Goal: Task Accomplishment & Management: Manage account settings

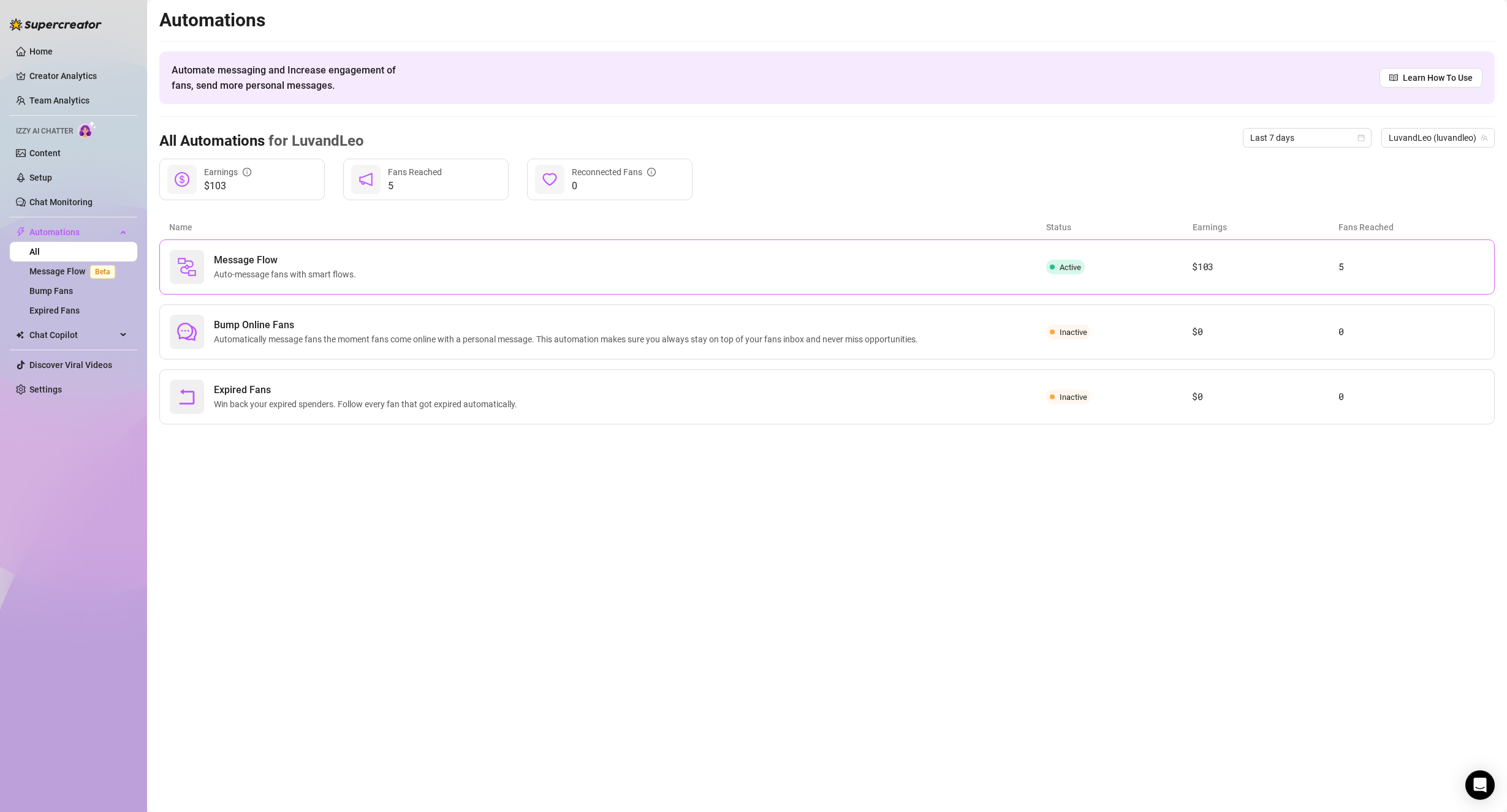
click at [329, 261] on span "Message Flow" at bounding box center [287, 260] width 147 height 15
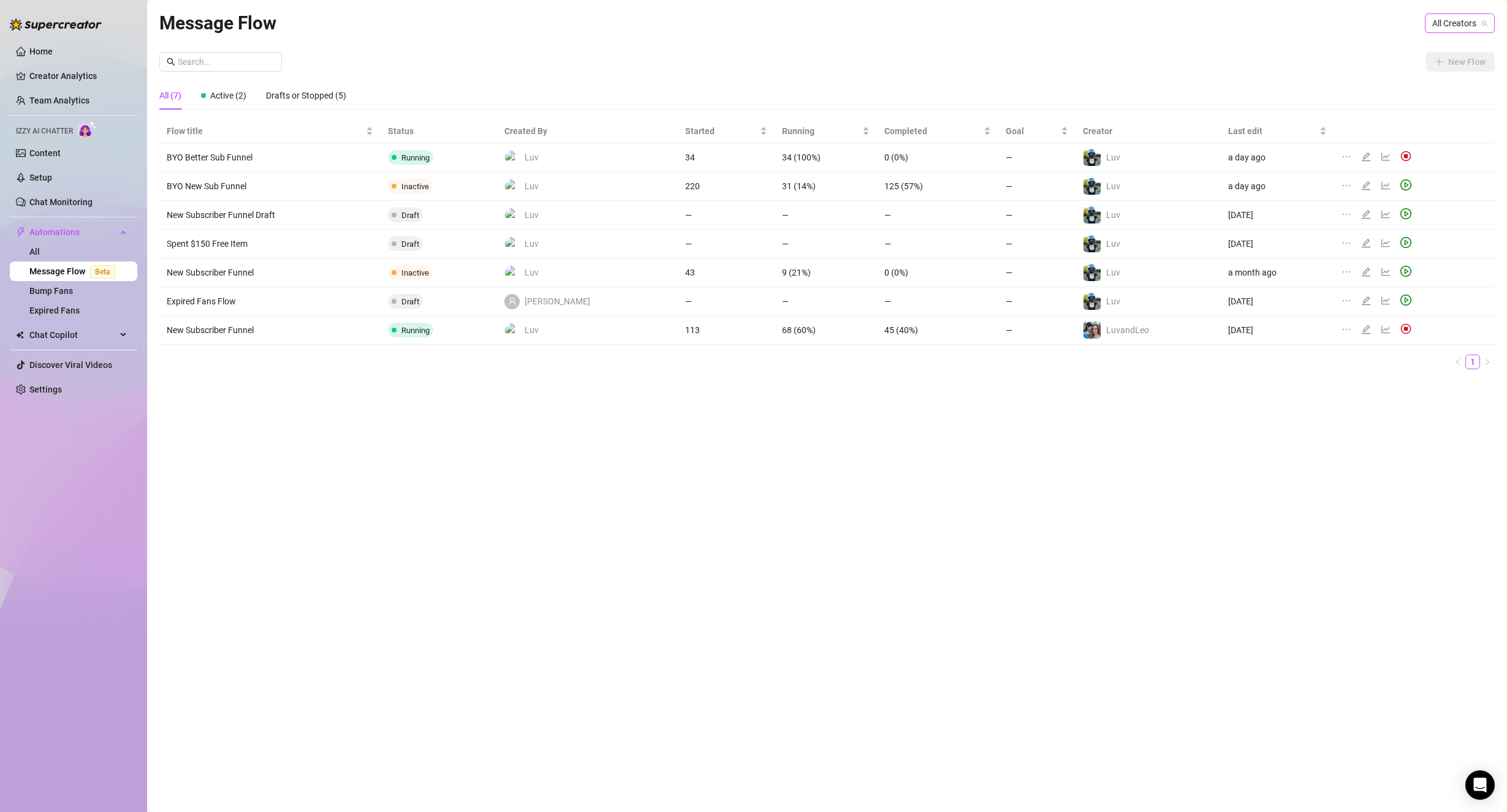
click at [1442, 24] on span "All Creators" at bounding box center [1460, 23] width 55 height 18
click at [1431, 108] on span "LuvandLeo‍️" at bounding box center [1415, 110] width 43 height 14
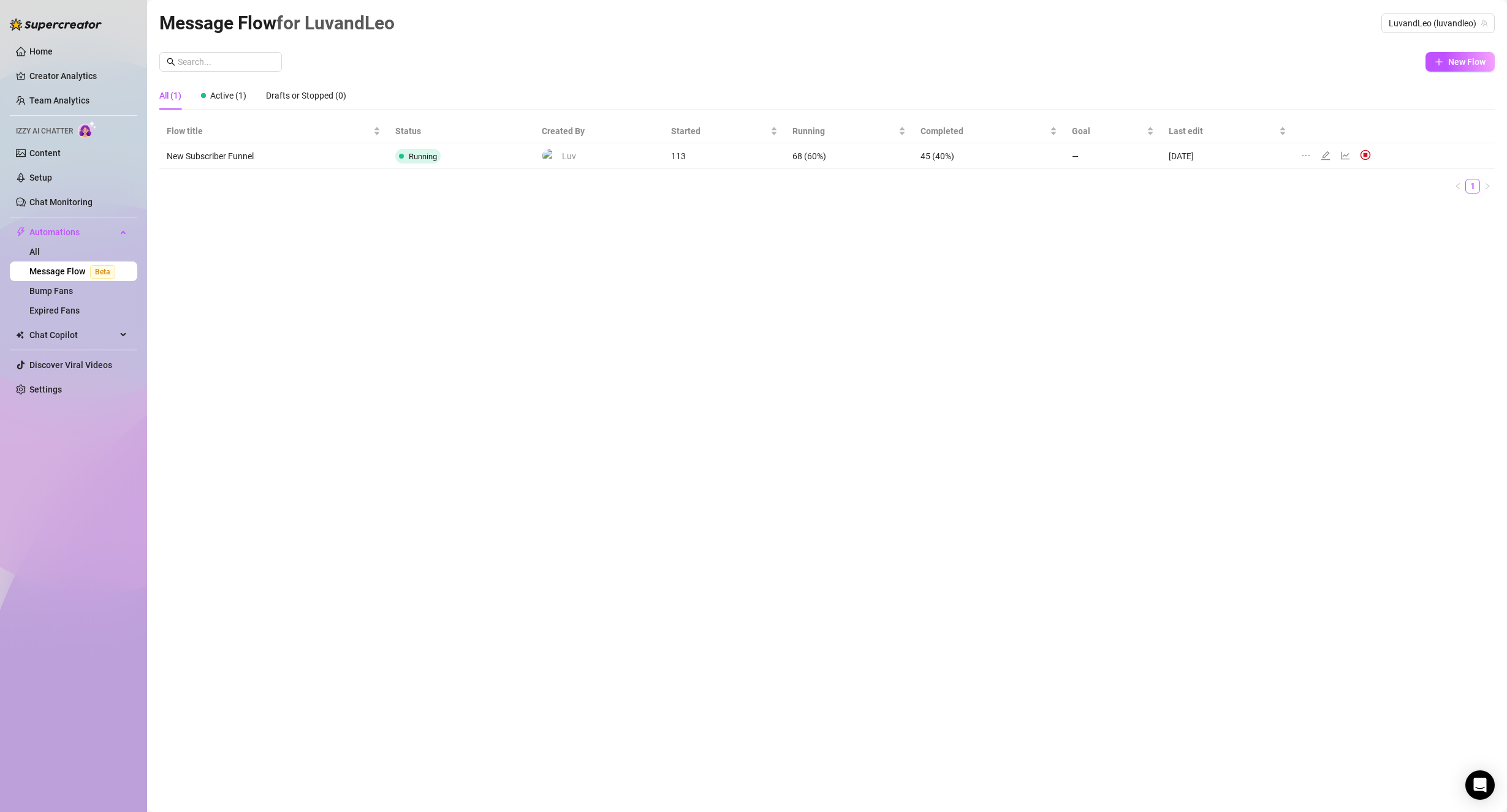
drag, startPoint x: 1246, startPoint y: 87, endPoint x: 1298, endPoint y: 97, distance: 53.0
click at [1246, 89] on div "All (1) Active (1) Drafts or Stopped (0)" at bounding box center [826, 95] width 1335 height 28
click at [1325, 158] on icon "edit" at bounding box center [1325, 155] width 9 height 9
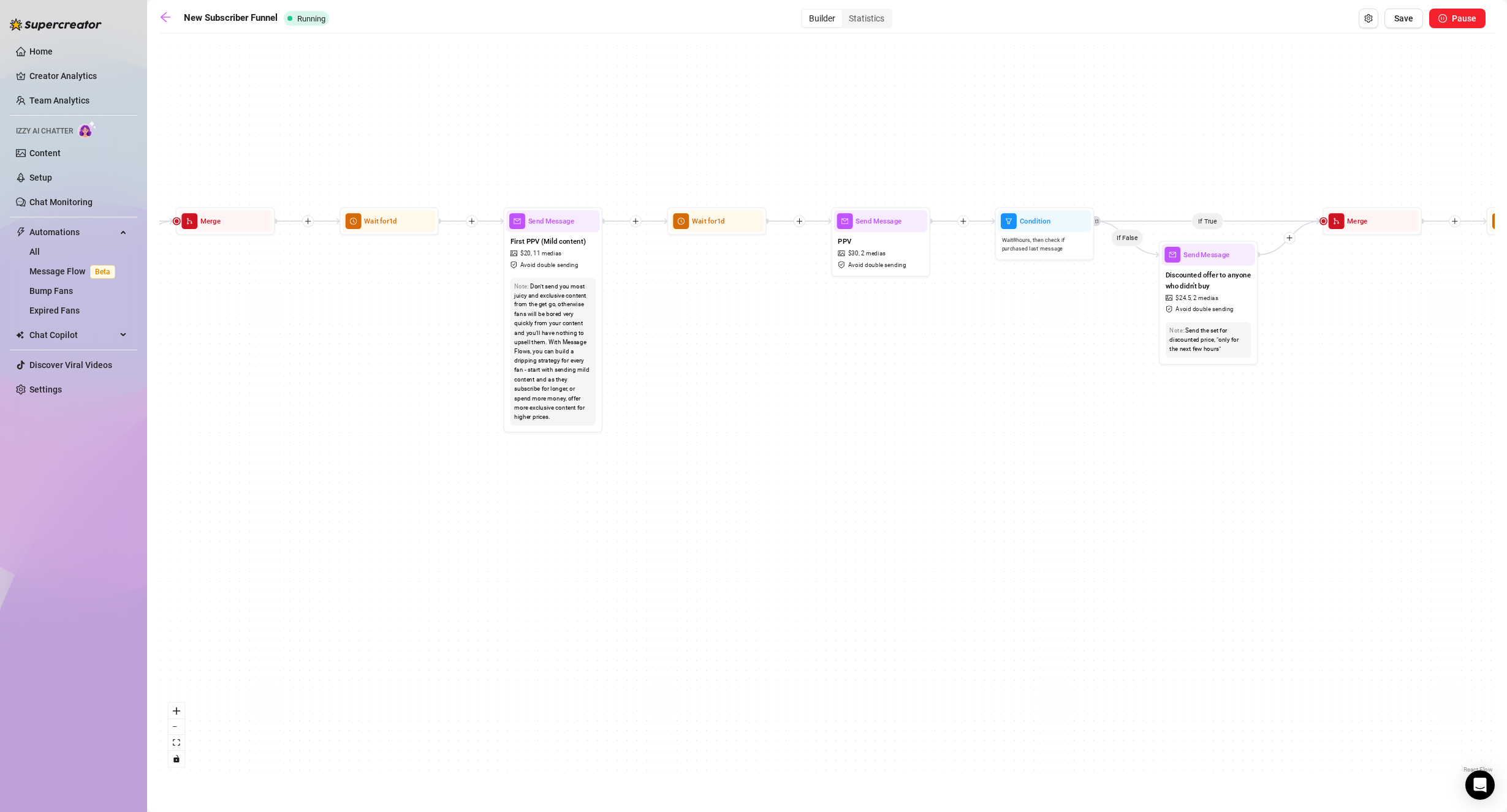
drag, startPoint x: 435, startPoint y: 564, endPoint x: 1151, endPoint y: 541, distance: 716.4
click at [1151, 541] on div "If True If True If True If False If False If False If True If False Send Messag…" at bounding box center [826, 408] width 1335 height 736
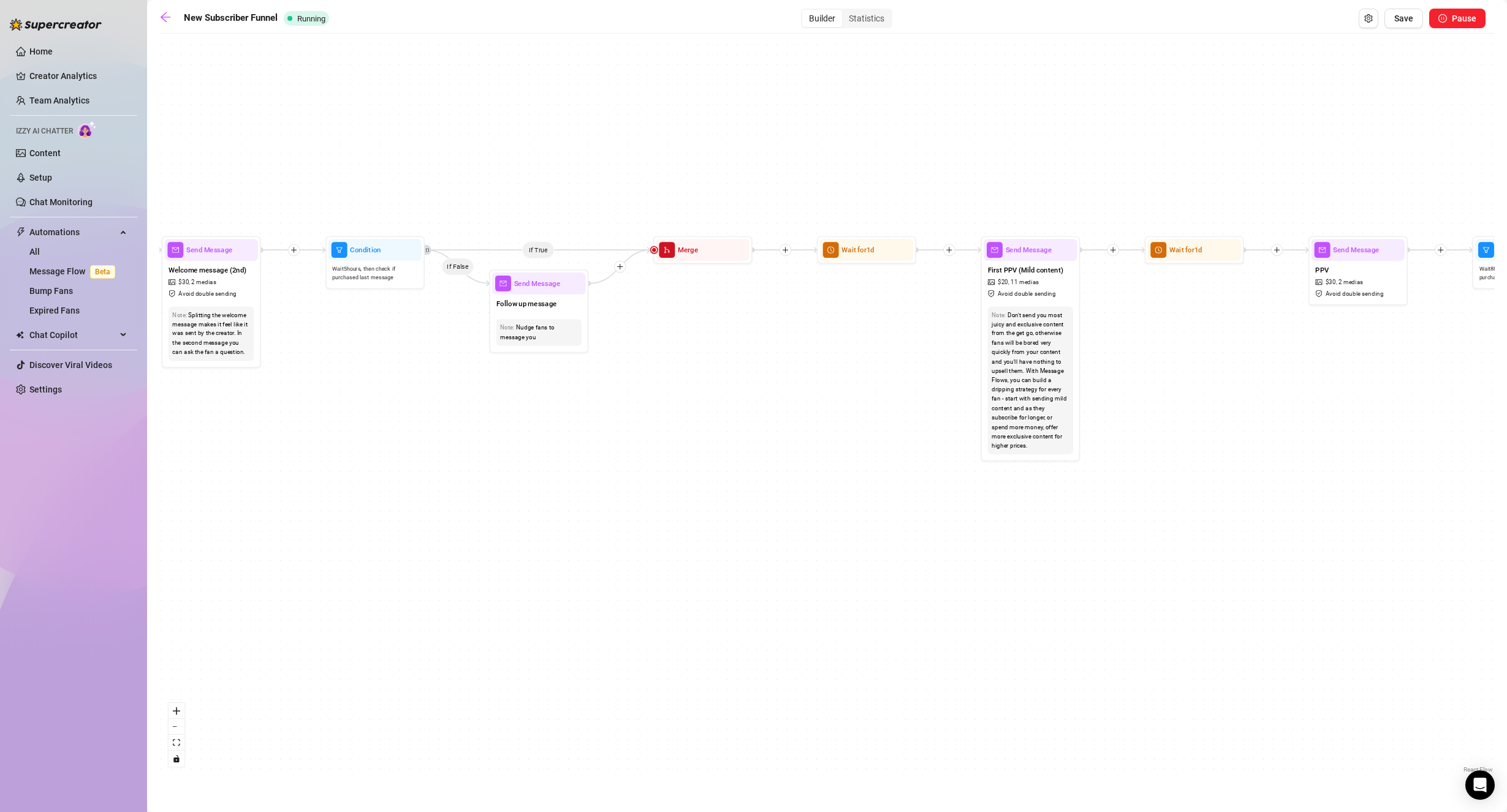
drag, startPoint x: 886, startPoint y: 495, endPoint x: 1031, endPoint y: 504, distance: 145.3
click at [1037, 511] on div "If True If True If True If False If False If False If True If False Send Messag…" at bounding box center [826, 408] width 1335 height 736
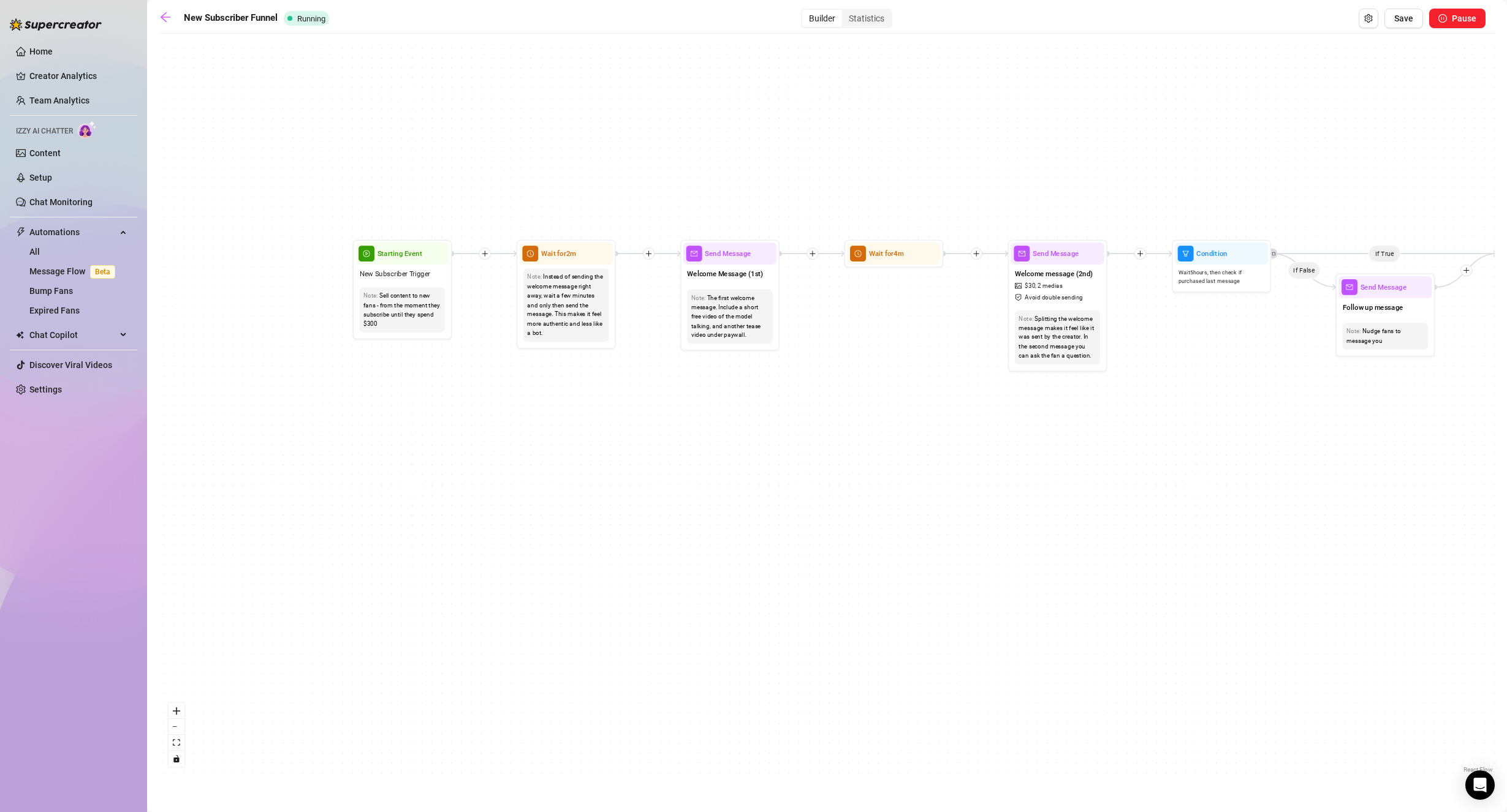
drag, startPoint x: 510, startPoint y: 369, endPoint x: 1136, endPoint y: 356, distance: 626.1
click at [1136, 356] on div "If True If True If True If False If False If False If True If False Send Messag…" at bounding box center [826, 408] width 1335 height 736
click at [756, 278] on span "Welcome Message (1st)" at bounding box center [724, 273] width 76 height 11
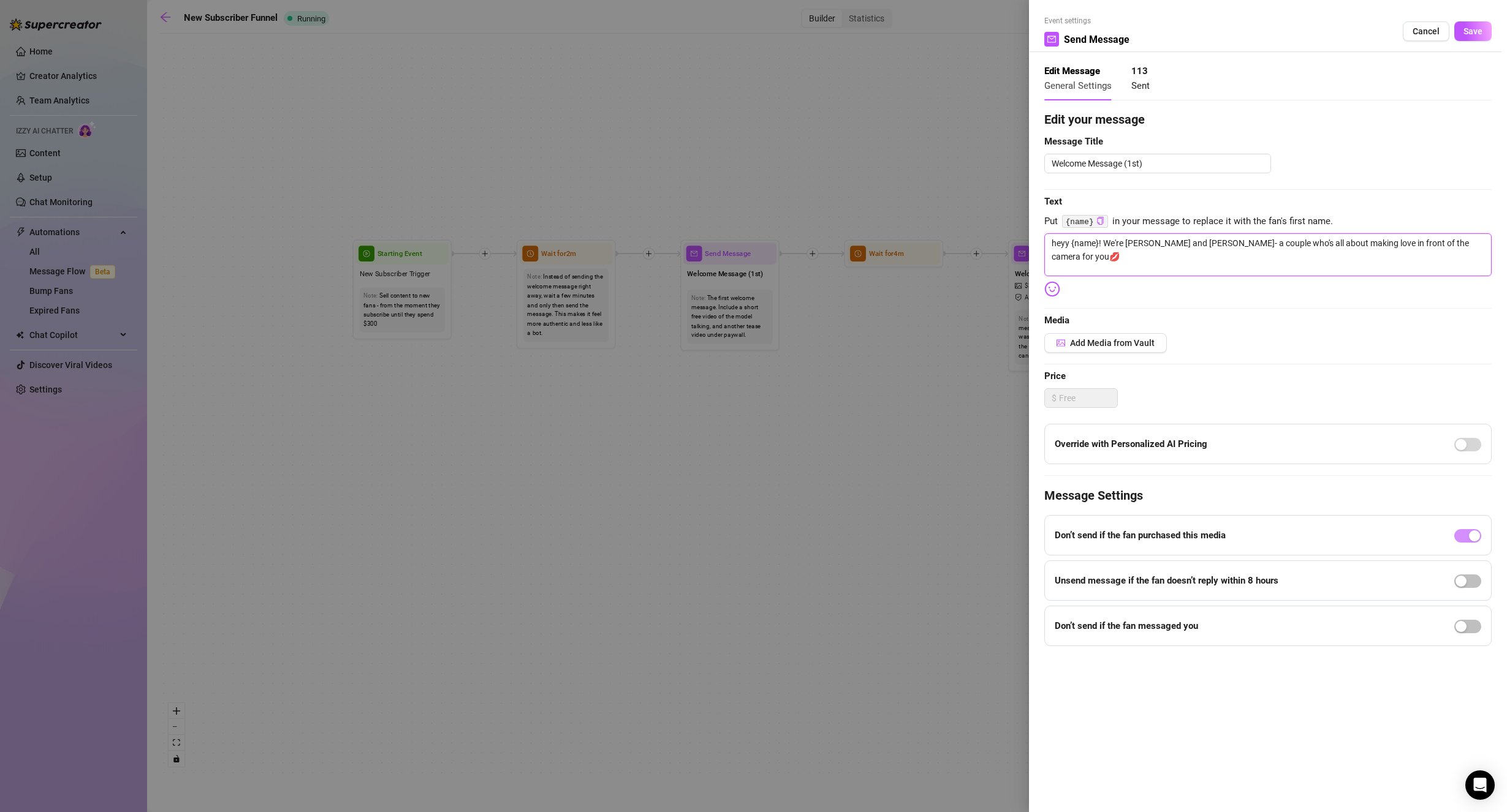
drag, startPoint x: 1048, startPoint y: 243, endPoint x: 1451, endPoint y: 256, distance: 403.2
click at [1450, 256] on textarea "heyy {name}! We're [PERSON_NAME] and [PERSON_NAME]- a couple who's all about ma…" at bounding box center [1268, 254] width 448 height 43
click at [1415, 30] on span "Cancel" at bounding box center [1426, 31] width 27 height 9
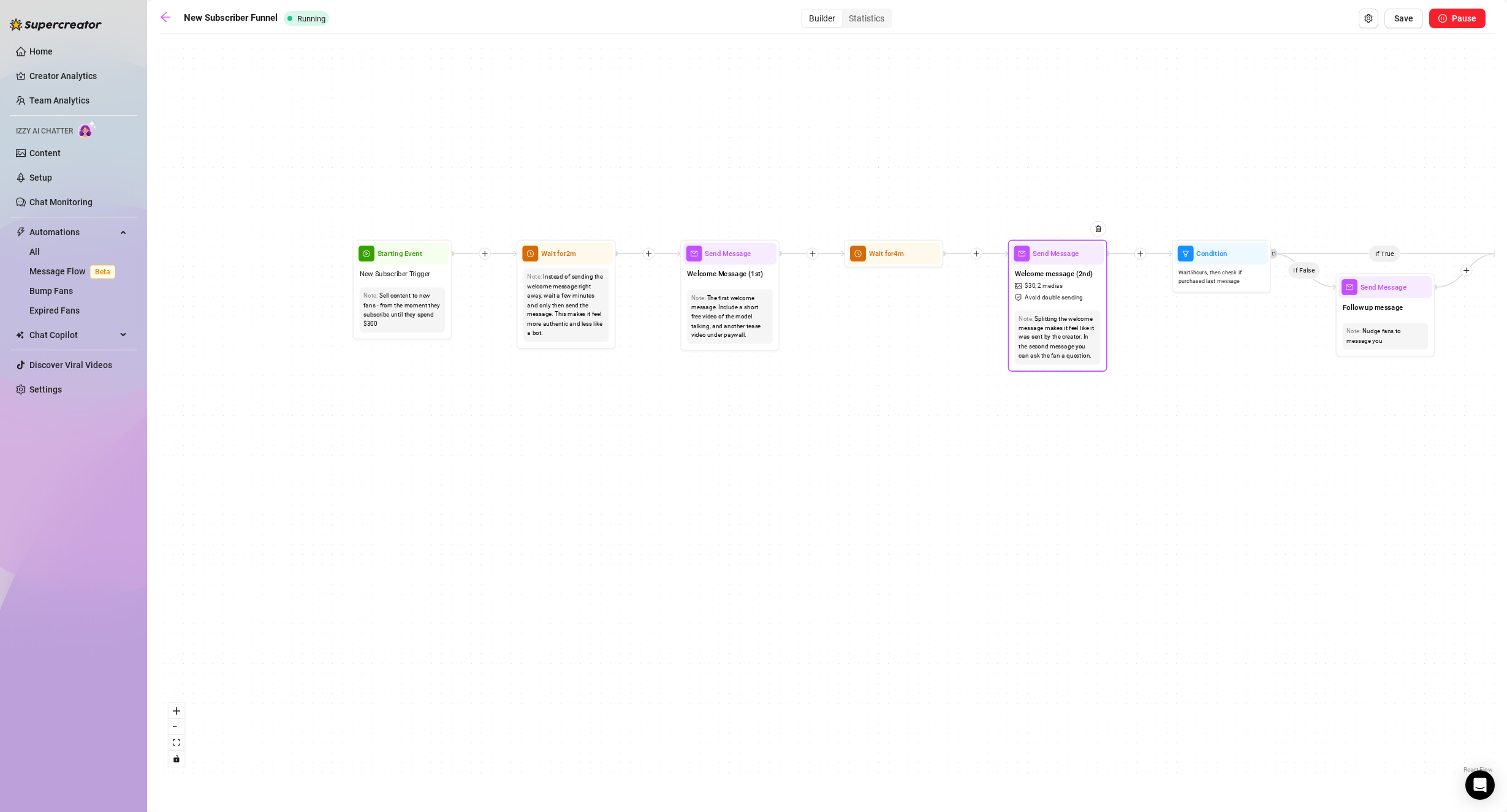
click at [1045, 283] on span "2 medias" at bounding box center [1050, 286] width 25 height 9
type textarea "as a thank you for subbing, here’s $20 off our latest video!🙂 this one is def o…"
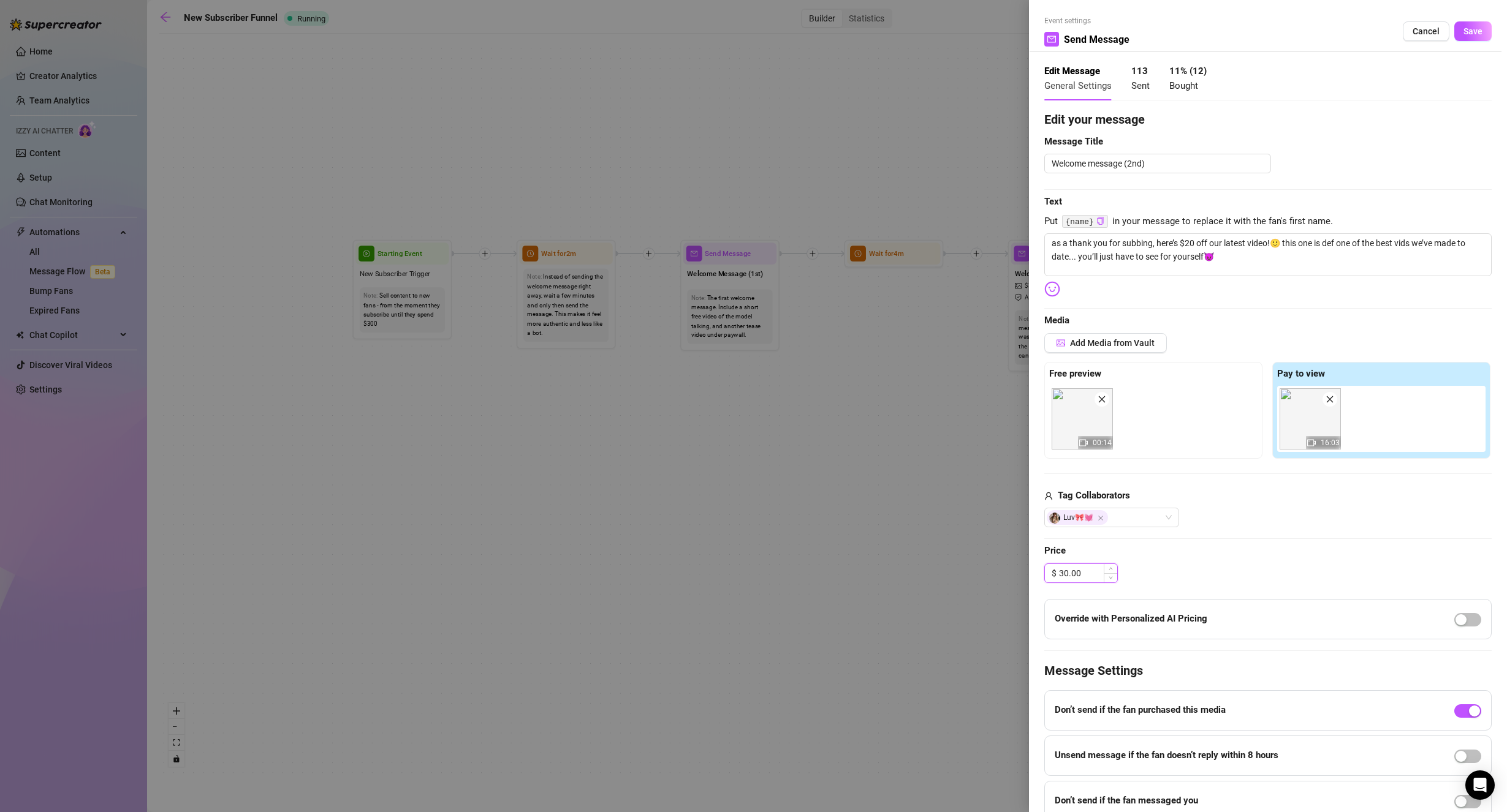
click at [1066, 572] on input "30.00" at bounding box center [1088, 573] width 58 height 18
type input "22.00"
click at [1195, 564] on div "$ 22.00" at bounding box center [1268, 573] width 448 height 20
drag, startPoint x: 1211, startPoint y: 245, endPoint x: 1176, endPoint y: 241, distance: 35.2
click at [1176, 241] on textarea "as a thank you for subbing, here’s $20 off our latest video!🙂 this one is def o…" at bounding box center [1268, 254] width 448 height 43
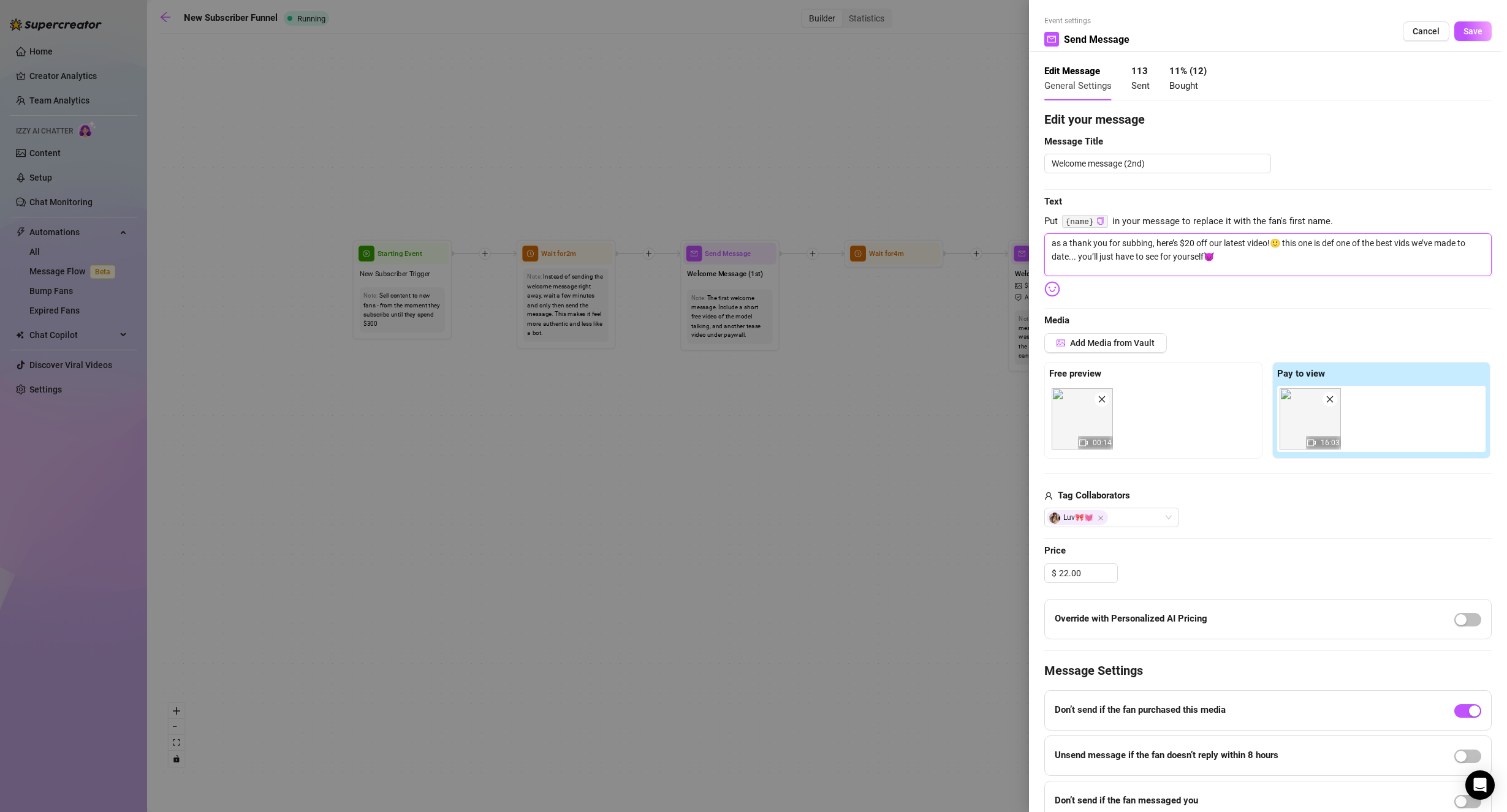
type textarea "as a thank you for subbing, here’sour latest video!🙂 this one is def one of the…"
click at [1155, 242] on textarea "as a thank you for subbing, here’sour latest video!🙂 this one is def one of the…" at bounding box center [1268, 254] width 448 height 43
drag, startPoint x: 1155, startPoint y: 242, endPoint x: 1091, endPoint y: 235, distance: 64.4
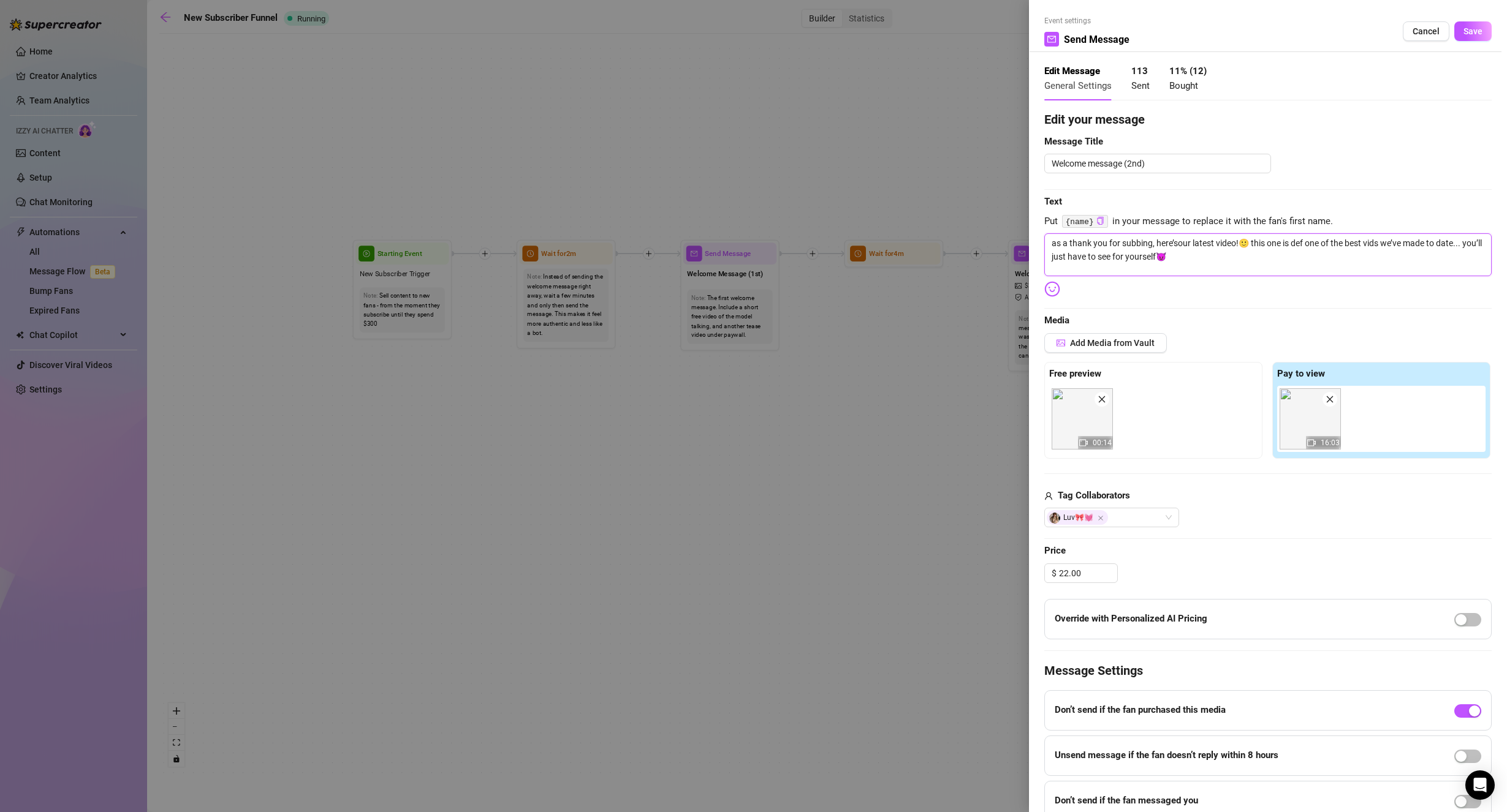
click at [1091, 235] on textarea "as a thank you for subbing, here’sour latest video!🙂 this one is def one of the…" at bounding box center [1268, 254] width 448 height 43
click at [1118, 240] on textarea "as a thank you for subbing, here’sour latest video!🙂 this one is def one of the…" at bounding box center [1268, 254] width 448 height 43
drag, startPoint x: 1050, startPoint y: 241, endPoint x: 1150, endPoint y: 237, distance: 100.1
click at [1150, 237] on textarea "as a thank you for subbing, here’sour latest video!🙂 this one is def one of the…" at bounding box center [1268, 254] width 448 height 43
type textarea "t, here’sour latest video!🙂 this one is def one of the best vids we’ve made to …"
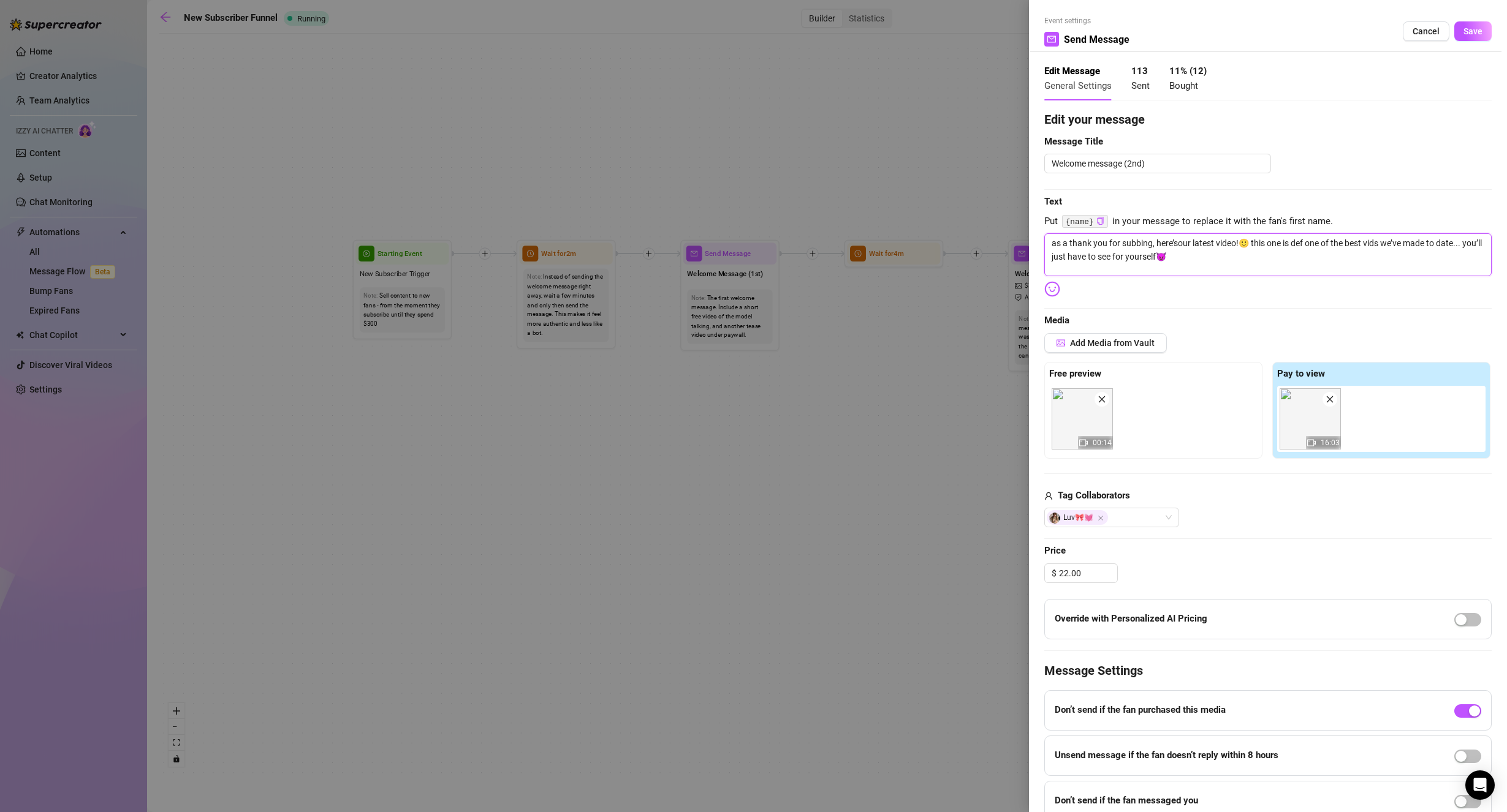
type textarea "t, here’sour latest video!🙂 this one is def one of the best vids we’ve made to …"
type textarea "th, here’sour latest video!🙂 this one is def one of the best vids we’ve made to…"
type textarea "tha, here’sour latest video!🙂 this one is def one of the best vids we’ve made t…"
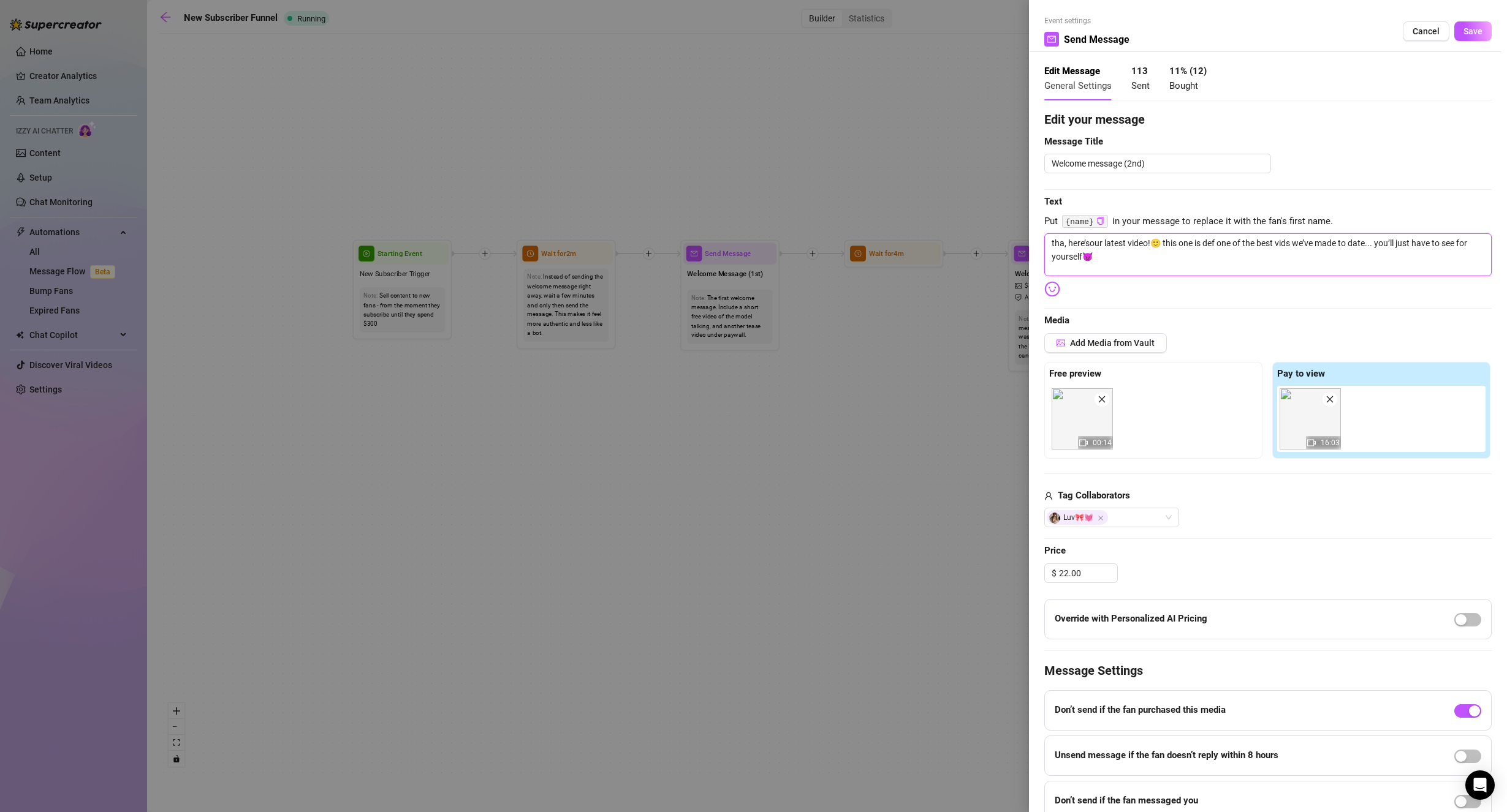
type textarea "than, here’sour latest video!🙂 this one is def one of the best vids we’ve made …"
type textarea "thank, here’sour latest video!🙂 this one is def one of the best vids we’ve made…"
type textarea "thank , here’sour latest video!🙂 this one is def one of the best vids we’ve mad…"
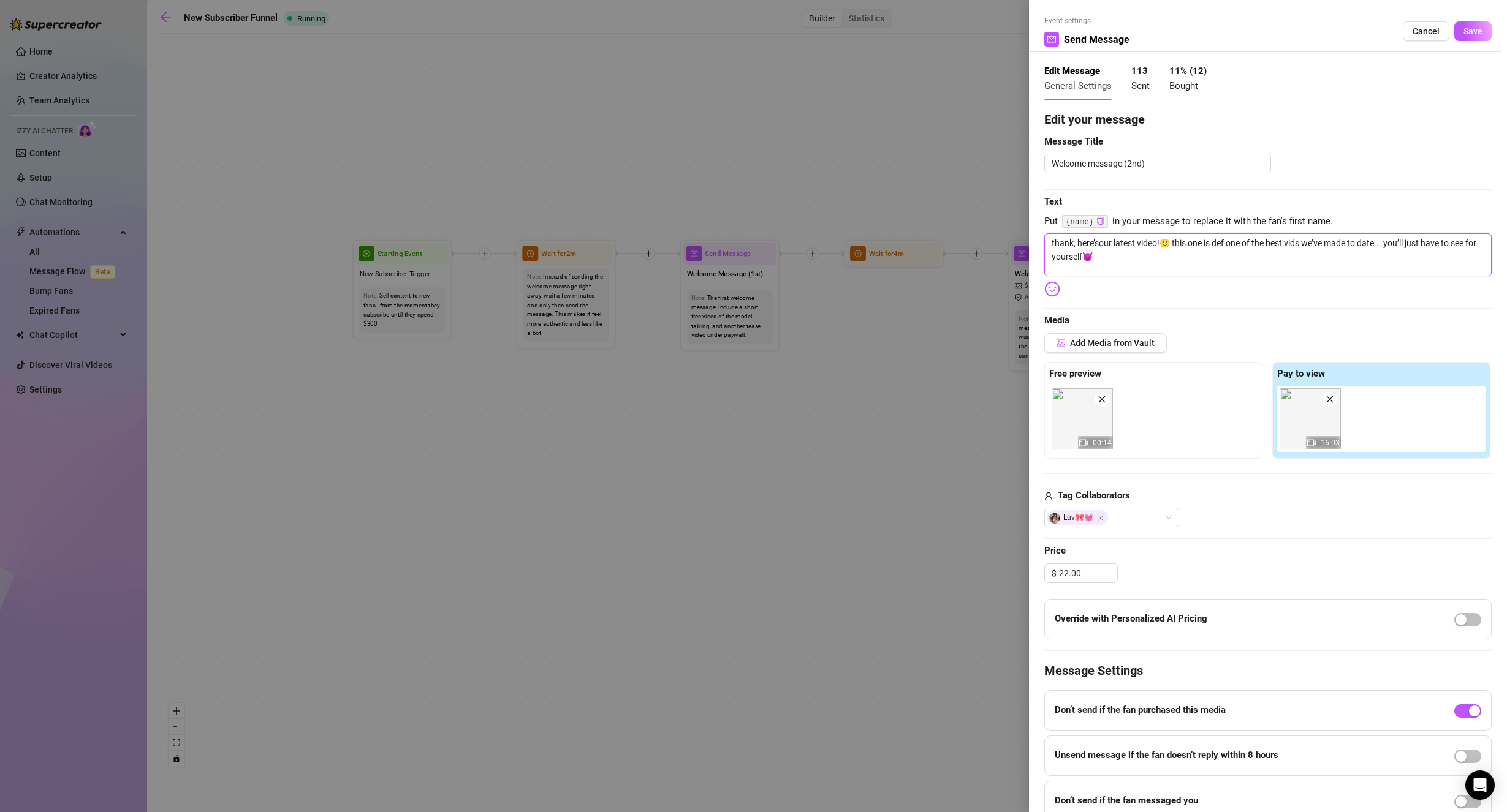
type textarea "thank , here’sour latest video!🙂 this one is def one of the best vids we’ve mad…"
type textarea "thank y, here’sour latest video!🙂 this one is def one of the best vids we’ve ma…"
type textarea "thank yo, here’sour latest video!🙂 this one is def one of the best vids we’ve m…"
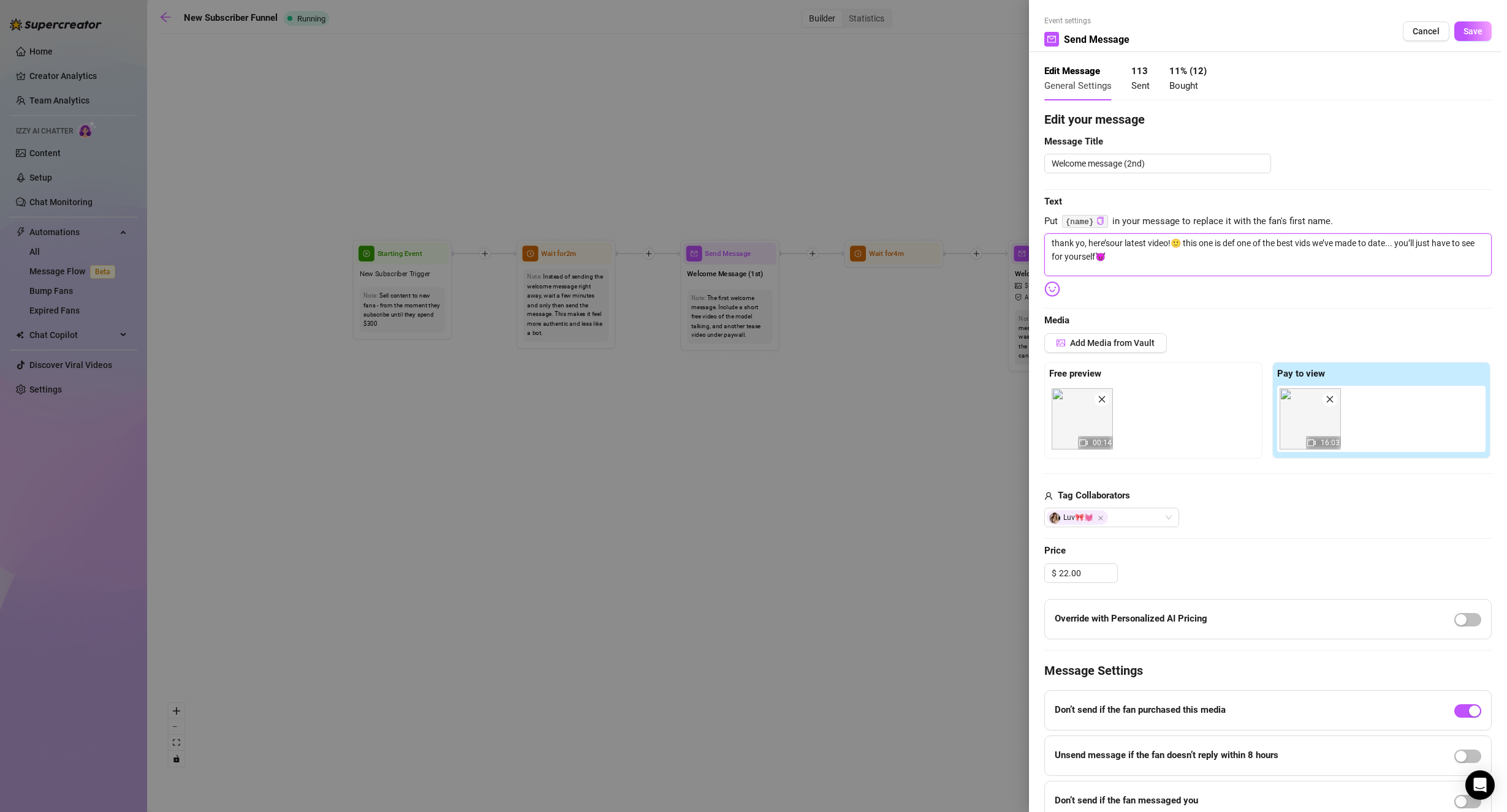
type textarea "thank you, here’sour latest video!🙂 this one is def one of the best vids we’ve …"
type textarea "thank you , here’sour latest video!🙂 this one is def one of the best vids we’ve…"
type textarea "thank you f, here’sour latest video!🙂 this one is def one of the best vids we’v…"
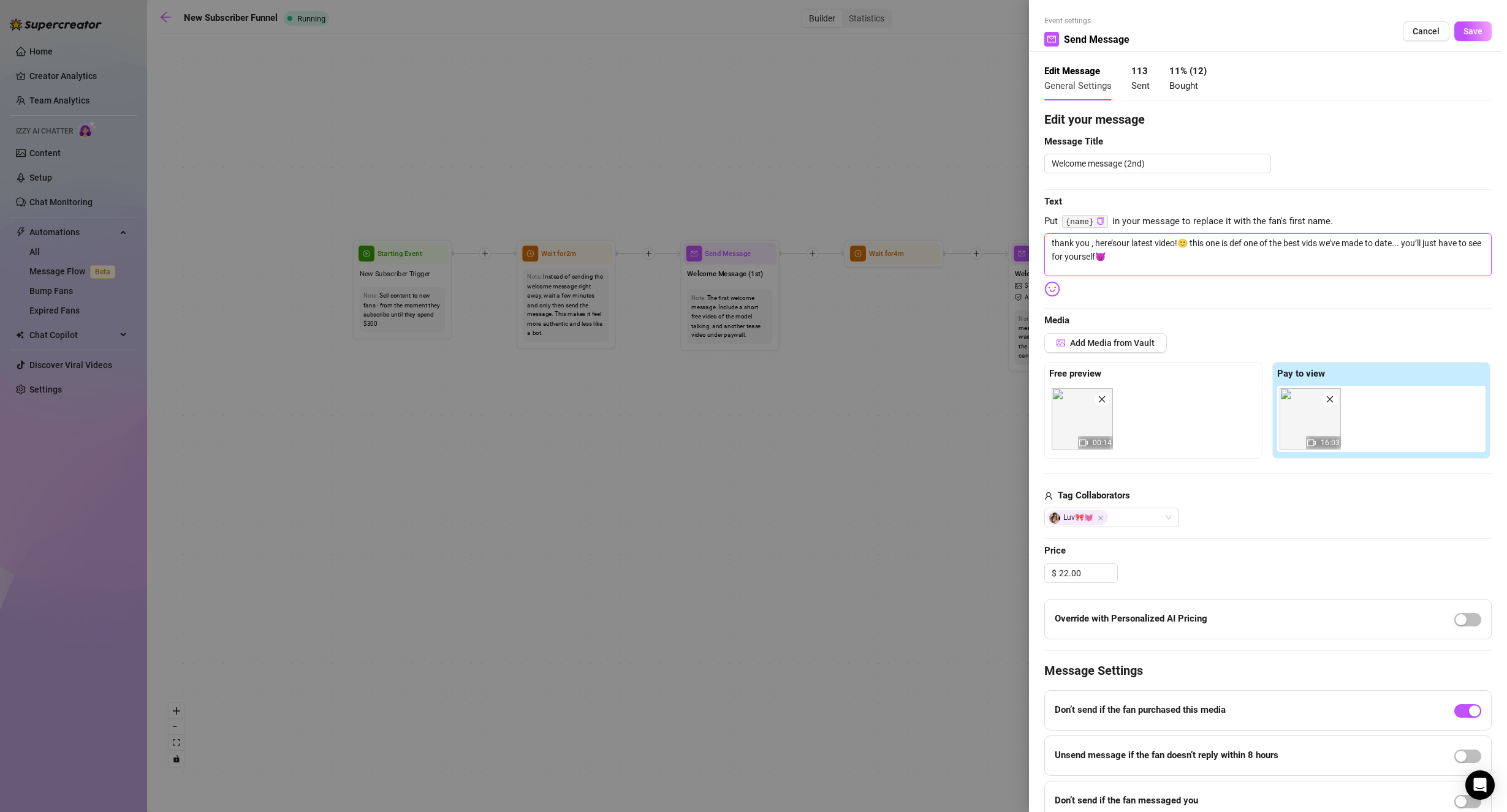
type textarea "thank you f, here’sour latest video!🙂 this one is def one of the best vids we’v…"
type textarea "thank you fo, here’sour latest video!🙂 this one is def one of the best vids we’…"
type textarea "thank you for, here’sour latest video!🙂 this one is def one of the best vids we…"
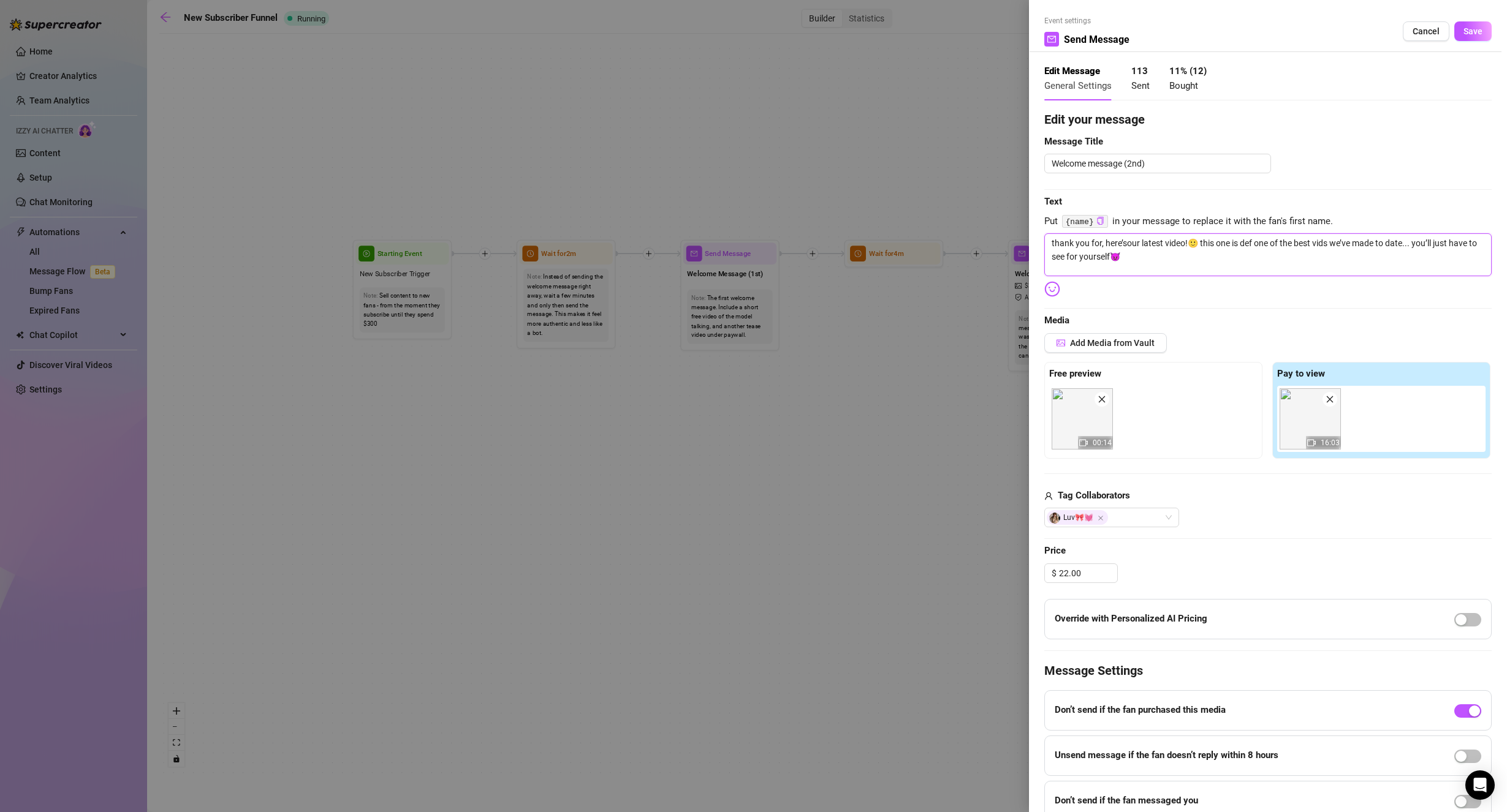
type textarea "thank you for , here’sour latest video!🙂 this one is def one of the best vids w…"
type textarea "thank you for s, here’sour latest video!🙂 this one is def one of the best vids …"
type textarea "thank you for su, here’sour latest video!🙂 this one is def one of the best vids…"
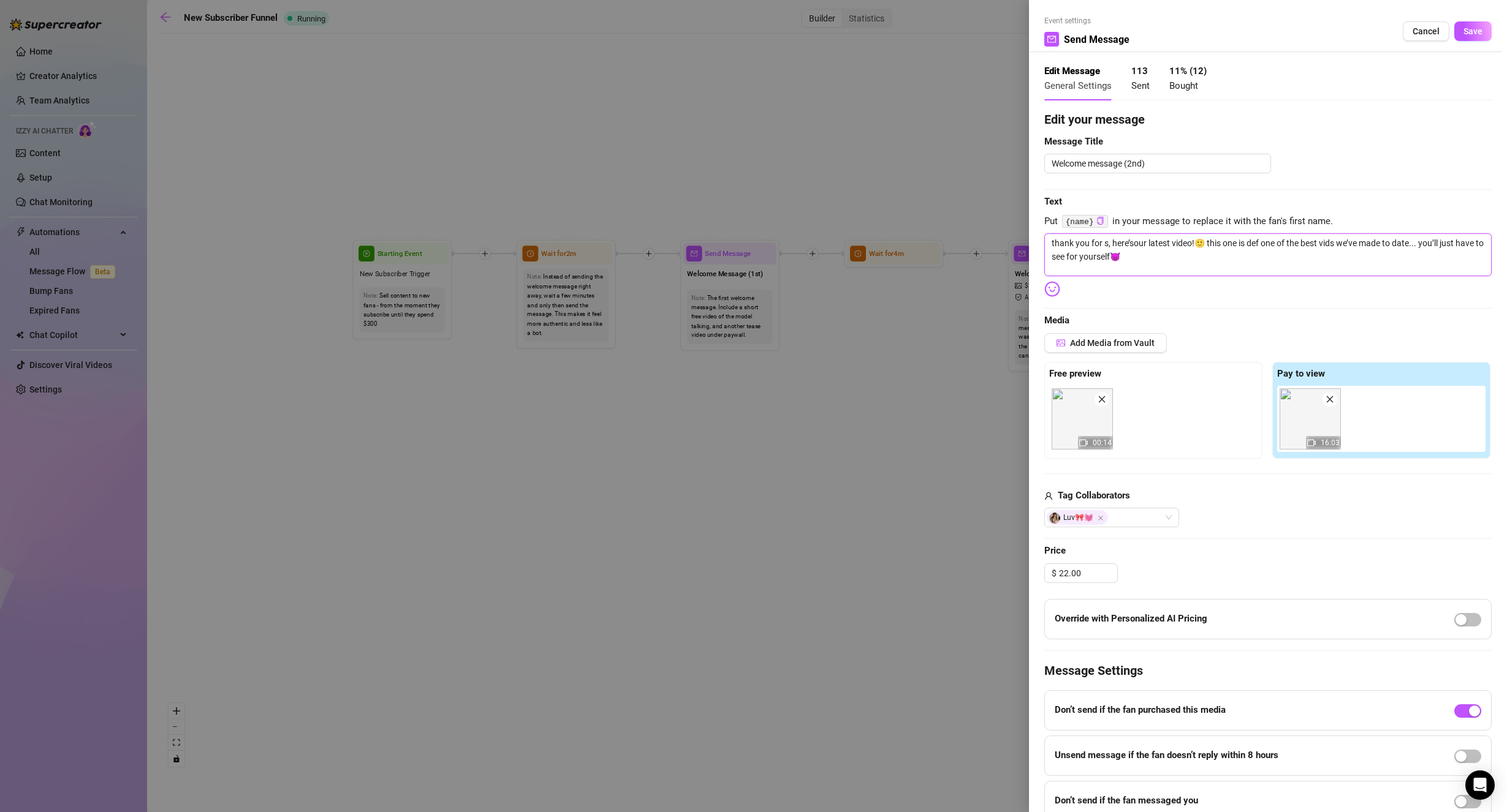
type textarea "thank you for su, here’sour latest video!🙂 this one is def one of the best vids…"
type textarea "thank you for sub, here’sour latest video!🙂 this one is def one of the best vid…"
type textarea "thank you for subb, here’sour latest video!🙂 this one is def one of the best vi…"
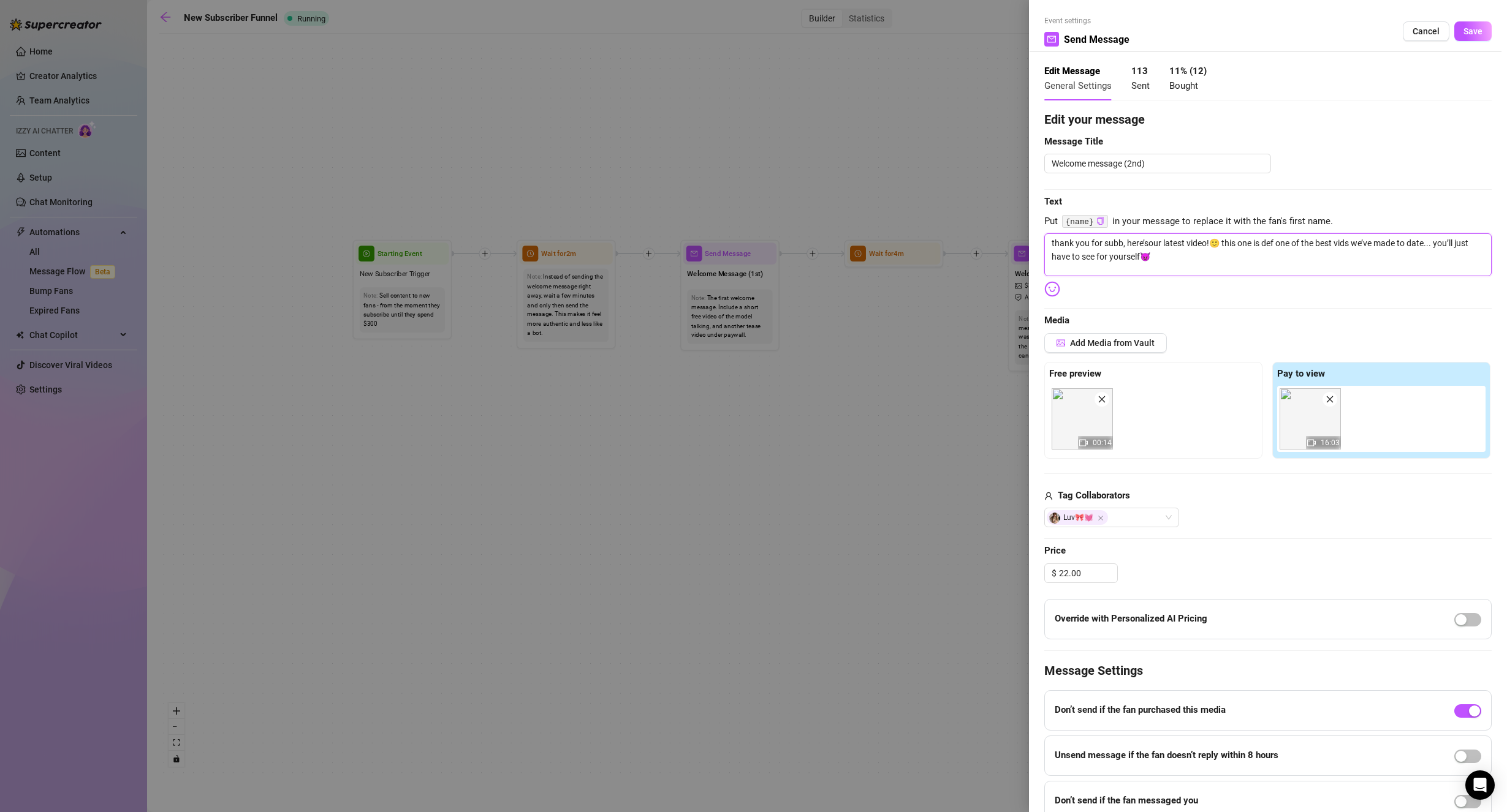
type textarea "thank you for subbi, here’sour latest video!🙂 this one is def one of the best v…"
type textarea "thank you for subbin, here’sour latest video!🙂 this one is def one of the best …"
type textarea "thank you for subbing, here’sour latest video!🙂 this one is def one of the best…"
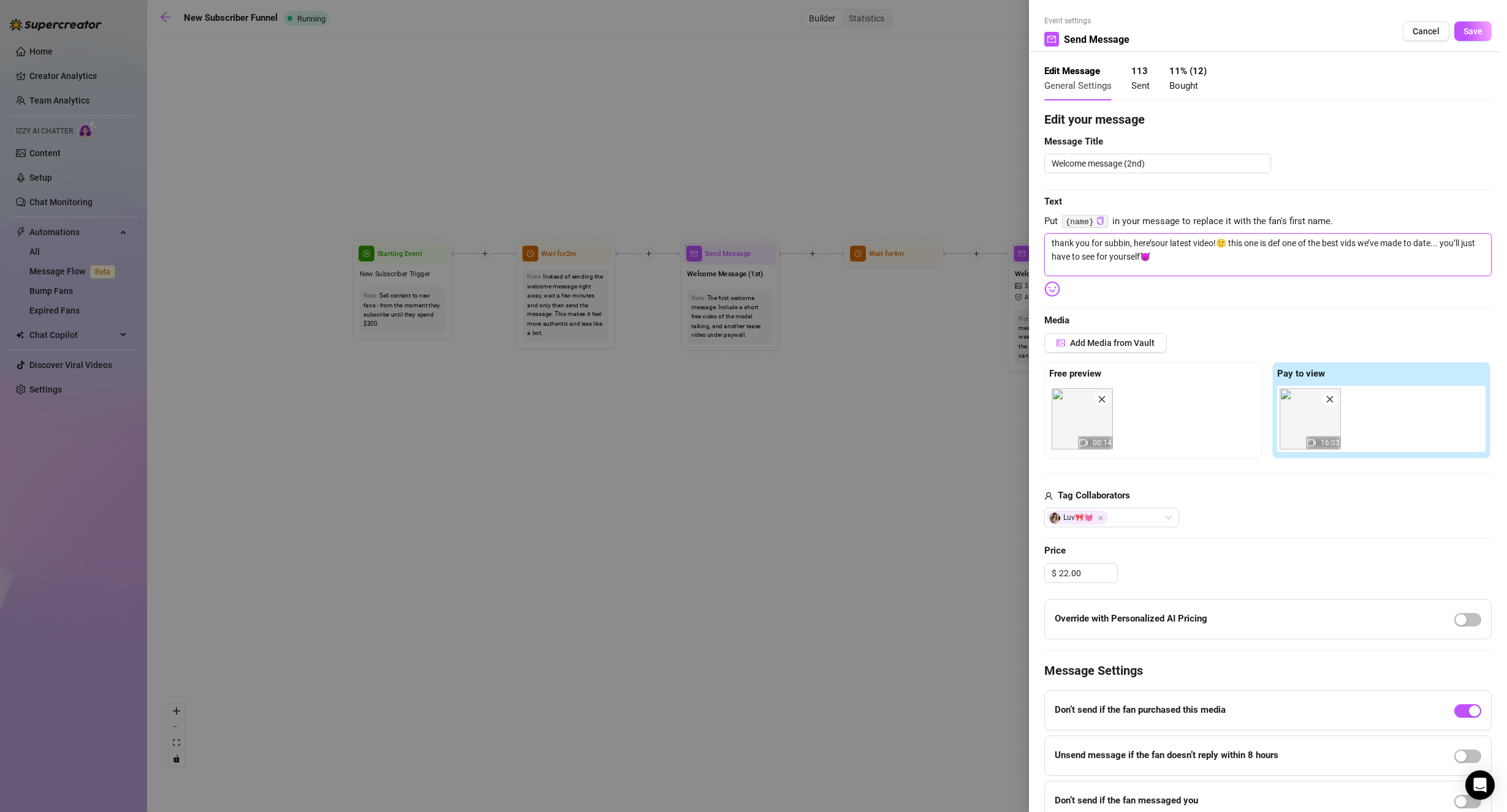
type textarea "thank you for subbing, here’sour latest video!🙂 this one is def one of the best…"
click at [1163, 246] on textarea "thank you for subbing, here’sour latest video!🙂 this one is def one of the best…" at bounding box center [1268, 254] width 448 height 43
click at [1160, 245] on textarea "thank you for subbing, here’sour latest video!🙂 this one is def one of the best…" at bounding box center [1268, 254] width 448 height 43
type textarea "thank you for subbing, here’s our latest video!🙂 this one is def one of the bes…"
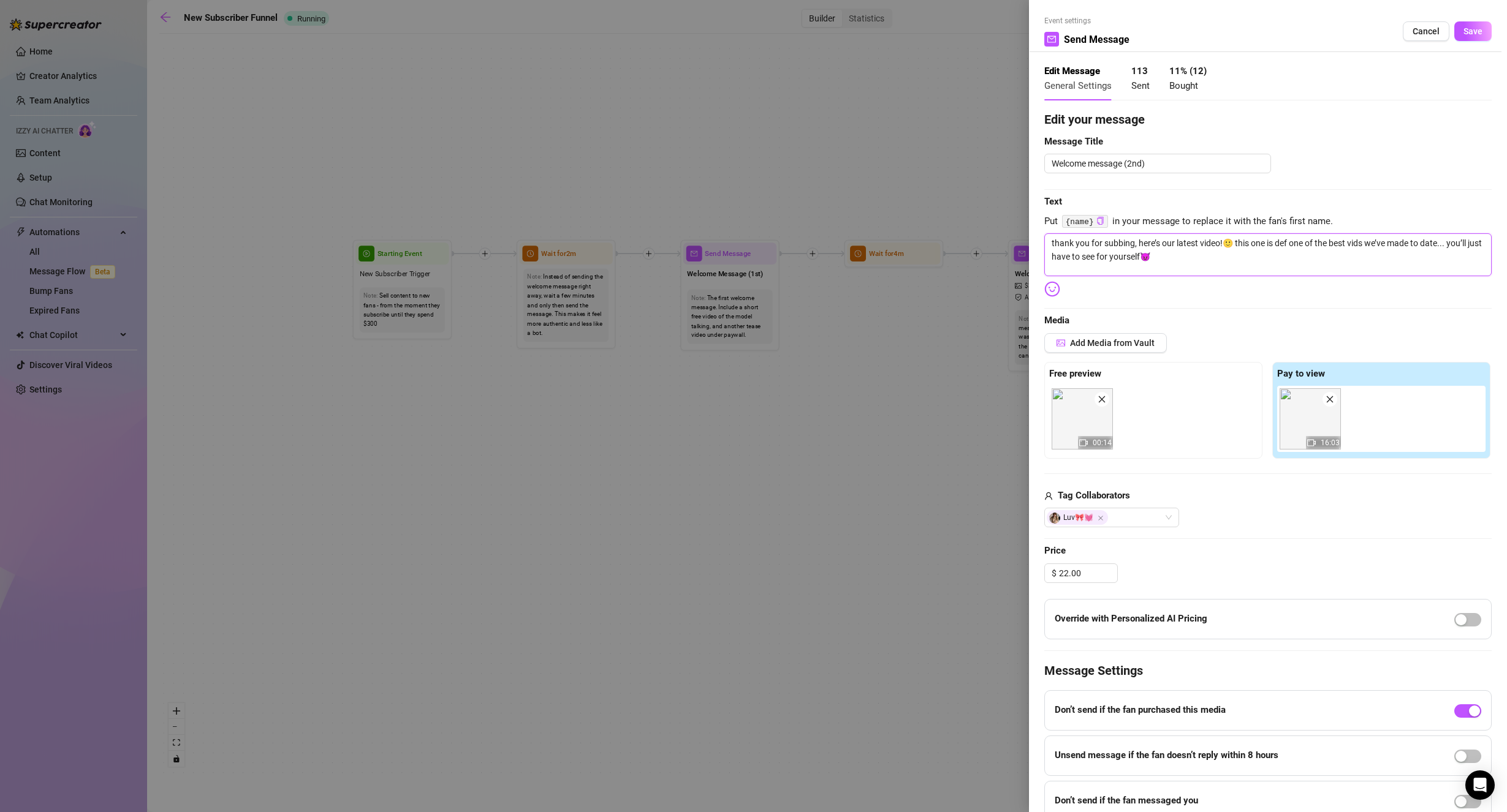
click at [1219, 244] on textarea "thank you for subbing, here’s our latest video!🙂 this one is def one of the bes…" at bounding box center [1268, 254] width 448 height 43
type textarea "thank you for subbing, here’s our latest video,!🙂 this one is def one of the be…"
type textarea "thank you for subbing, here’s our latest video, !🙂 this one is def one of the b…"
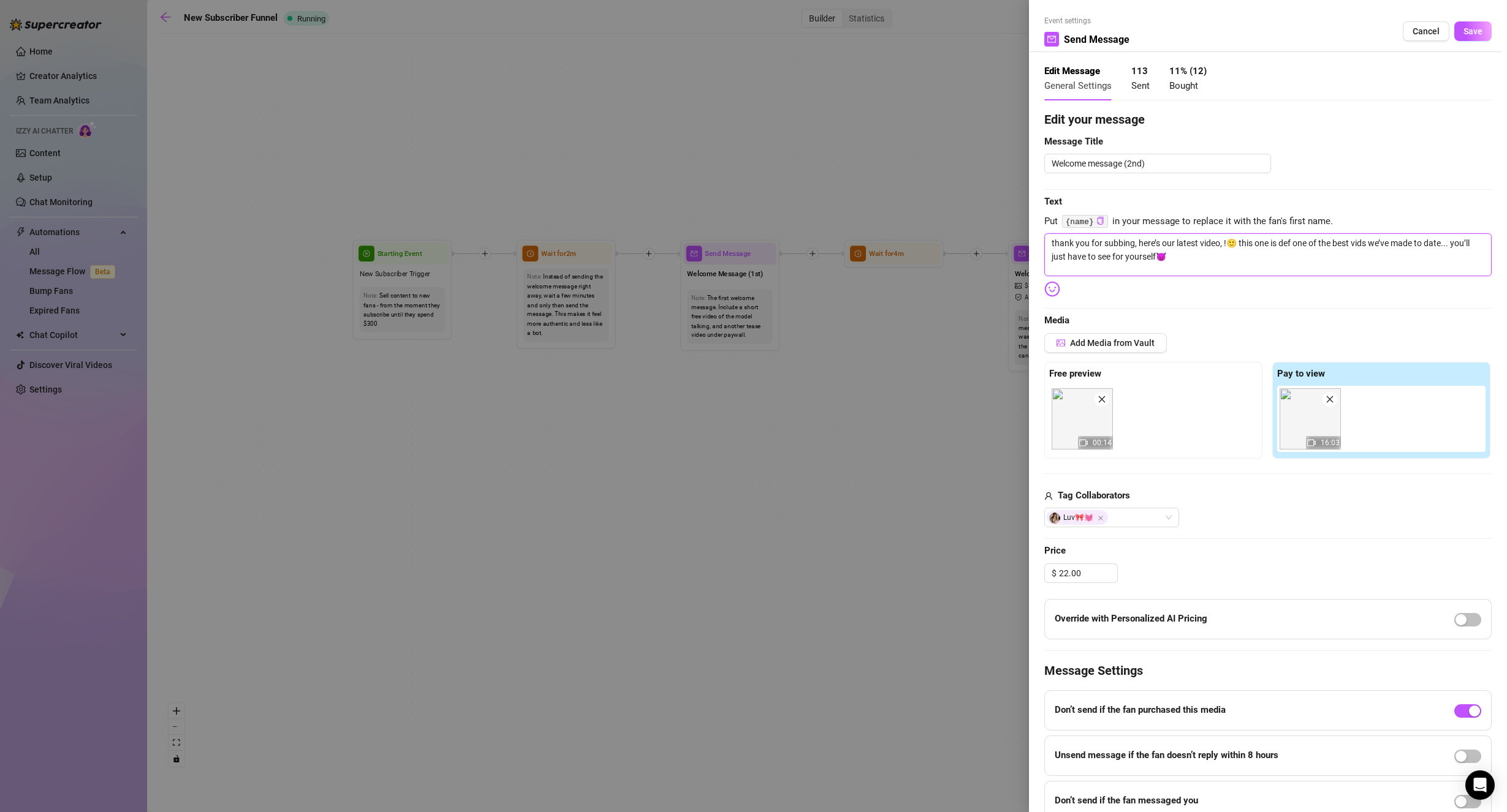
type textarea "thank you for subbing, here’s our latest video, G!🙂 this one is def one of the …"
type textarea "thank you for subbing, here’s our latest video, Gr!🙂 this one is def one of the…"
type textarea "thank you for subbing, here’s our latest video, Gre!🙂 this one is def one of th…"
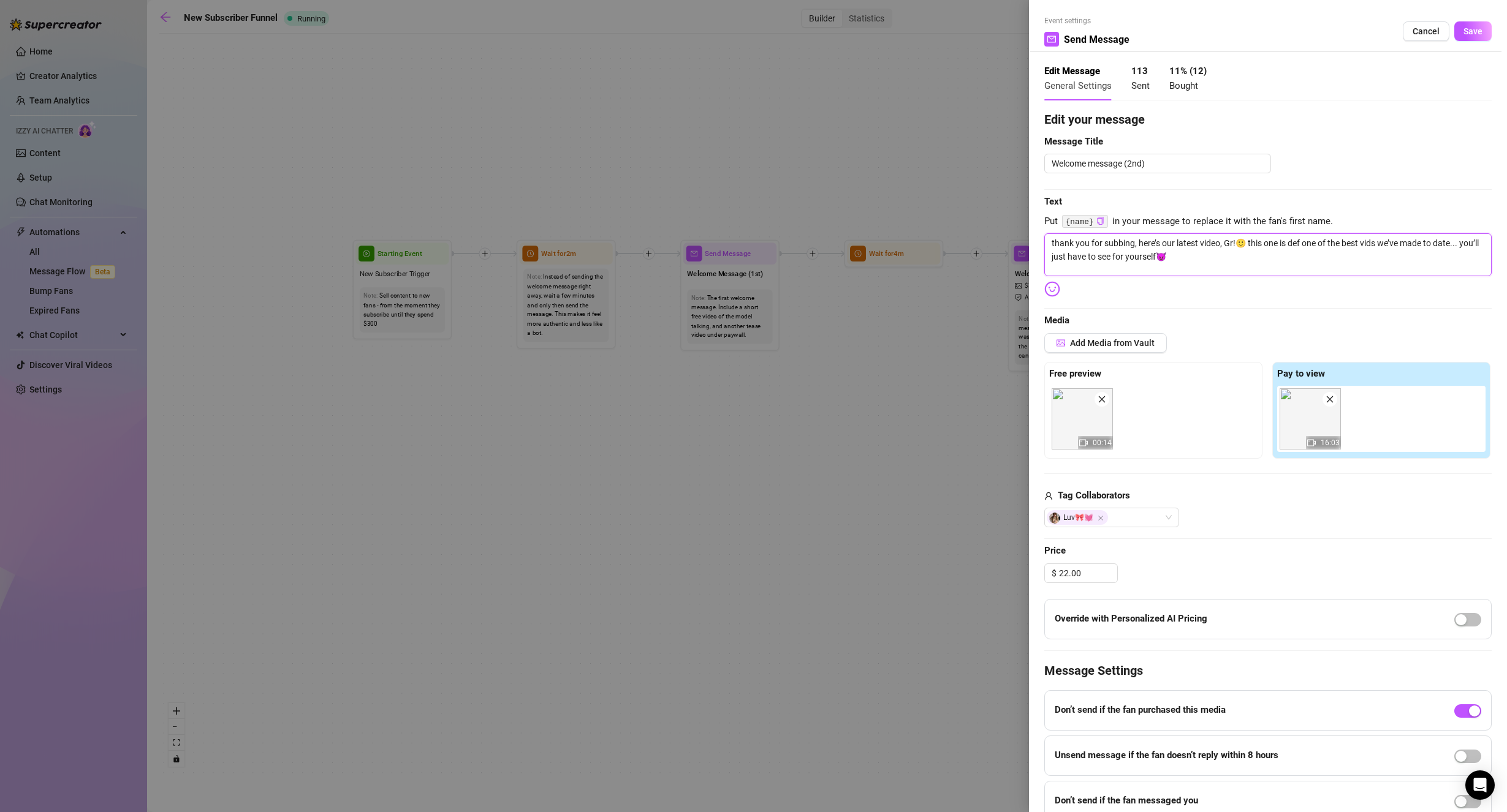
type textarea "thank you for subbing, here’s our latest video, Gre!🙂 this one is def one of th…"
type textarea "thank you for subbing, here’s our latest video, Gree!🙂 this one is def one of t…"
type textarea "thank you for subbing, here’s our latest video, Green!🙂 this one is def one of …"
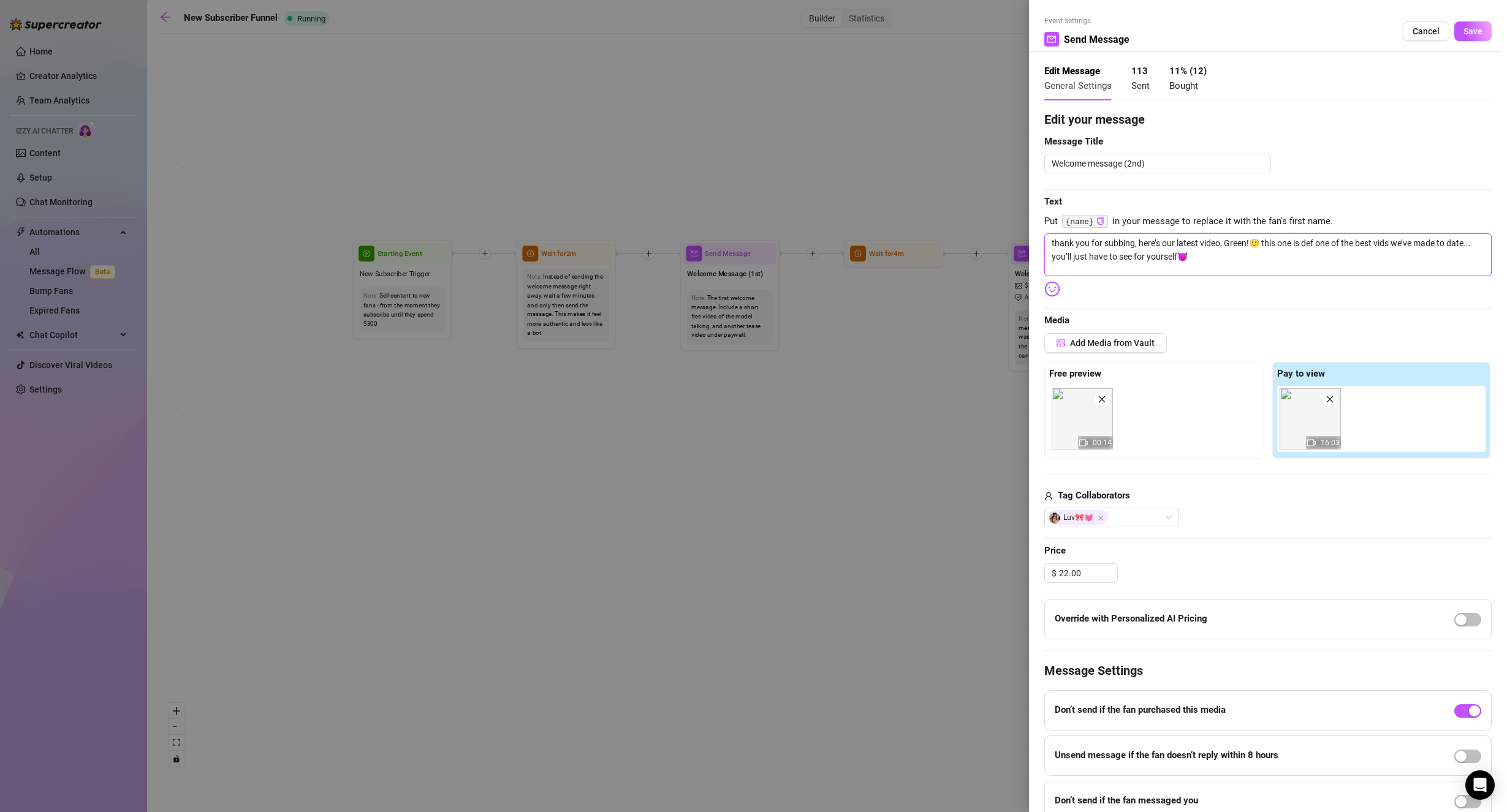
type textarea "thank you for subbing, here’s our latest video, Green !🙂 this one is def one of…"
type textarea "thank you for subbing, here’s our latest video, Green D!🙂 this one is def one o…"
type textarea "thank you for subbing, here’s our latest video, Green Dr!🙂 this one is def one …"
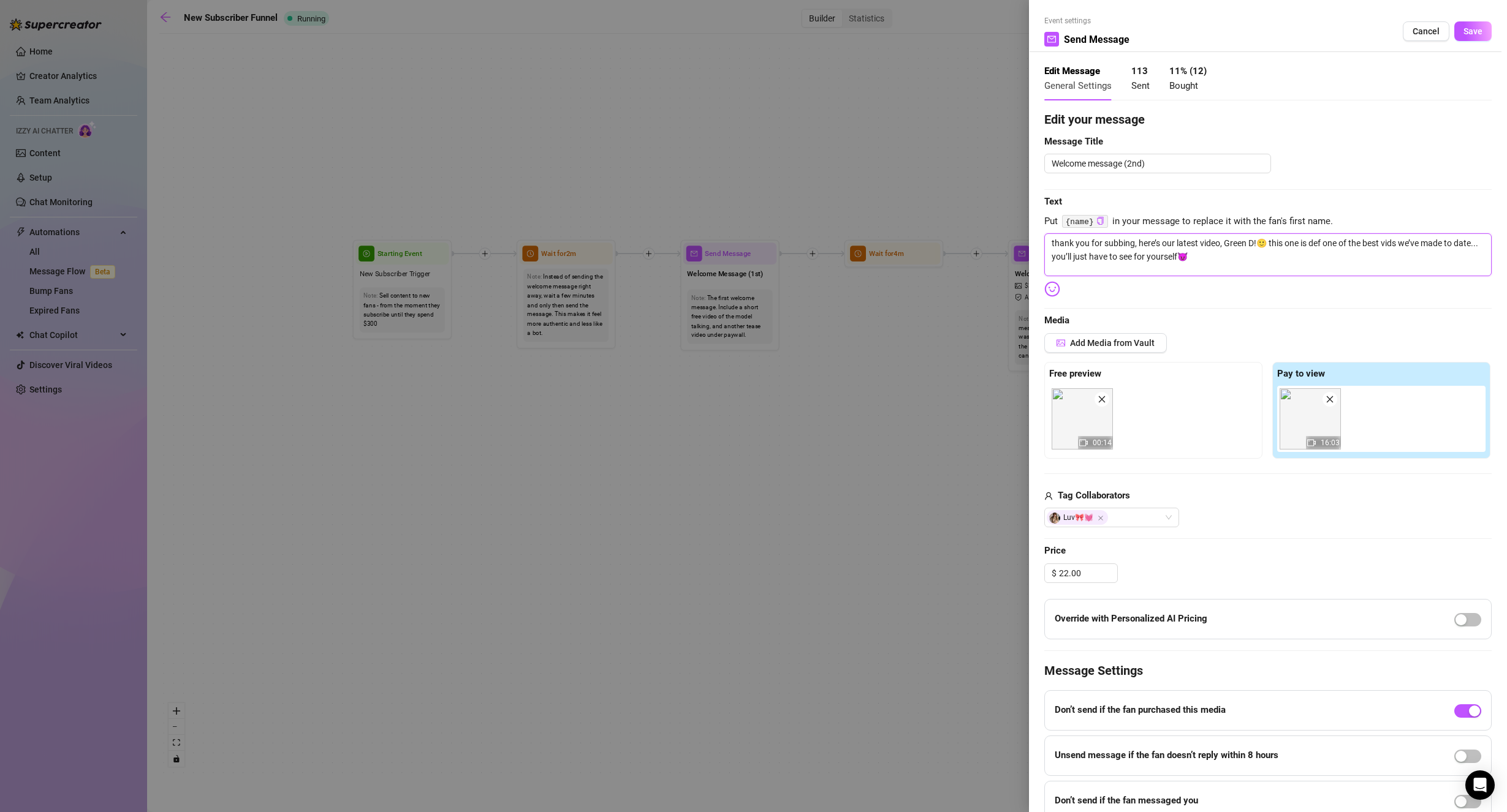
type textarea "thank you for subbing, here’s our latest video, Green Dr!🙂 this one is def one …"
type textarea "thank you for subbing, here’s our latest video, Green Dre!🙂 this one is def one…"
type textarea "thank you for subbing, here’s our latest video, Green Dres!🙂 this one is def on…"
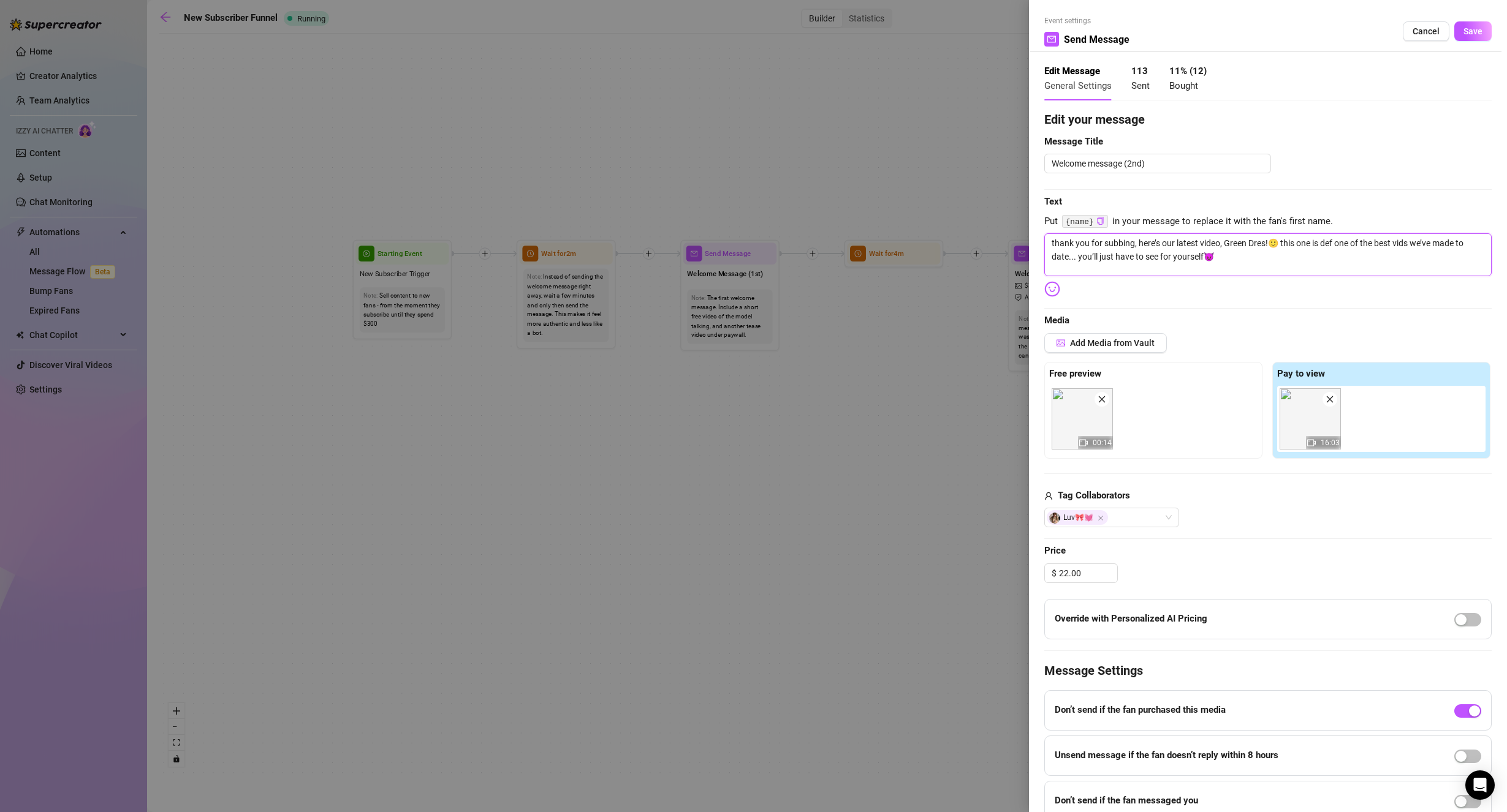
type textarea "thank you for subbing, here’s our latest video, Green Dre!🙂 this one is def one…"
type textarea "thank you for subbing, here’s our latest video, Green Dres!🙂 this one is def on…"
type textarea "thank you for subbing, here’s our latest video, Green Dress!🙂 this one is def o…"
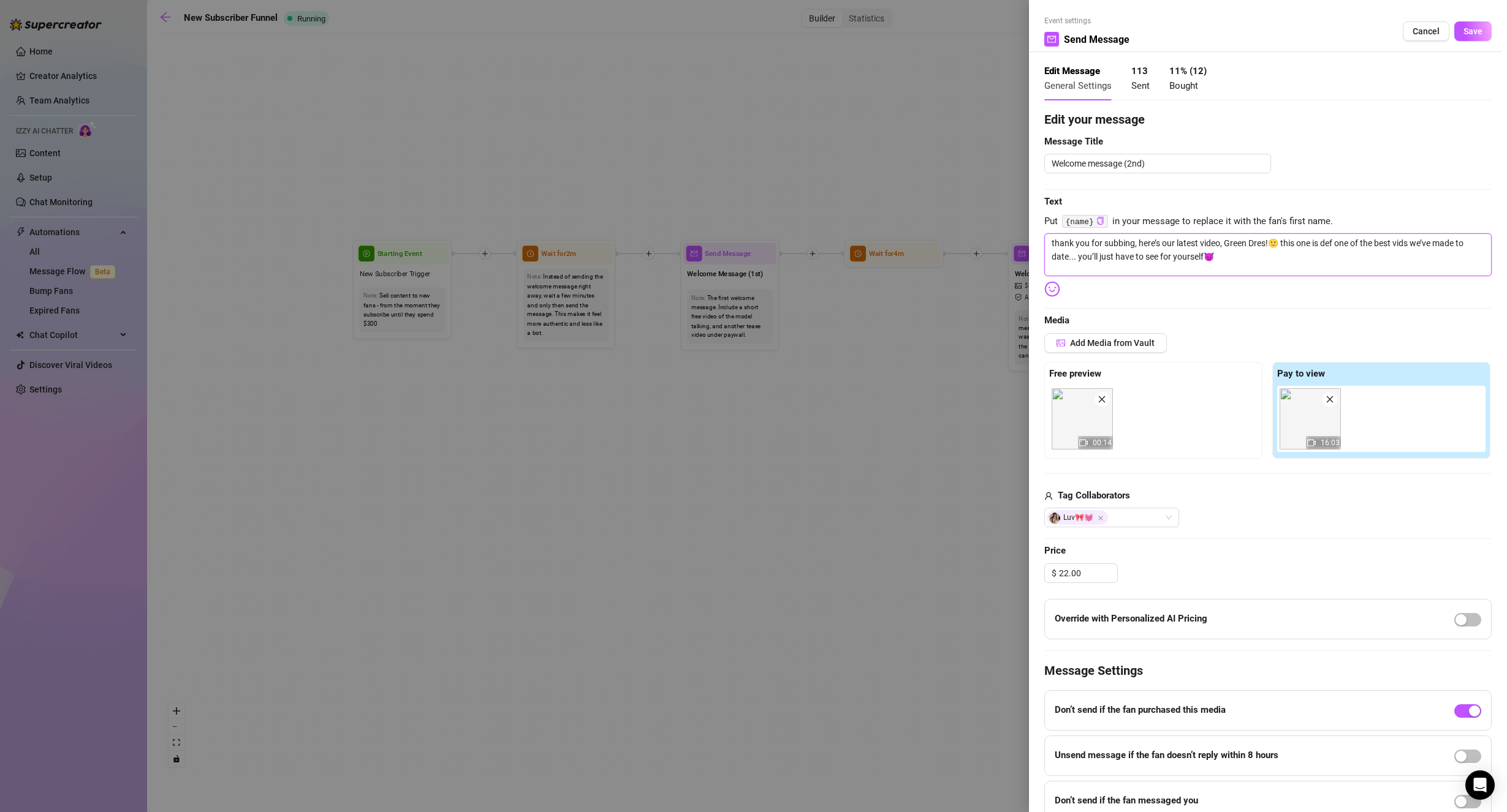
type textarea "thank you for subbing, here’s our latest video, Green Dress!🙂 this one is def o…"
type textarea "thank you for subbing, here’s our latest video, Green Dress !🙂 this one is def …"
type textarea "thank you for subbing, here’s our latest video, Green Dress C!🙂 this one is def…"
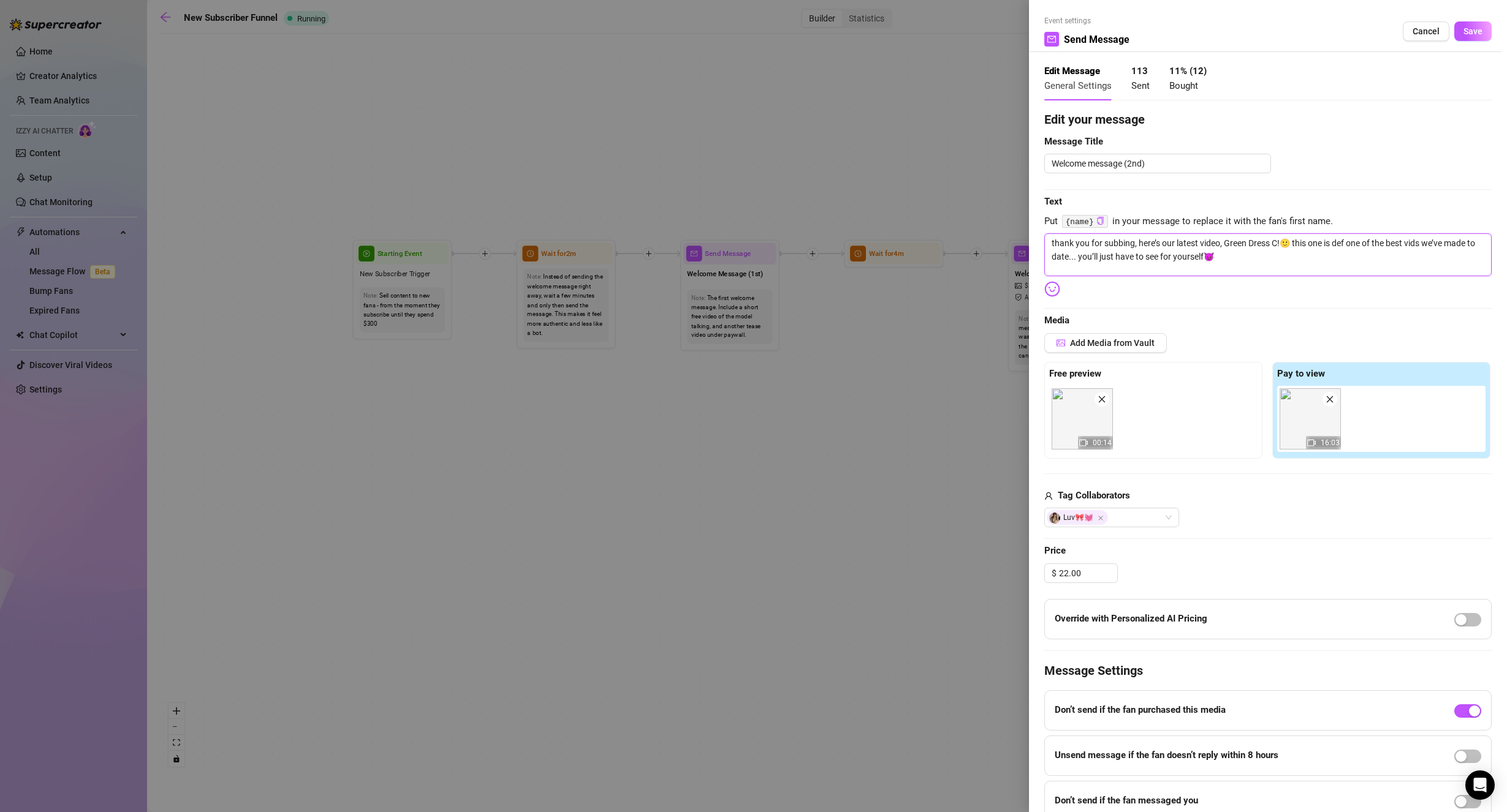
type textarea "thank you for subbing, here’s our latest video, Green Dress Cr!🙂 this one is de…"
type textarea "thank you for subbing, here’s our latest video, Green Dress Cre!🙂 this one is d…"
type textarea "thank you for subbing, here’s our latest video, Green Dress Crea!🙂 this one is …"
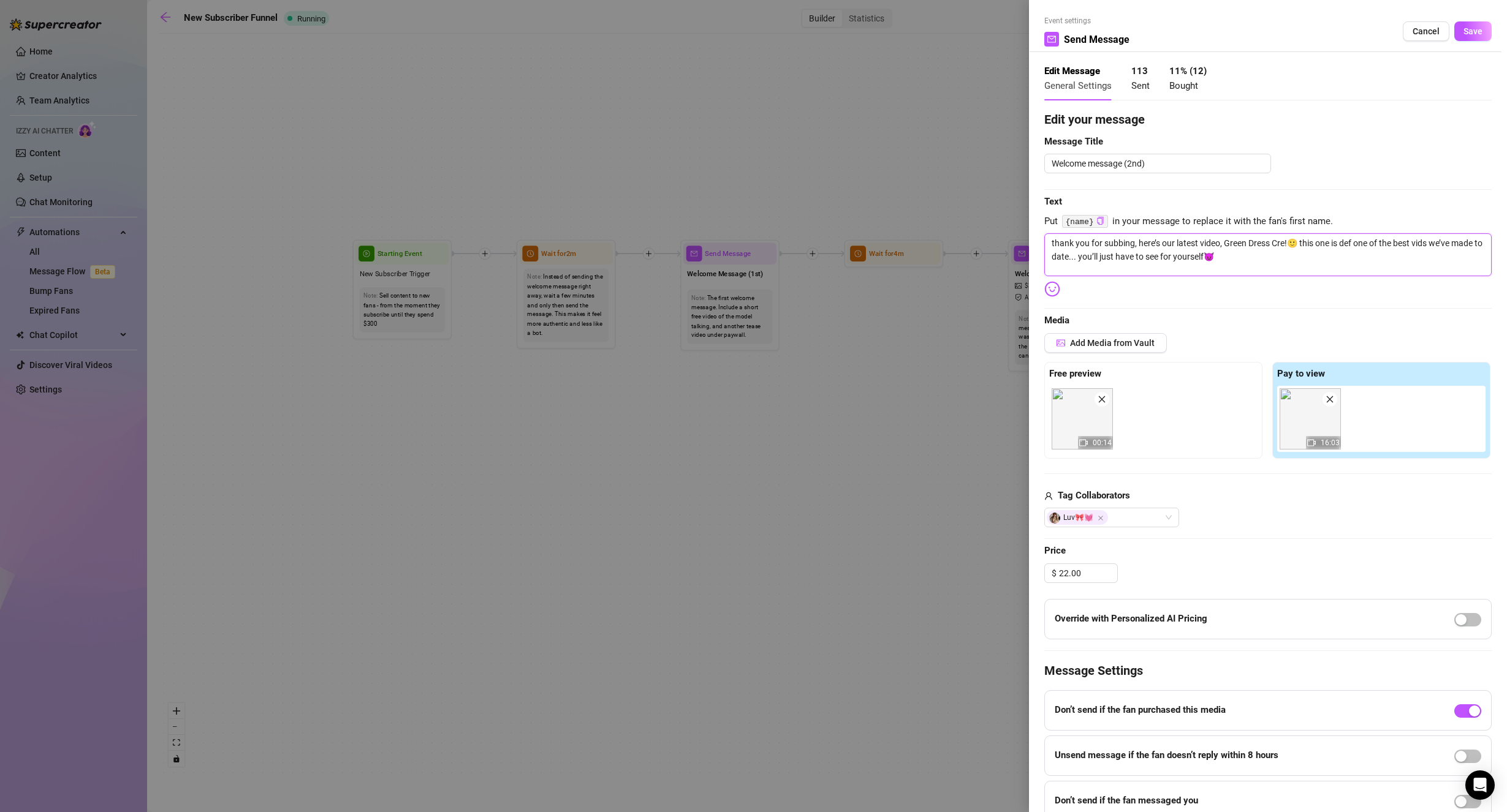
type textarea "thank you for subbing, here’s our latest video, Green Dress Crea!🙂 this one is …"
type textarea "thank you for subbing, here’s our latest video, Green Dress Cream!🙂 this one is…"
type textarea "thank you for subbing, here’s our latest video, Green Dress Creamp!🙂 this one i…"
type textarea "thank you for subbing, here’s our latest video, Green Dress Creampe!🙂 this one …"
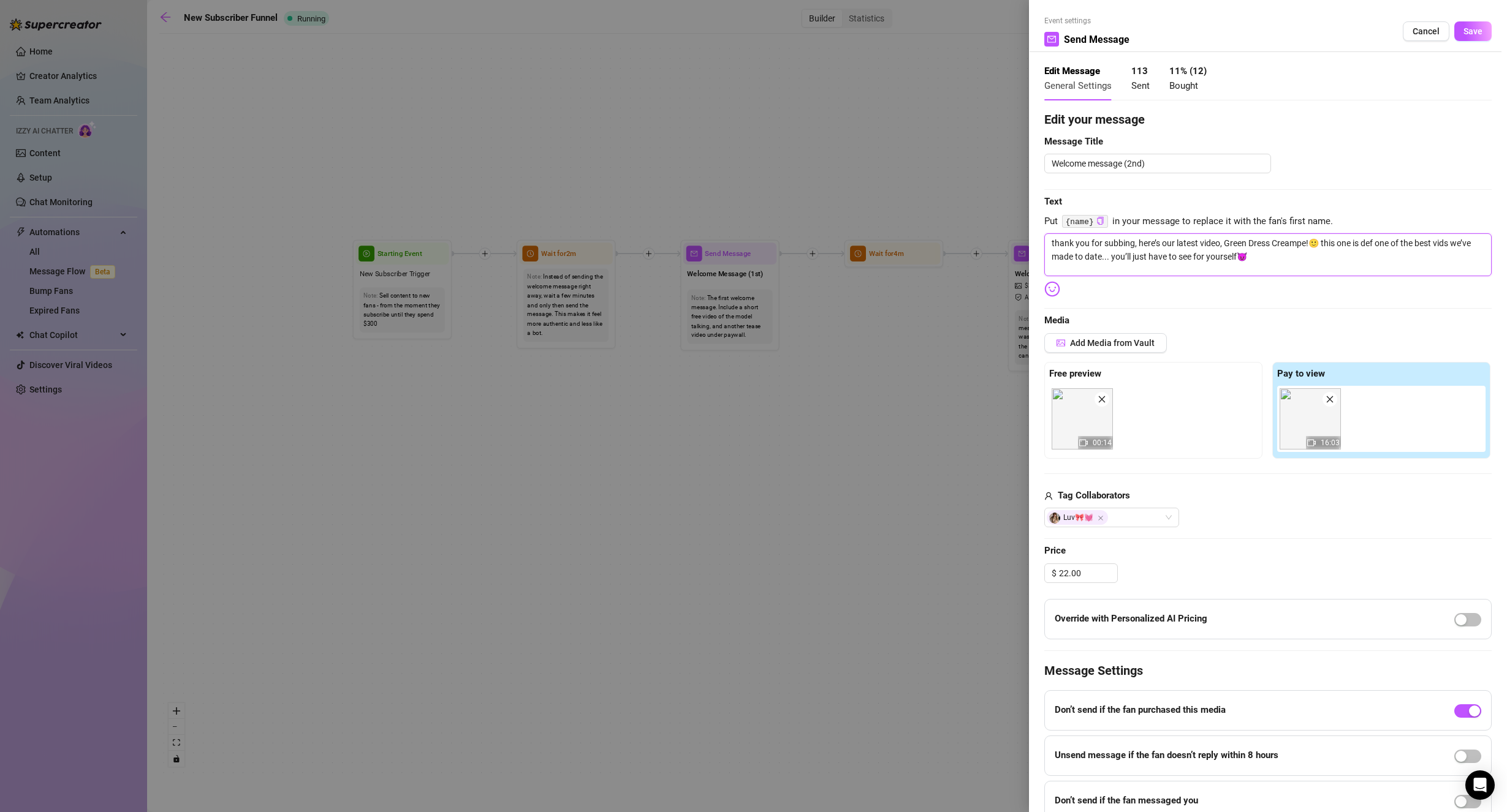
type textarea "thank you for subbing, here’s our latest video, Green Dress Creampei!🙂 this one…"
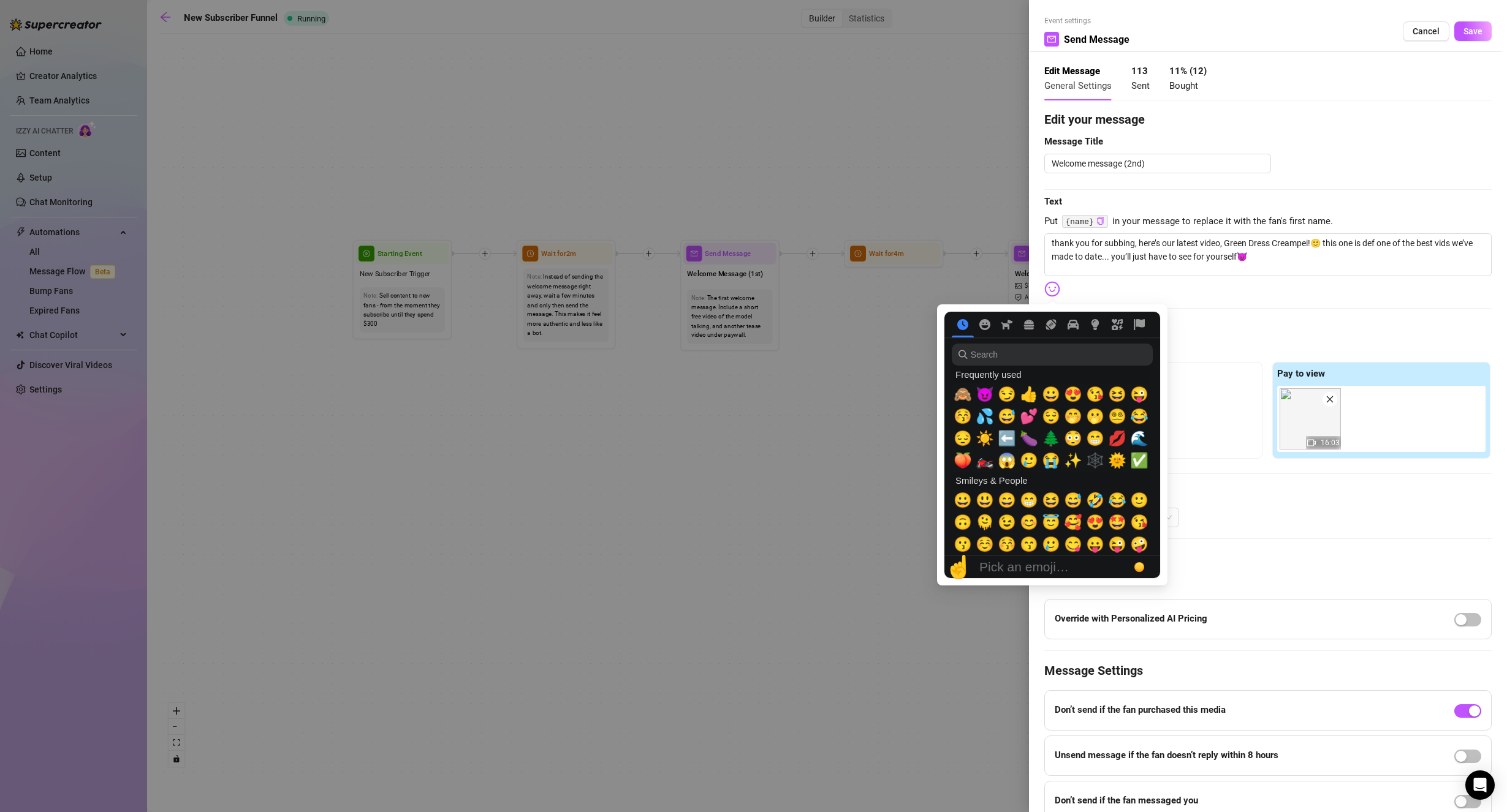
drag, startPoint x: 1055, startPoint y: 288, endPoint x: 1065, endPoint y: 287, distance: 10.0
click at [1055, 289] on img at bounding box center [1052, 289] width 16 height 16
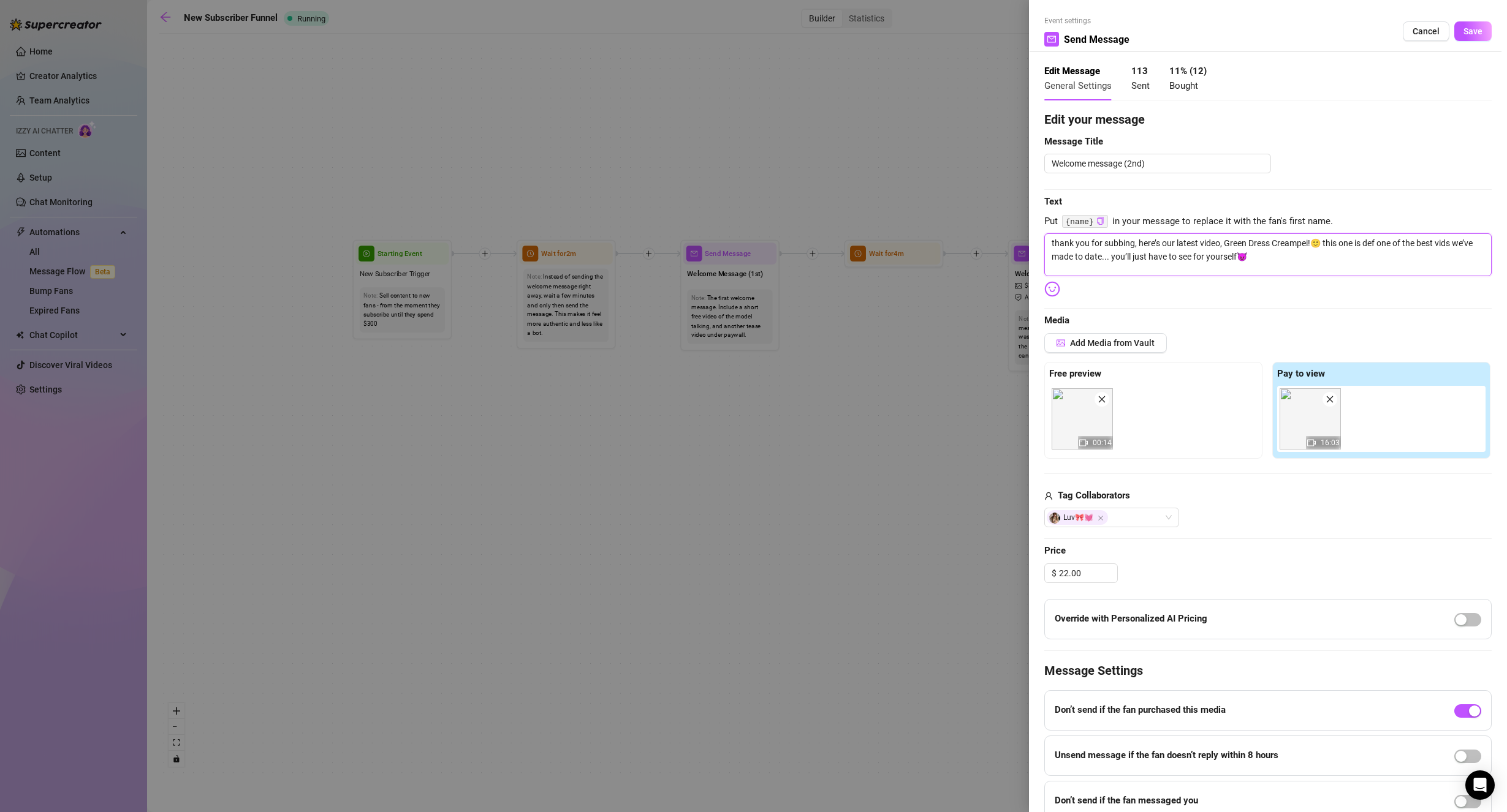
click at [1308, 241] on textarea "thank you for subbing, here’s our latest video, Green Dress Creampei!🙂 this one…" at bounding box center [1268, 254] width 448 height 43
type textarea "thank you for subbing, here’s our latest video, Green Dress Creampi!🙂 this one …"
type textarea "thank you for subbing, here’s our latest video, Green Dress Creampie!🙂 this one…"
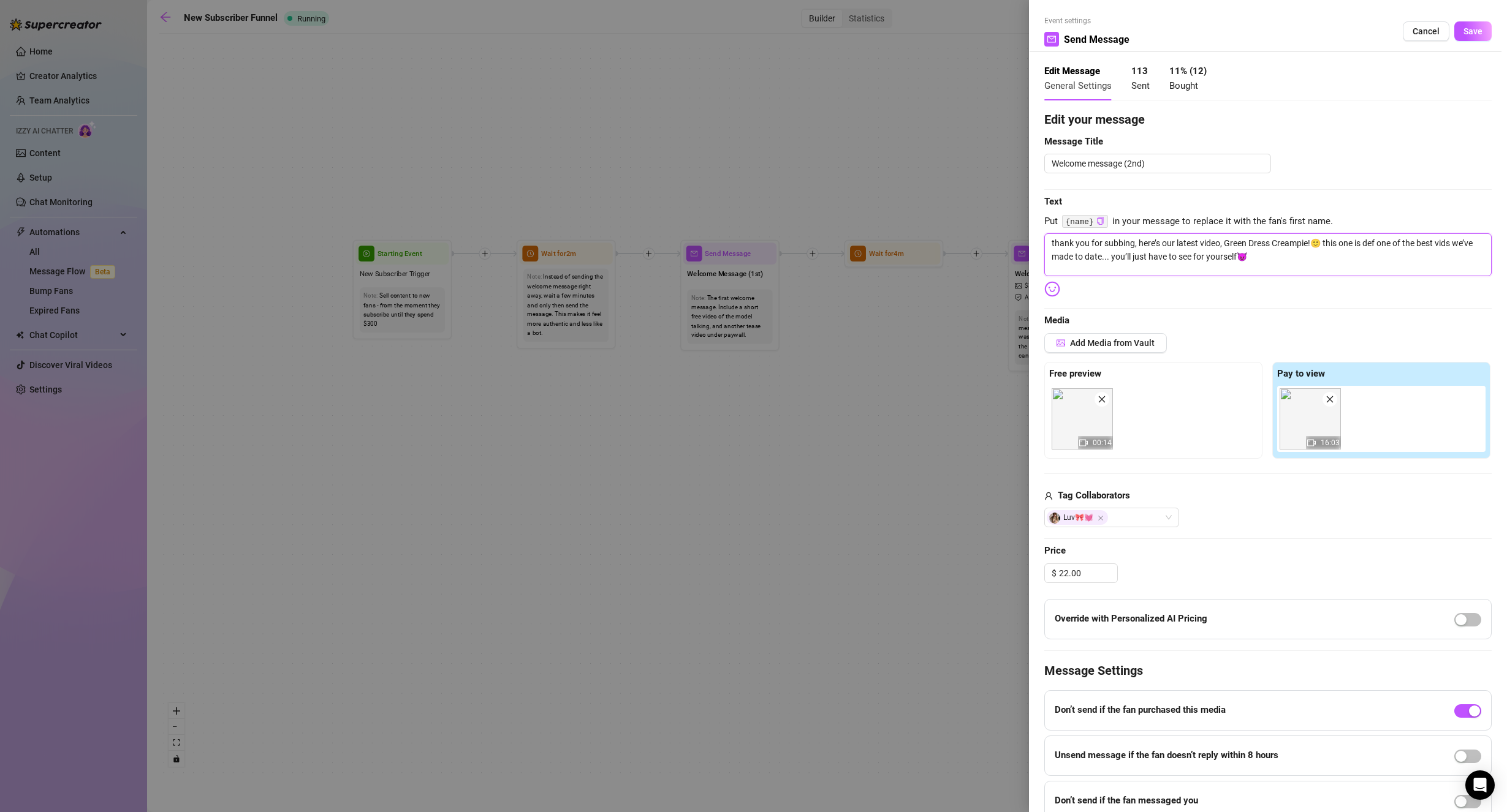
click at [1326, 261] on textarea "thank you for subbing, here’s our latest video, Green Dress Creampie!🙂 this one…" at bounding box center [1268, 254] width 448 height 43
click at [1292, 263] on textarea "thank you for subbing, here’s our latest video, Green Dress Creampie!🙂 this one…" at bounding box center [1268, 254] width 448 height 43
click at [1292, 256] on textarea "thank you for subbing, here’s our latest video, Green Dress Creampie!🙂 this one…" at bounding box center [1268, 254] width 448 height 43
type textarea "thank you for subbing, here’s our latest video, Green Dress Creampie!🙂 this one…"
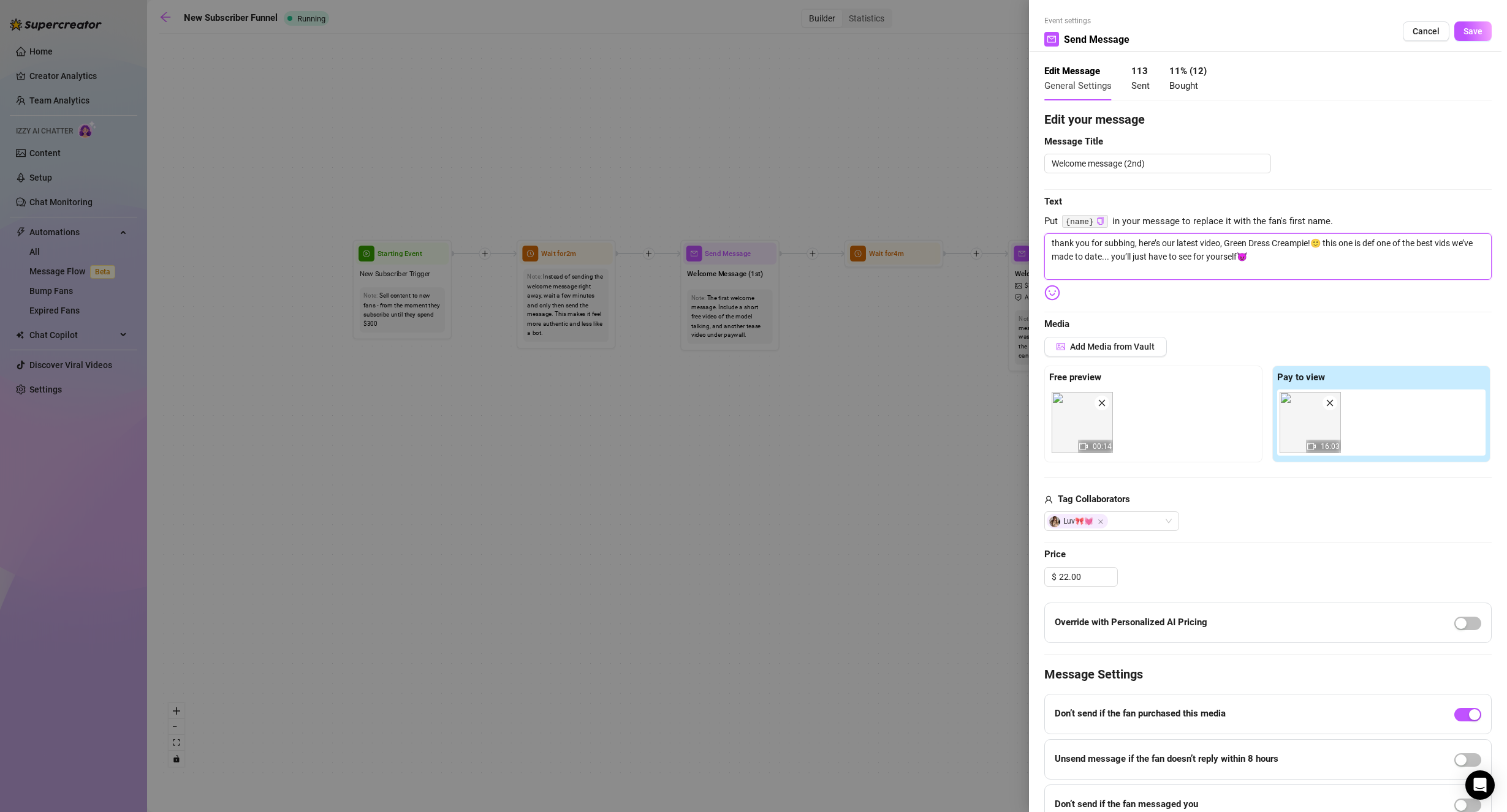
type textarea "thank you for subbing, here’s our latest video, Green Dress Creampie!🙂 this one…"
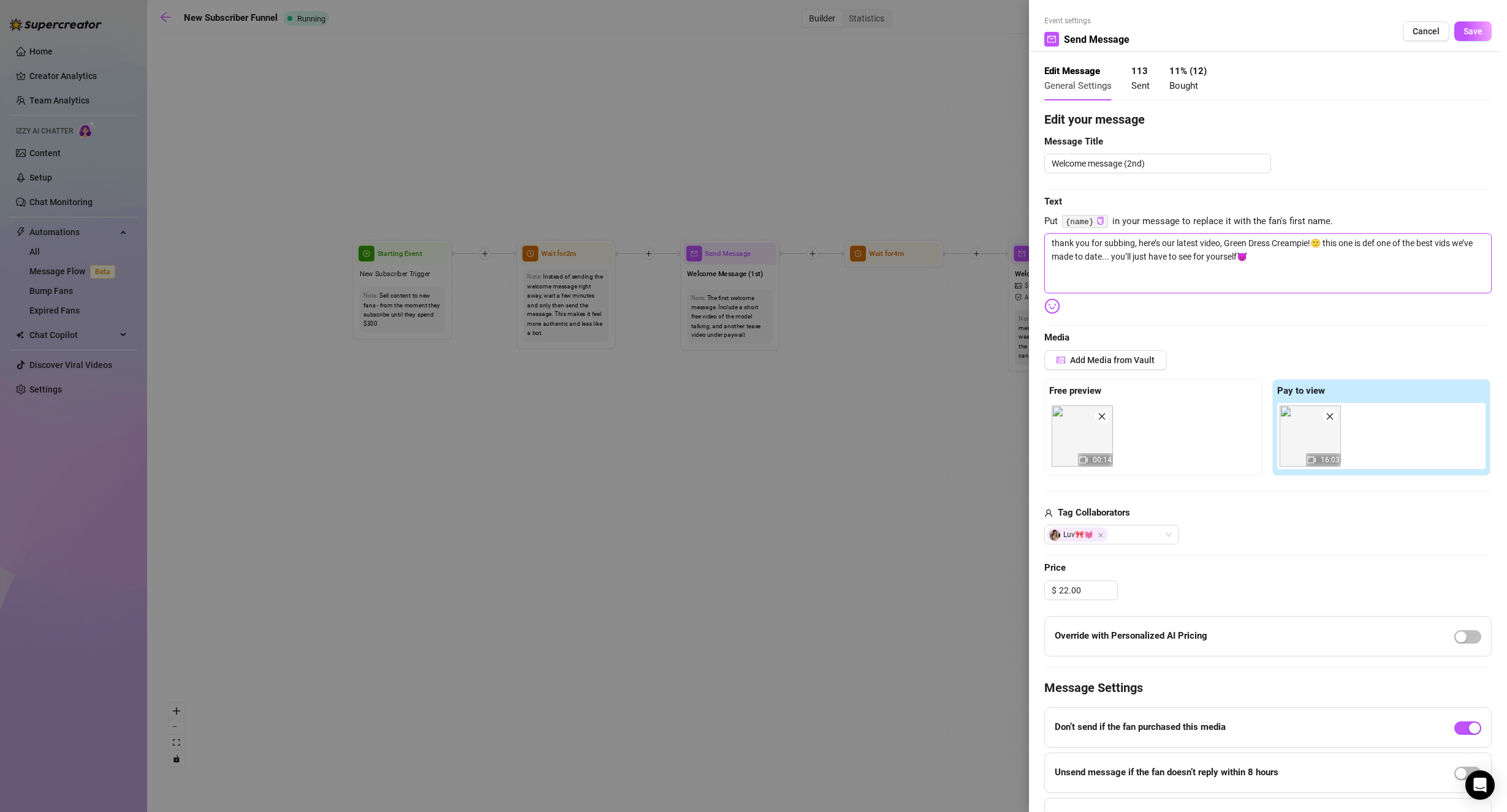
type textarea "thank you for subbing, here’s our latest video, Green Dress Creampie!🙂 this one…"
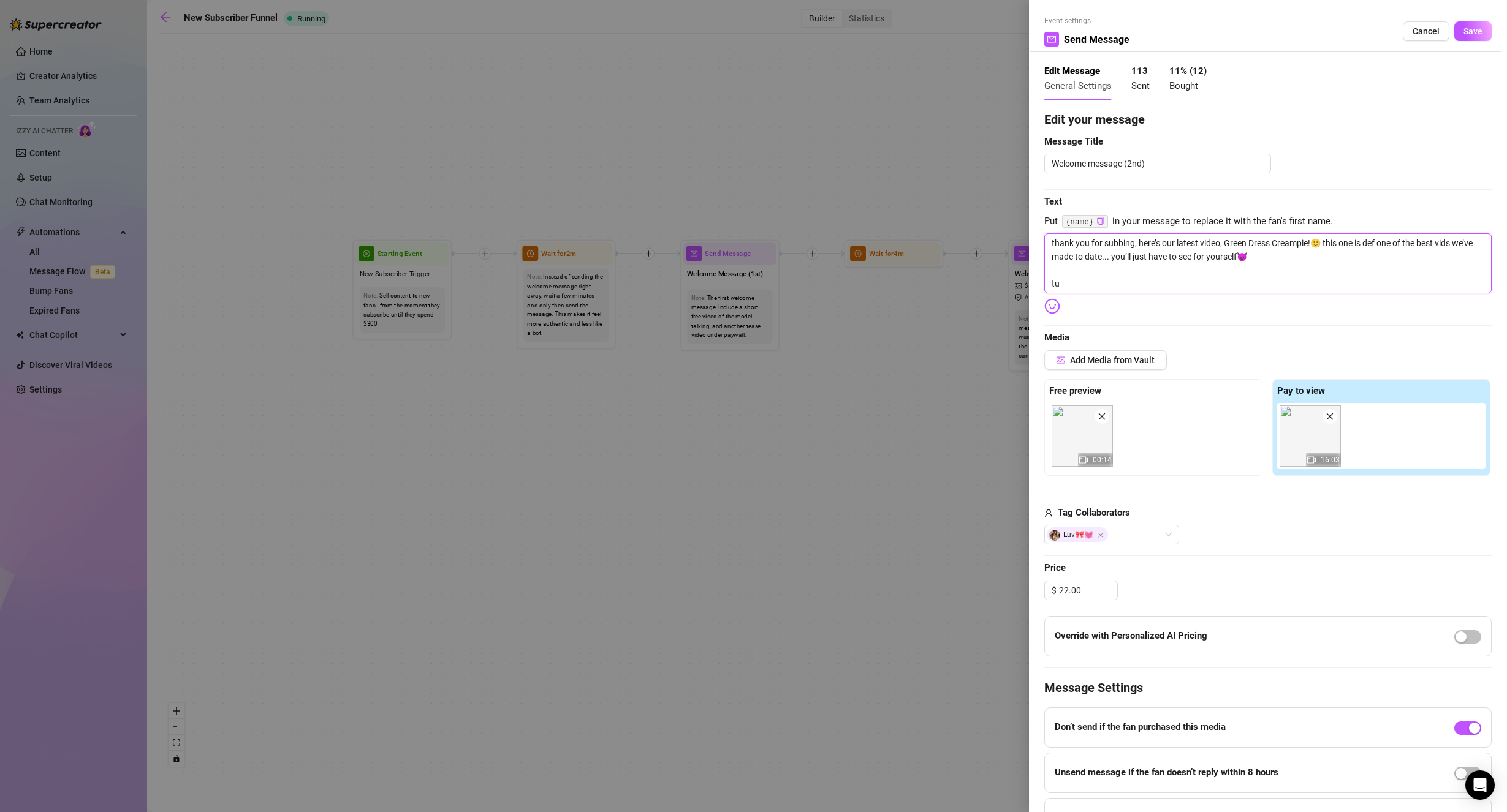
type textarea "thank you for subbing, here’s our latest video, Green Dress Creampie!🙂 this one…"
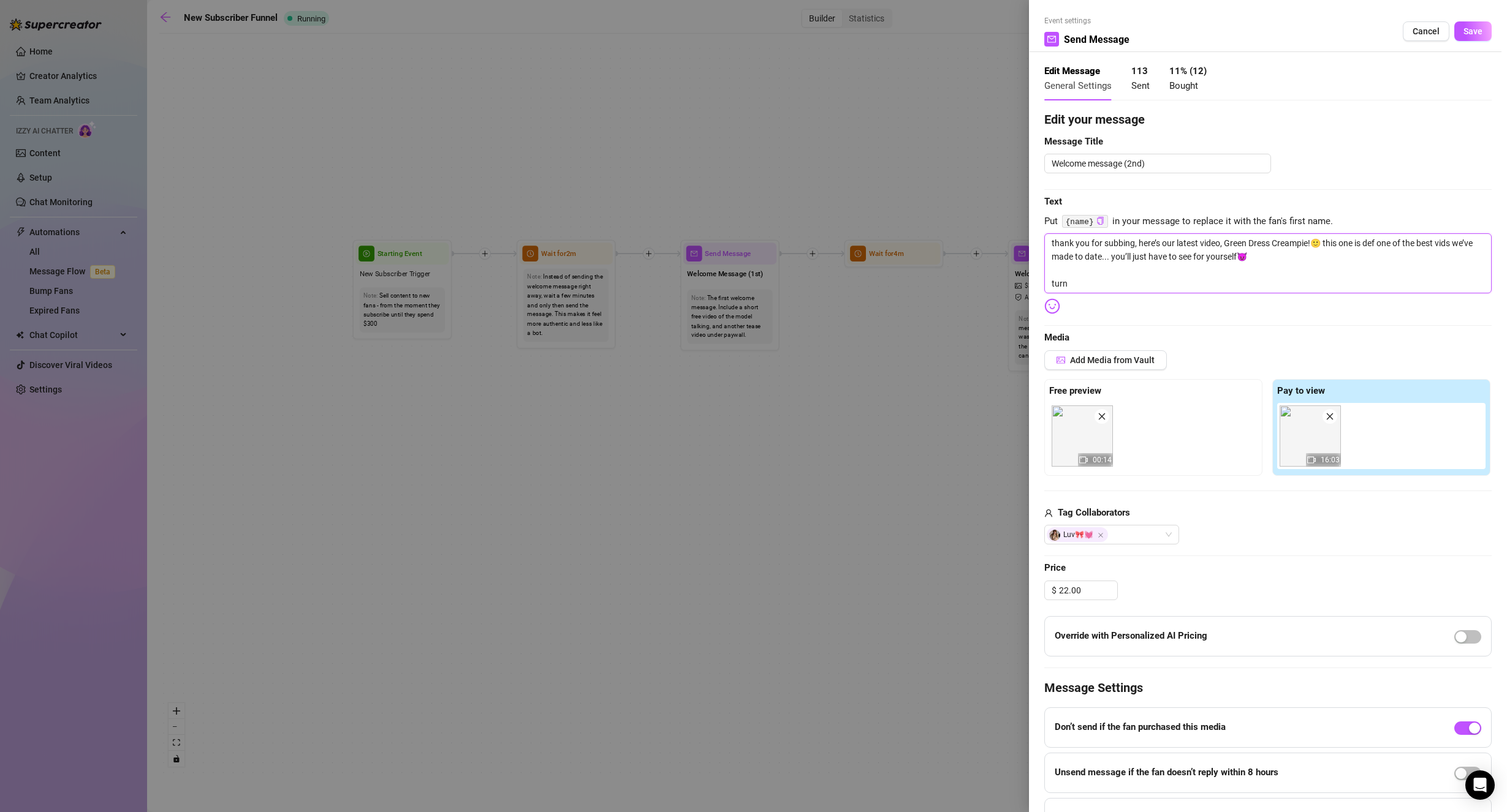
type textarea "thank you for subbing, here’s our latest video, Green Dress Creampie!🙂 this one…"
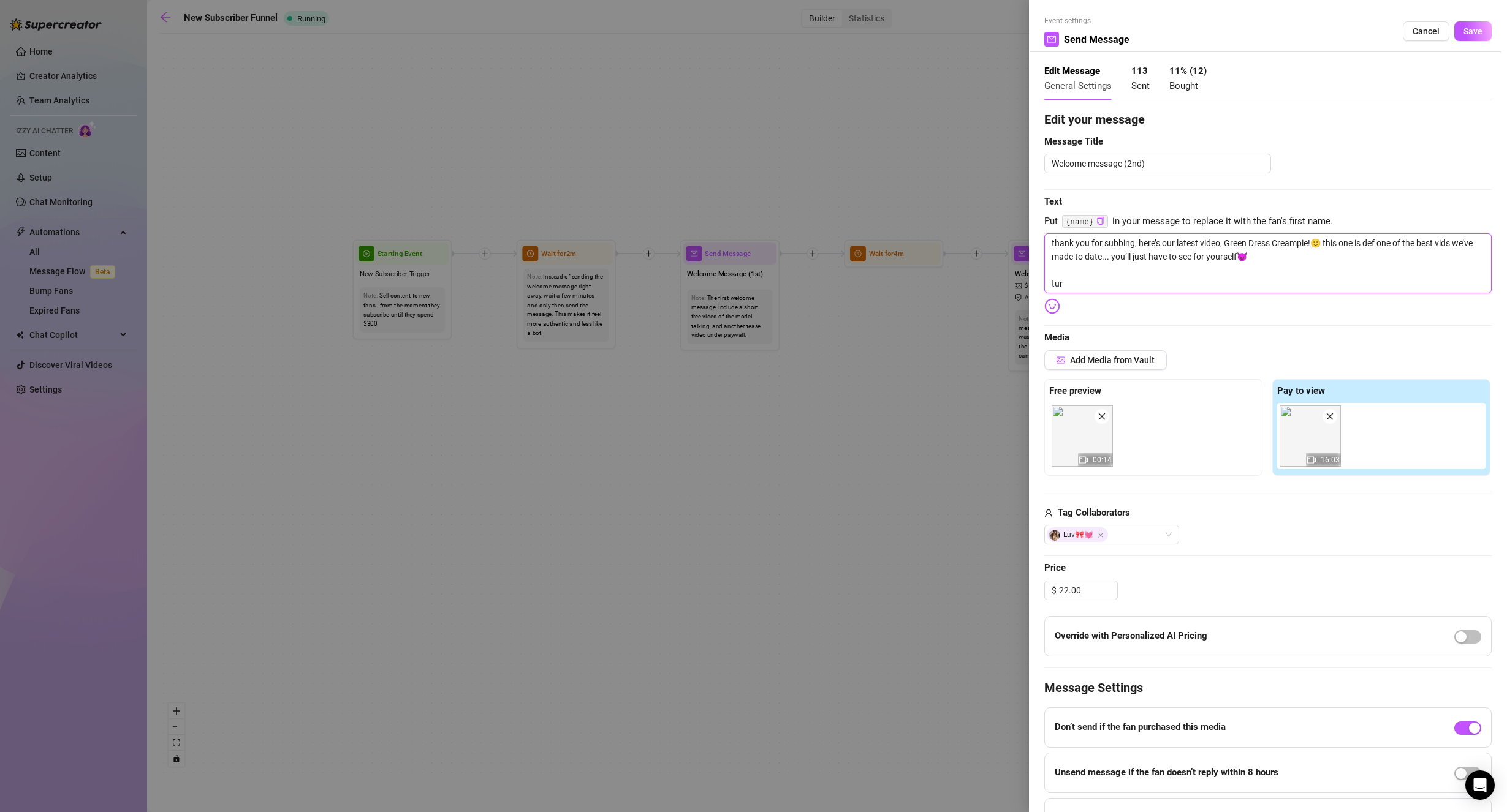
type textarea "thank you for subbing, here’s our latest video, Green Dress Creampie!🙂 this one…"
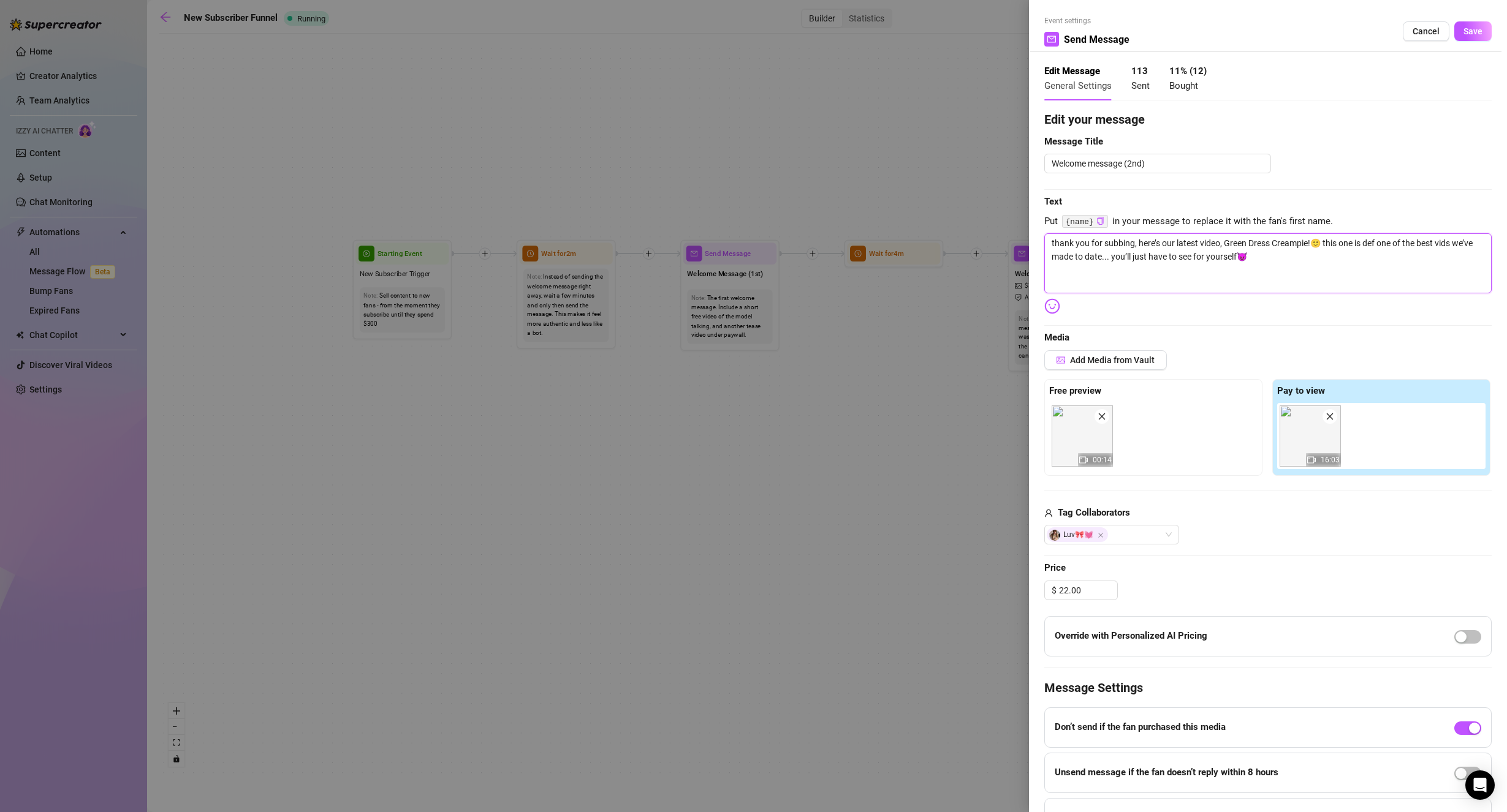
click at [1179, 283] on textarea "thank you for subbing, here’s our latest video, Green Dress Creampie!🙂 this one…" at bounding box center [1268, 263] width 448 height 60
click at [1089, 272] on textarea "thank you for subbing, here’s our latest video, Green Dress Creampie!🙂 this one…" at bounding box center [1268, 263] width 448 height 60
click at [1075, 285] on textarea "thank you for subbing, here’s our latest video, Green Dress Creampie!🙂 this one…" at bounding box center [1268, 263] width 448 height 60
paste textarea "[URL][DOMAIN_NAME]"
type textarea "thank you for subbing, here’s our latest video, Green Dress Creampie!🙂 this one…"
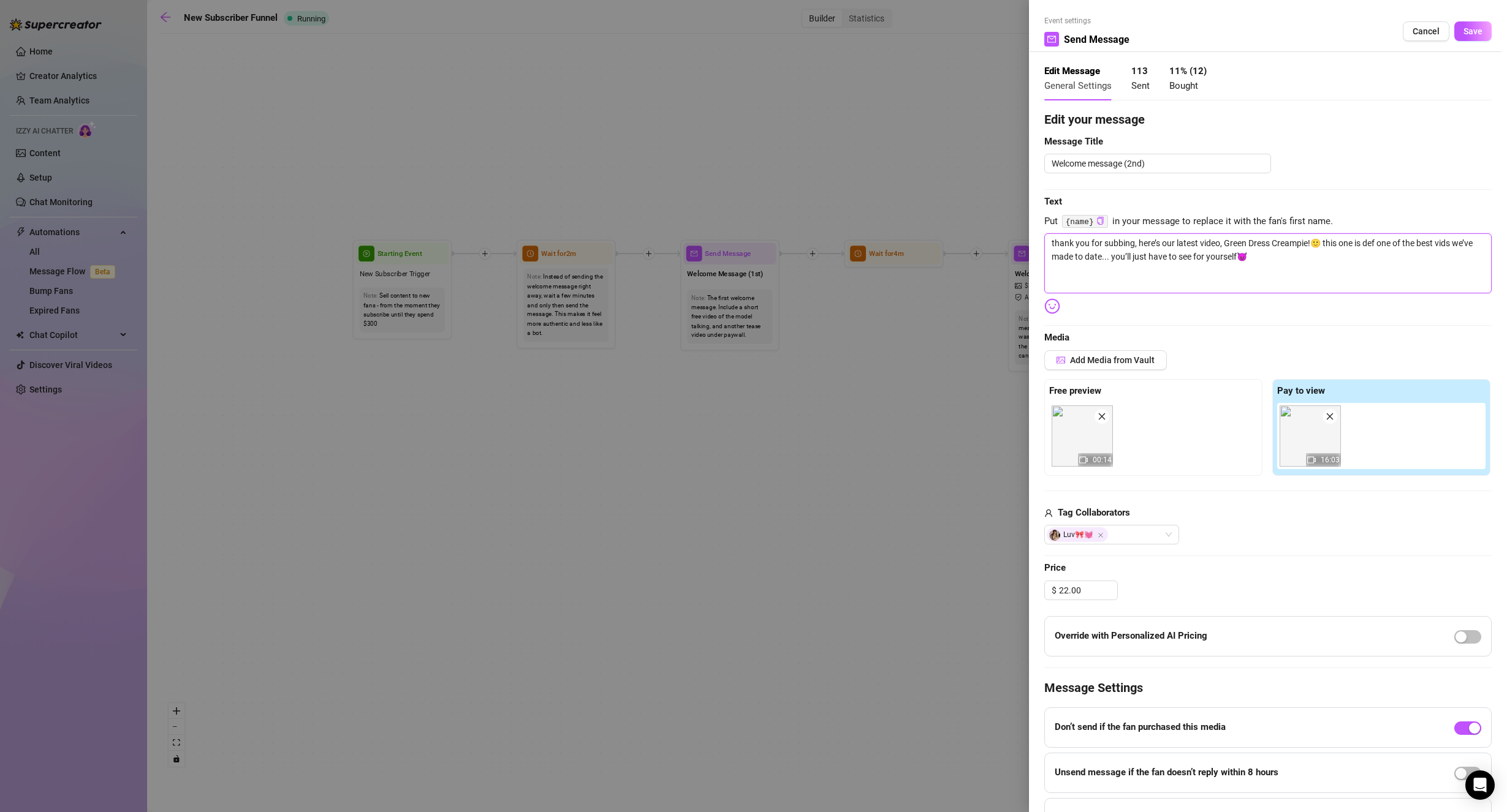
type textarea "thank you for subbing, here’s our latest video, Green Dress Creampie!🙂 this one…"
drag, startPoint x: 1134, startPoint y: 288, endPoint x: 1228, endPoint y: 291, distance: 94.0
click at [1228, 291] on textarea "thank you for subbing, here’s our latest video, Green Dress Creampie!🙂 this one…" at bounding box center [1268, 263] width 448 height 60
type textarea "thank you for subbing, here’s our latest video, Green Dress Creampie!🙂 this one…"
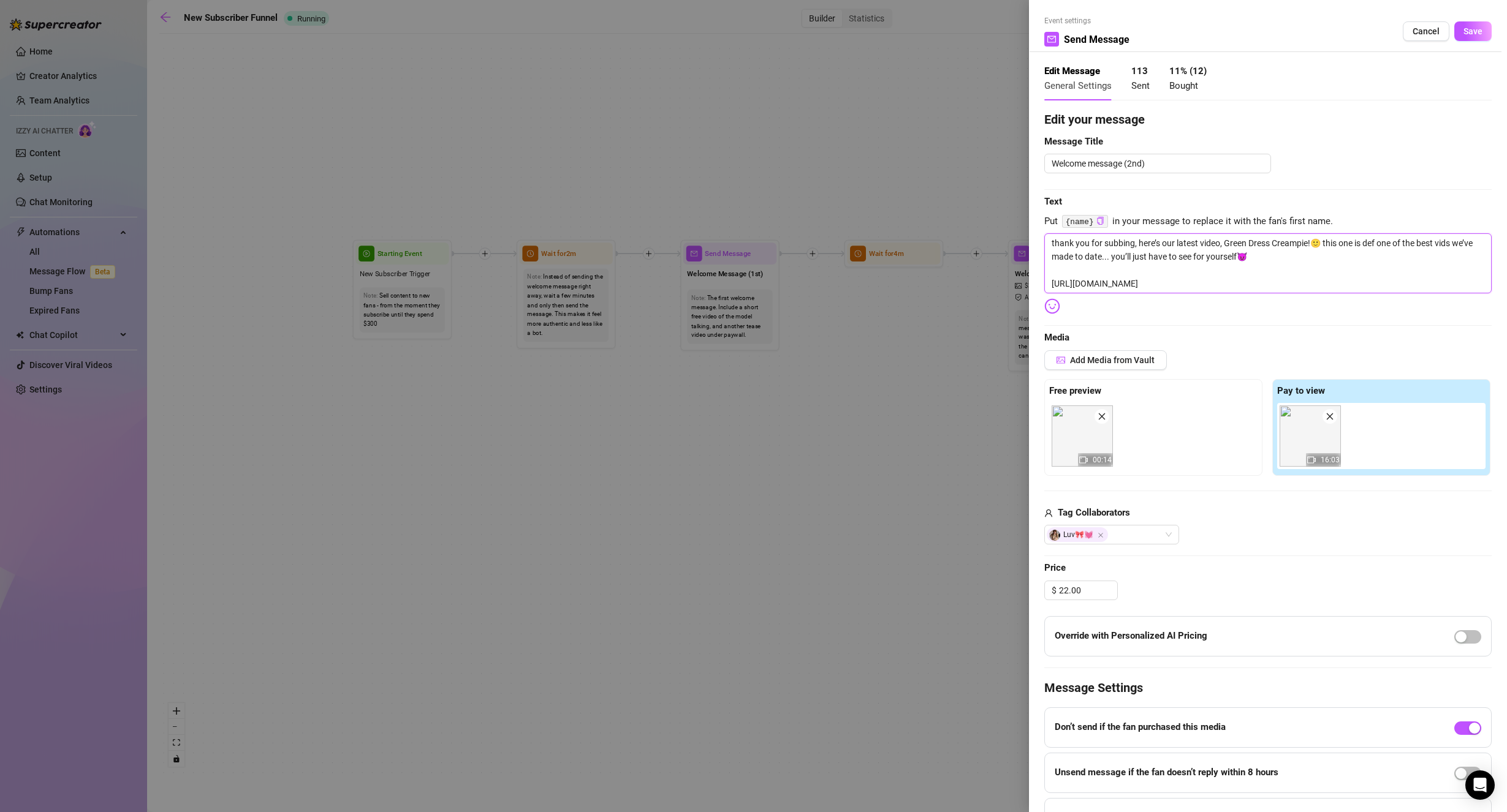
type textarea "thank you for subbing, here’s our latest video, Green Dress Creampie!🙂 this one…"
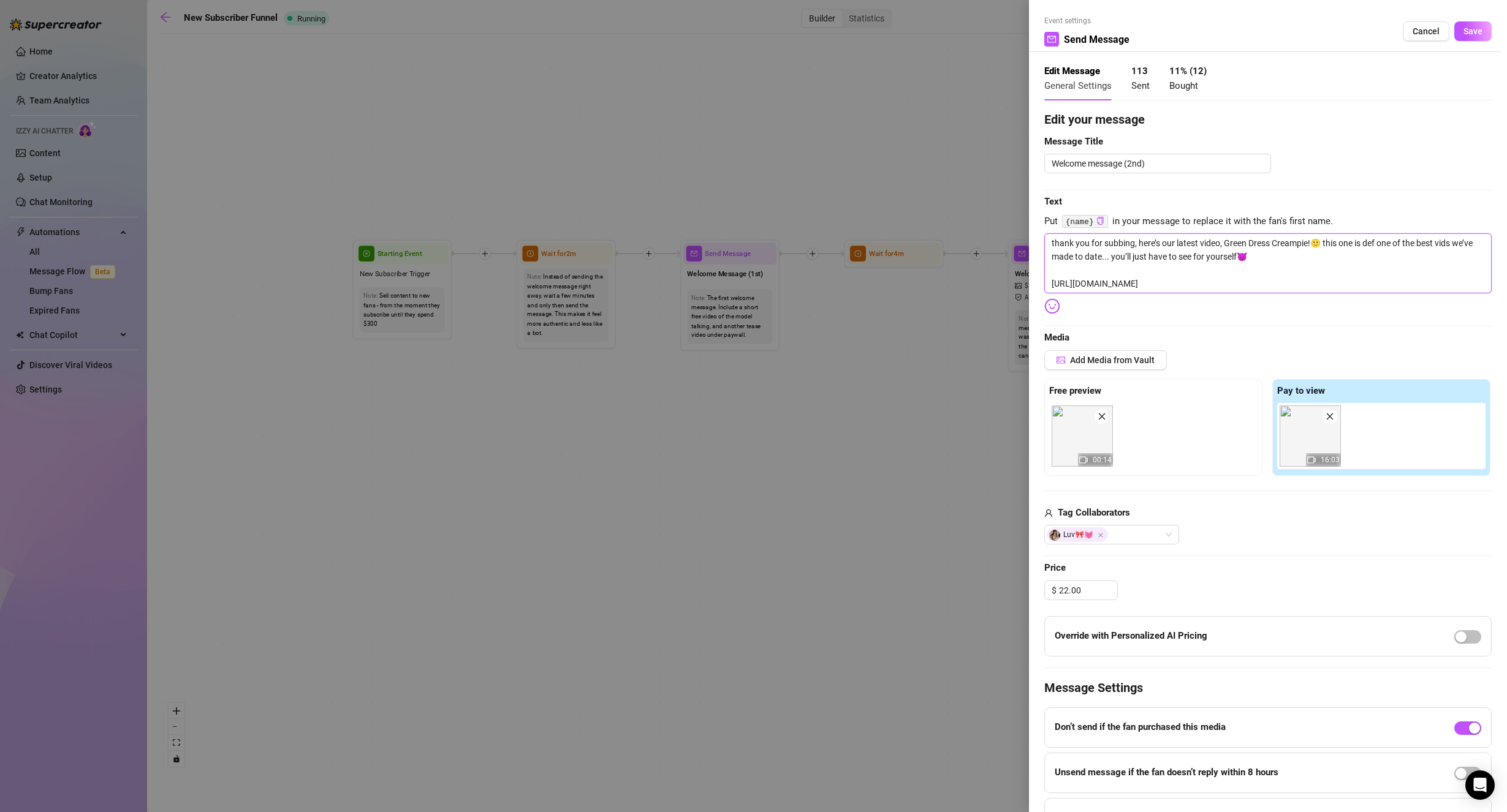
type textarea "thank you for subbing, here’s our latest video, Green Dress Creampie!🙂 this one…"
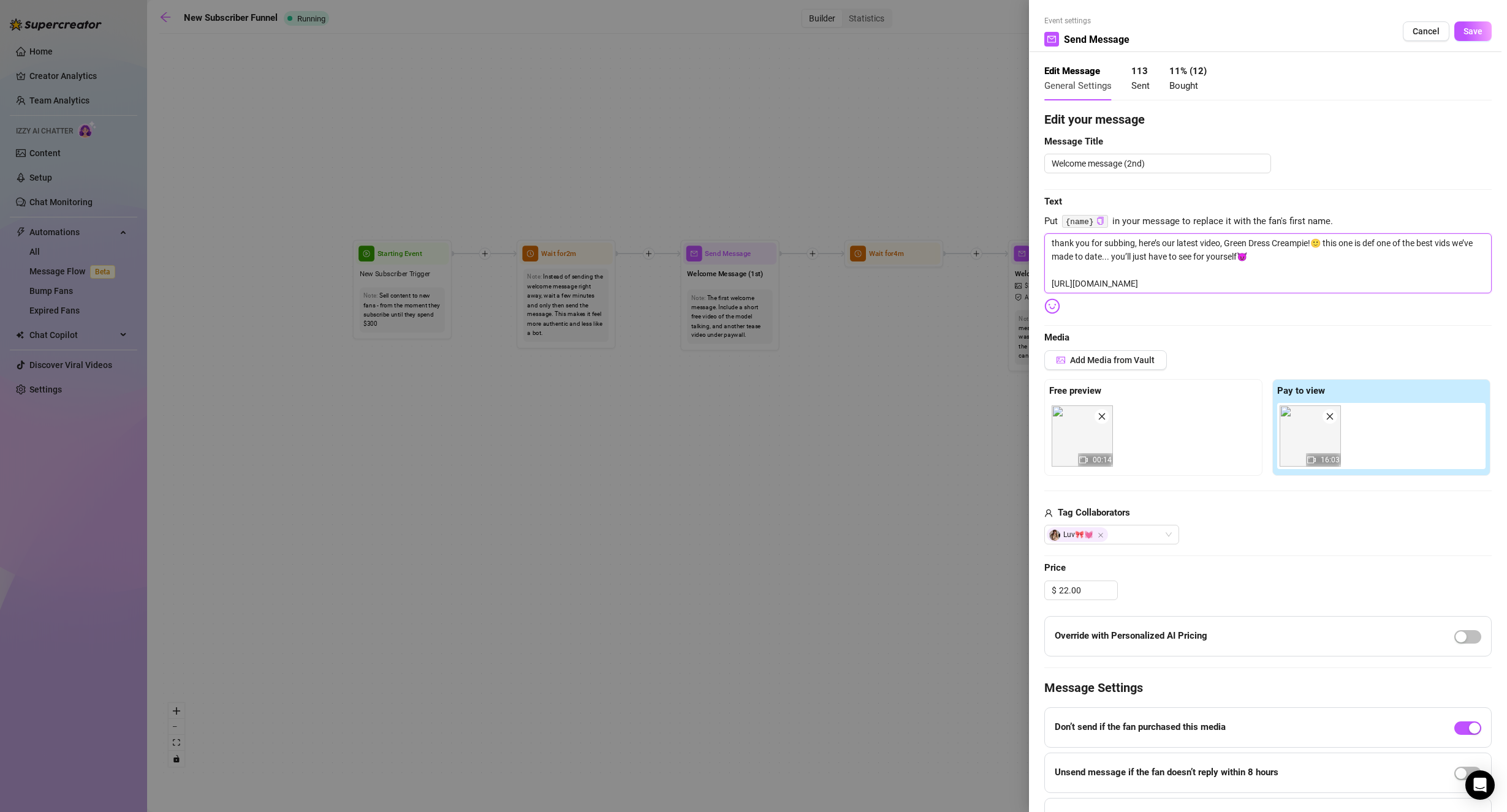
type textarea "thank you for subbing, here’s our latest video, Green Dress Creampie!🙂 this one…"
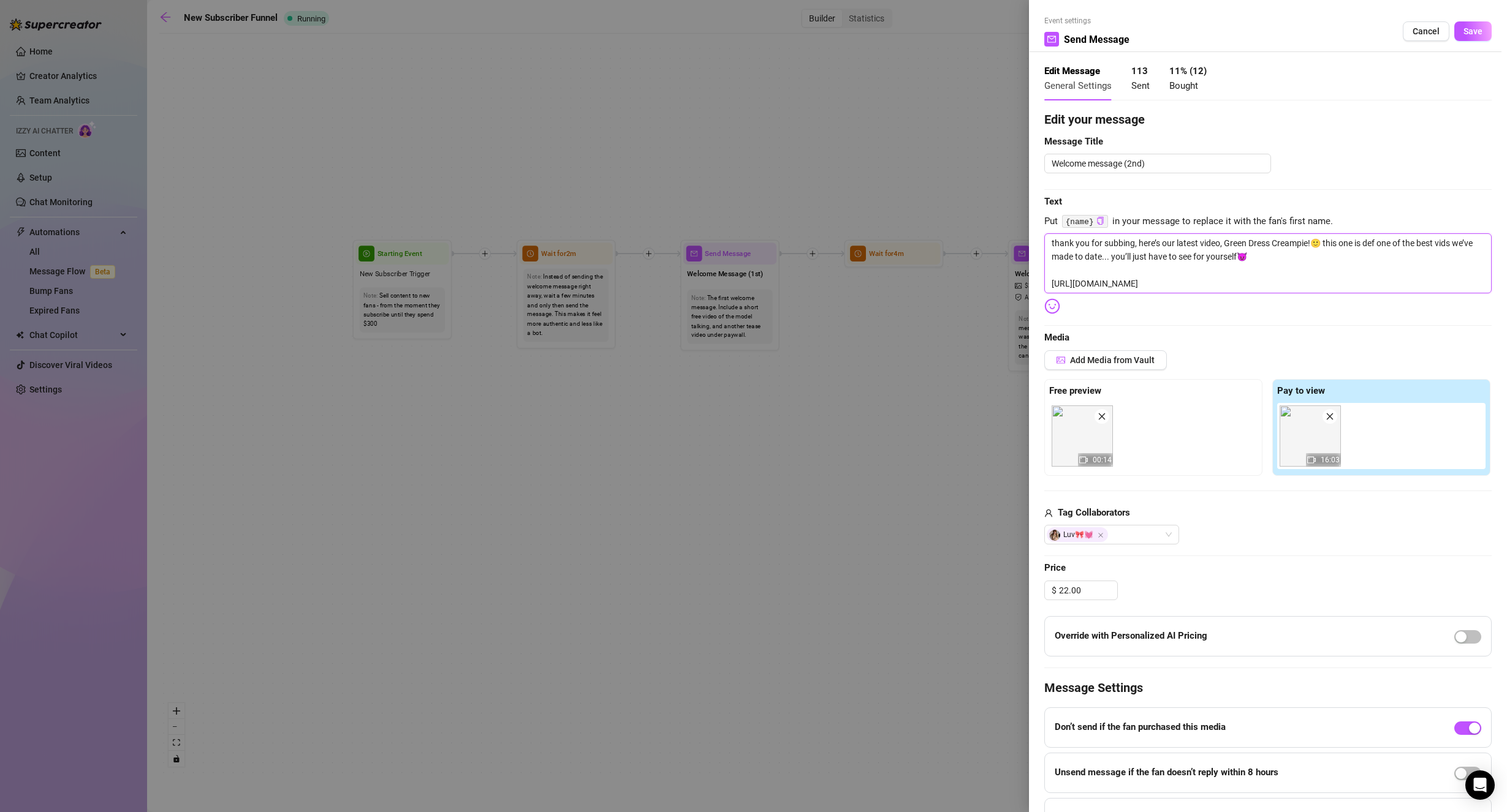
type textarea "thank you for subbing, here’s our latest video, Green Dress Creampie!🙂 this one…"
click at [1347, 283] on textarea "thank you for subbing, here’s our latest video, Green Dress Creampie!🙂 this one…" at bounding box center [1268, 263] width 448 height 60
type textarea "thank you for subbing, here’s our latest video, Green Dress Creampie!🙂 this one…"
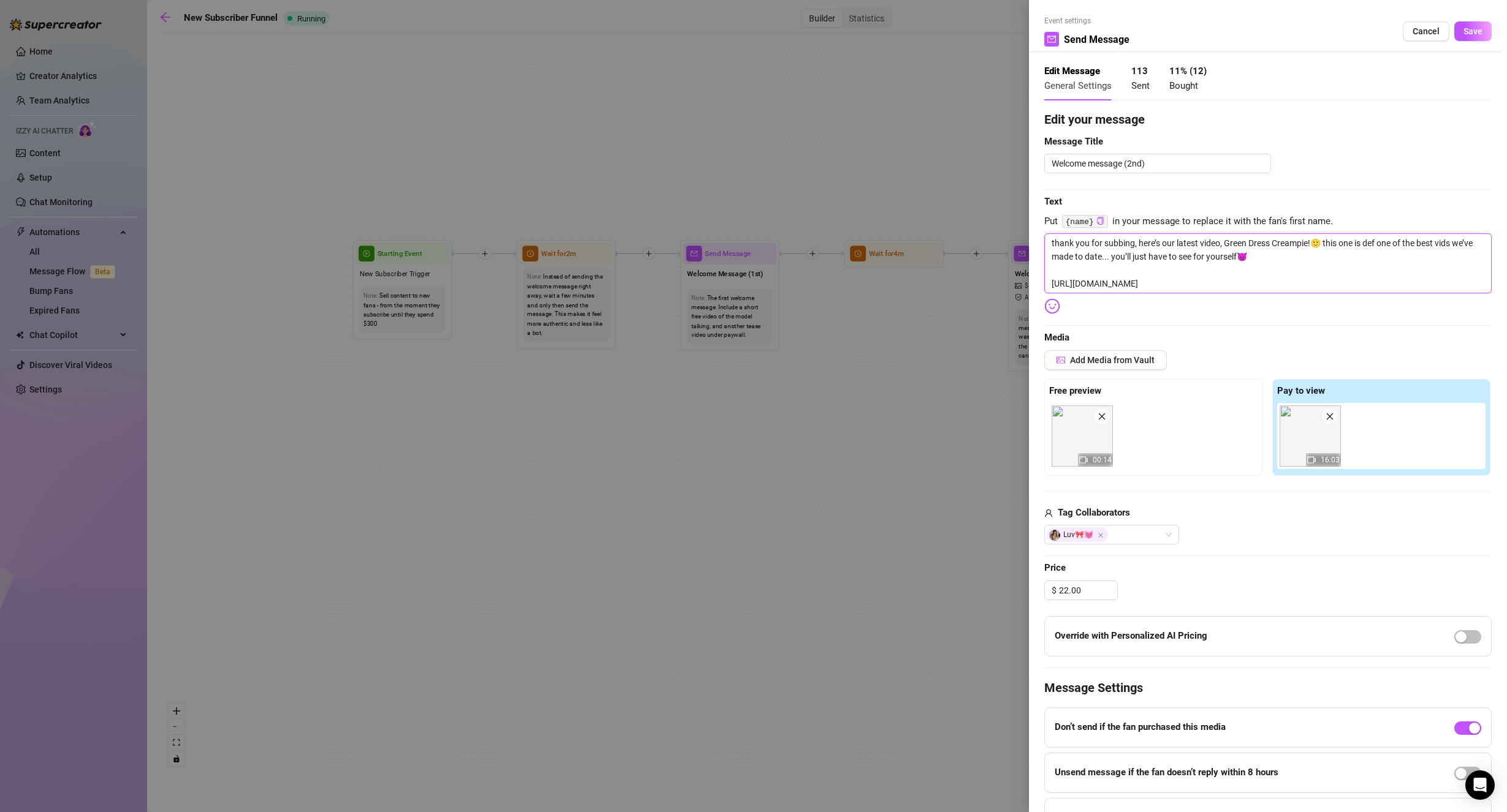
type textarea "thank you for subbing, here’s our latest video, Green Dress Creampie!🙂 this one…"
click at [1051, 307] on img at bounding box center [1052, 306] width 16 height 16
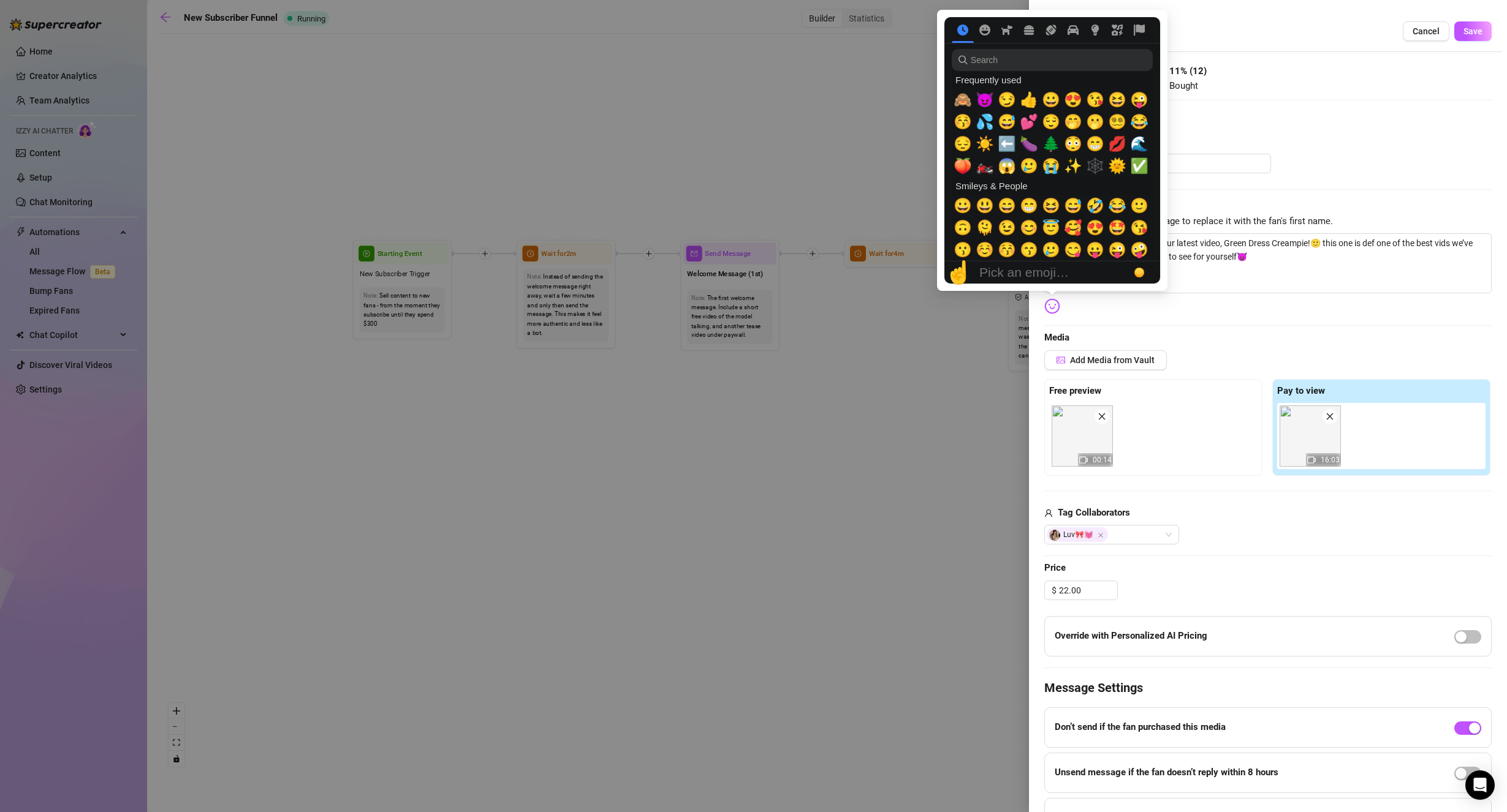
click at [1054, 302] on img at bounding box center [1052, 306] width 16 height 16
click at [1006, 64] on input "search" at bounding box center [1052, 60] width 201 height 22
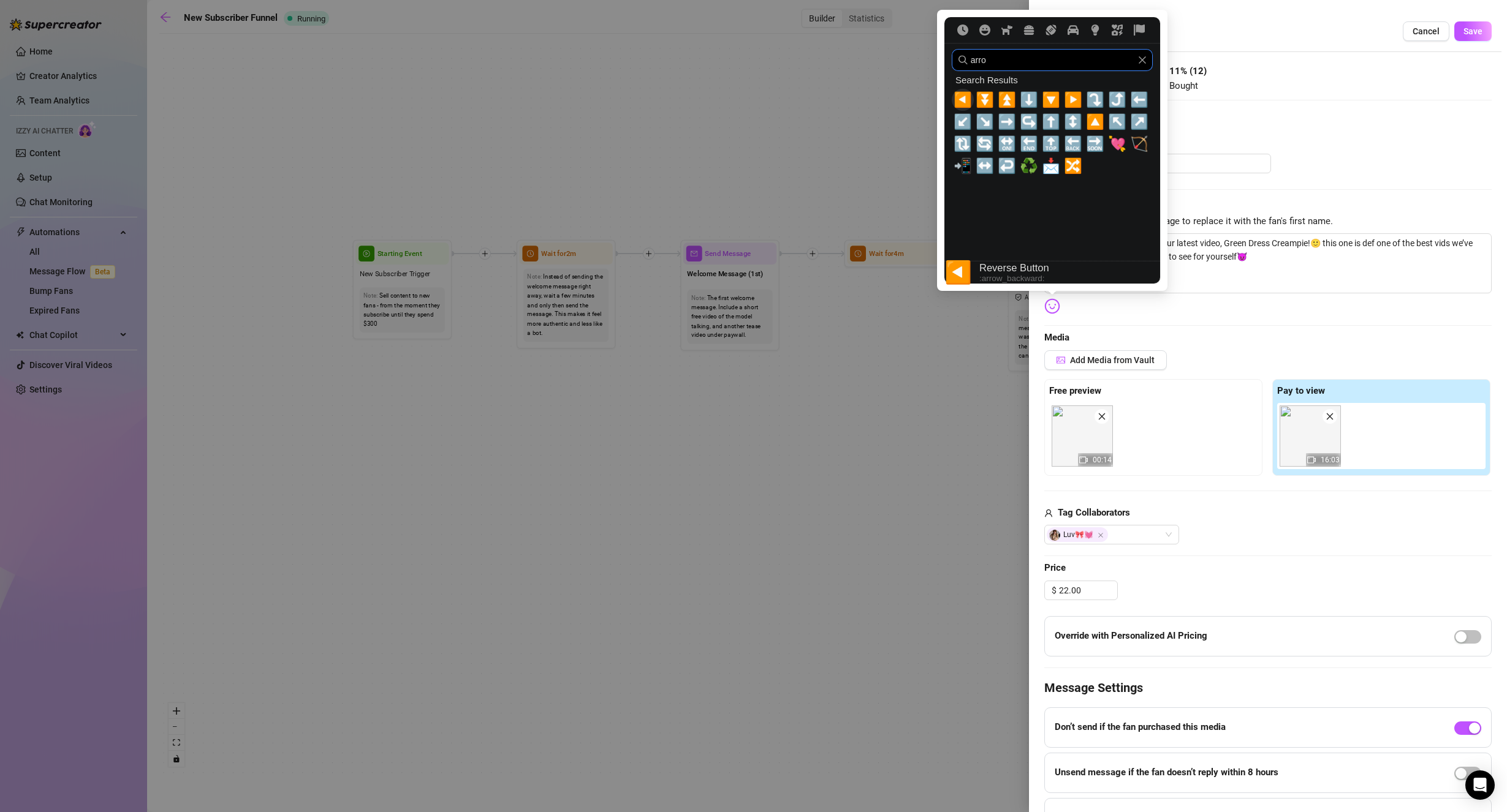
type input "arrow"
drag, startPoint x: 1133, startPoint y: 102, endPoint x: 1227, endPoint y: 227, distance: 156.4
click at [1133, 102] on span "⬅️" at bounding box center [1139, 100] width 18 height 17
type textarea "thank you for subbing, here’s our latest video, Green Dress Creampie!🙂 this one…"
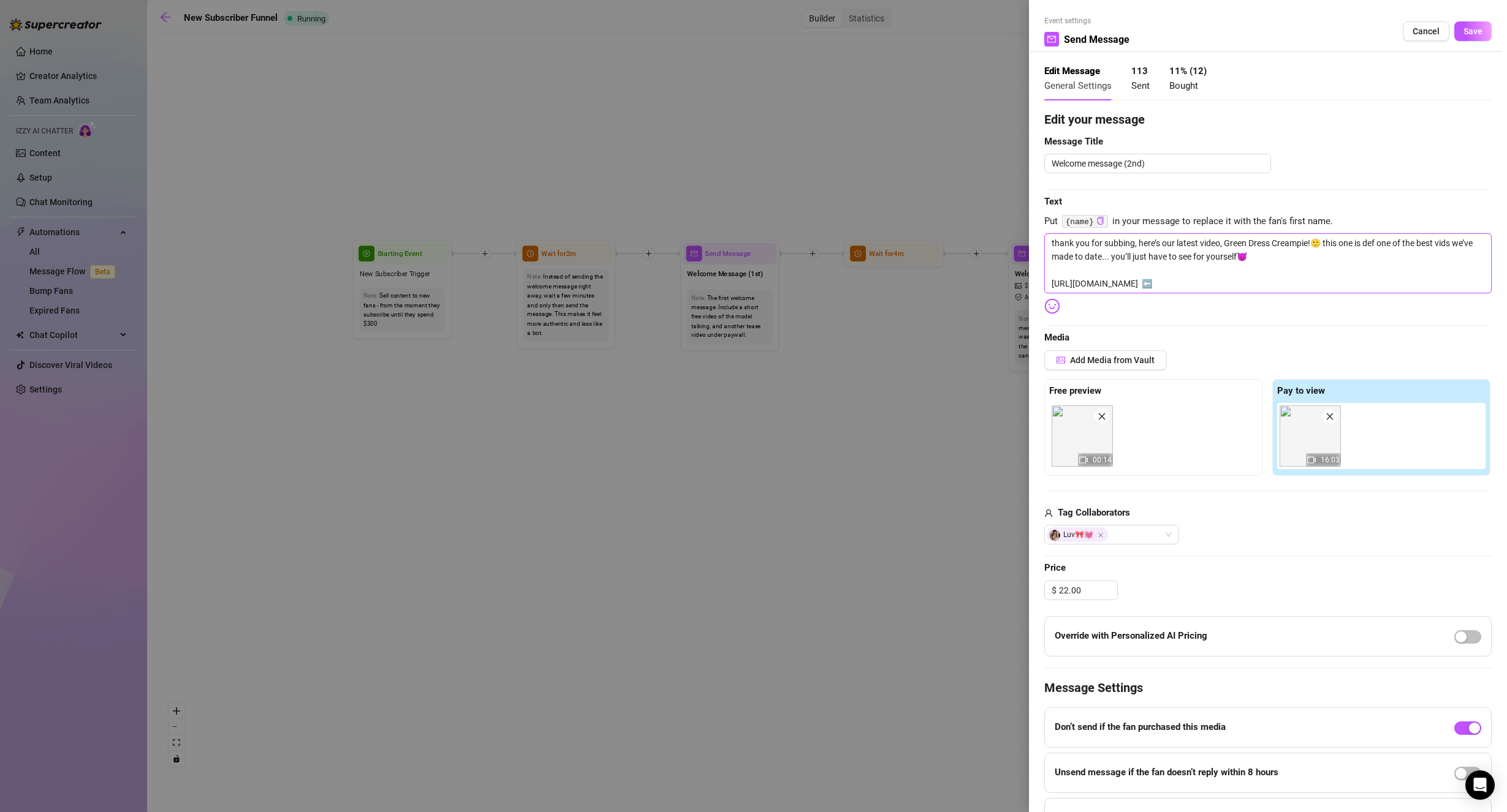
click at [1276, 289] on textarea "thank you for subbing, here’s our latest video, Green Dress Creampie!🙂 this one…" at bounding box center [1268, 263] width 448 height 60
type textarea "thank you for subbing, here’s our latest video, Green Dress Creampie!🙂 this one…"
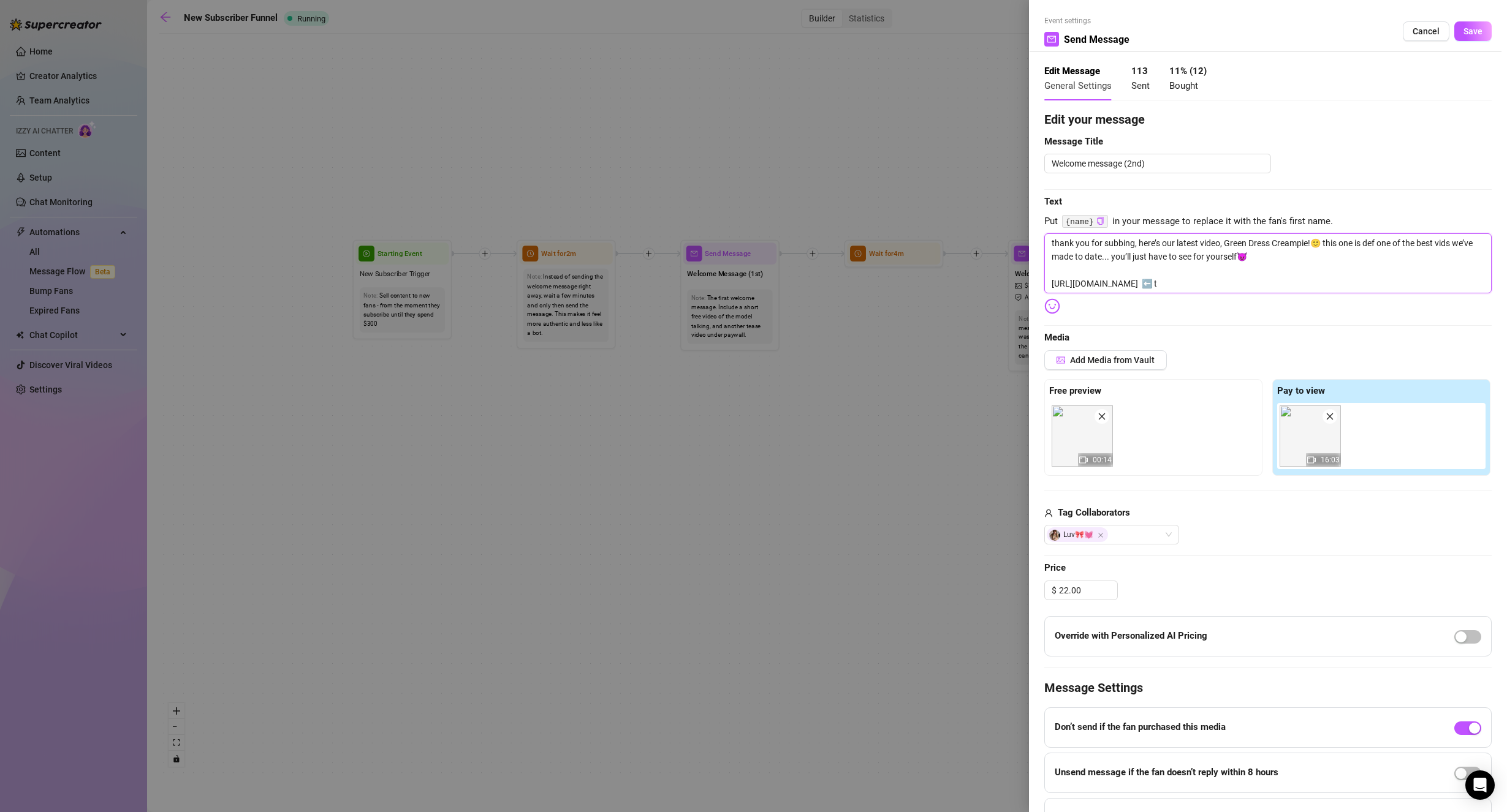
type textarea "thank you for subbing, here’s our latest video, Green Dress Creampie!🙂 this one…"
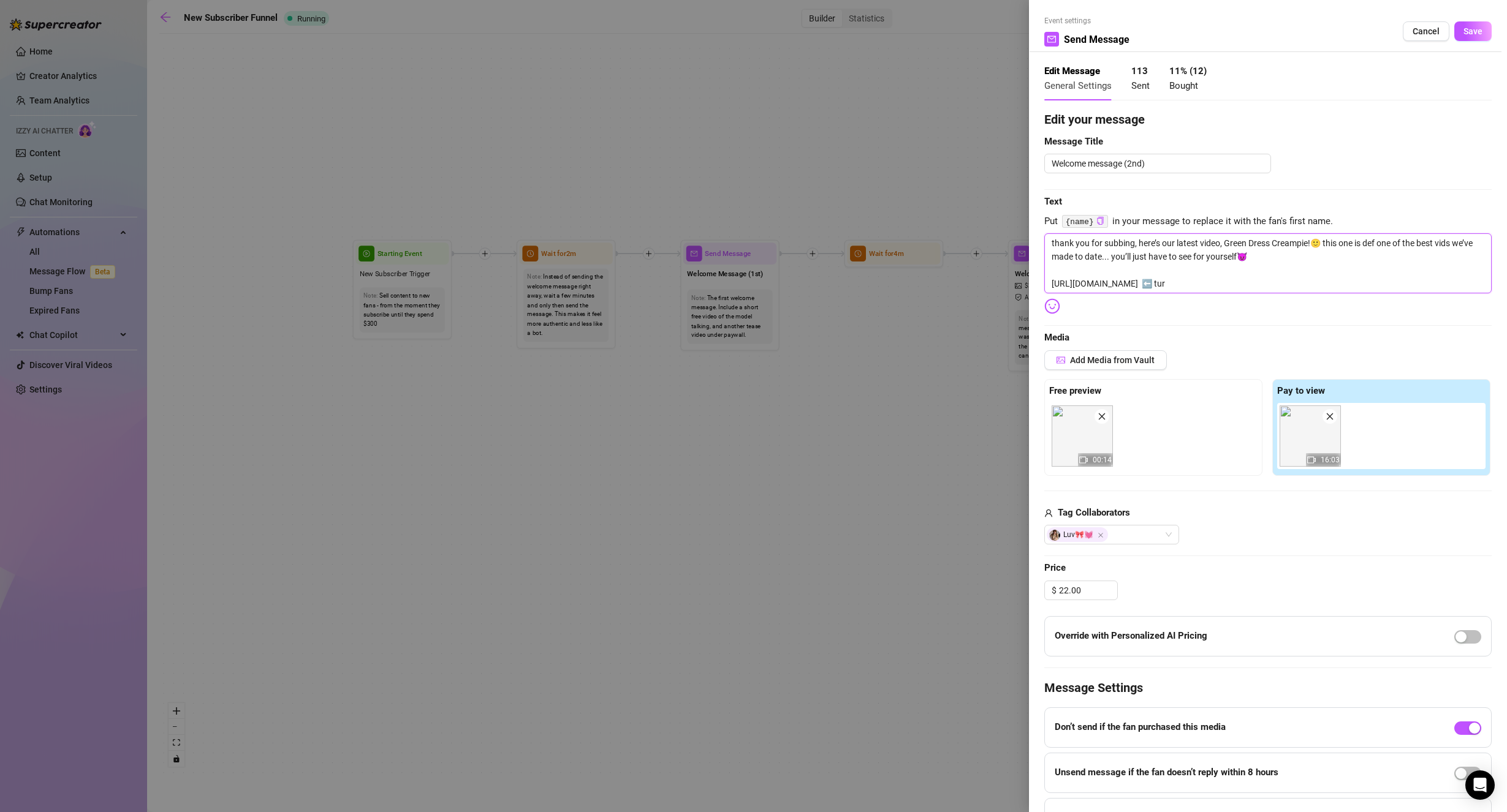
type textarea "thank you for subbing, here’s our latest video, Green Dress Creampie!🙂 this one…"
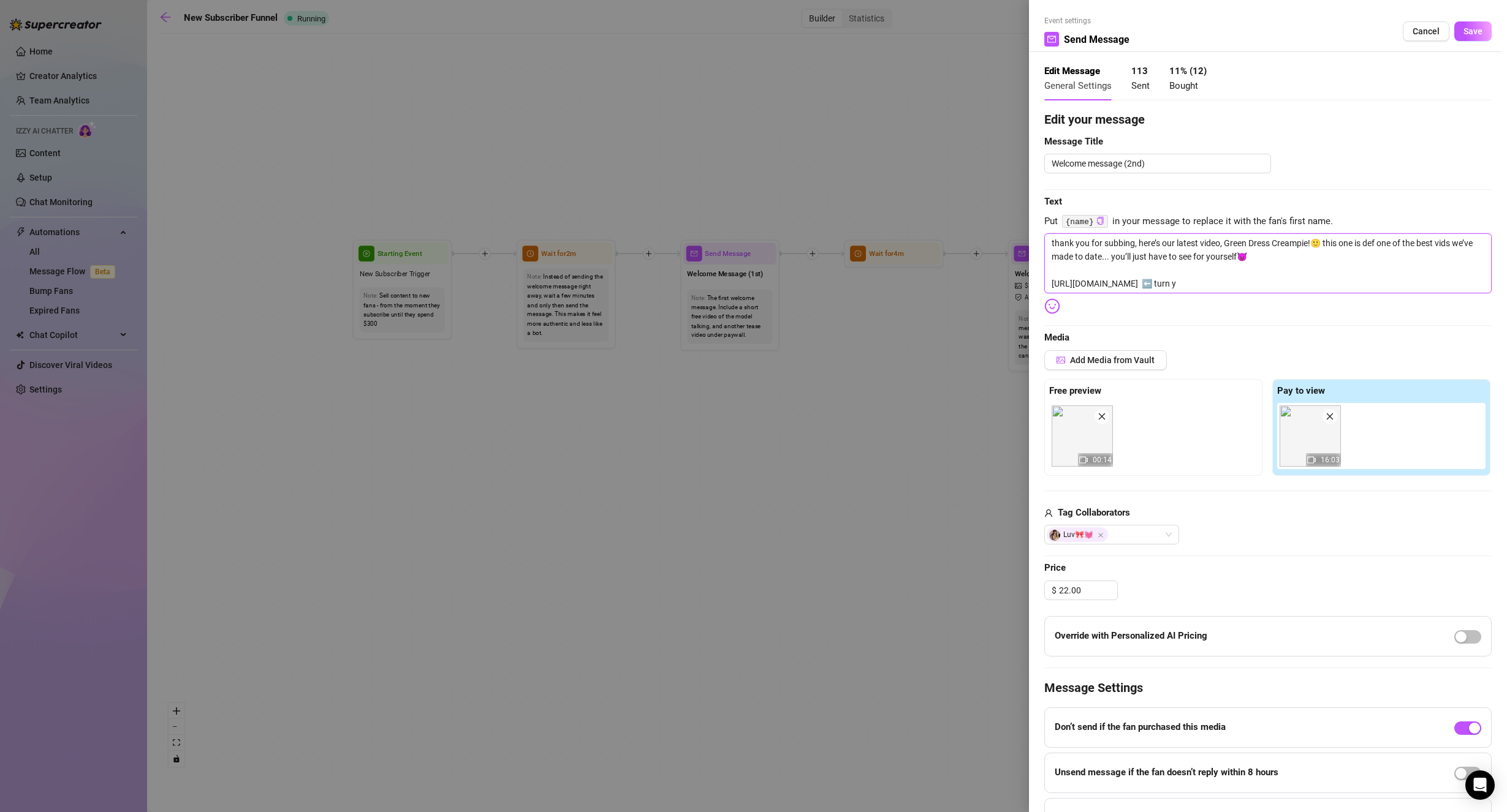
type textarea "thank you for subbing, here’s our latest video, Green Dress Creampie!🙂 this one…"
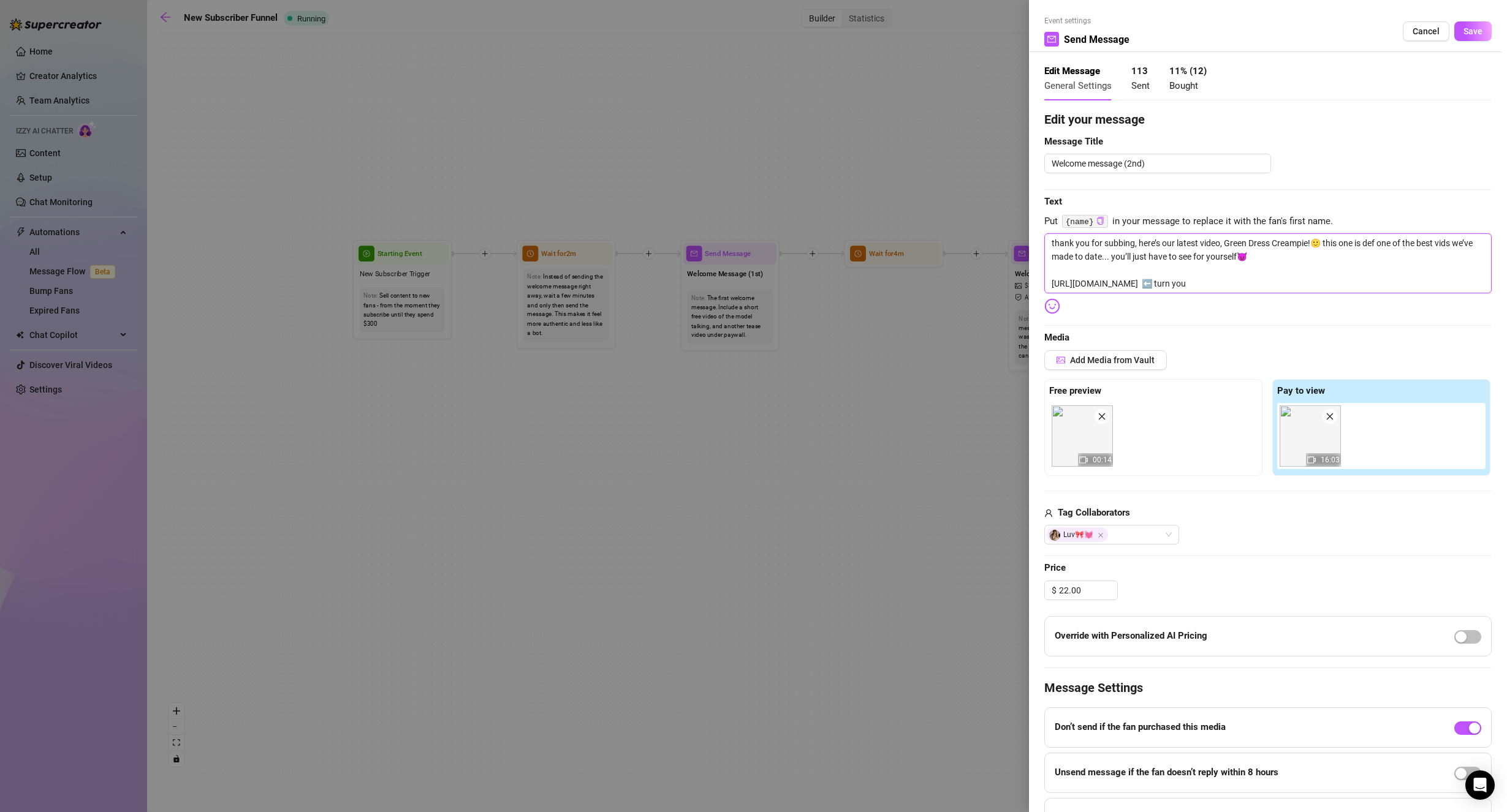
type textarea "thank you for subbing, here’s our latest video, Green Dress Creampie!🙂 this one…"
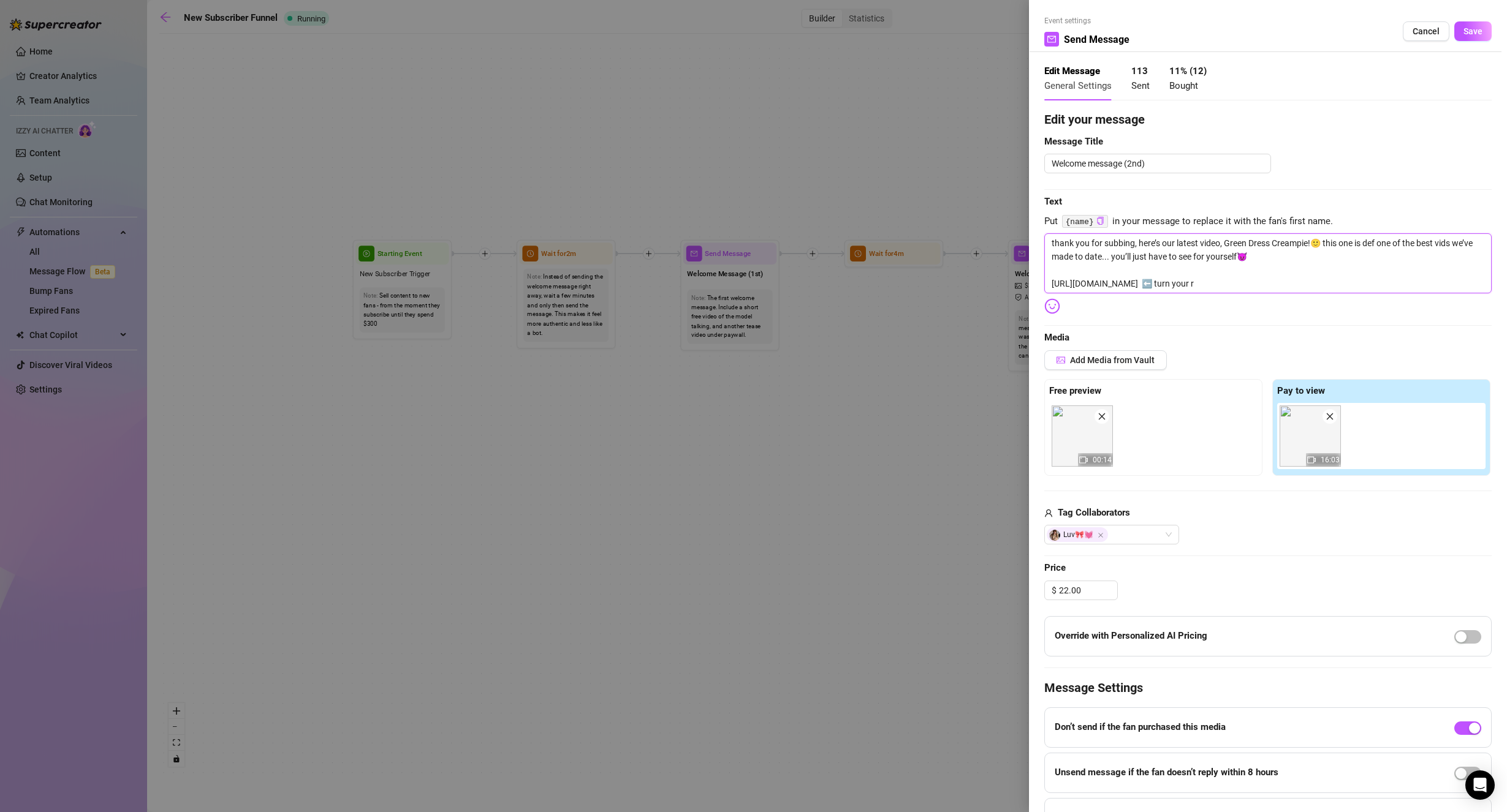
type textarea "thank you for subbing, here’s our latest video, Green Dress Creampie!🙂 this one…"
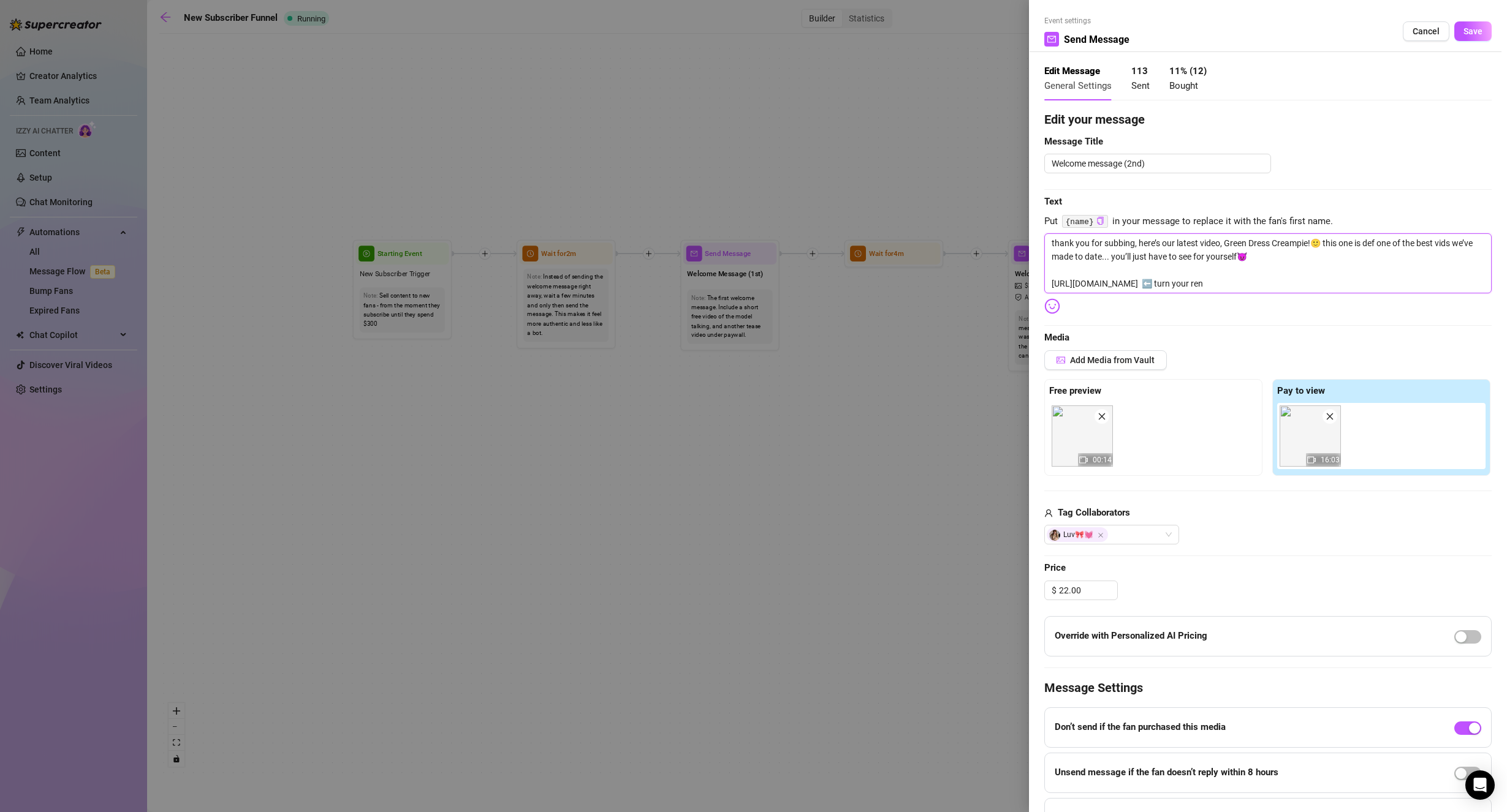
type textarea "thank you for subbing, here’s our latest video, Green Dress Creampie!🙂 this one…"
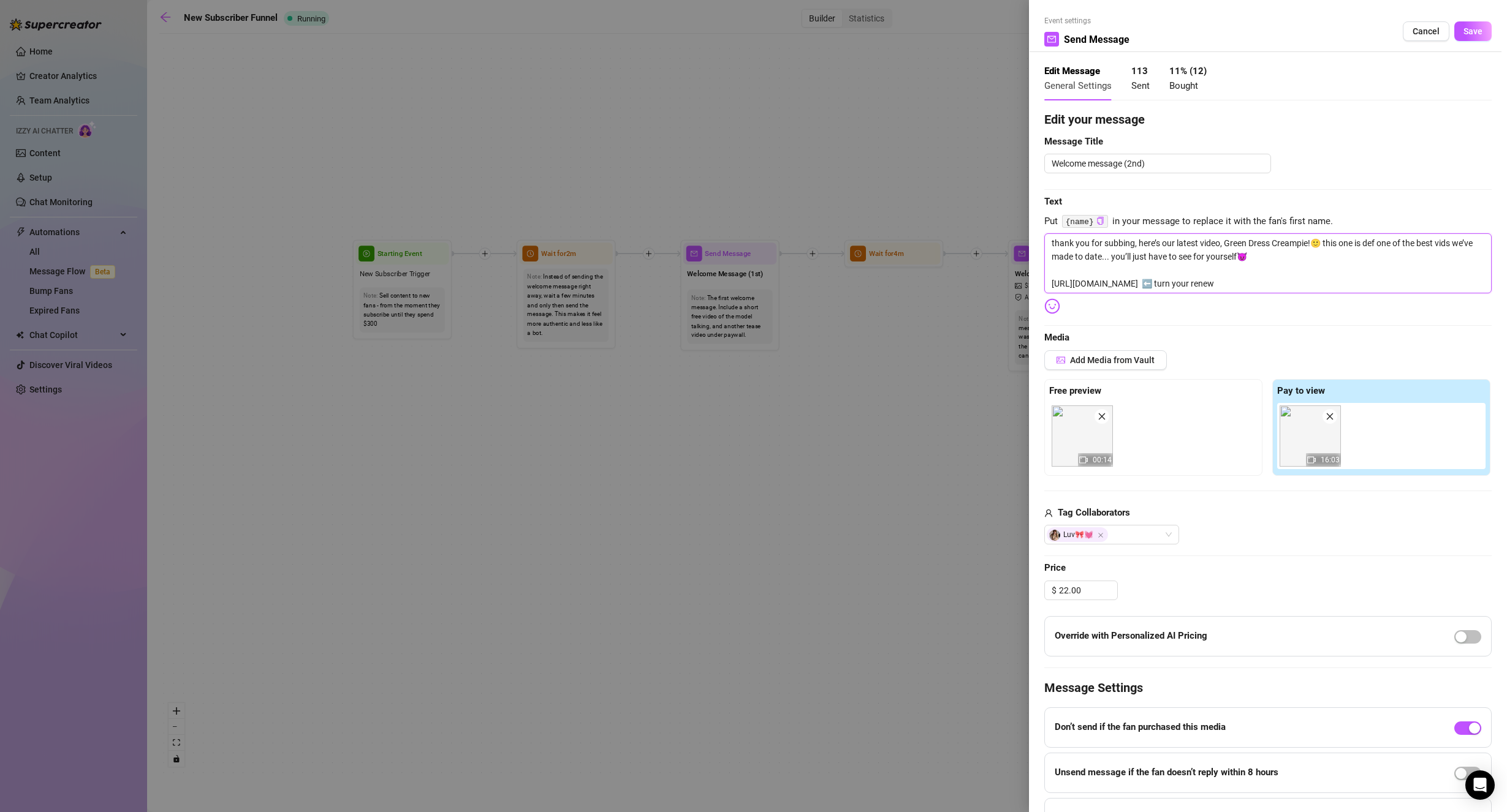
type textarea "thank you for subbing, here’s our latest video, Green Dress Creampie!🙂 this one…"
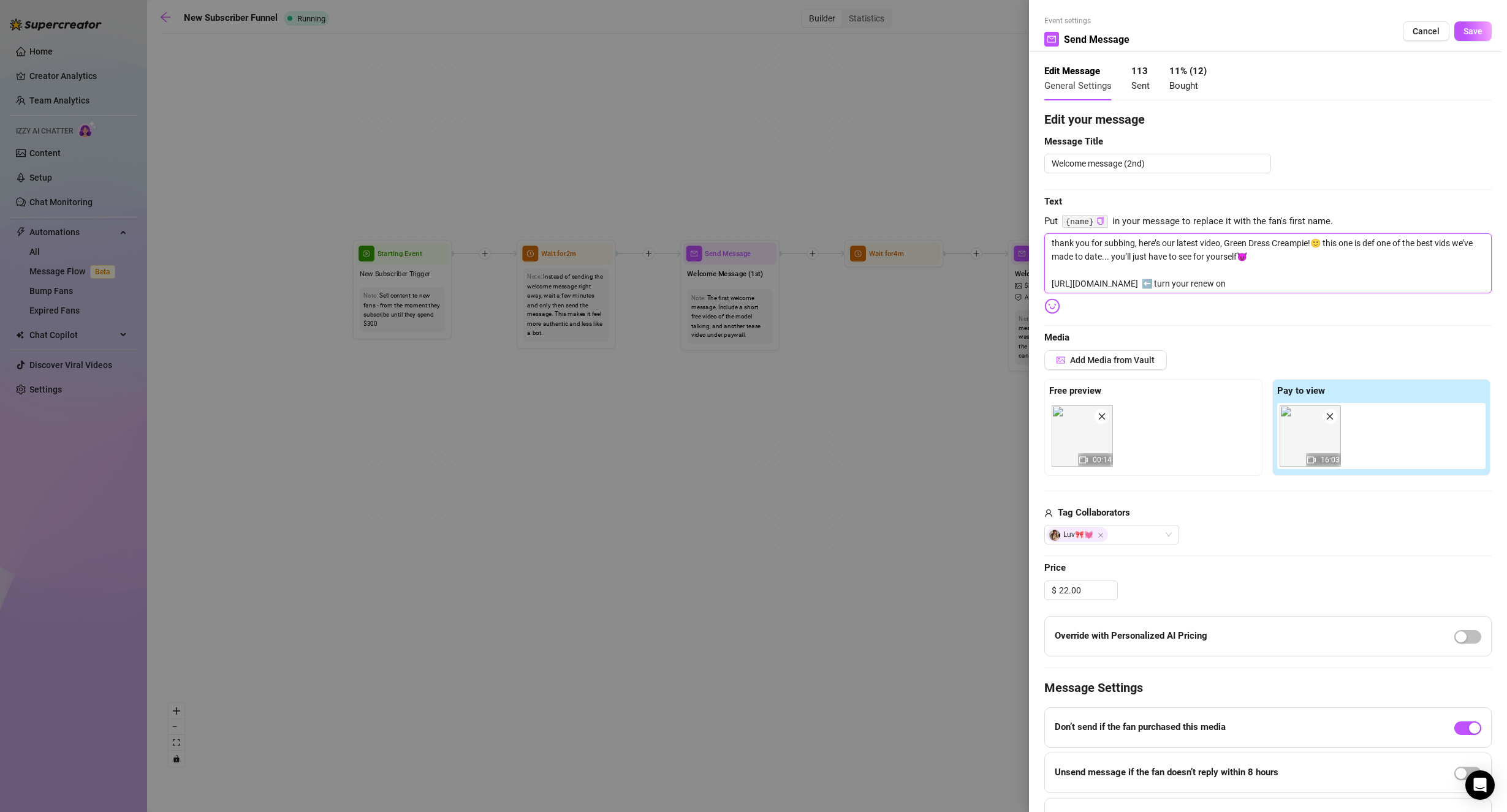
type textarea "thank you for subbing, here’s our latest video, Green Dress Creampie!🙂 this one…"
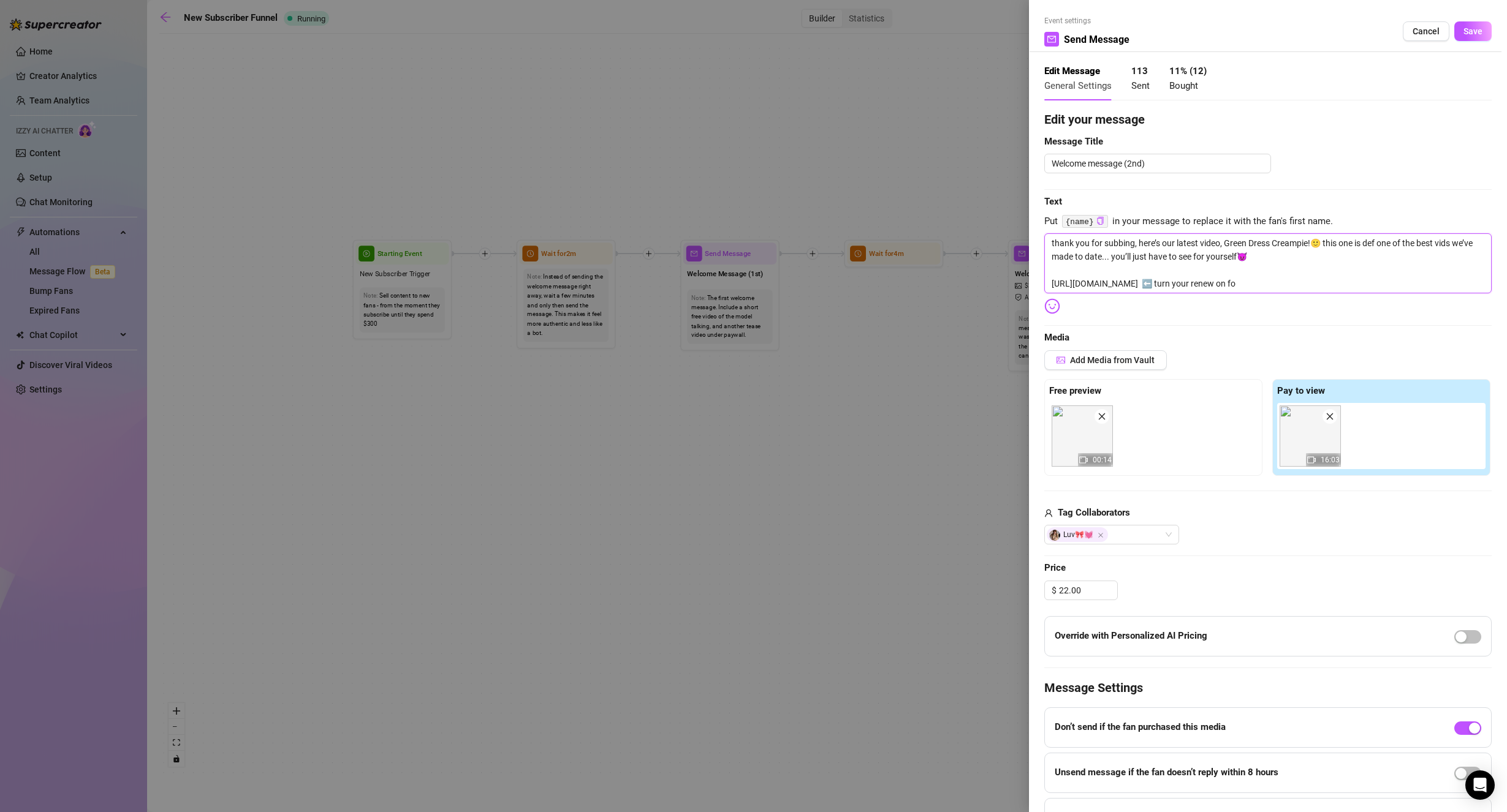
type textarea "thank you for subbing, here’s our latest video, Green Dress Creampie!🙂 this one…"
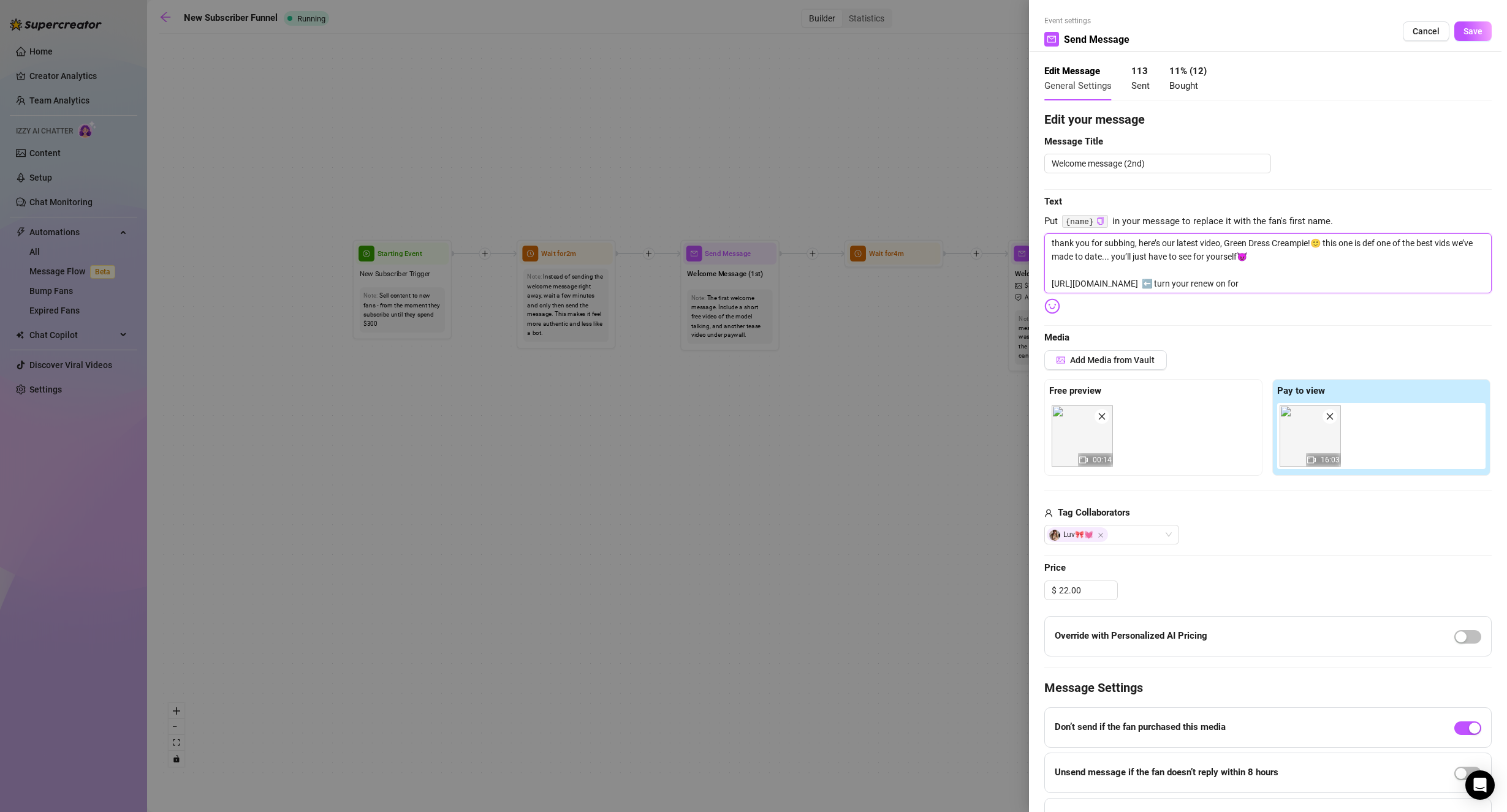
type textarea "thank you for subbing, here’s our latest video, Green Dress Creampie!🙂 this one…"
click at [1256, 285] on textarea "thank you for subbing, here’s our latest video, Green Dress Creampie!🙂 this one…" at bounding box center [1268, 263] width 448 height 60
click at [1260, 286] on textarea "thank you for subbing, here’s our latest video, Green Dress Creampie!🙂 this one…" at bounding box center [1268, 263] width 448 height 60
click at [1261, 286] on textarea "thank you for subbing, here’s our latest video, Green Dress Creampie!🙂 this one…" at bounding box center [1268, 263] width 448 height 60
click at [1306, 256] on textarea "thank you for subbing, here’s our latest video, Green Dress Creampie!🙂 this one…" at bounding box center [1268, 263] width 448 height 60
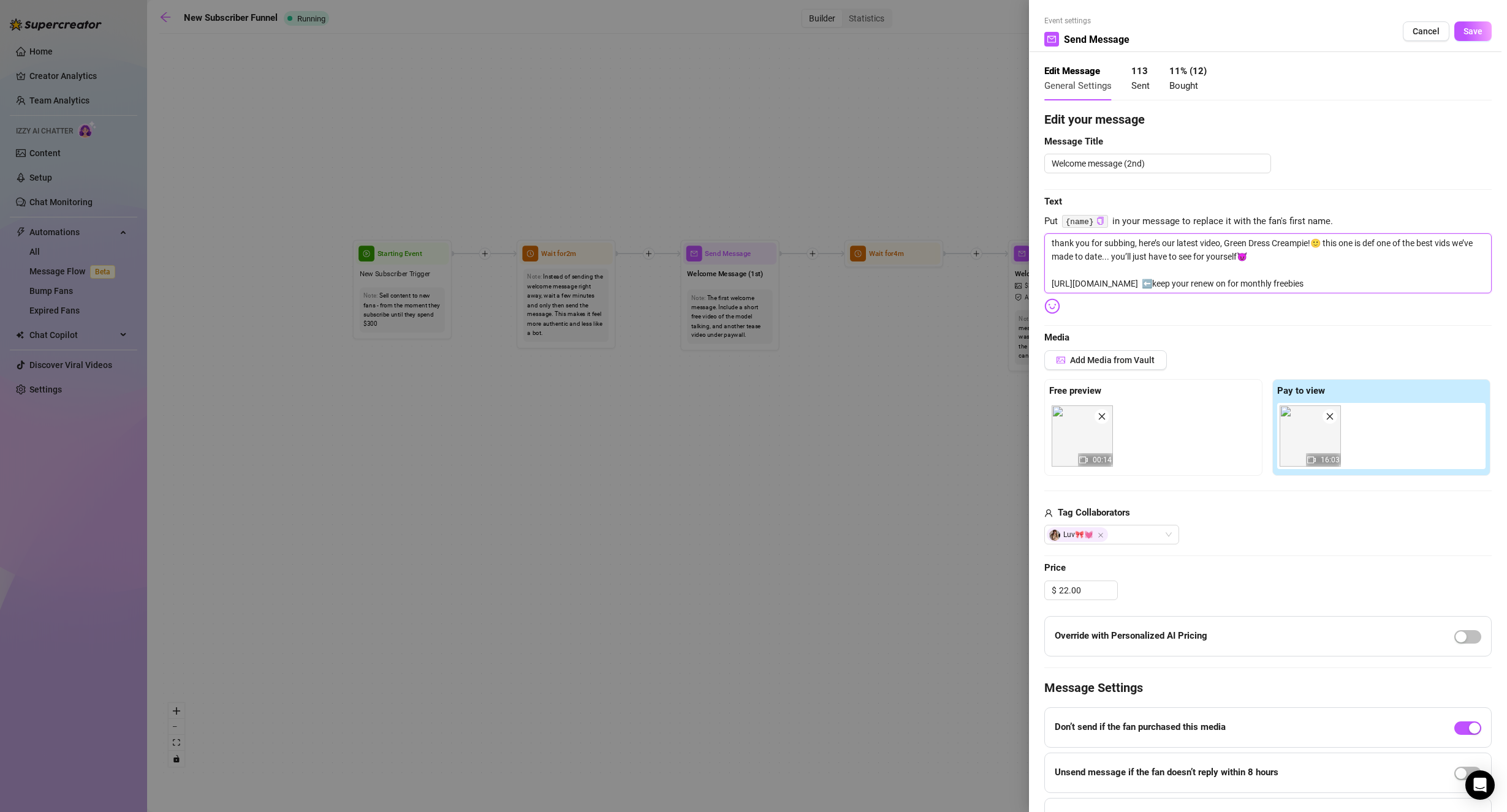
click at [1322, 246] on textarea "thank you for subbing, here’s our latest video, Green Dress Creampie!🙂 this one…" at bounding box center [1268, 263] width 448 height 60
click at [1362, 259] on textarea "thank you for subbing, here’s our latest video, Green Dress Creampie! this one …" at bounding box center [1268, 263] width 448 height 60
drag, startPoint x: 1128, startPoint y: 346, endPoint x: 1107, endPoint y: 360, distance: 25.2
click at [1128, 346] on div "Edit your message Message Title Welcome message (2nd) Text Put {name} in your m…" at bounding box center [1268, 474] width 448 height 728
click at [1107, 360] on span "Add Media from Vault" at bounding box center [1112, 360] width 84 height 9
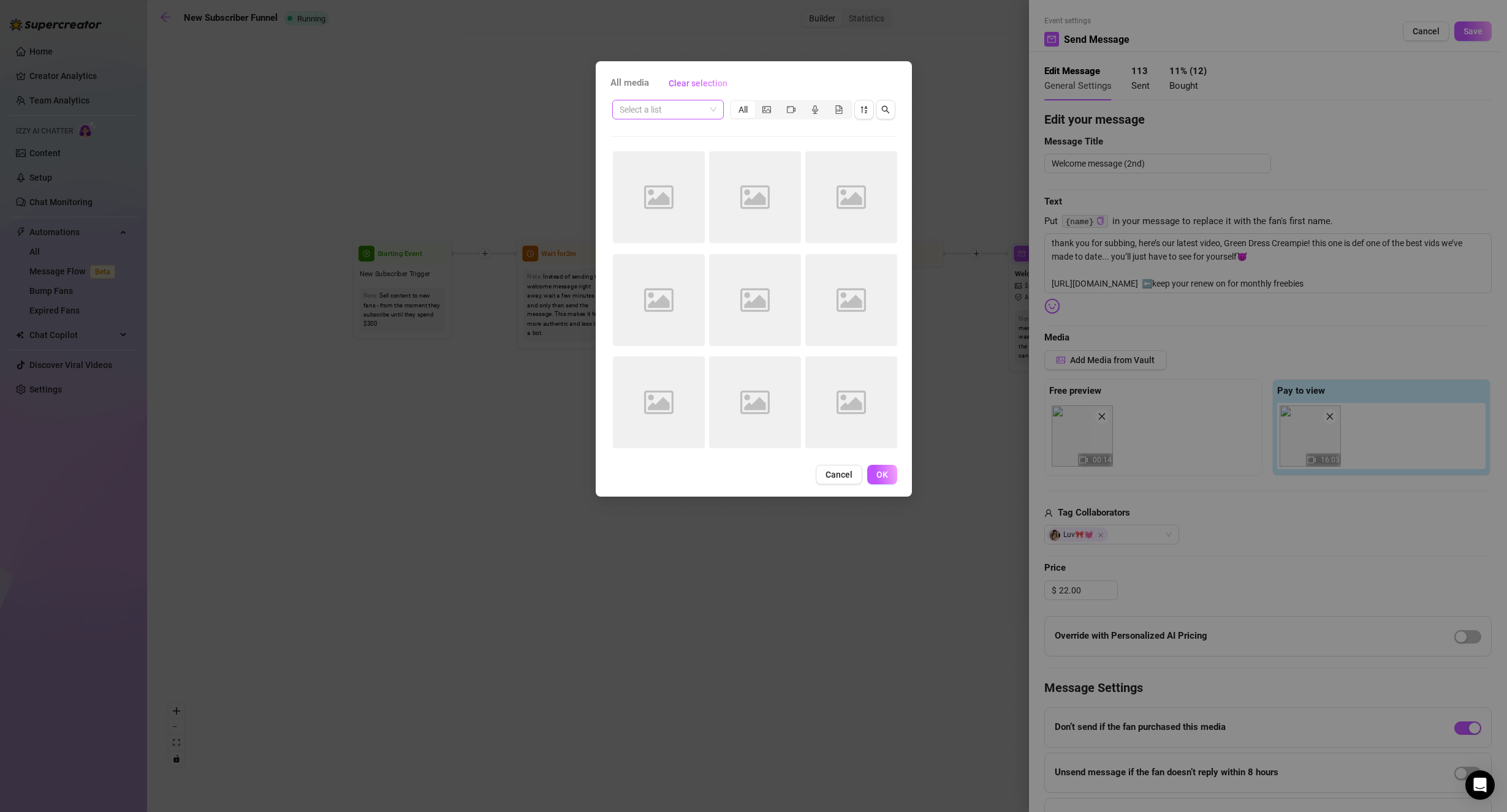
click at [677, 111] on input "search" at bounding box center [663, 109] width 86 height 18
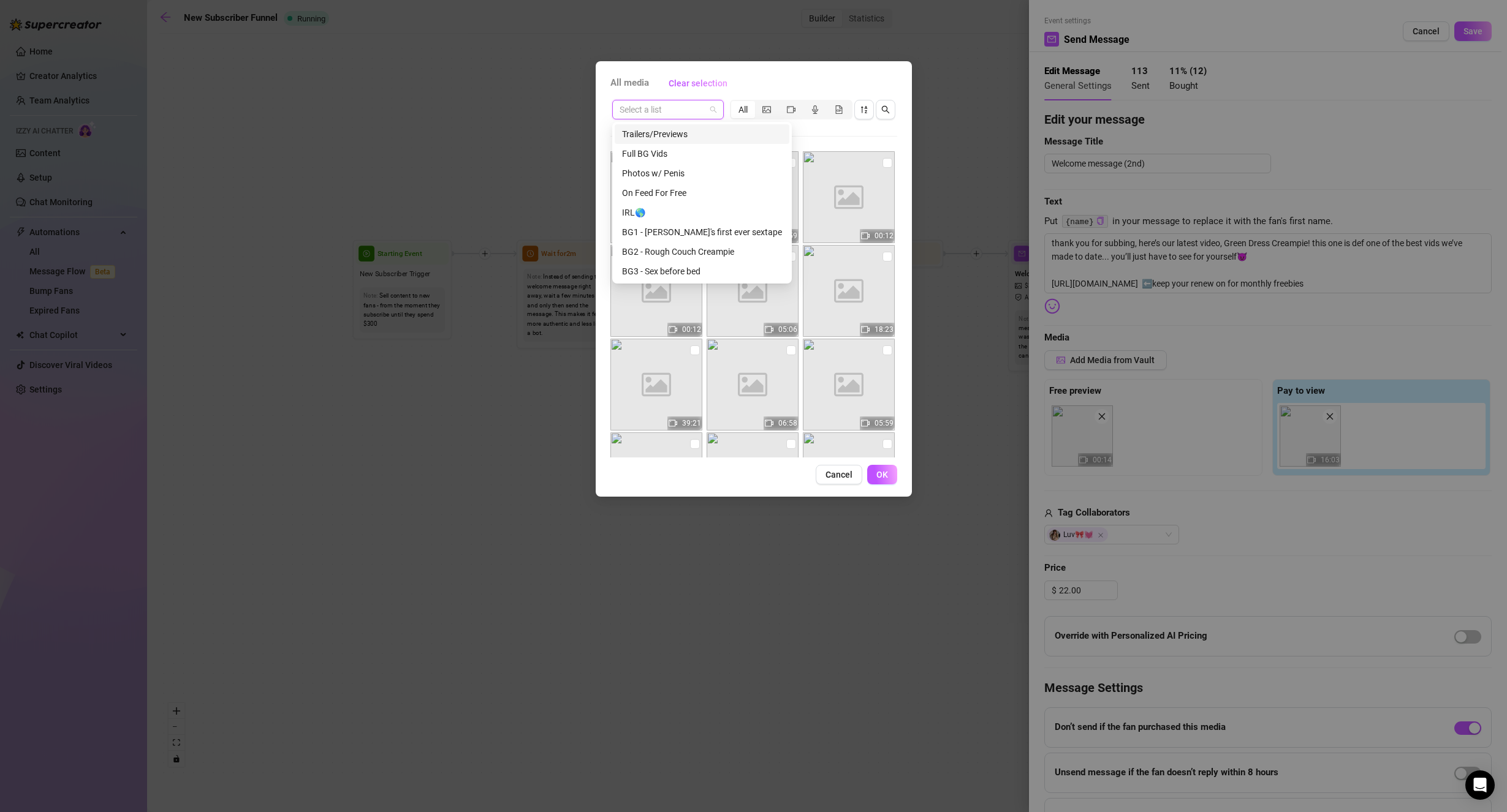
click at [702, 131] on div "Trailers/Previews" at bounding box center [702, 134] width 160 height 14
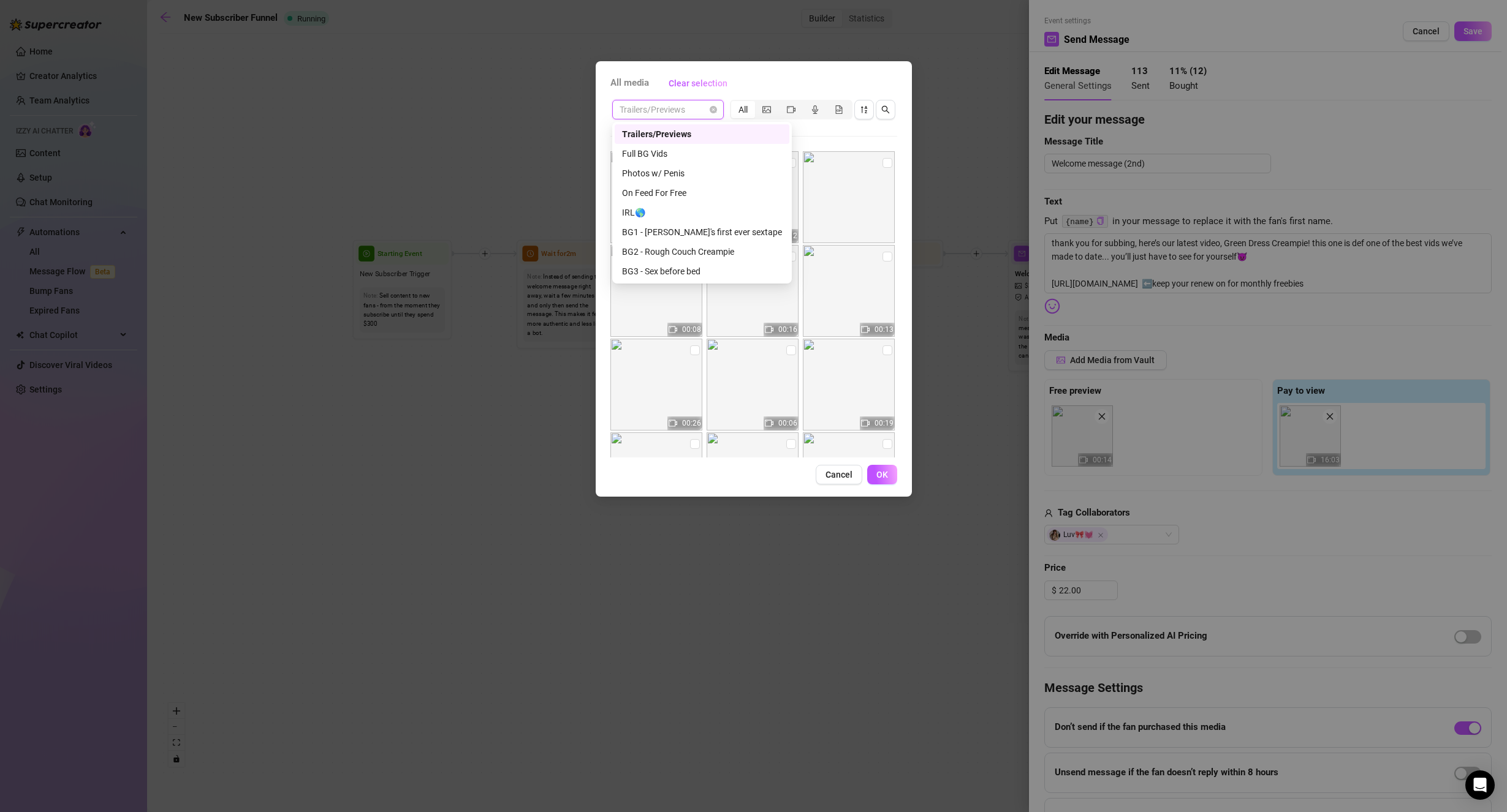
click at [684, 110] on span "Trailers/Previews" at bounding box center [668, 109] width 97 height 18
click at [839, 125] on div "Select a list All 09:28 33:59 00:12 00:12 05:06 18:23 39:21 06:58 05:59 25:07" at bounding box center [754, 277] width 287 height 360
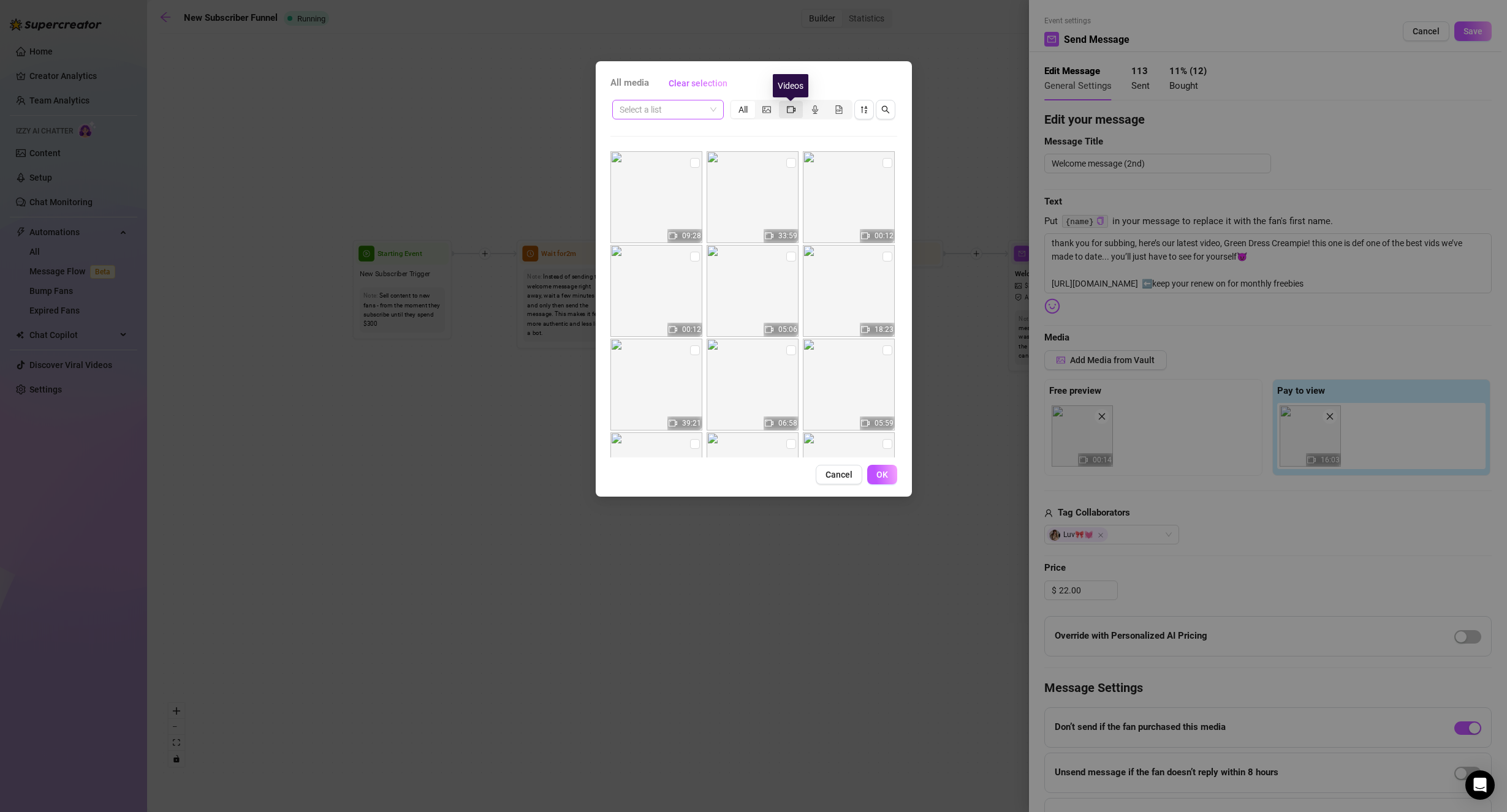
click at [788, 111] on icon "video-camera" at bounding box center [791, 110] width 9 height 9
click at [782, 103] on input "segmented control" at bounding box center [782, 103] width 0 height 0
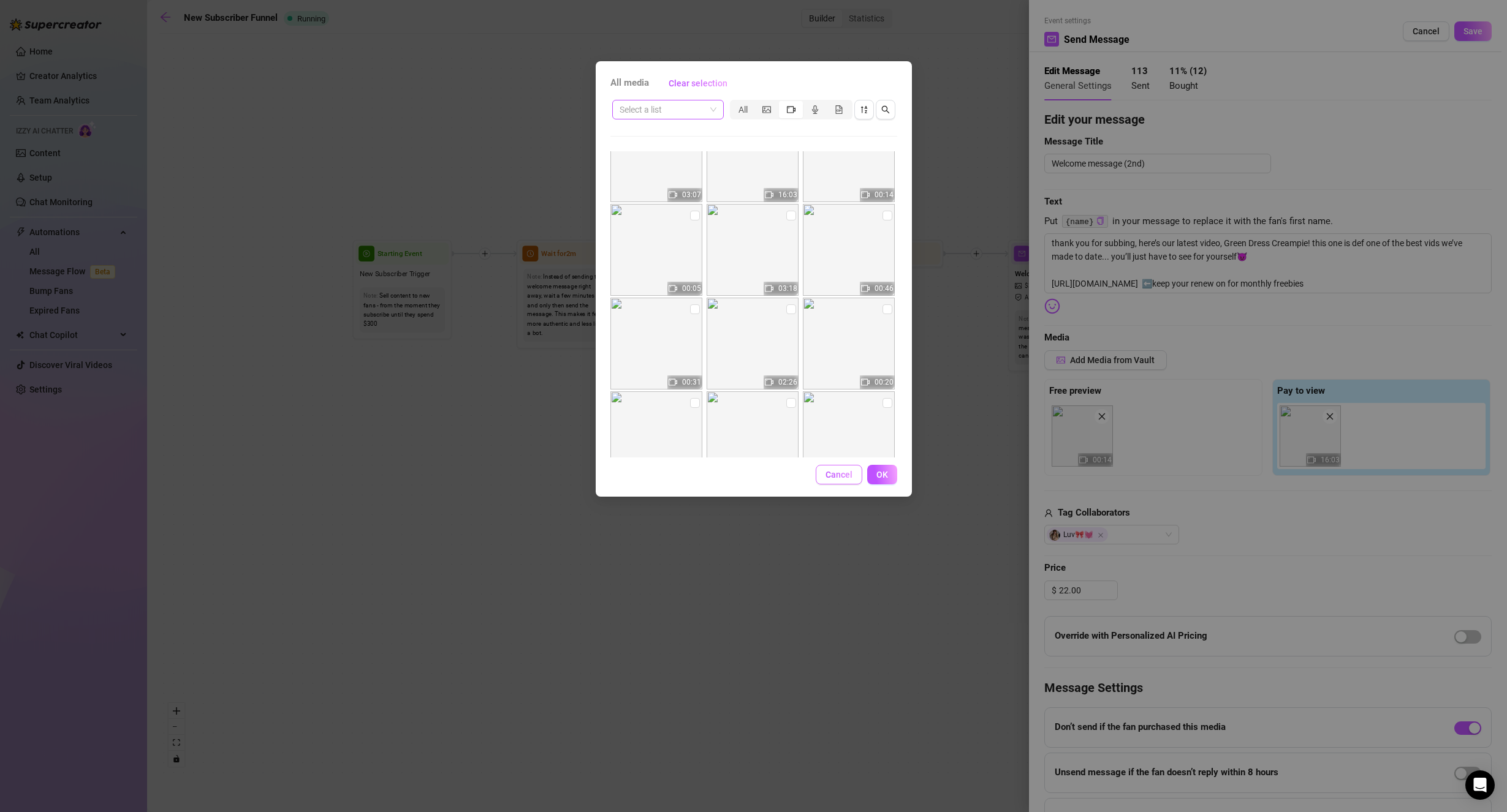
scroll to position [1409, 0]
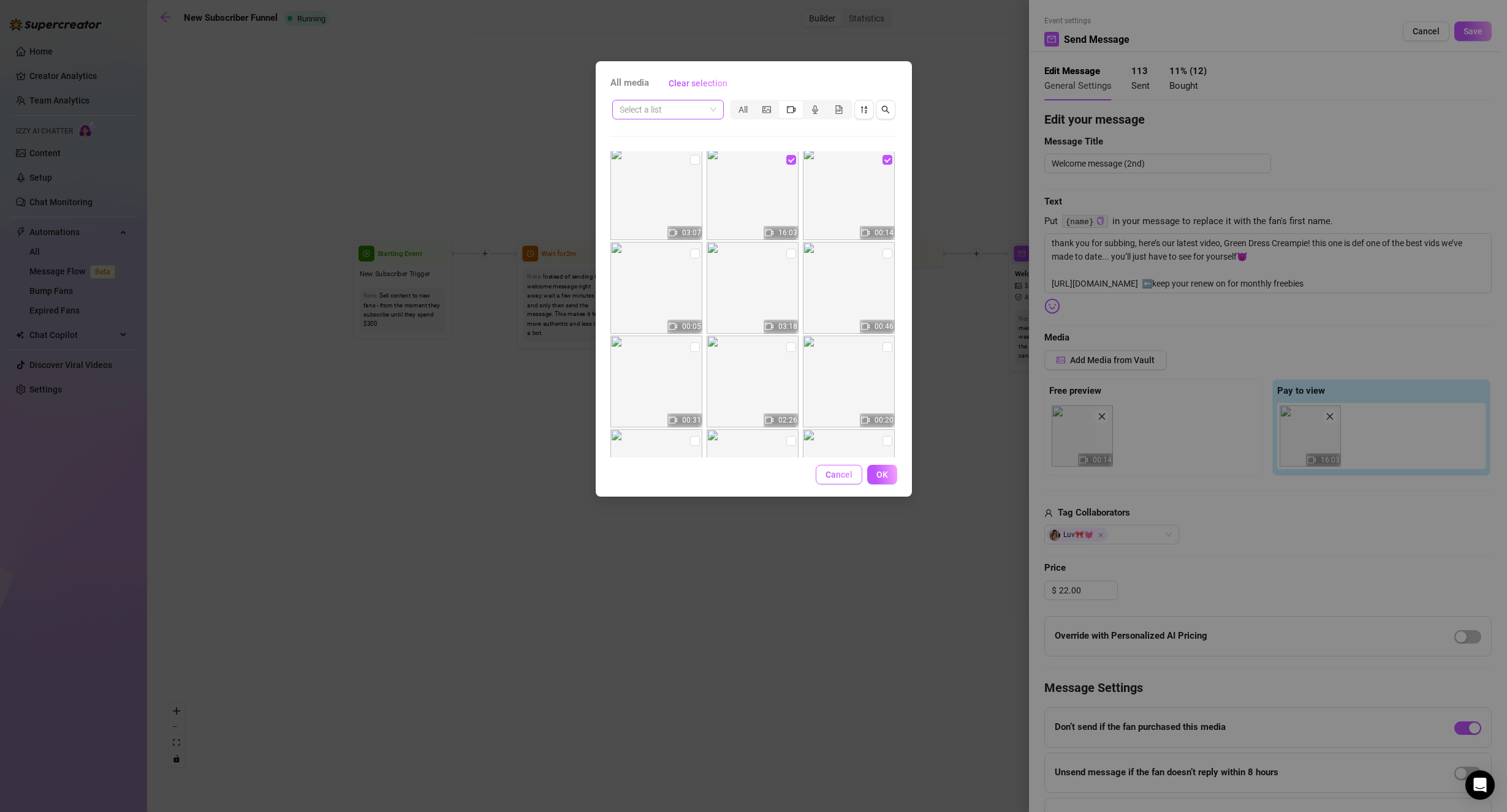
click at [841, 477] on span "Cancel" at bounding box center [839, 474] width 27 height 9
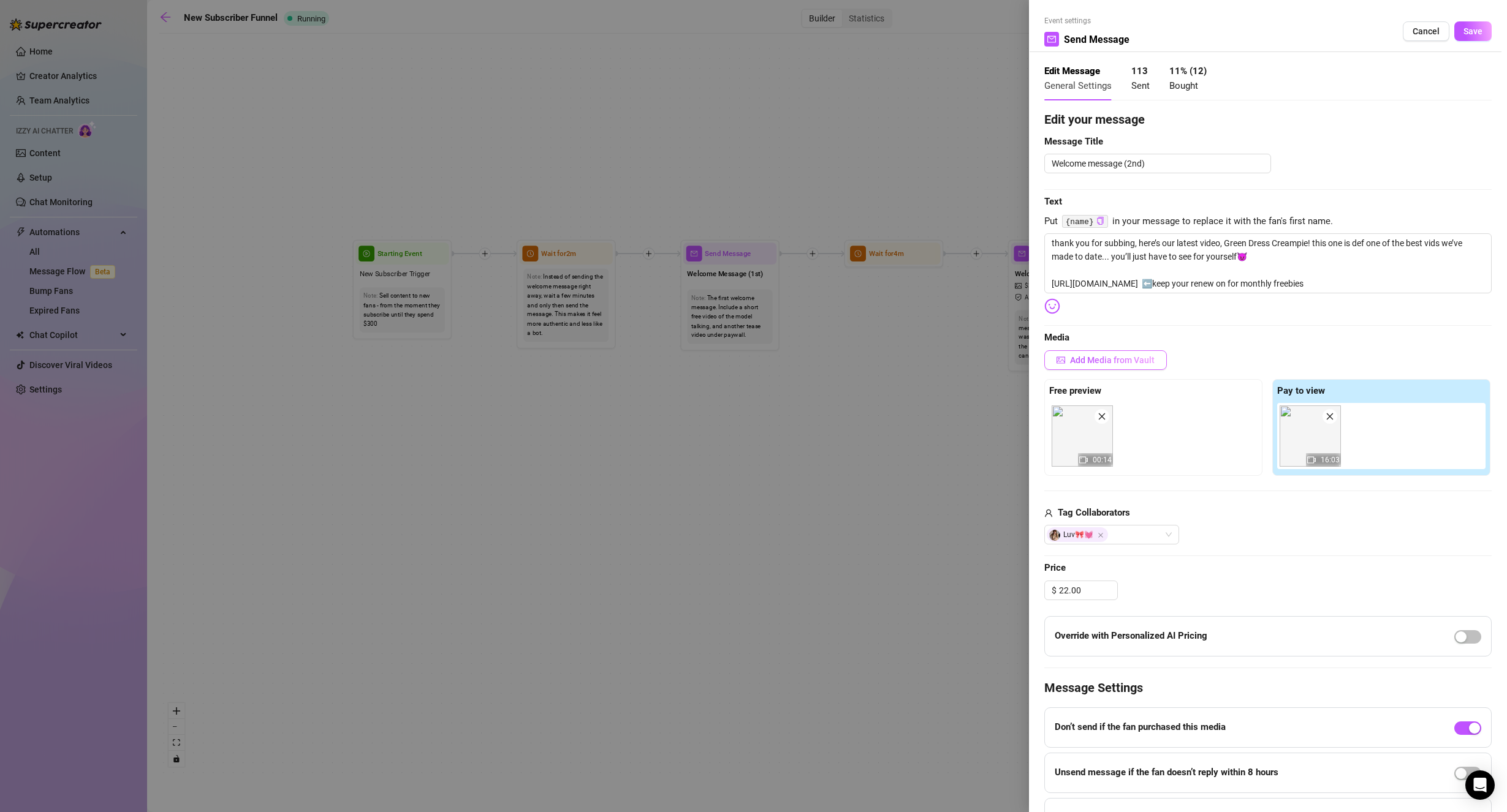
click at [1118, 368] on button "Add Media from Vault" at bounding box center [1105, 360] width 123 height 20
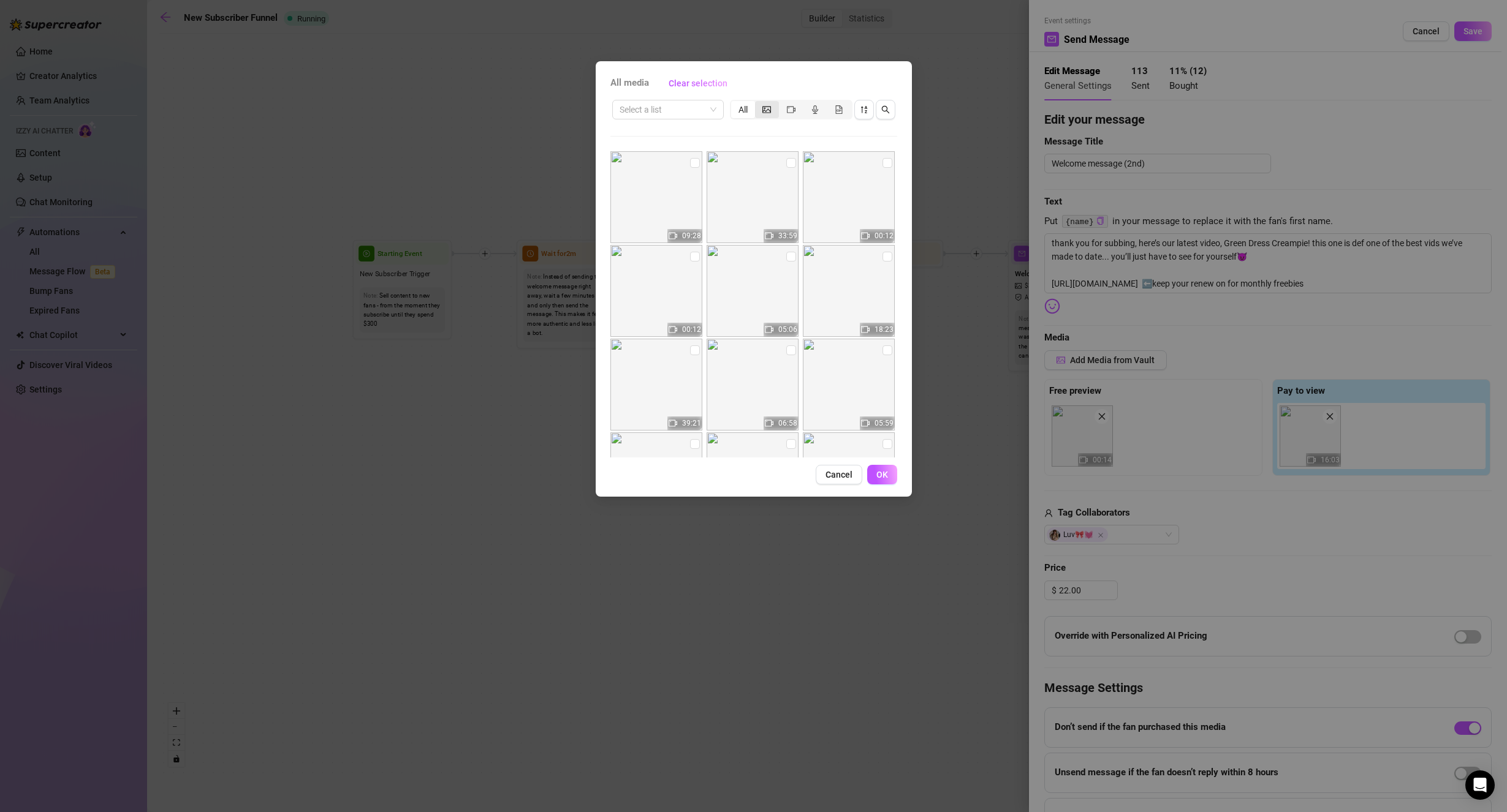
click at [760, 111] on div "segmented control" at bounding box center [767, 110] width 24 height 17
click at [758, 103] on input "segmented control" at bounding box center [758, 103] width 0 height 0
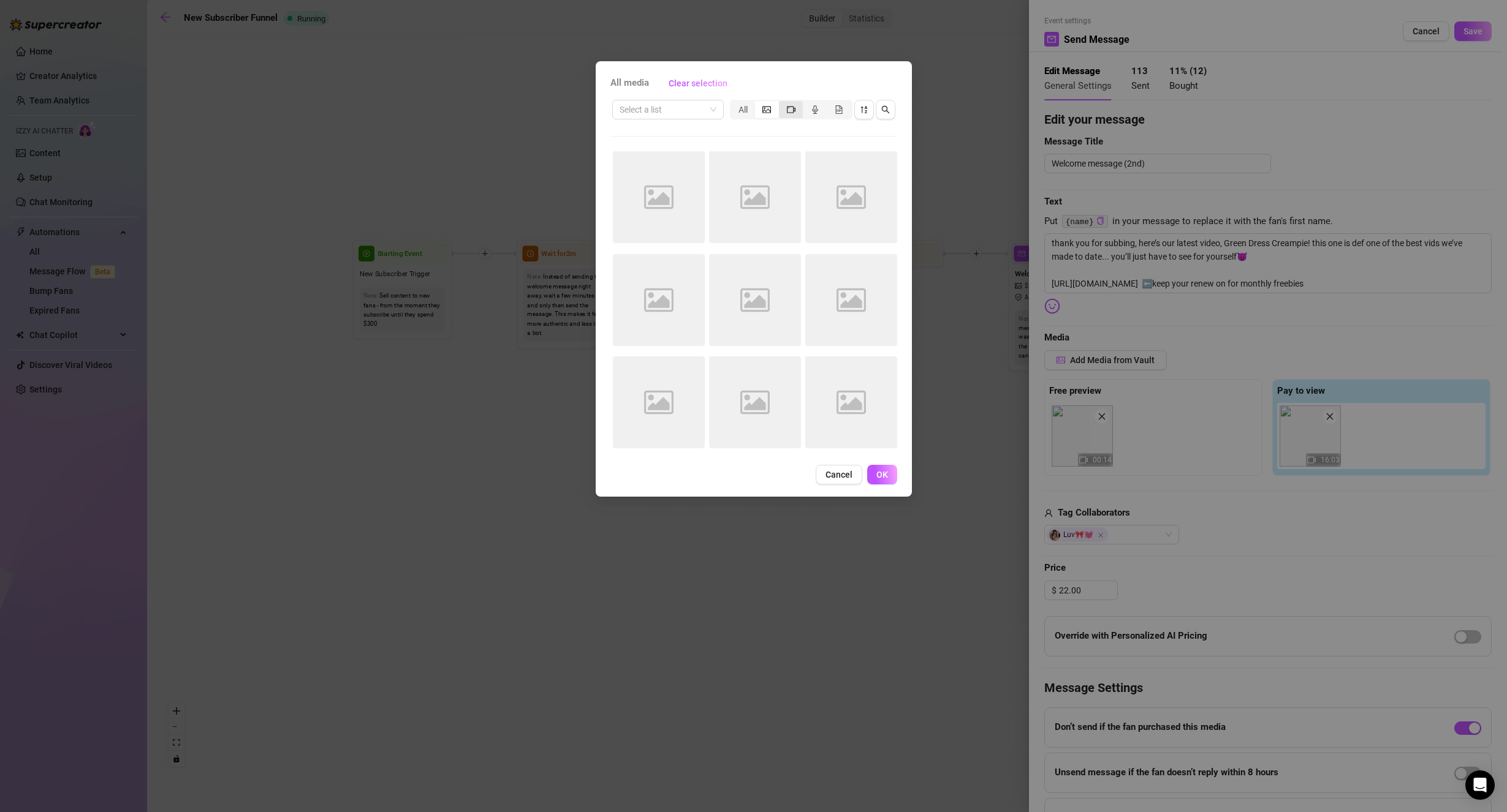
click at [781, 110] on div "segmented control" at bounding box center [791, 110] width 24 height 17
click at [782, 103] on input "segmented control" at bounding box center [782, 103] width 0 height 0
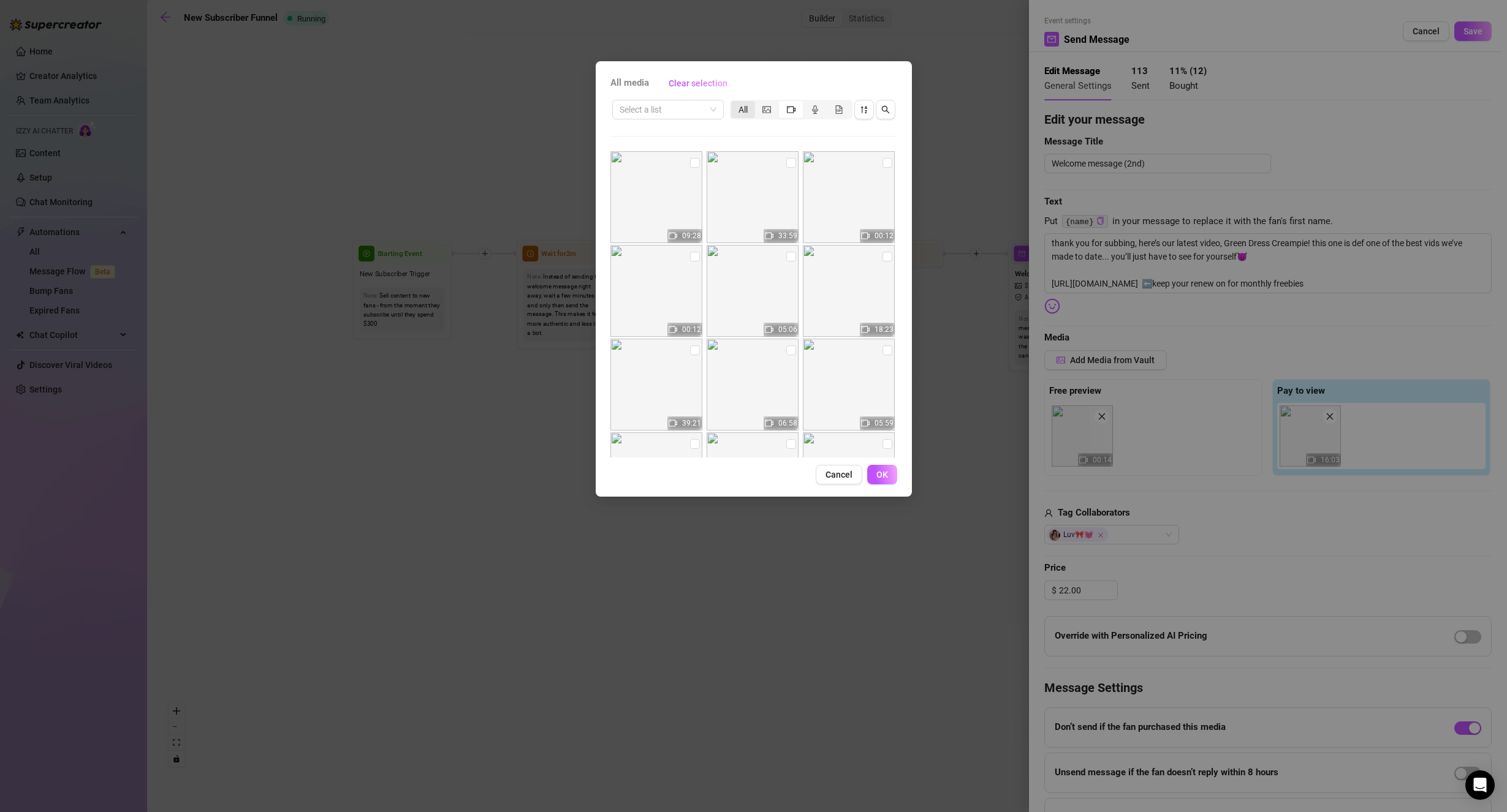
click at [734, 113] on div "All" at bounding box center [743, 110] width 24 height 17
click at [734, 103] on input "All" at bounding box center [734, 103] width 0 height 0
drag, startPoint x: 694, startPoint y: 161, endPoint x: 751, endPoint y: 334, distance: 182.1
click at [694, 161] on input "checkbox" at bounding box center [695, 163] width 9 height 9
click at [868, 479] on button "OK" at bounding box center [881, 474] width 30 height 20
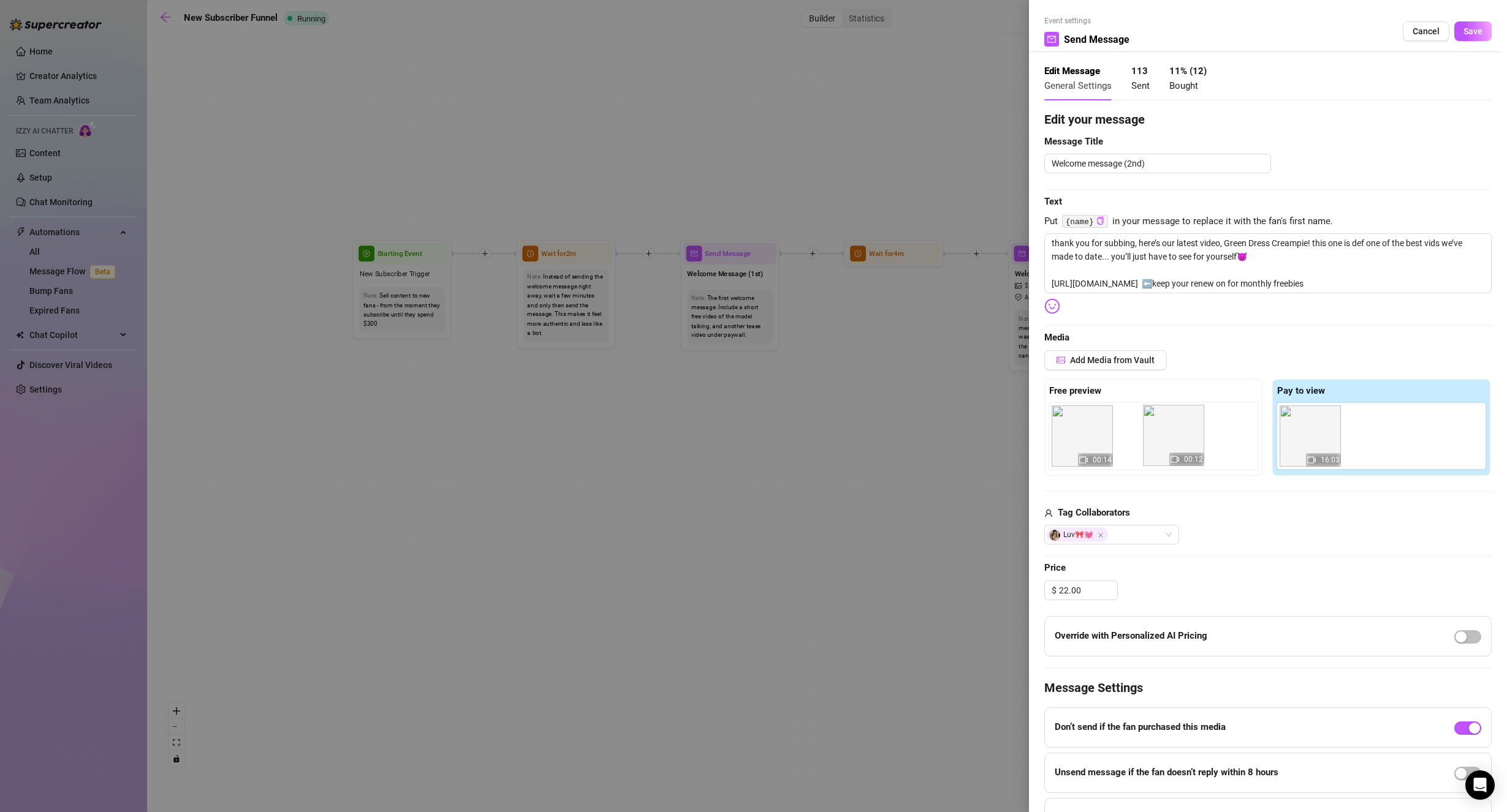
drag, startPoint x: 1363, startPoint y: 456, endPoint x: 1158, endPoint y: 456, distance: 205.0
click at [1158, 456] on div "Free preview 00:14 Pay to view 16:03 00:12" at bounding box center [1268, 427] width 448 height 97
click at [1104, 421] on span at bounding box center [1102, 416] width 15 height 15
click at [1287, 258] on textarea "thank you for subbing, here’s our latest video, Green Dress Creampie! this one …" at bounding box center [1268, 263] width 448 height 60
click at [1283, 252] on textarea "thank you for subbing, here’s our latest video, Green Dress Creampie! this one …" at bounding box center [1268, 263] width 448 height 60
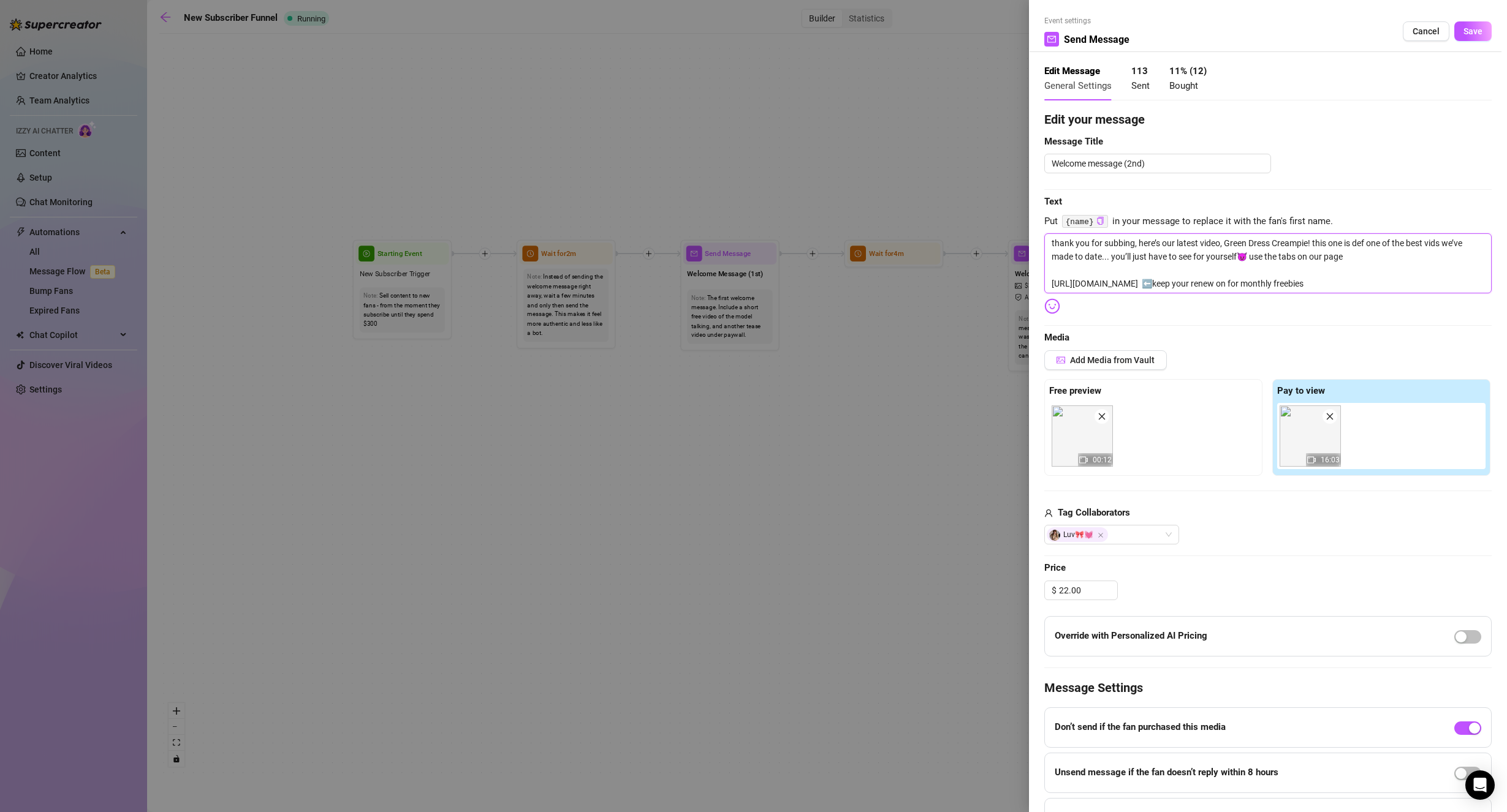
click at [1283, 252] on textarea "thank you for subbing, here’s our latest video, Green Dress Creampie! this one …" at bounding box center [1268, 263] width 448 height 60
click at [1290, 255] on textarea "thank you for subbing, here’s our latest video, Green Dress Creampie! this one …" at bounding box center [1268, 263] width 448 height 60
click at [1397, 253] on textarea "thank you for subbing, here’s our latest video, Green Dress Creampie! this one …" at bounding box center [1268, 263] width 448 height 60
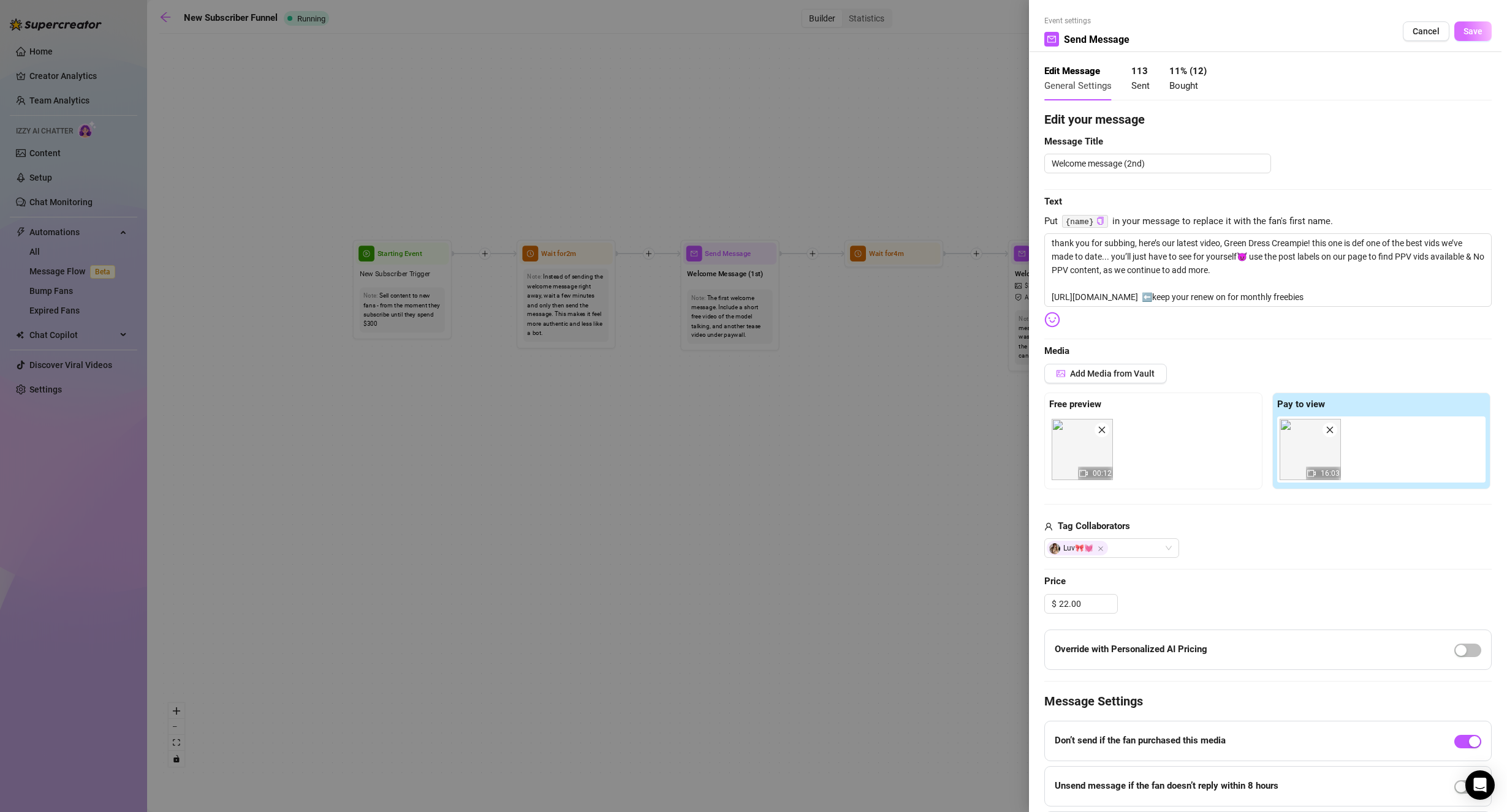
click at [1463, 32] on span "Save" at bounding box center [1473, 31] width 19 height 9
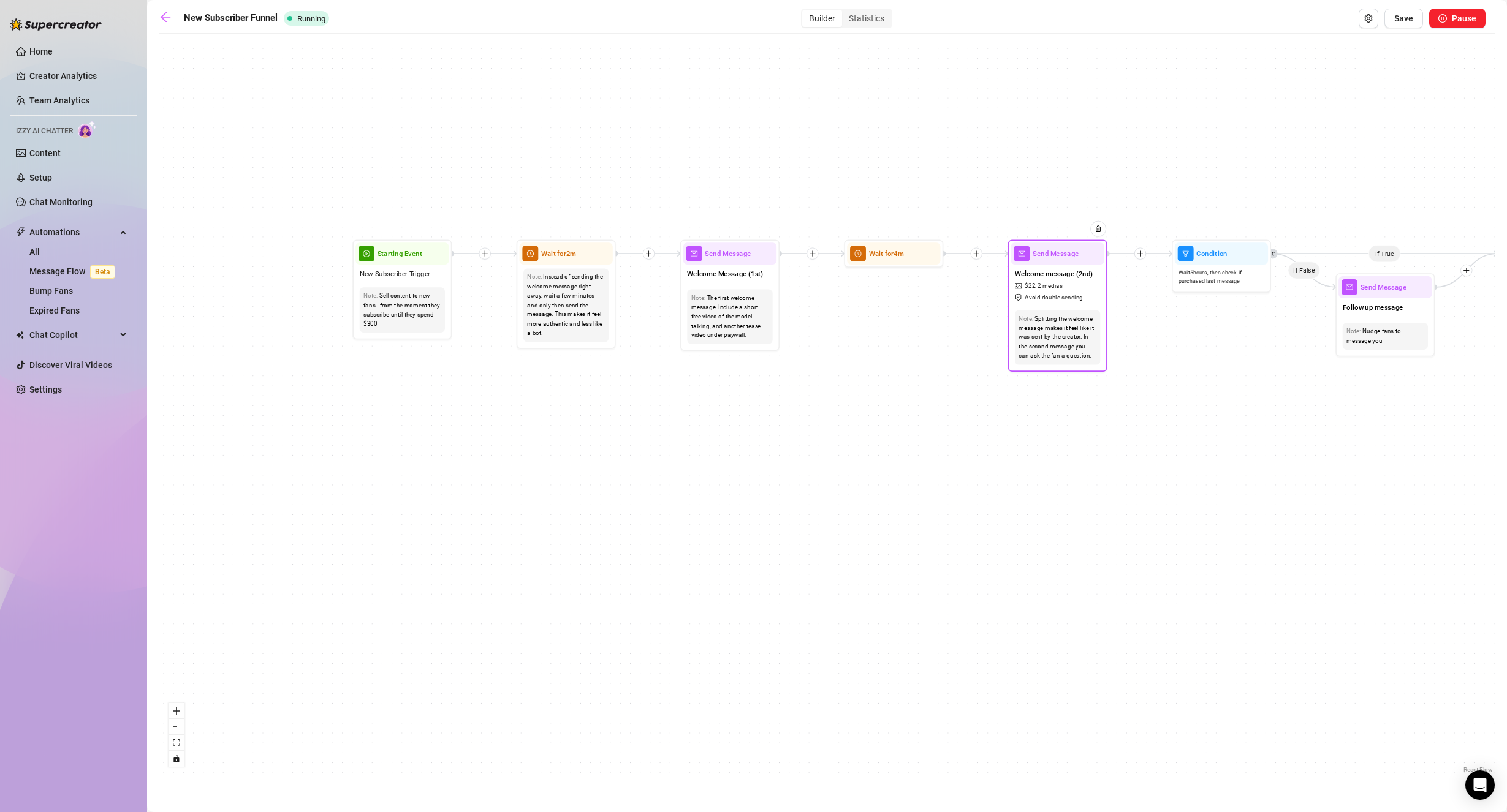
click at [1054, 306] on div "Note: Splitting the welcome message makes it feel like it was sent by the creat…" at bounding box center [1057, 338] width 93 height 62
click at [1054, 301] on span "Avoid double sending" at bounding box center [1054, 297] width 58 height 9
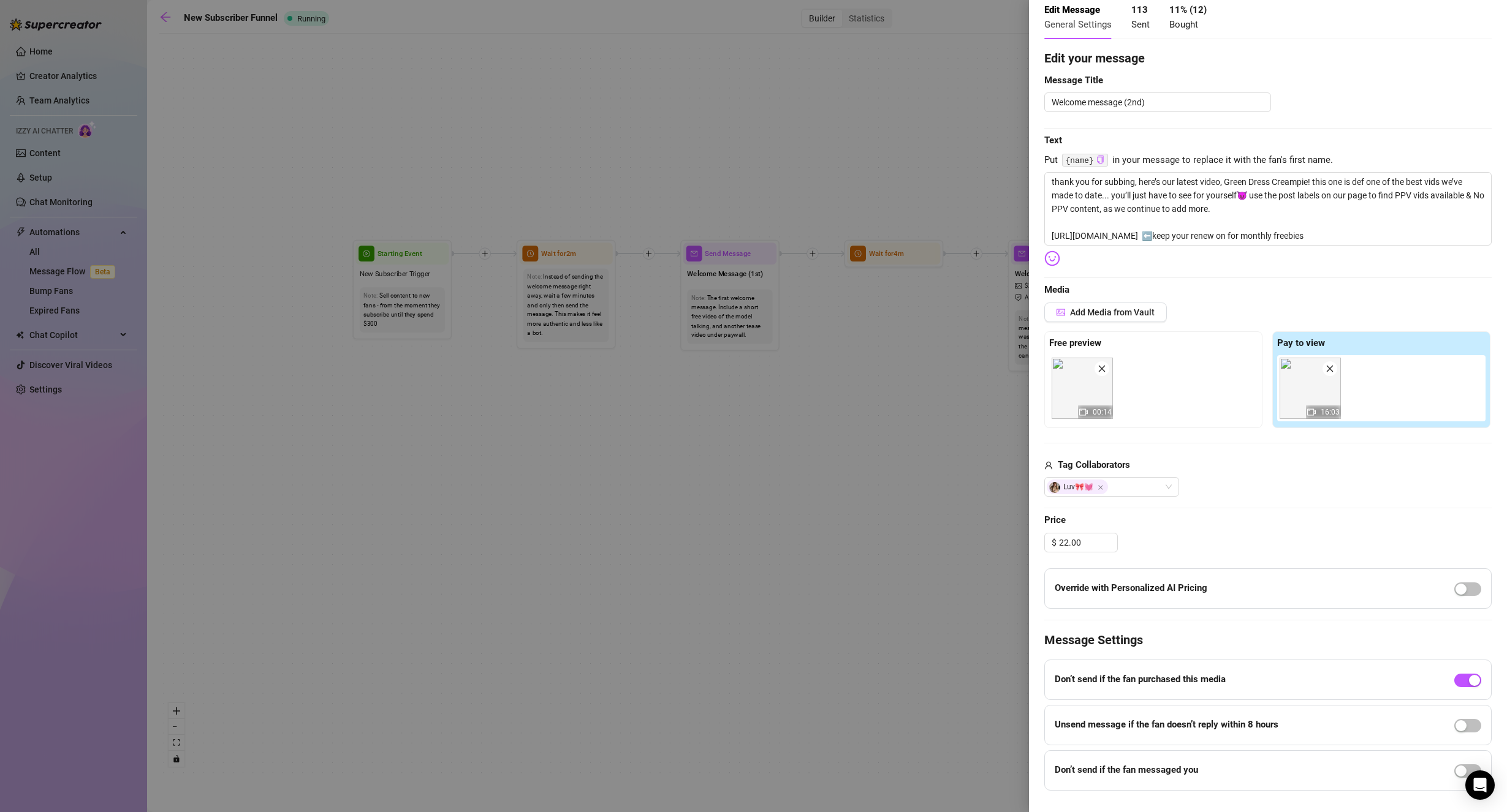
scroll to position [0, 0]
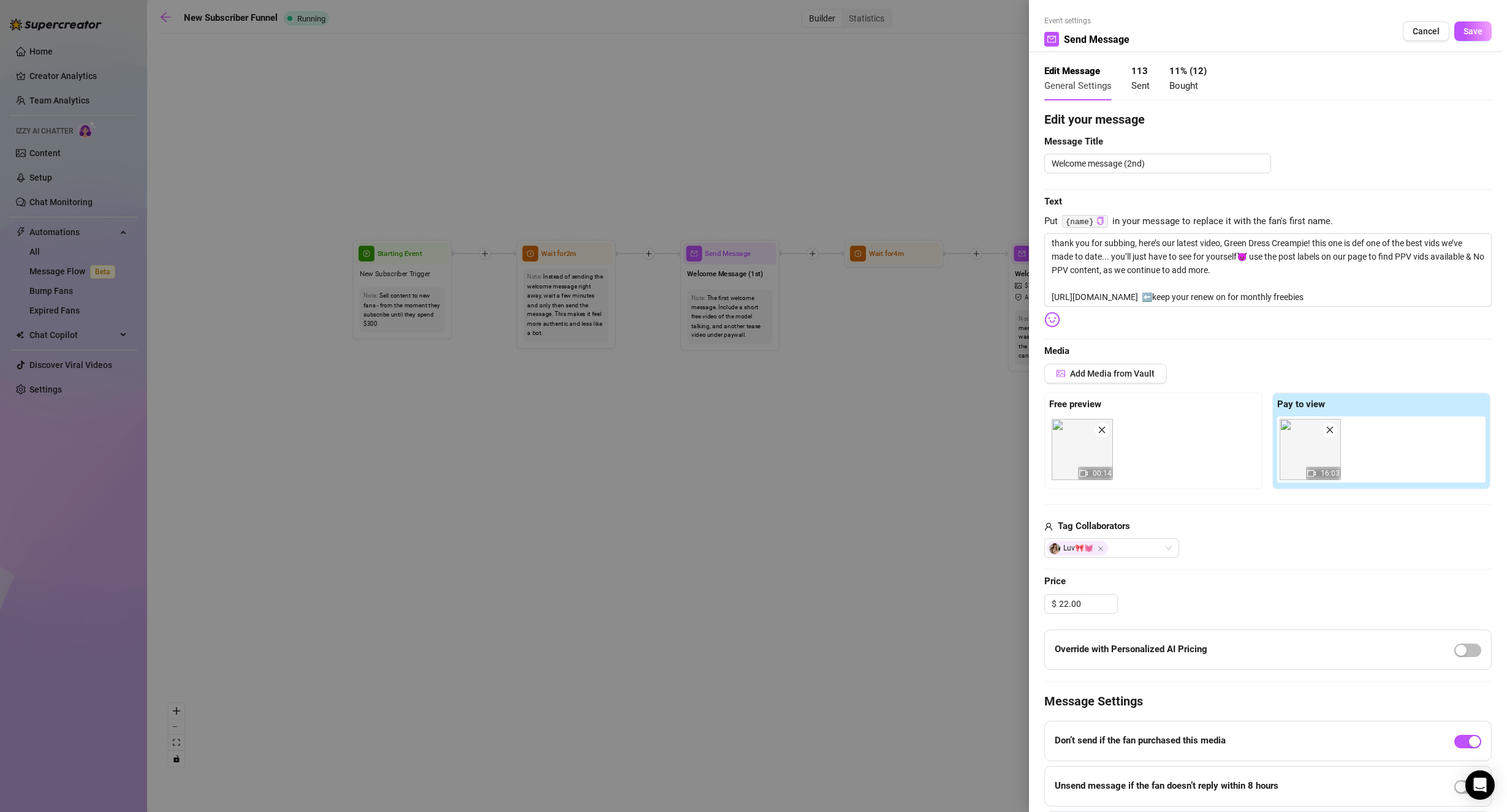
drag, startPoint x: 1461, startPoint y: 31, endPoint x: 1450, endPoint y: 41, distance: 14.9
click at [1463, 32] on span "Save" at bounding box center [1473, 31] width 19 height 9
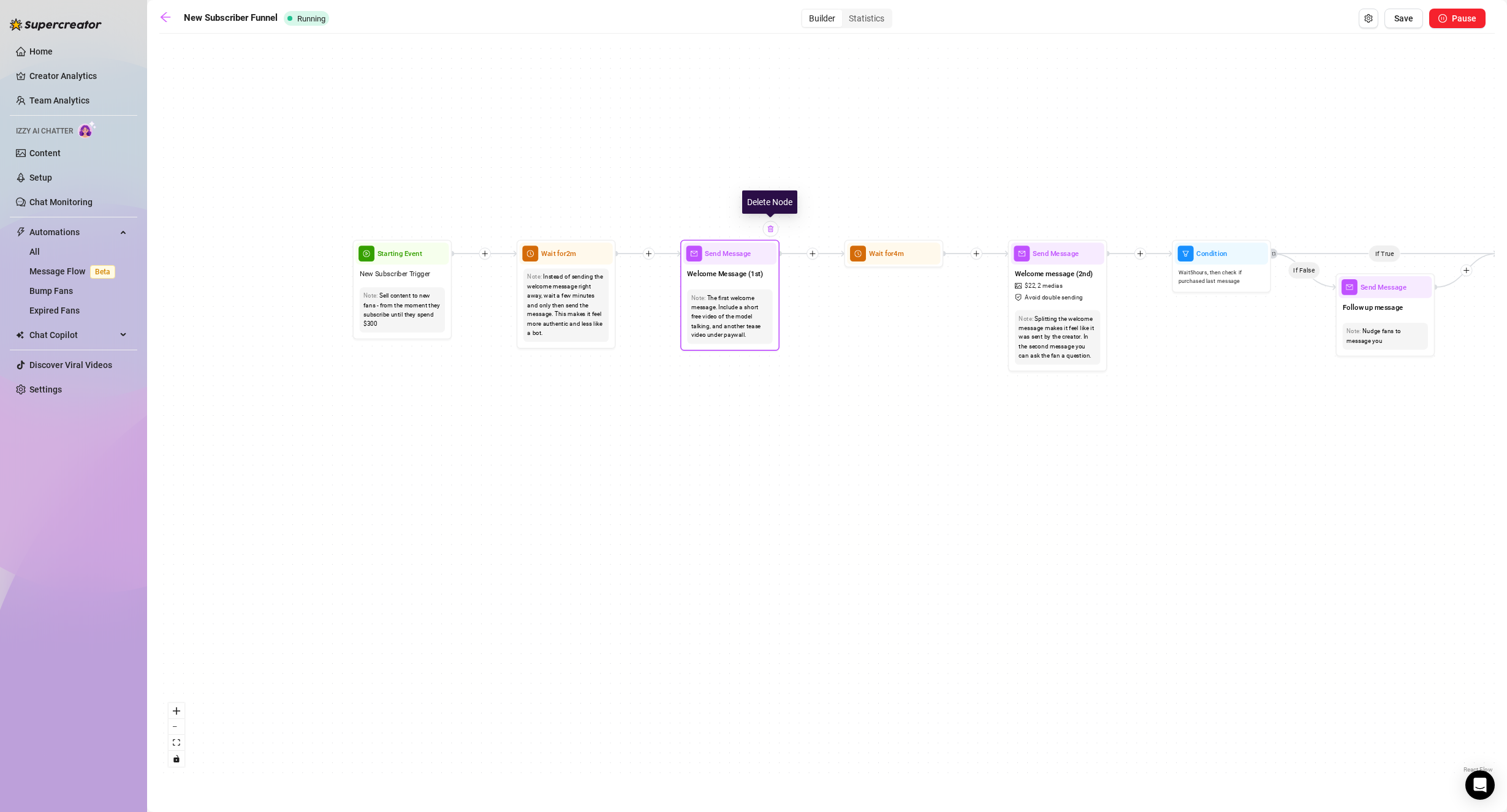
click at [771, 232] on img at bounding box center [770, 228] width 8 height 8
click at [770, 232] on img at bounding box center [770, 228] width 8 height 8
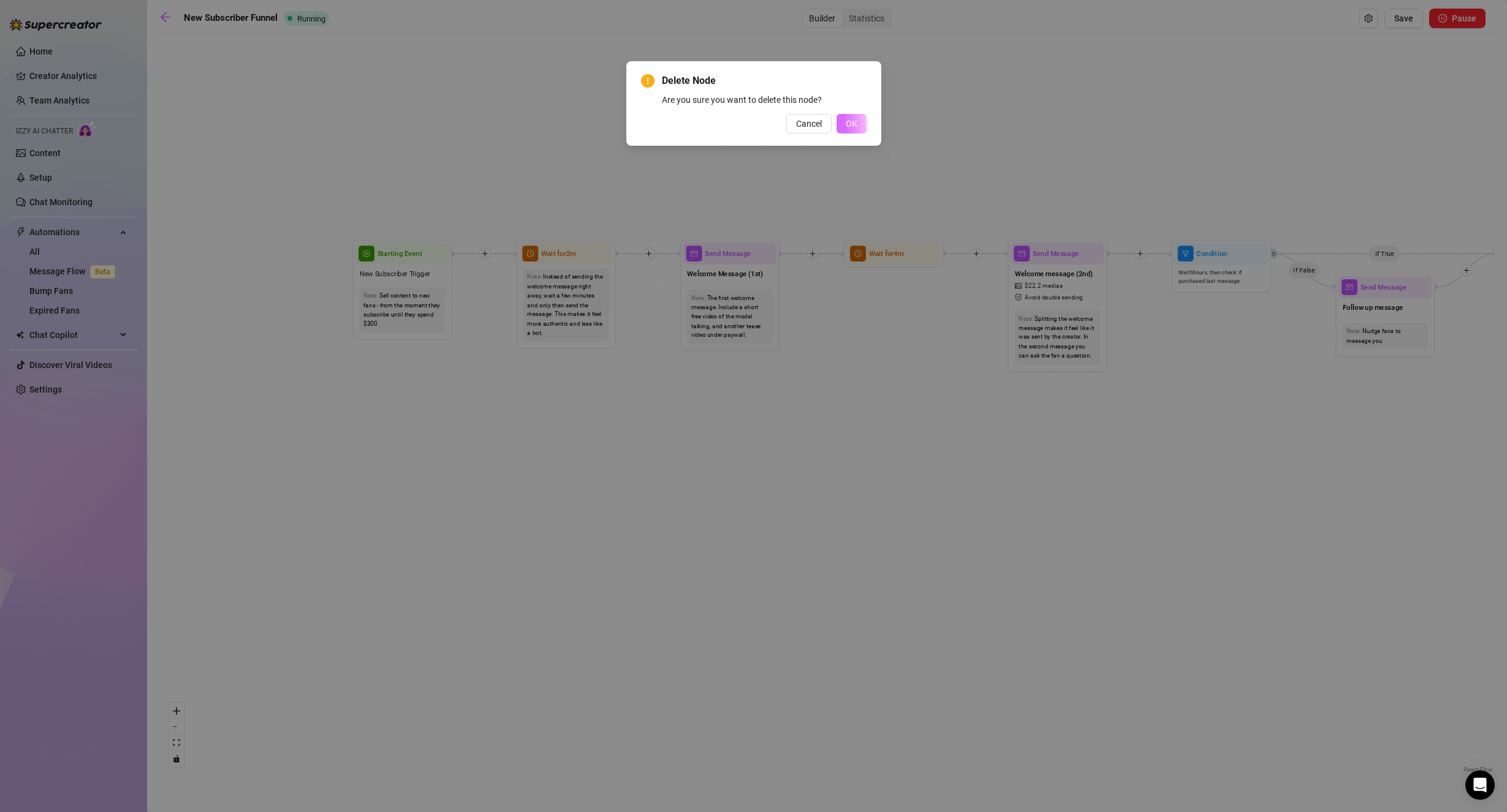
click at [848, 124] on span "OK" at bounding box center [852, 123] width 12 height 9
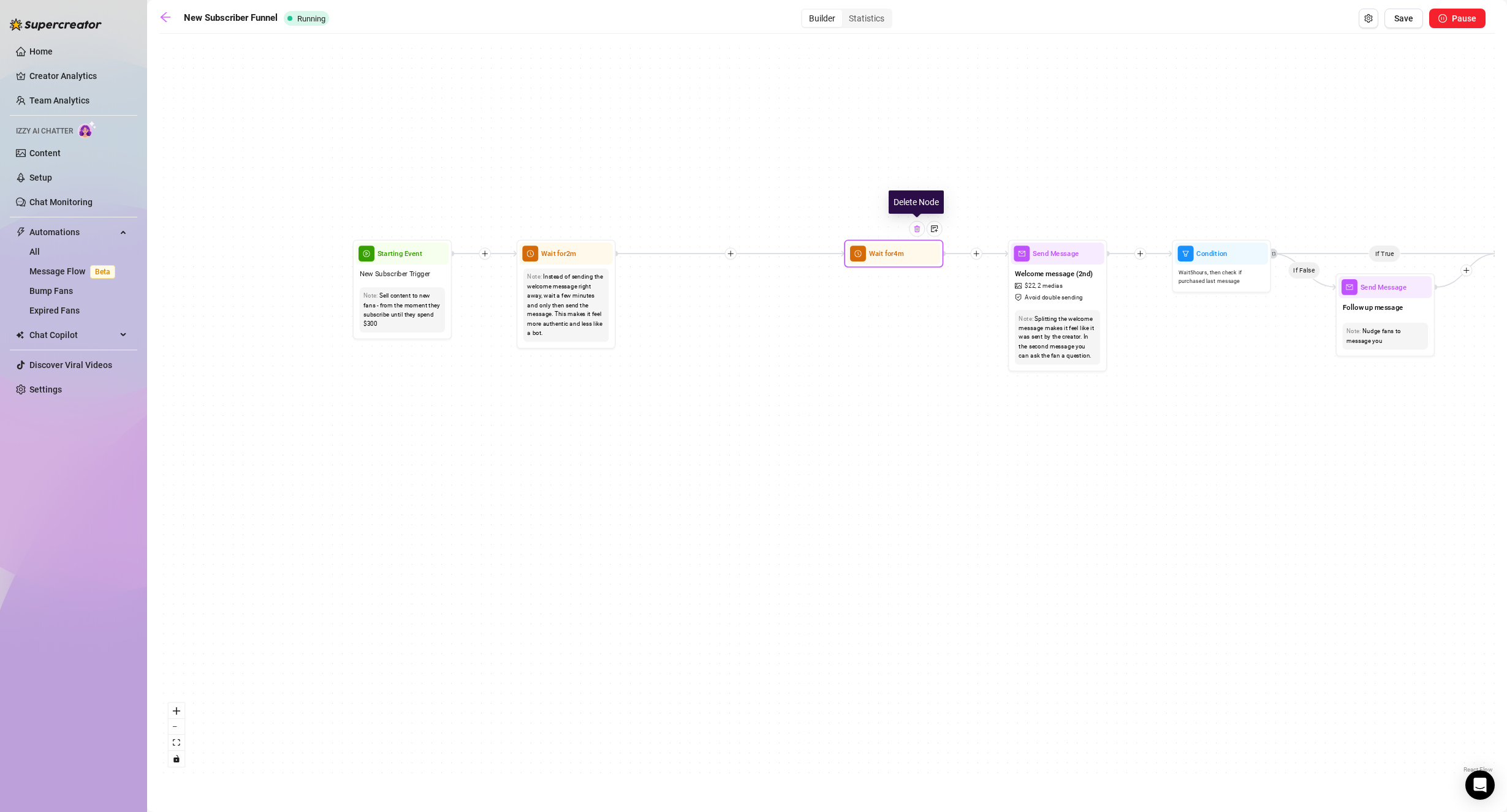
click at [913, 230] on img at bounding box center [916, 228] width 8 height 8
click at [916, 230] on img at bounding box center [916, 228] width 8 height 8
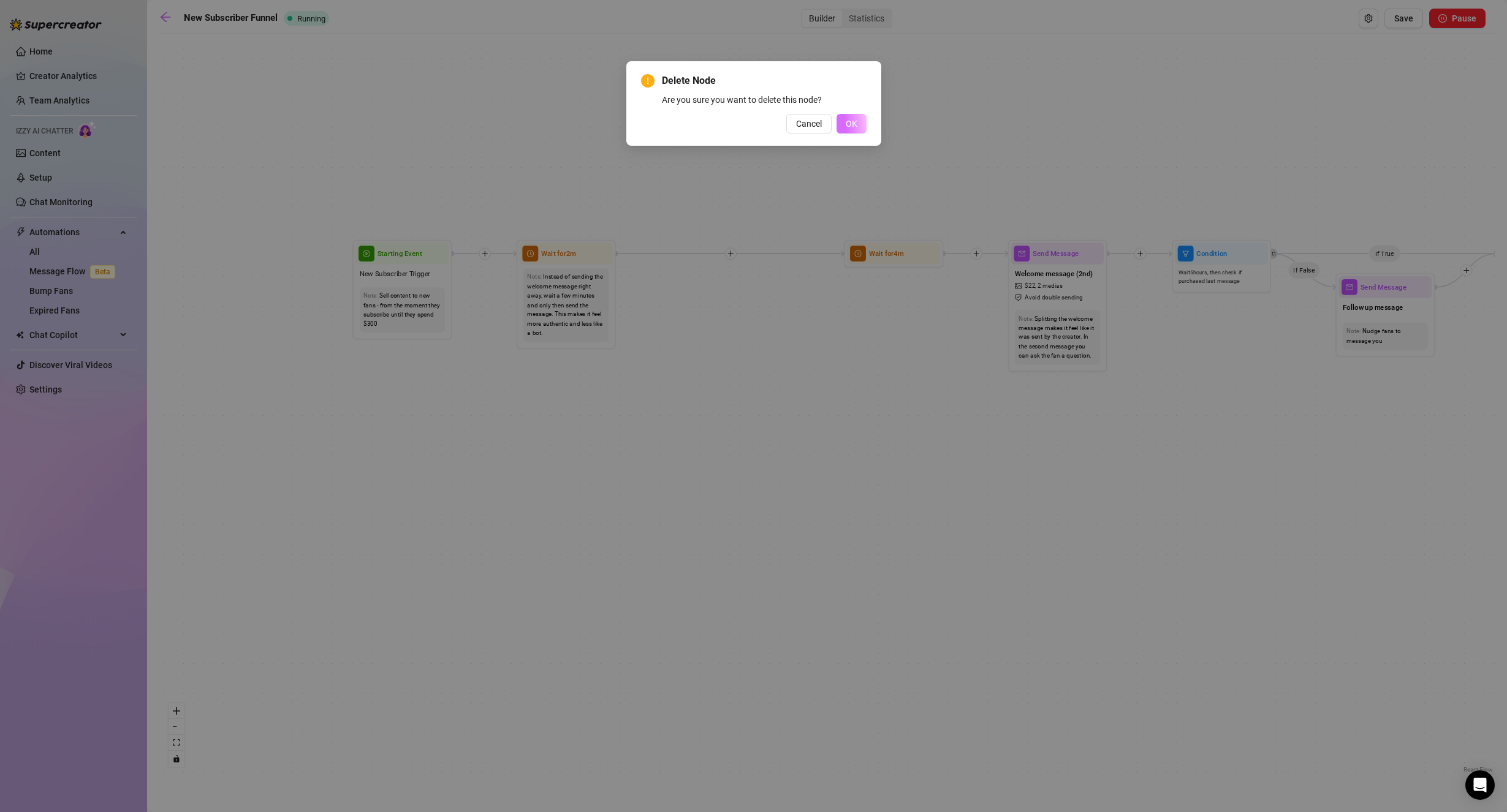
click at [852, 122] on span "OK" at bounding box center [852, 123] width 12 height 9
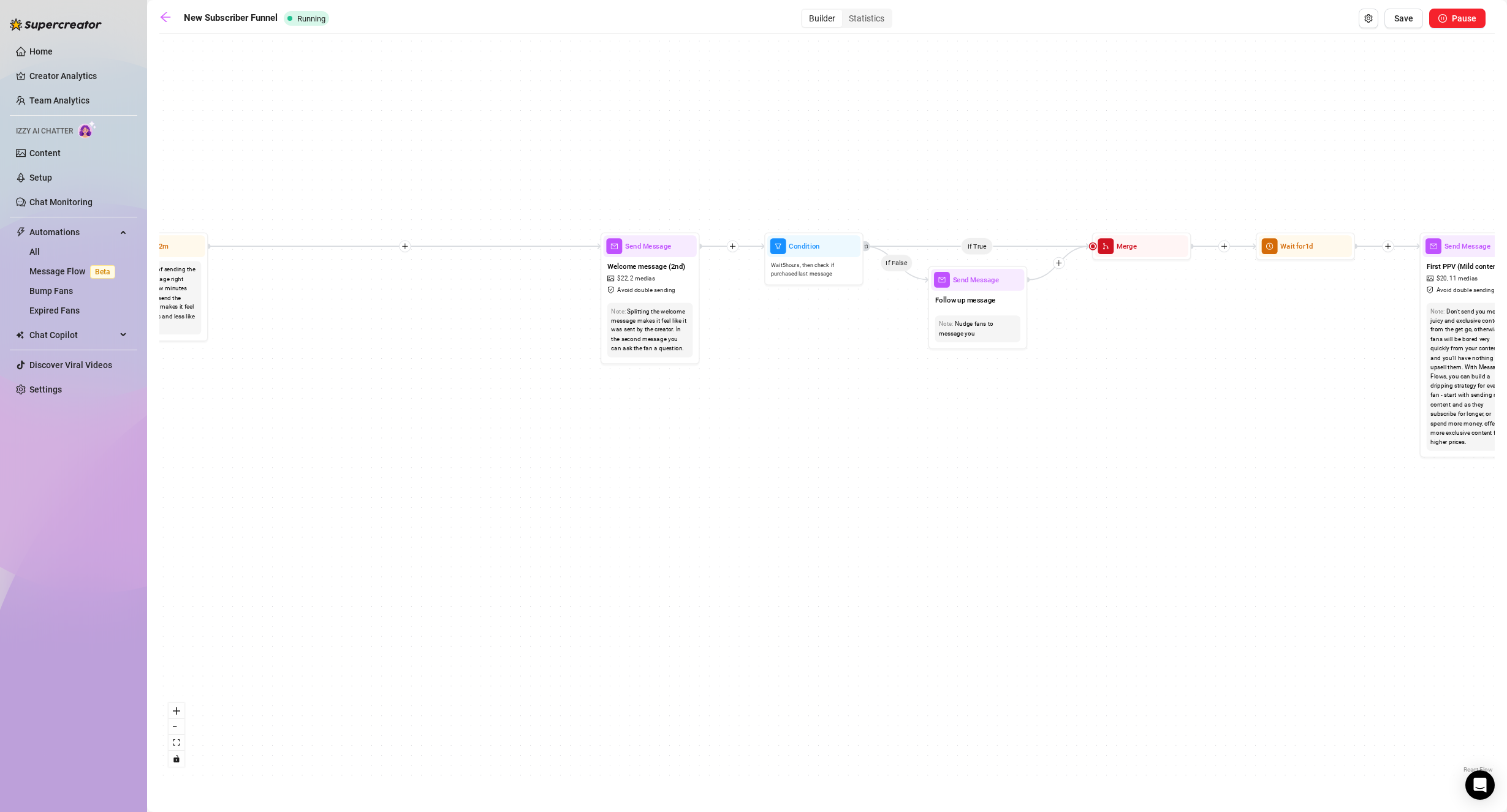
drag, startPoint x: 1118, startPoint y: 386, endPoint x: 621, endPoint y: 386, distance: 497.0
click at [621, 386] on div "If True If True If True If False If False If False If True If False Send Messag…" at bounding box center [826, 408] width 1335 height 736
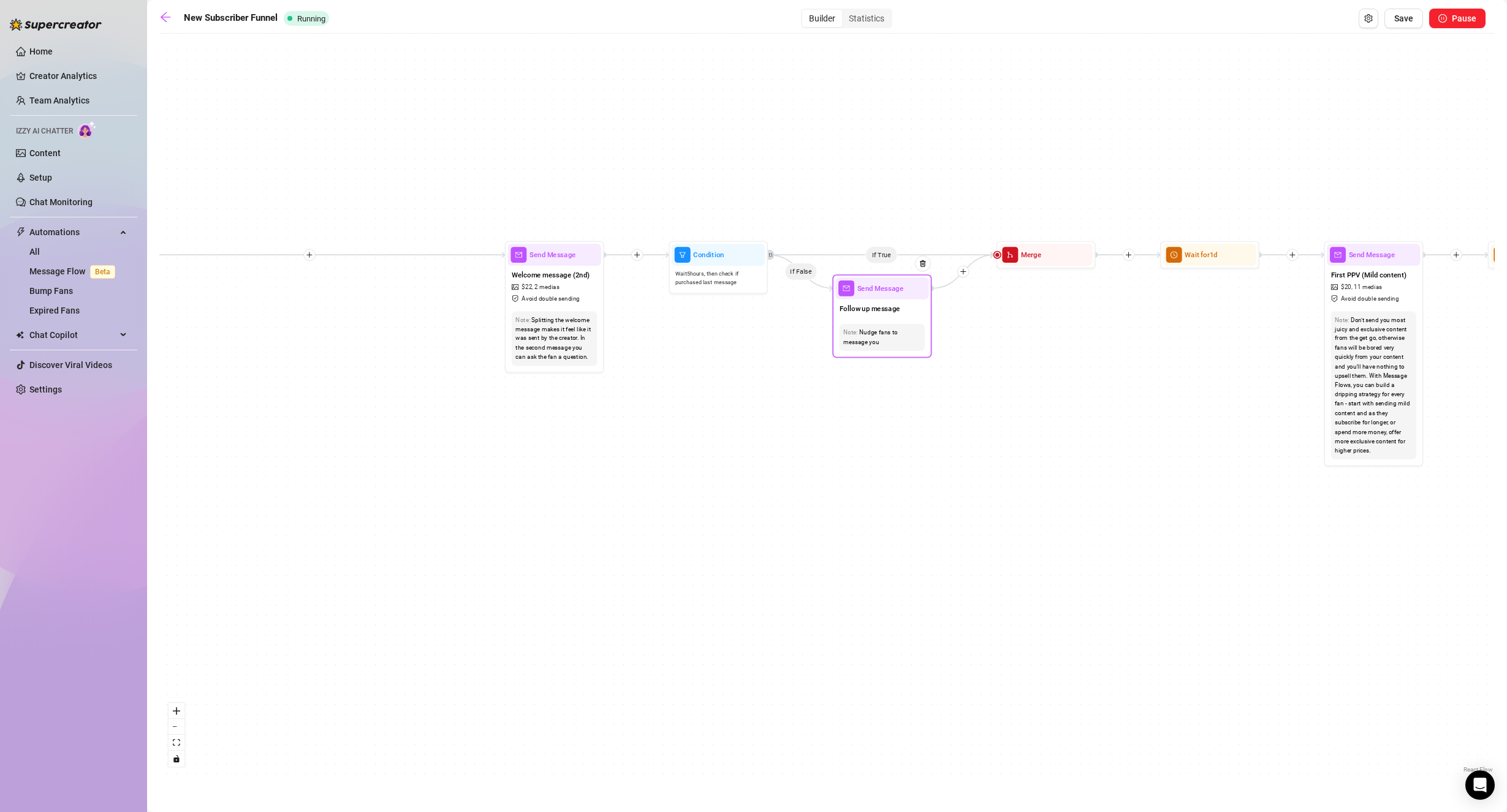
click at [862, 309] on span "Follow up message" at bounding box center [869, 308] width 60 height 11
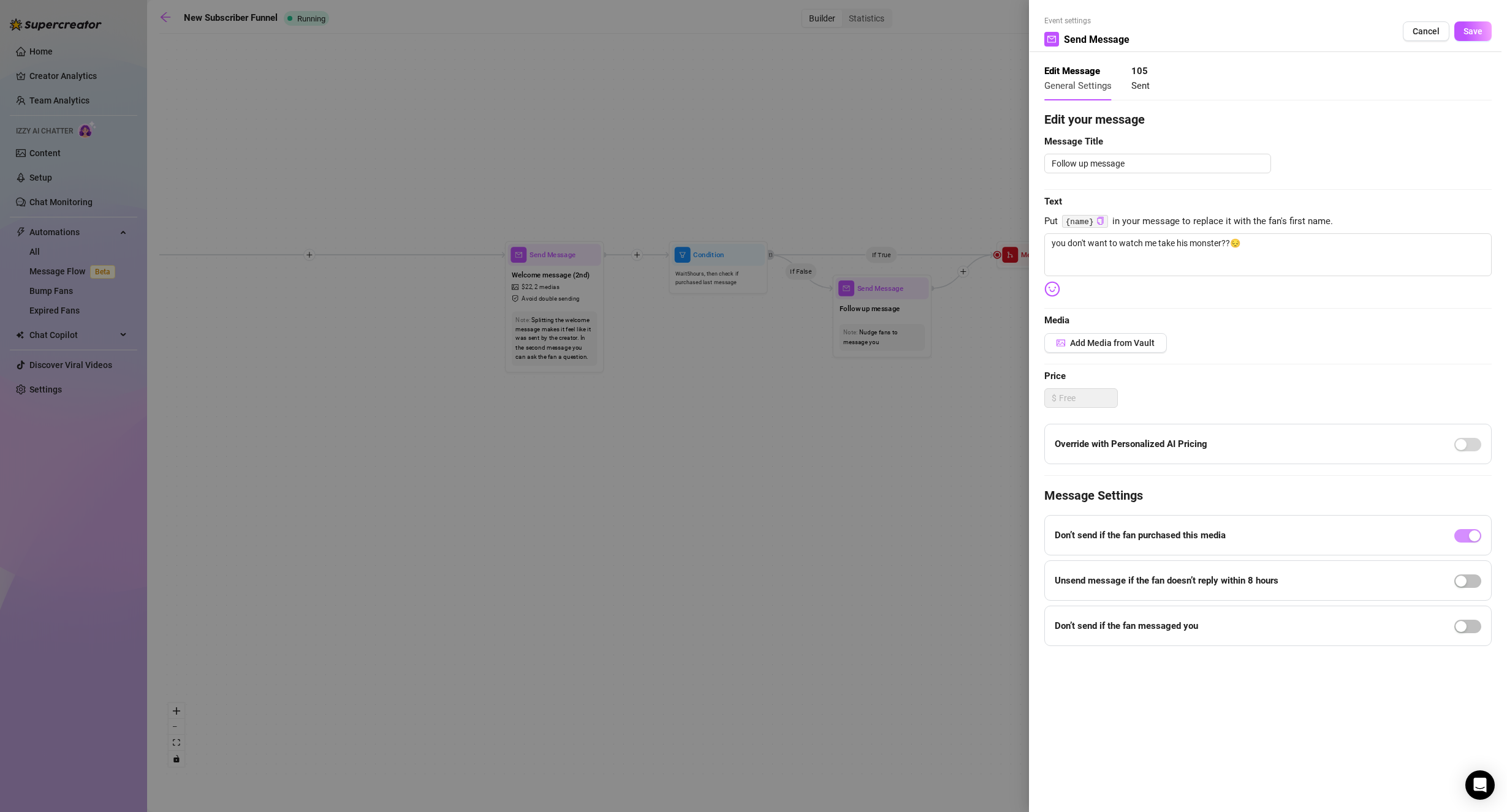
drag, startPoint x: 1426, startPoint y: 32, endPoint x: 1405, endPoint y: 37, distance: 21.6
click at [1426, 33] on span "Cancel" at bounding box center [1426, 31] width 27 height 9
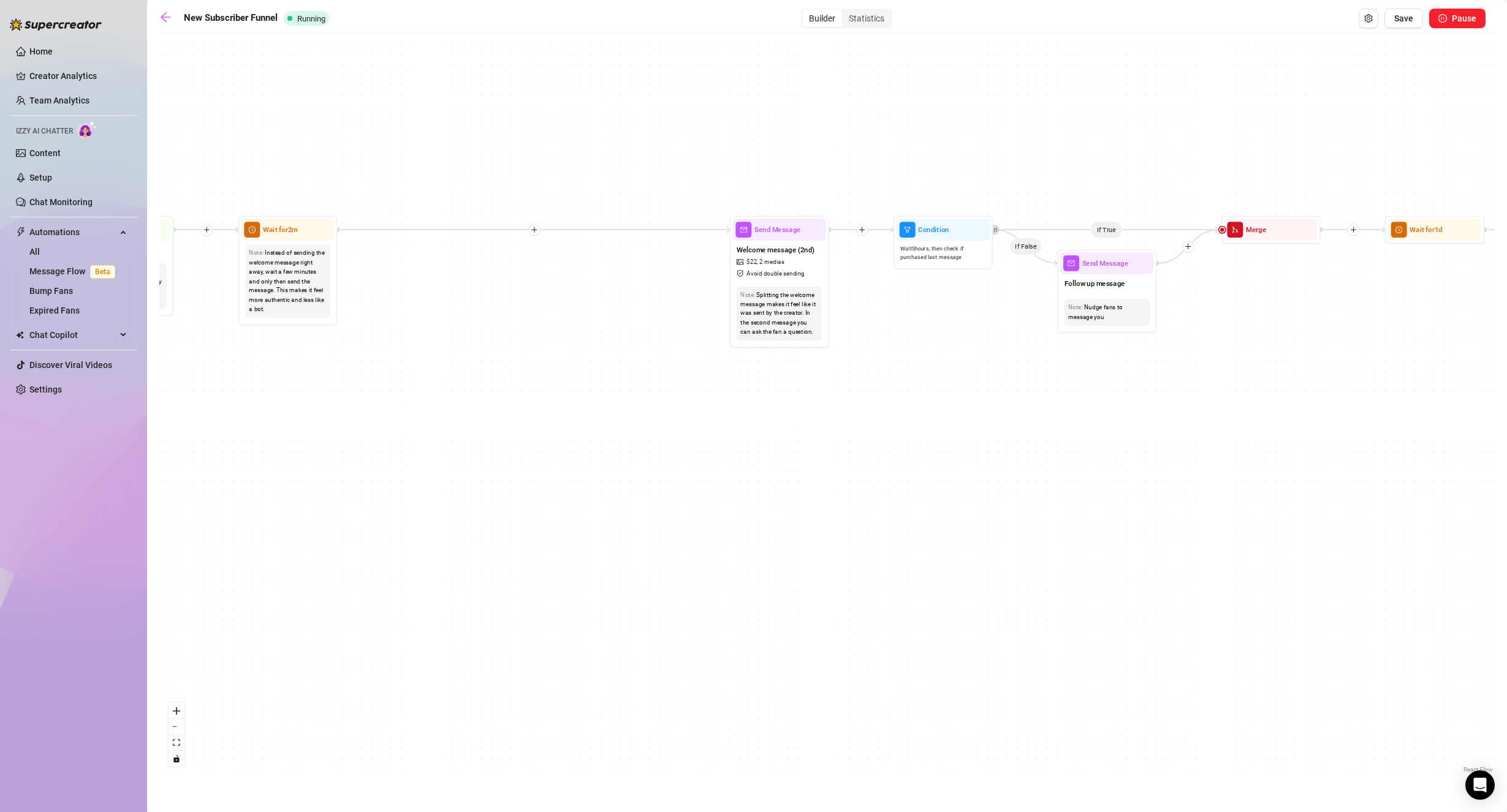
drag, startPoint x: 979, startPoint y: 341, endPoint x: 1014, endPoint y: 348, distance: 35.7
click at [1025, 345] on div "If True If True If True If False If False If False If True If False Send Messag…" at bounding box center [826, 408] width 1335 height 736
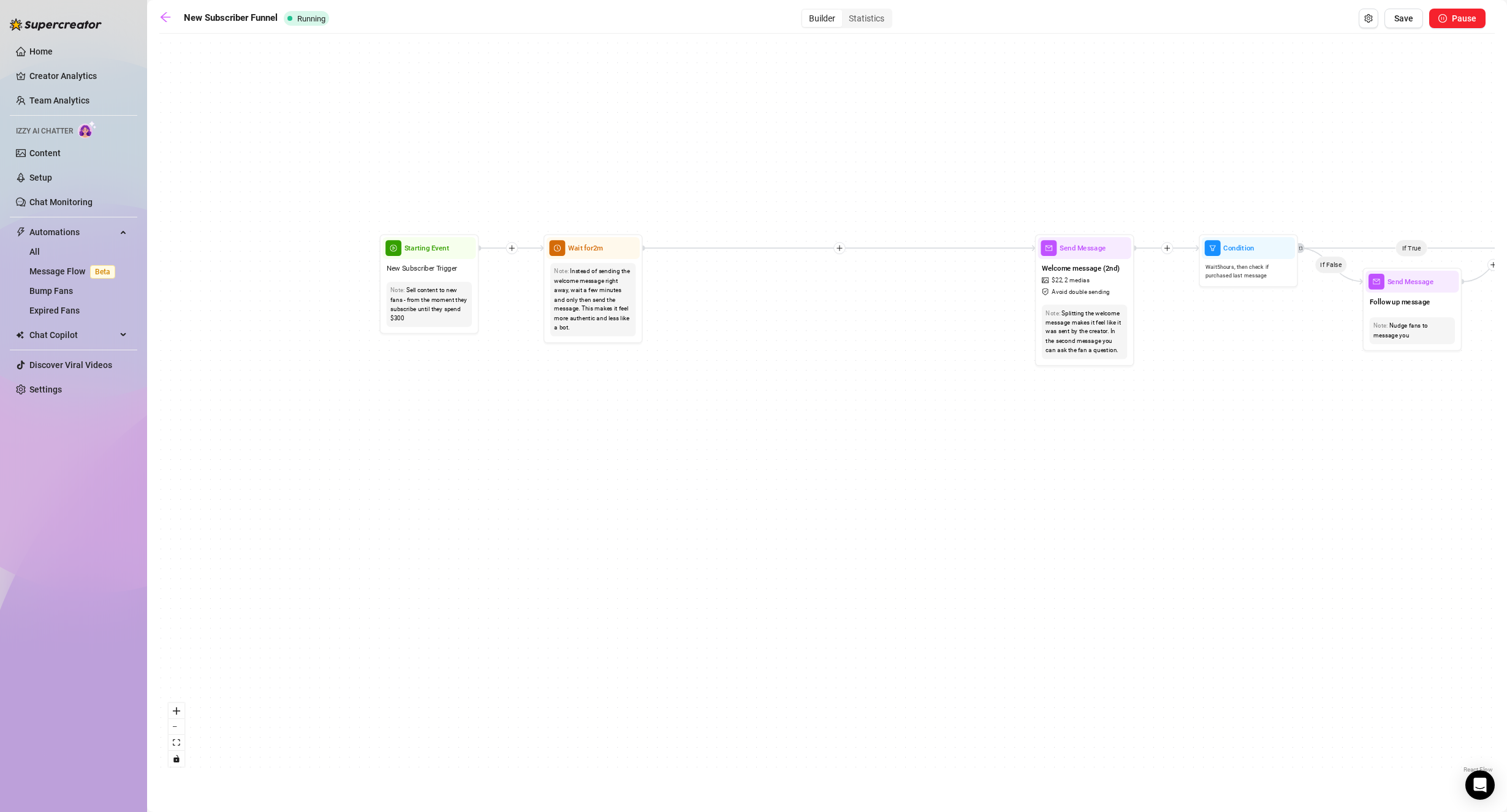
drag, startPoint x: 498, startPoint y: 306, endPoint x: 747, endPoint y: 317, distance: 249.2
click at [747, 317] on div "If True If True If True If False If False If False If True If False Send Messag…" at bounding box center [826, 408] width 1335 height 736
click at [629, 255] on div at bounding box center [628, 230] width 25 height 51
click at [603, 250] on span "Wait for 2m" at bounding box center [586, 248] width 35 height 11
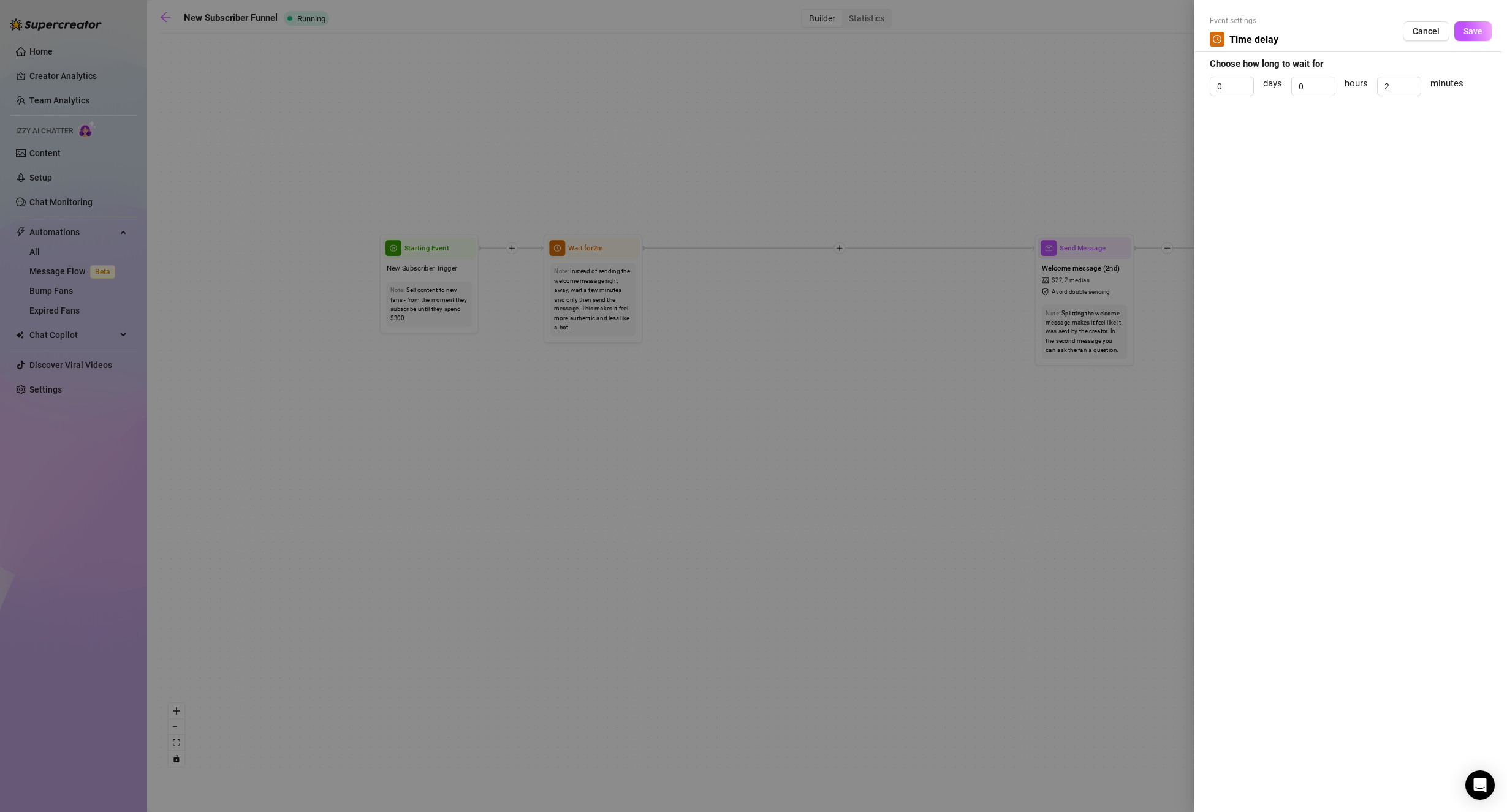
click at [1437, 33] on span "Cancel" at bounding box center [1426, 31] width 27 height 9
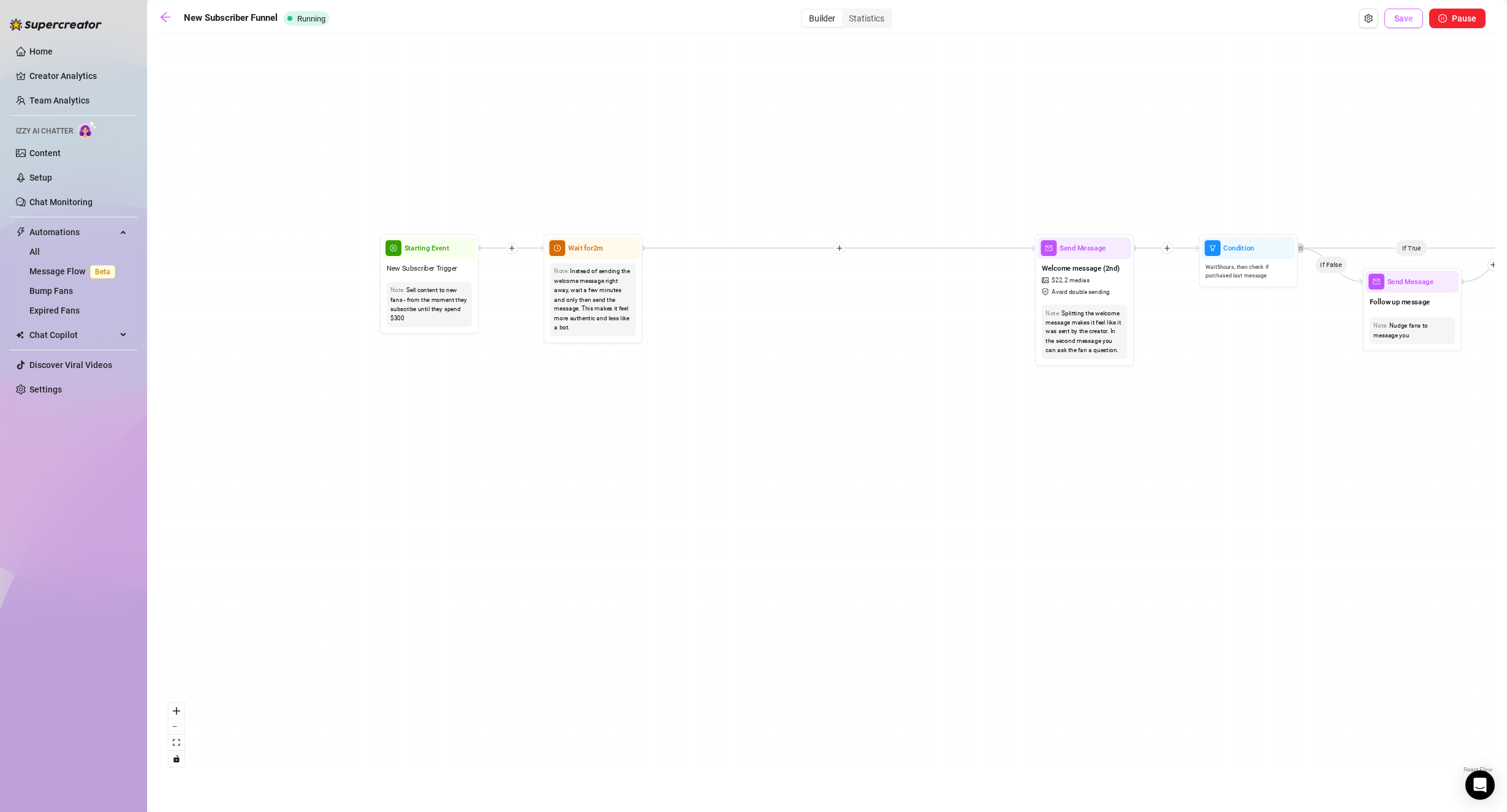
click at [1405, 19] on span "Save" at bounding box center [1403, 18] width 19 height 9
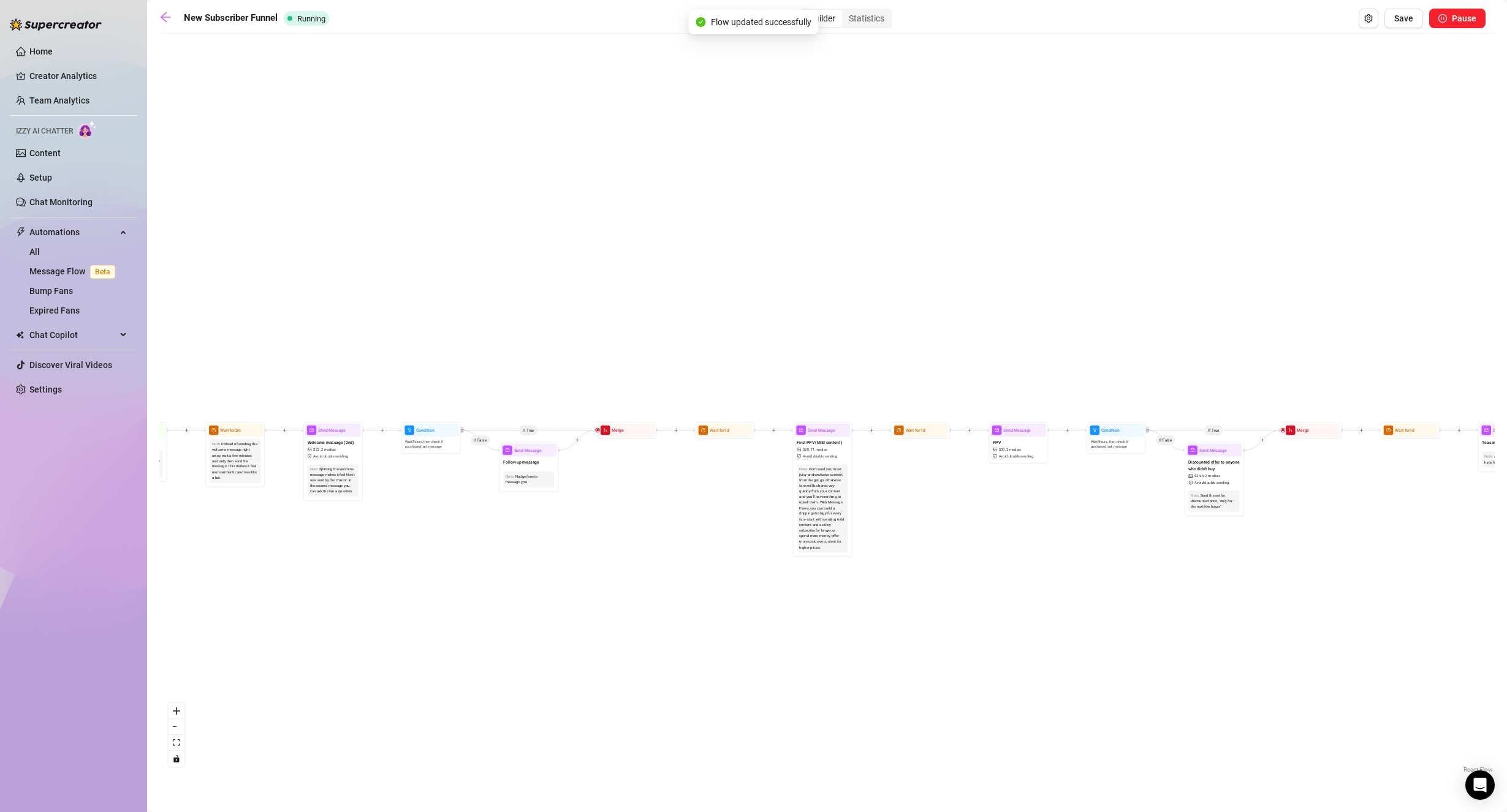
drag, startPoint x: 688, startPoint y: 275, endPoint x: 1239, endPoint y: 176, distance: 559.8
click at [1239, 176] on div "If True If False If True If False If True If False If True If False Send Messag…" at bounding box center [826, 408] width 1335 height 736
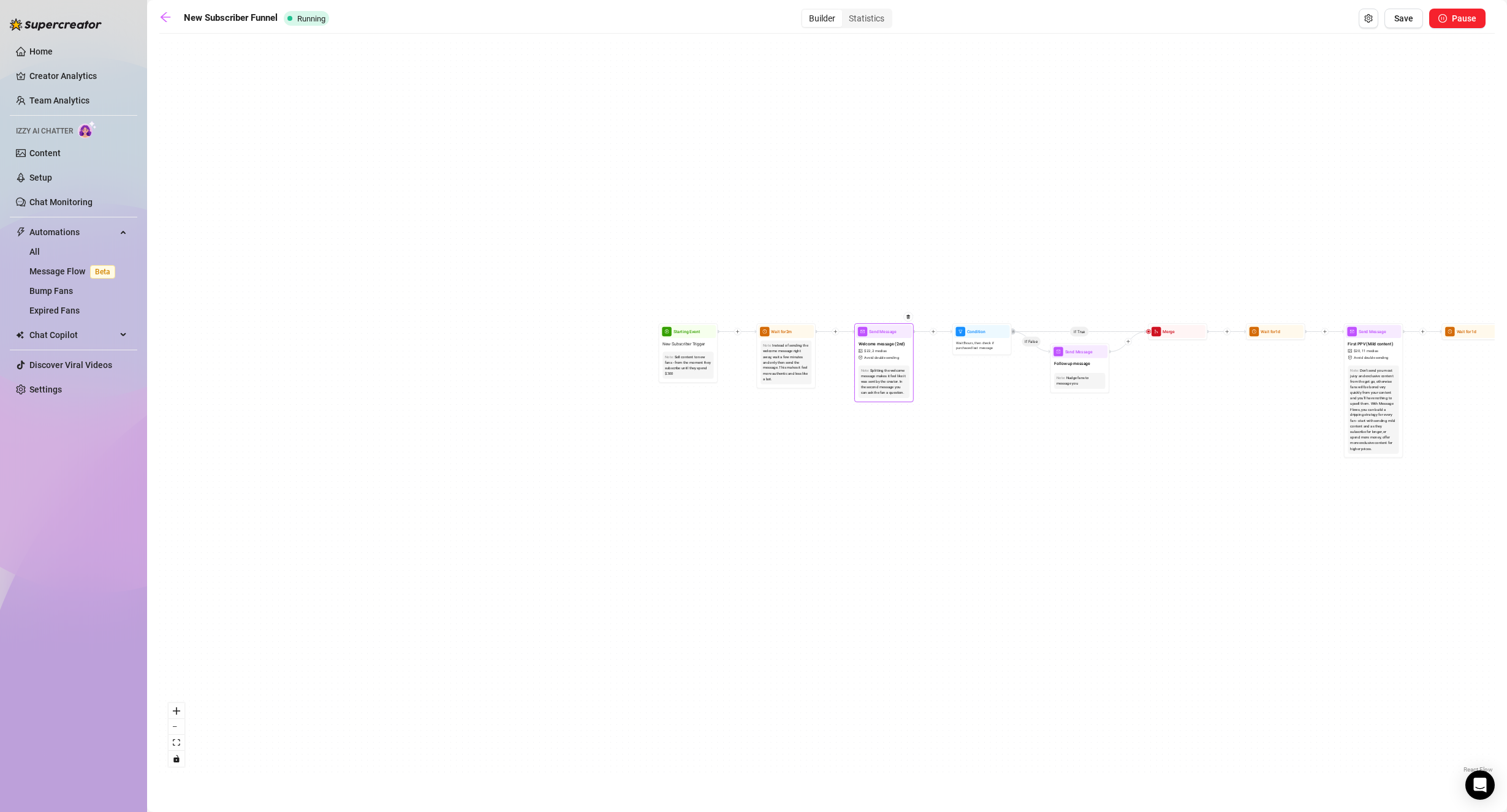
click at [884, 351] on span "2 medias" at bounding box center [879, 352] width 15 height 6
click at [884, 350] on span "2 medias" at bounding box center [879, 352] width 15 height 6
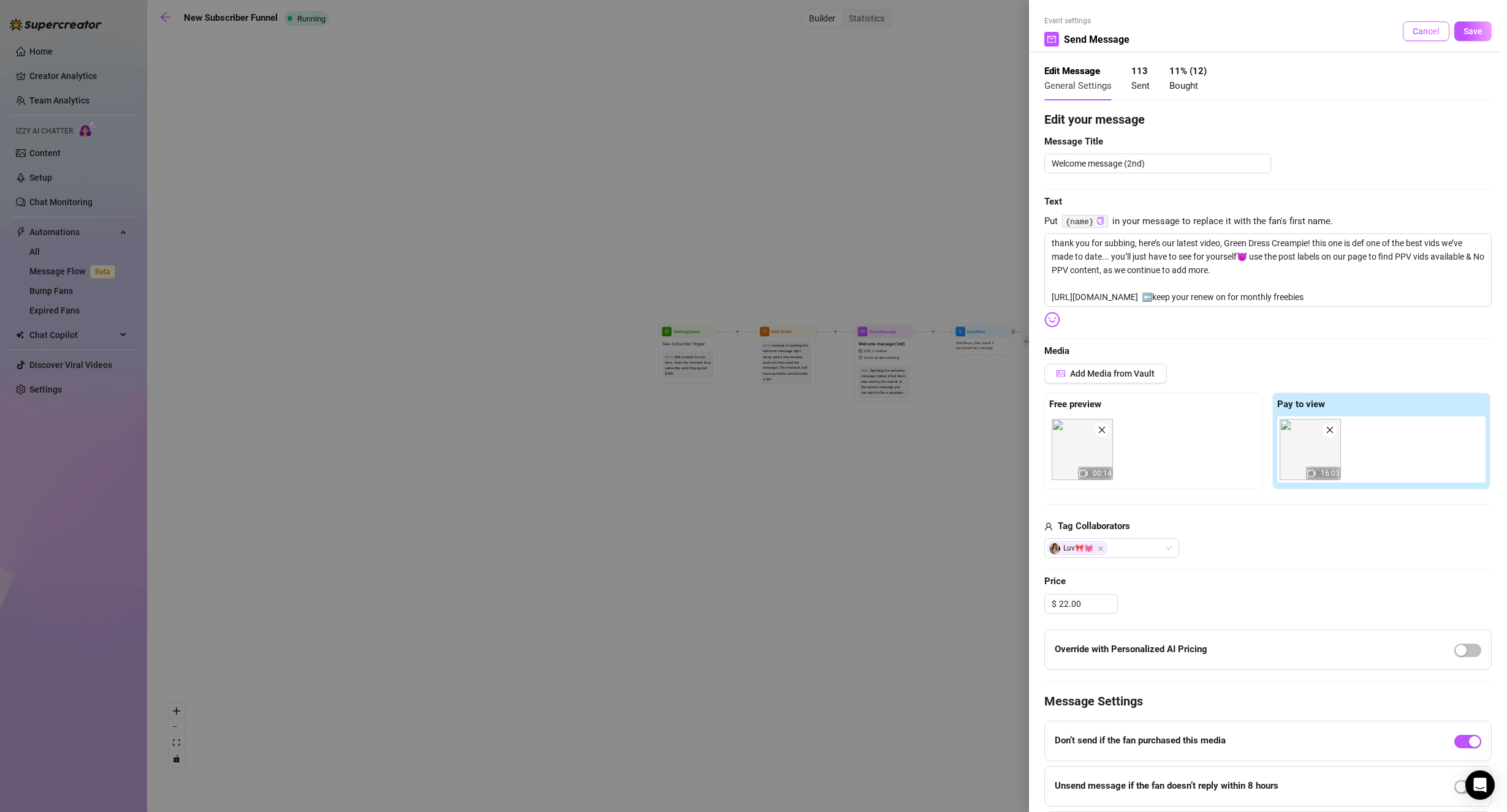
click at [1413, 29] on span "Cancel" at bounding box center [1426, 31] width 27 height 9
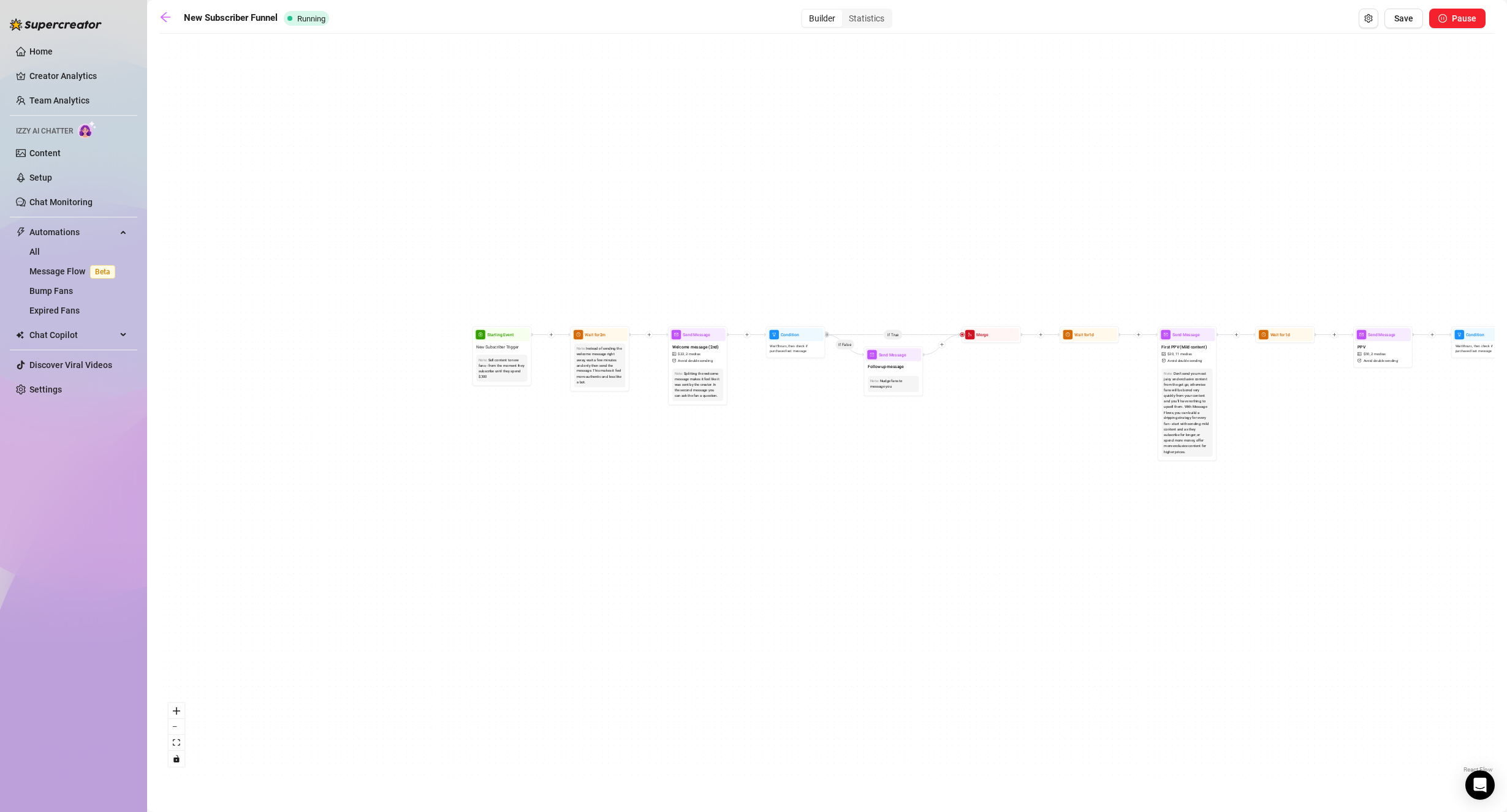
drag, startPoint x: 948, startPoint y: 437, endPoint x: 762, endPoint y: 439, distance: 186.0
click at [762, 439] on div "If True If False If True If False If True If False If True If False Send Messag…" at bounding box center [826, 408] width 1335 height 736
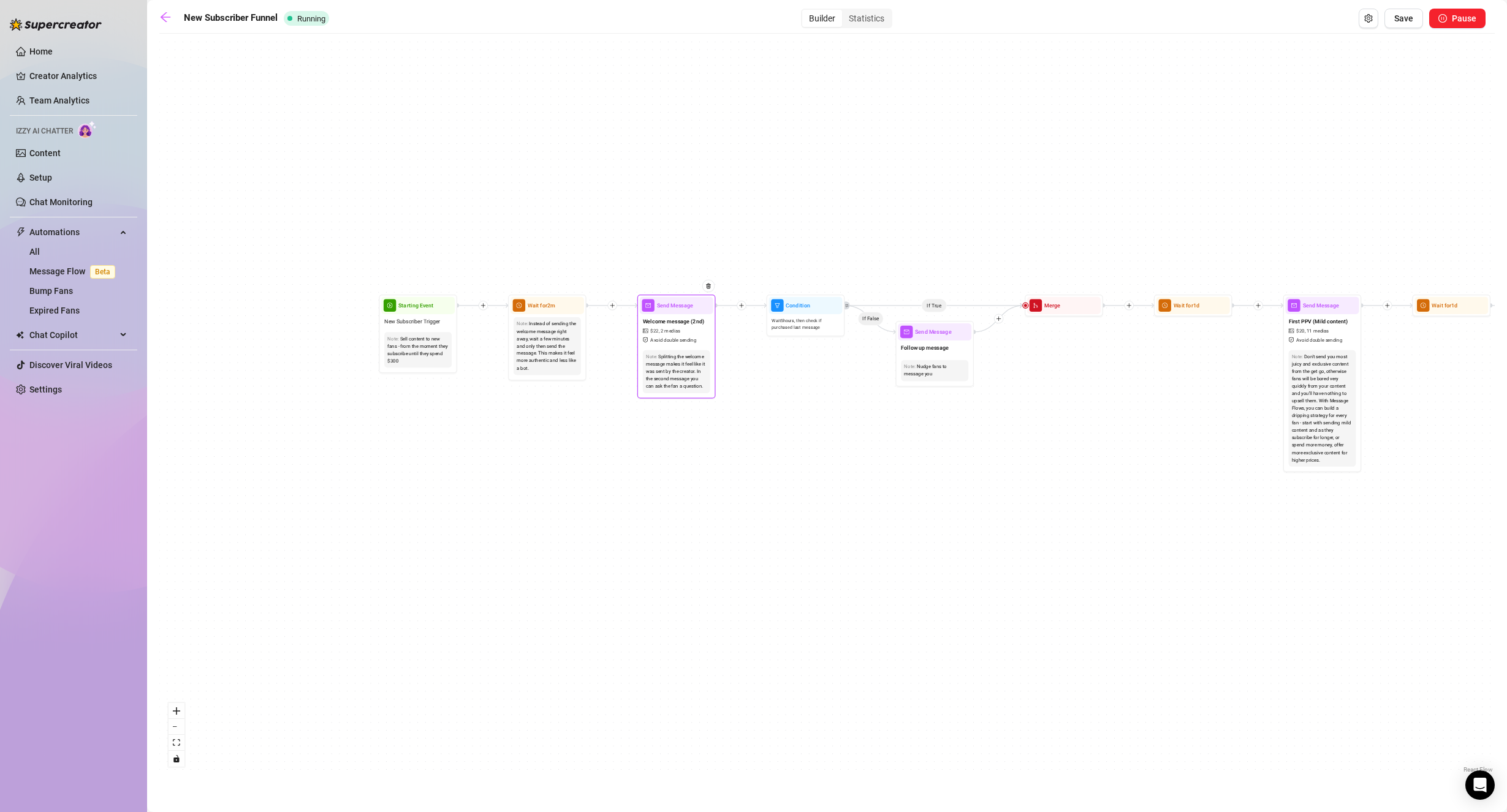
click at [671, 333] on span "2 medias" at bounding box center [670, 331] width 20 height 7
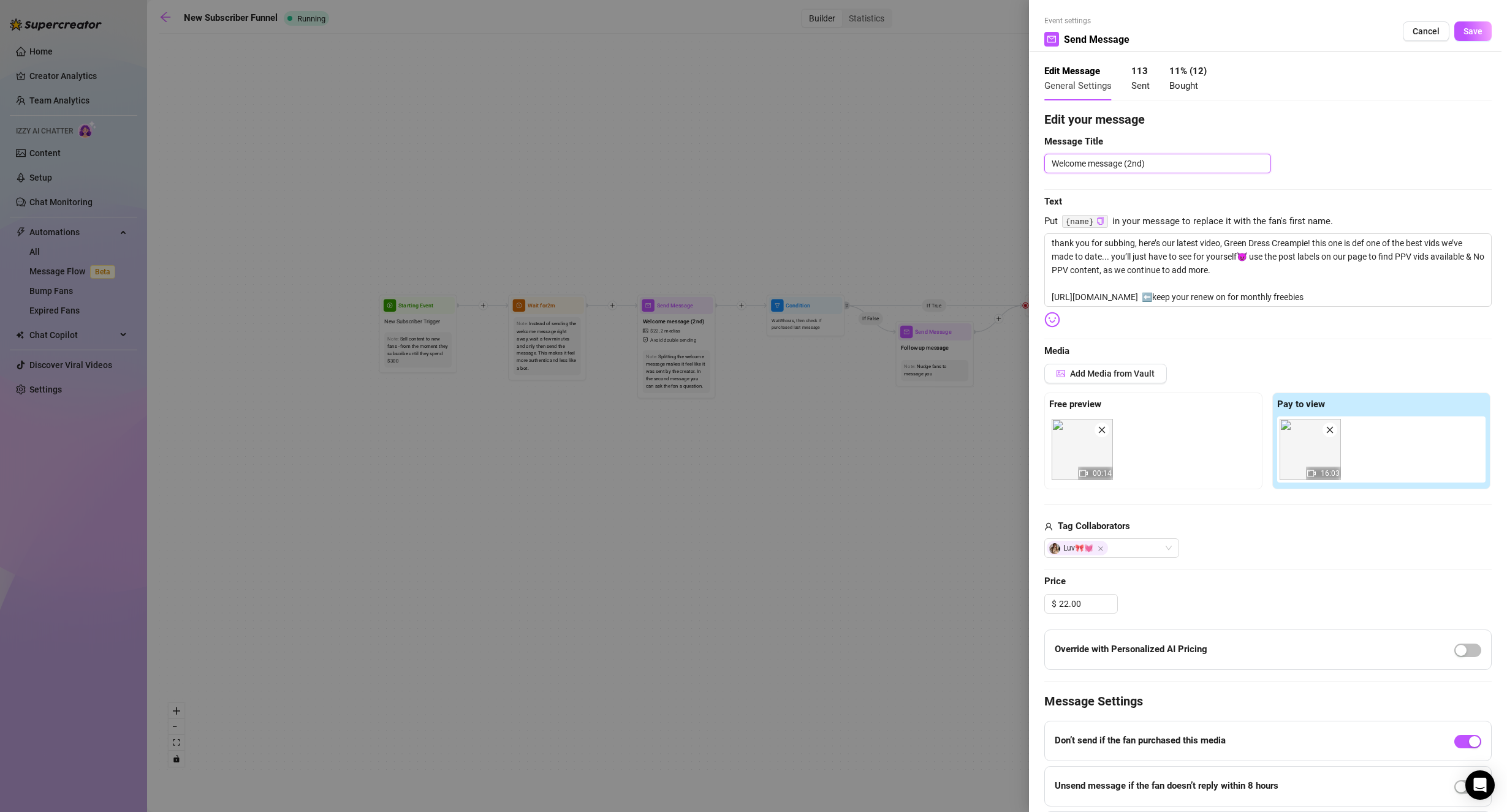
click at [1176, 162] on textarea "Welcome message (2nd)" at bounding box center [1157, 163] width 227 height 20
click at [1472, 26] on button "Save" at bounding box center [1472, 31] width 37 height 20
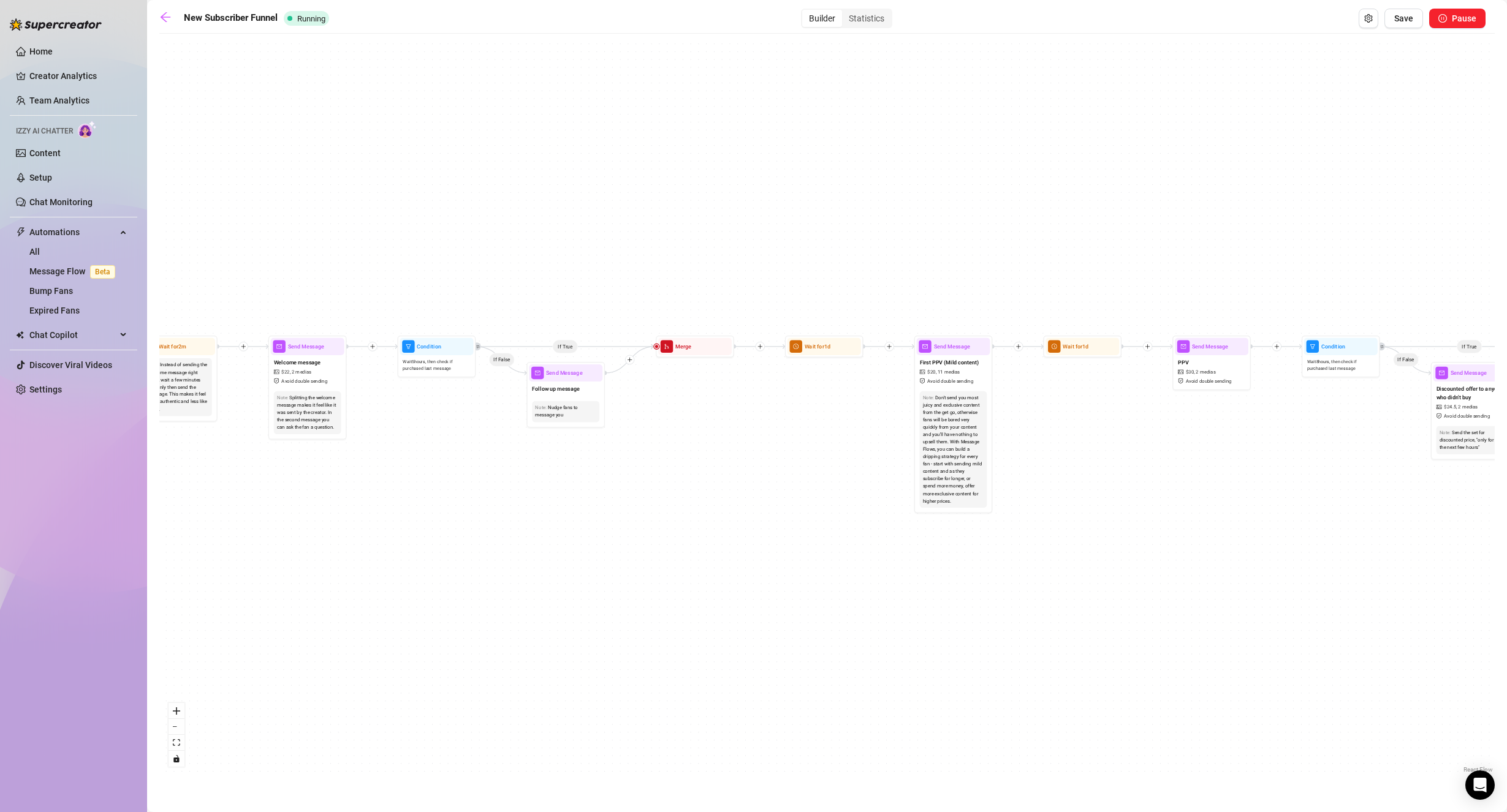
drag, startPoint x: 1032, startPoint y: 384, endPoint x: 696, endPoint y: 413, distance: 337.2
click at [696, 413] on div "If True If False If True If False If True If False If True If False Send Messag…" at bounding box center [826, 408] width 1335 height 736
click at [565, 386] on span "Follow up message" at bounding box center [556, 389] width 48 height 9
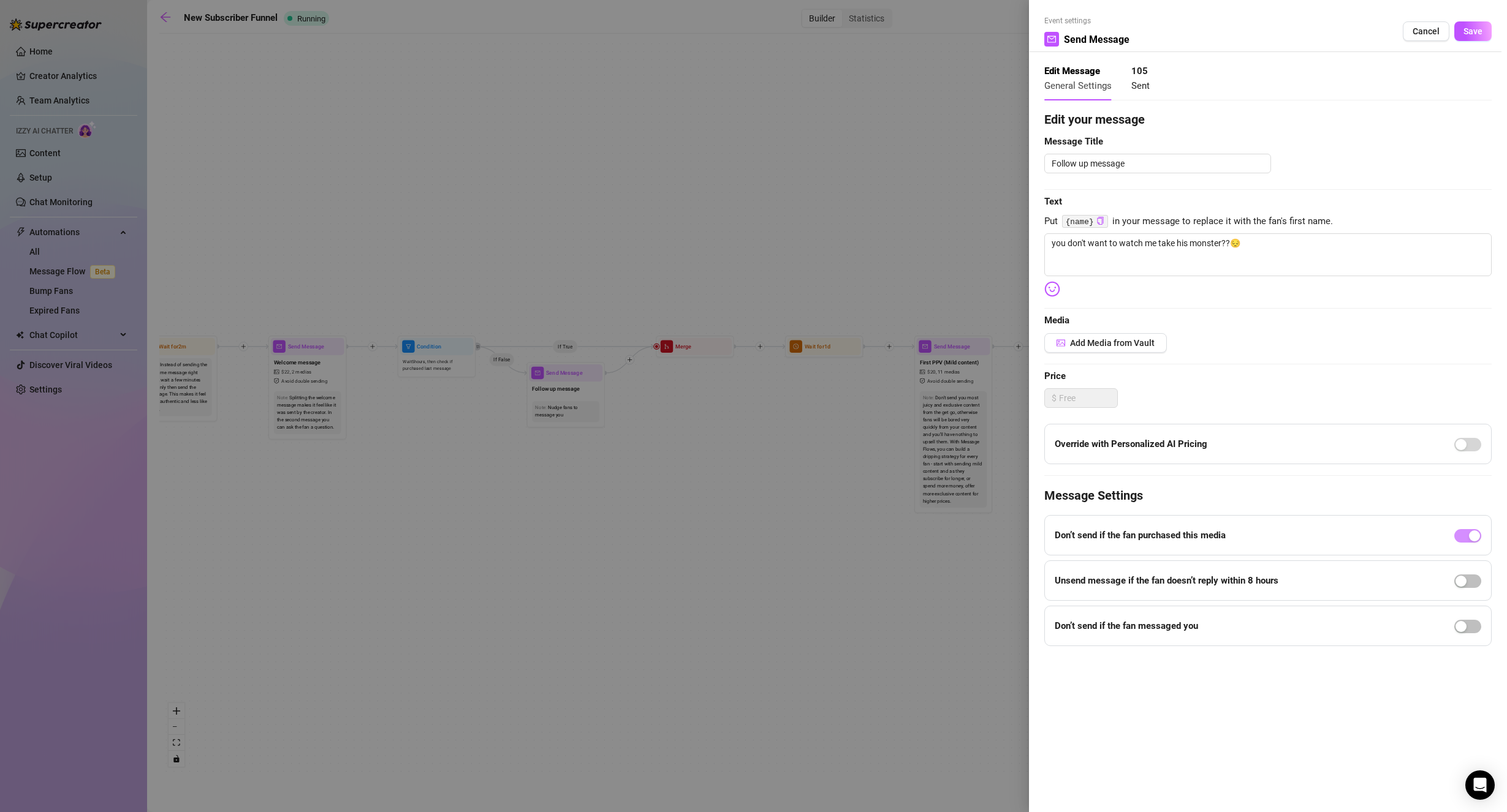
click at [1436, 36] on span "Cancel" at bounding box center [1426, 31] width 27 height 9
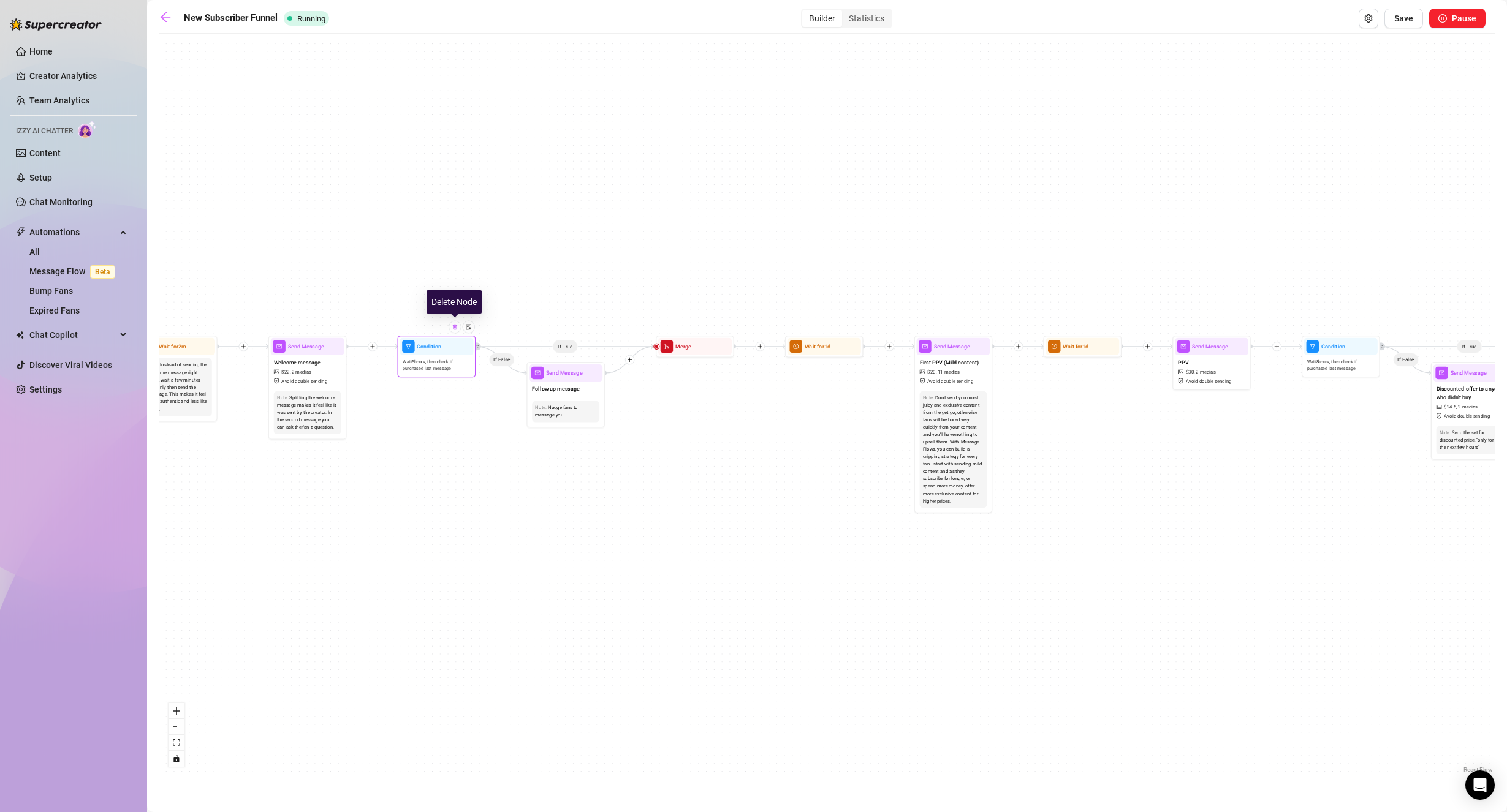
click at [456, 332] on div at bounding box center [454, 327] width 12 height 12
click at [602, 354] on div at bounding box center [597, 353] width 12 height 12
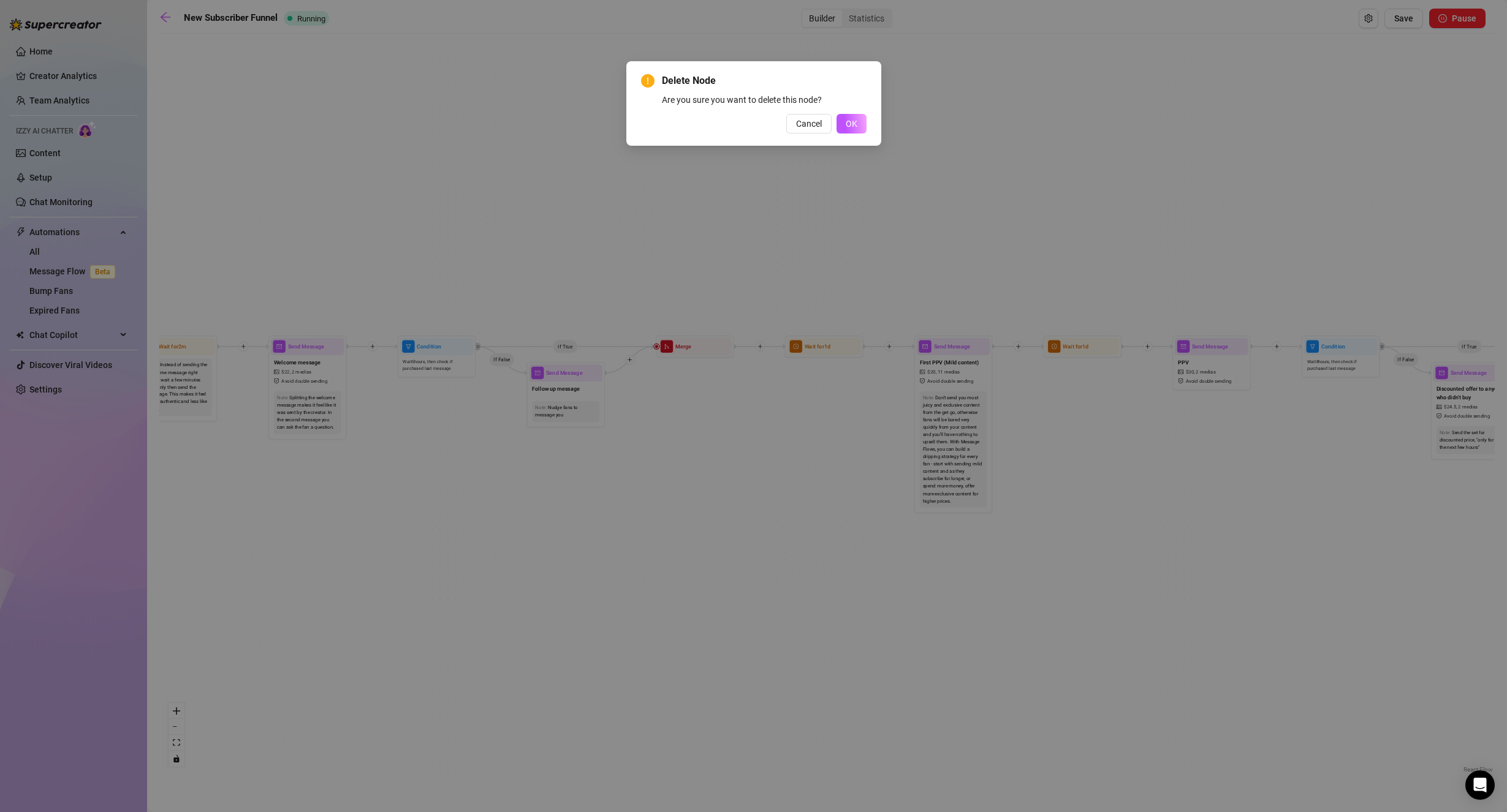
drag, startPoint x: 844, startPoint y: 126, endPoint x: 838, endPoint y: 129, distance: 6.7
click at [843, 126] on button "OK" at bounding box center [851, 123] width 30 height 20
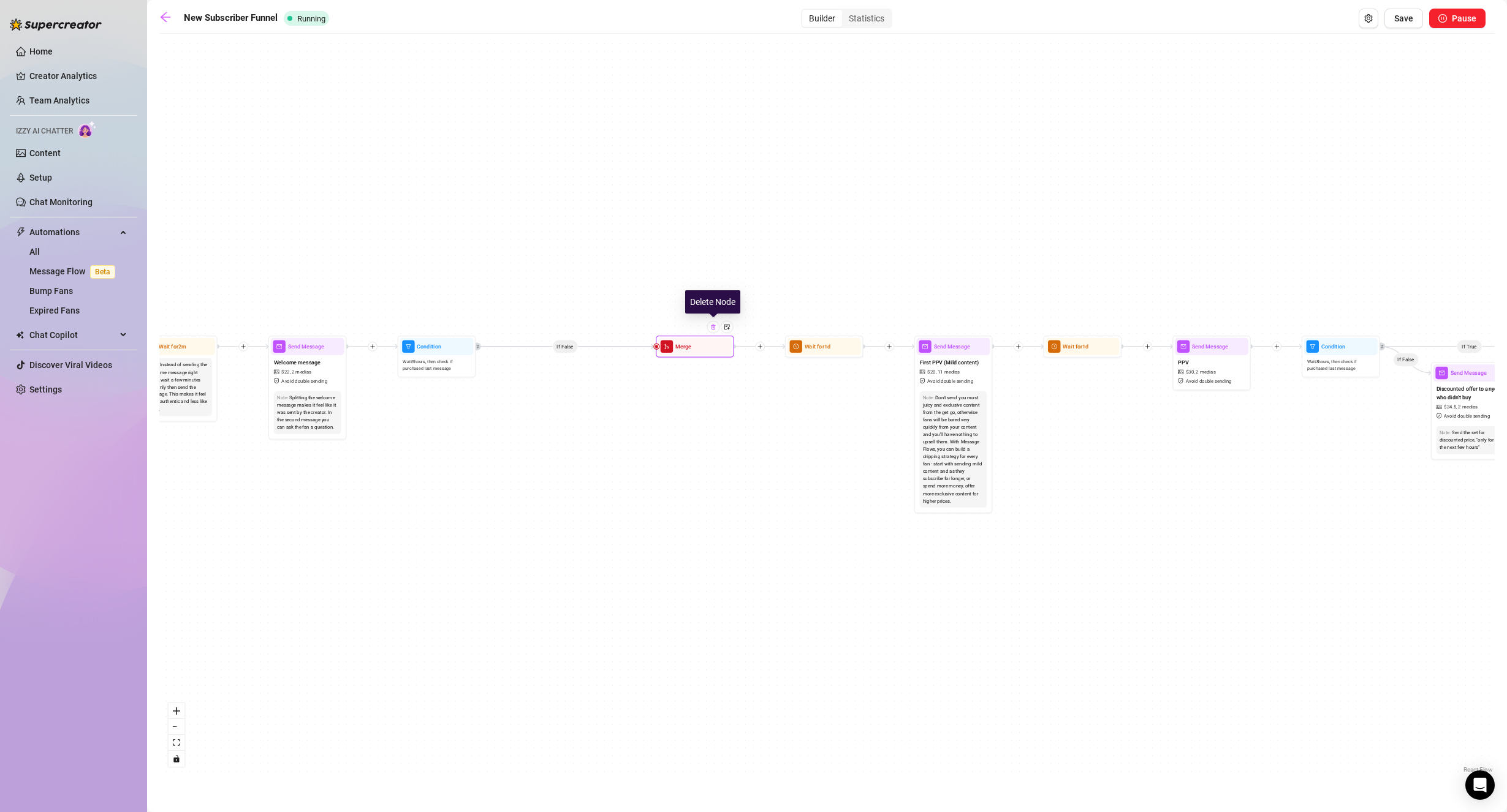
click at [714, 331] on div at bounding box center [713, 327] width 12 height 12
click at [716, 329] on img at bounding box center [713, 327] width 6 height 6
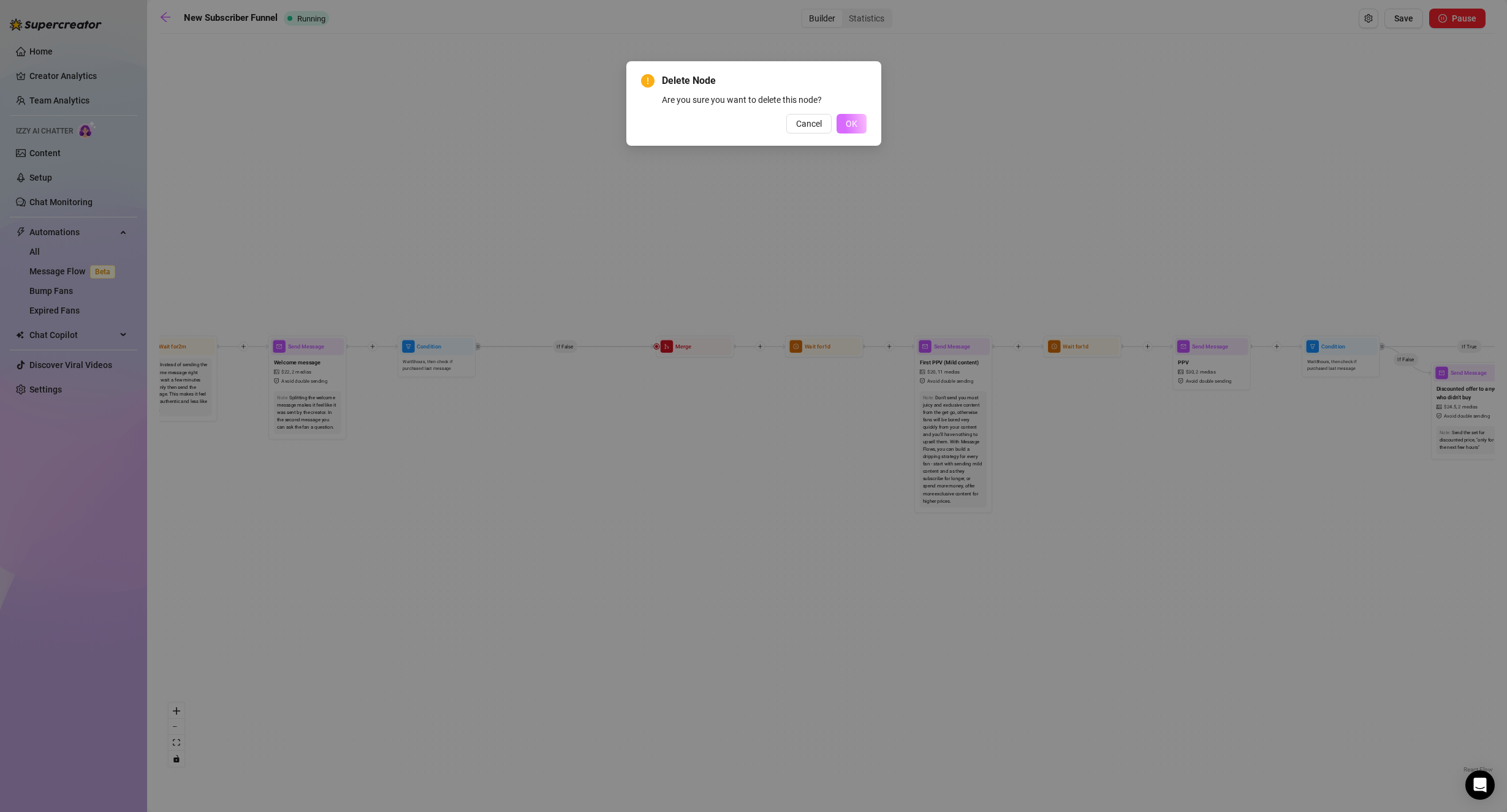
click at [839, 131] on button "OK" at bounding box center [851, 123] width 30 height 20
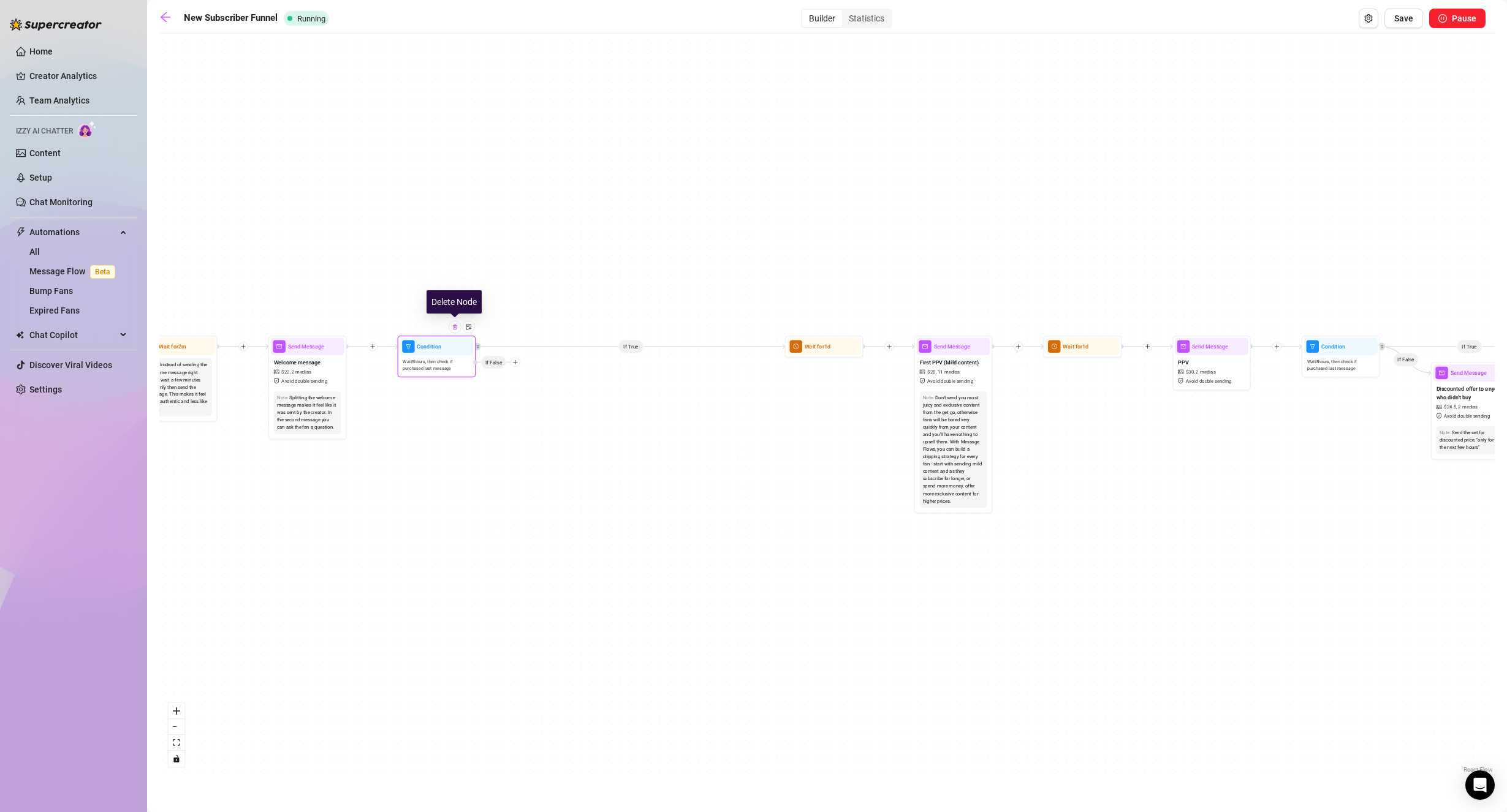
click at [456, 330] on img at bounding box center [454, 327] width 6 height 6
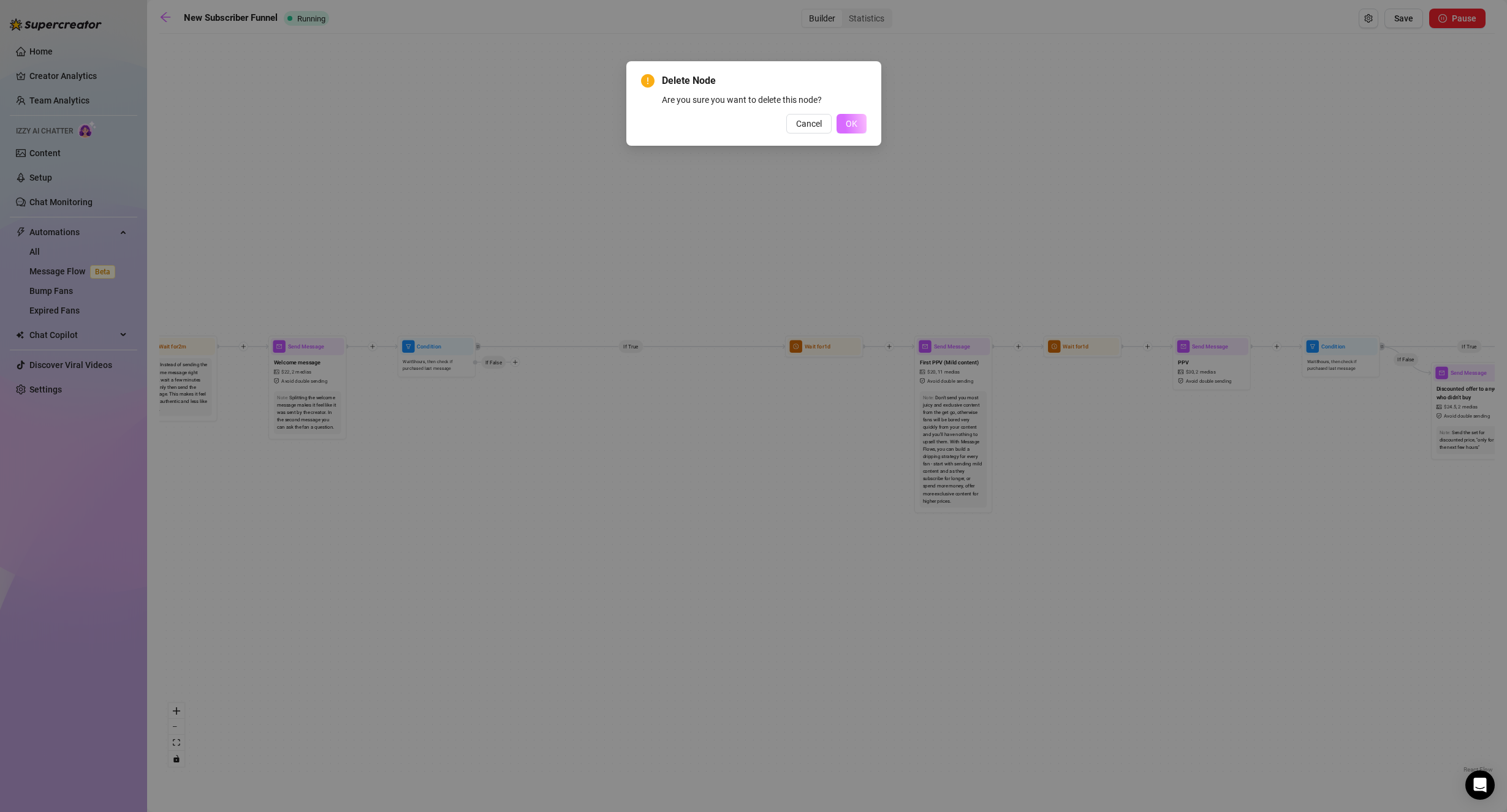
click at [860, 121] on button "OK" at bounding box center [851, 123] width 30 height 20
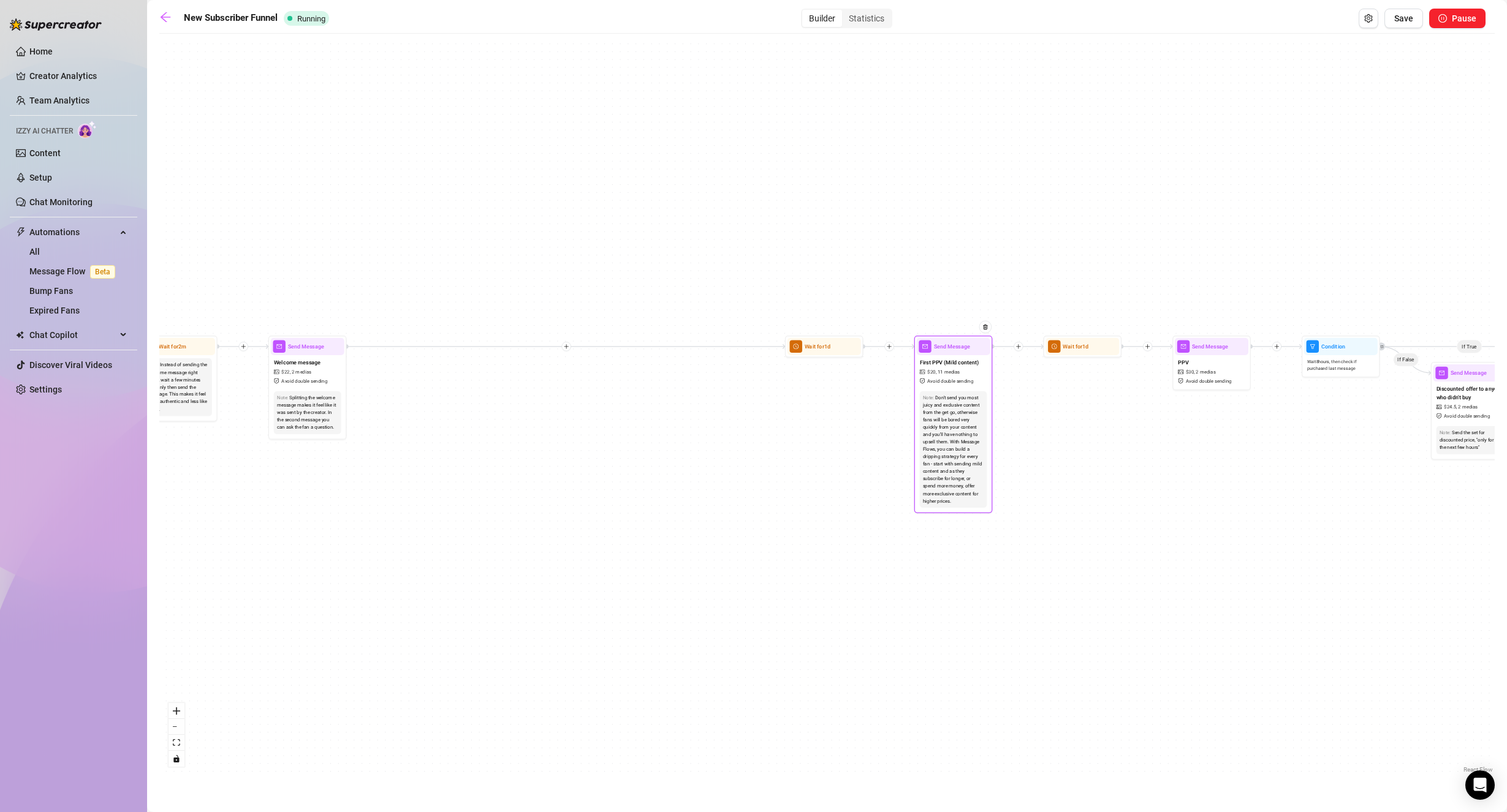
click at [955, 392] on div "Note: Don't send you most juicy and exclusive content from the get go, otherwis…" at bounding box center [953, 449] width 68 height 117
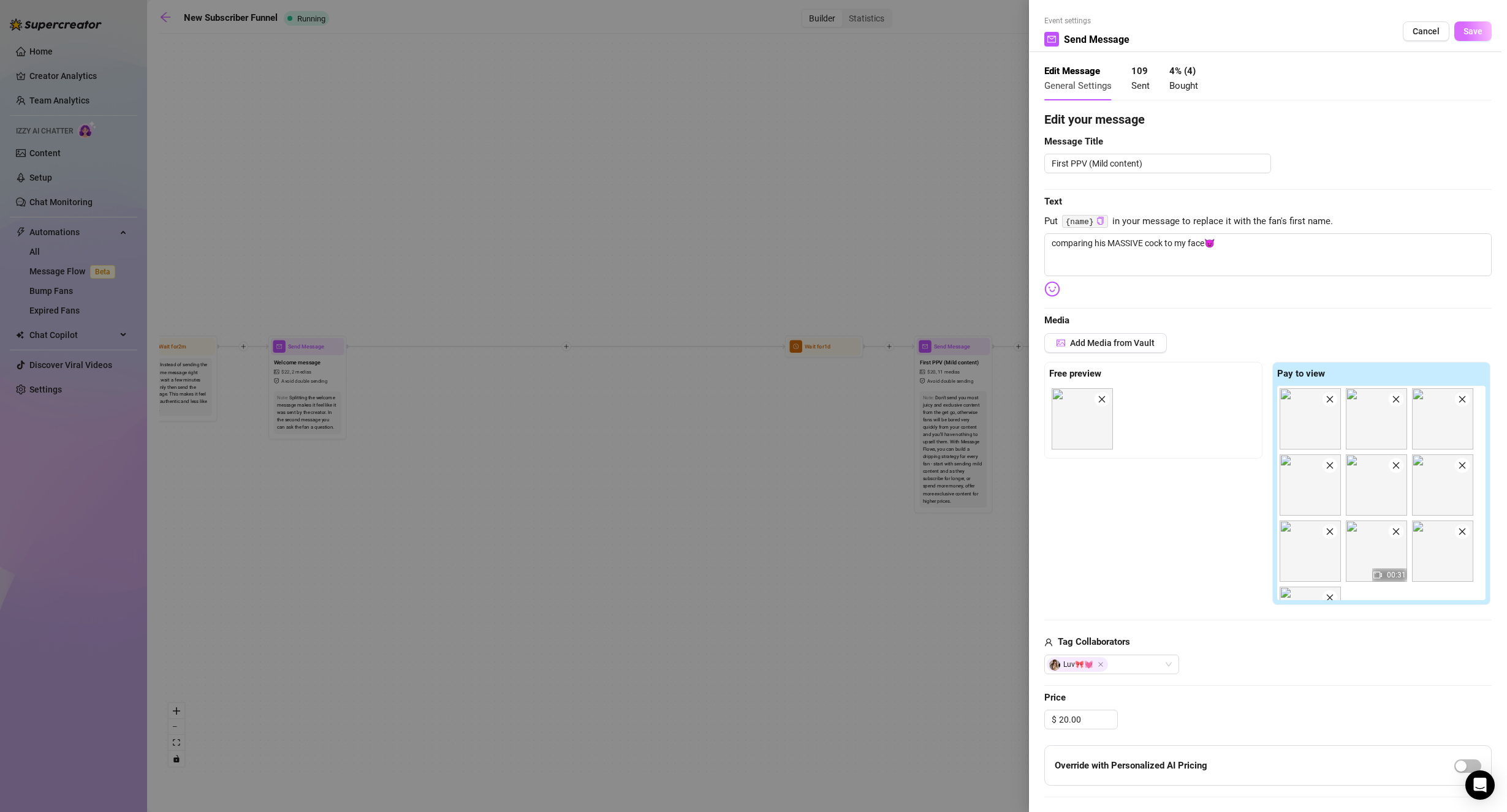
click at [1463, 28] on span "Save" at bounding box center [1473, 31] width 19 height 9
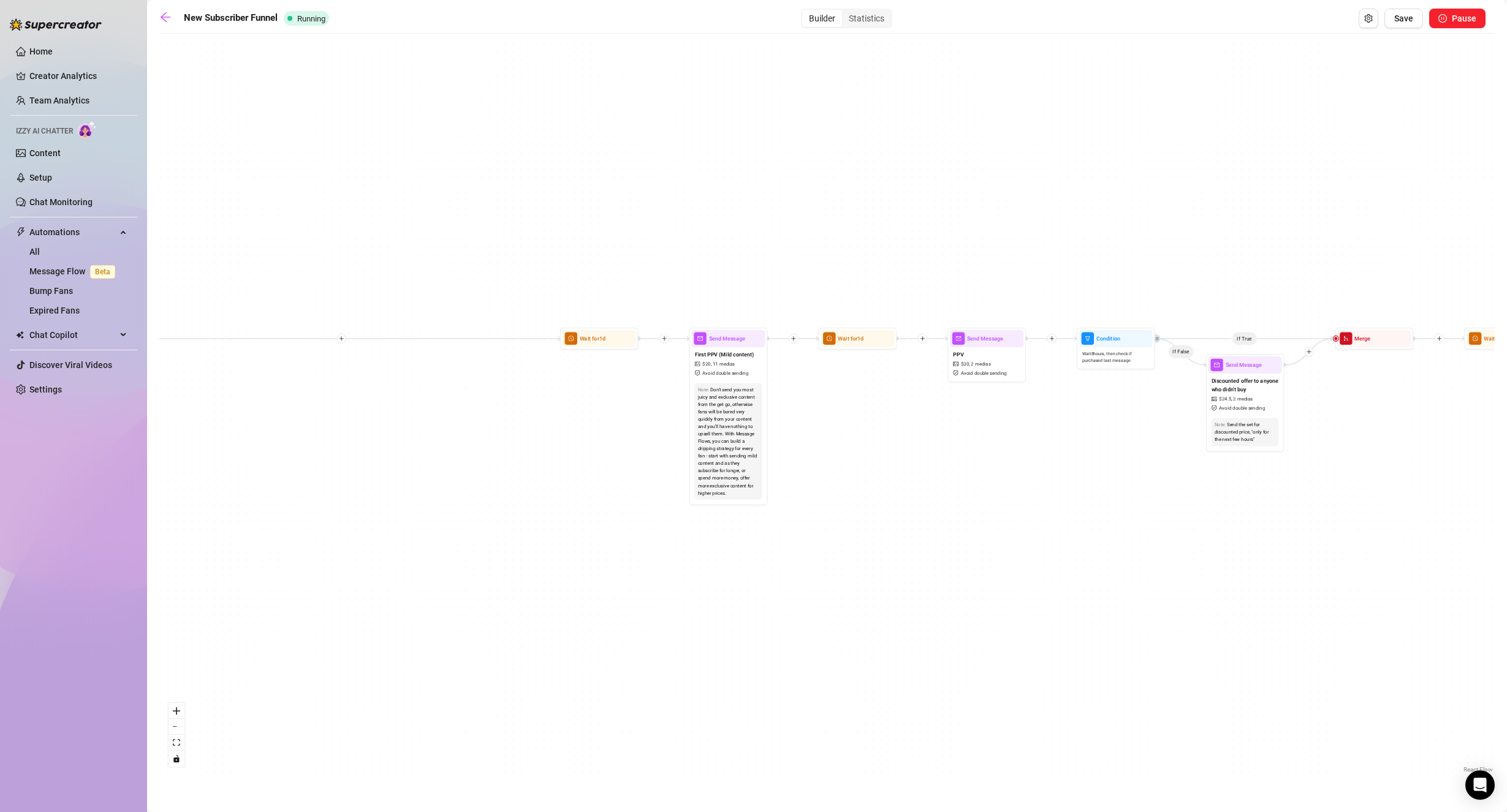
drag, startPoint x: 971, startPoint y: 250, endPoint x: 889, endPoint y: 252, distance: 82.0
click at [889, 252] on div "If True If False If True If False If True If False Send Message cute handjob $ …" at bounding box center [826, 408] width 1335 height 736
click at [709, 374] on span "Avoid double sending" at bounding box center [724, 374] width 46 height 7
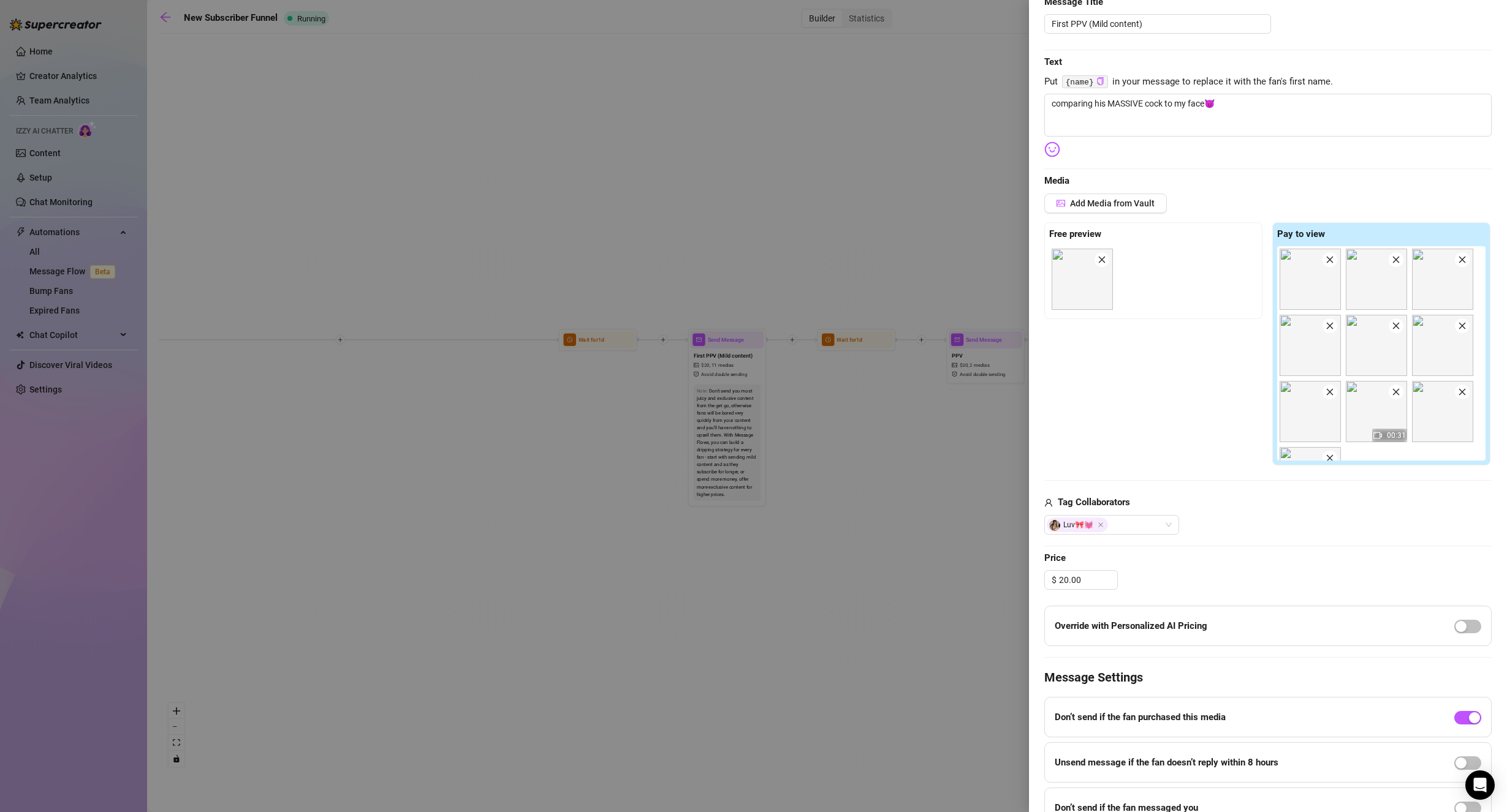
scroll to position [184, 0]
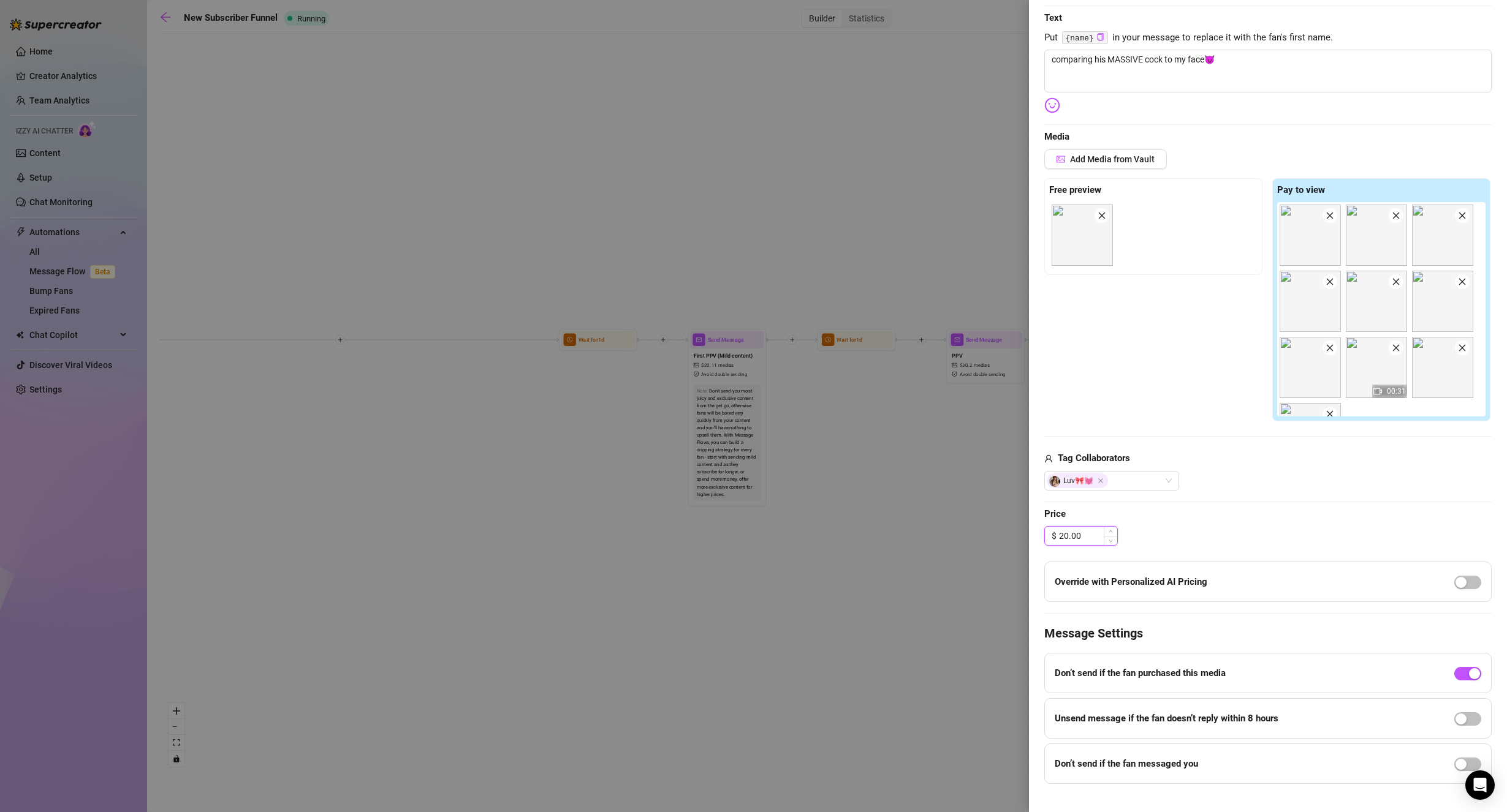
click at [1062, 537] on input "20.00" at bounding box center [1088, 535] width 58 height 18
click at [1059, 535] on input "20.00" at bounding box center [1088, 535] width 58 height 18
drag, startPoint x: 1058, startPoint y: 535, endPoint x: 1101, endPoint y: 531, distance: 43.2
click at [1101, 531] on input "20.00" at bounding box center [1088, 535] width 58 height 18
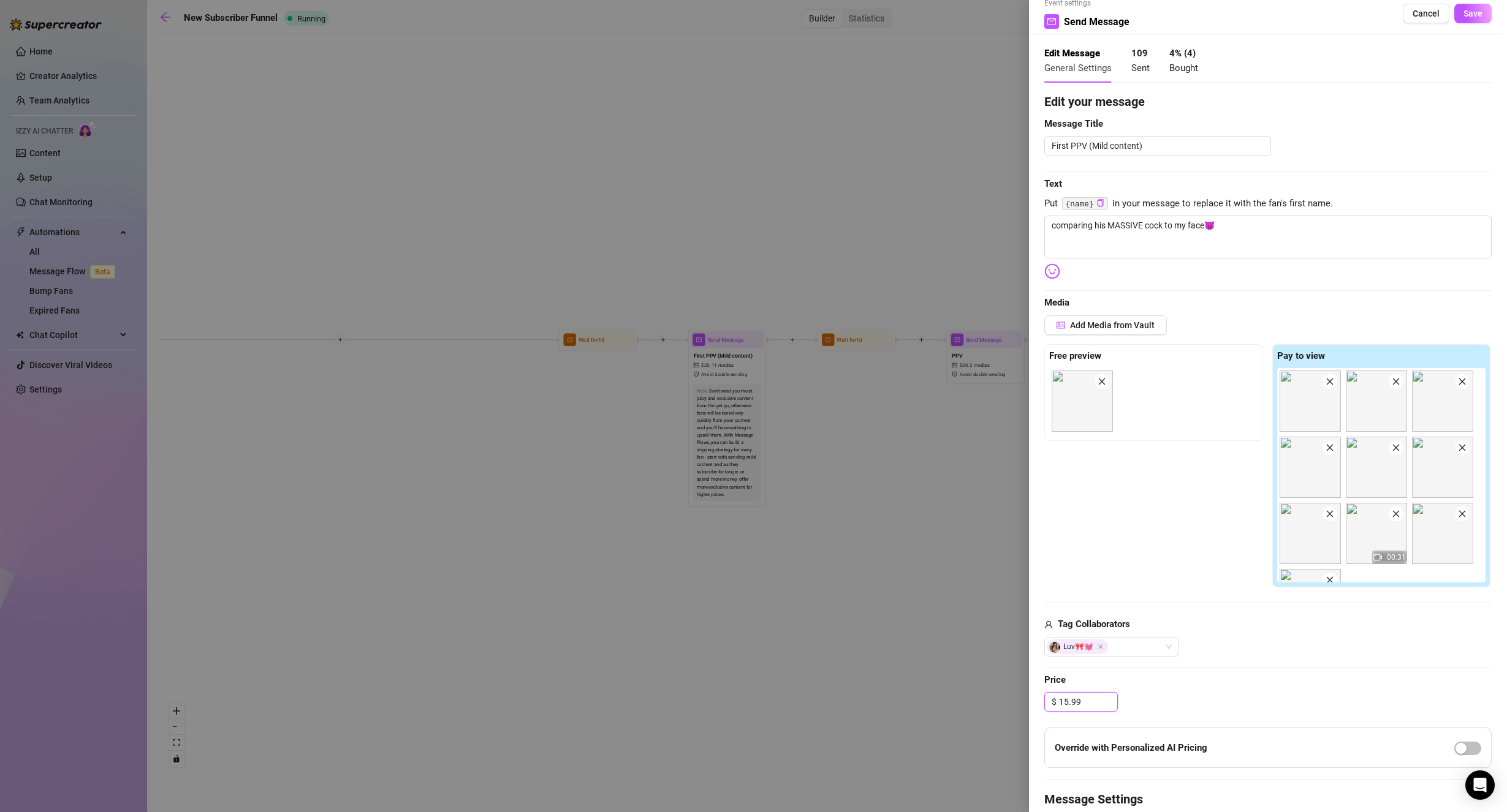
scroll to position [0, 0]
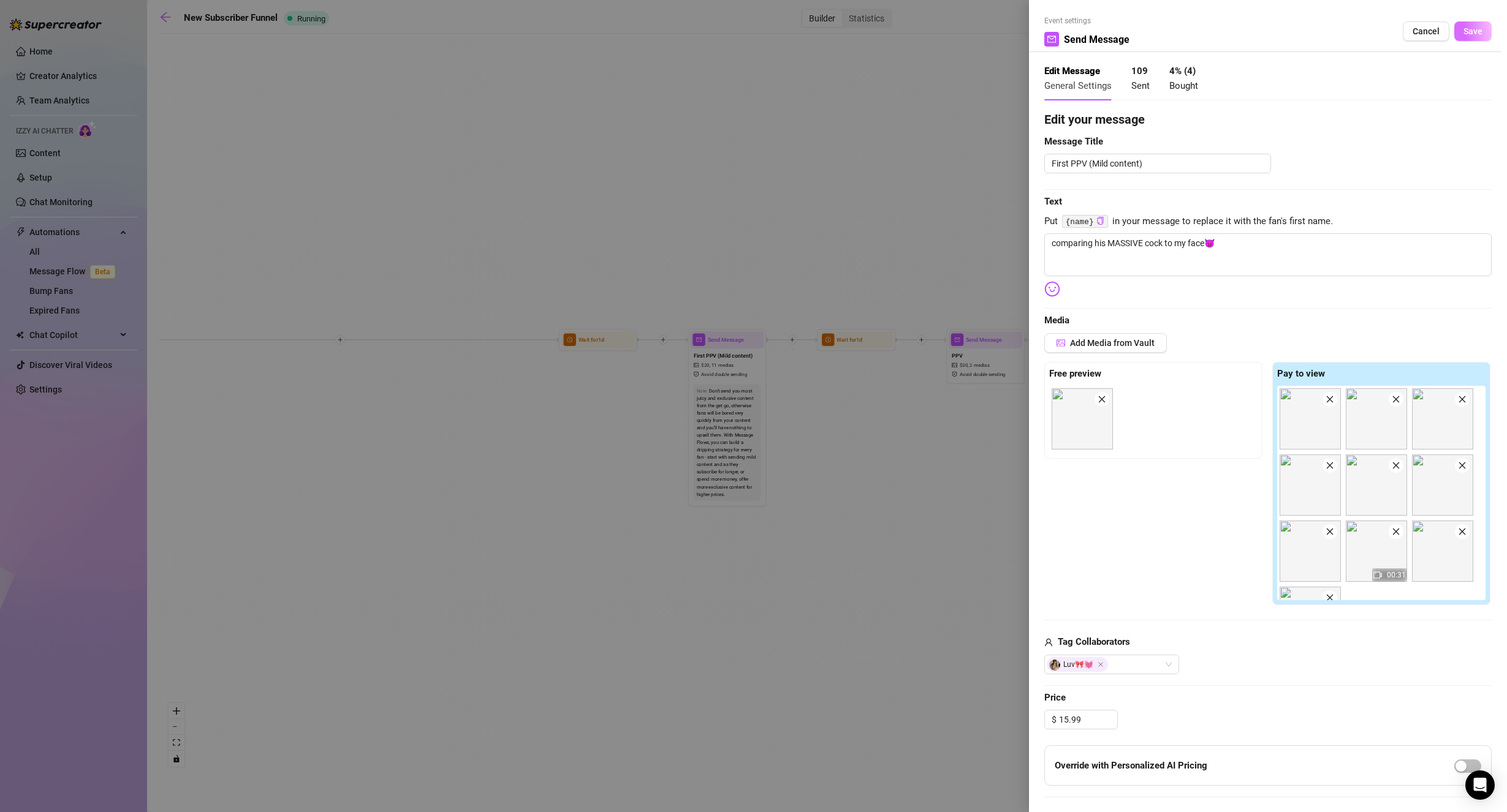
click at [1463, 29] on span "Save" at bounding box center [1473, 31] width 19 height 9
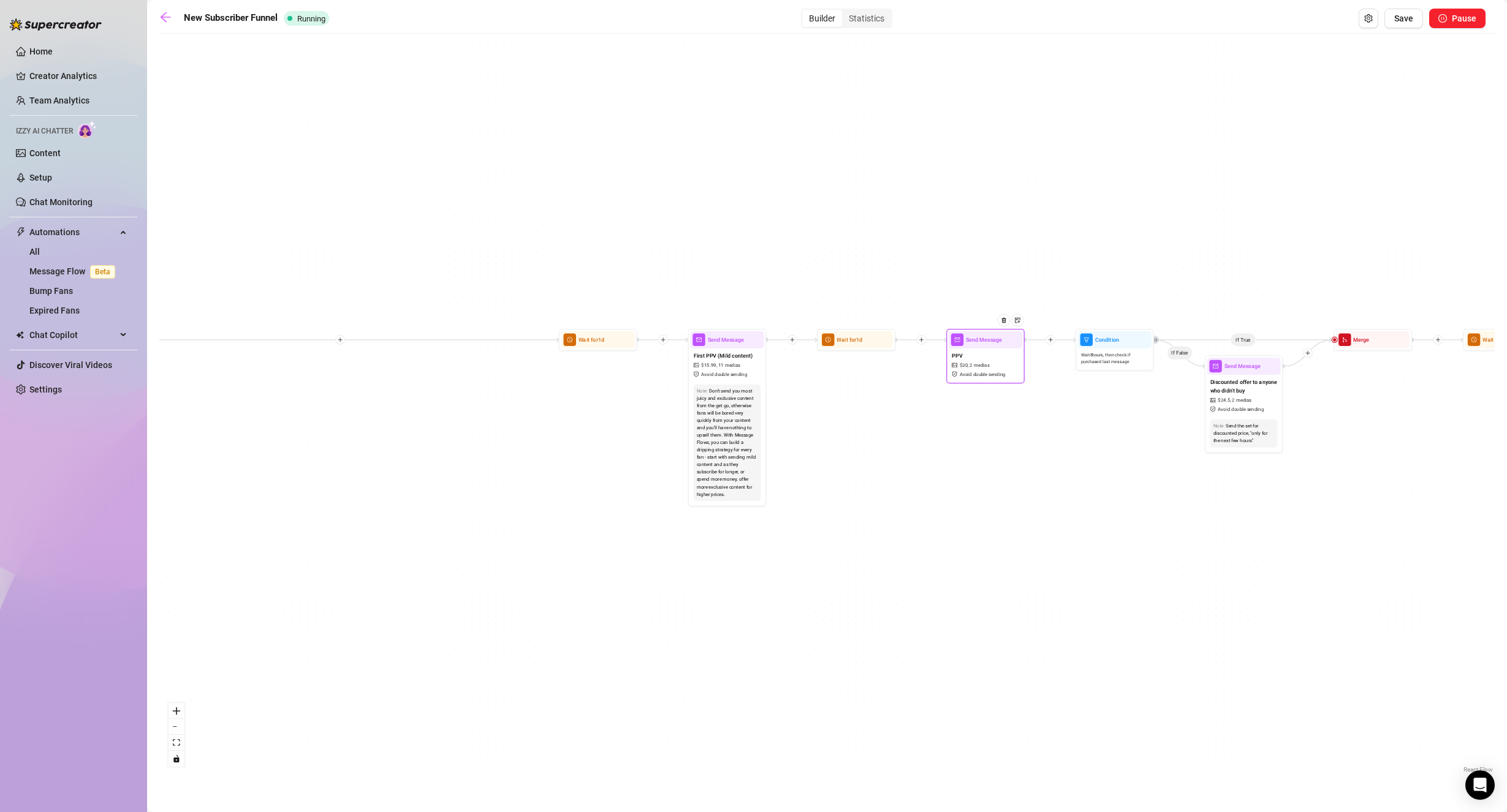
click at [955, 349] on div "PPV $ 30 , 2 medias Avoid double sending" at bounding box center [985, 365] width 73 height 33
click at [973, 357] on div "PPV $ 30 , 2 medias Avoid double sending" at bounding box center [985, 365] width 73 height 33
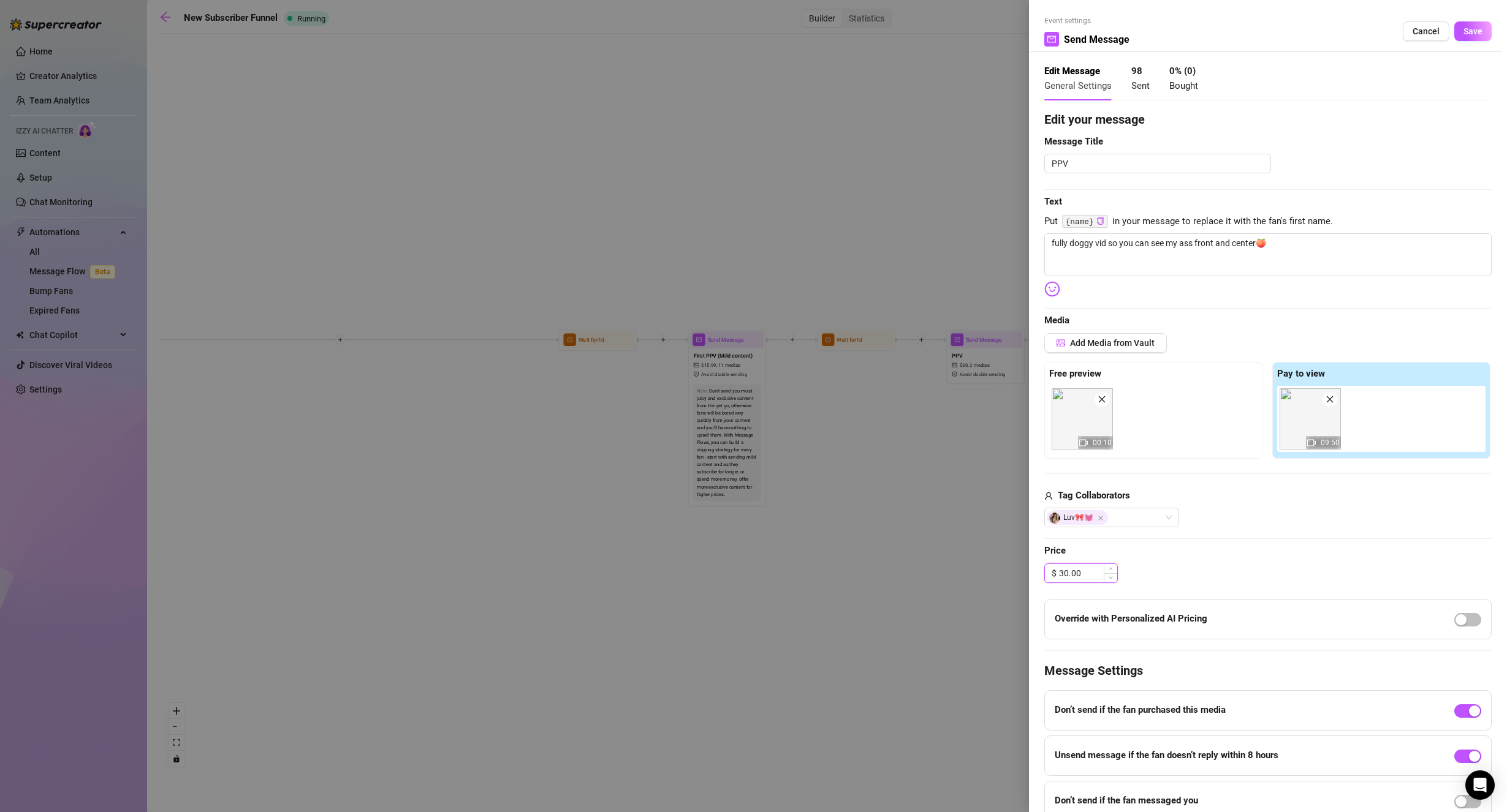
click at [1070, 571] on input "30.00" at bounding box center [1088, 573] width 58 height 18
click at [1070, 570] on input "30.00" at bounding box center [1088, 573] width 58 height 18
click at [1219, 561] on div "Edit your message Message Title PPV Text Put {name} in your message to replace …" at bounding box center [1268, 466] width 448 height 711
click at [1207, 558] on span "Price" at bounding box center [1268, 551] width 448 height 15
click at [1463, 33] on span "Save" at bounding box center [1473, 31] width 19 height 9
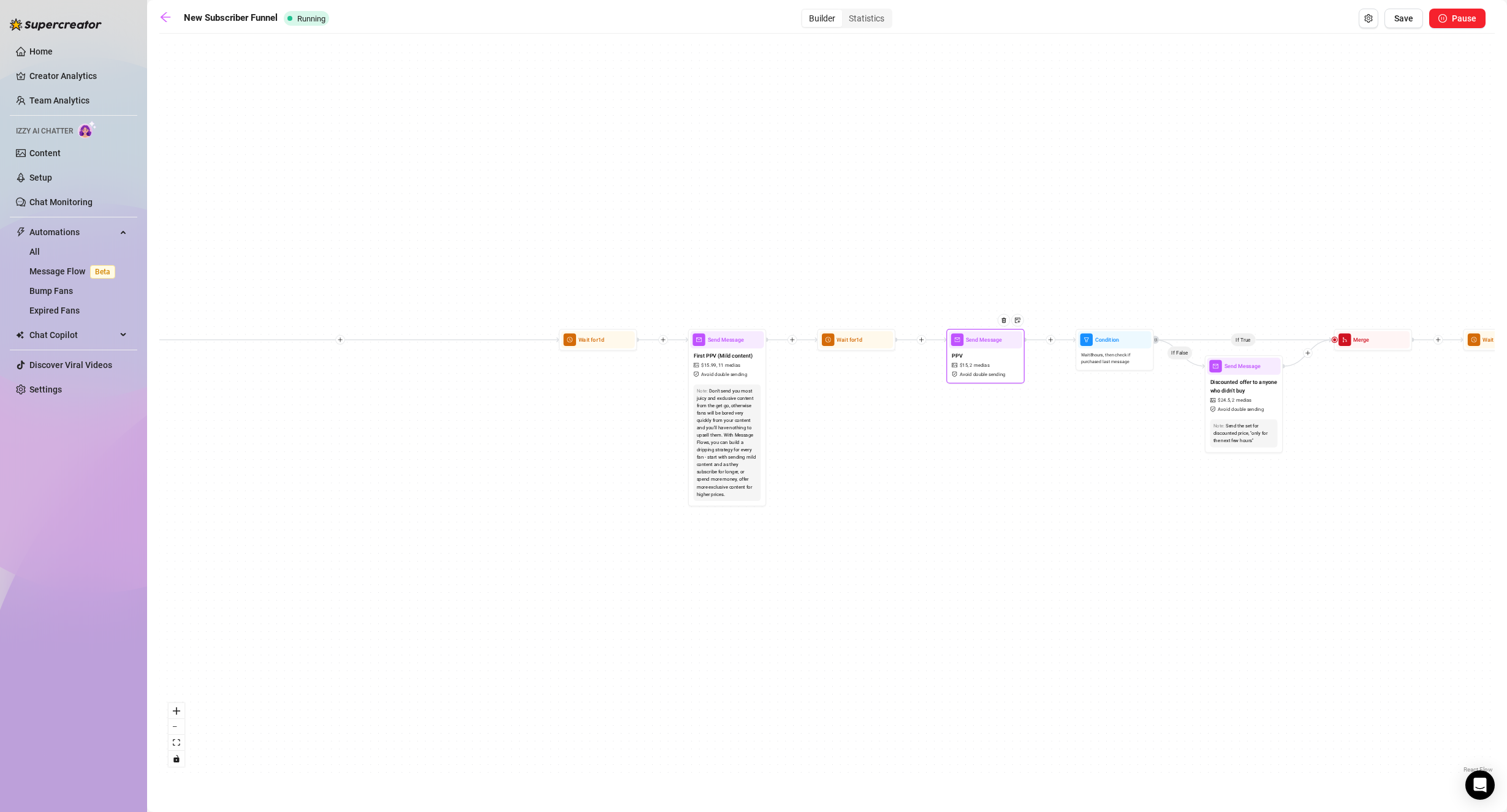
click at [972, 354] on div "PPV $ 15 , 2 medias Avoid double sending" at bounding box center [985, 365] width 73 height 33
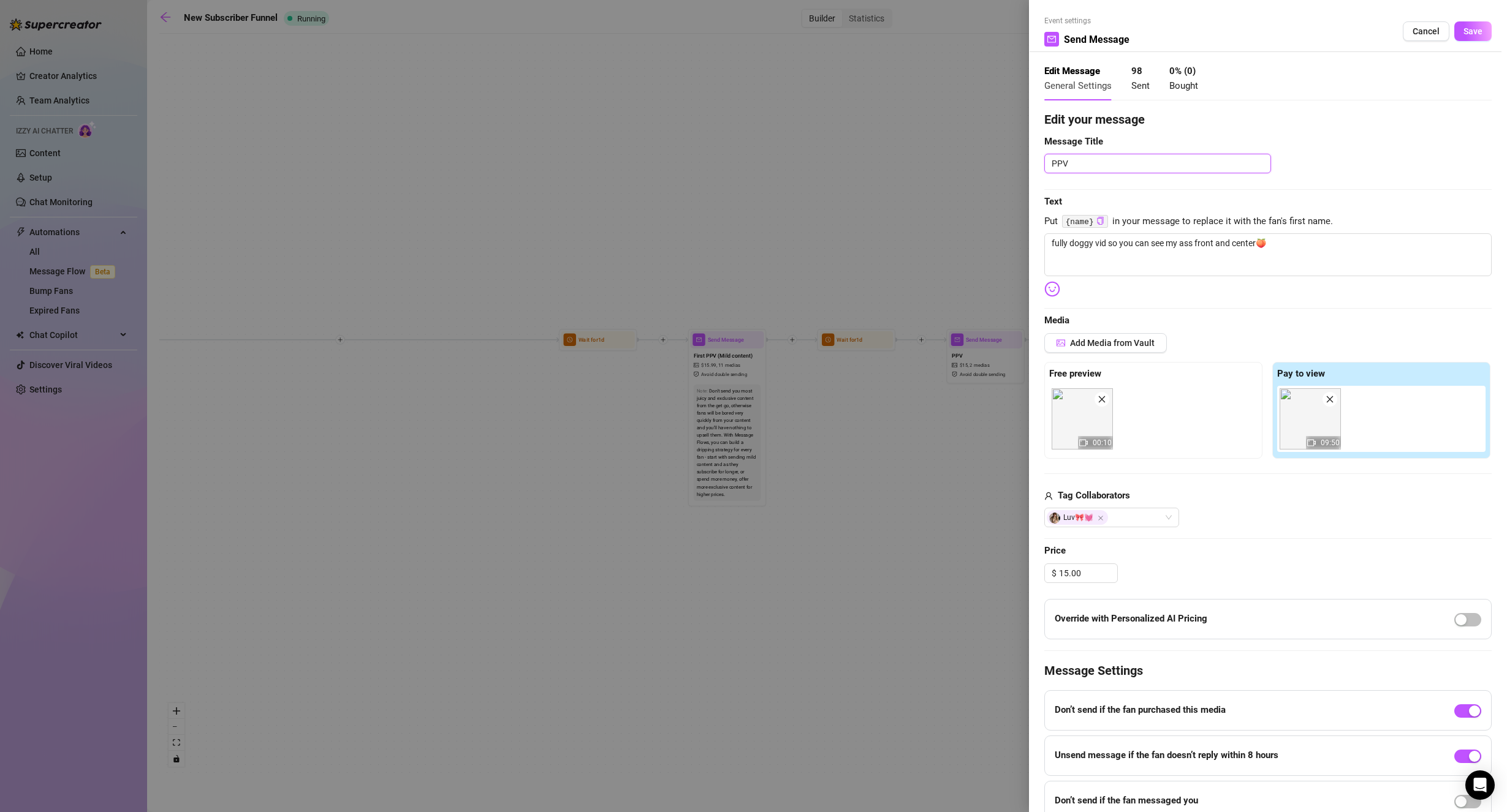
click at [1051, 166] on textarea "PPV" at bounding box center [1157, 163] width 227 height 20
click at [1091, 164] on textarea "doogy Creampie PPV" at bounding box center [1157, 163] width 227 height 20
click at [1068, 161] on textarea "doogy fuck PPV" at bounding box center [1157, 163] width 227 height 20
click at [1463, 27] on span "Save" at bounding box center [1473, 31] width 19 height 9
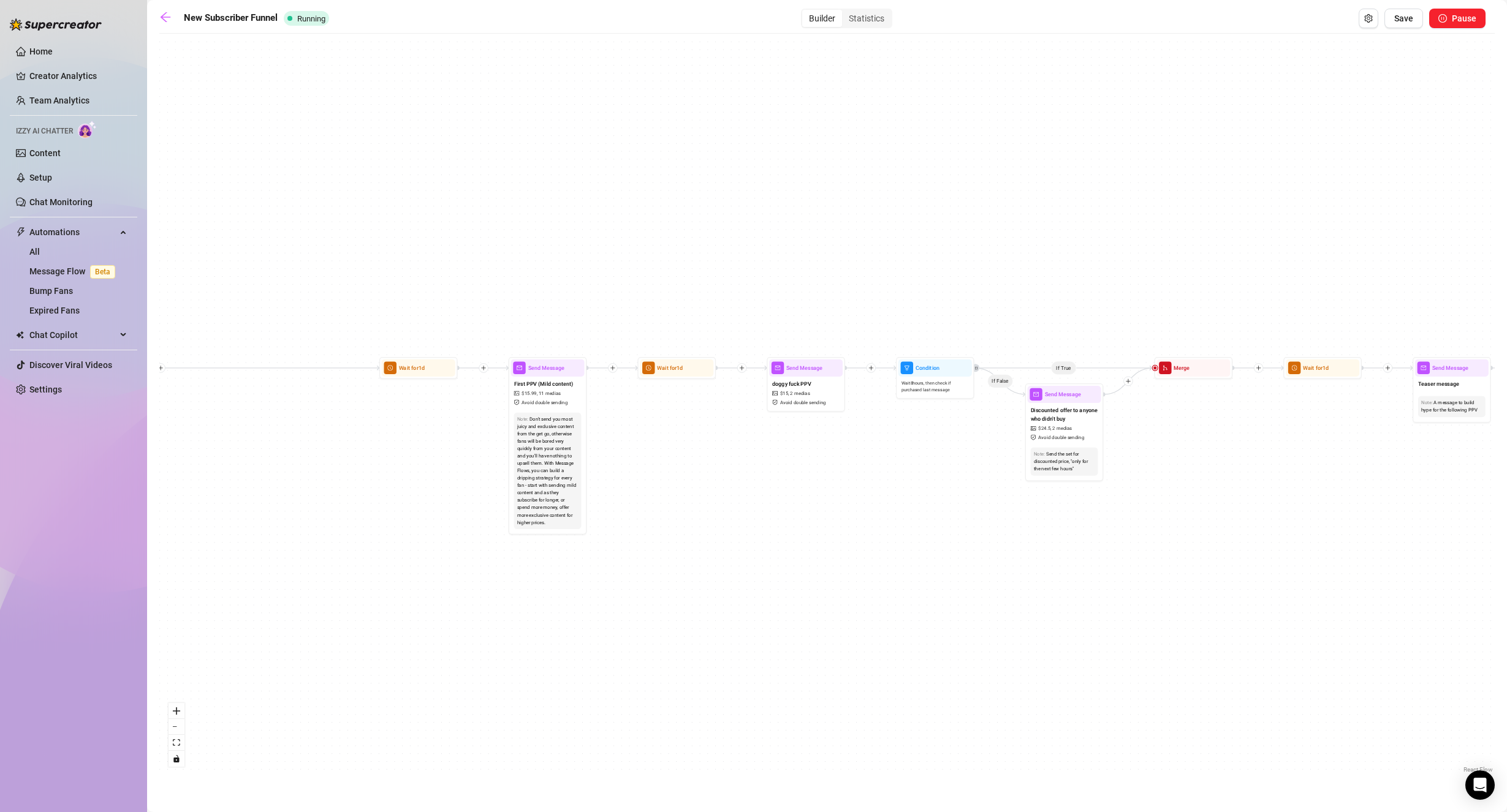
drag, startPoint x: 933, startPoint y: 326, endPoint x: 798, endPoint y: 330, distance: 135.1
click at [798, 330] on div "If True If False If True If False If True If False Send Message cute handjob $ …" at bounding box center [826, 408] width 1335 height 736
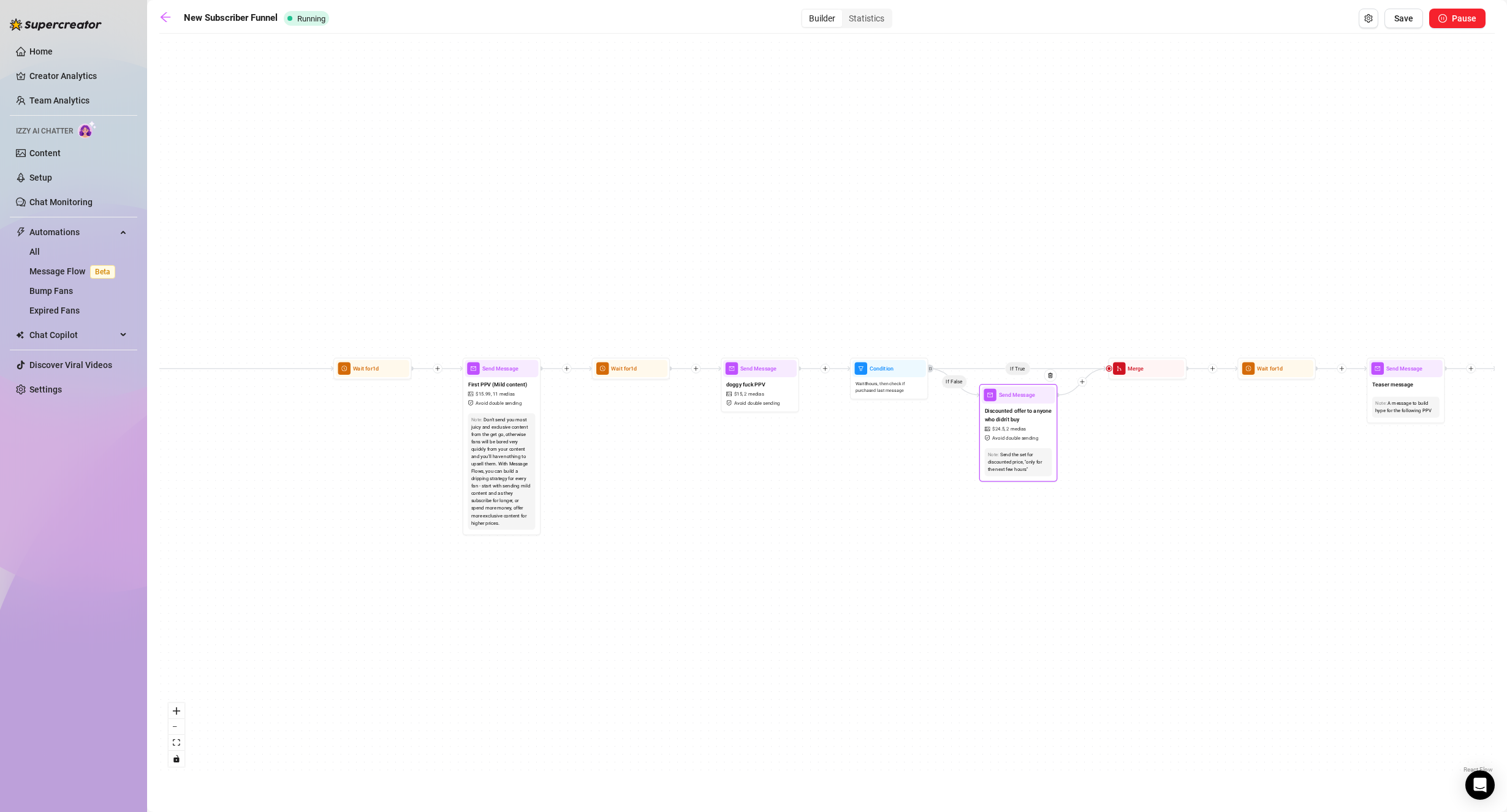
click at [1004, 439] on span "Avoid double sending" at bounding box center [1014, 438] width 46 height 7
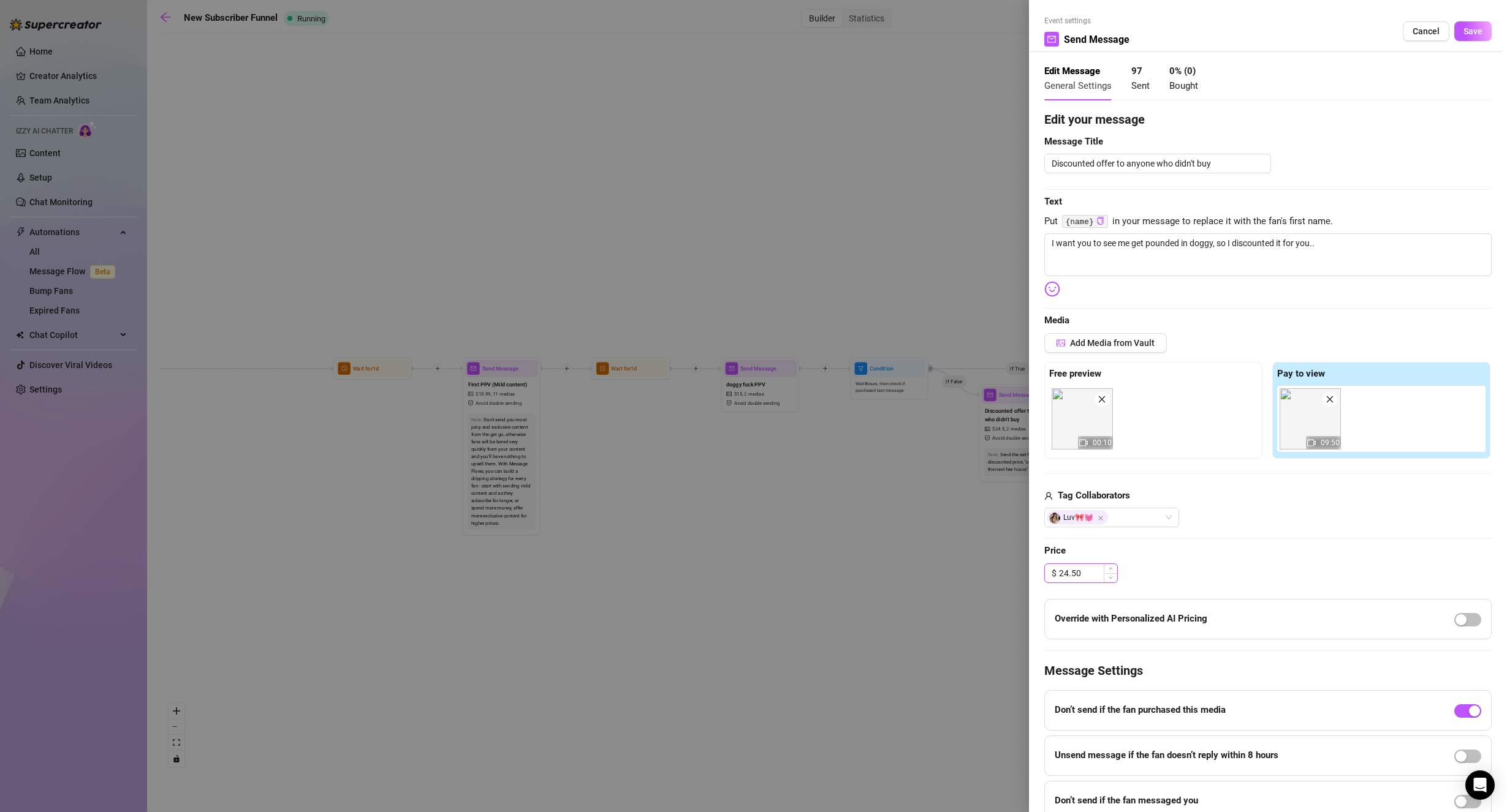
click at [1075, 572] on input "24.50" at bounding box center [1088, 573] width 58 height 18
drag, startPoint x: 1253, startPoint y: 542, endPoint x: 1179, endPoint y: 490, distance: 90.4
click at [1253, 543] on div "Edit your message Message Title Discounted offer to anyone who didn't buy Text …" at bounding box center [1268, 466] width 448 height 711
drag, startPoint x: 1466, startPoint y: 27, endPoint x: 1447, endPoint y: 48, distance: 28.3
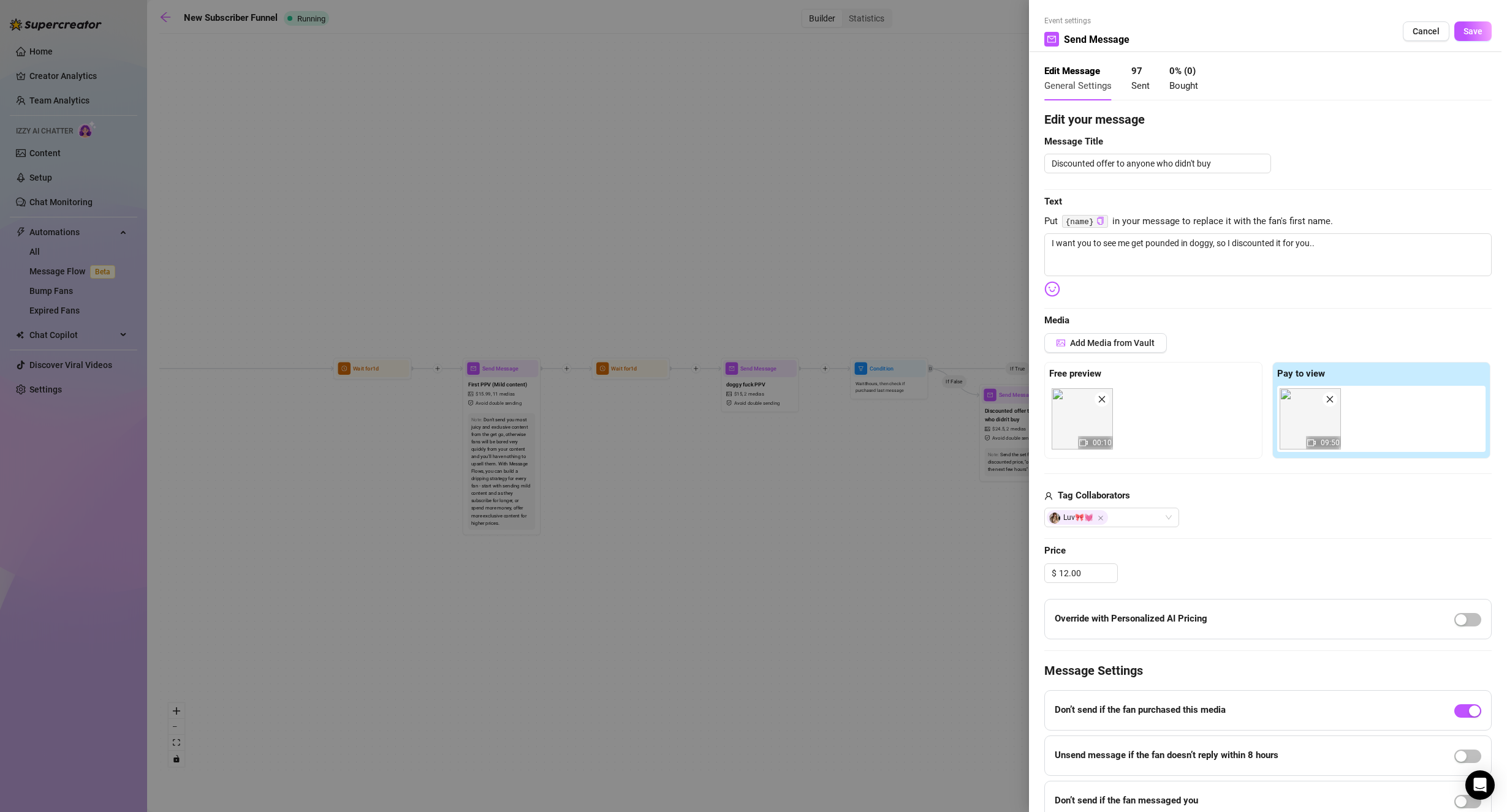
click at [1466, 28] on span "Save" at bounding box center [1473, 31] width 19 height 9
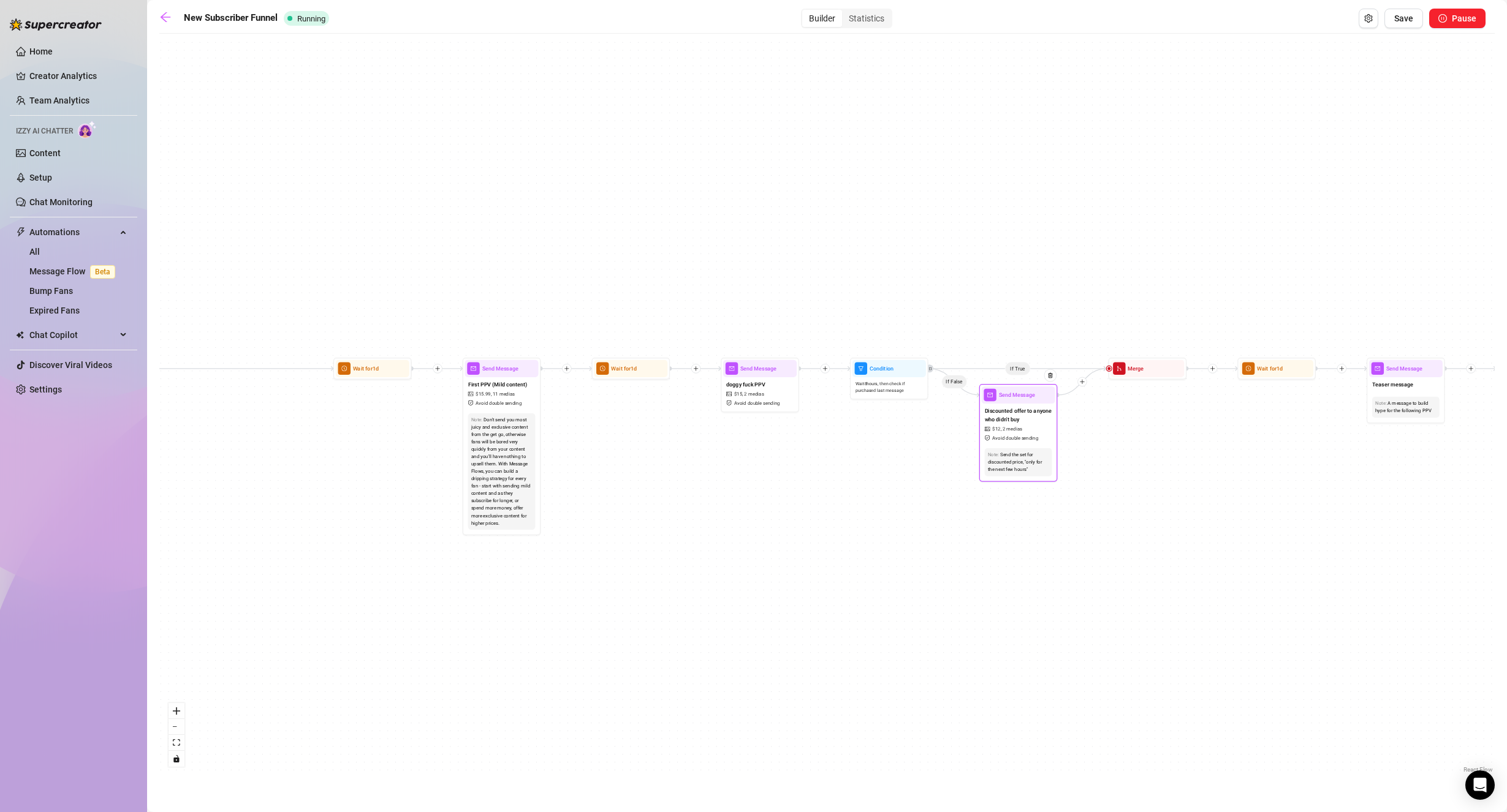
click at [1014, 426] on span "2 medias" at bounding box center [1012, 429] width 20 height 7
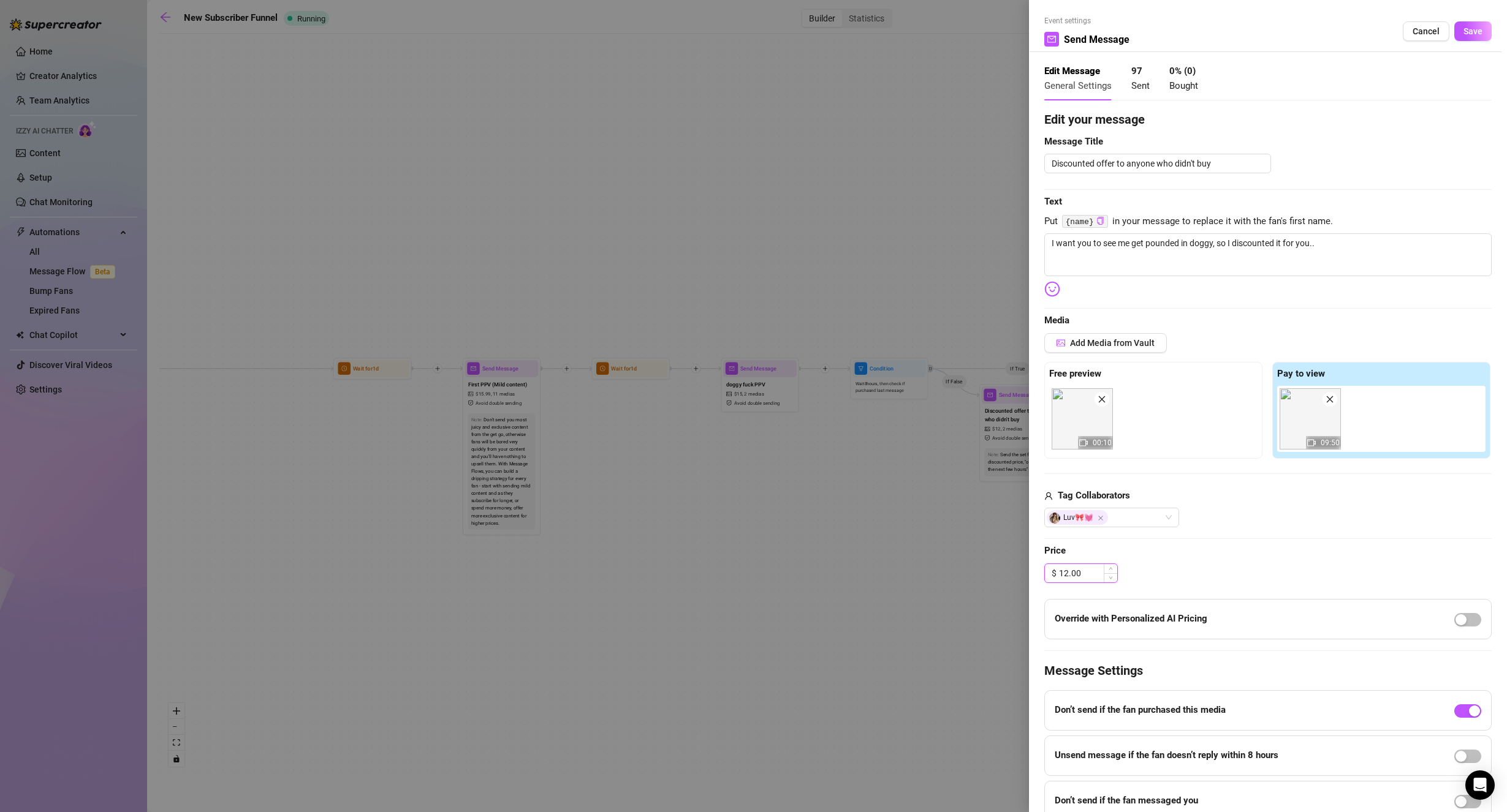
click at [1070, 569] on input "12.00" at bounding box center [1088, 573] width 58 height 18
click at [1090, 569] on input "11.00" at bounding box center [1088, 573] width 58 height 18
click button "Save" at bounding box center [1472, 31] width 37 height 20
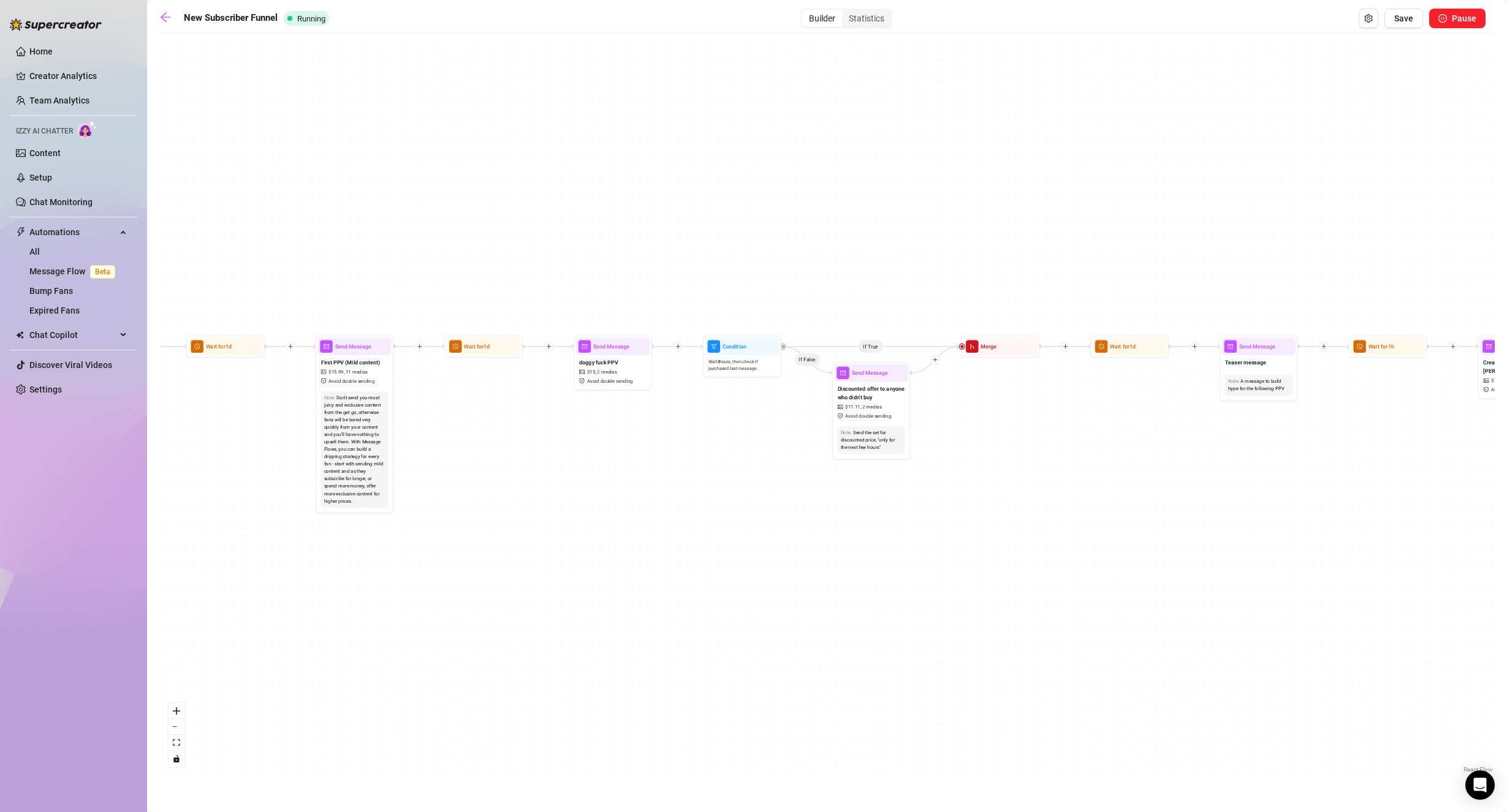
drag, startPoint x: 1043, startPoint y: 413, endPoint x: 948, endPoint y: 400, distance: 95.9
click at [948, 400] on div "If True If False If True If False If True If False Send Message cute handjob $ …" at bounding box center [826, 408] width 1335 height 736
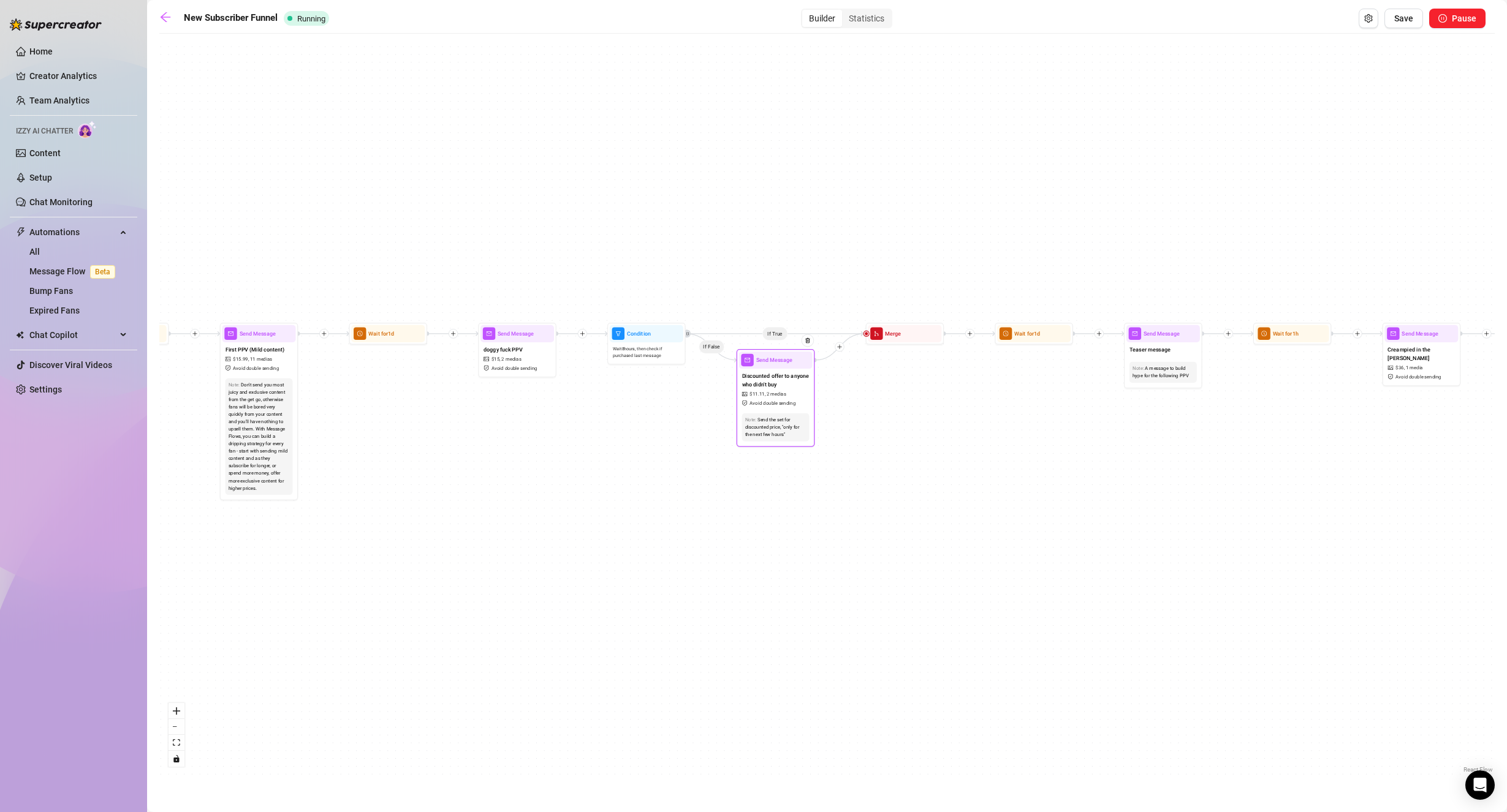
click at [766, 402] on span "Avoid double sending" at bounding box center [772, 403] width 46 height 7
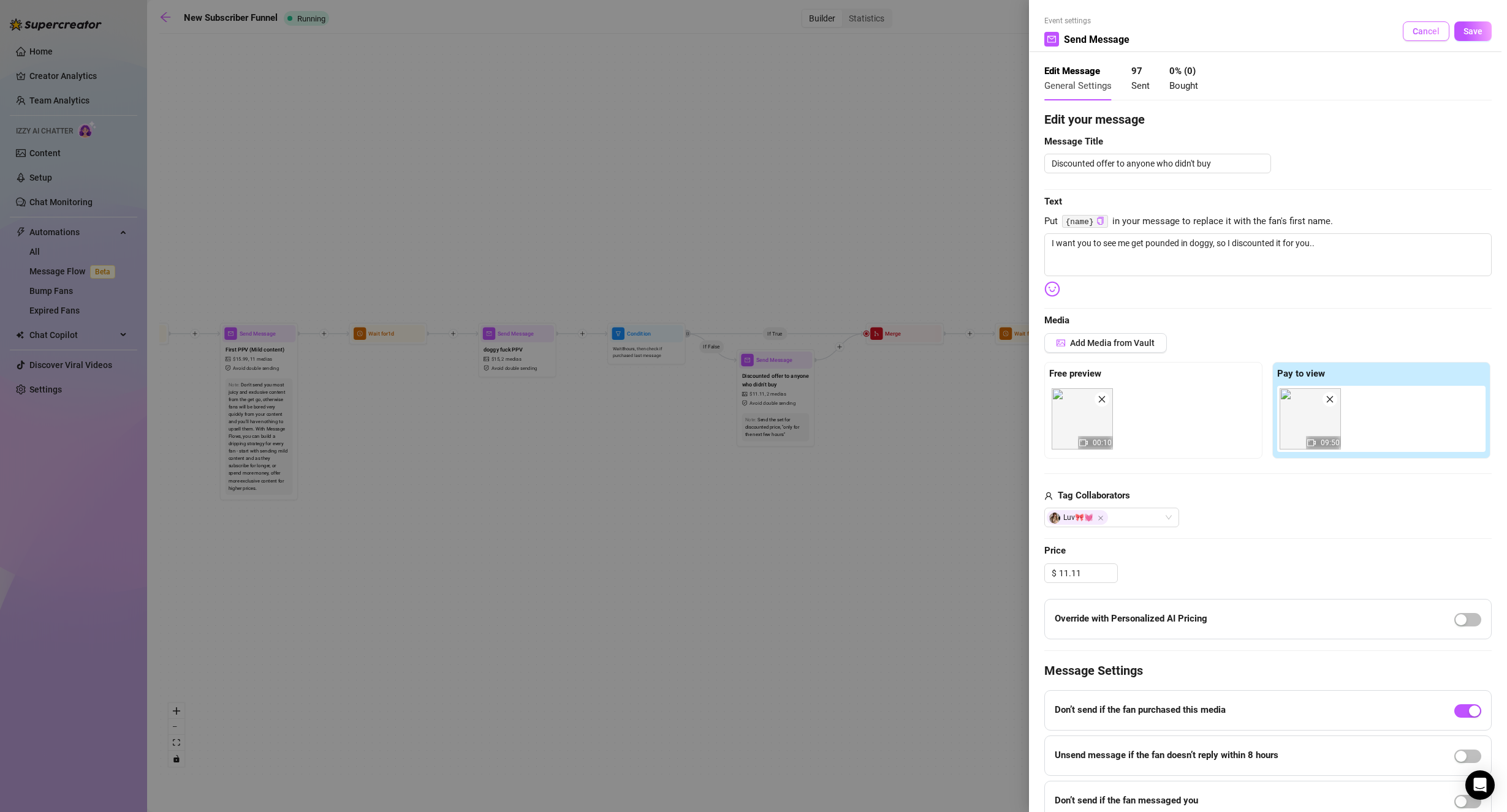
click at [1417, 33] on span "Cancel" at bounding box center [1426, 31] width 27 height 9
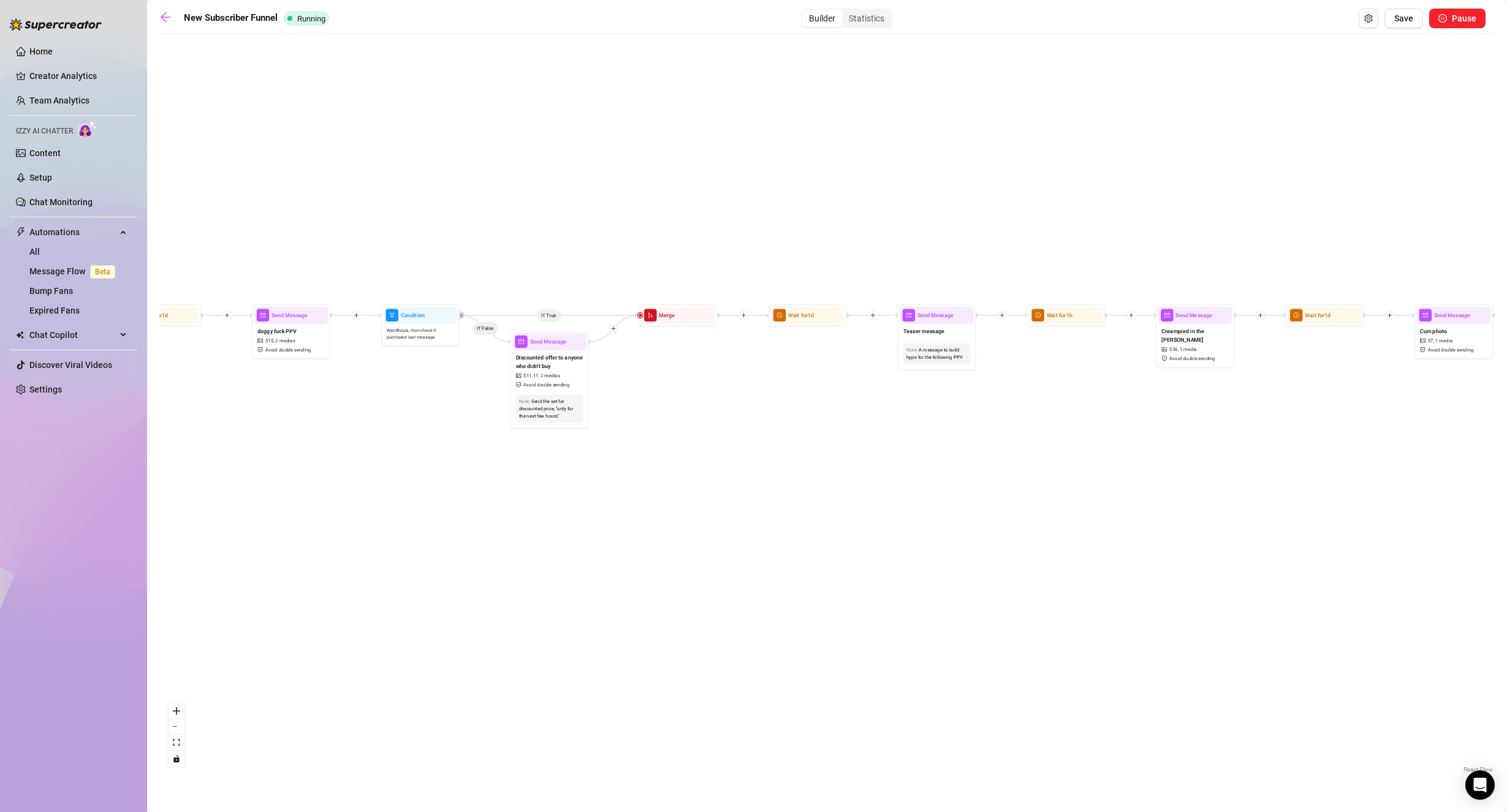
drag, startPoint x: 800, startPoint y: 465, endPoint x: 755, endPoint y: 459, distance: 45.4
click at [755, 459] on div "If True If False If True If False If True If False Send Message cute handjob $ …" at bounding box center [826, 408] width 1335 height 736
click at [927, 327] on span "Teaser message" at bounding box center [921, 330] width 41 height 9
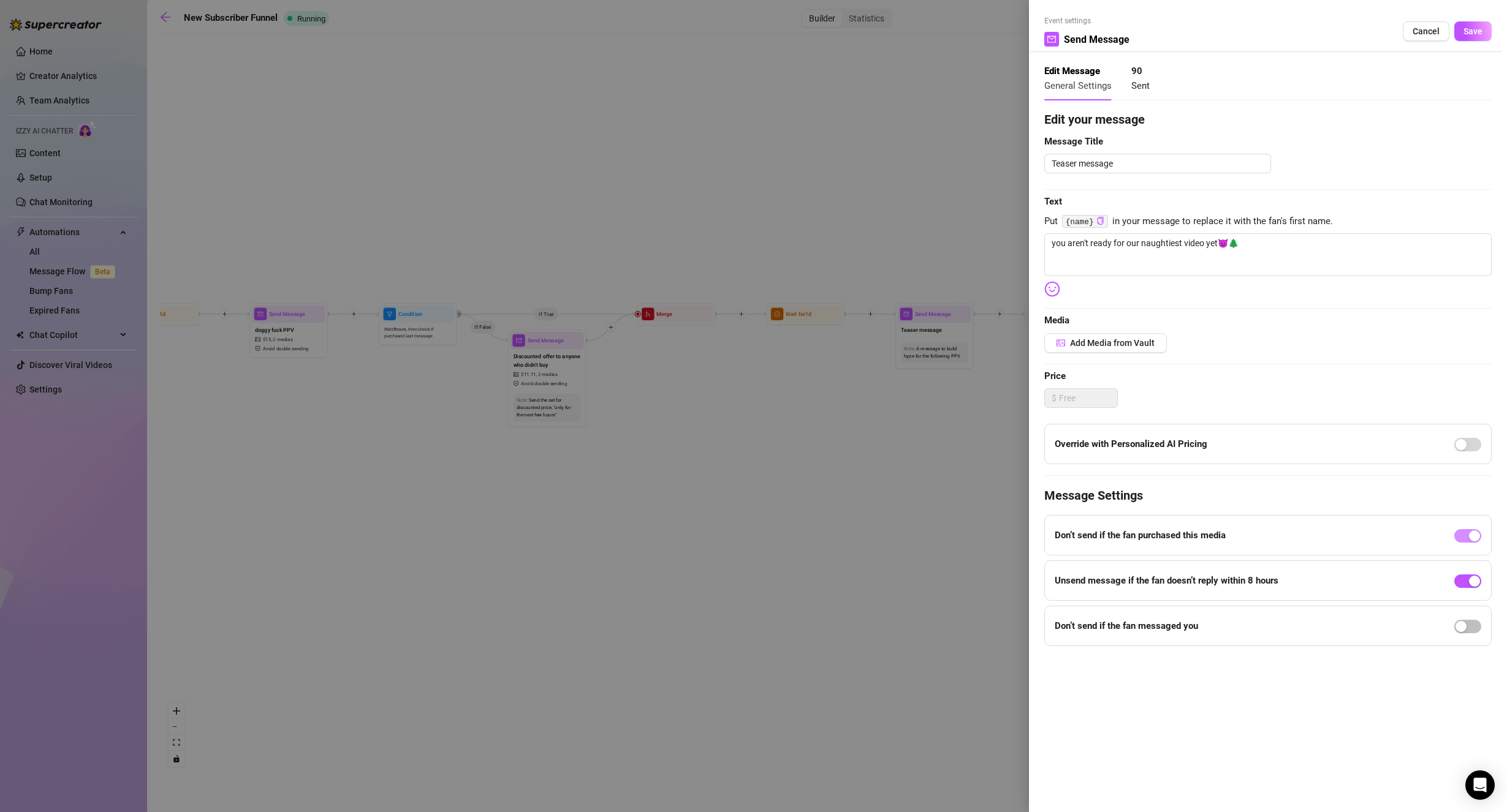
drag, startPoint x: 1429, startPoint y: 33, endPoint x: 1410, endPoint y: 46, distance: 23.0
click at [1429, 33] on span "Cancel" at bounding box center [1426, 31] width 27 height 9
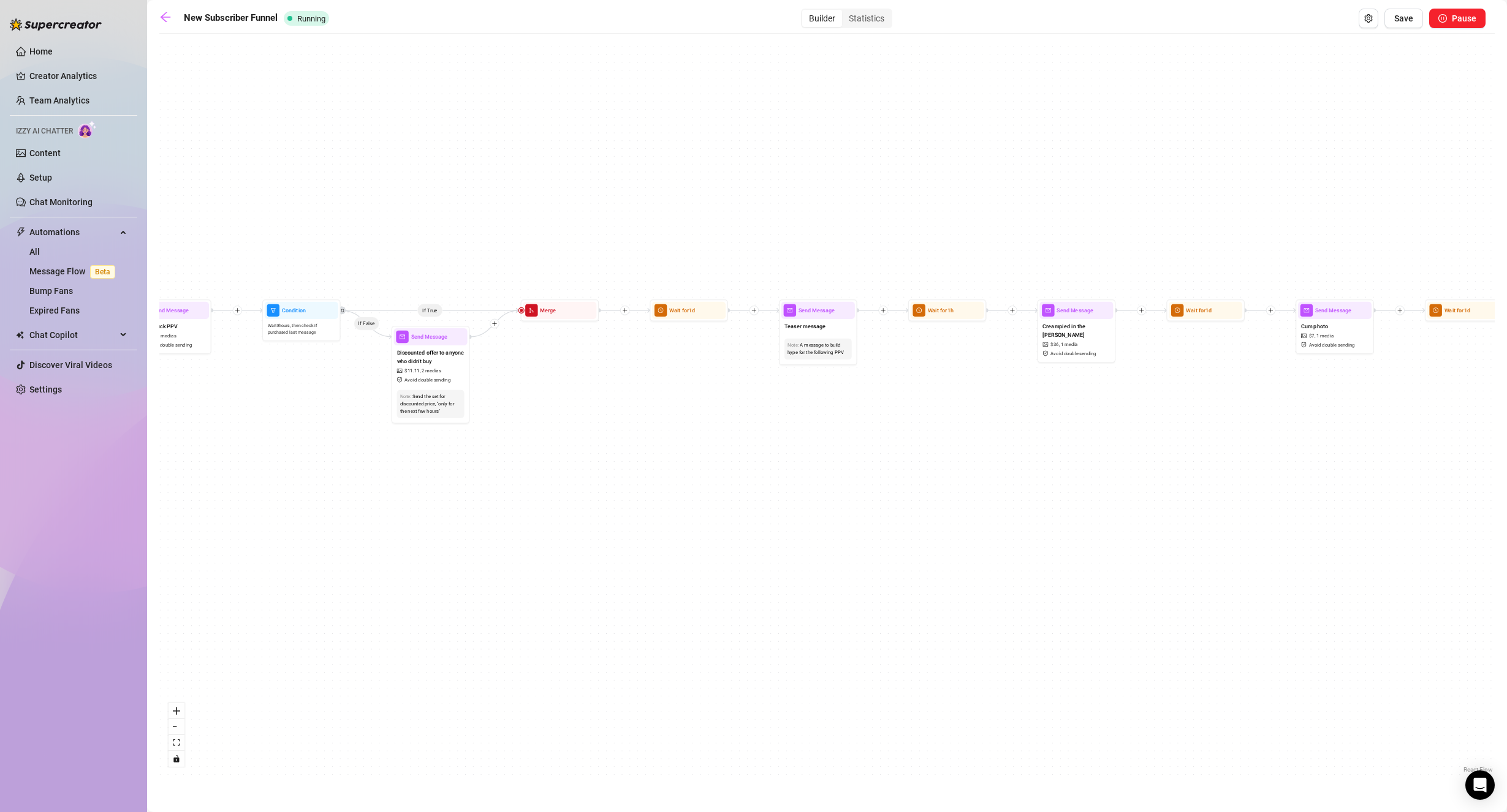
drag, startPoint x: 1144, startPoint y: 190, endPoint x: 1024, endPoint y: 186, distance: 120.1
click at [1024, 186] on div "If True If False If True If False If True If False Send Message cute handjob $ …" at bounding box center [826, 408] width 1335 height 736
click at [1070, 350] on span "Avoid double sending" at bounding box center [1064, 354] width 46 height 7
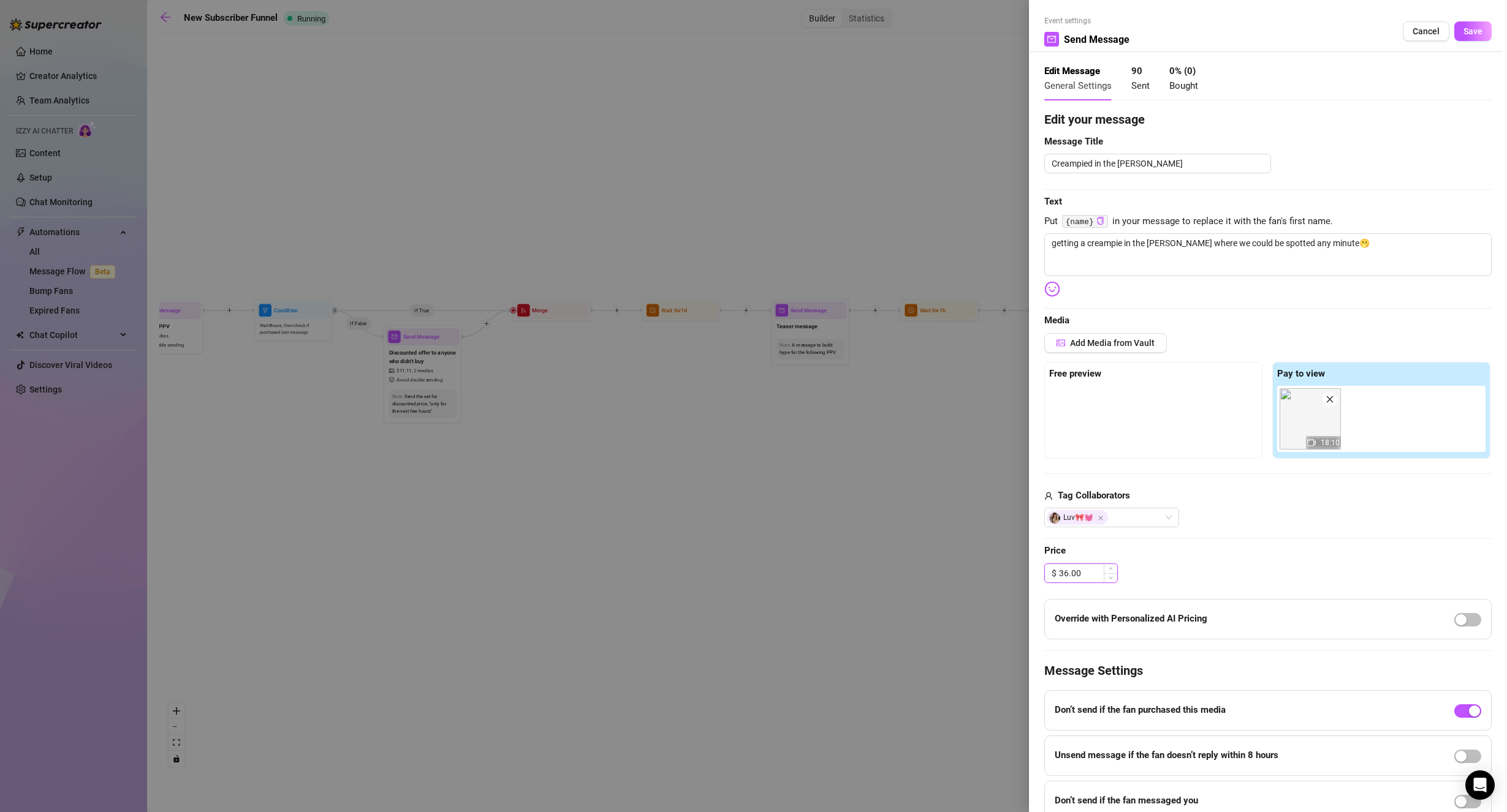
click at [1090, 578] on input "36.00" at bounding box center [1088, 573] width 58 height 18
click at [1090, 577] on input "36.00" at bounding box center [1088, 573] width 58 height 18
click at [1249, 567] on div "$ 27.00" at bounding box center [1268, 573] width 448 height 20
click at [1068, 570] on input "27.00" at bounding box center [1088, 573] width 58 height 18
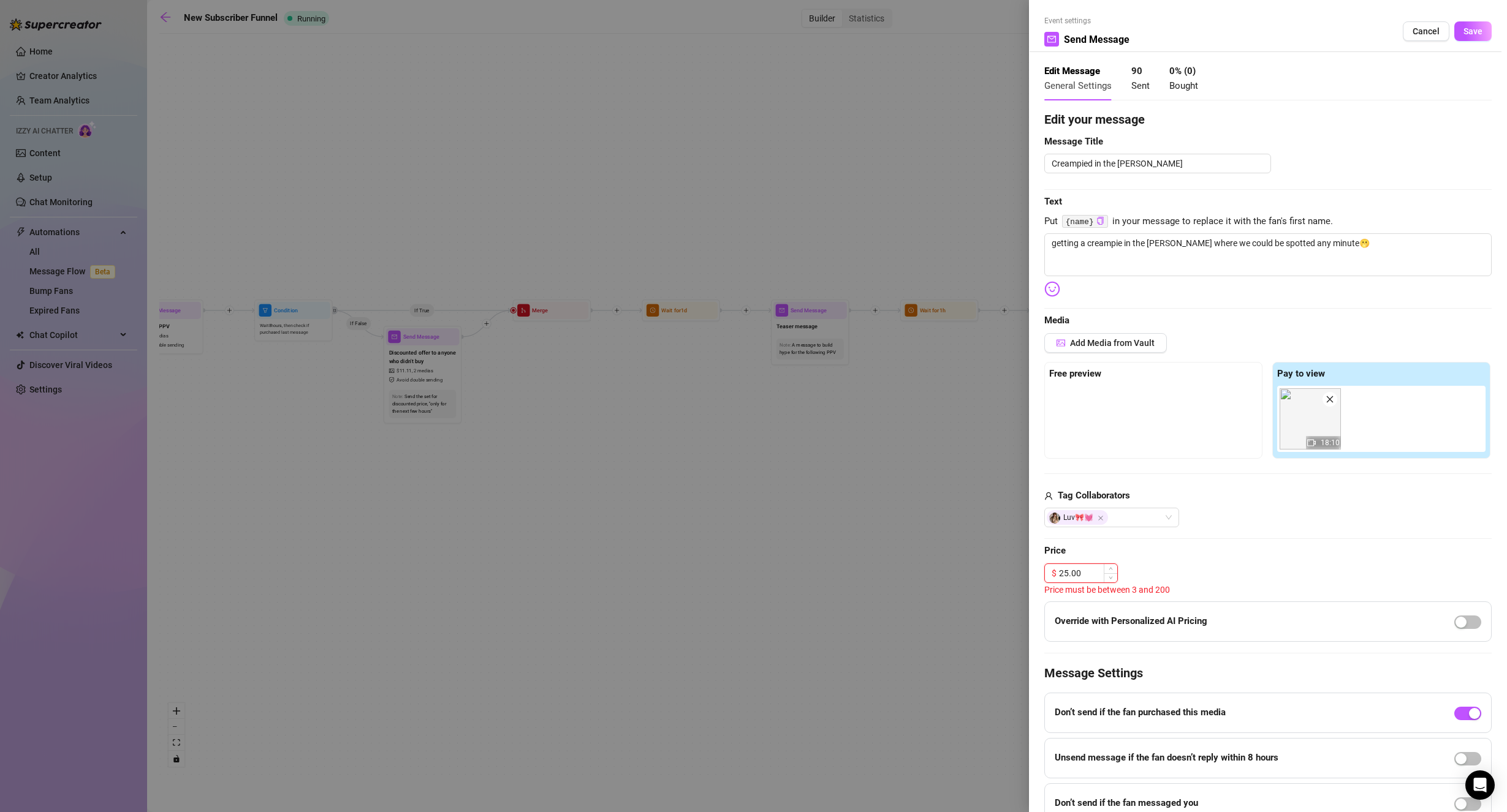
click button "Save" at bounding box center [1472, 31] width 37 height 20
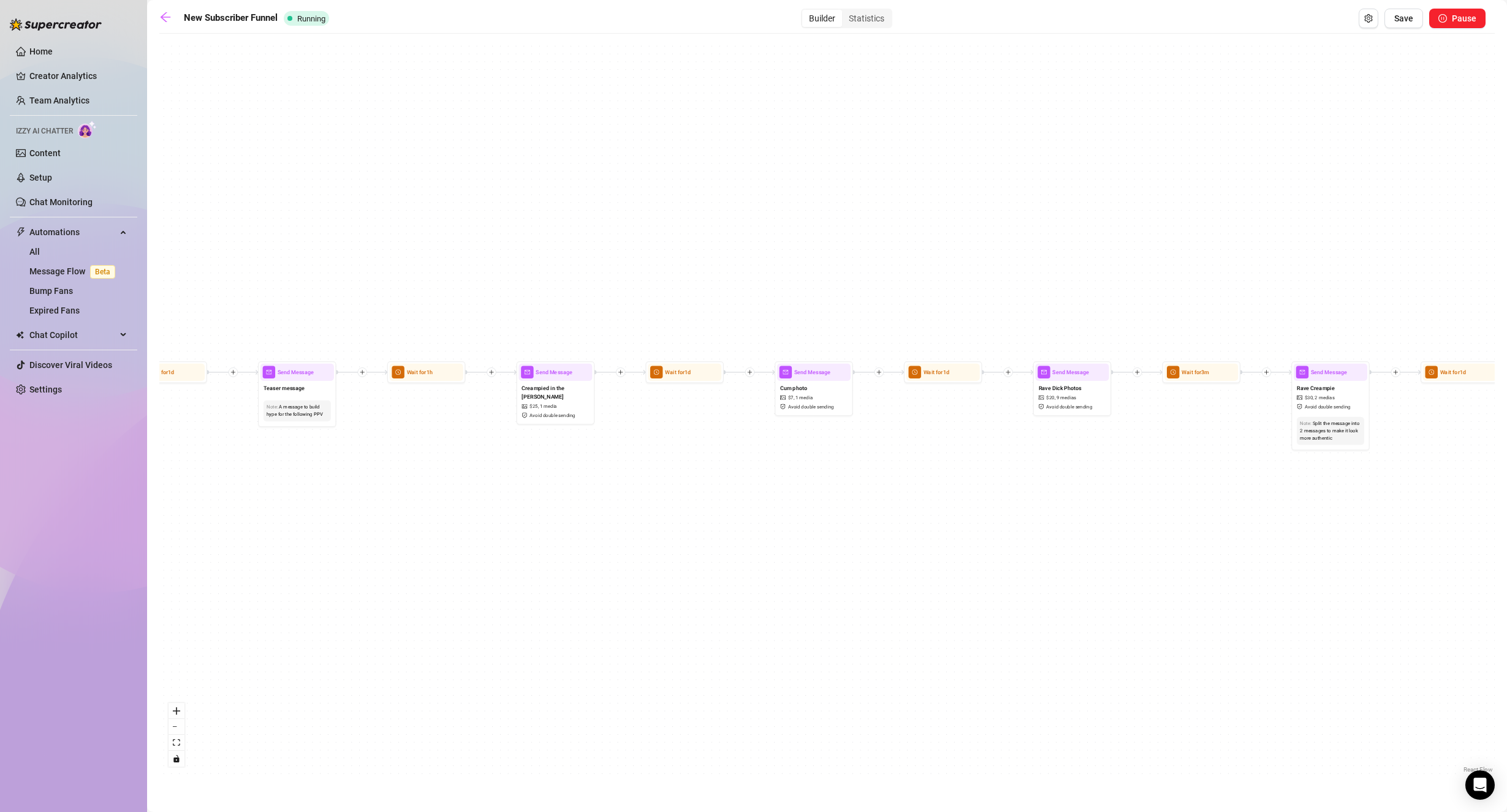
drag, startPoint x: 1210, startPoint y: 447, endPoint x: 687, endPoint y: 511, distance: 526.9
click at [687, 511] on div "If True If False If True If False If True If False Send Message cute handjob $ …" at bounding box center [826, 408] width 1335 height 736
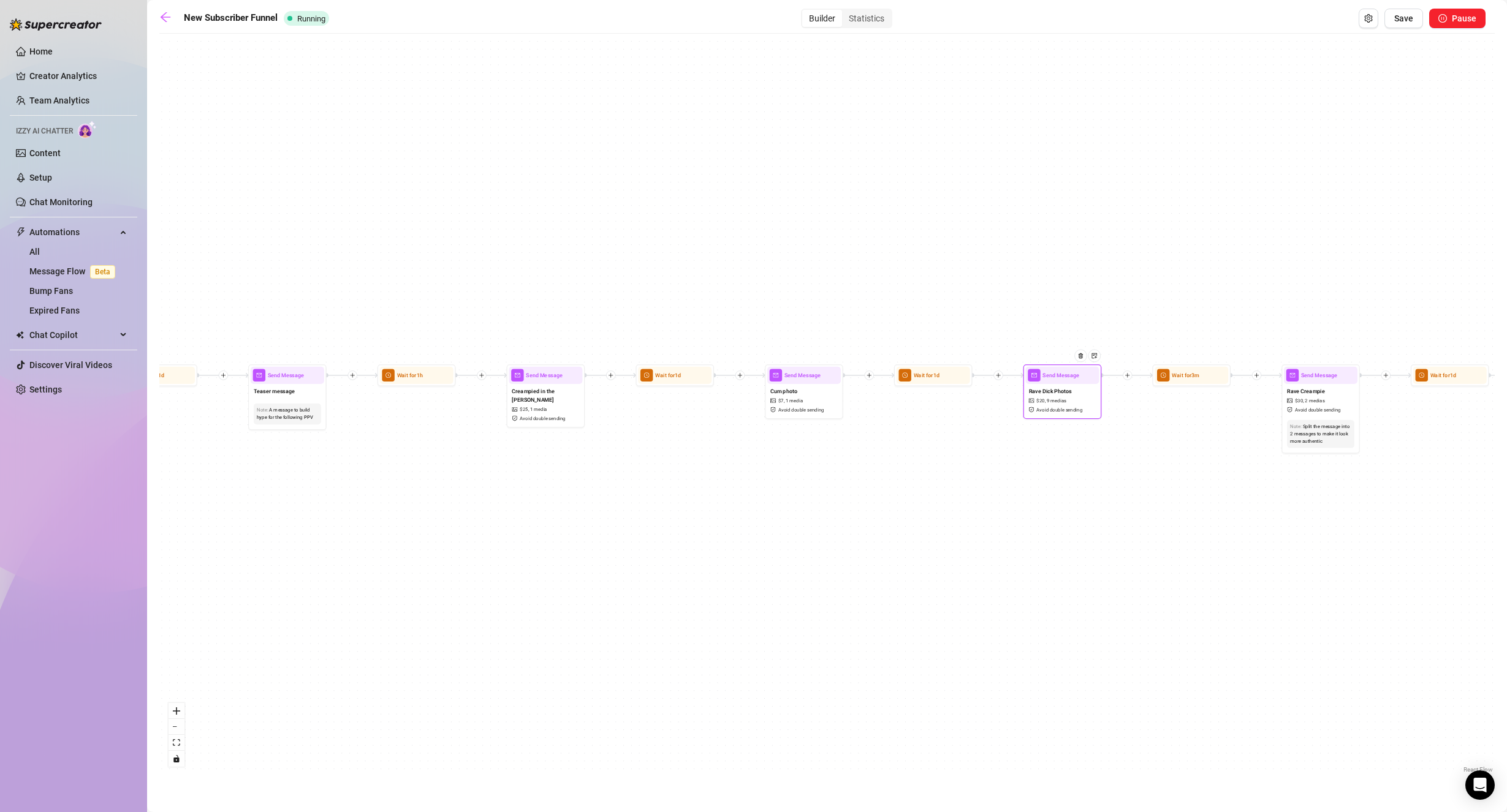
click at [1067, 399] on div "Rave Dick Photos $ 20 , 9 medias Avoid double sending" at bounding box center [1062, 400] width 73 height 33
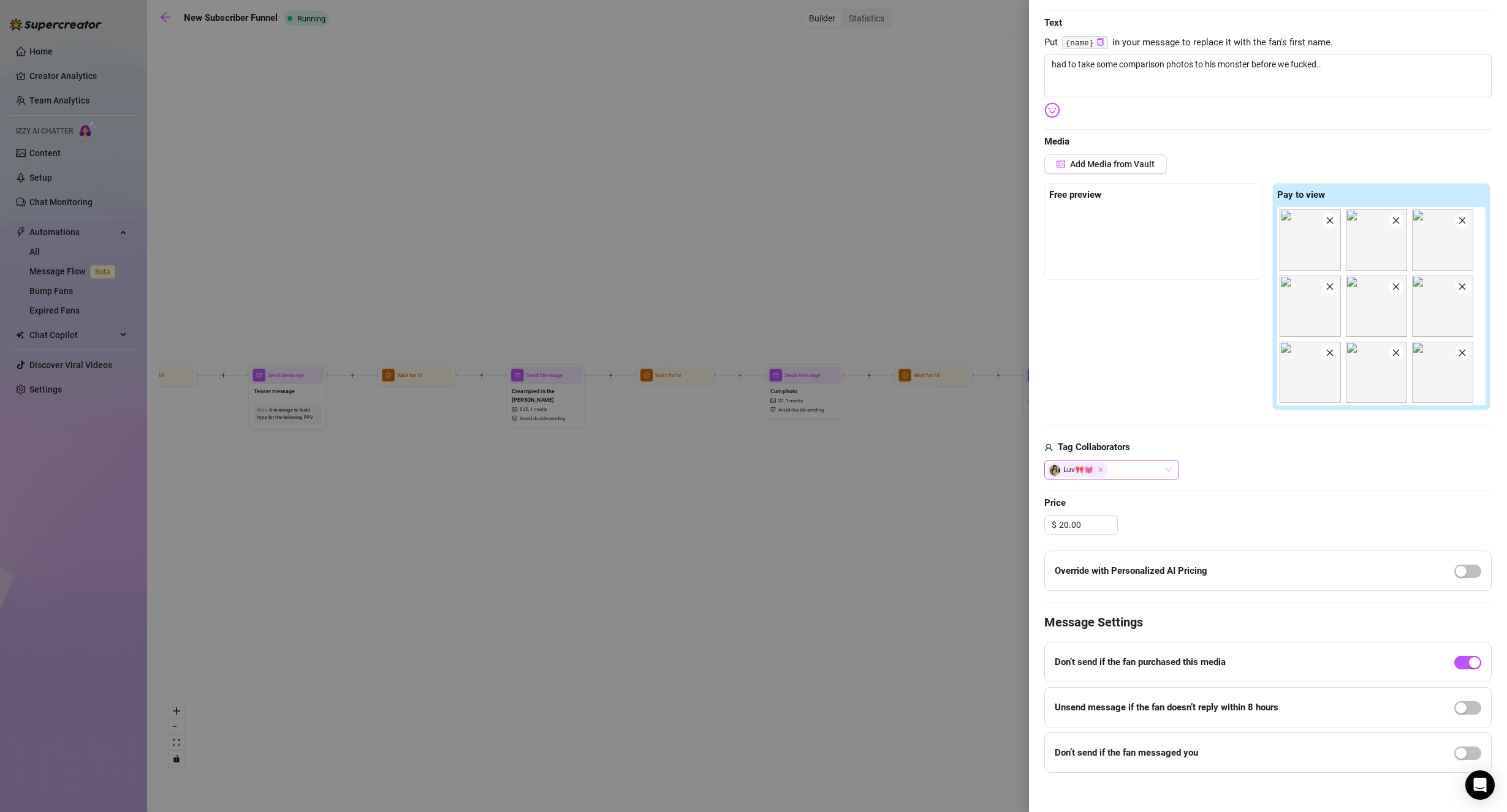
scroll to position [184, 0]
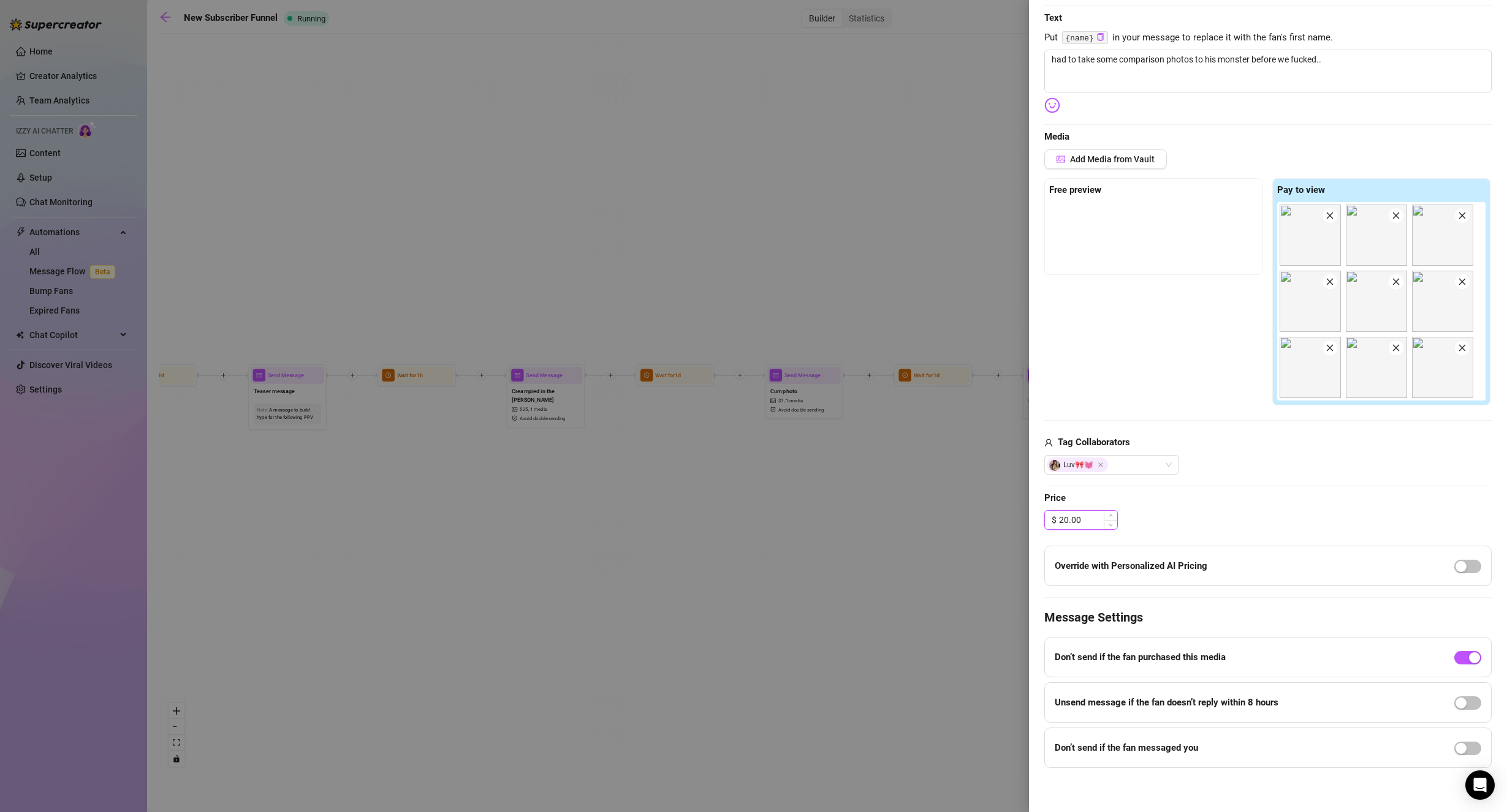
click at [1063, 521] on input "20.00" at bounding box center [1088, 519] width 58 height 18
click at [1277, 490] on div "Edit your message Message Title Rave Dick Photos Text Put {name} in your messag…" at bounding box center [1268, 347] width 448 height 842
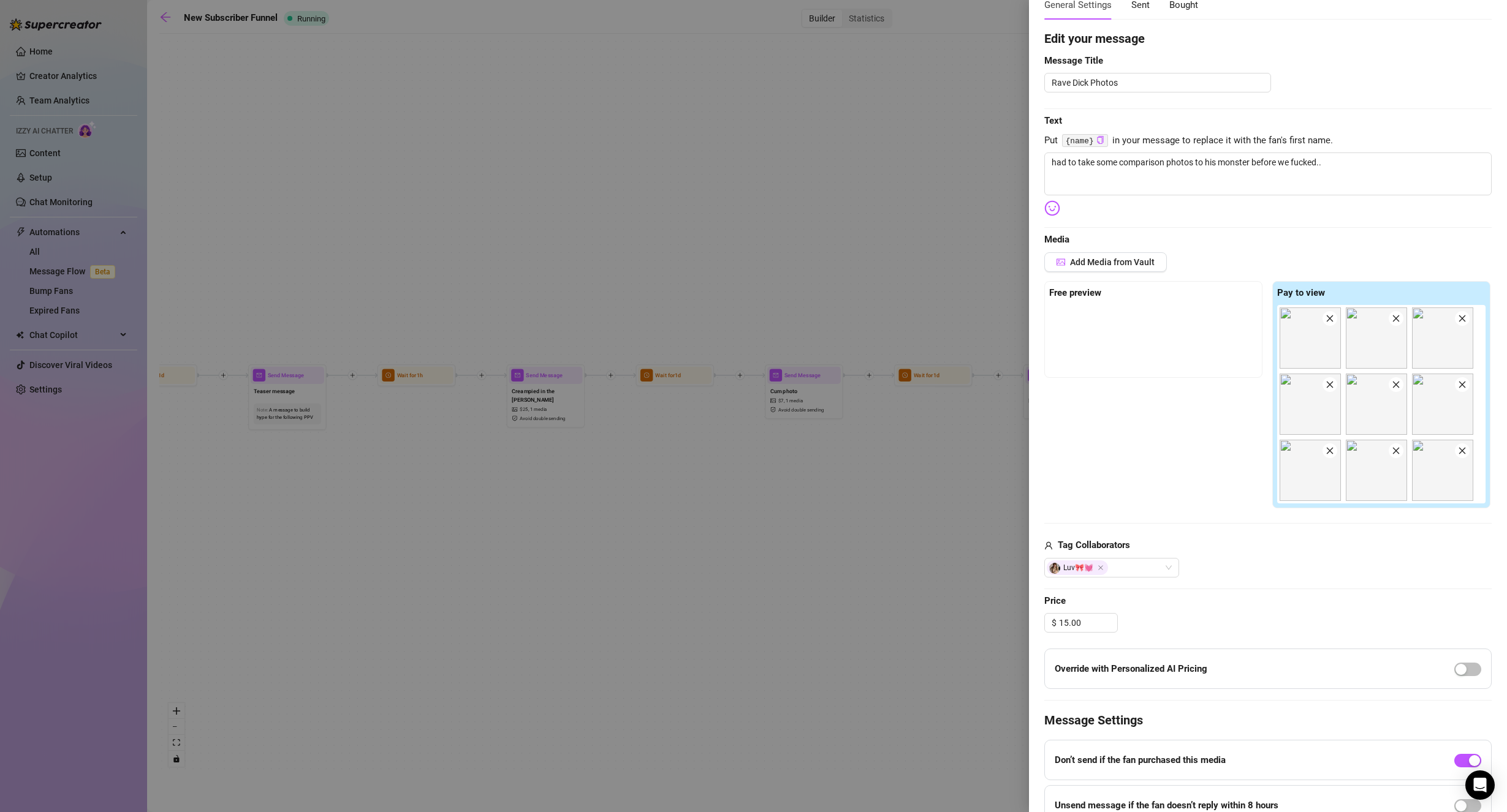
scroll to position [61, 0]
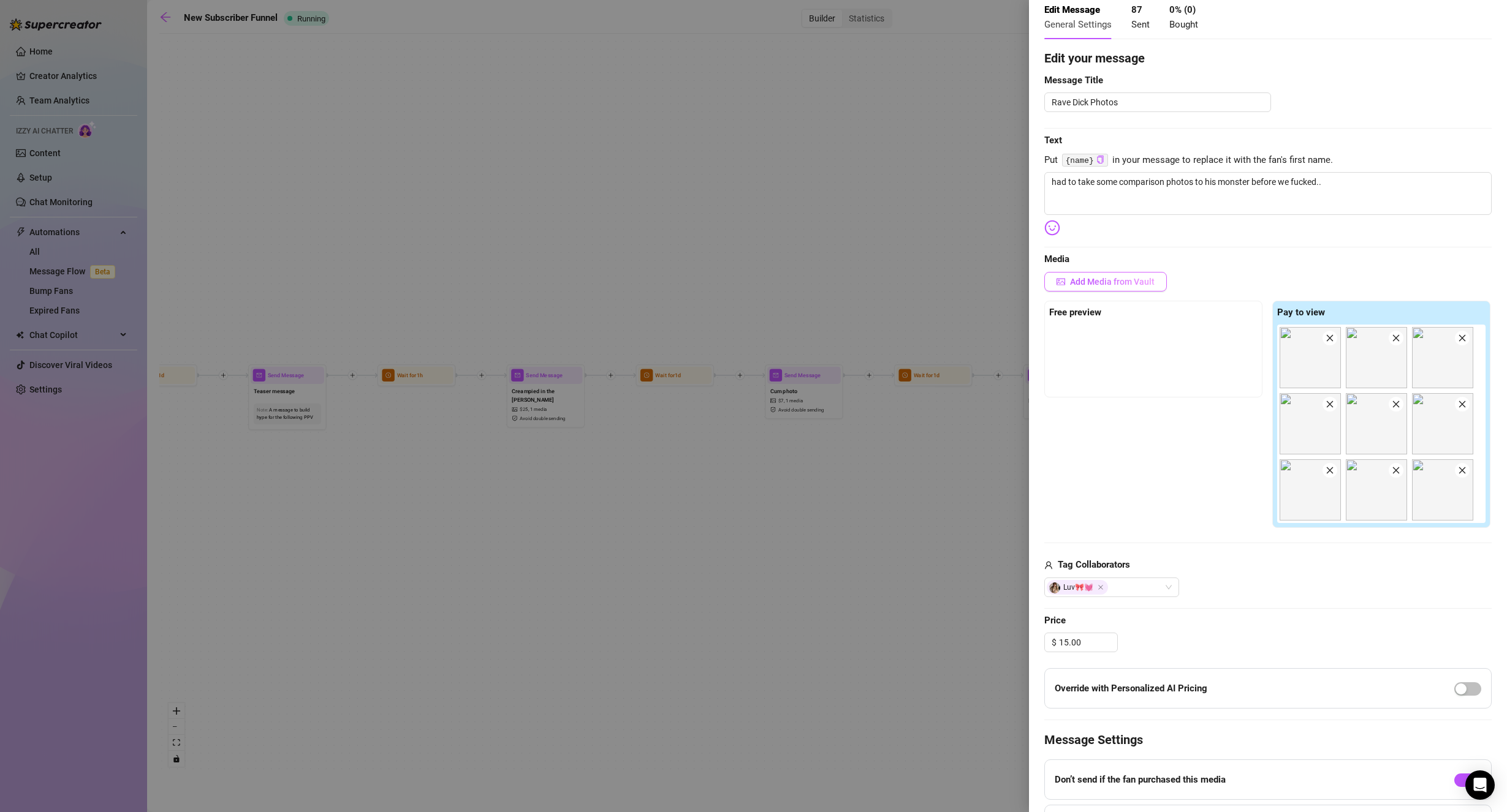
click at [1099, 284] on span "Add Media from Vault" at bounding box center [1112, 281] width 84 height 9
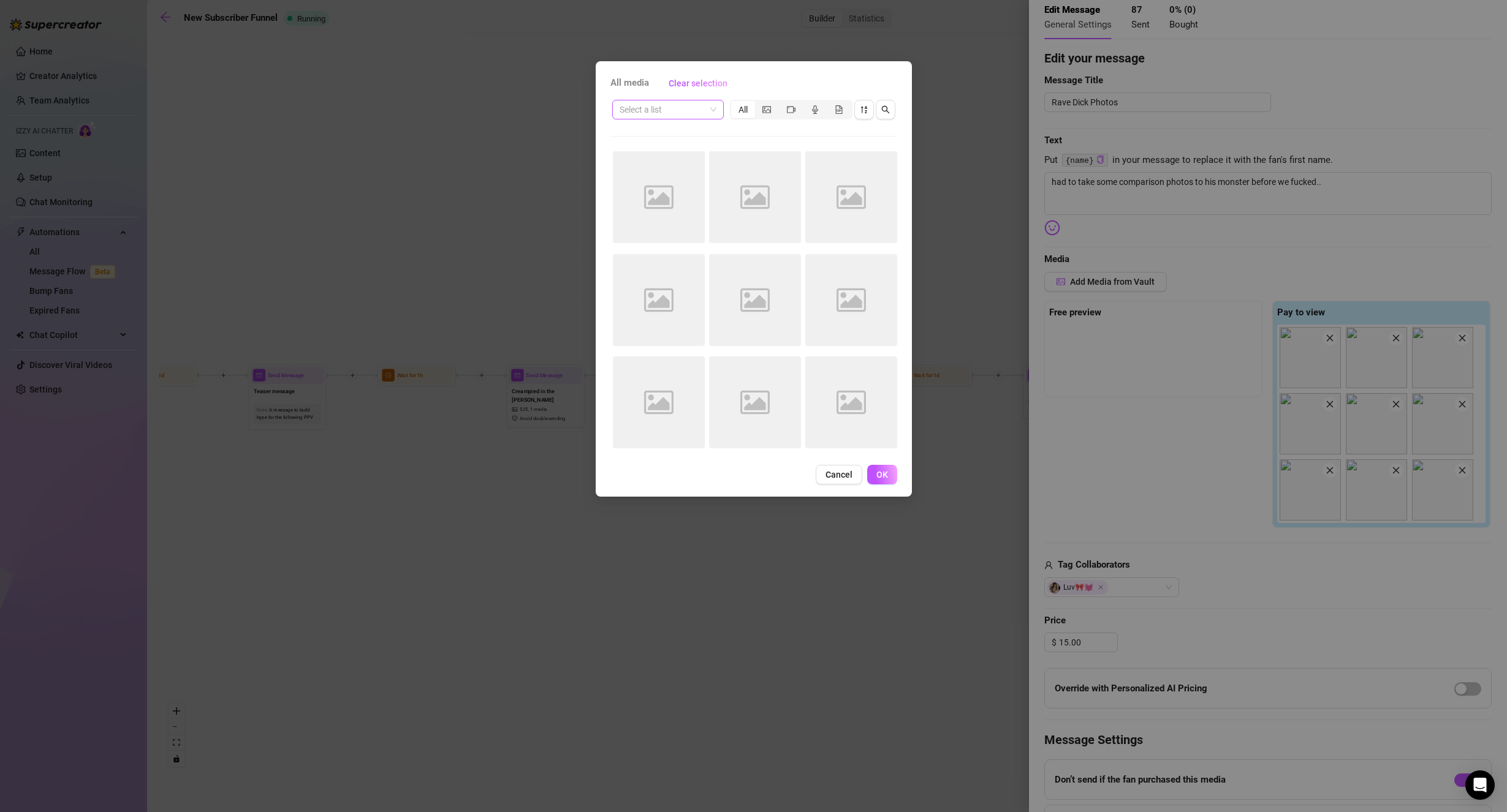
click at [669, 114] on input "search" at bounding box center [663, 109] width 86 height 18
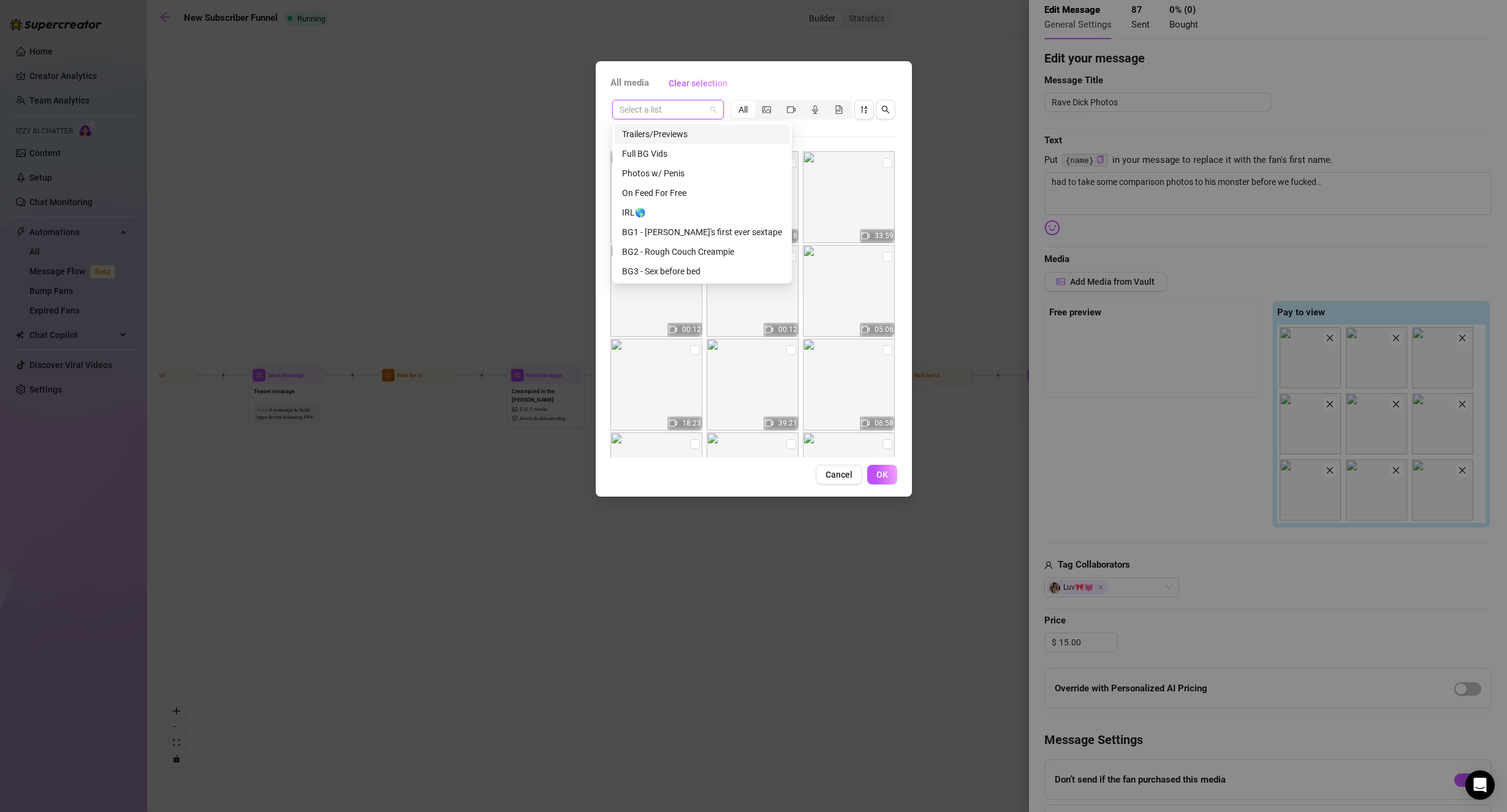
click at [682, 136] on div "Trailers/Previews" at bounding box center [702, 134] width 160 height 14
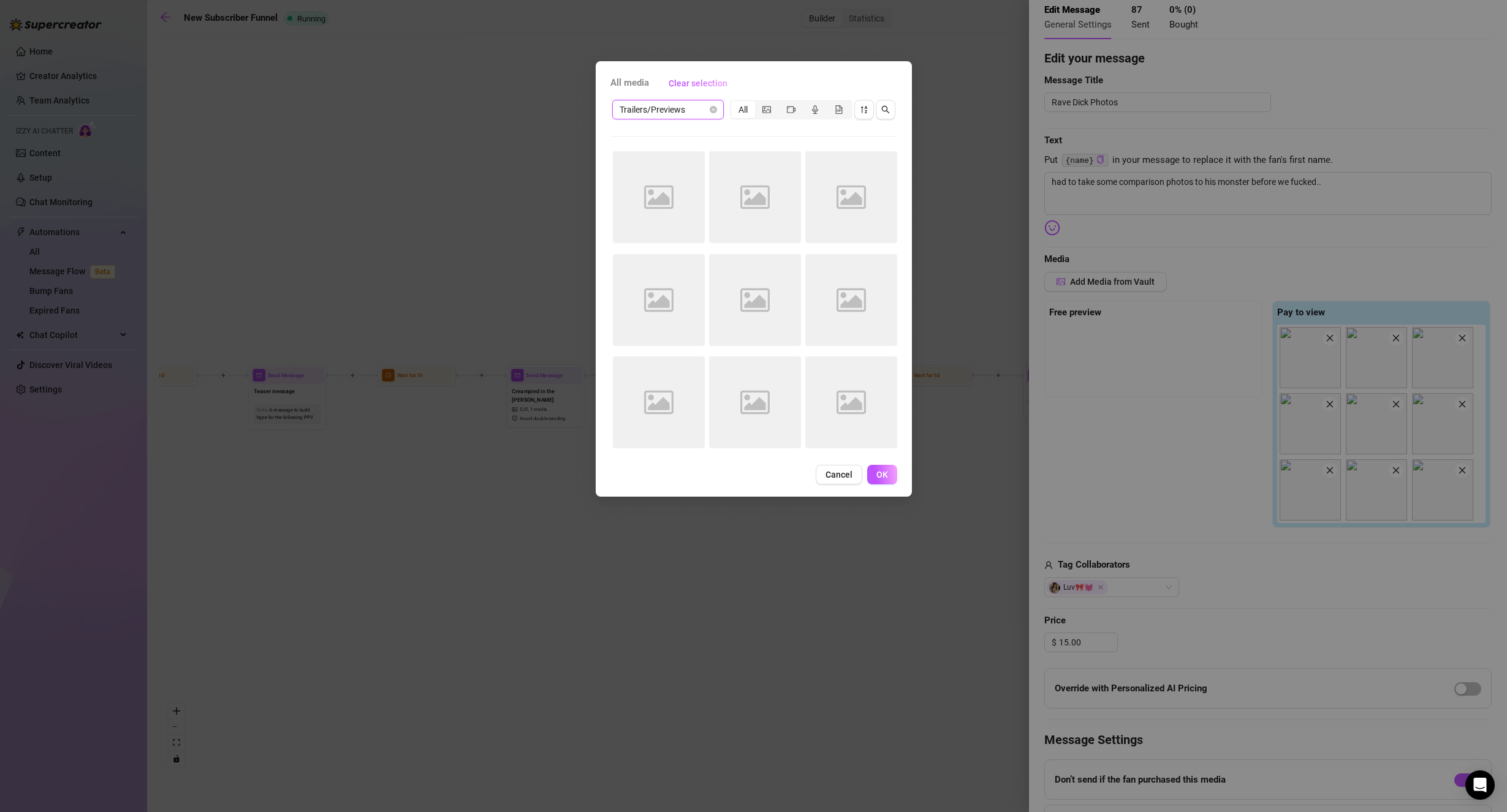
click at [844, 135] on div "Trailers/Previews Trailers/Previews All Image placeholder Image placeholder Ima…" at bounding box center [754, 277] width 287 height 360
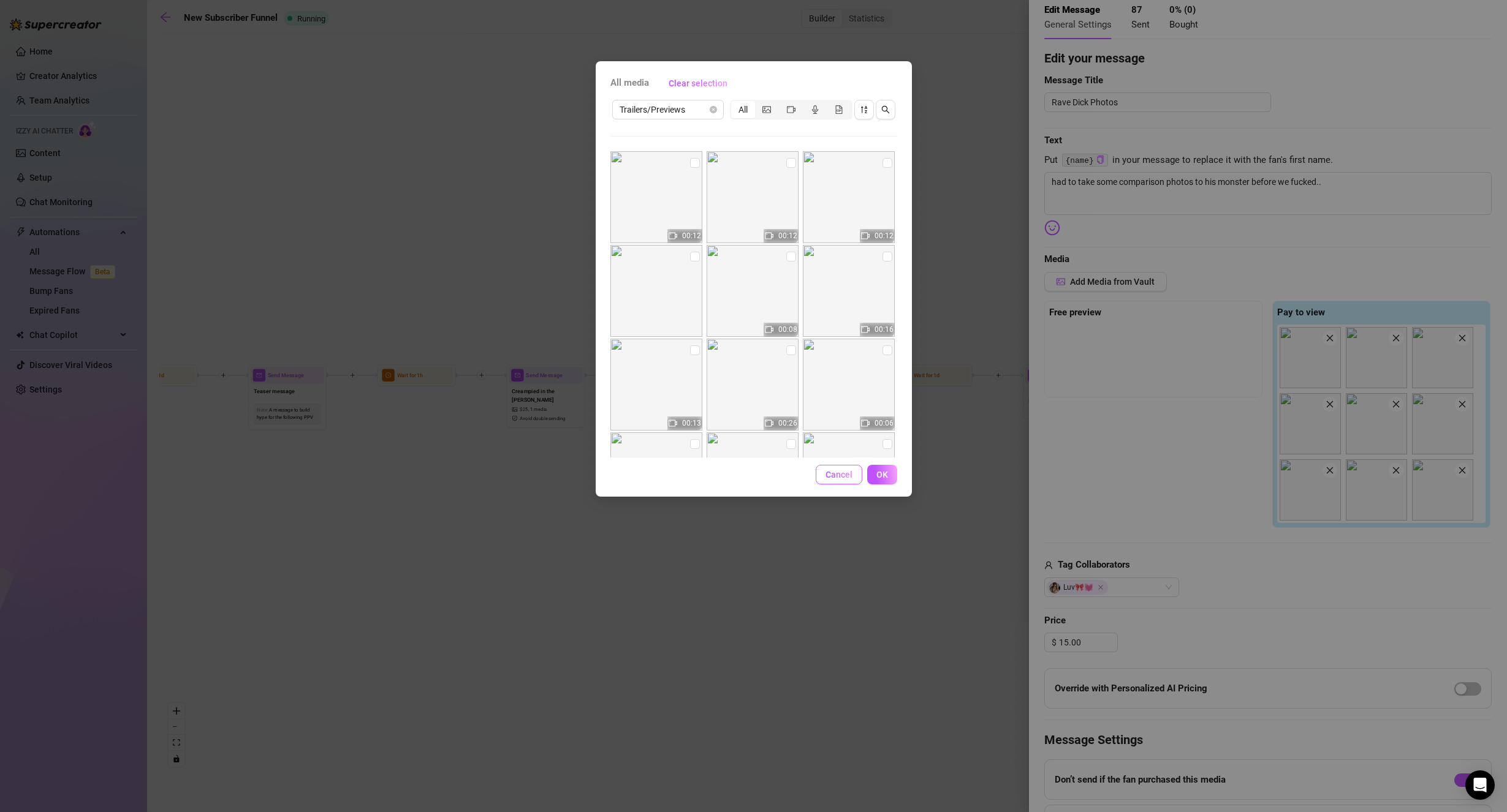
click at [827, 475] on span "Cancel" at bounding box center [839, 474] width 27 height 9
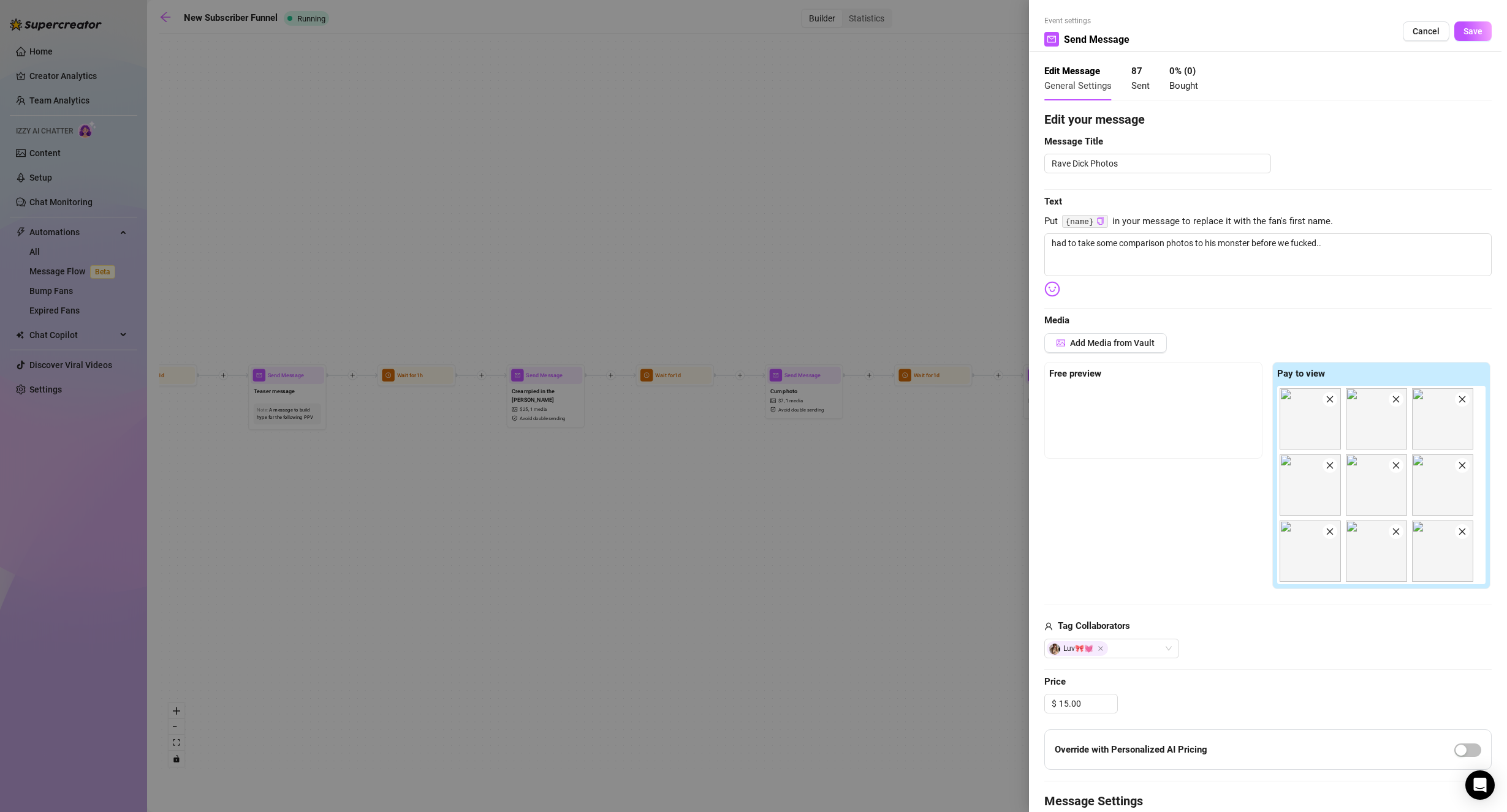
click at [1469, 31] on span "Save" at bounding box center [1473, 31] width 19 height 9
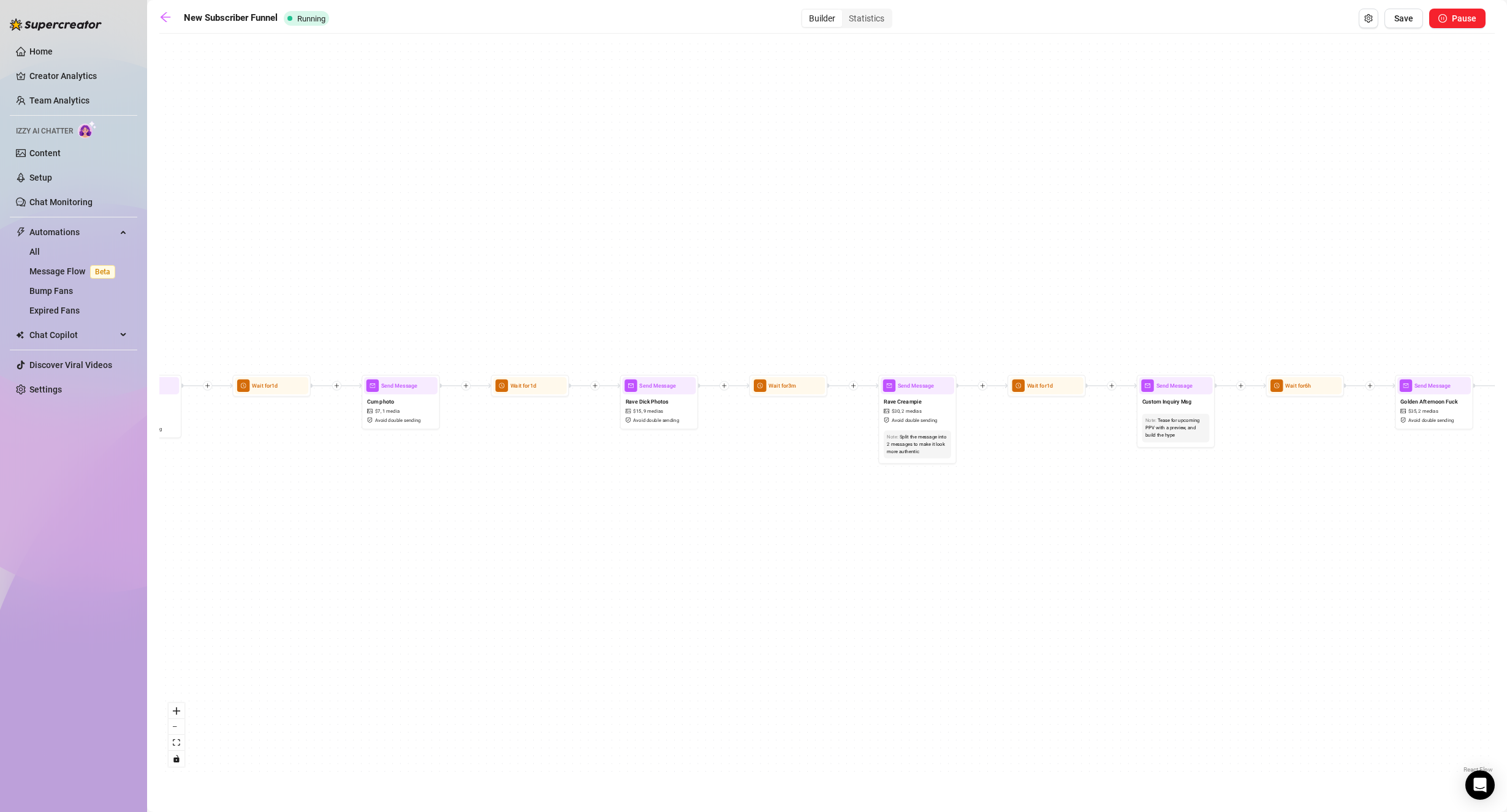
drag, startPoint x: 1026, startPoint y: 524, endPoint x: 641, endPoint y: 530, distance: 385.0
click at [638, 532] on div "If True If False If True If False If True If False Send Message cute handjob $ …" at bounding box center [826, 408] width 1335 height 736
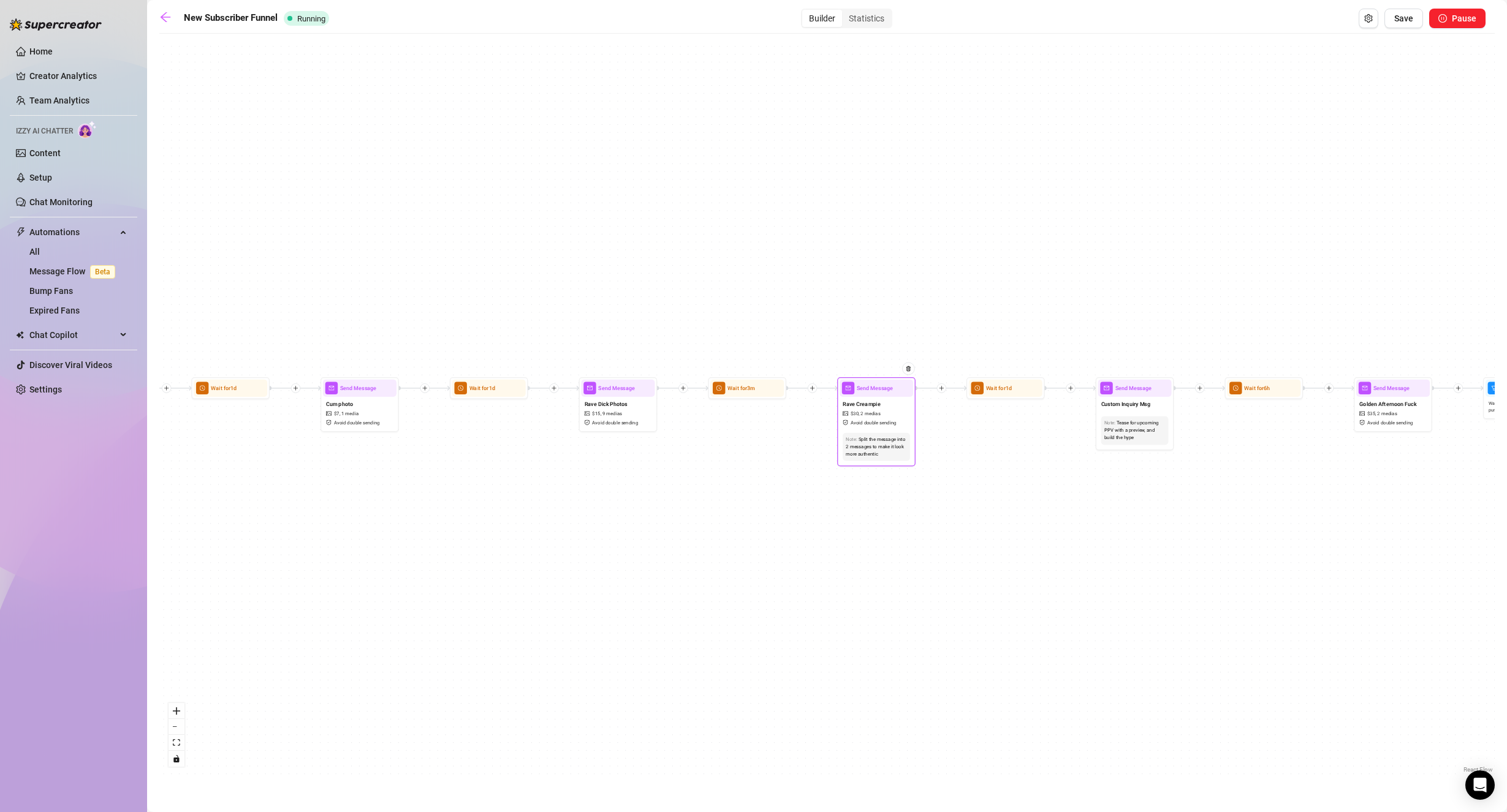
click at [866, 420] on span "Avoid double sending" at bounding box center [873, 423] width 46 height 7
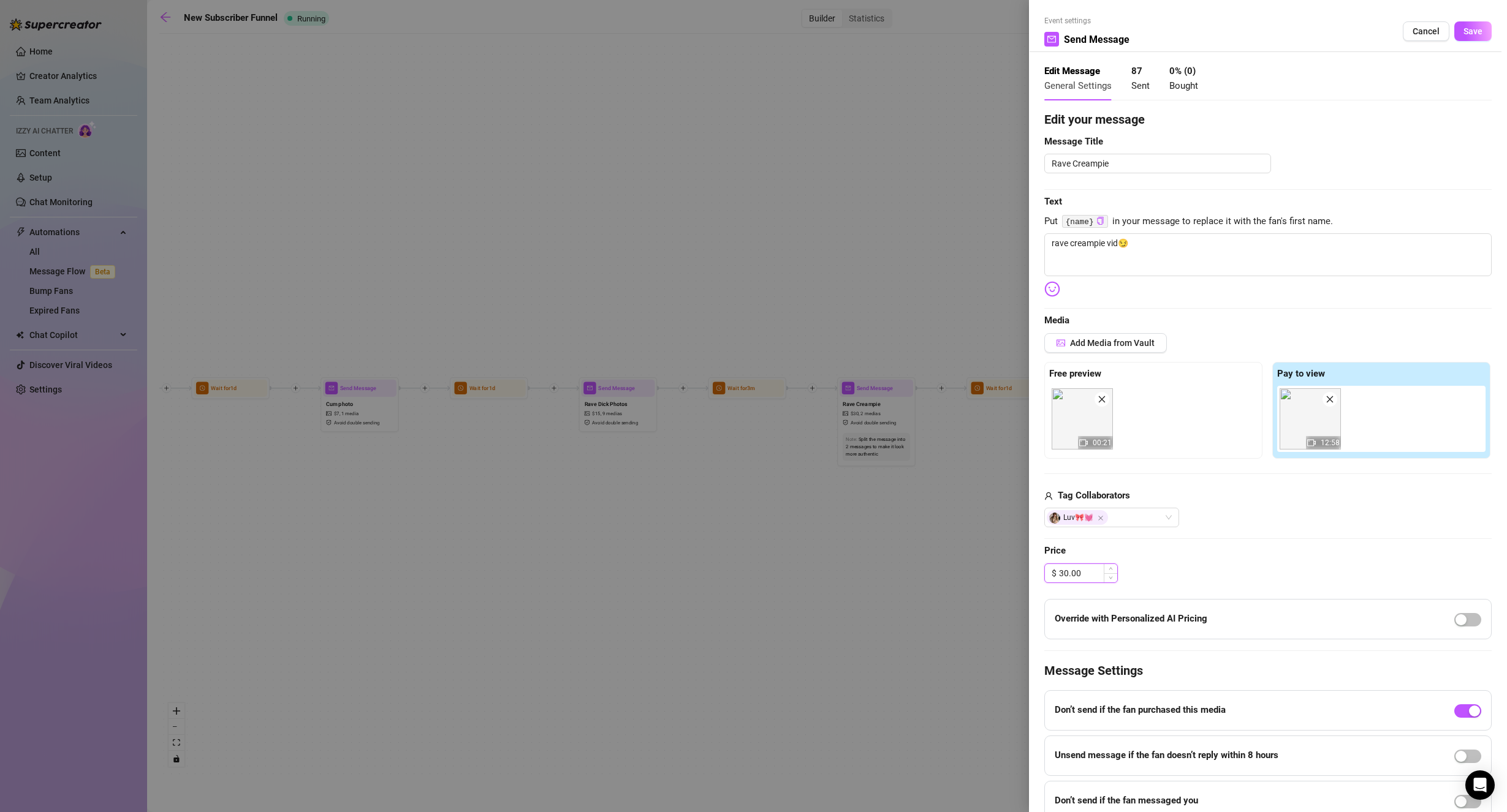
click at [1086, 572] on input "30.00" at bounding box center [1088, 573] width 58 height 18
click at [1190, 568] on div "$ 20.00" at bounding box center [1268, 573] width 448 height 20
click at [1463, 29] on span "Save" at bounding box center [1473, 31] width 19 height 9
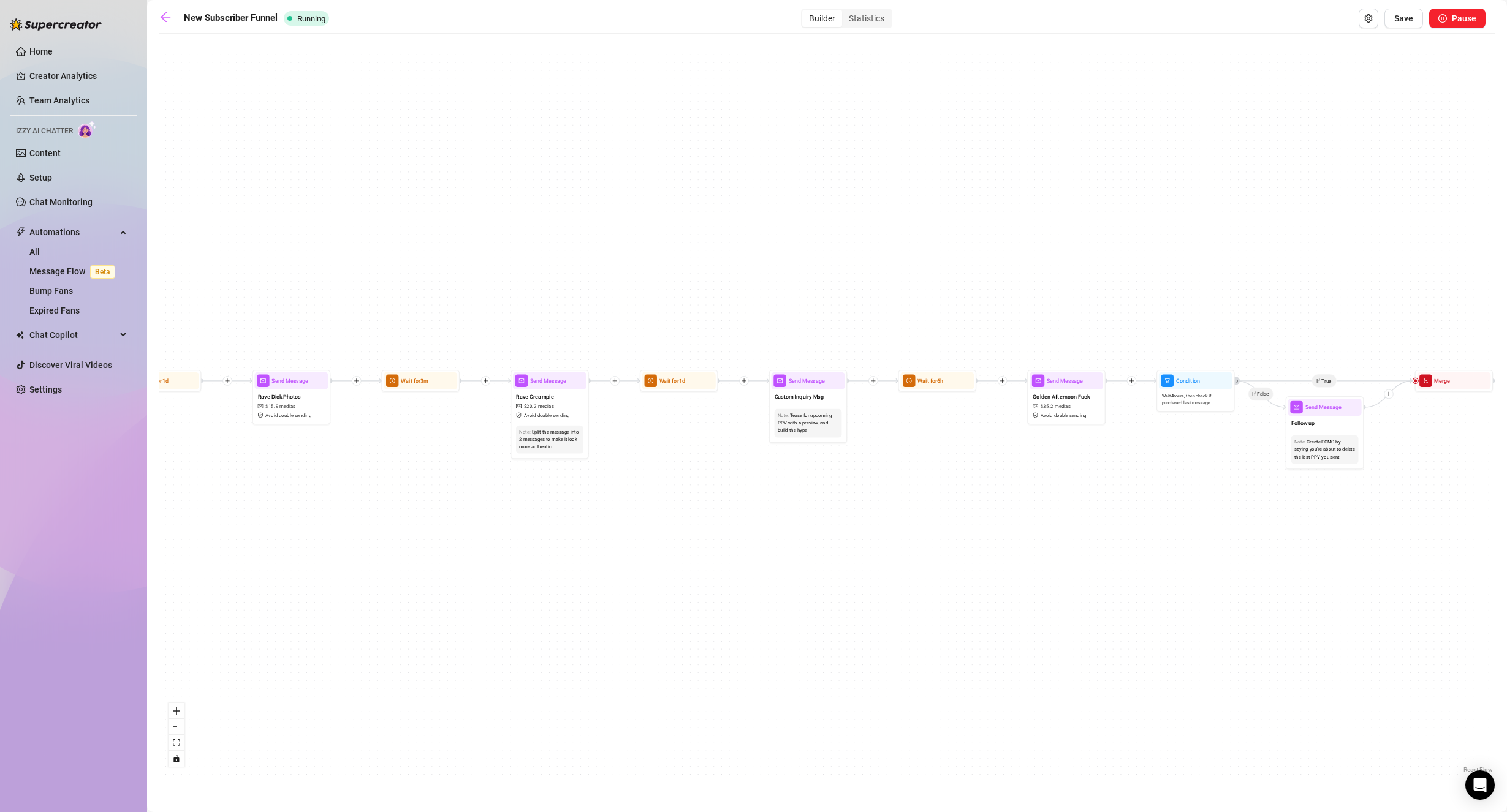
drag, startPoint x: 1064, startPoint y: 322, endPoint x: 865, endPoint y: 322, distance: 199.0
click at [865, 322] on div "If True If False If True If False If True If False Send Message cute handjob $ …" at bounding box center [826, 408] width 1335 height 736
click at [826, 404] on div "Custom Inquiry Msg" at bounding box center [807, 397] width 73 height 17
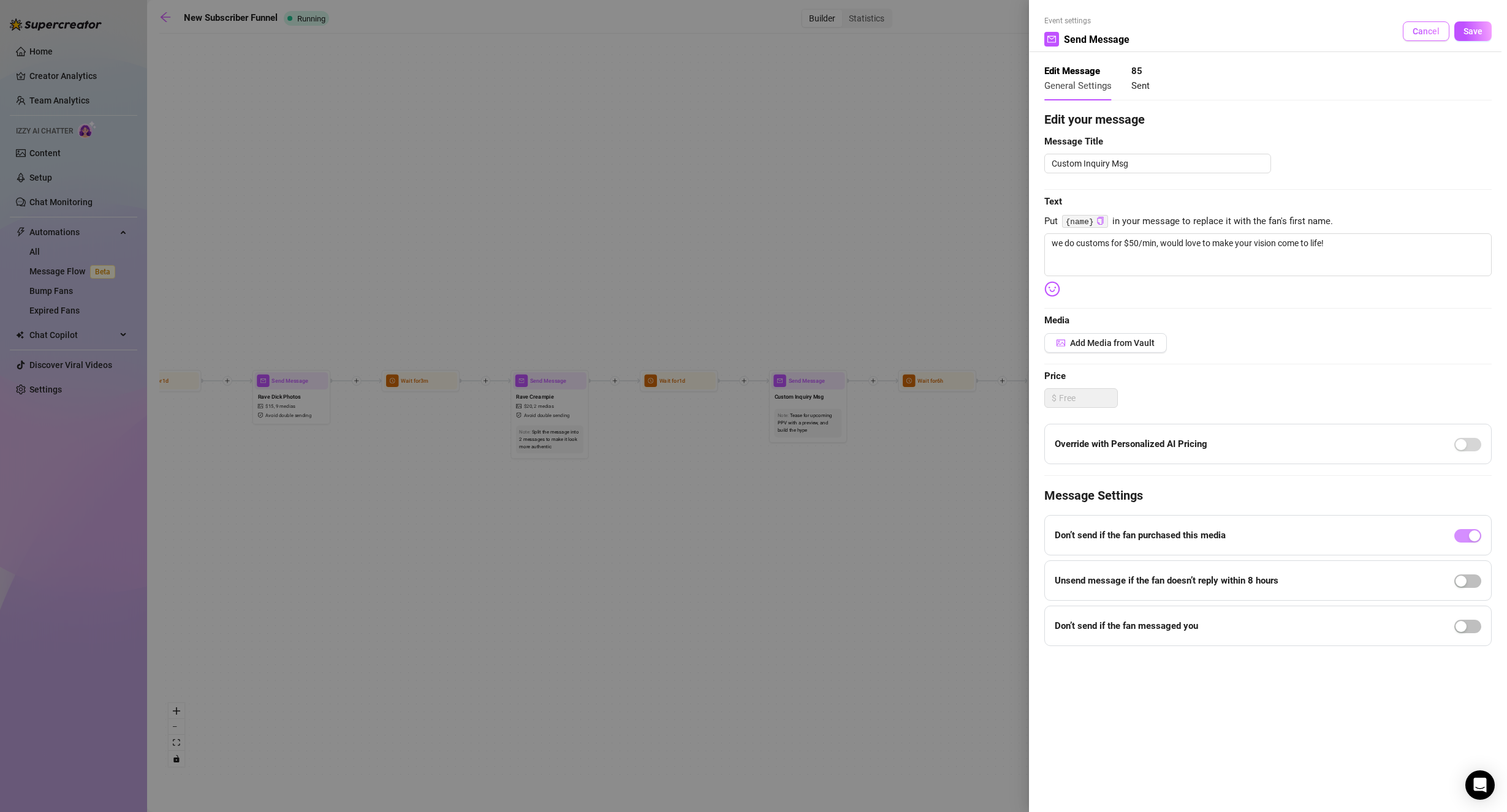
click at [1439, 39] on button "Cancel" at bounding box center [1426, 31] width 47 height 20
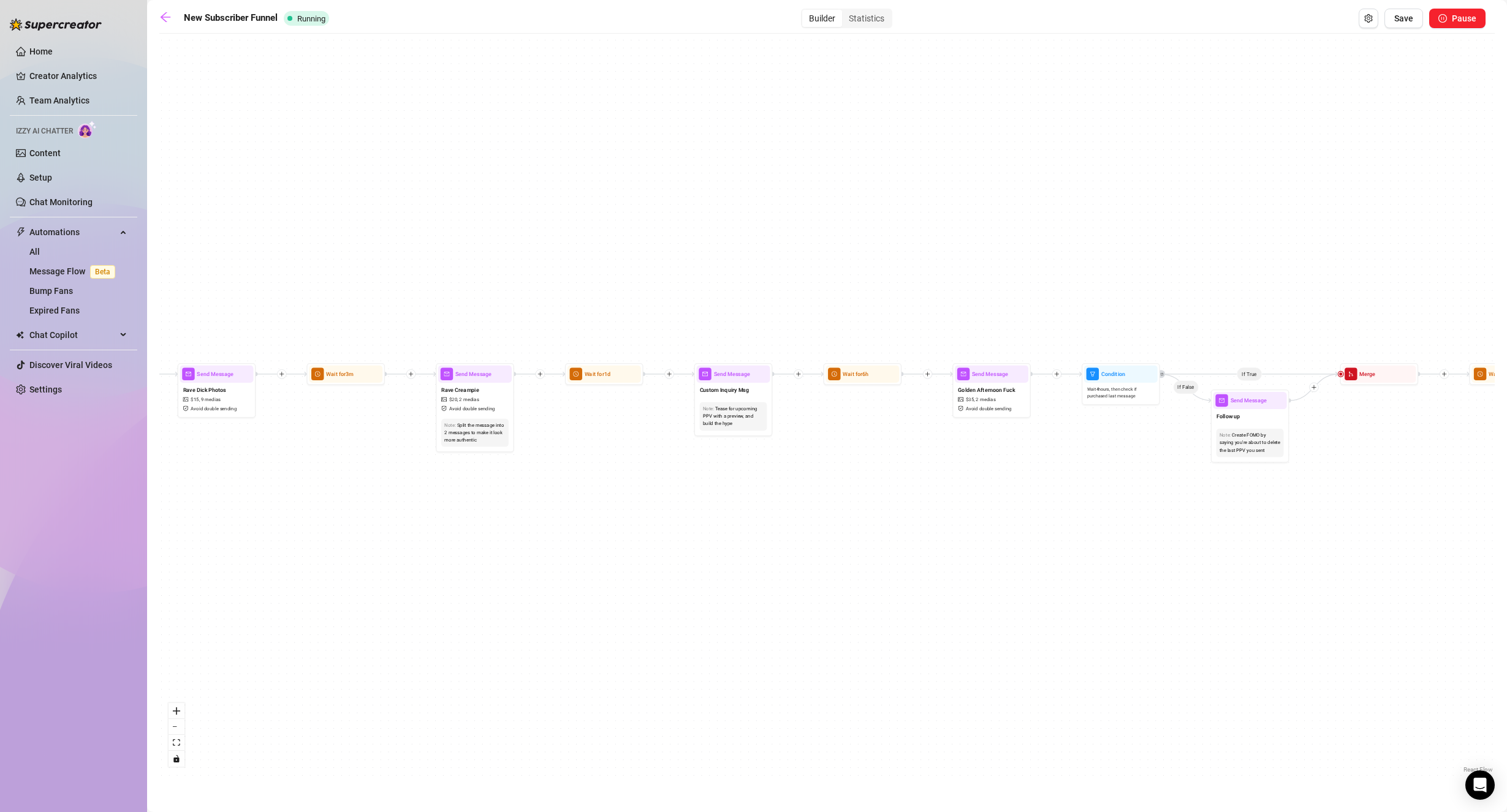
drag, startPoint x: 949, startPoint y: 275, endPoint x: 761, endPoint y: 288, distance: 188.4
click at [761, 288] on div "If True If False If True If False If True If False Send Message cute handjob $ …" at bounding box center [826, 408] width 1335 height 736
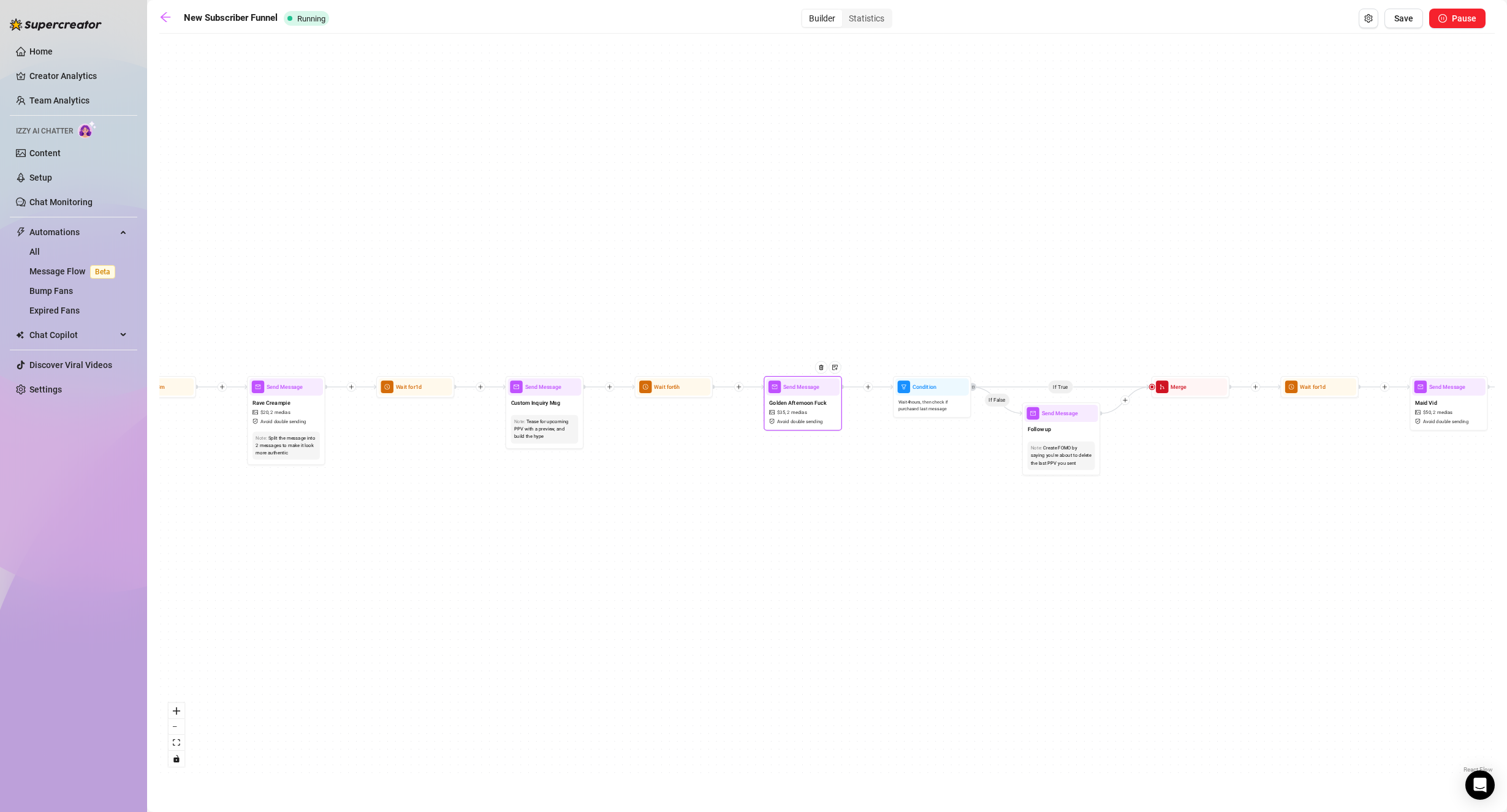
click at [804, 413] on span "2 medias" at bounding box center [796, 413] width 20 height 7
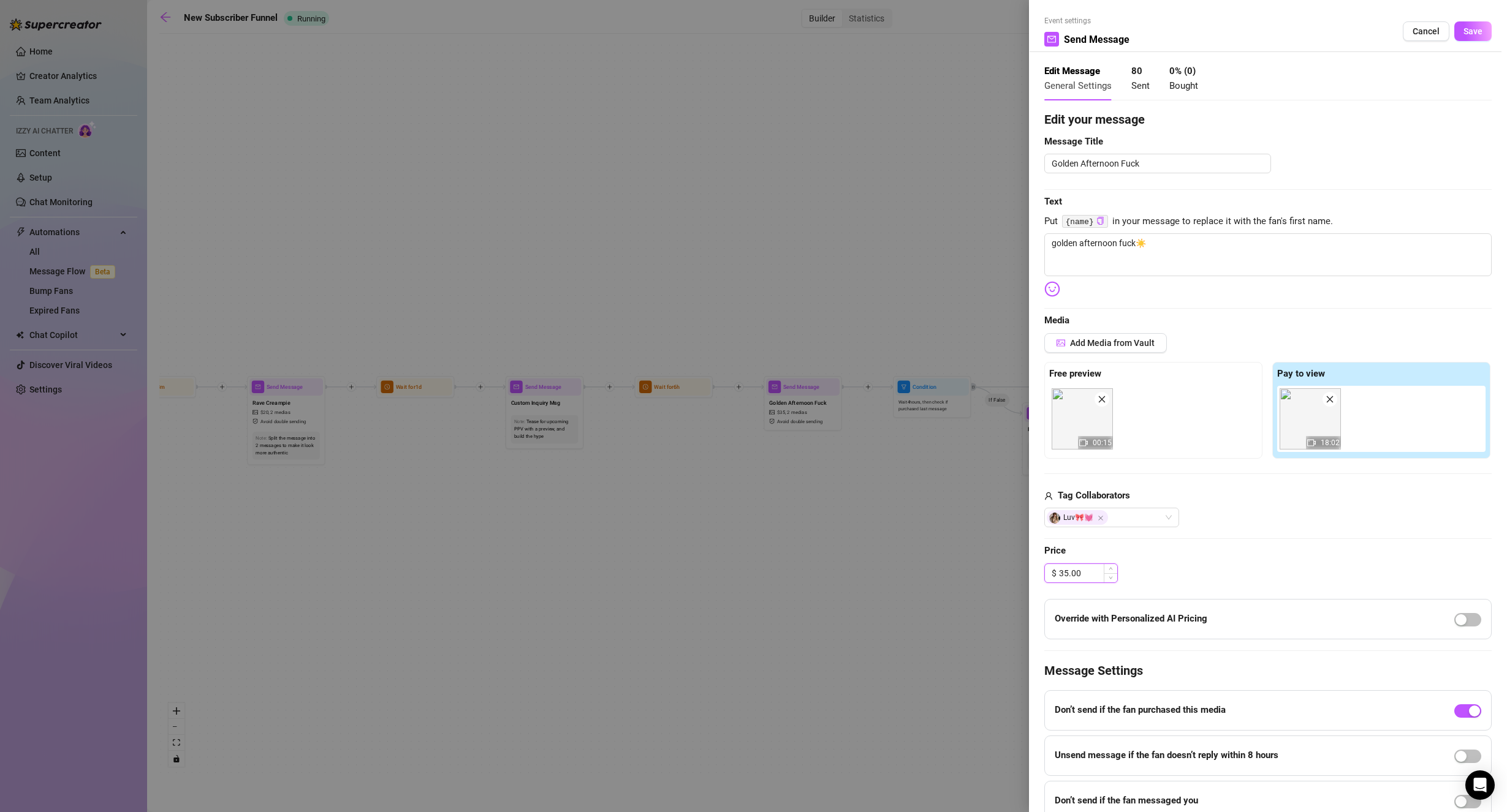
click at [1079, 575] on input "35.00" at bounding box center [1088, 573] width 58 height 18
click at [1214, 561] on div "Edit your message Message Title Golden Afternoon Fuck Text Put {name} in your m…" at bounding box center [1268, 466] width 448 height 711
drag, startPoint x: 1463, startPoint y: 35, endPoint x: 1421, endPoint y: 78, distance: 60.1
click at [1463, 36] on span "Save" at bounding box center [1473, 31] width 19 height 9
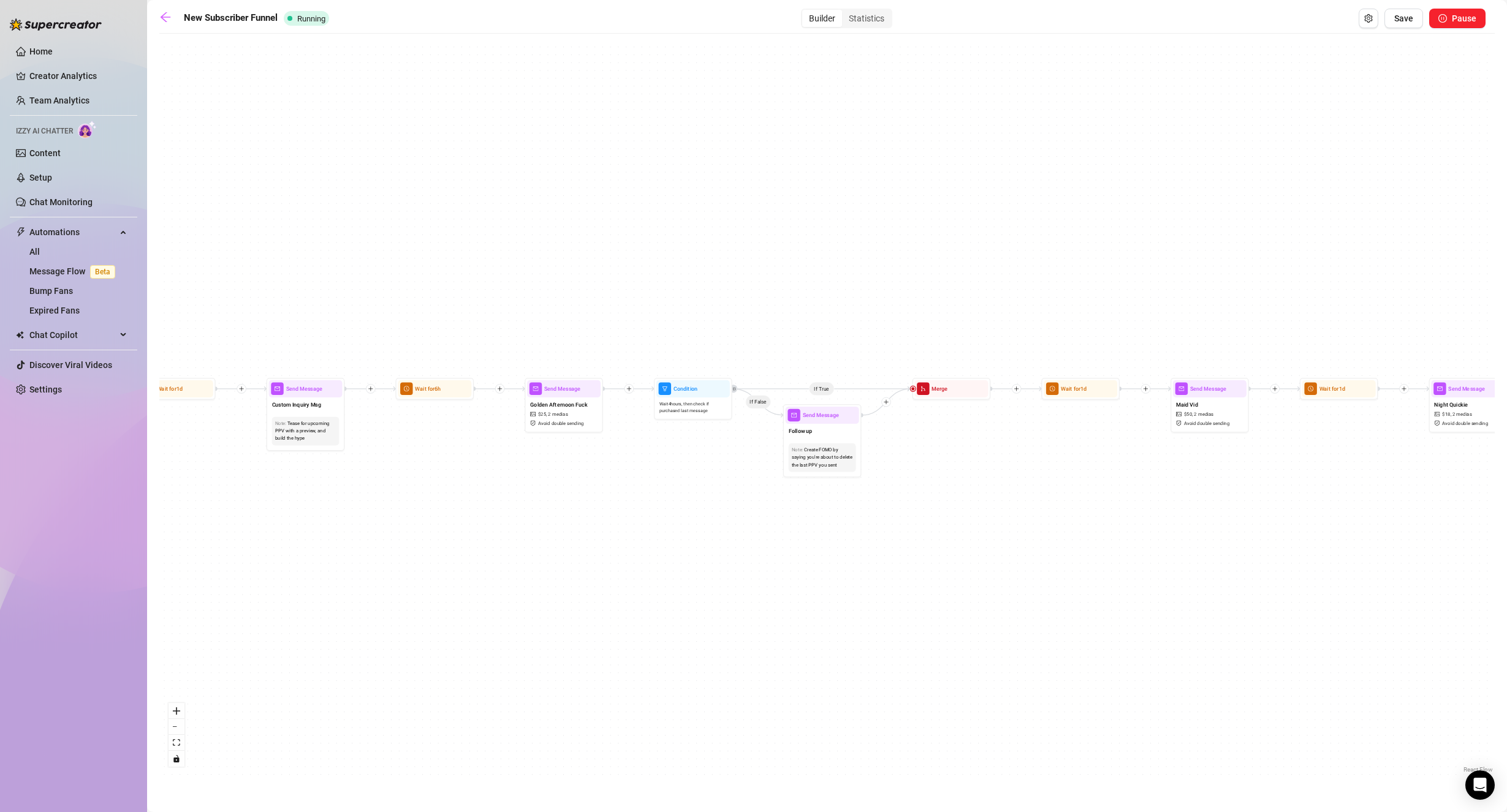
drag, startPoint x: 1218, startPoint y: 329, endPoint x: 981, endPoint y: 339, distance: 237.2
click at [985, 331] on div "If True If False If True If False If True If False Send Message cute handjob $ …" at bounding box center [826, 408] width 1335 height 736
drag, startPoint x: 819, startPoint y: 437, endPoint x: 837, endPoint y: 431, distance: 19.0
click at [823, 436] on div "Follow up" at bounding box center [822, 432] width 73 height 17
click at [836, 429] on div "Follow up" at bounding box center [825, 431] width 73 height 17
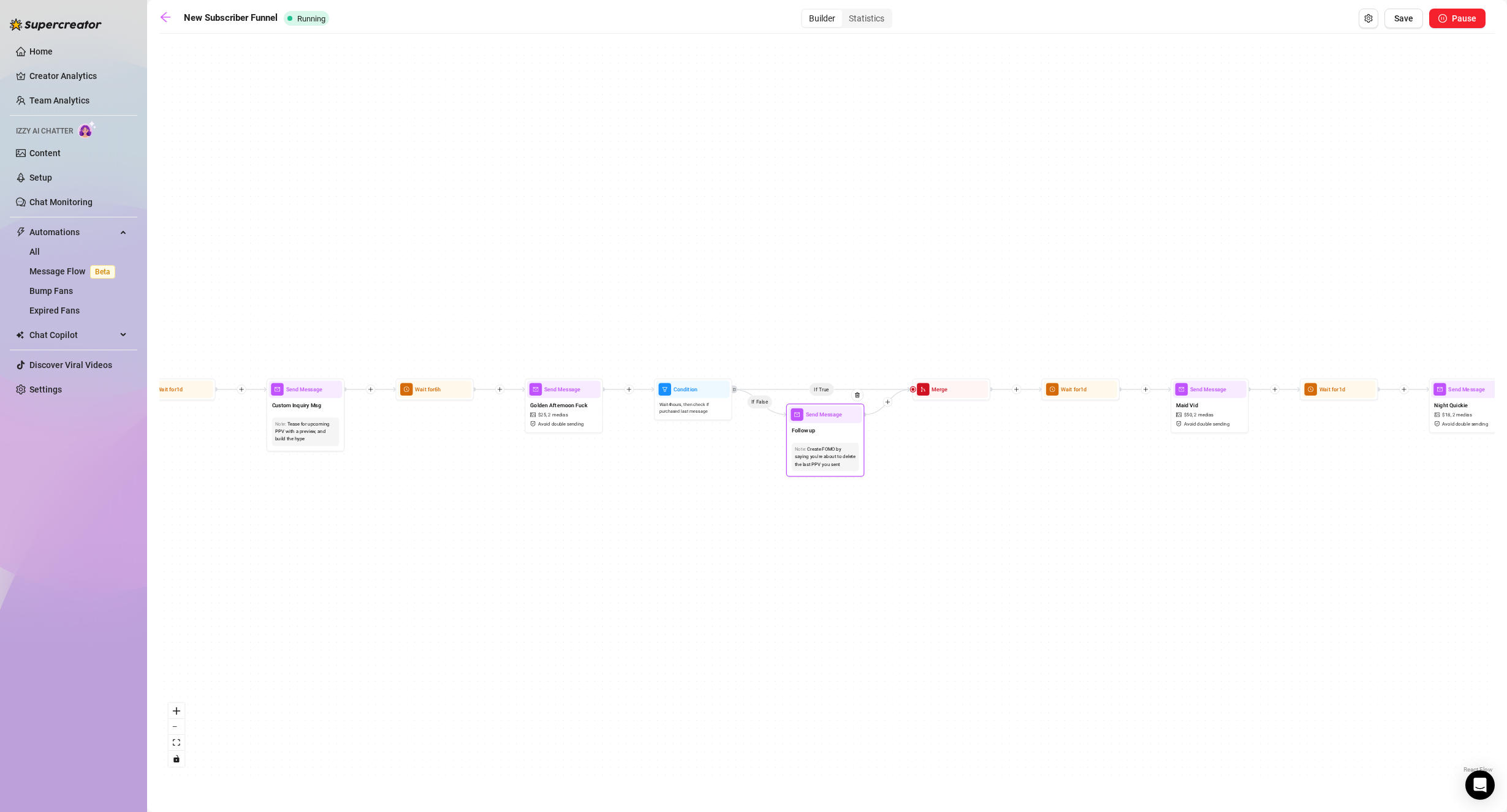
click at [836, 429] on div "Follow up" at bounding box center [825, 431] width 73 height 17
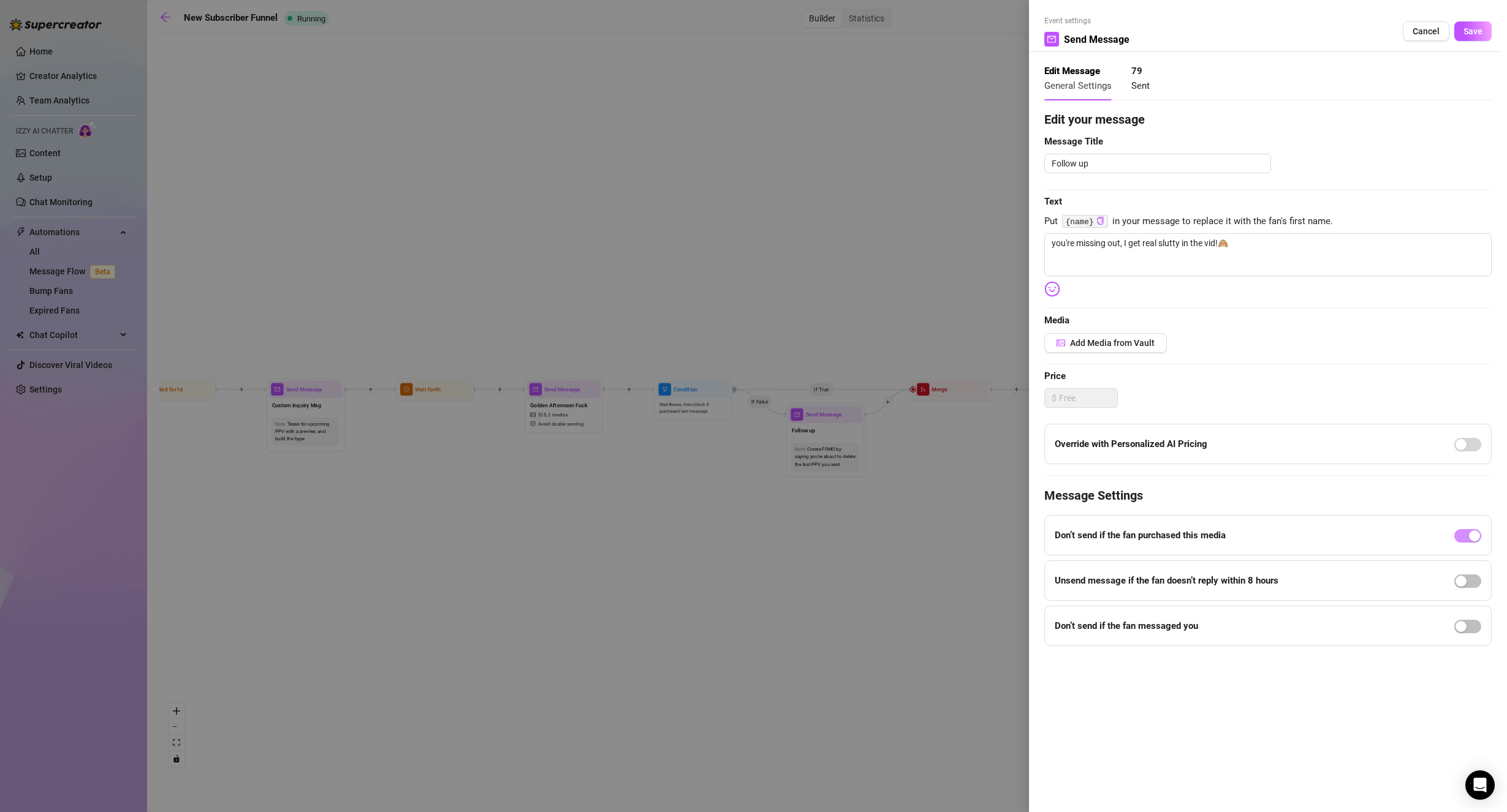
drag, startPoint x: 1440, startPoint y: 28, endPoint x: 1392, endPoint y: 53, distance: 54.1
click at [1439, 28] on button "Cancel" at bounding box center [1426, 31] width 47 height 20
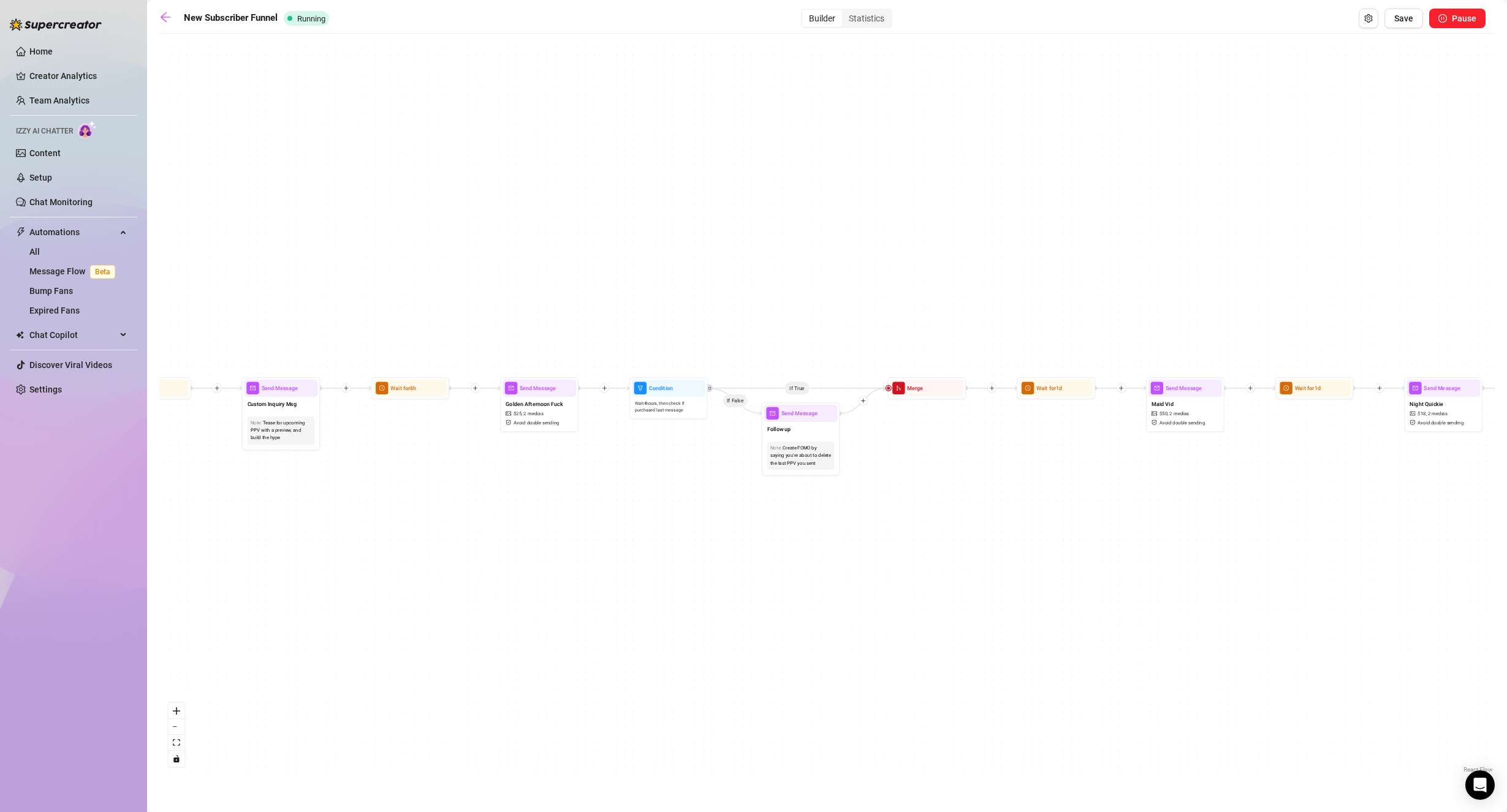
drag, startPoint x: 1059, startPoint y: 237, endPoint x: 749, endPoint y: 253, distance: 310.4
click at [749, 253] on div "If True If False If True If False If True If False Send Message cute handjob $ …" at bounding box center [826, 408] width 1335 height 736
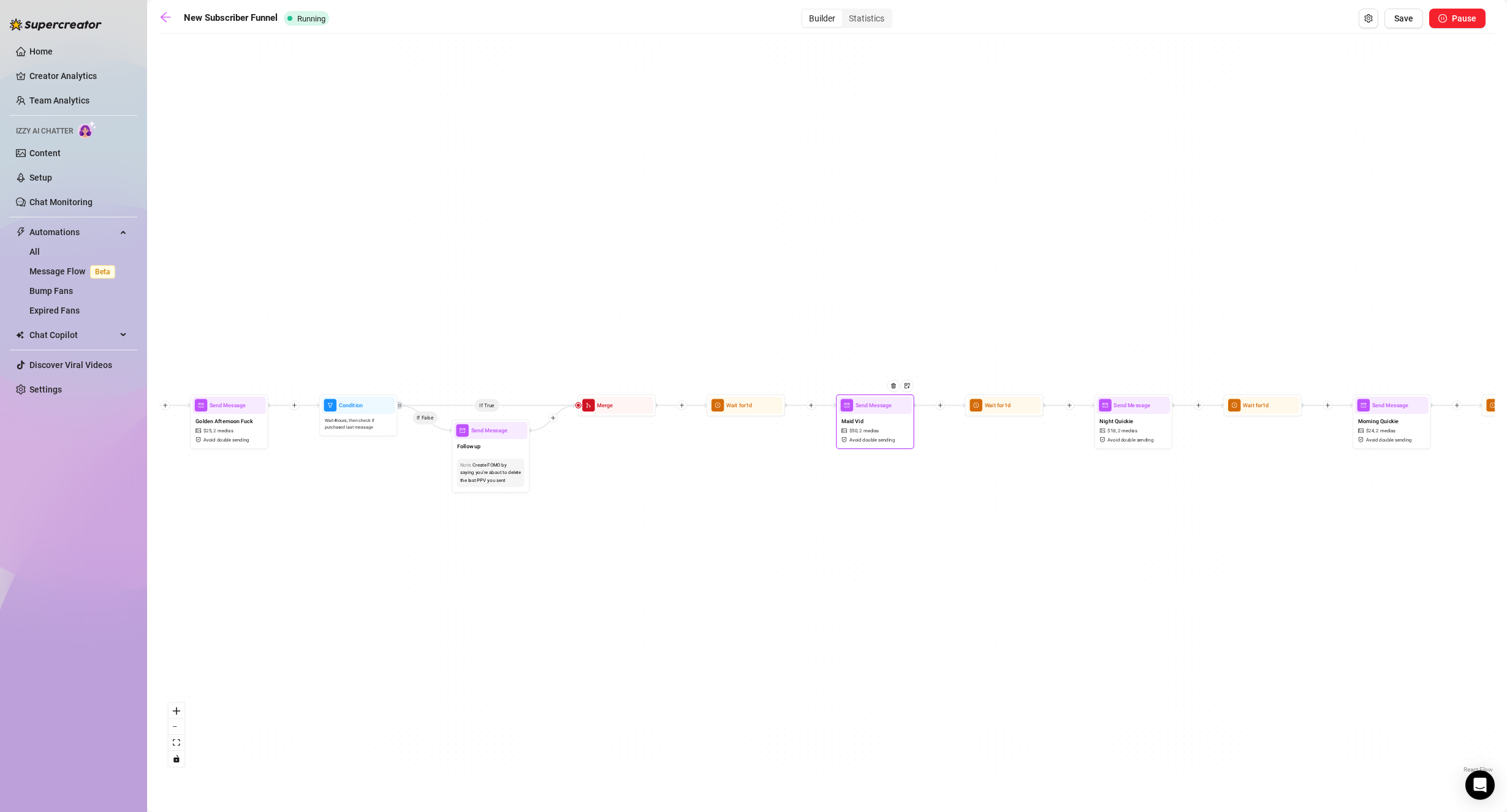
click at [858, 414] on div "Maid Vid $ 50 , 2 medias Avoid double sending" at bounding box center [875, 430] width 73 height 33
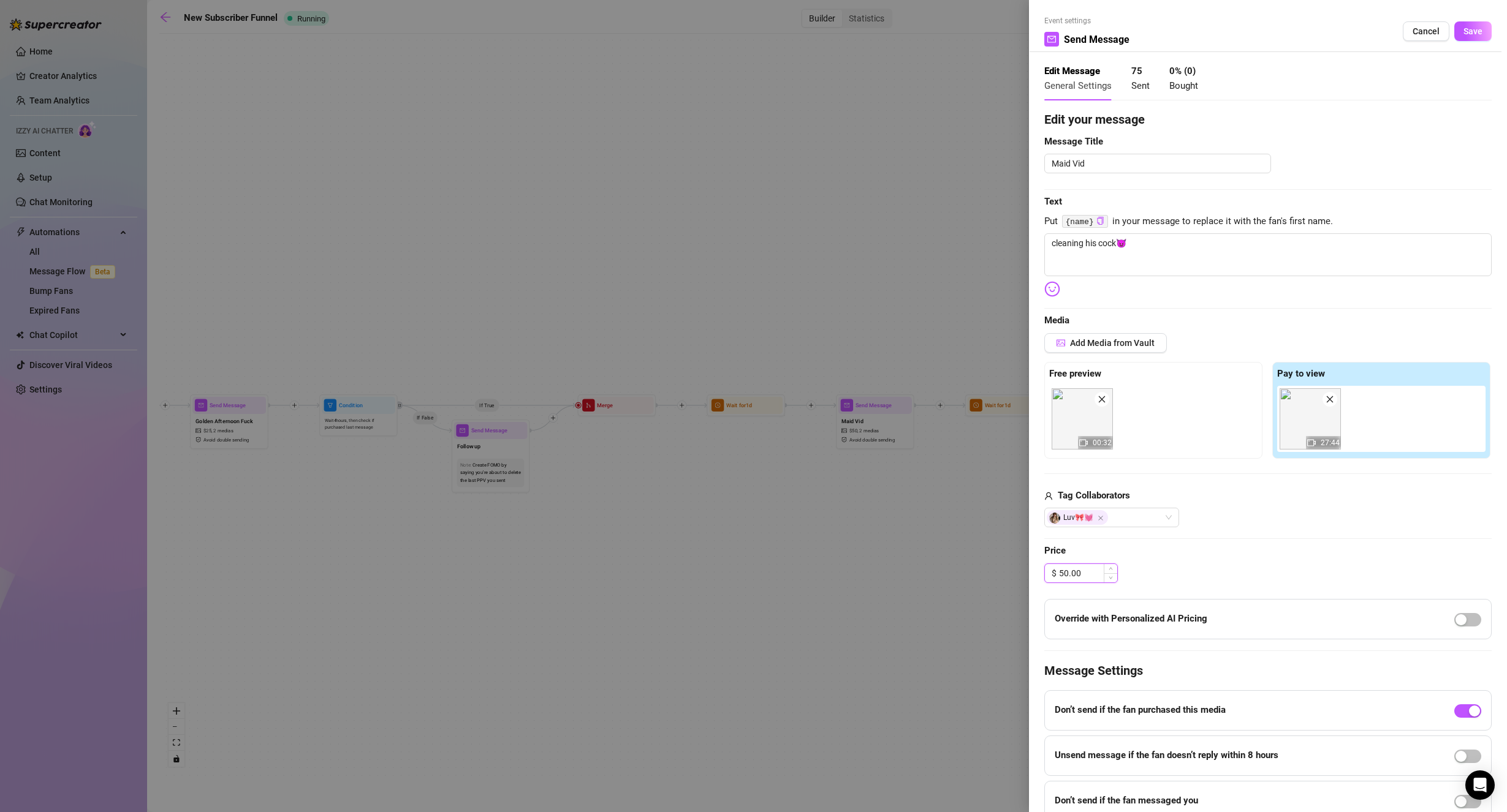
click at [1075, 577] on input "50.00" at bounding box center [1088, 573] width 58 height 18
click at [1075, 577] on input "50.00" at bounding box center [1088, 573] width 58 height 18
click at [1206, 574] on div "$ 35.00" at bounding box center [1268, 573] width 448 height 20
click at [1467, 32] on span "Save" at bounding box center [1473, 31] width 19 height 9
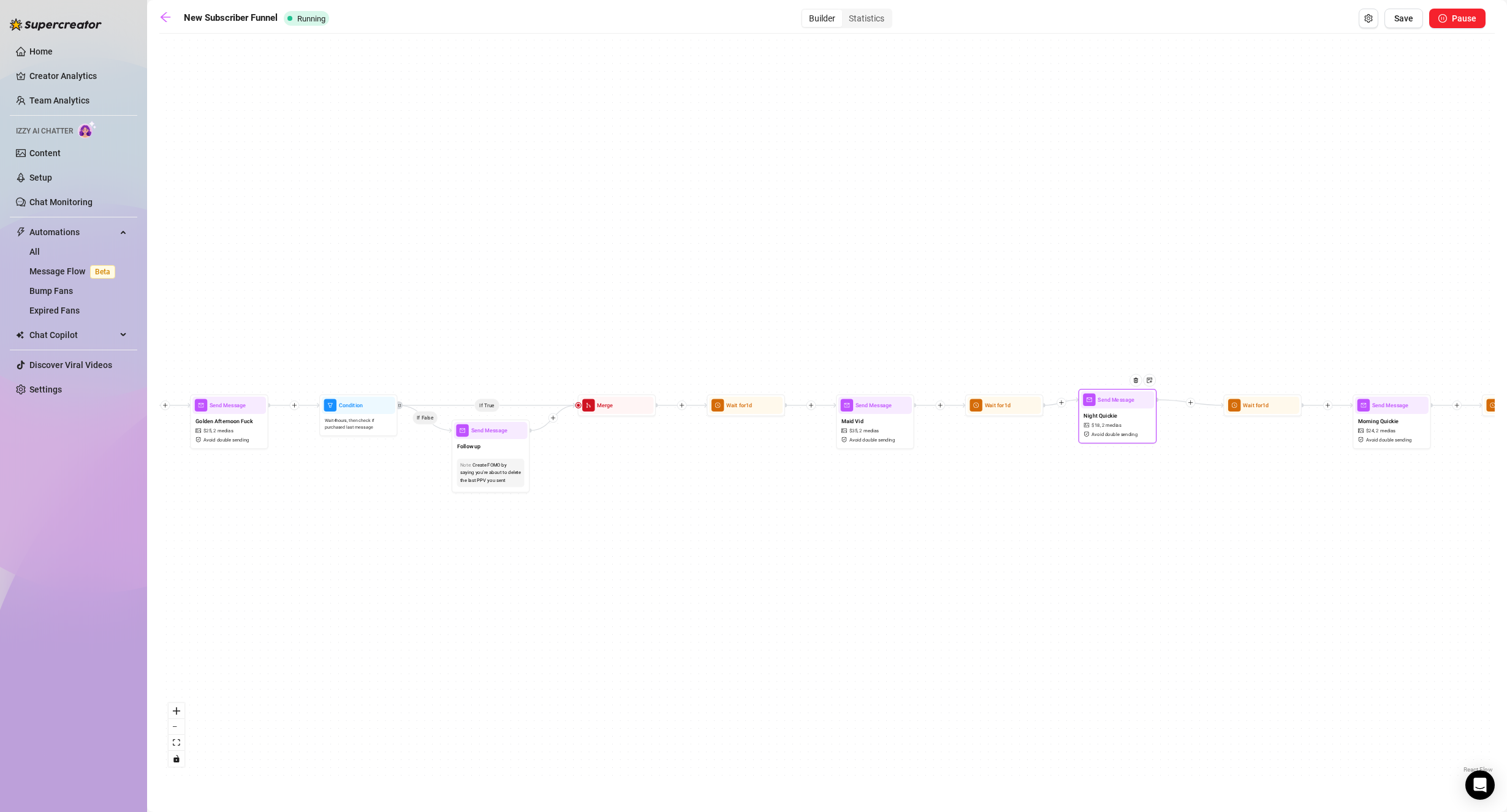
drag, startPoint x: 1118, startPoint y: 408, endPoint x: 893, endPoint y: 405, distance: 225.0
click at [1080, 408] on div "Night Quickie $ 18 , 2 medias Avoid double sending" at bounding box center [1117, 424] width 73 height 33
drag, startPoint x: 909, startPoint y: 403, endPoint x: 934, endPoint y: 397, distance: 25.7
click at [913, 405] on div "Night Quickie $ 18 , 2 medias Avoid double sending" at bounding box center [892, 421] width 73 height 33
click at [922, 414] on div "Night Quickie $ 18 , 2 medias Avoid double sending" at bounding box center [909, 420] width 73 height 33
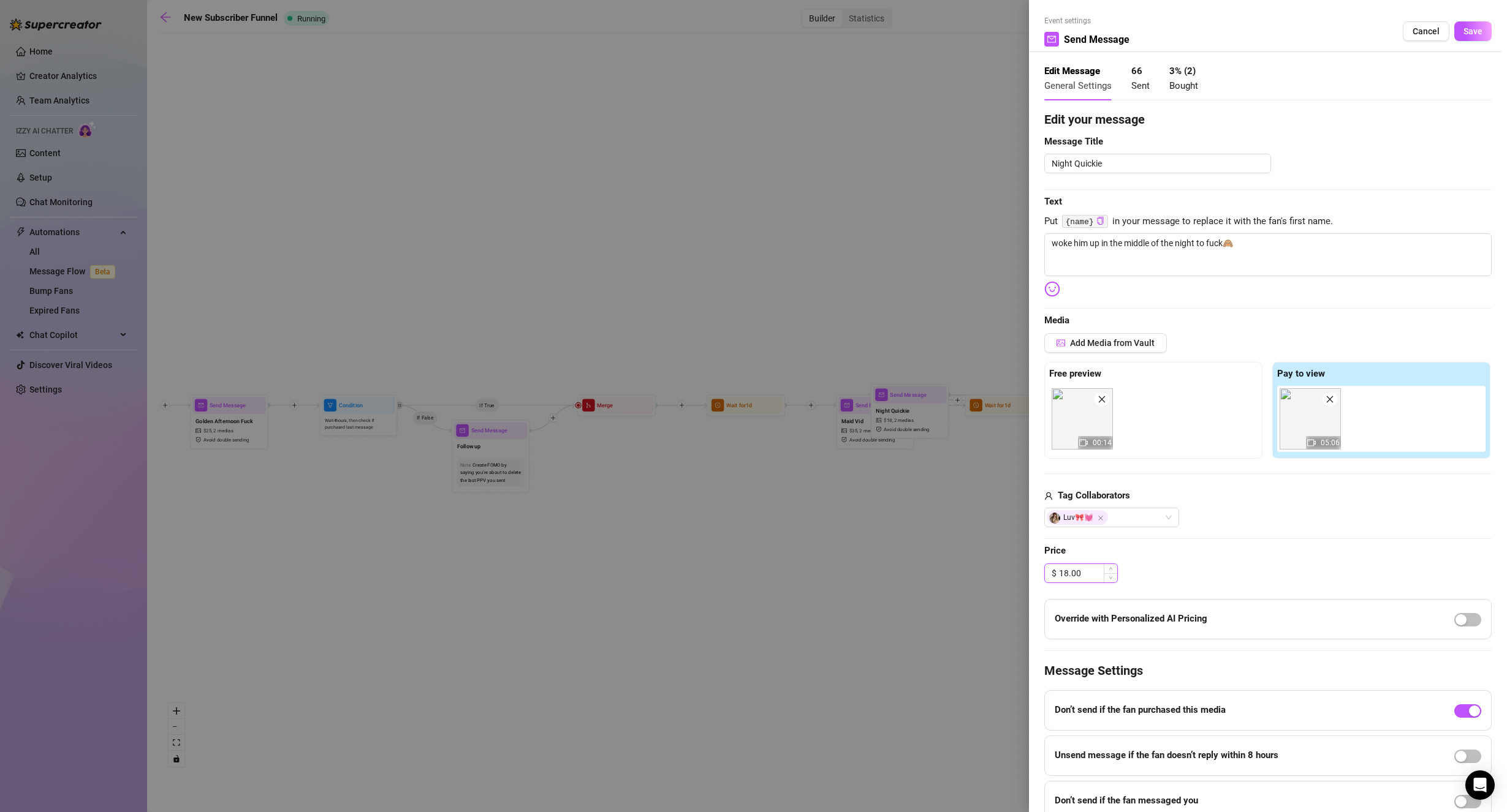
click at [1086, 570] on input "18.00" at bounding box center [1088, 573] width 58 height 18
click at [1066, 567] on input "18.00" at bounding box center [1088, 573] width 58 height 18
click at [1232, 520] on div "Luv🎀💓" at bounding box center [1268, 517] width 448 height 20
click at [1454, 31] on button "Save" at bounding box center [1472, 31] width 37 height 20
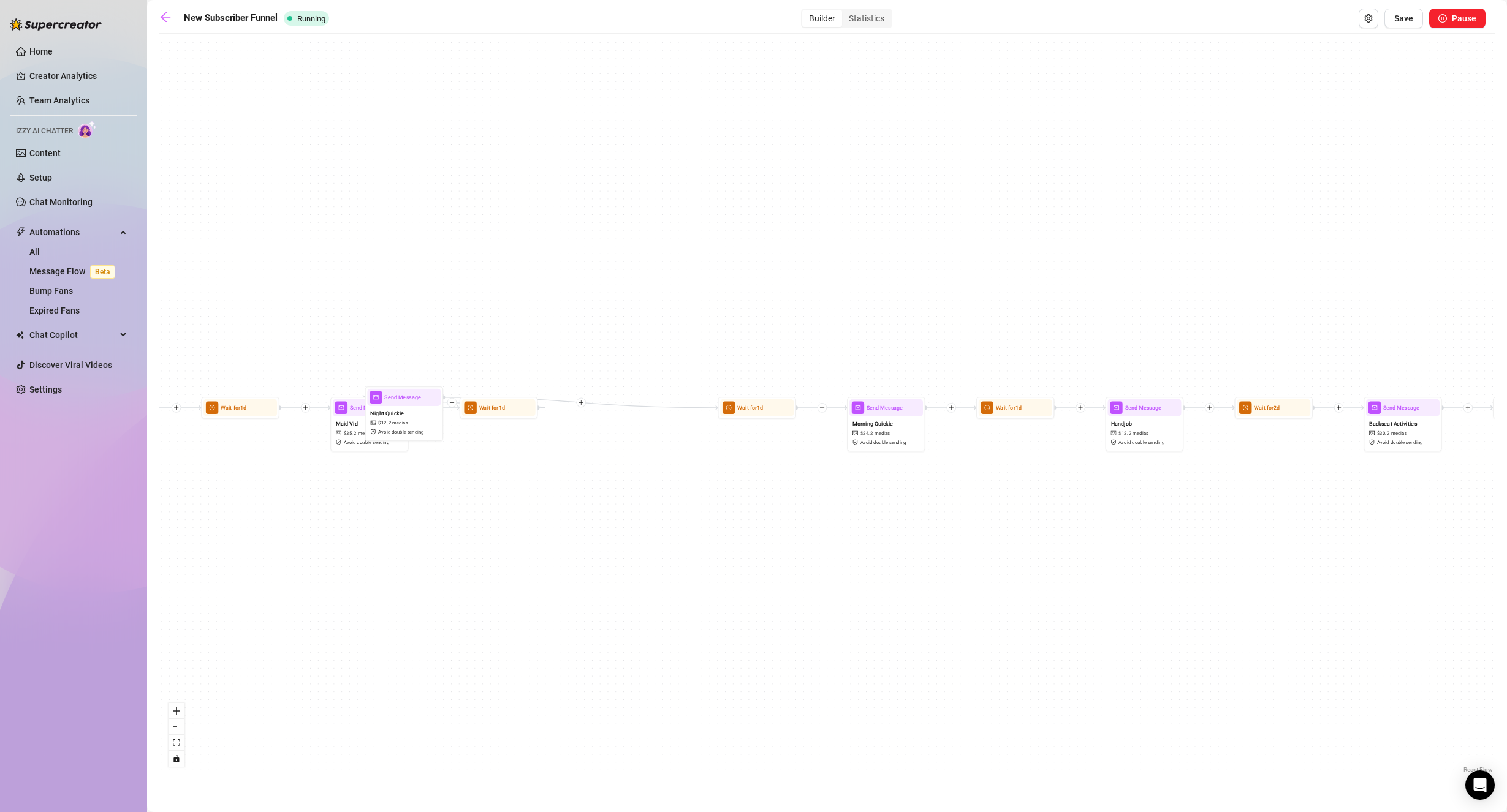
drag, startPoint x: 1152, startPoint y: 306, endPoint x: 596, endPoint y: 314, distance: 556.1
click at [583, 311] on div "If True If False If True If False If True If False Send Message cute handjob $ …" at bounding box center [826, 408] width 1335 height 736
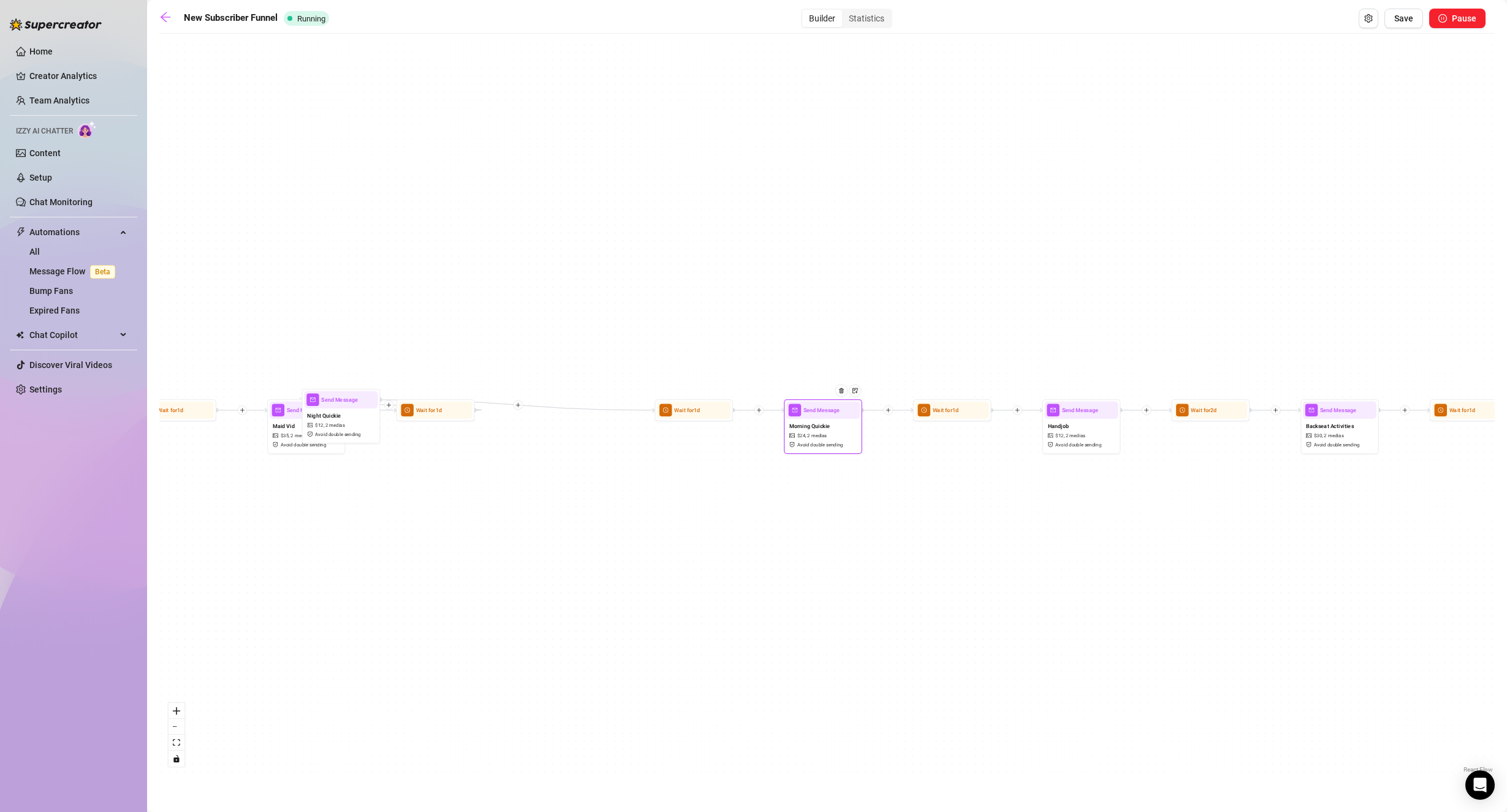
click at [809, 413] on span "Send Message" at bounding box center [822, 410] width 36 height 9
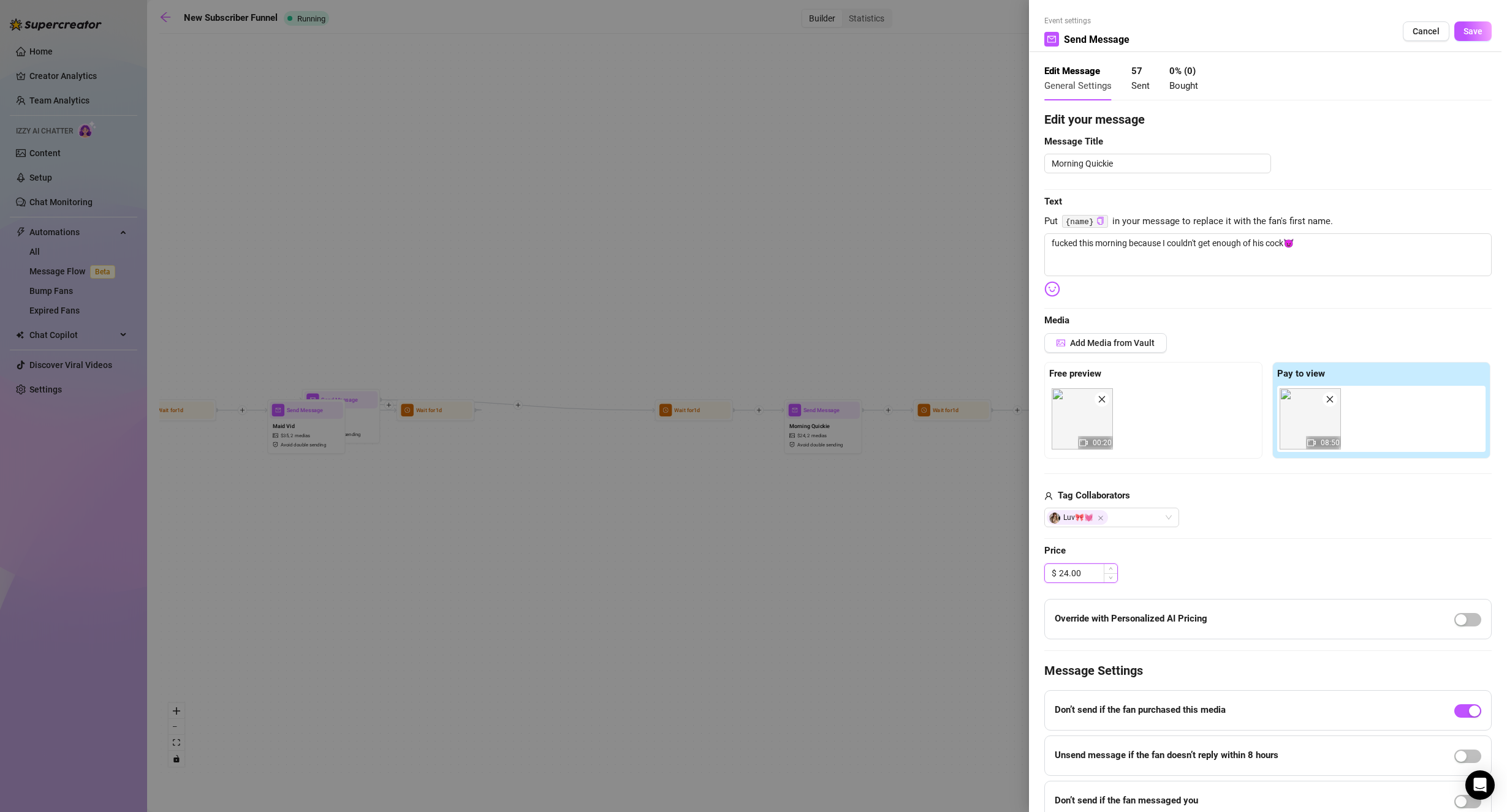
click at [1075, 581] on input "24.00" at bounding box center [1088, 573] width 58 height 18
click at [1075, 580] on input "24.00" at bounding box center [1088, 573] width 58 height 18
click at [1233, 537] on div "Edit your message Message Title Morning Quickie Text Put {name} in your message…" at bounding box center [1268, 466] width 448 height 711
drag, startPoint x: 1453, startPoint y: 33, endPoint x: 1418, endPoint y: 65, distance: 47.4
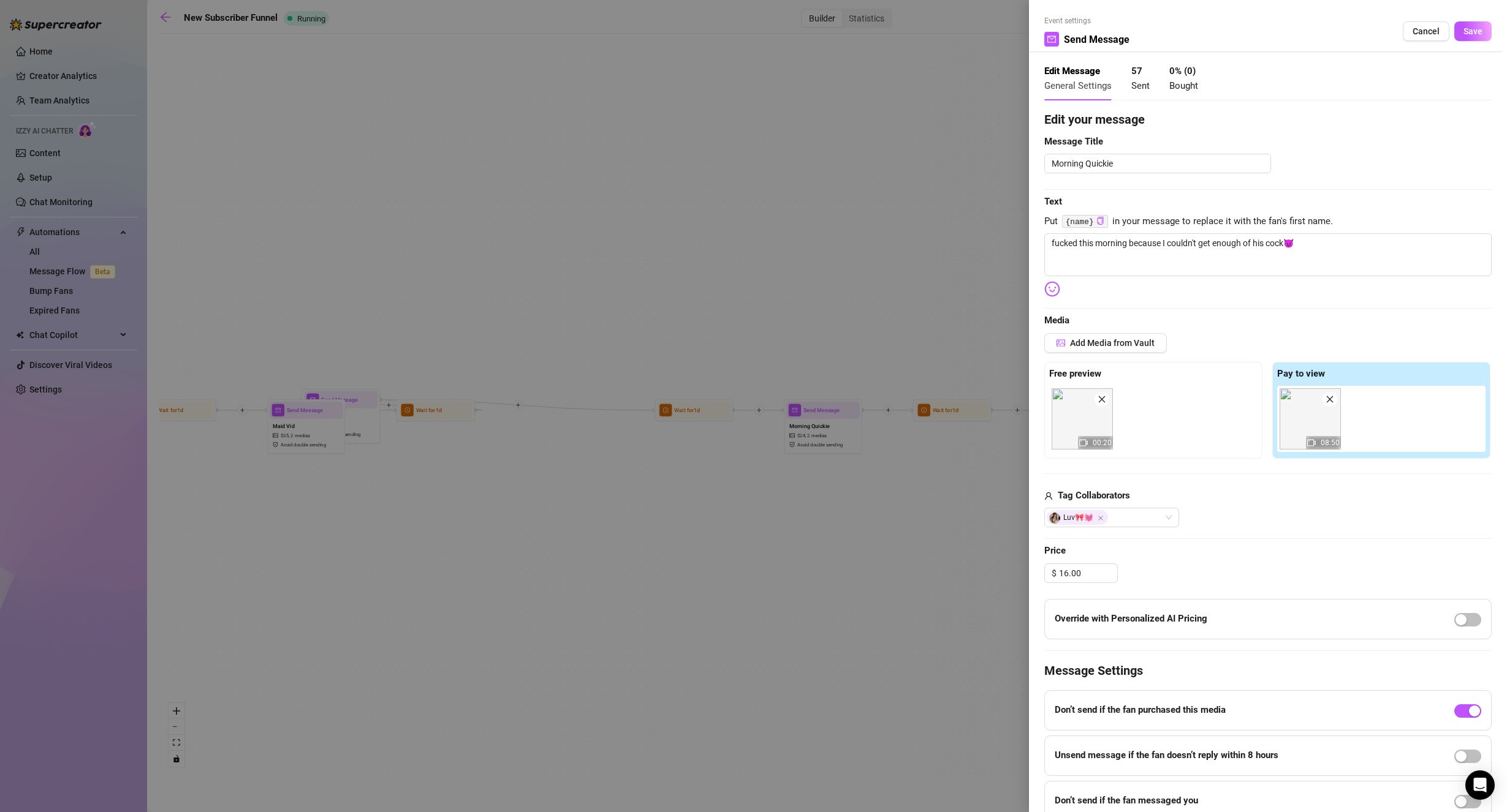
click at [1463, 33] on span "Save" at bounding box center [1473, 31] width 19 height 9
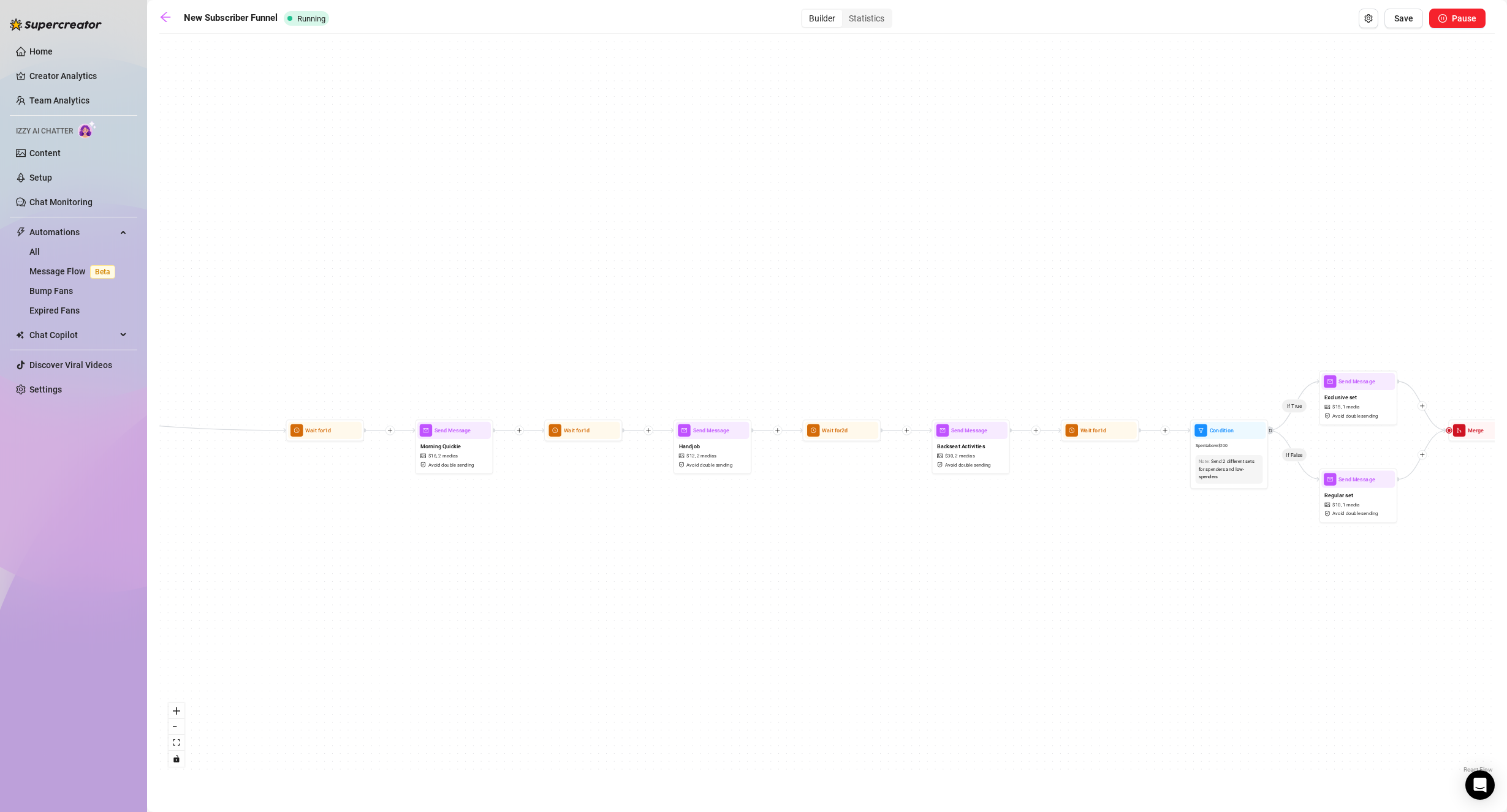
drag, startPoint x: 1003, startPoint y: 290, endPoint x: 729, endPoint y: 415, distance: 301.2
click at [802, 299] on div "If True If False If True If False If True If False Send Message cute handjob $ …" at bounding box center [826, 408] width 1335 height 736
click at [711, 451] on div "Handjob $ 12 , 2 medias Avoid double sending" at bounding box center [707, 457] width 73 height 33
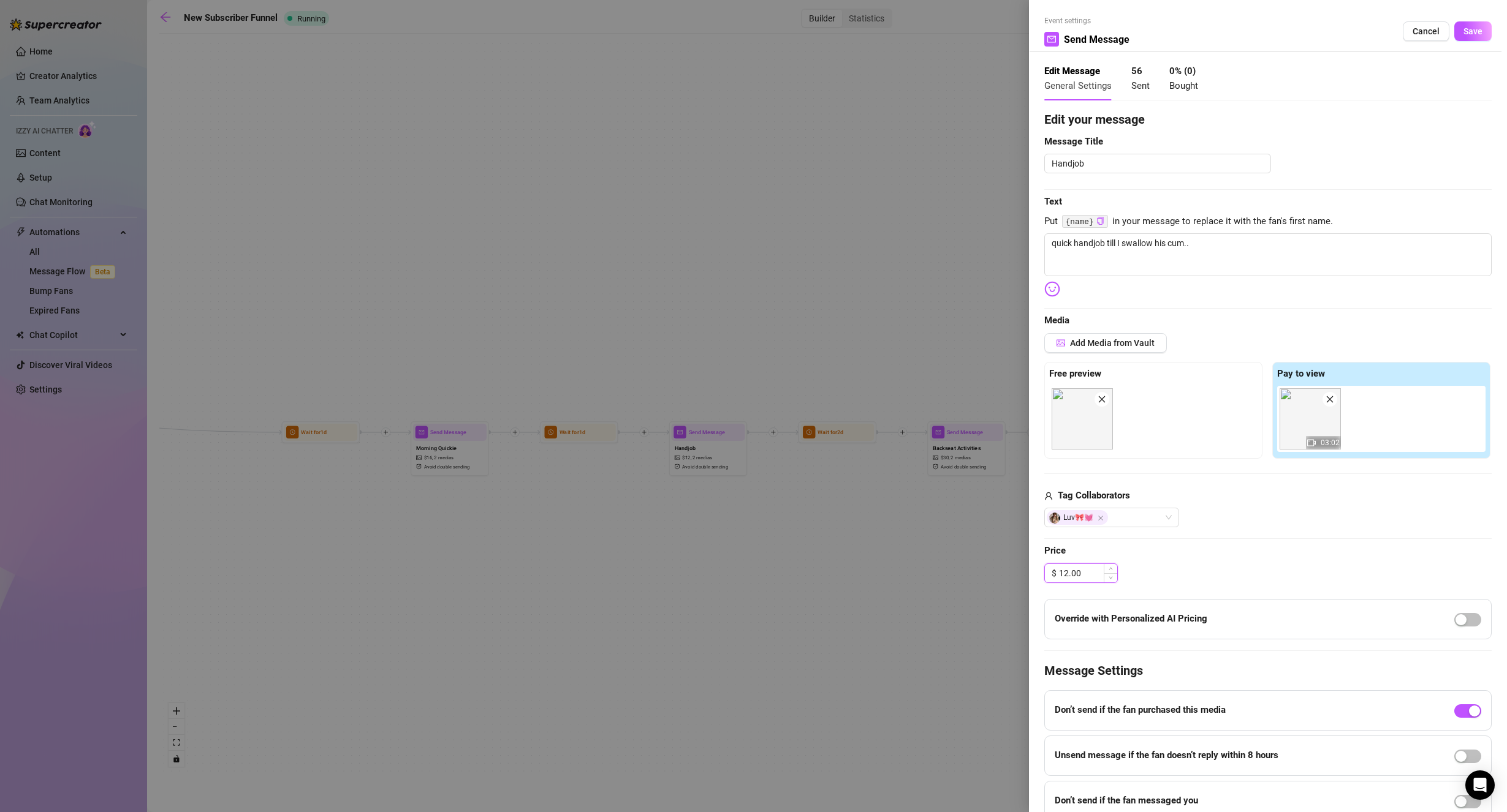
click at [1093, 571] on input "12.00" at bounding box center [1088, 573] width 58 height 18
click at [1204, 562] on div "Edit your message Message Title Handjob Text Put {name} in your message to repl…" at bounding box center [1268, 466] width 448 height 711
click at [1471, 25] on button "Save" at bounding box center [1472, 31] width 37 height 20
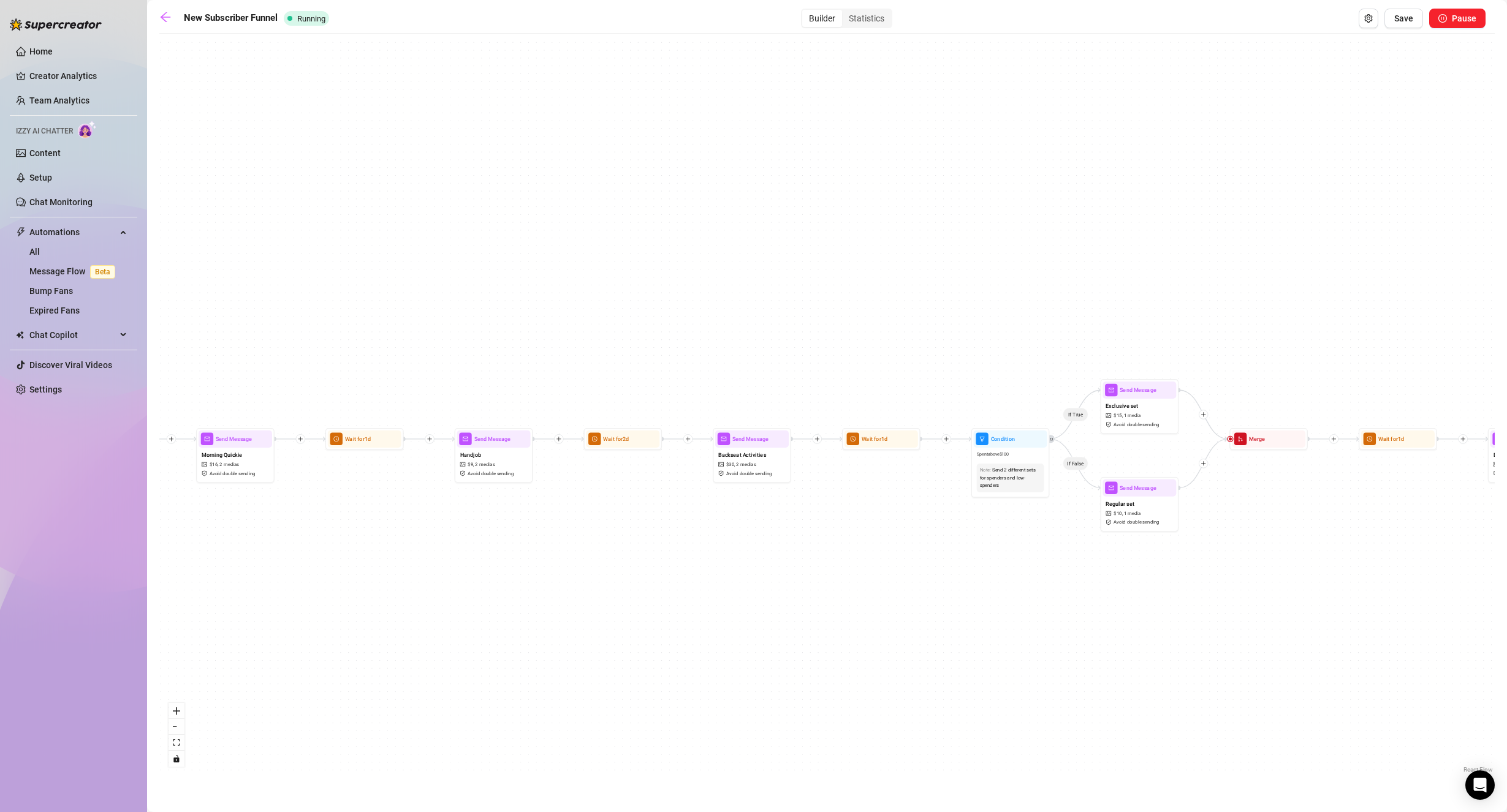
drag, startPoint x: 1165, startPoint y: 383, endPoint x: 955, endPoint y: 390, distance: 210.1
click at [955, 390] on div "If True If False If True If False If True If False Send Message cute handjob $ …" at bounding box center [826, 408] width 1335 height 736
click at [767, 472] on span "Avoid double sending" at bounding box center [748, 474] width 46 height 7
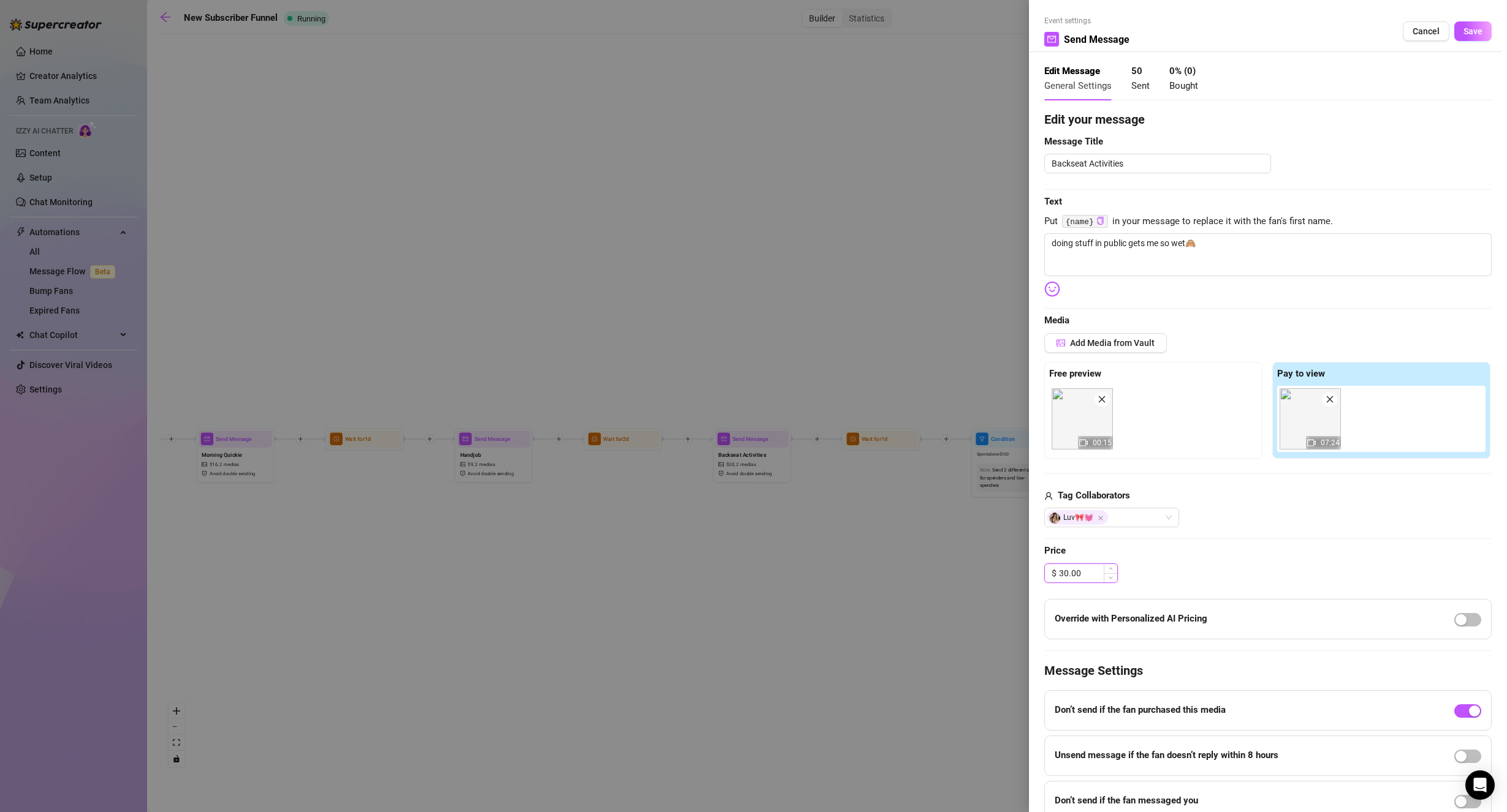
click at [1082, 577] on input "30.00" at bounding box center [1088, 573] width 58 height 18
click at [1243, 557] on span "Price" at bounding box center [1268, 551] width 448 height 15
click at [1463, 31] on span "Save" at bounding box center [1473, 31] width 19 height 9
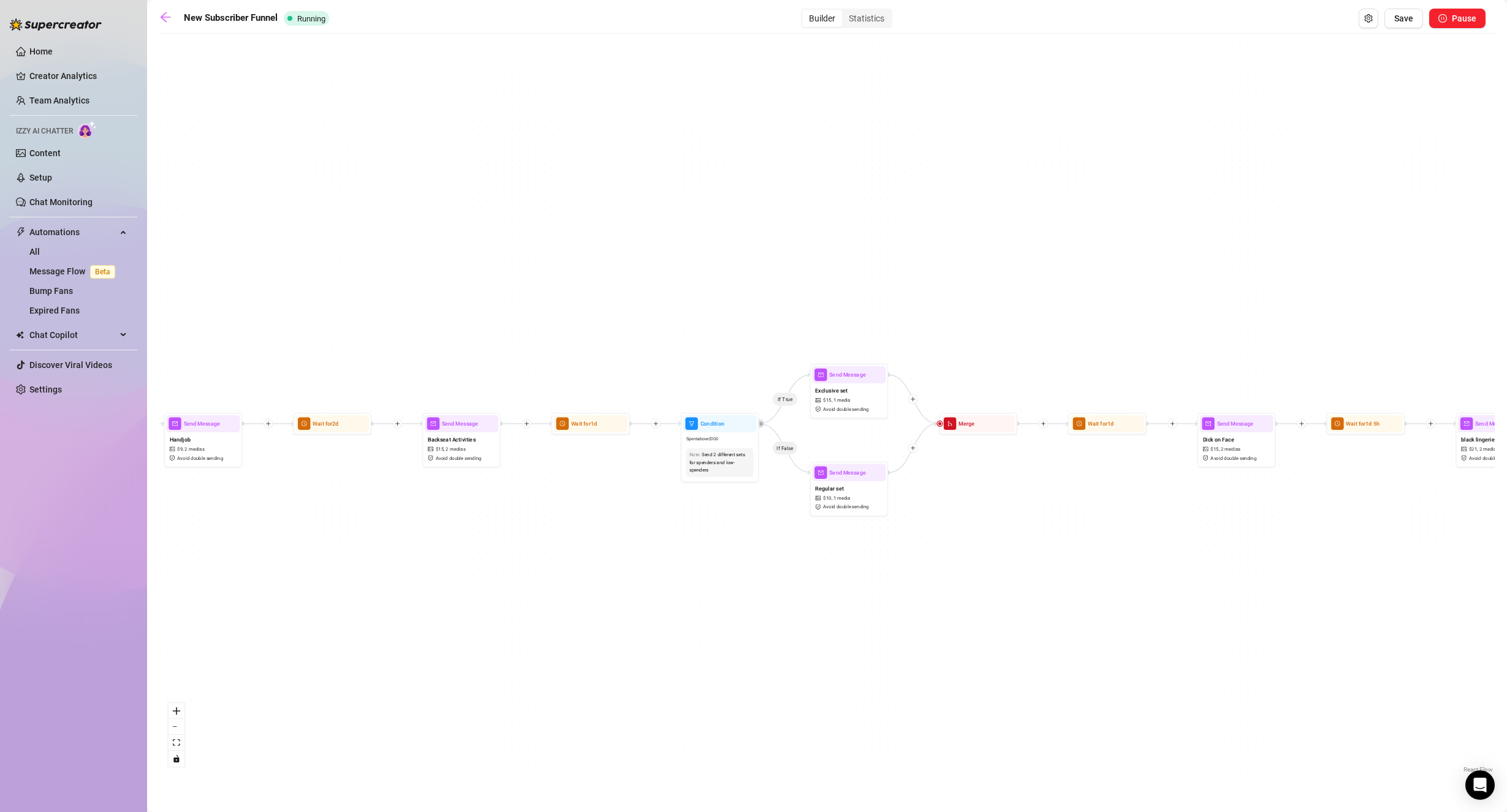
drag, startPoint x: 1208, startPoint y: 347, endPoint x: 900, endPoint y: 328, distance: 308.6
click at [900, 328] on div "If True If False If True If False If True If False Send Message cute handjob $ …" at bounding box center [826, 408] width 1335 height 736
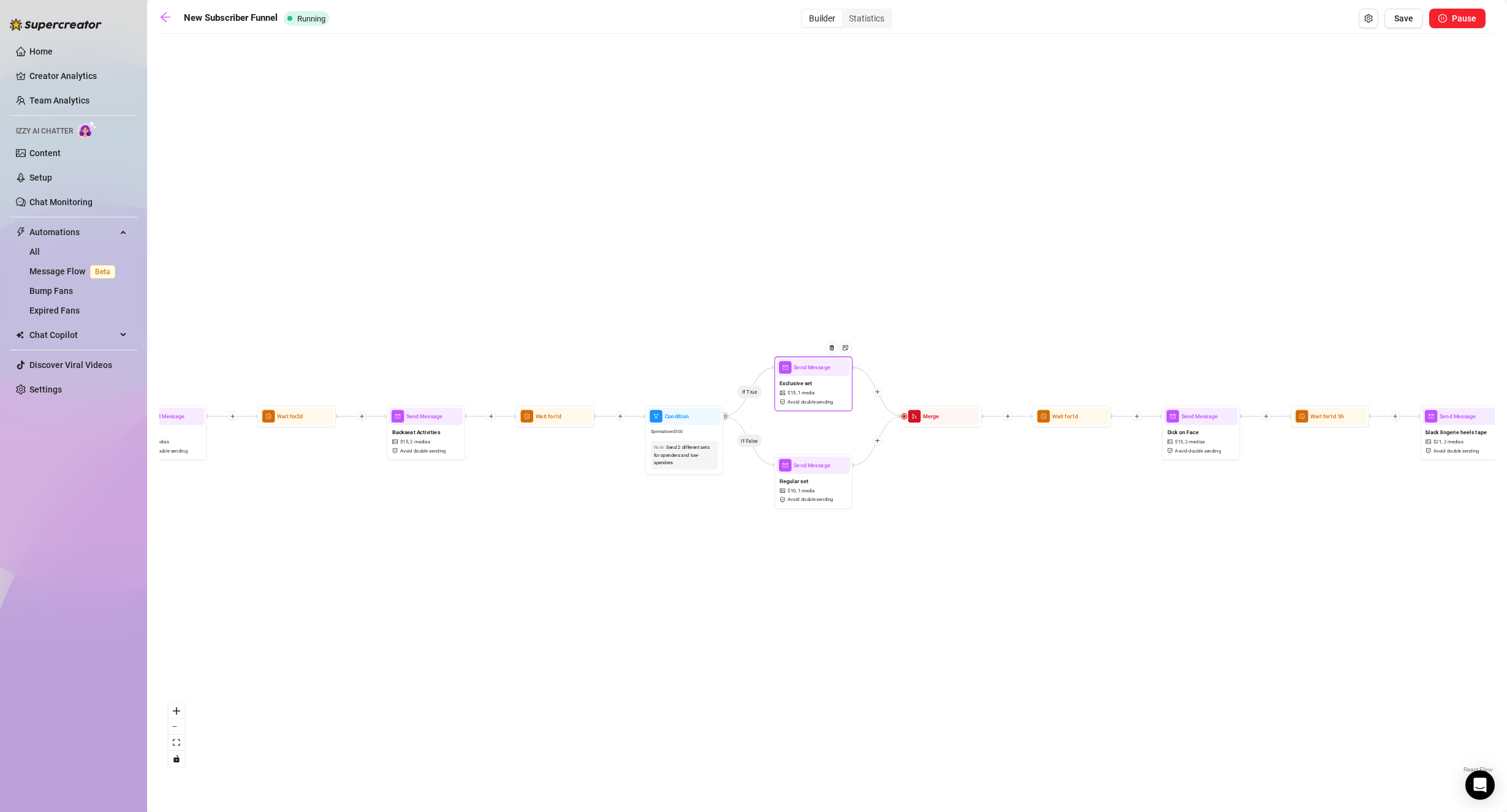
click at [799, 397] on div "Exclusive set $ 15 , 1 media Avoid double sending" at bounding box center [812, 392] width 73 height 33
click at [801, 397] on span "1 media" at bounding box center [807, 393] width 17 height 7
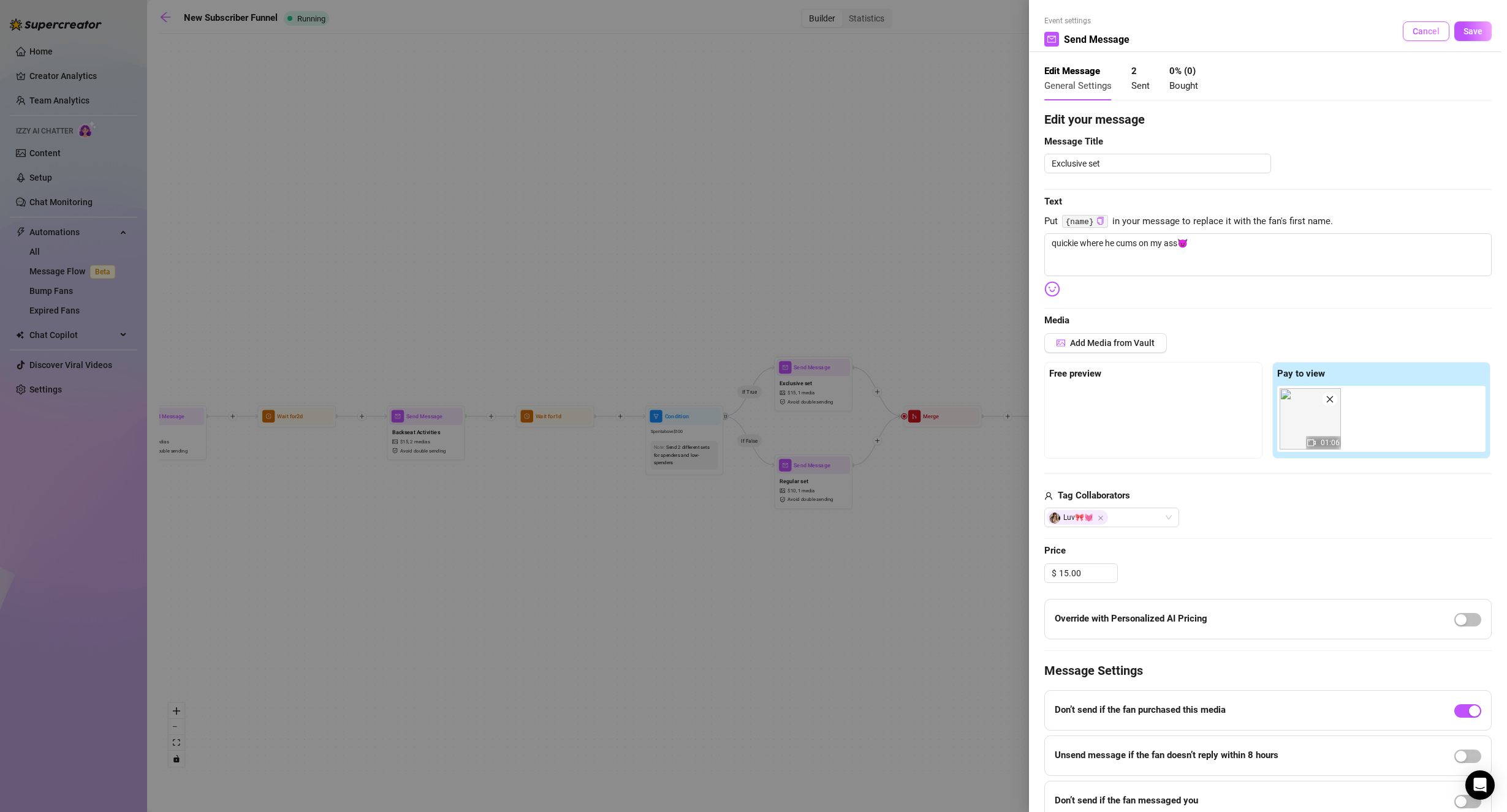
click at [1421, 37] on button "Cancel" at bounding box center [1426, 31] width 47 height 20
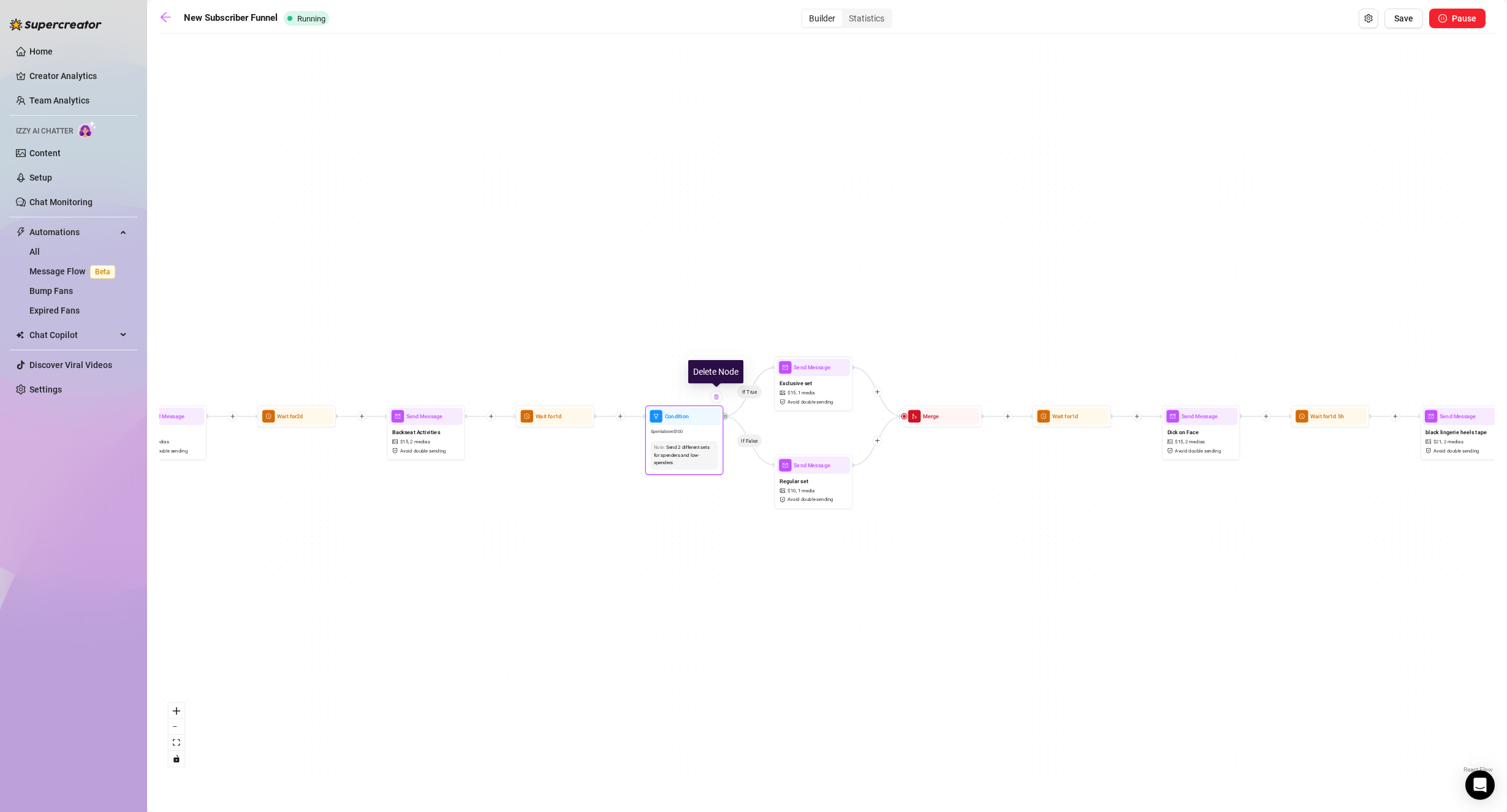
click at [715, 399] on img at bounding box center [716, 397] width 6 height 6
click at [833, 352] on div at bounding box center [831, 348] width 12 height 12
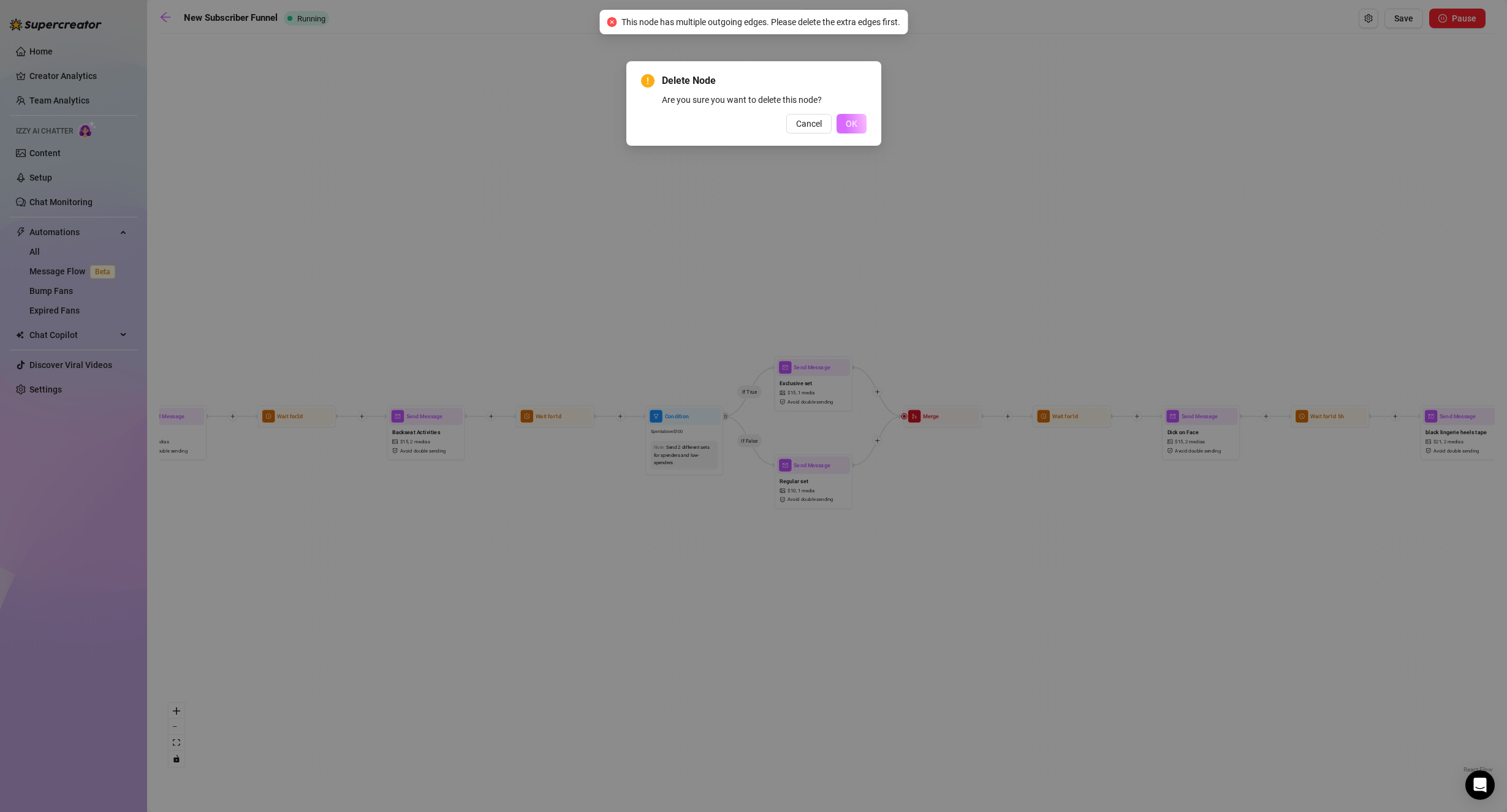
click at [854, 121] on span "OK" at bounding box center [852, 123] width 12 height 9
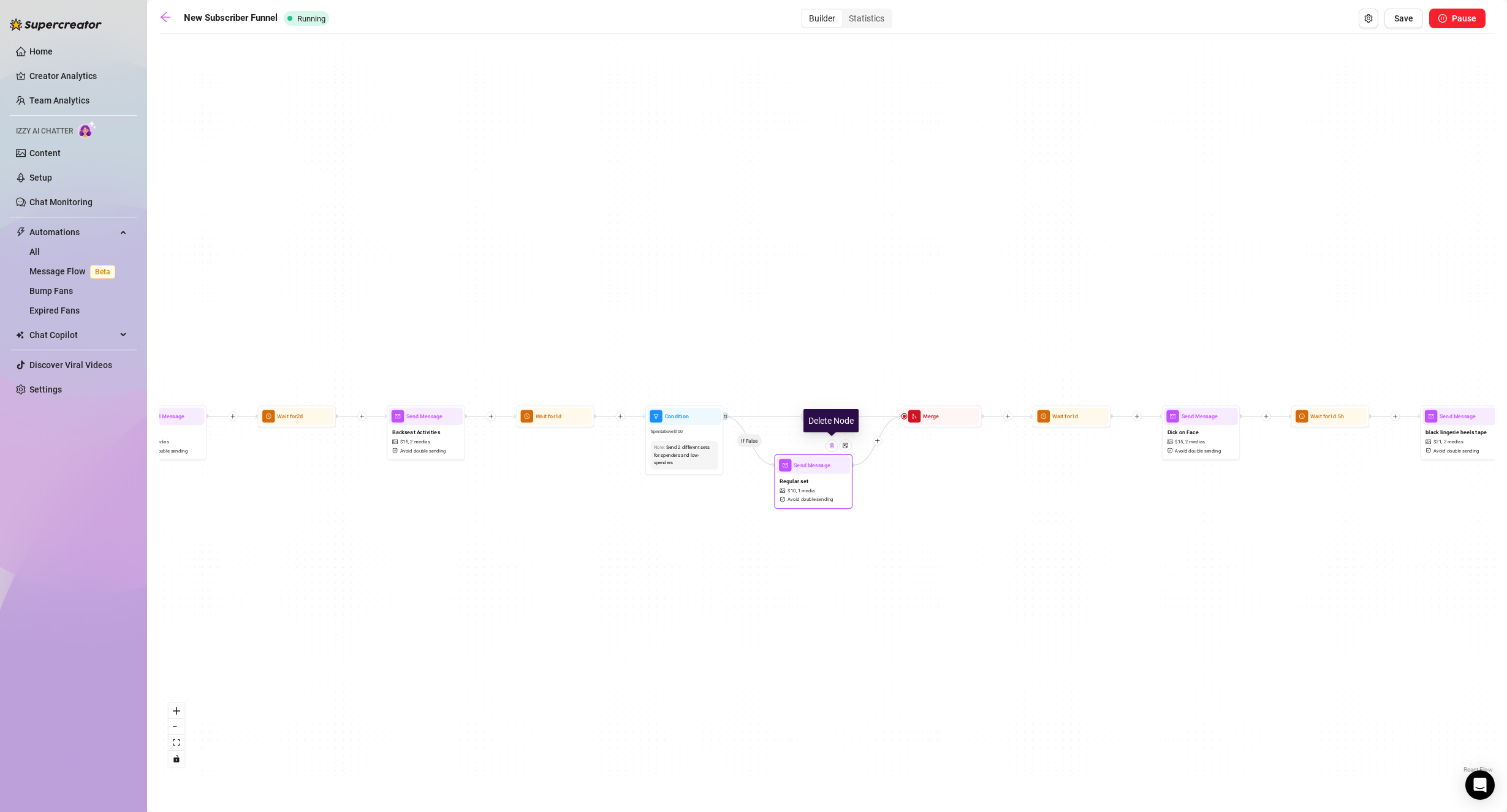
click at [831, 450] on div at bounding box center [831, 445] width 12 height 12
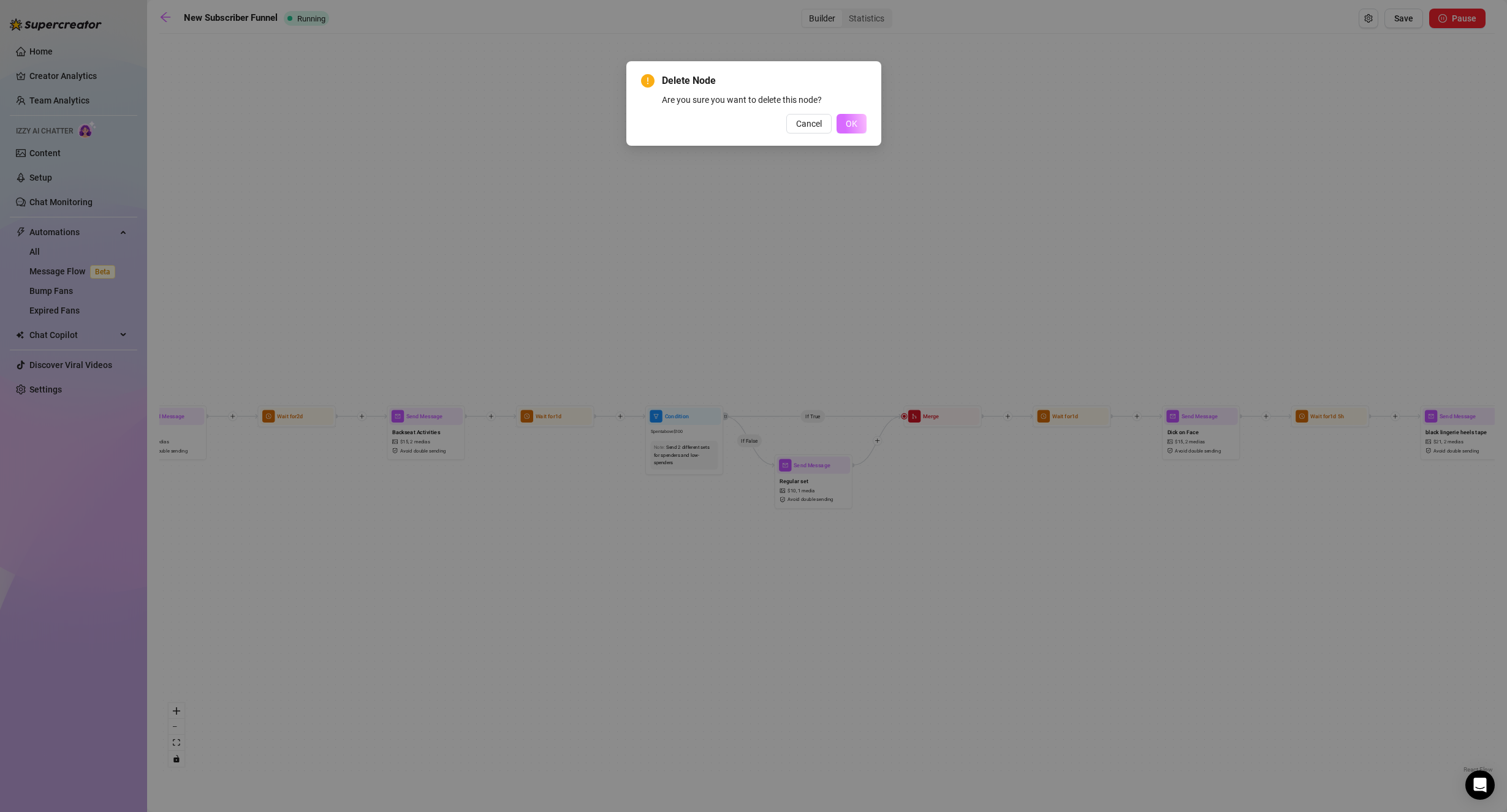
click at [848, 126] on span "OK" at bounding box center [852, 123] width 12 height 9
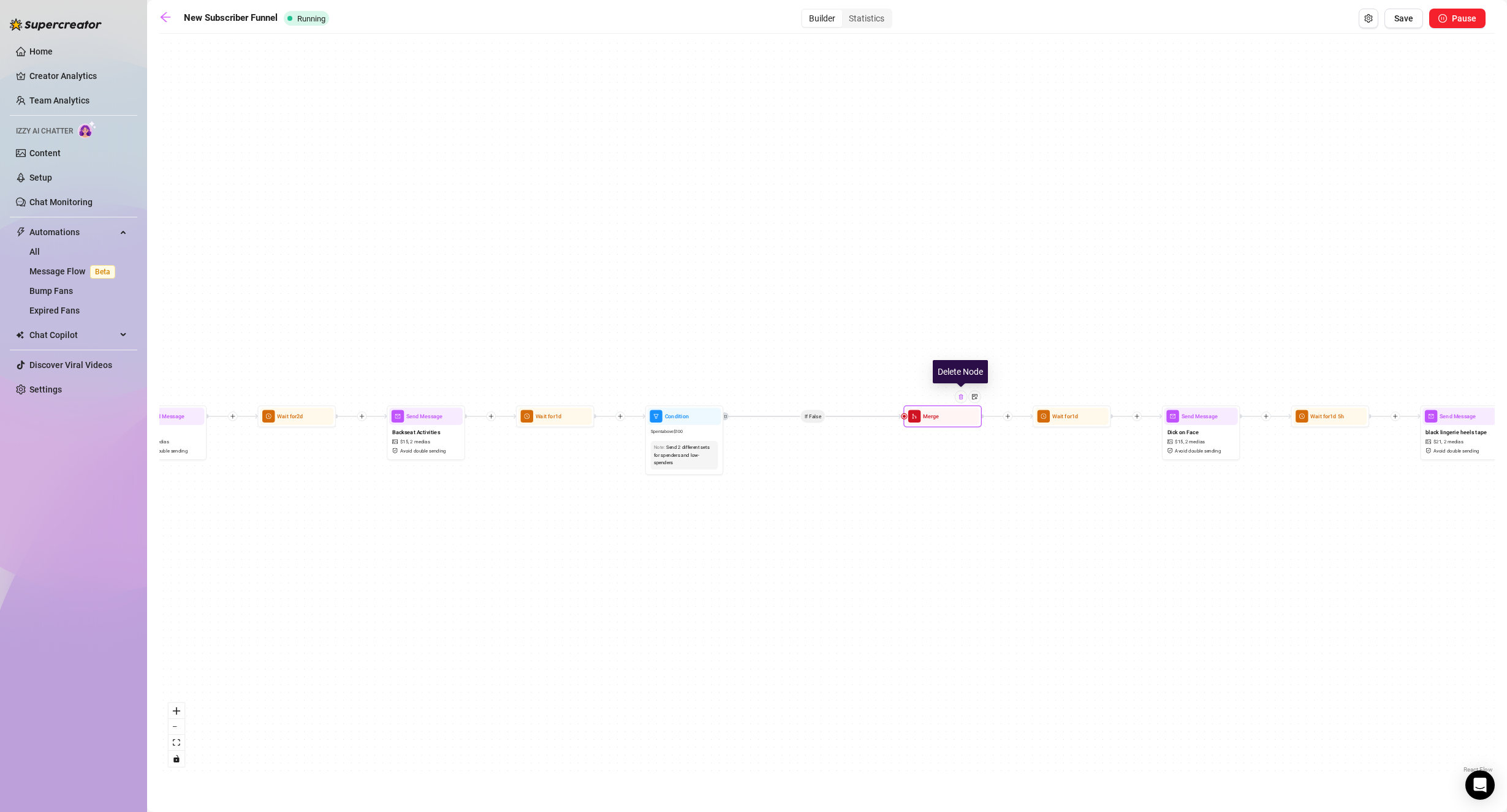
click at [959, 400] on img at bounding box center [961, 397] width 6 height 6
click at [960, 401] on div at bounding box center [961, 397] width 12 height 12
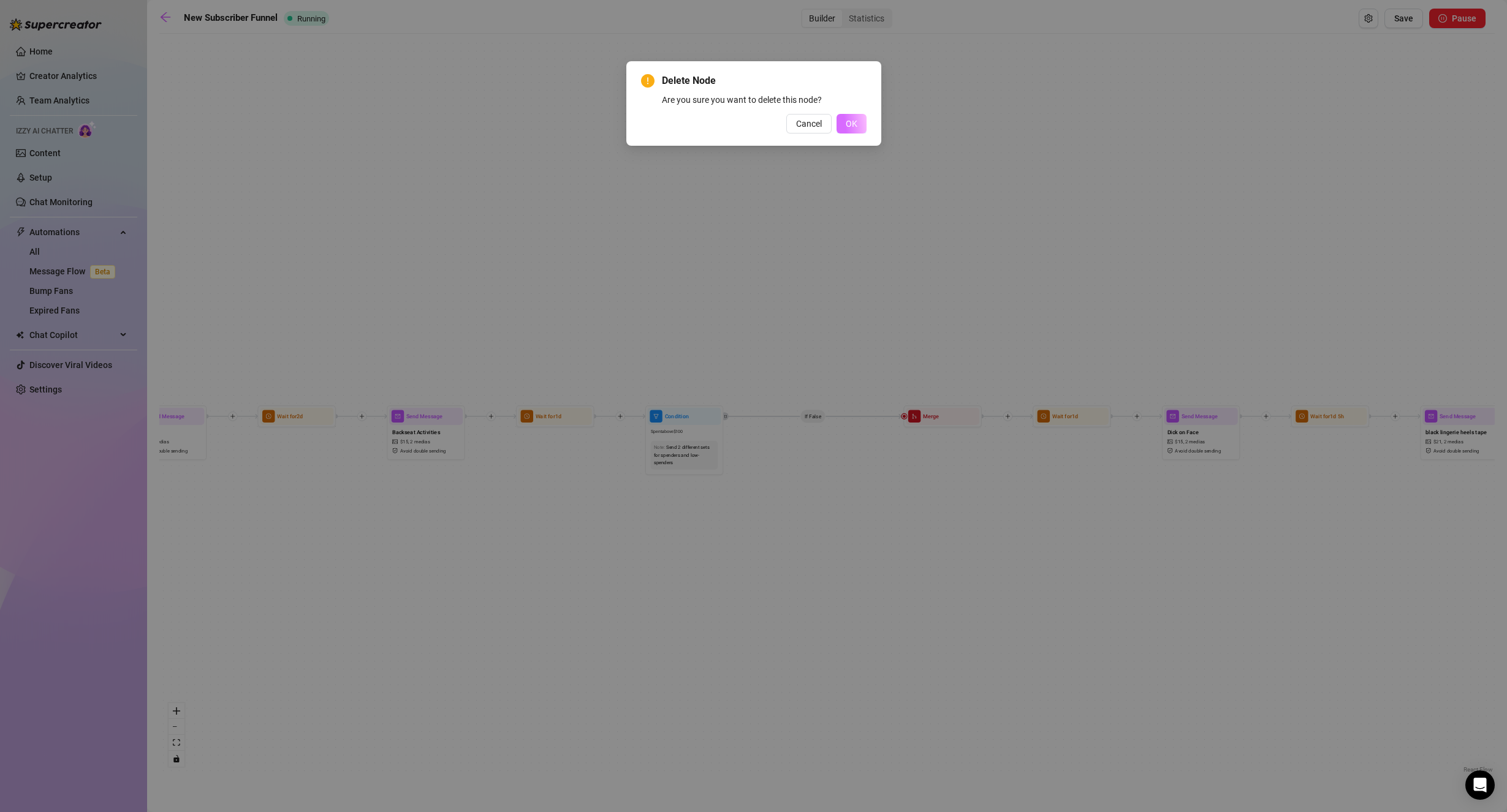
click at [851, 121] on span "OK" at bounding box center [852, 123] width 12 height 9
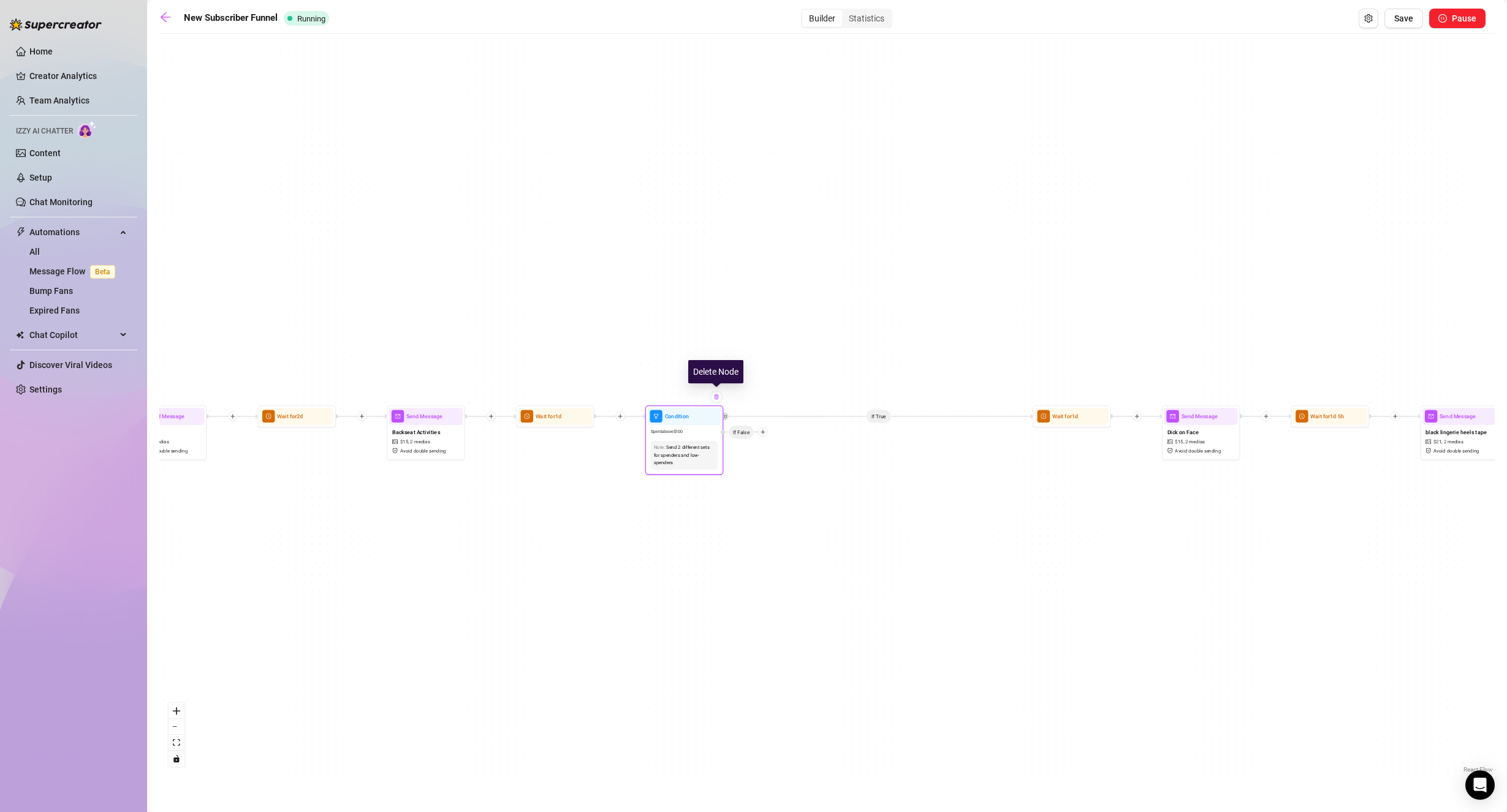
click at [717, 401] on div at bounding box center [716, 397] width 12 height 12
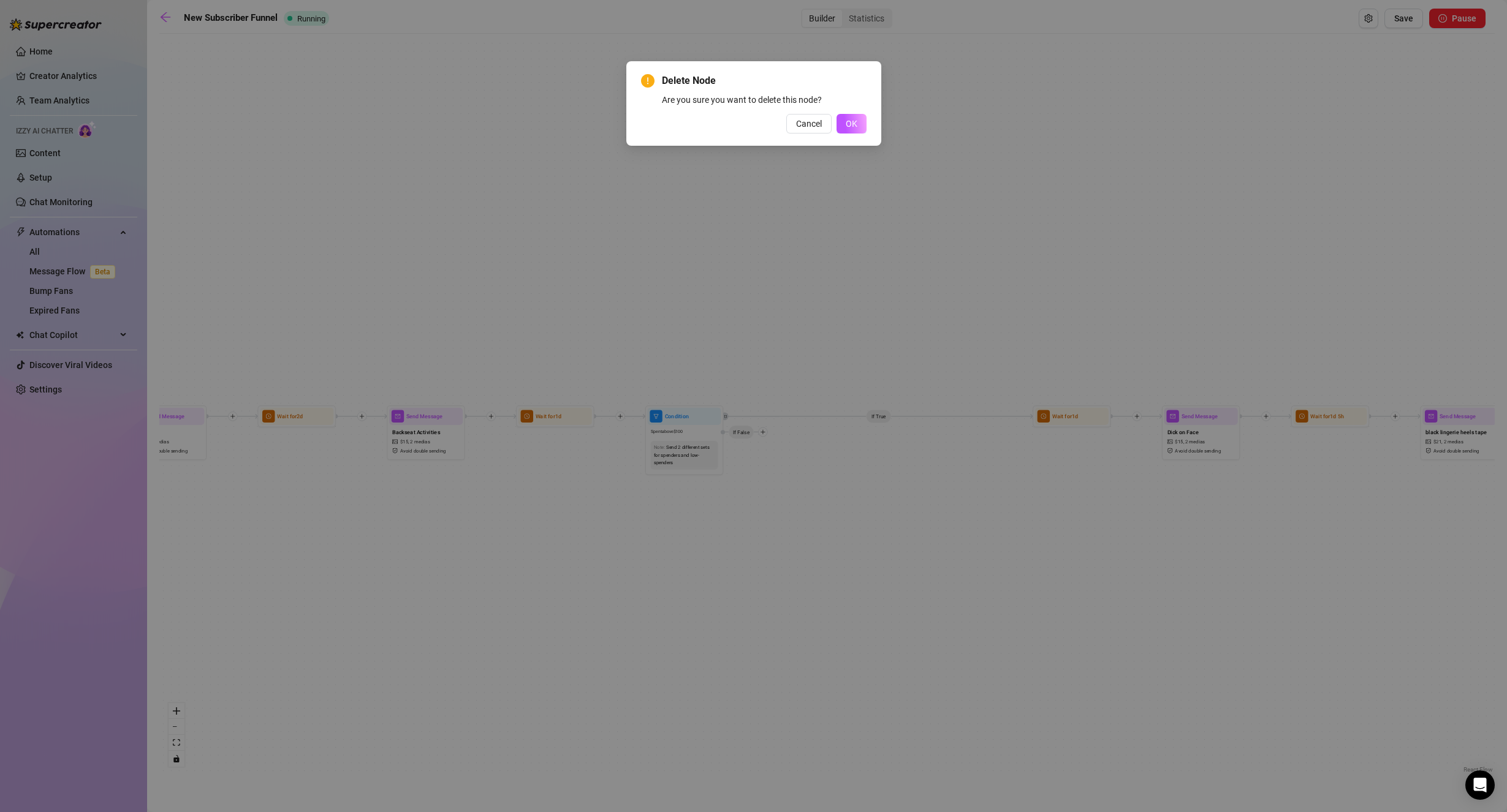
drag, startPoint x: 854, startPoint y: 116, endPoint x: 857, endPoint y: 126, distance: 10.4
click at [854, 117] on button "OK" at bounding box center [851, 123] width 30 height 20
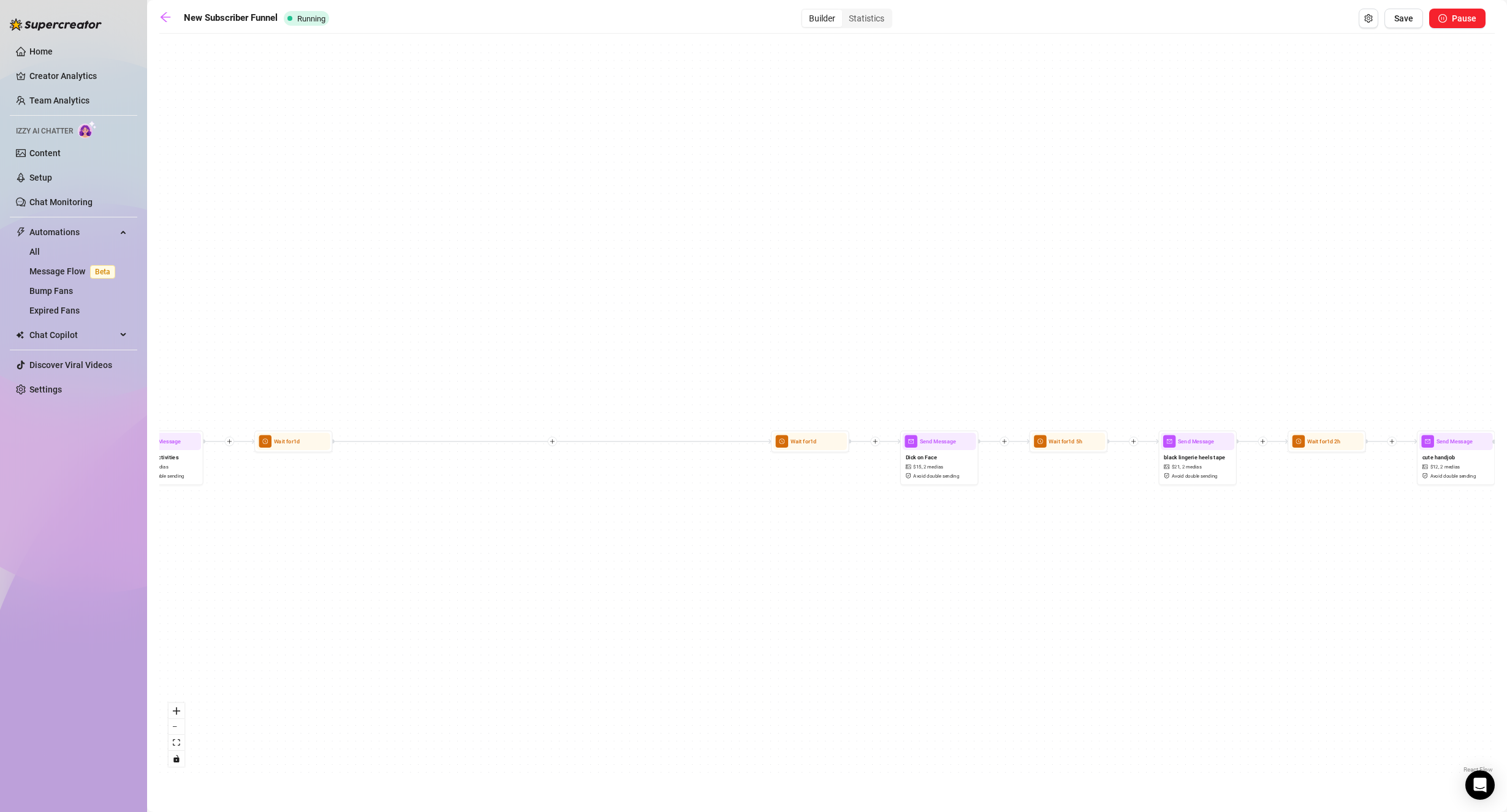
drag, startPoint x: 1003, startPoint y: 306, endPoint x: 596, endPoint y: 317, distance: 407.1
click at [587, 314] on div "If True If False If True If False Send Message cute handjob $ 12 , 2 medias Avo…" at bounding box center [826, 408] width 1335 height 736
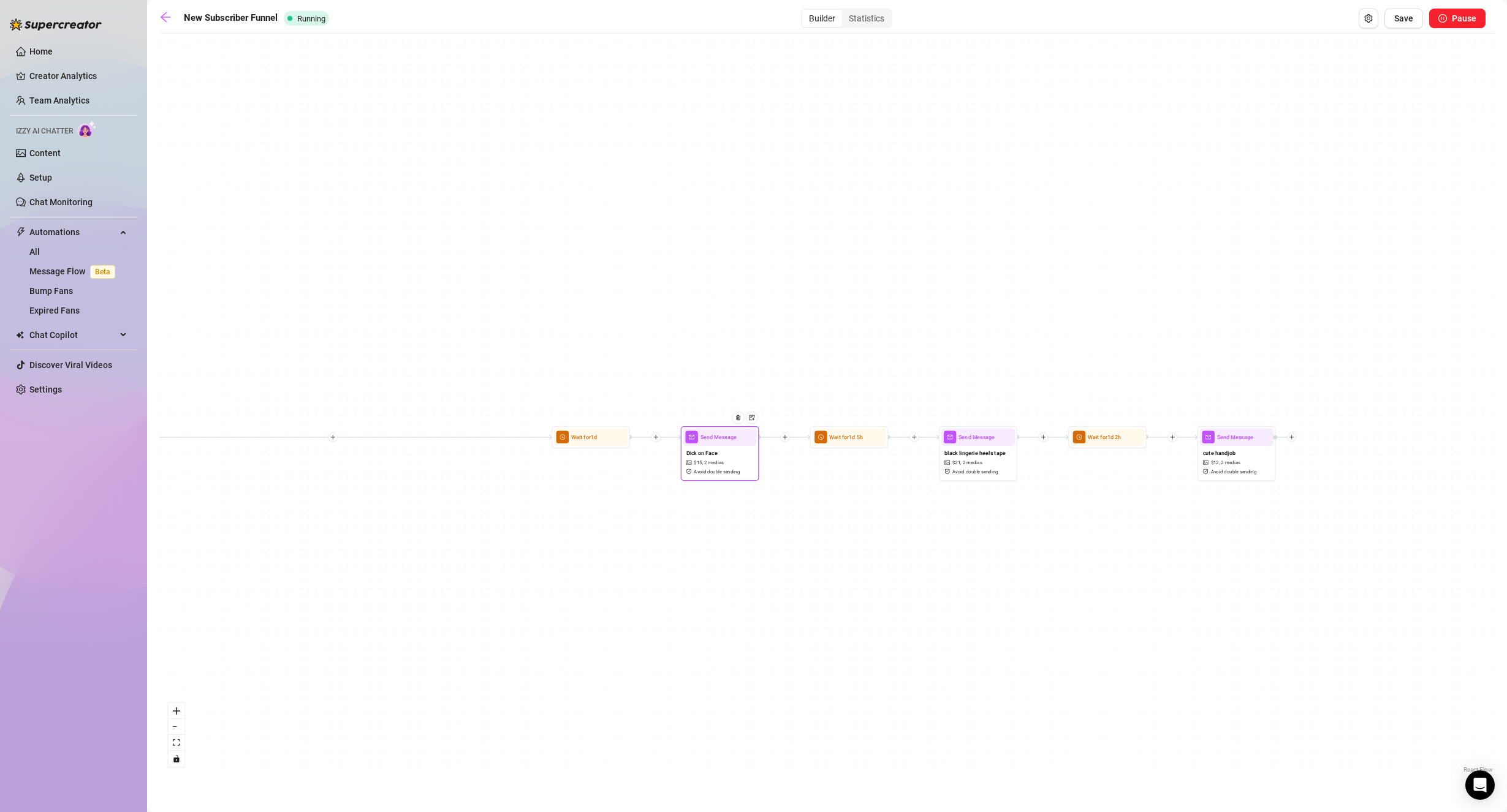
click at [728, 459] on div "Dick on Face $ 15 , 2 medias Avoid double sending" at bounding box center [719, 462] width 73 height 33
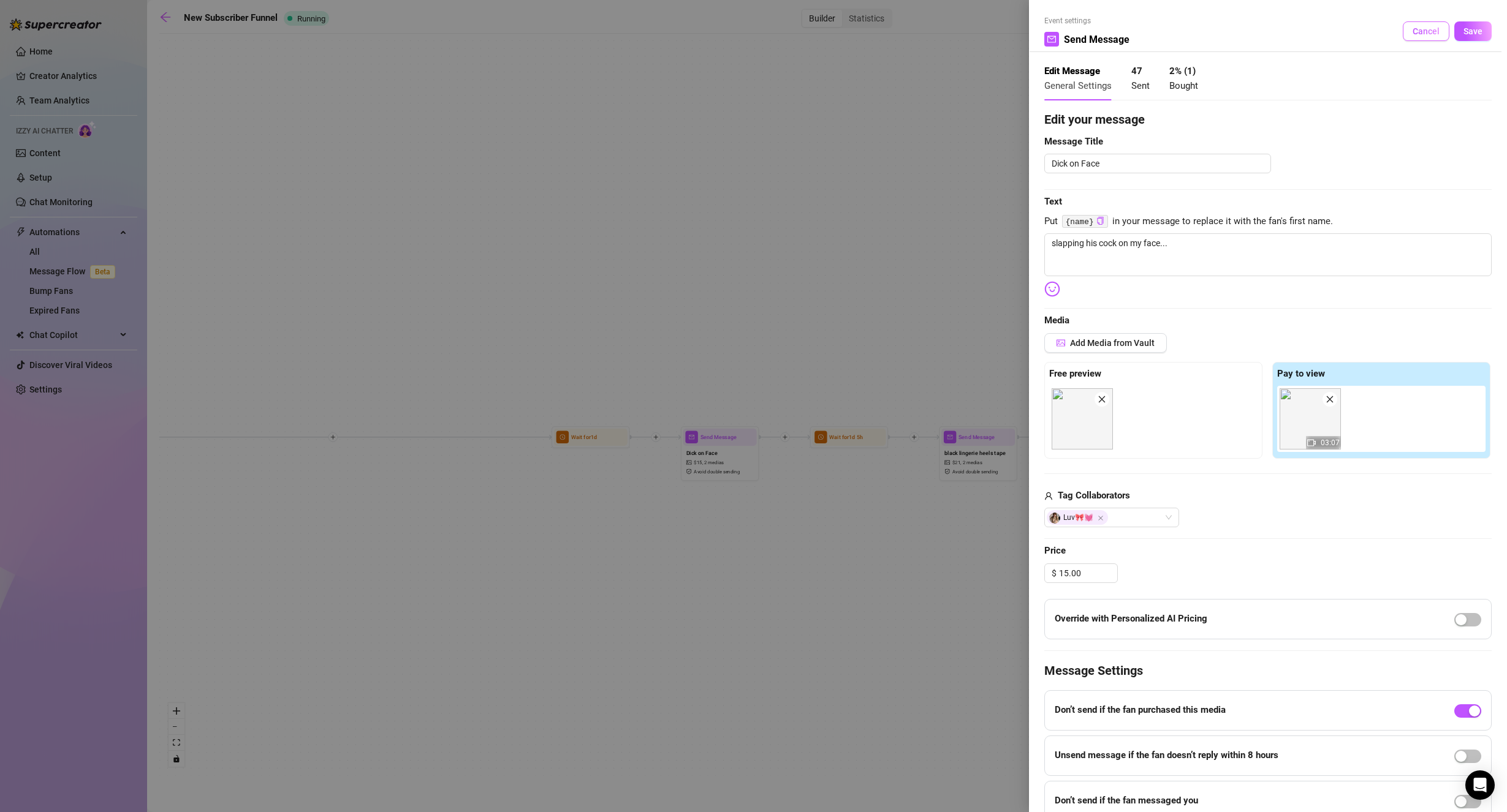
click at [1418, 35] on span "Cancel" at bounding box center [1426, 31] width 27 height 9
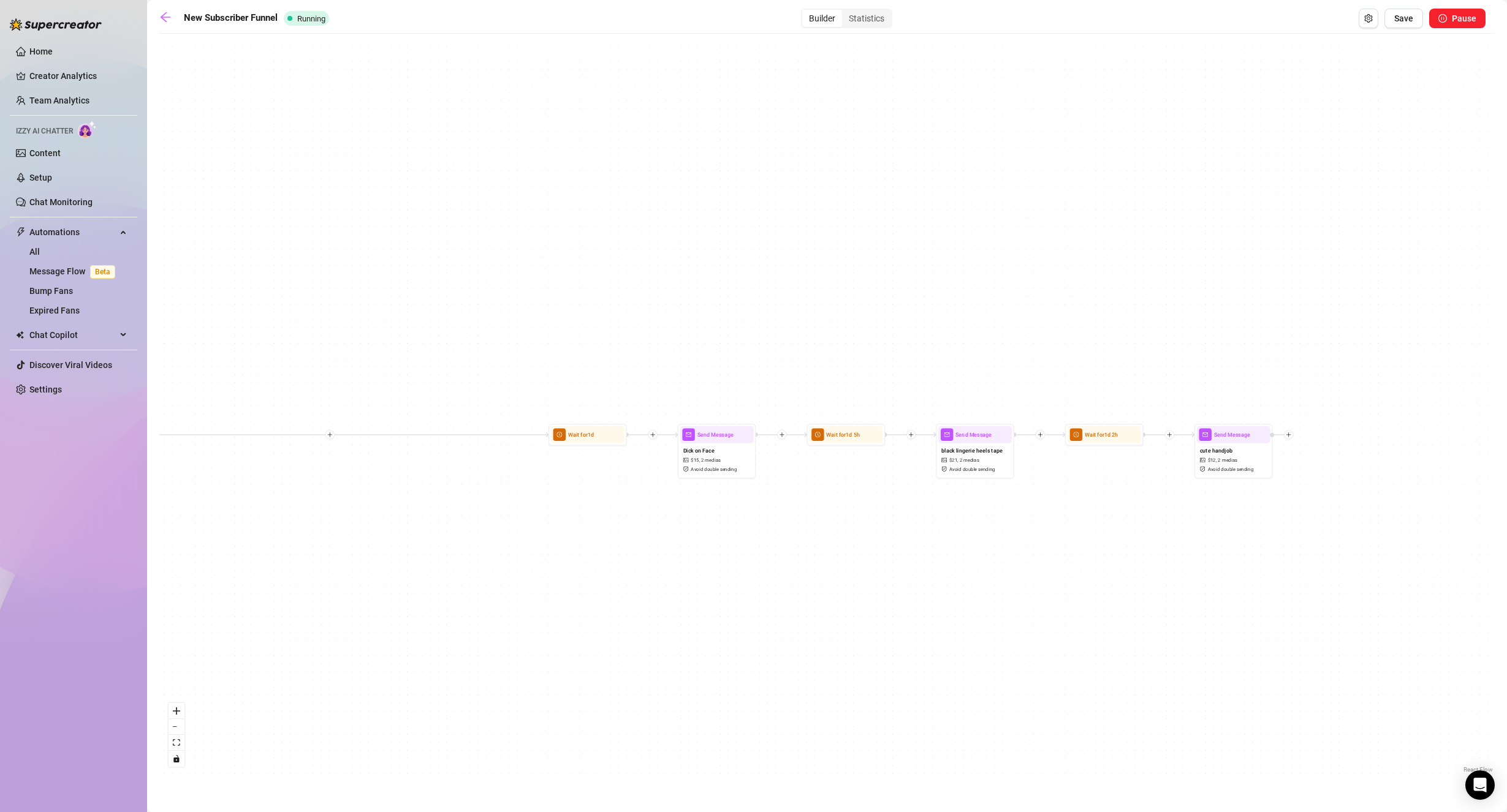
drag, startPoint x: 1001, startPoint y: 341, endPoint x: 956, endPoint y: 327, distance: 47.1
click at [968, 320] on div "If True If False If True If False Send Message cute handjob $ 12 , 2 medias Avo…" at bounding box center [826, 408] width 1335 height 736
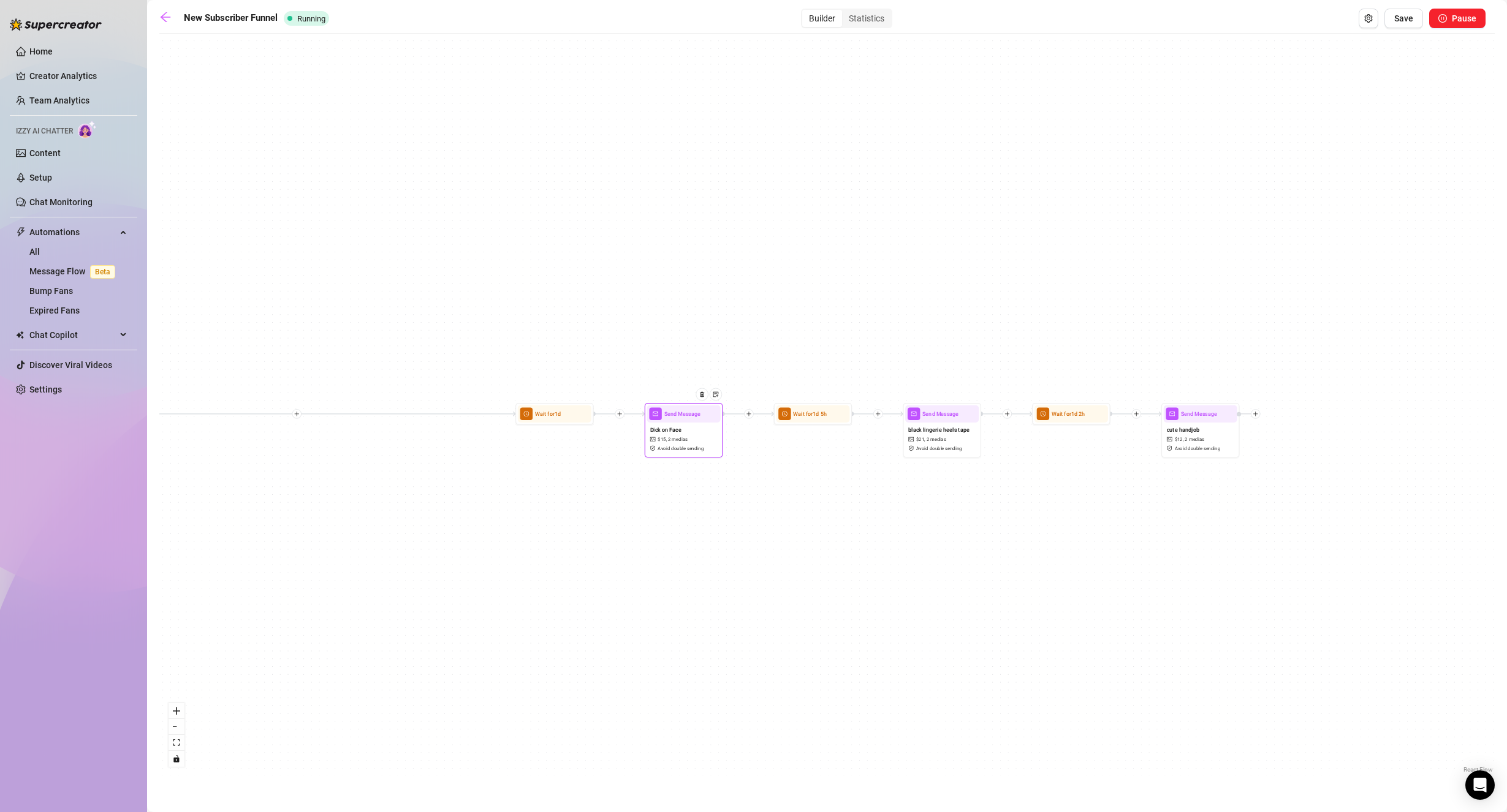
click at [698, 433] on div "Dick on Face $ 15 , 2 medias Avoid double sending" at bounding box center [683, 439] width 73 height 33
click at [694, 429] on div "Dick on Face $ 15 , 2 medias Avoid double sending" at bounding box center [683, 439] width 73 height 33
click at [694, 420] on div at bounding box center [705, 400] width 34 height 40
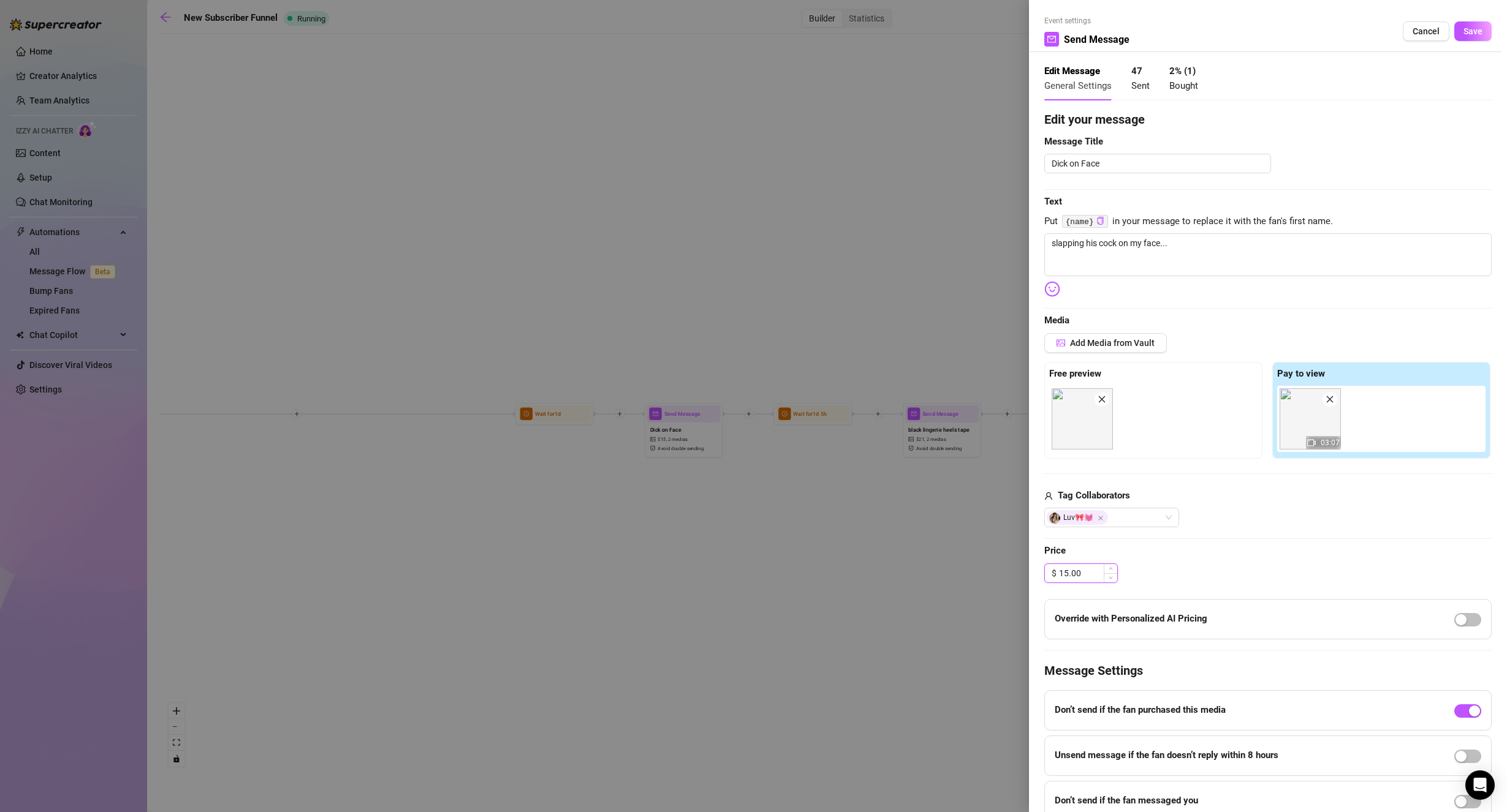
click at [1076, 577] on input "15.00" at bounding box center [1088, 573] width 58 height 18
click at [1076, 575] on input "15.00" at bounding box center [1088, 573] width 58 height 18
click at [1077, 575] on input "15.00" at bounding box center [1088, 573] width 58 height 18
click at [1468, 33] on span "Save" at bounding box center [1473, 31] width 19 height 9
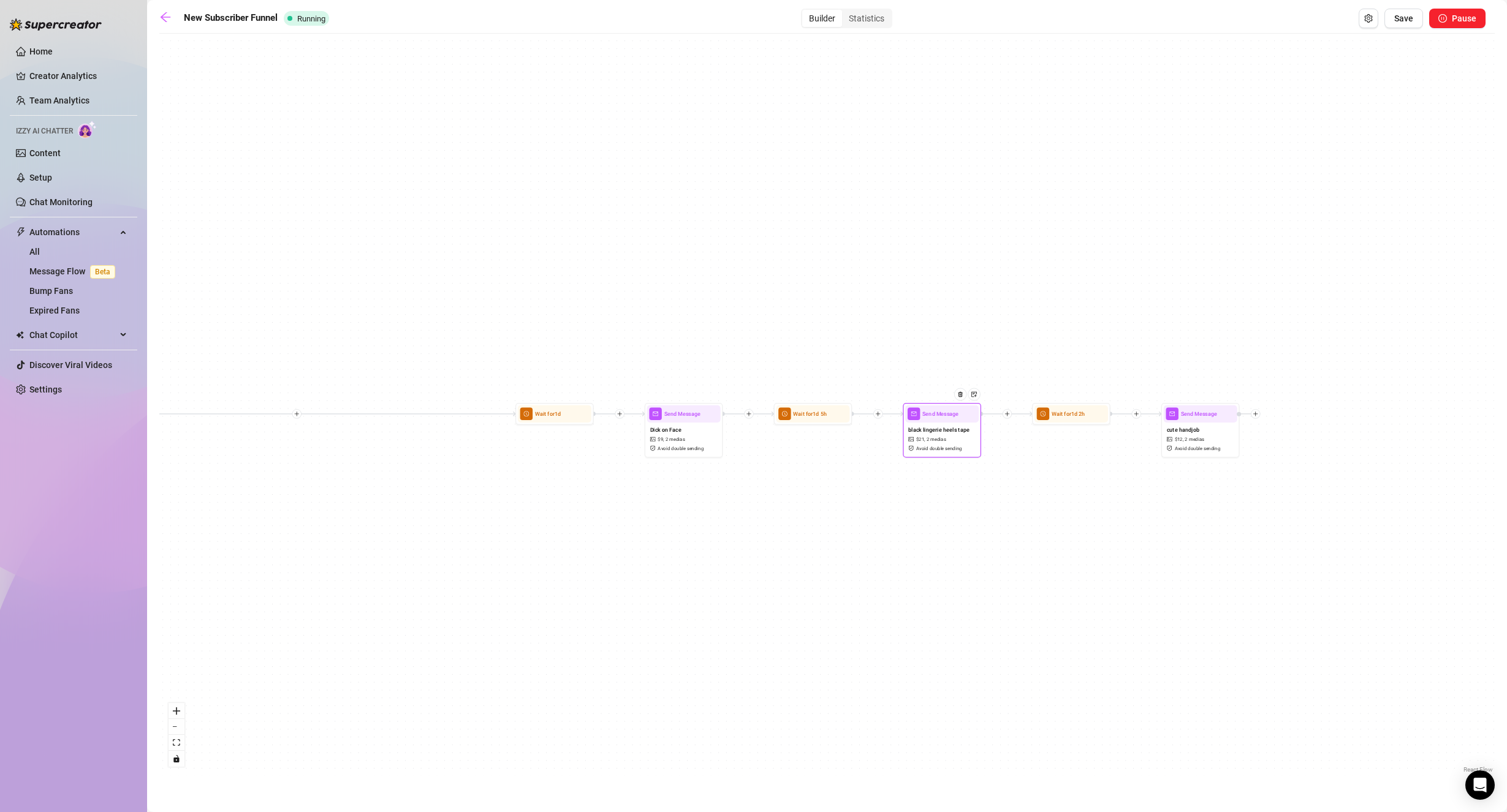
click at [921, 452] on span "Avoid double sending" at bounding box center [939, 448] width 46 height 7
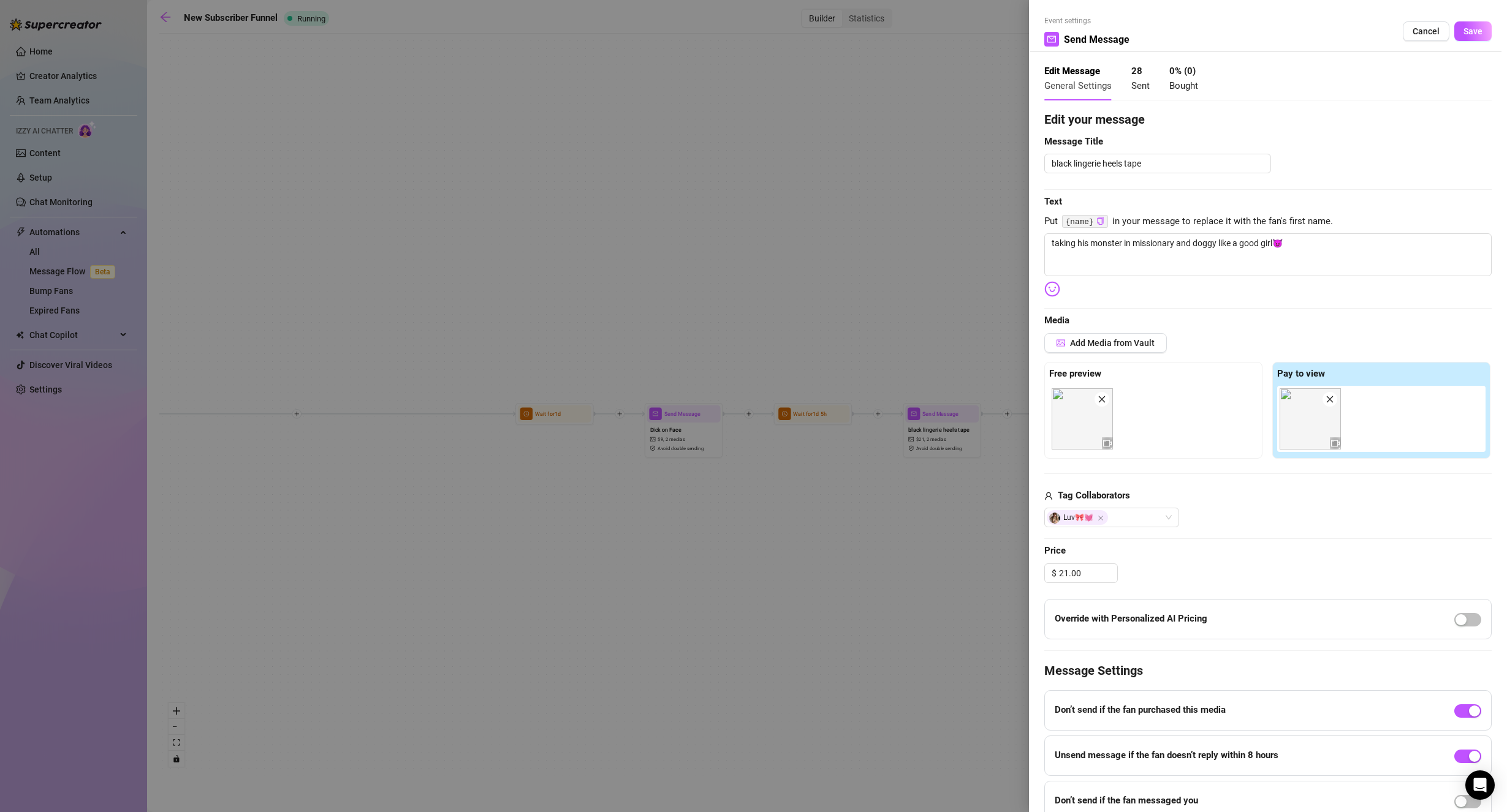
click at [1195, 553] on span "Price" at bounding box center [1268, 551] width 448 height 15
click at [1074, 580] on input "21.00" at bounding box center [1088, 573] width 58 height 18
click at [1074, 579] on input "21.00" at bounding box center [1088, 573] width 58 height 18
click at [1179, 565] on div "$ 21.00" at bounding box center [1268, 573] width 448 height 20
click at [1463, 36] on span "Save" at bounding box center [1473, 31] width 19 height 9
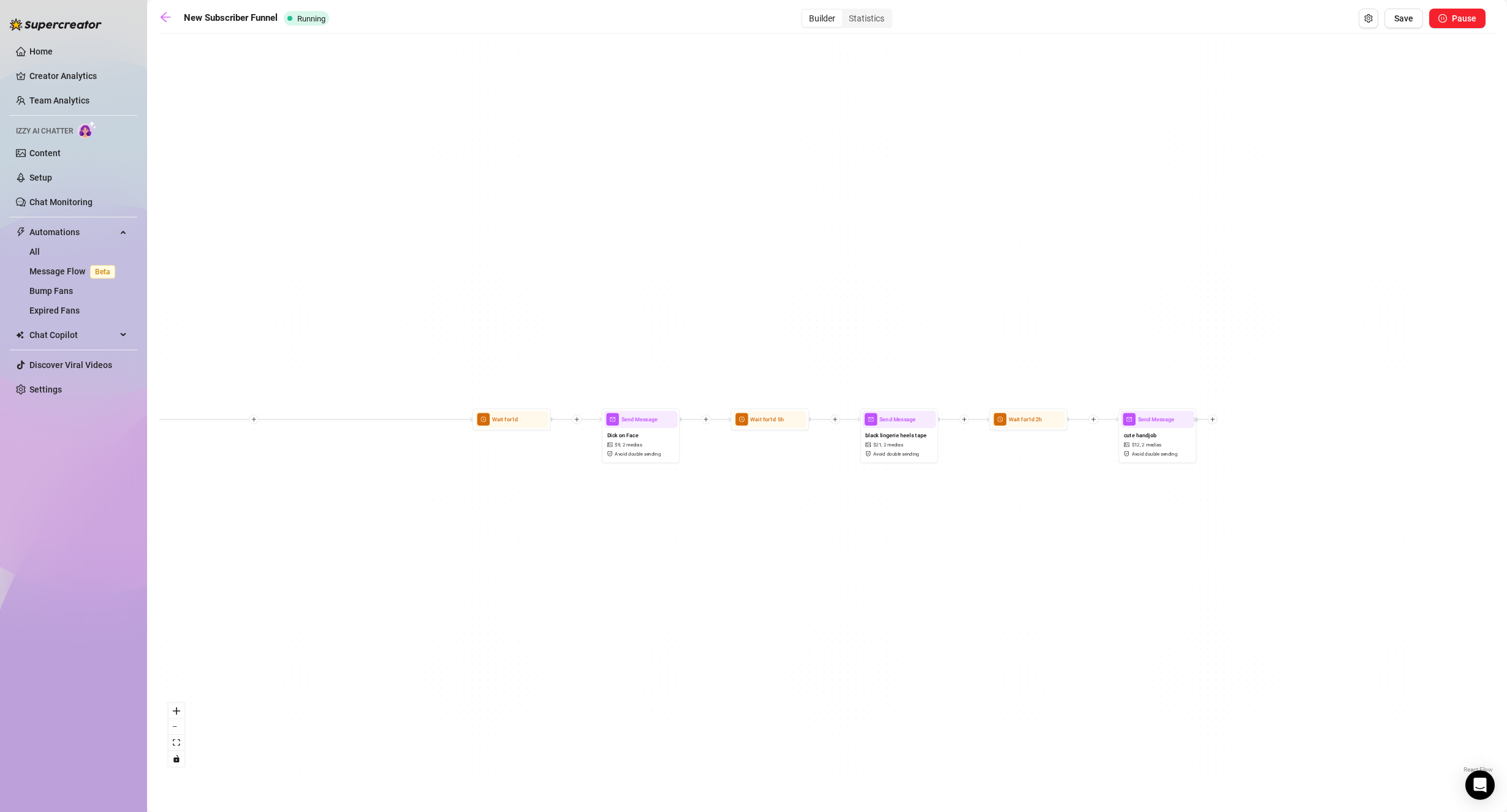
drag, startPoint x: 1141, startPoint y: 286, endPoint x: 1108, endPoint y: 287, distance: 33.0
click at [1108, 287] on div "If True If False If True If False Send Message cute handjob $ 12 , 2 medias Avo…" at bounding box center [826, 408] width 1335 height 736
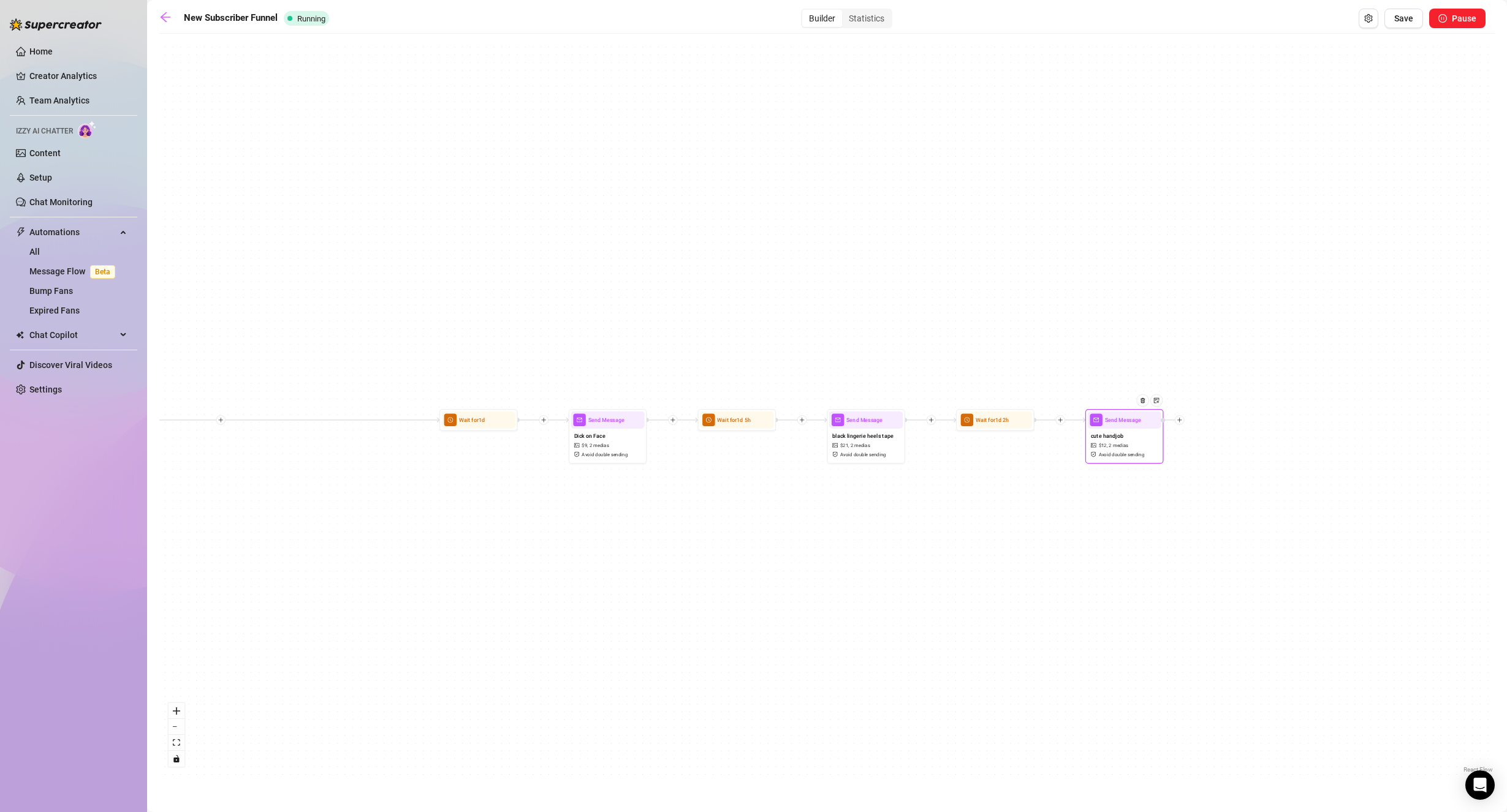
click at [1108, 455] on span "Avoid double sending" at bounding box center [1121, 455] width 46 height 7
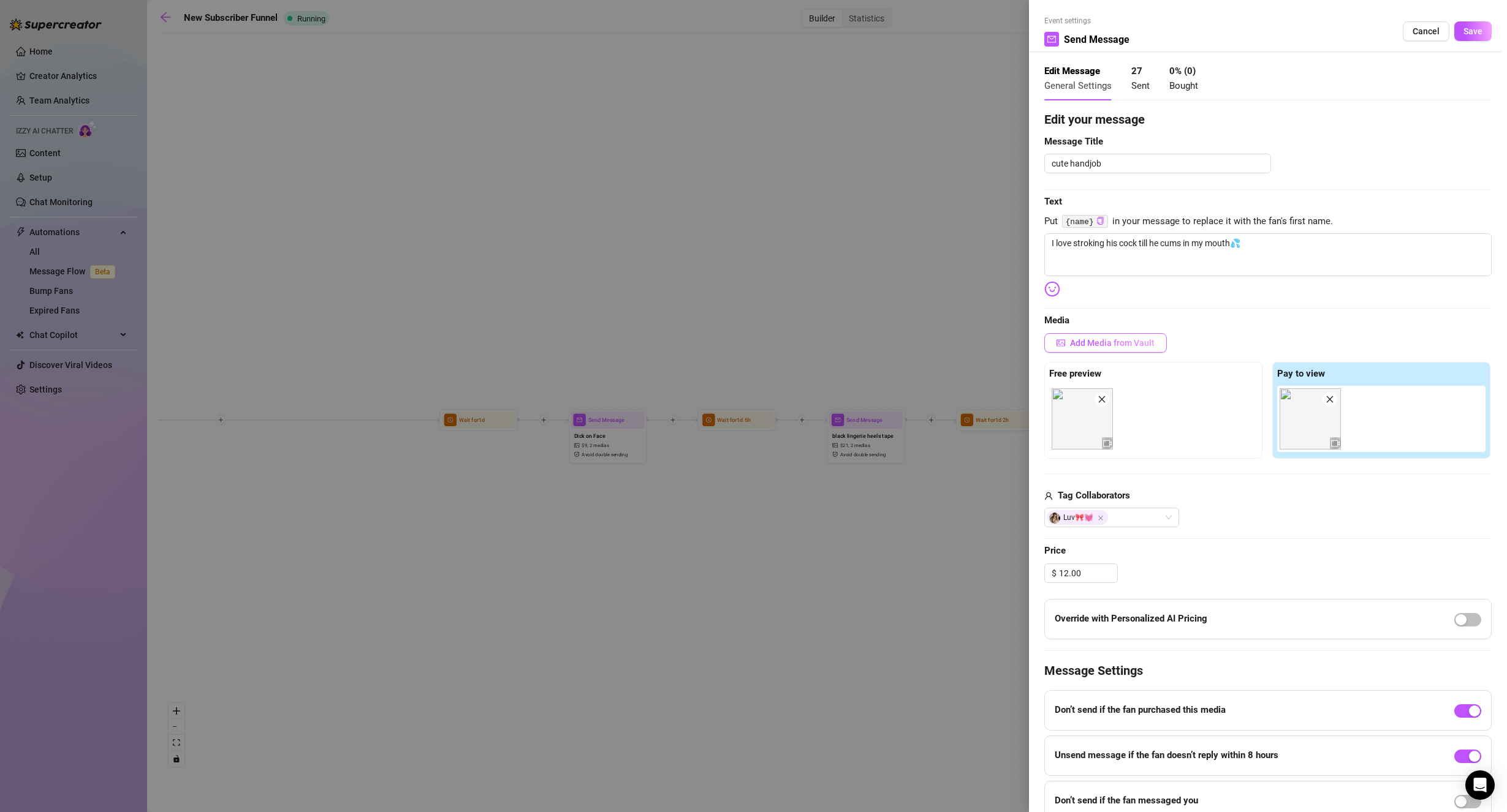
click at [1141, 350] on button "Add Media from Vault" at bounding box center [1105, 343] width 123 height 20
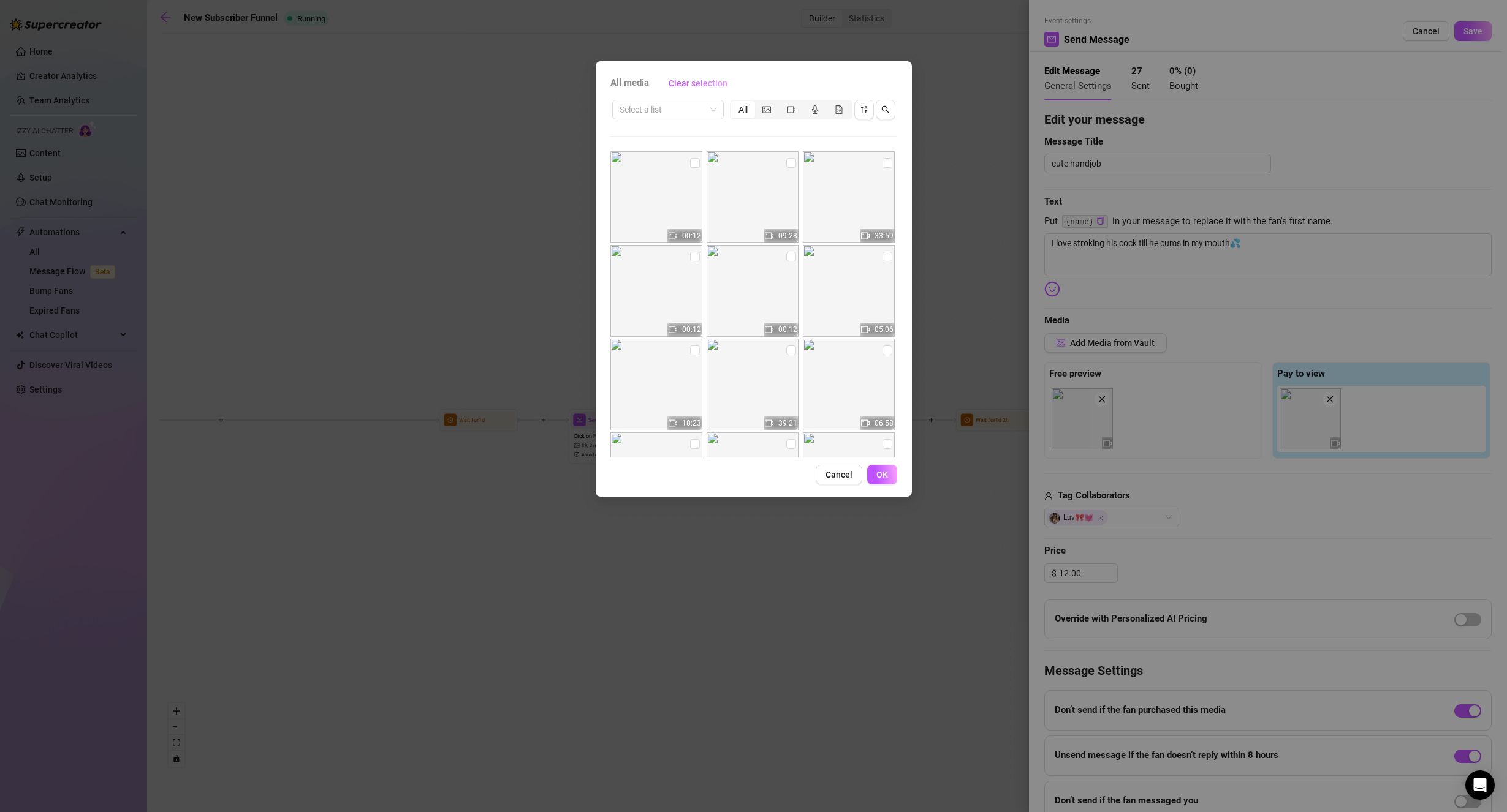
drag, startPoint x: 684, startPoint y: 111, endPoint x: 681, endPoint y: 119, distance: 8.5
click at [684, 112] on input "search" at bounding box center [663, 109] width 86 height 18
click at [694, 139] on div "Trailers/Previews" at bounding box center [702, 134] width 160 height 14
click at [815, 137] on div "Trailers/Previews All 00:12 00:12 00:12 00:08 00:16 00:13 00:26 00:06 00:19 00:…" at bounding box center [754, 277] width 287 height 360
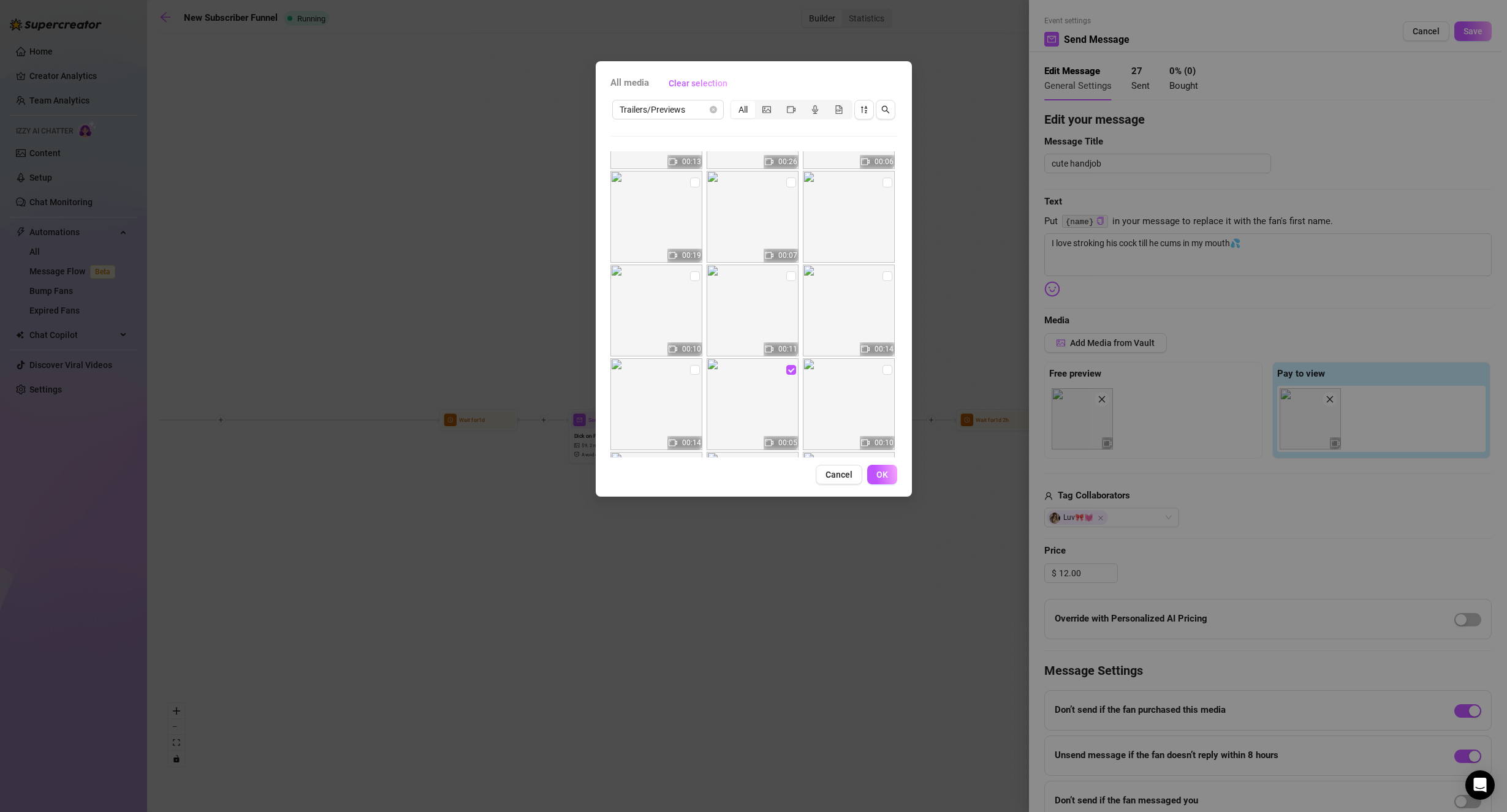
scroll to position [306, 0]
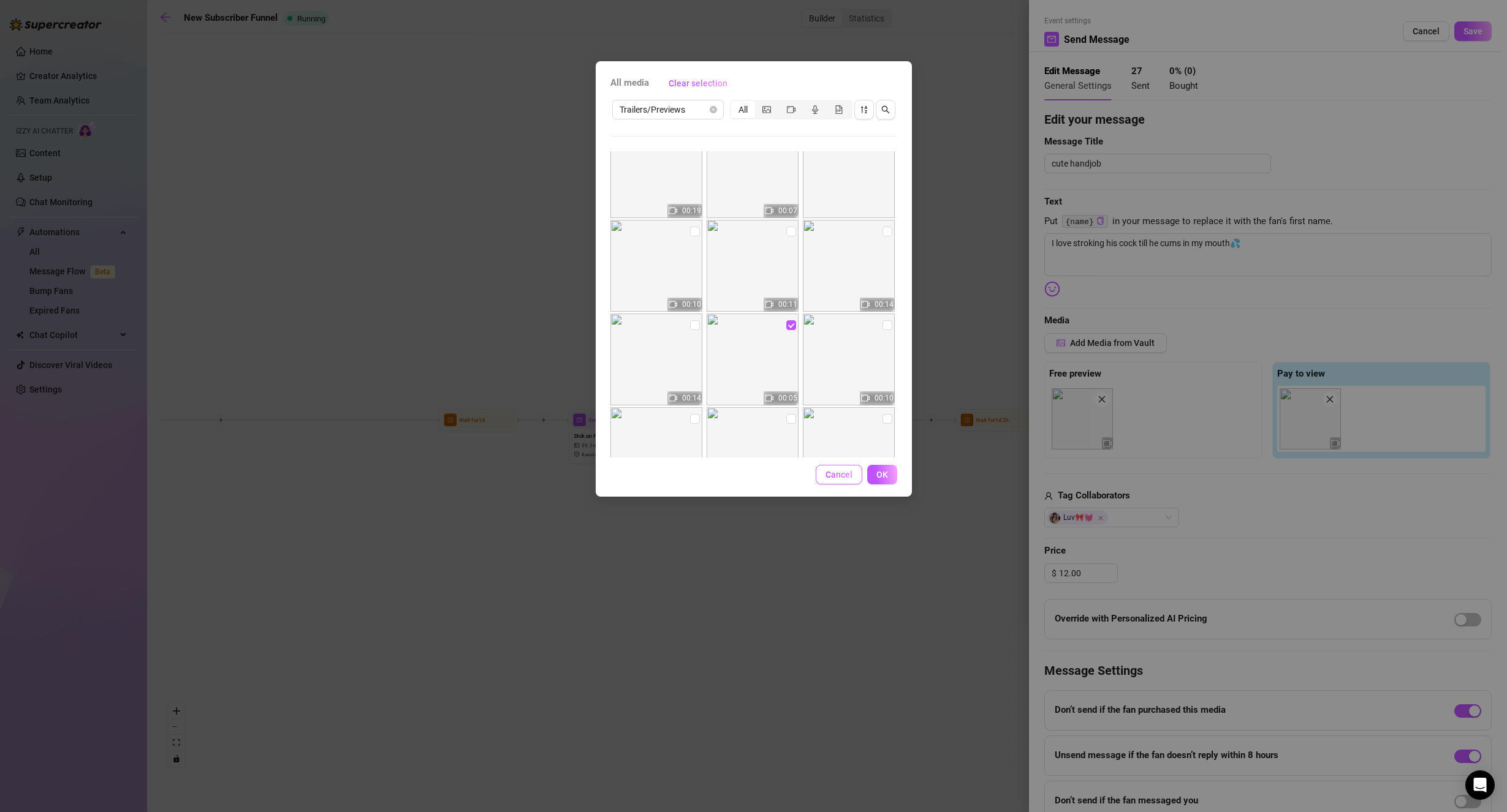
click at [828, 479] on span "Cancel" at bounding box center [839, 474] width 27 height 9
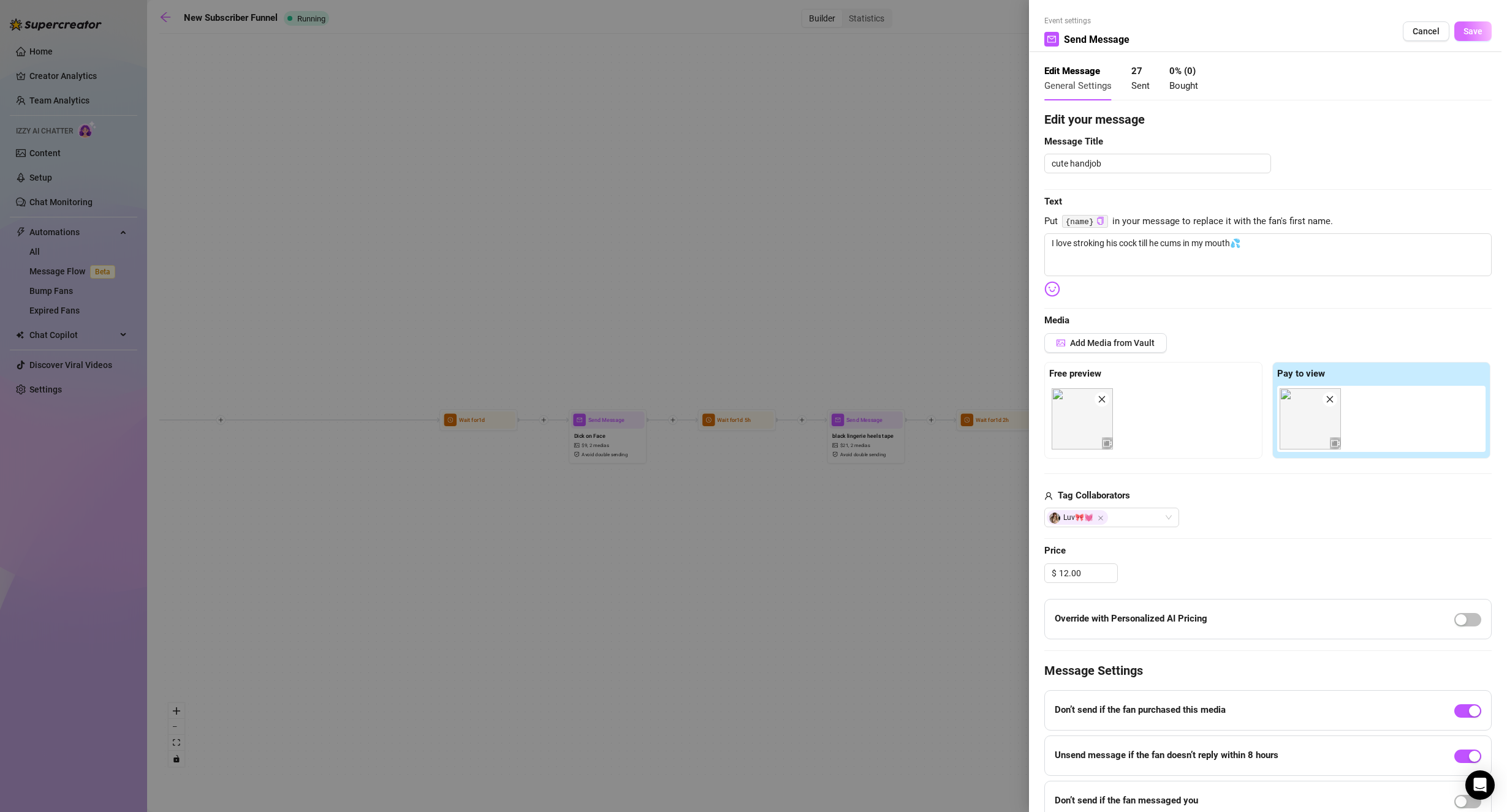
click at [1463, 29] on span "Save" at bounding box center [1473, 31] width 19 height 9
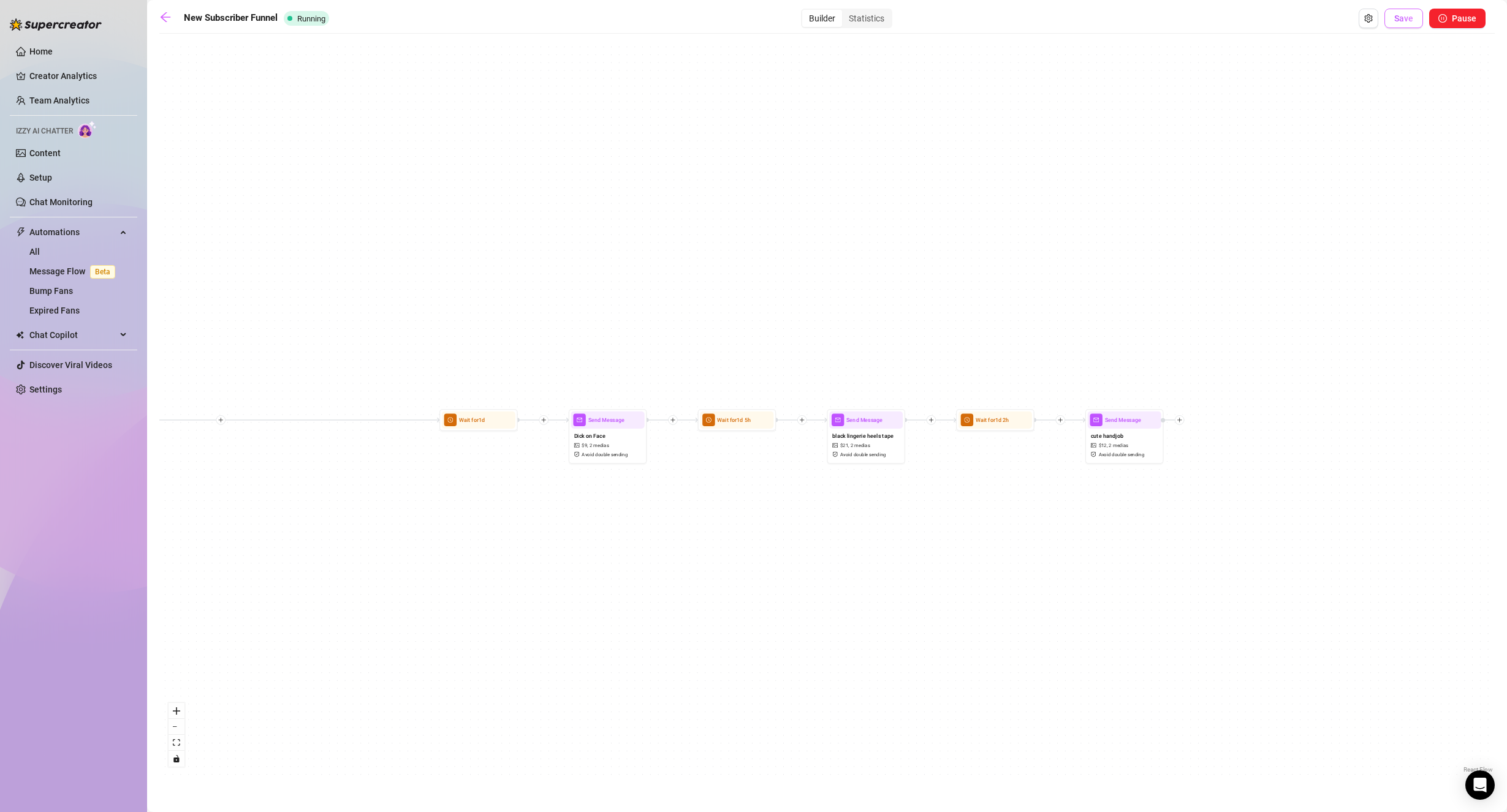
click at [1410, 18] on span "Save" at bounding box center [1403, 18] width 19 height 9
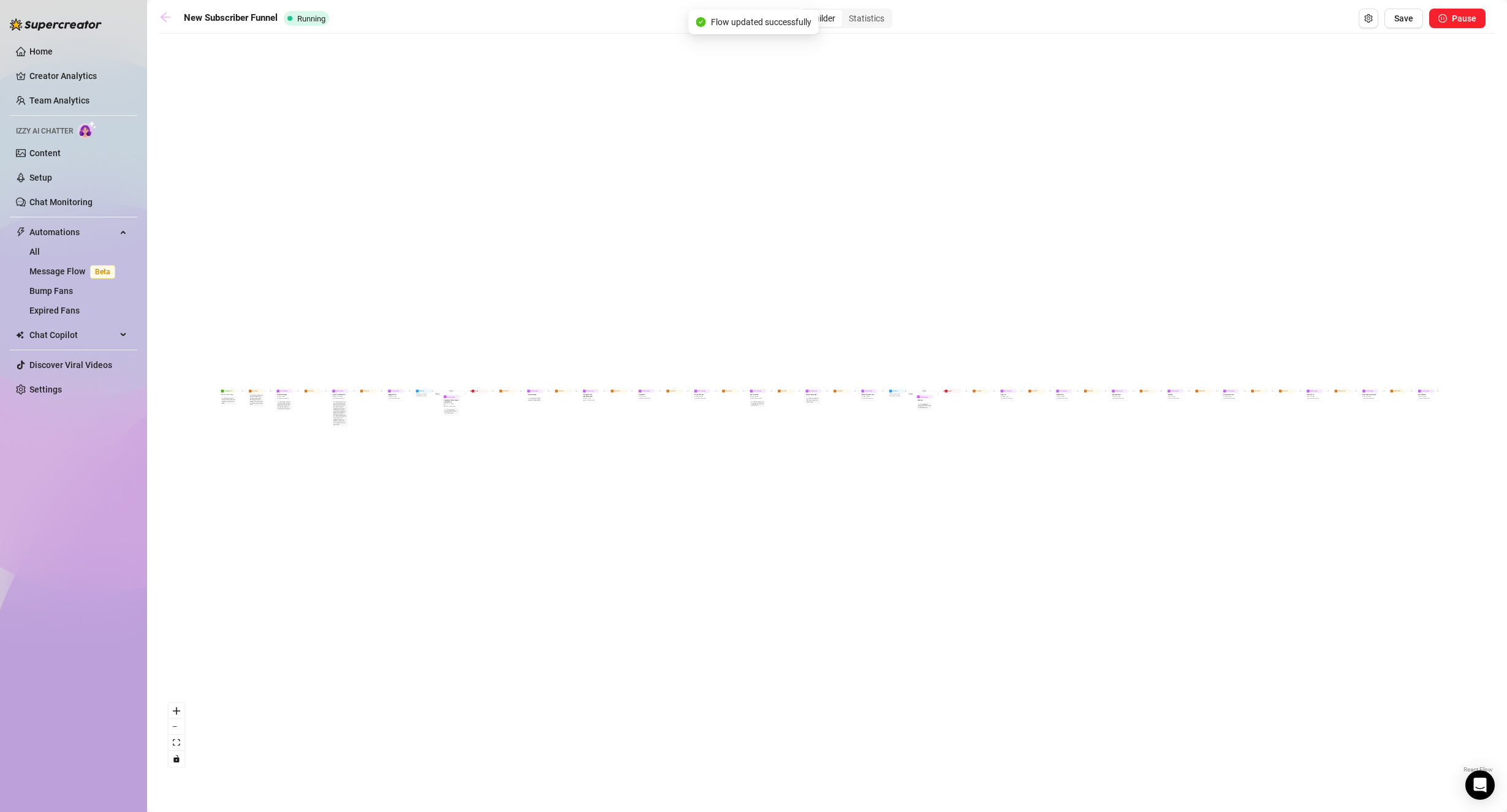
click at [166, 20] on icon "arrow-left" at bounding box center [165, 17] width 12 height 12
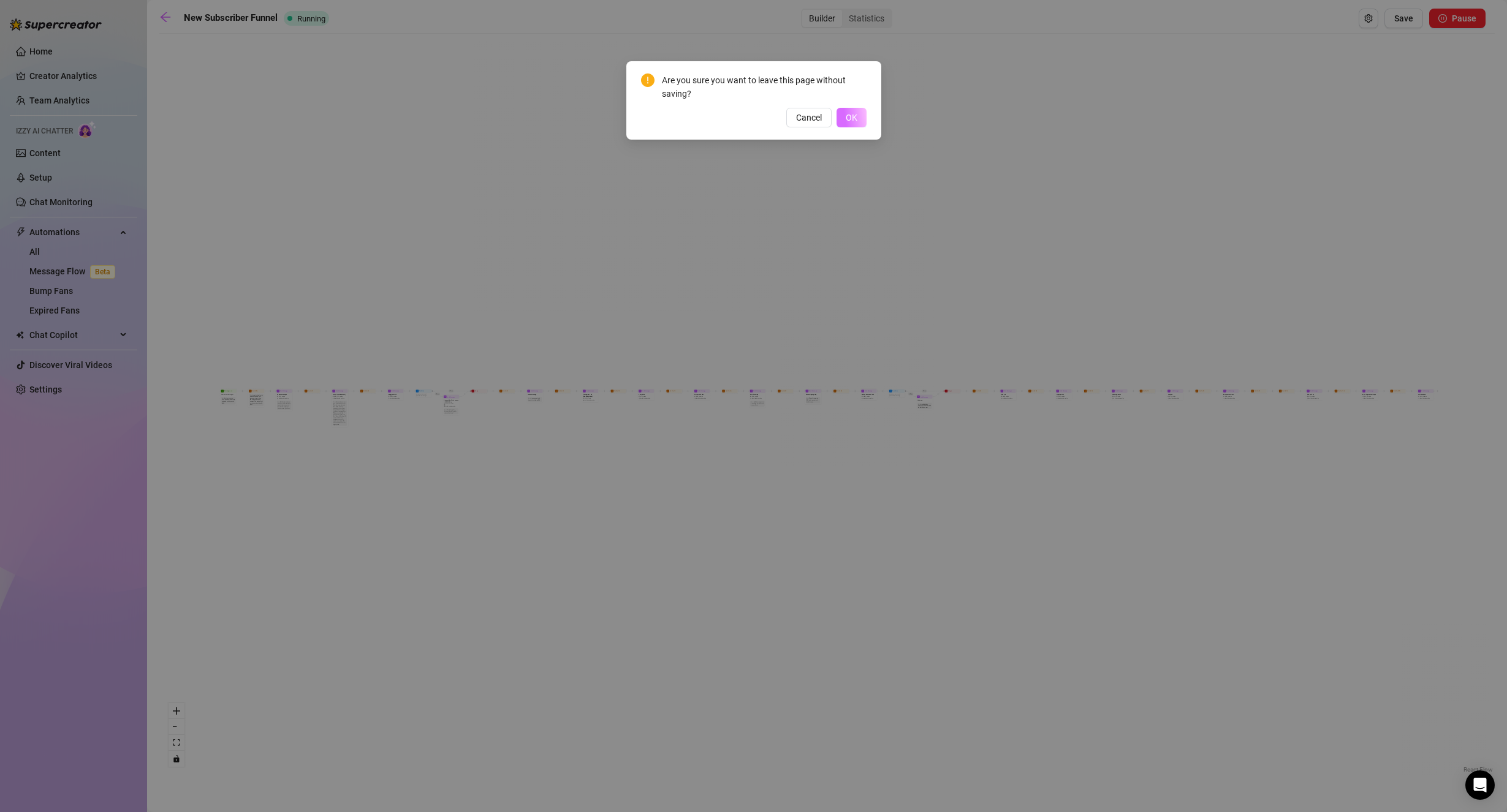
click at [852, 119] on span "OK" at bounding box center [852, 117] width 12 height 9
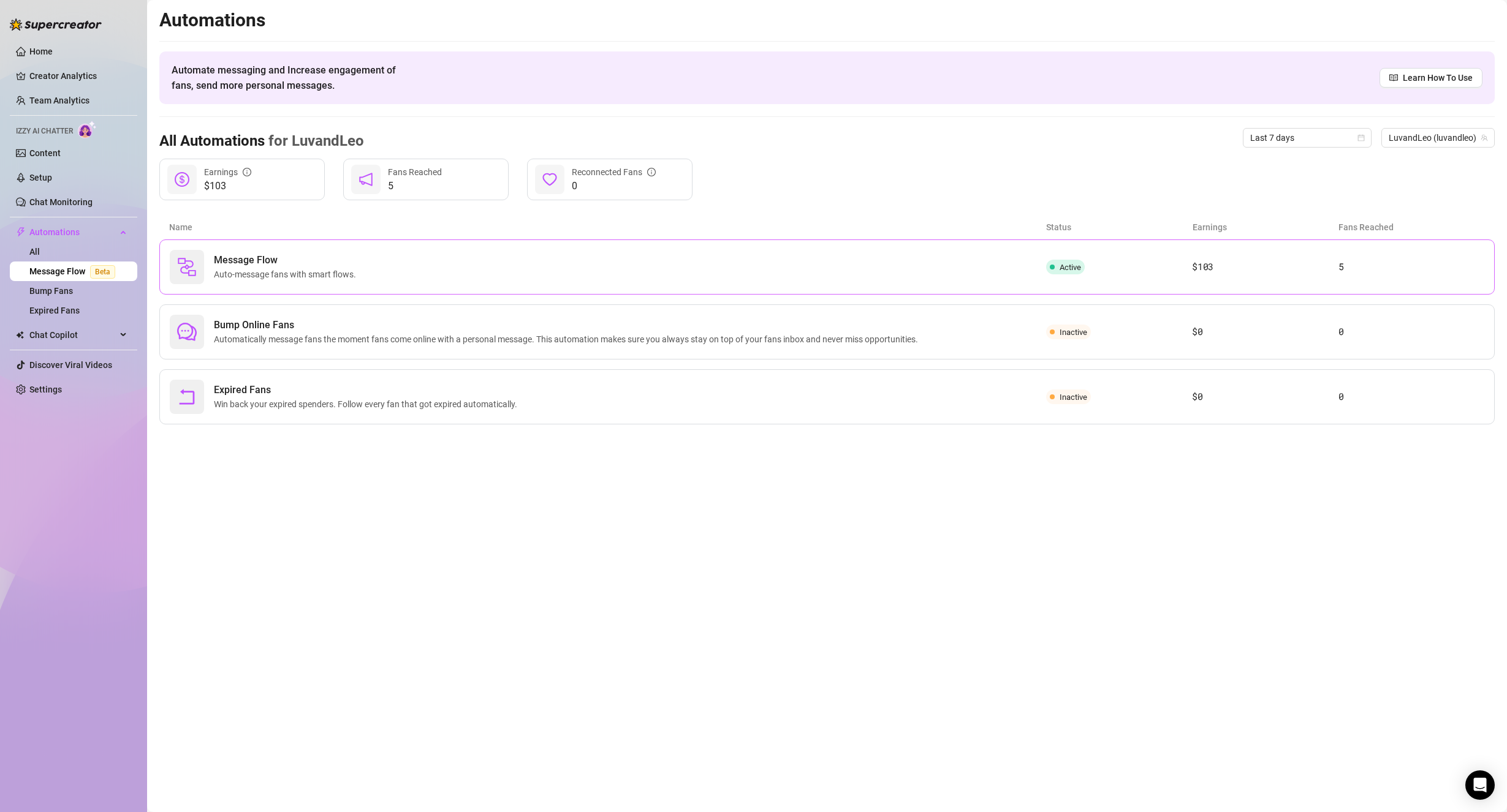
click at [395, 261] on div "Message Flow Auto-message fans with smart flows." at bounding box center [608, 267] width 876 height 34
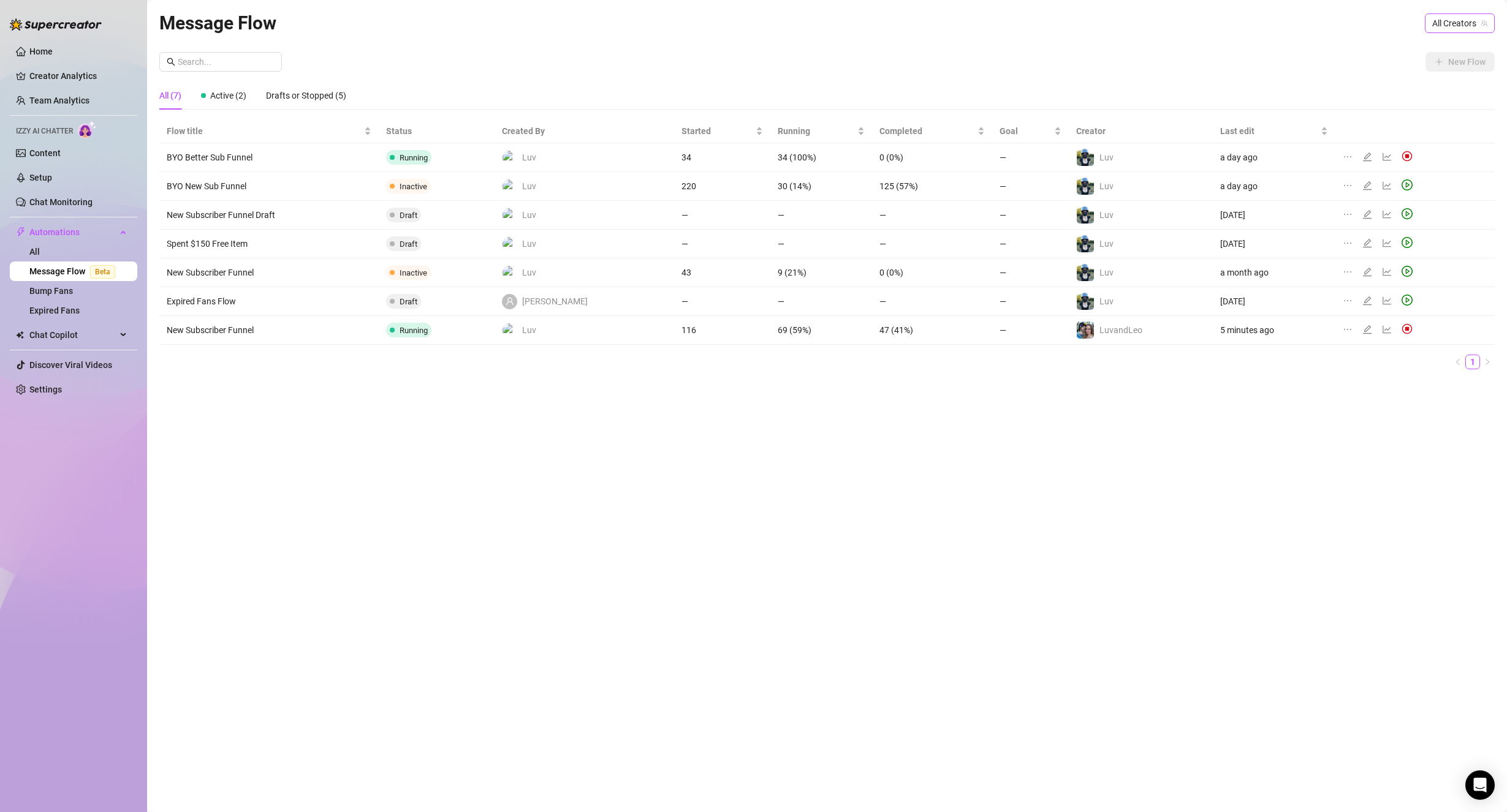
click at [1447, 30] on span "All Creators" at bounding box center [1460, 23] width 55 height 18
click at [1438, 89] on span "( itsluv )" at bounding box center [1426, 89] width 26 height 14
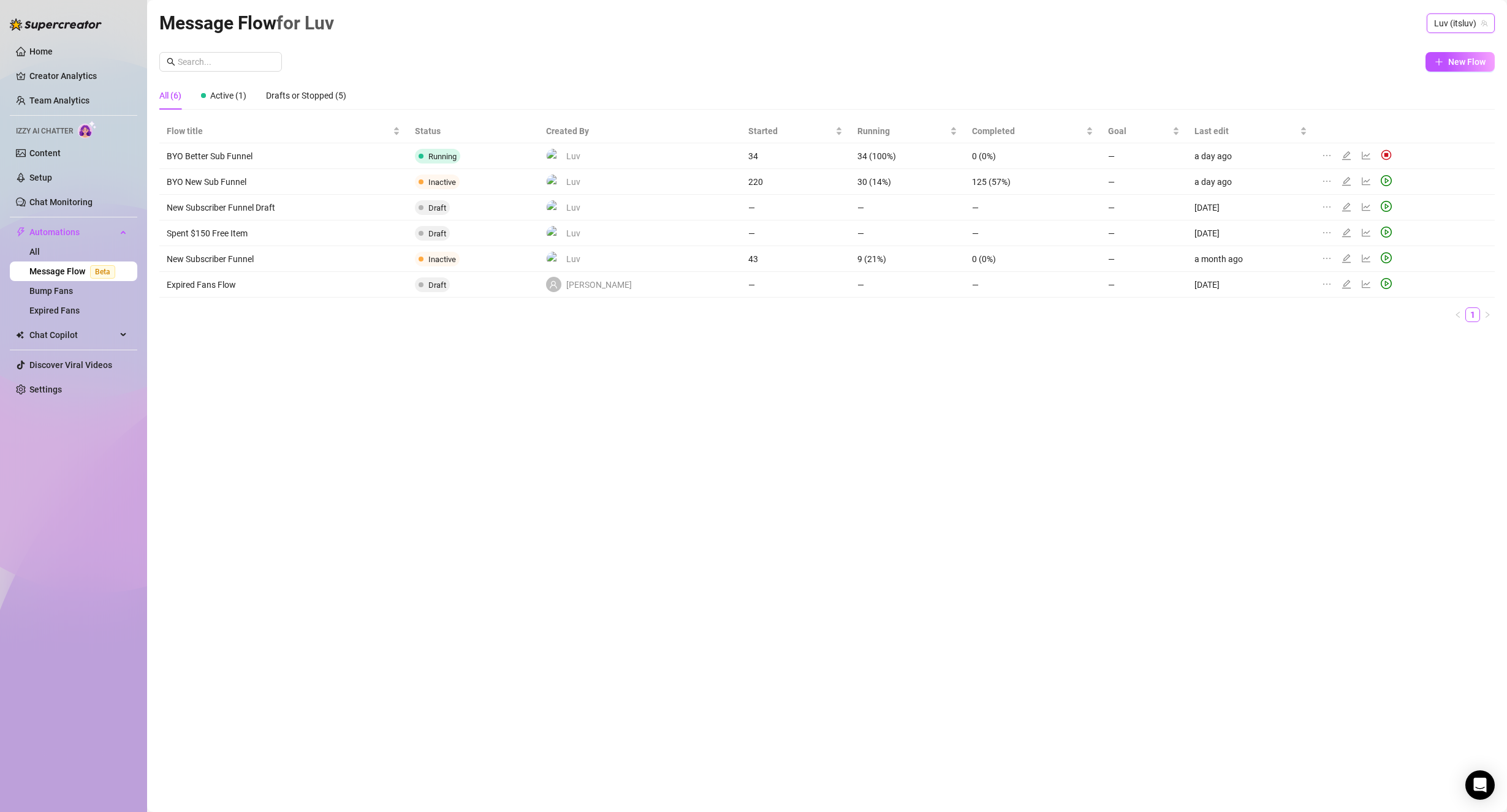
click at [1072, 71] on div "New Flow" at bounding box center [826, 62] width 1335 height 20
click at [1458, 23] on span "Luv (itsluv)" at bounding box center [1460, 23] width 53 height 18
click at [1469, 108] on span "( luvandleo )" at bounding box center [1463, 110] width 43 height 14
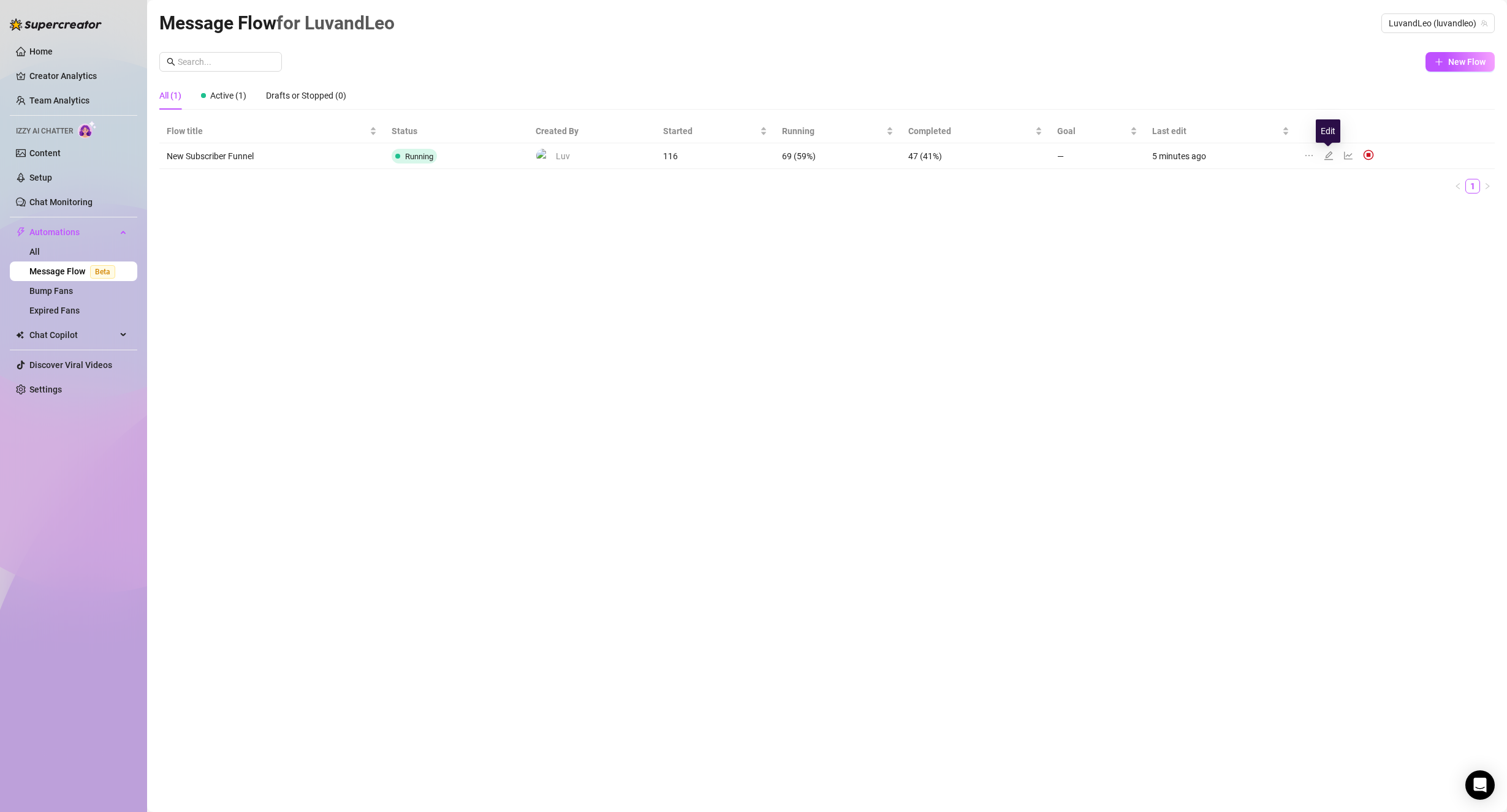
click at [1328, 156] on icon "edit" at bounding box center [1328, 155] width 9 height 9
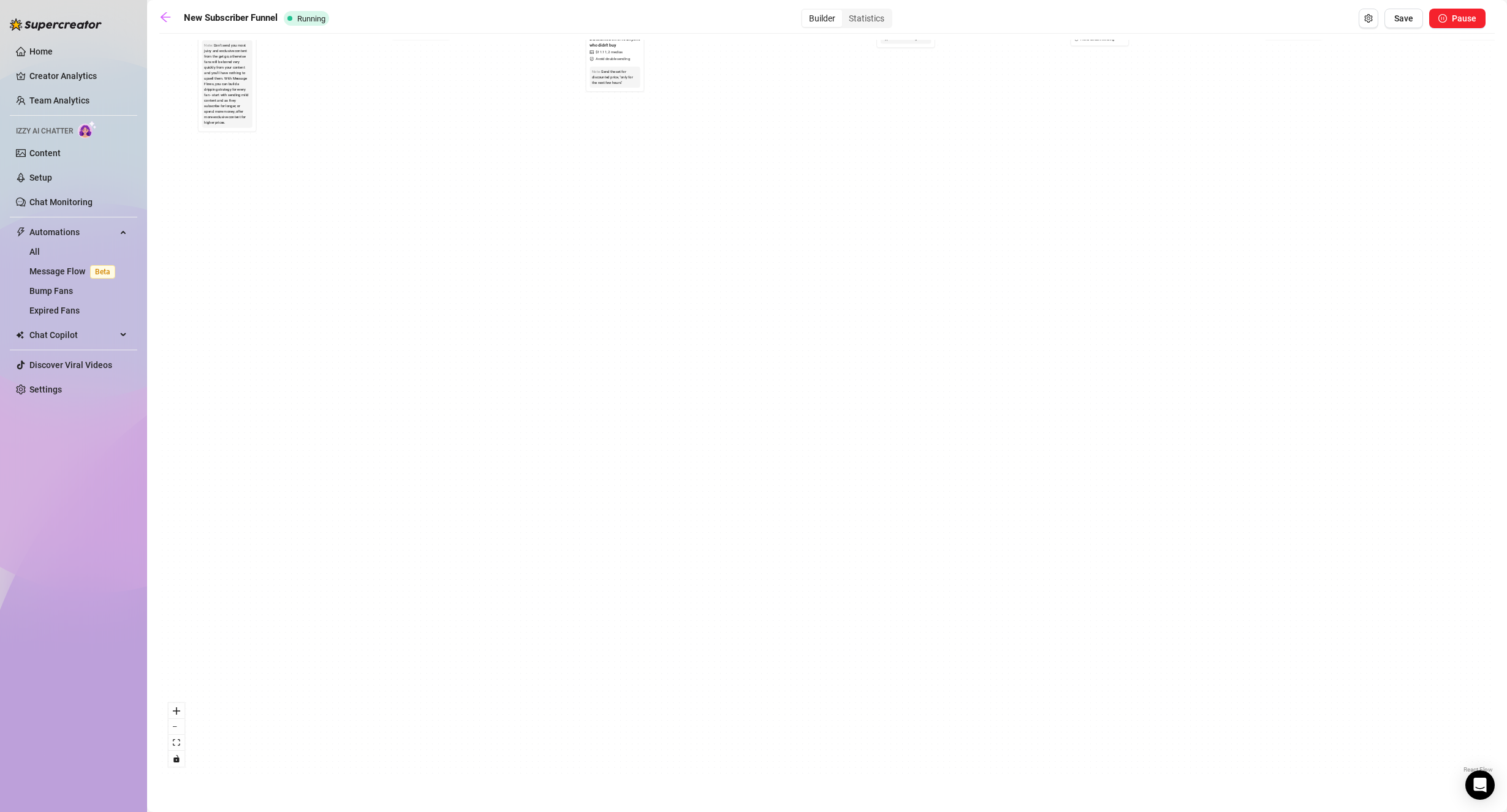
drag, startPoint x: 501, startPoint y: 389, endPoint x: 1139, endPoint y: 632, distance: 682.7
click at [1096, 615] on div "If True If True If False If False Send Message cute handjob $ 12 , 2 medias Avo…" at bounding box center [826, 408] width 1335 height 736
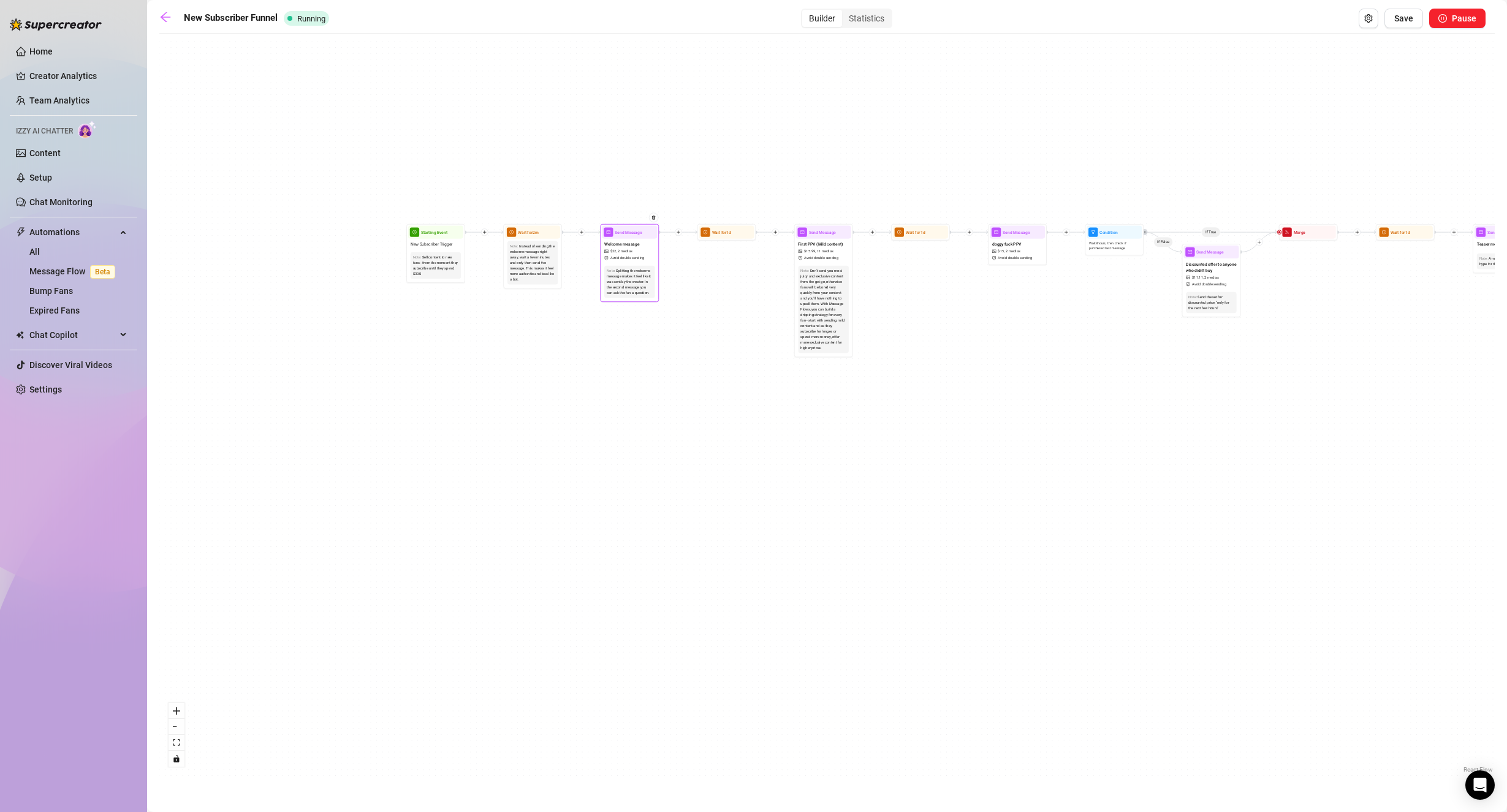
click at [640, 264] on div "Note: Splitting the welcome message makes it feel like it was sent by the creat…" at bounding box center [629, 282] width 55 height 37
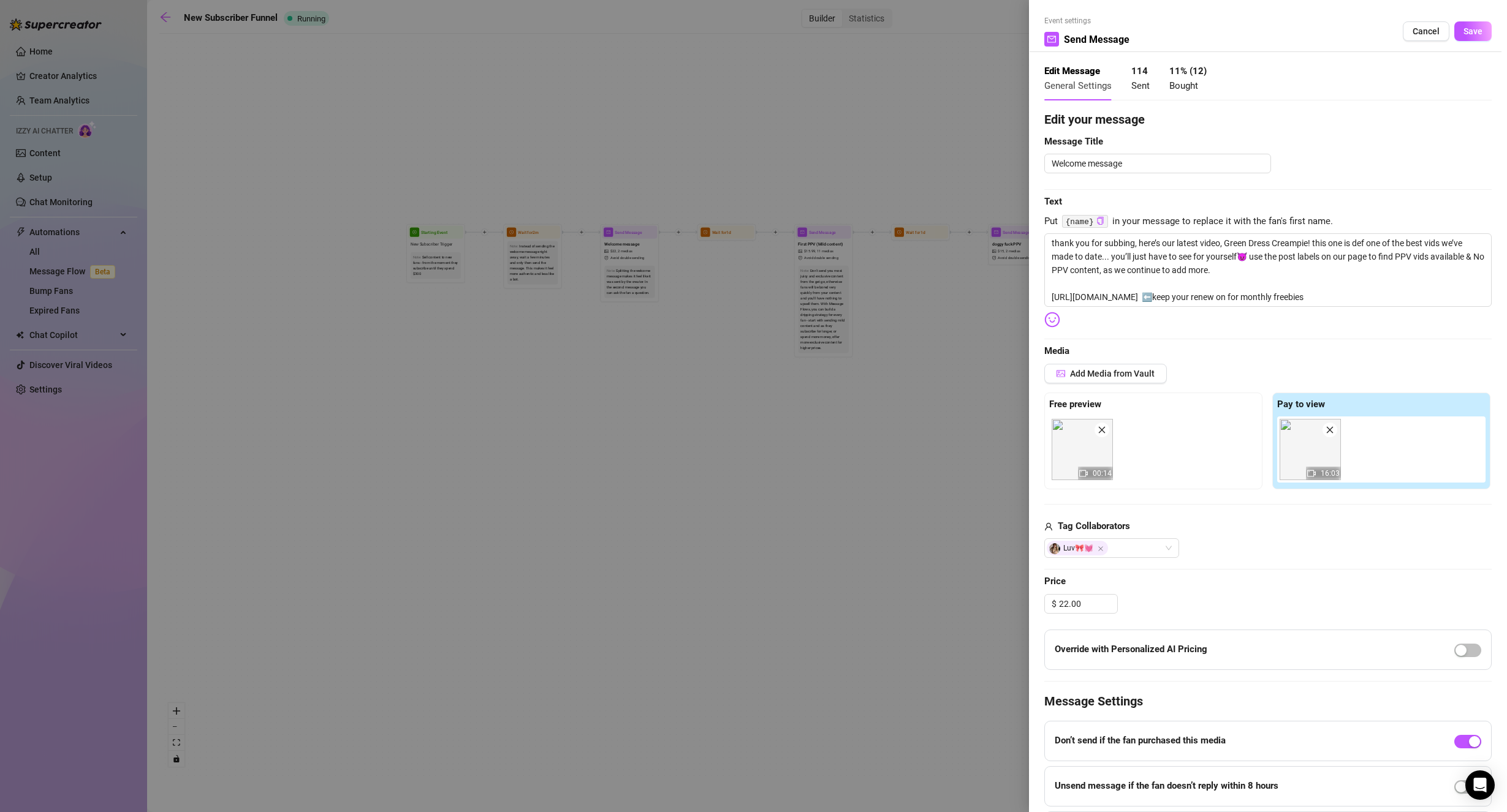
drag, startPoint x: 1417, startPoint y: 34, endPoint x: 1249, endPoint y: 81, distance: 174.5
click at [1417, 35] on span "Cancel" at bounding box center [1426, 31] width 27 height 9
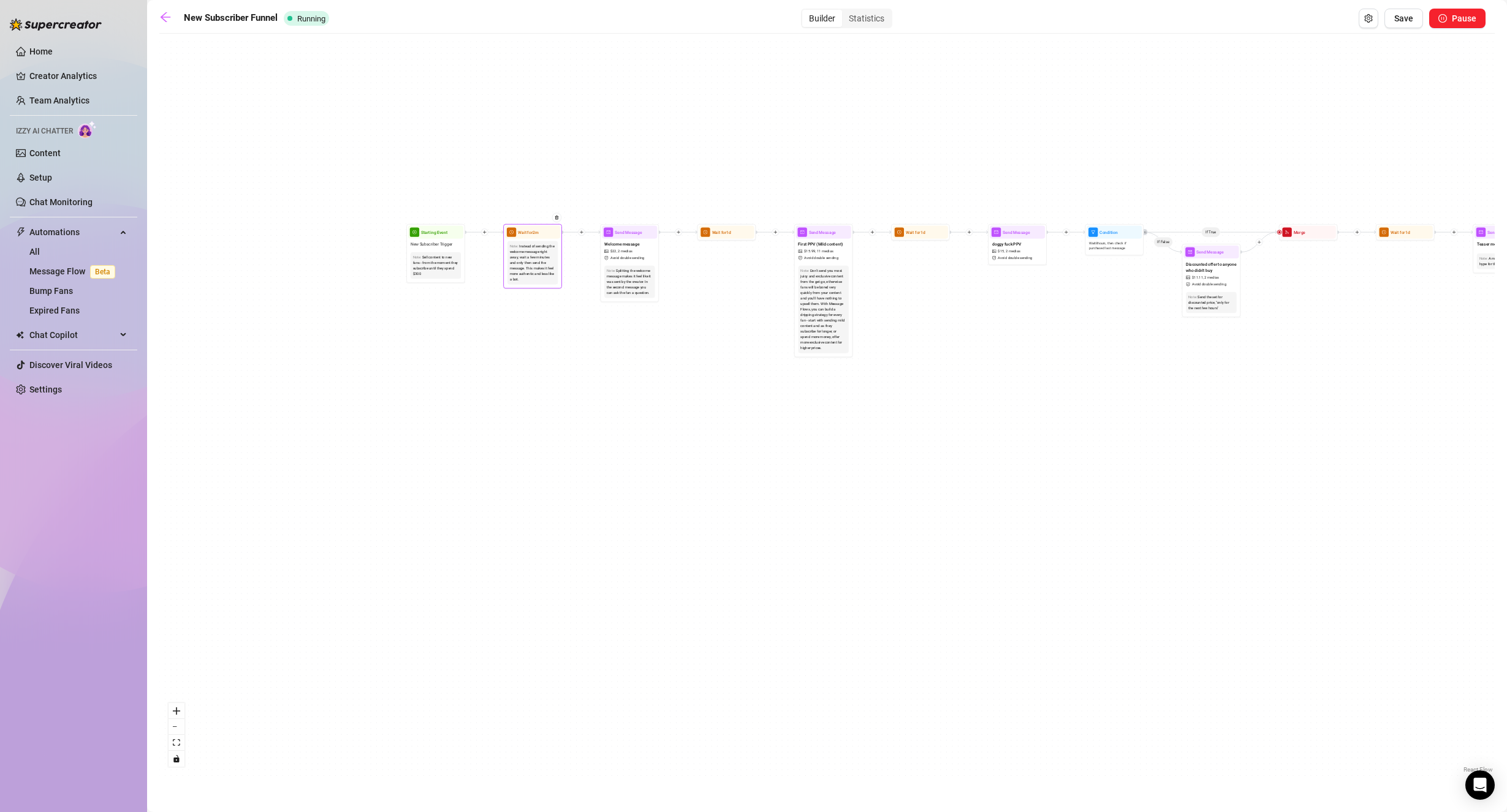
click at [527, 259] on div "Instead of sending the welcome message right away, wait a few minutes and only …" at bounding box center [533, 262] width 46 height 38
click at [538, 232] on span "Wait for 2m" at bounding box center [528, 232] width 21 height 7
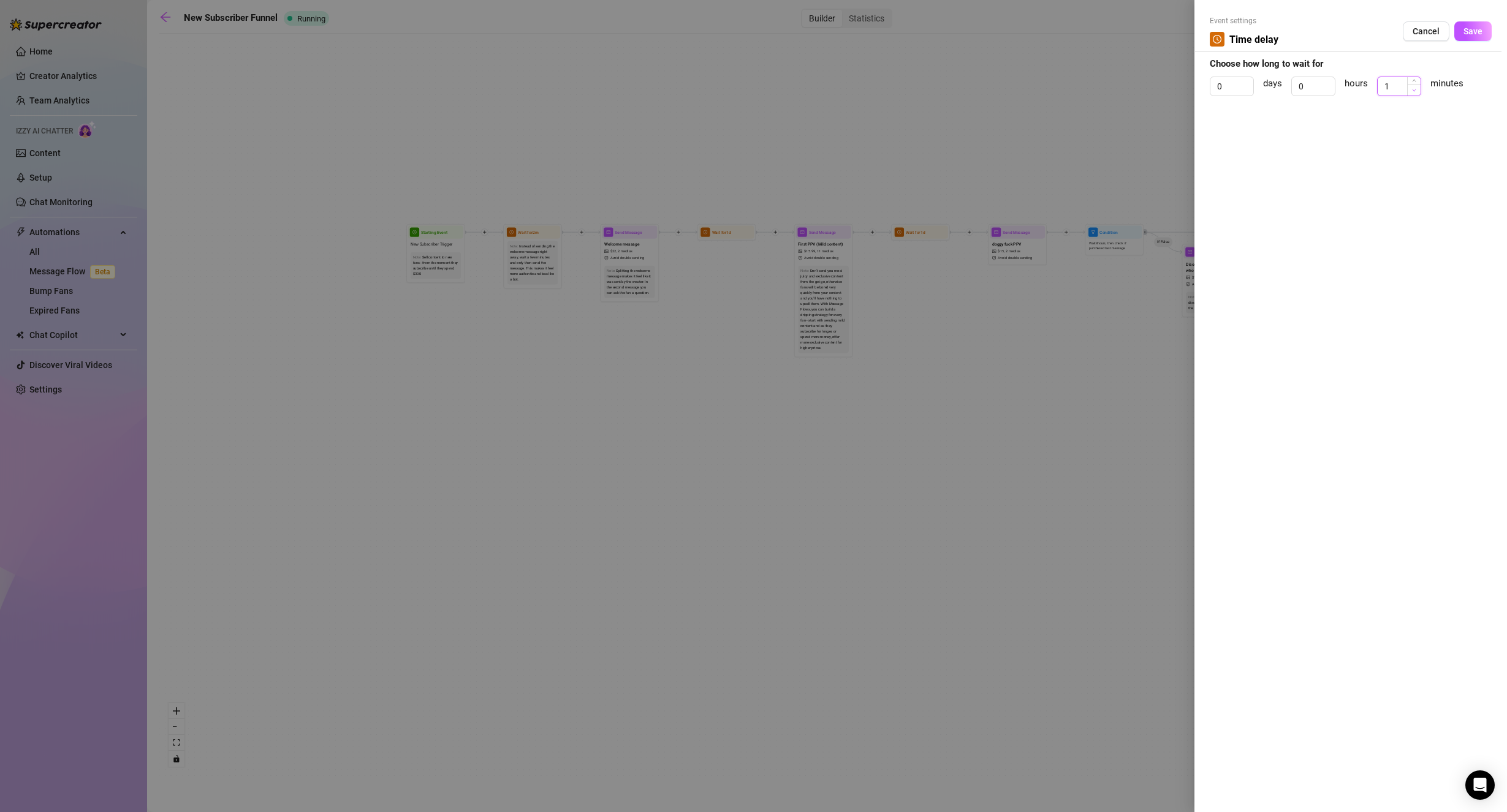
click at [1415, 92] on span "Decrease Value" at bounding box center [1413, 89] width 14 height 11
drag, startPoint x: 1468, startPoint y: 33, endPoint x: 1458, endPoint y: 41, distance: 12.8
click at [1468, 35] on span "Save" at bounding box center [1473, 31] width 19 height 9
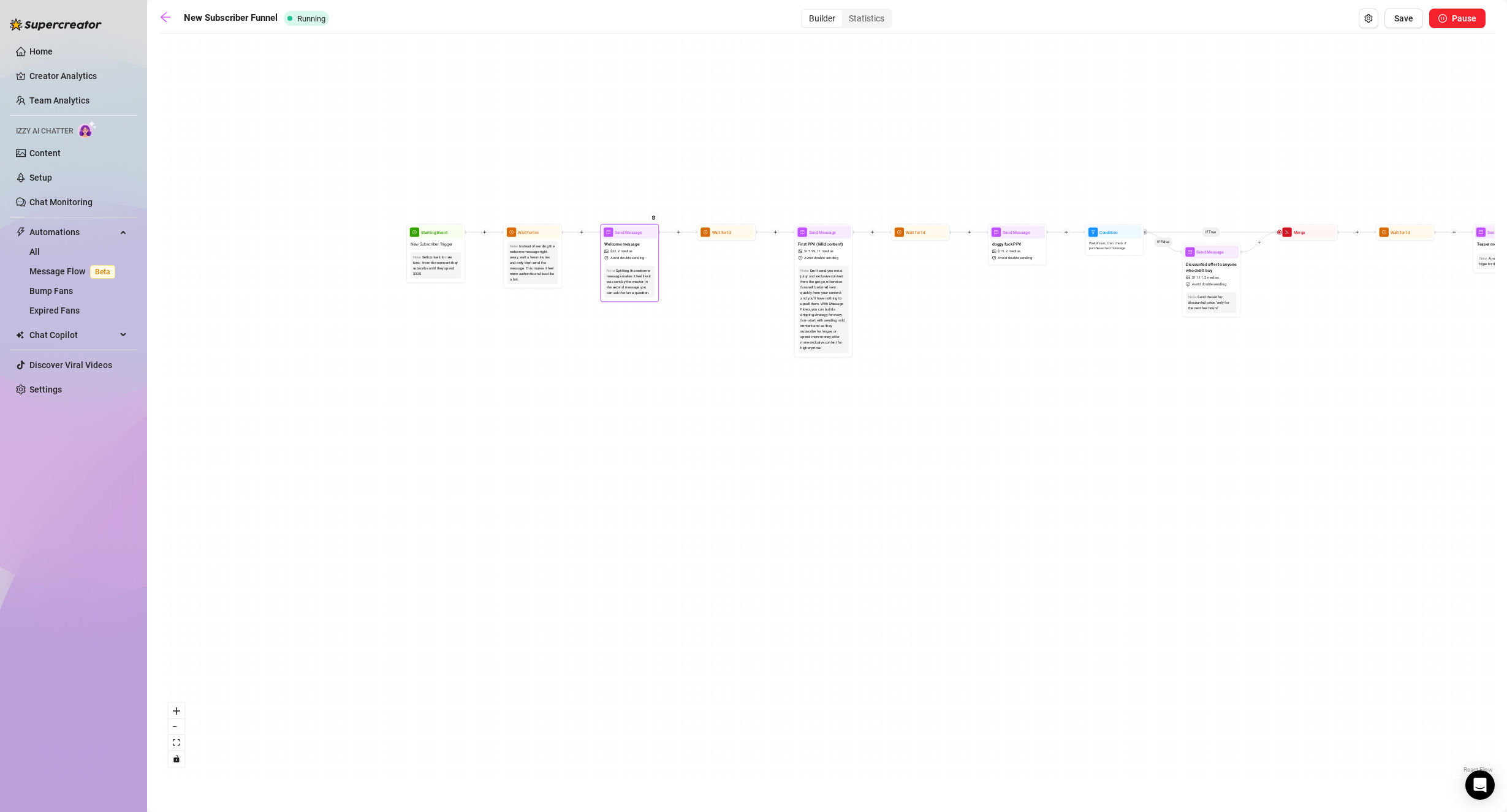
click at [625, 256] on span "Avoid double sending" at bounding box center [627, 259] width 34 height 6
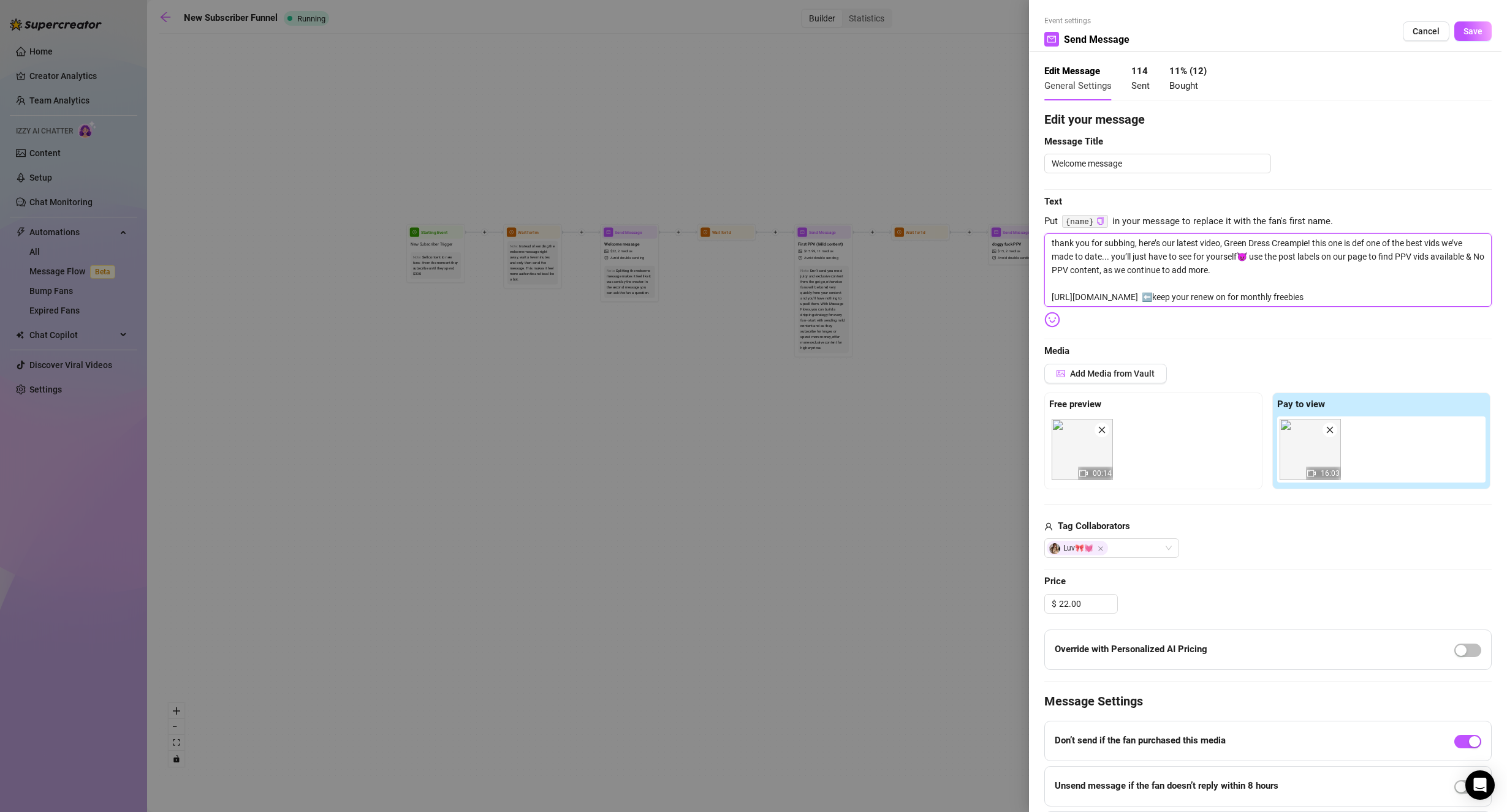
click at [1252, 293] on textarea "thank you for subbing, here’s our latest video, Green Dress Creampie! this one …" at bounding box center [1268, 269] width 448 height 73
drag, startPoint x: 1243, startPoint y: 295, endPoint x: 1249, endPoint y: 294, distance: 6.1
click at [1249, 294] on textarea "thank you for subbing, here’s our latest video, Green Dress Creampie! this one …" at bounding box center [1268, 269] width 448 height 73
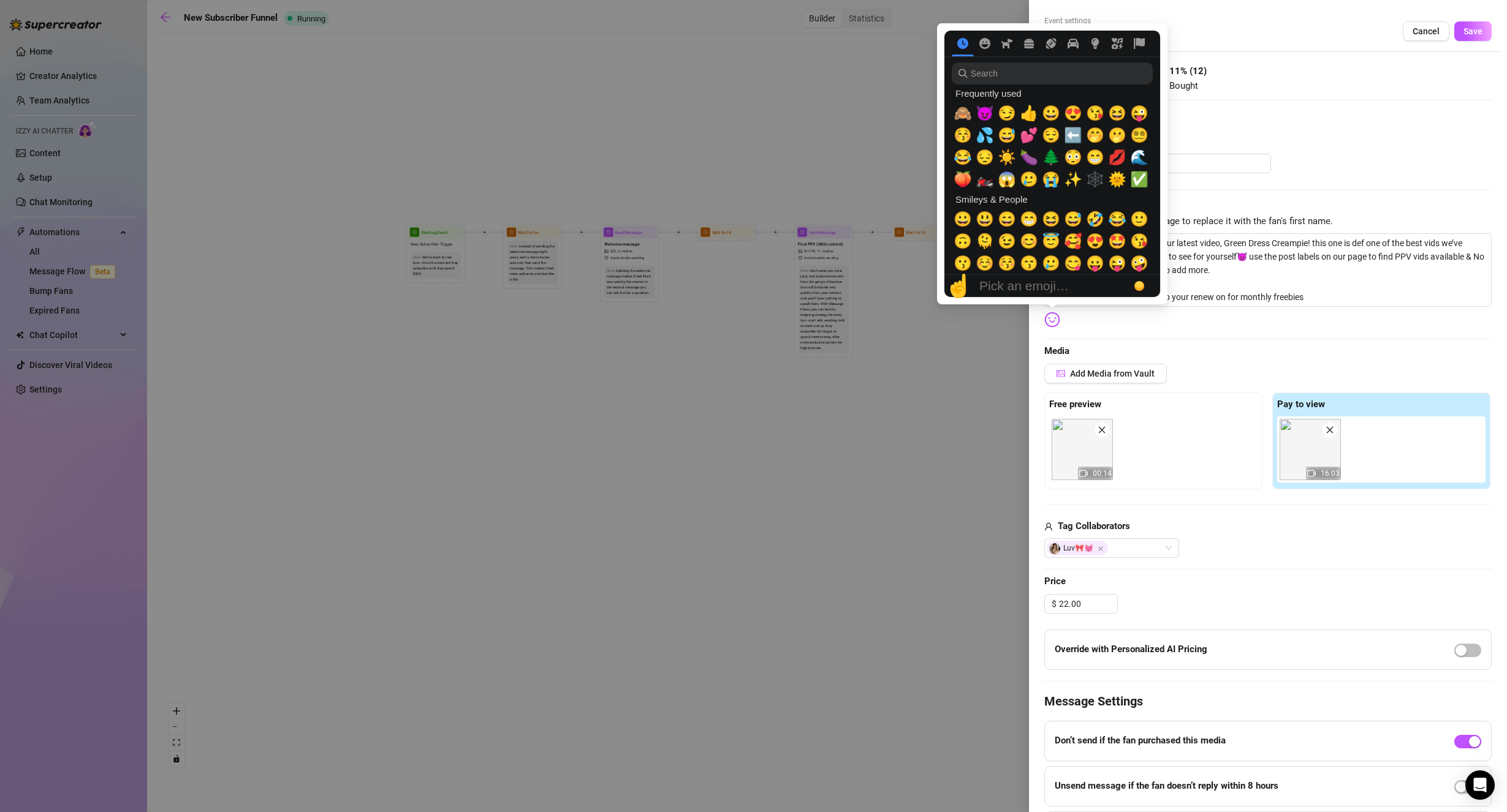
click at [1052, 320] on img at bounding box center [1052, 320] width 16 height 16
click at [1030, 154] on span "🍆" at bounding box center [1028, 158] width 18 height 17
click at [1049, 76] on input "search" at bounding box center [1052, 73] width 201 height 22
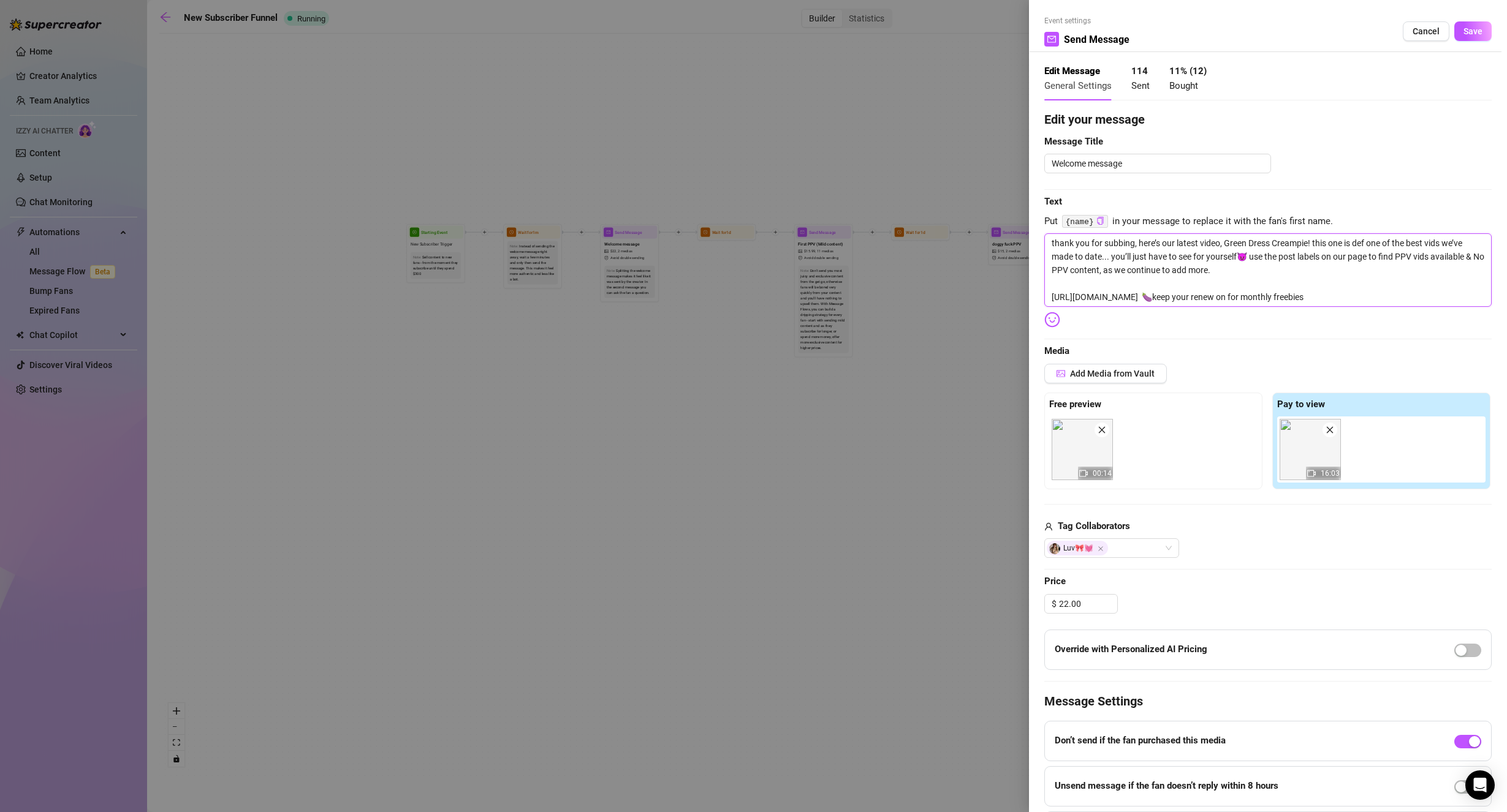
click at [1250, 296] on textarea "thank you for subbing, here’s our latest video, Green Dress Creampie! this one …" at bounding box center [1268, 269] width 448 height 73
drag, startPoint x: 1062, startPoint y: 319, endPoint x: 1054, endPoint y: 321, distance: 8.2
click at [1056, 319] on div at bounding box center [1056, 320] width 25 height 16
click at [1057, 322] on img at bounding box center [1052, 320] width 16 height 16
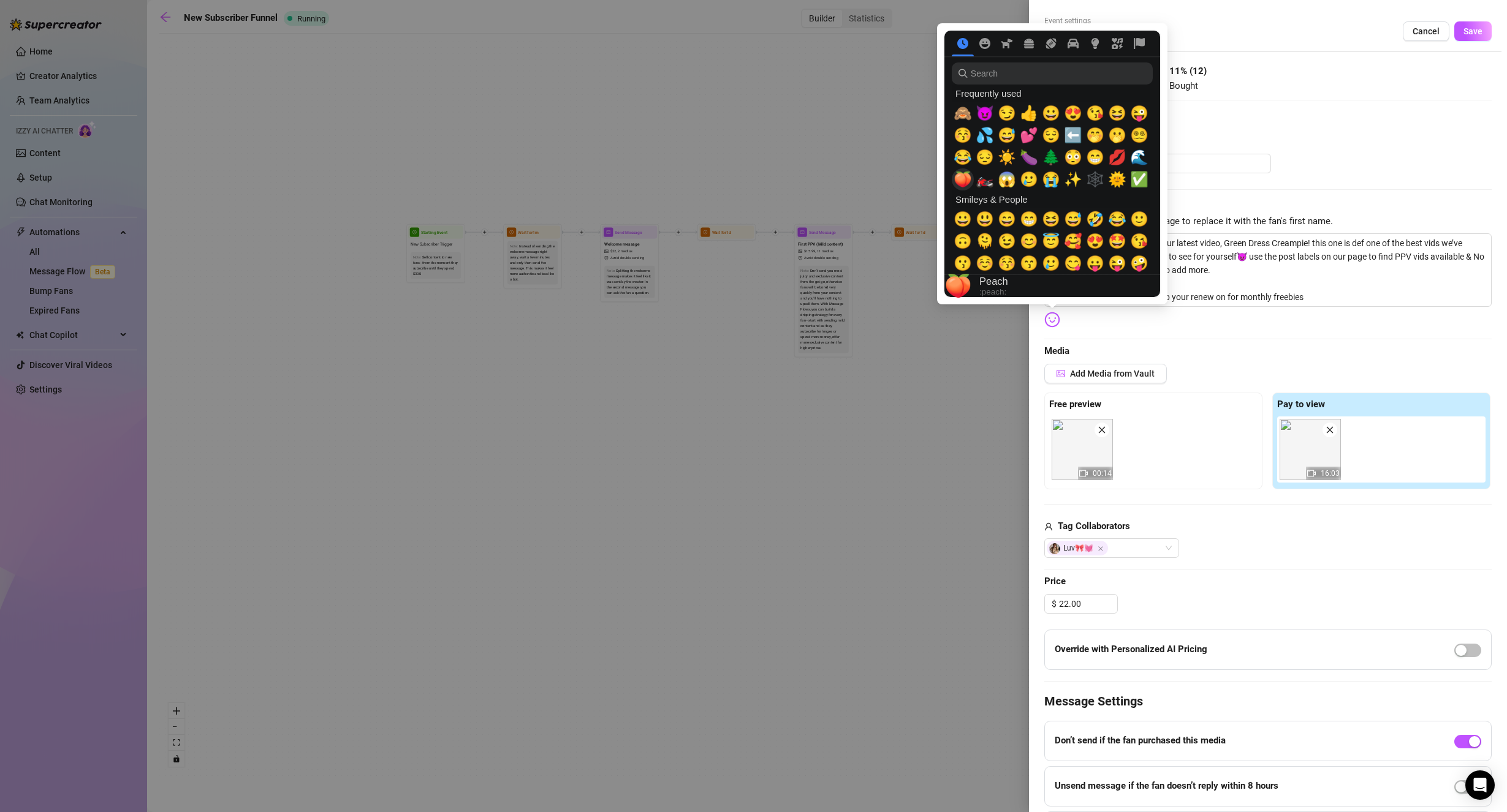
click at [952, 184] on button "🍑" at bounding box center [963, 179] width 22 height 22
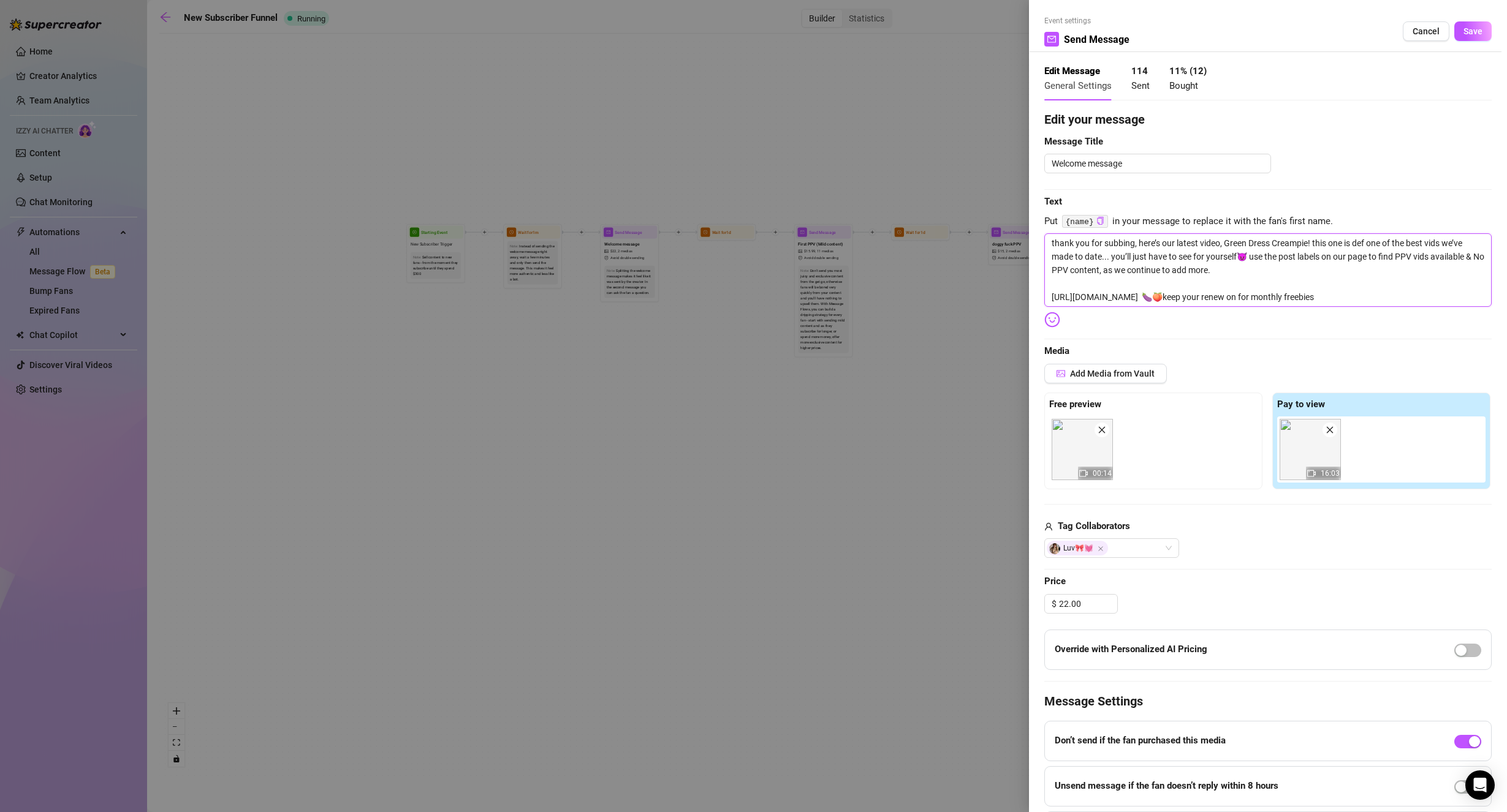
drag, startPoint x: 1263, startPoint y: 295, endPoint x: 1245, endPoint y: 299, distance: 18.4
click at [1245, 299] on textarea "thank you for subbing, here’s our latest video, Green Dress Creampie! this one …" at bounding box center [1268, 269] width 448 height 73
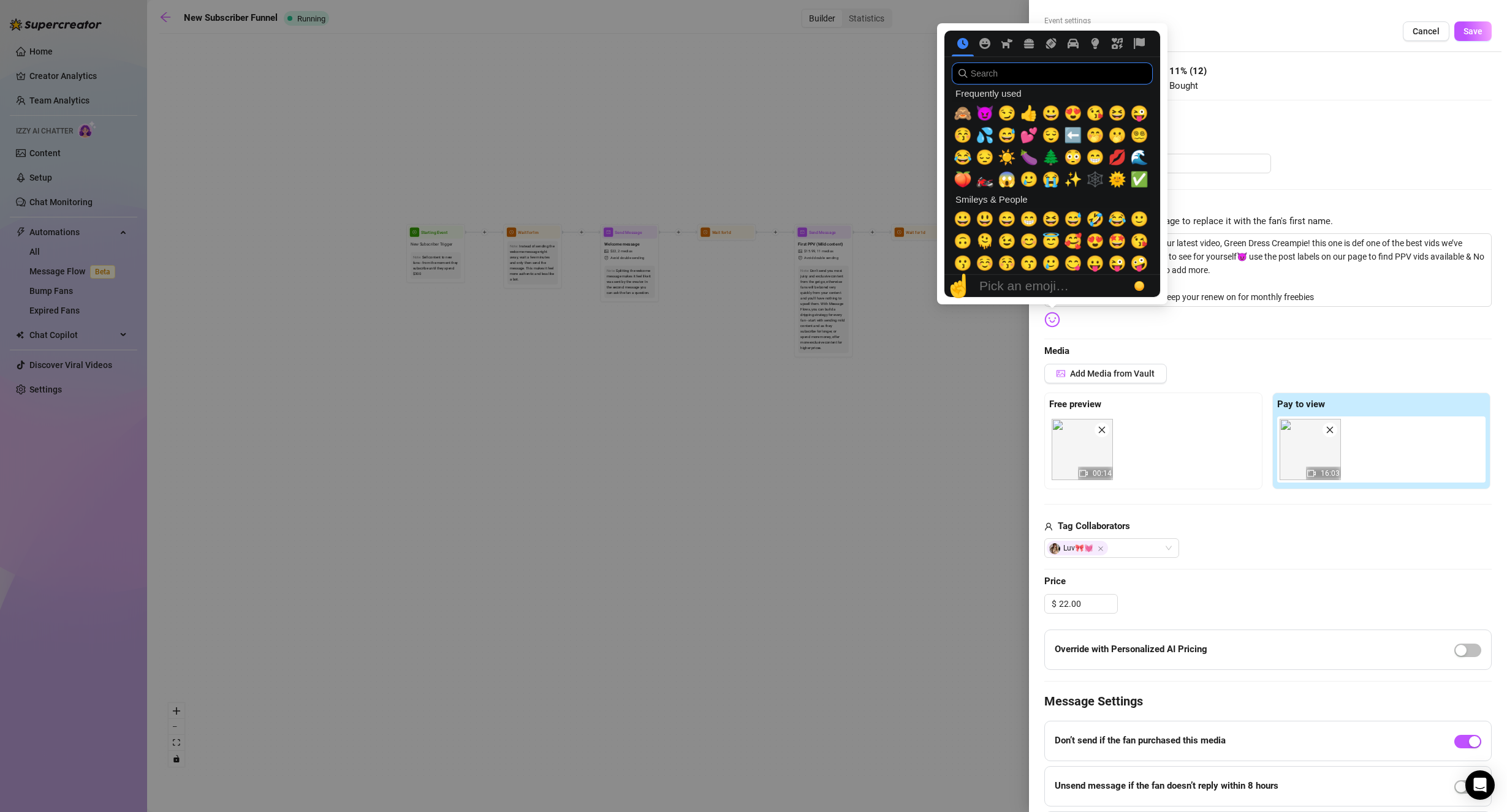
click at [1017, 74] on input "search" at bounding box center [1052, 73] width 201 height 22
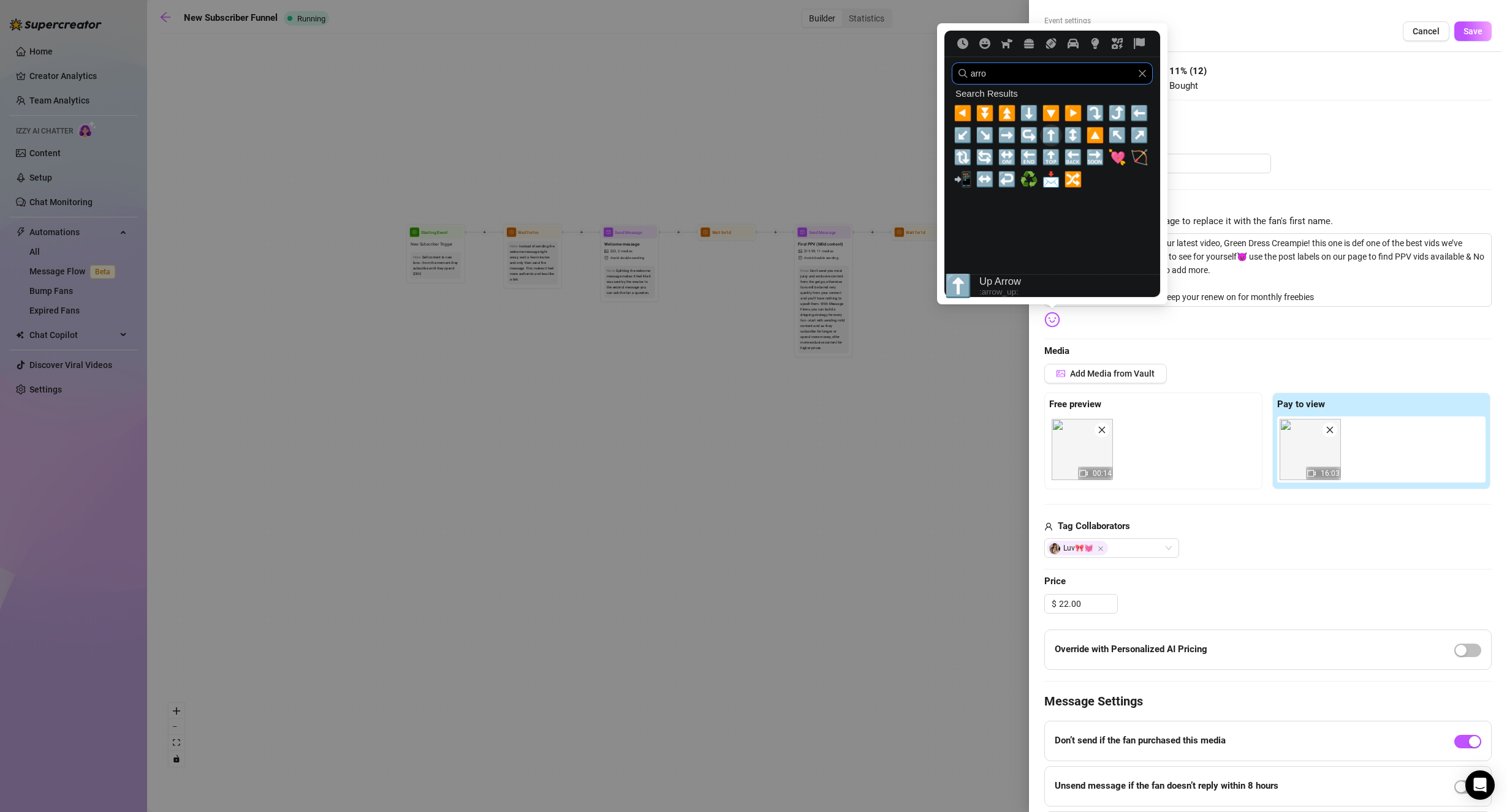
click at [1051, 130] on span "⬆️" at bounding box center [1051, 136] width 18 height 17
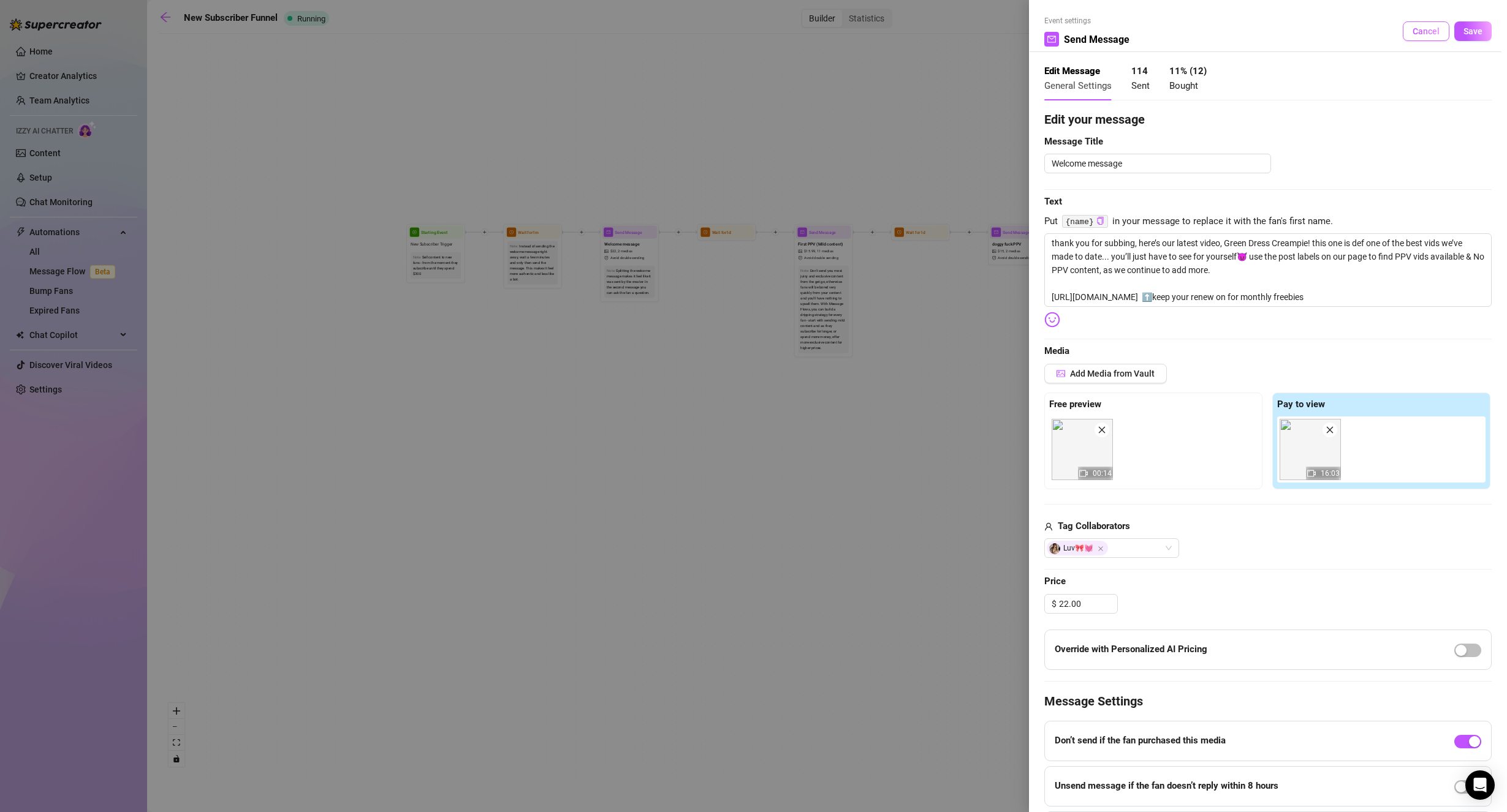
click at [1421, 31] on span "Cancel" at bounding box center [1426, 31] width 27 height 9
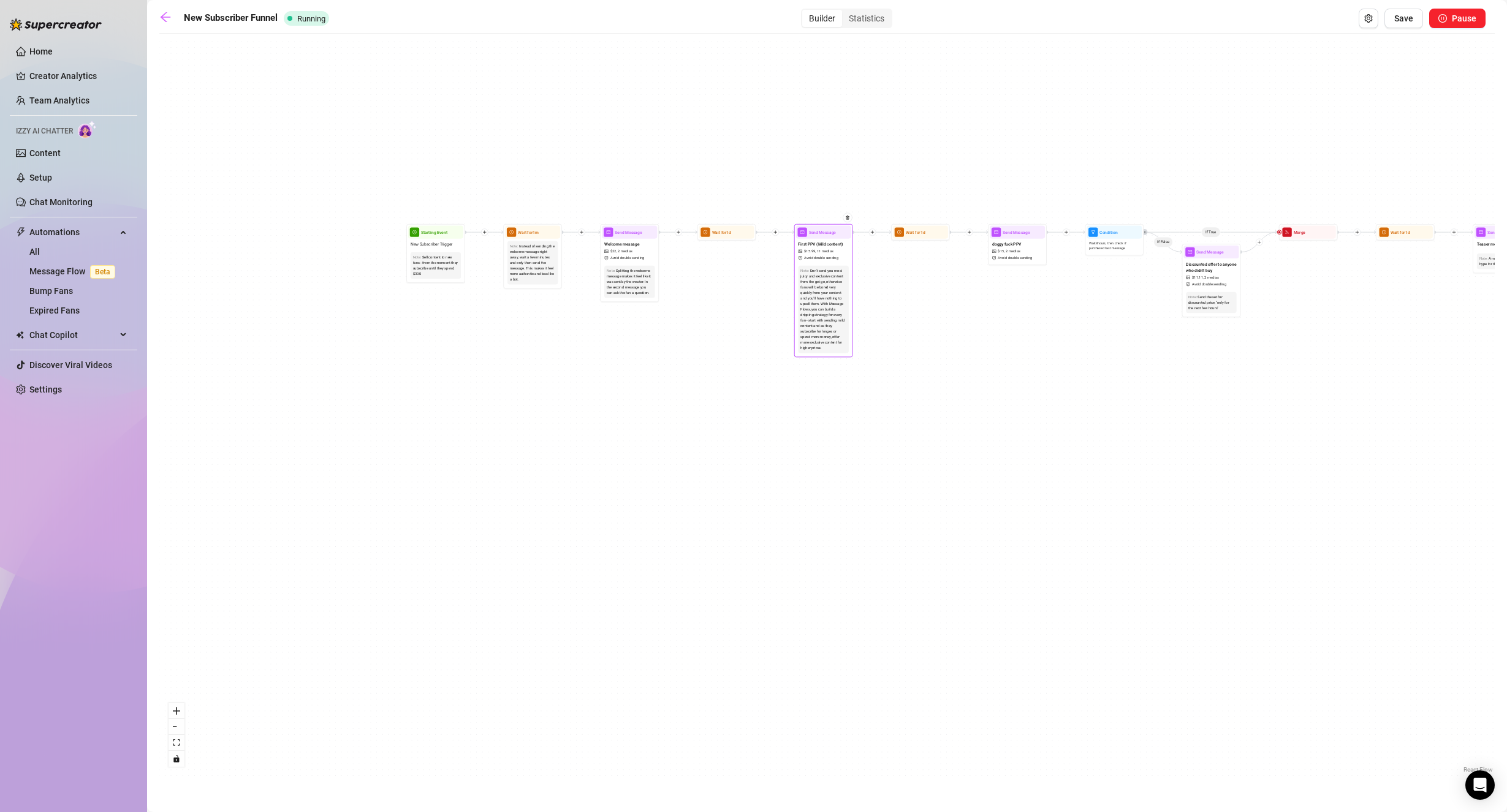
click at [834, 256] on span "Avoid double sending" at bounding box center [820, 259] width 34 height 6
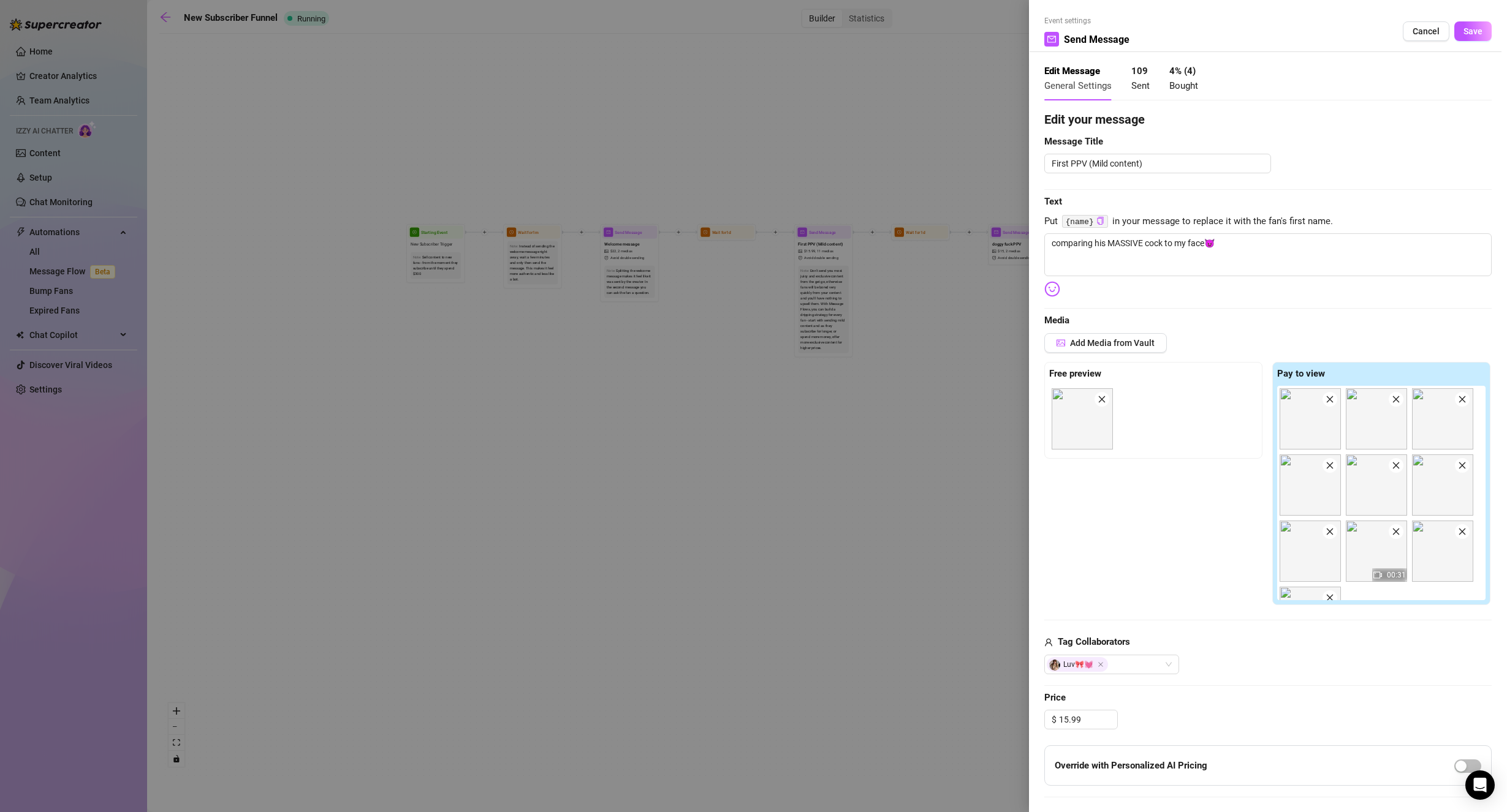
drag, startPoint x: 1421, startPoint y: 34, endPoint x: 1115, endPoint y: 142, distance: 324.5
click at [1419, 35] on span "Cancel" at bounding box center [1426, 31] width 27 height 9
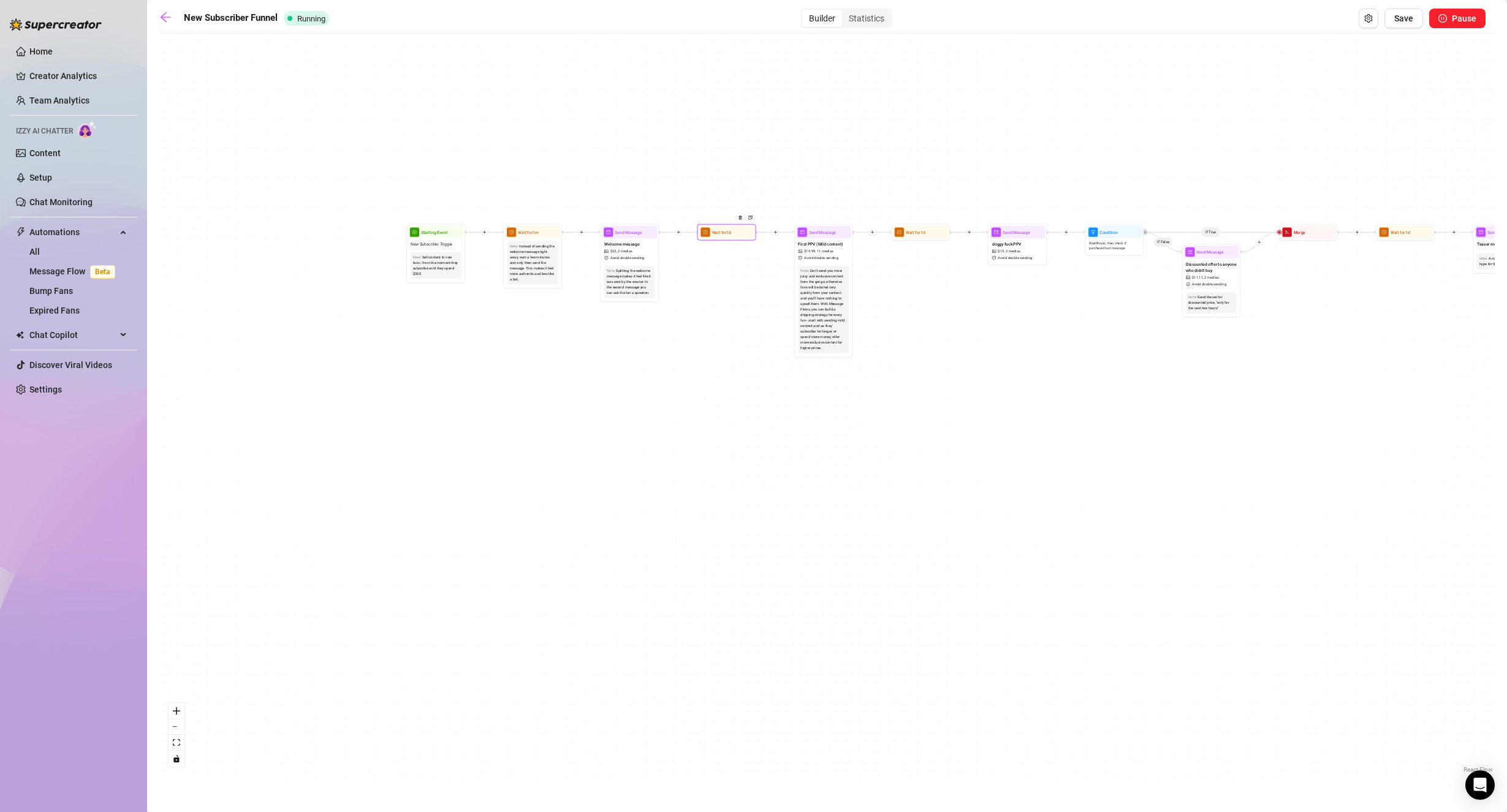
click at [730, 230] on div at bounding box center [742, 222] width 25 height 30
click at [720, 232] on span "Wait for 1d" at bounding box center [722, 232] width 20 height 7
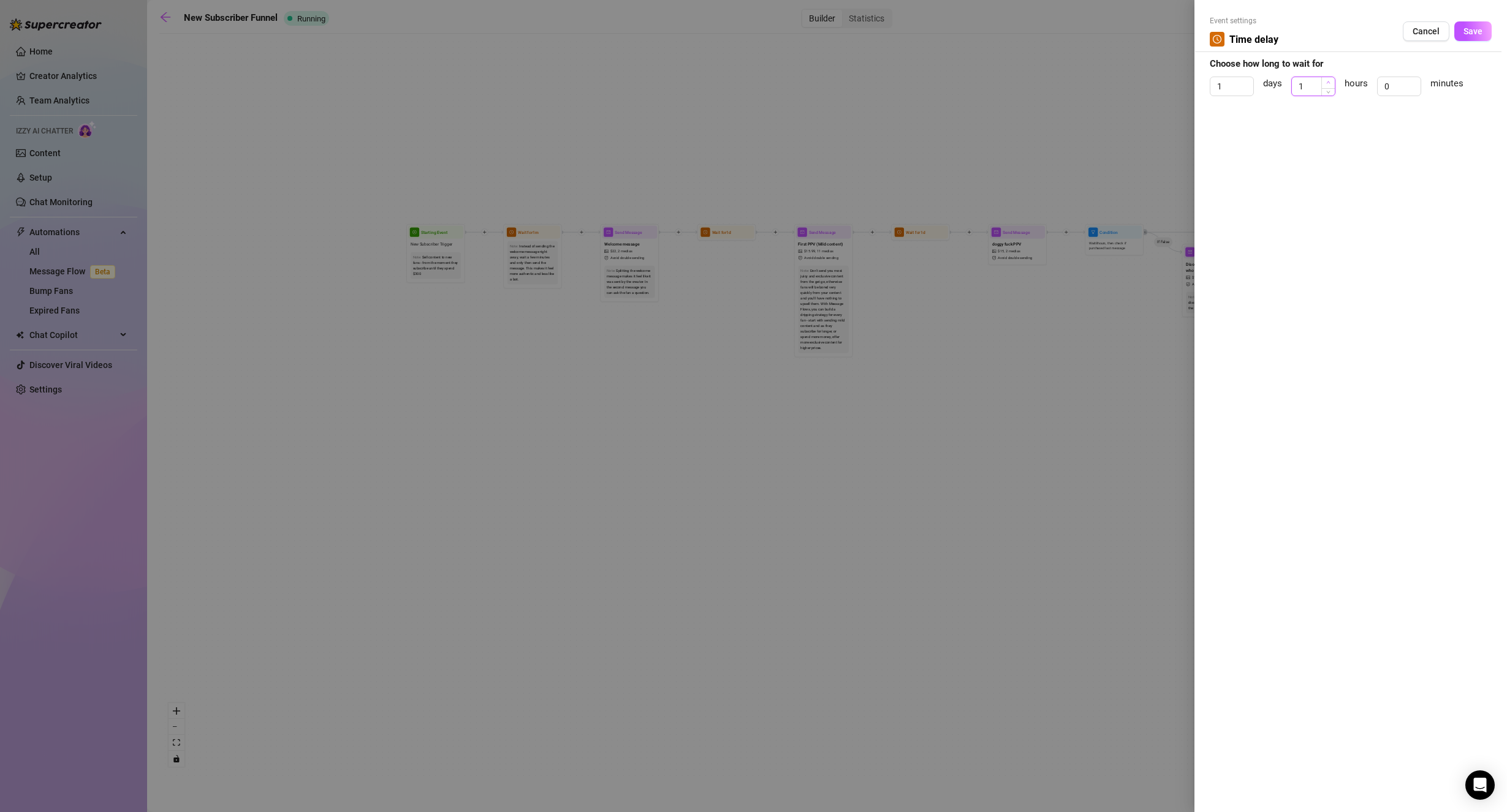
click at [1327, 81] on icon "up" at bounding box center [1328, 82] width 4 height 4
click at [1326, 81] on icon "up" at bounding box center [1328, 82] width 4 height 4
click at [1484, 36] on button "Save" at bounding box center [1472, 31] width 37 height 20
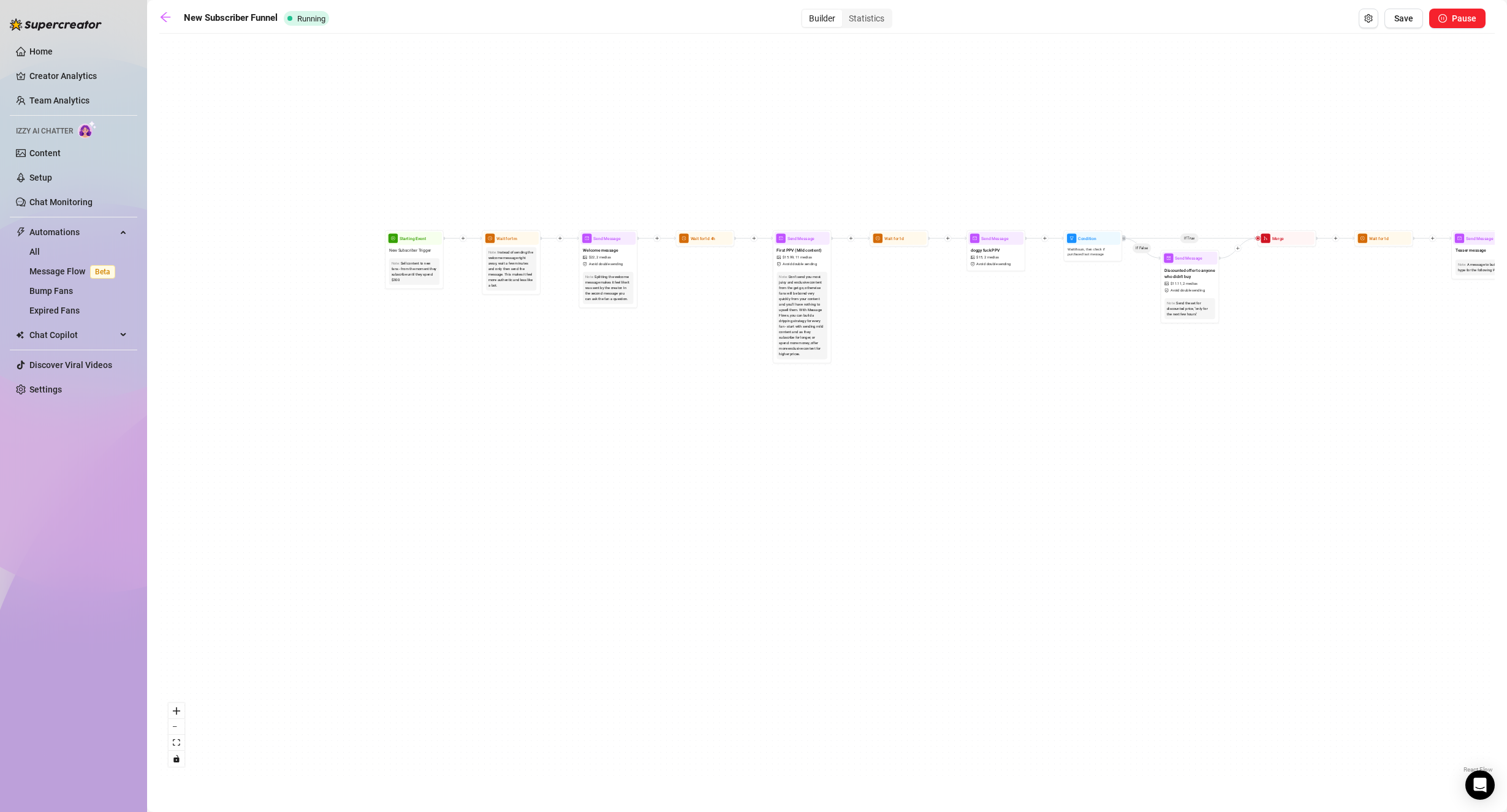
drag, startPoint x: 1046, startPoint y: 155, endPoint x: 807, endPoint y: 158, distance: 239.0
click at [807, 158] on div "If True If True If False If False Send Message cute handjob $ 12 , 2 medias Avo…" at bounding box center [826, 408] width 1335 height 736
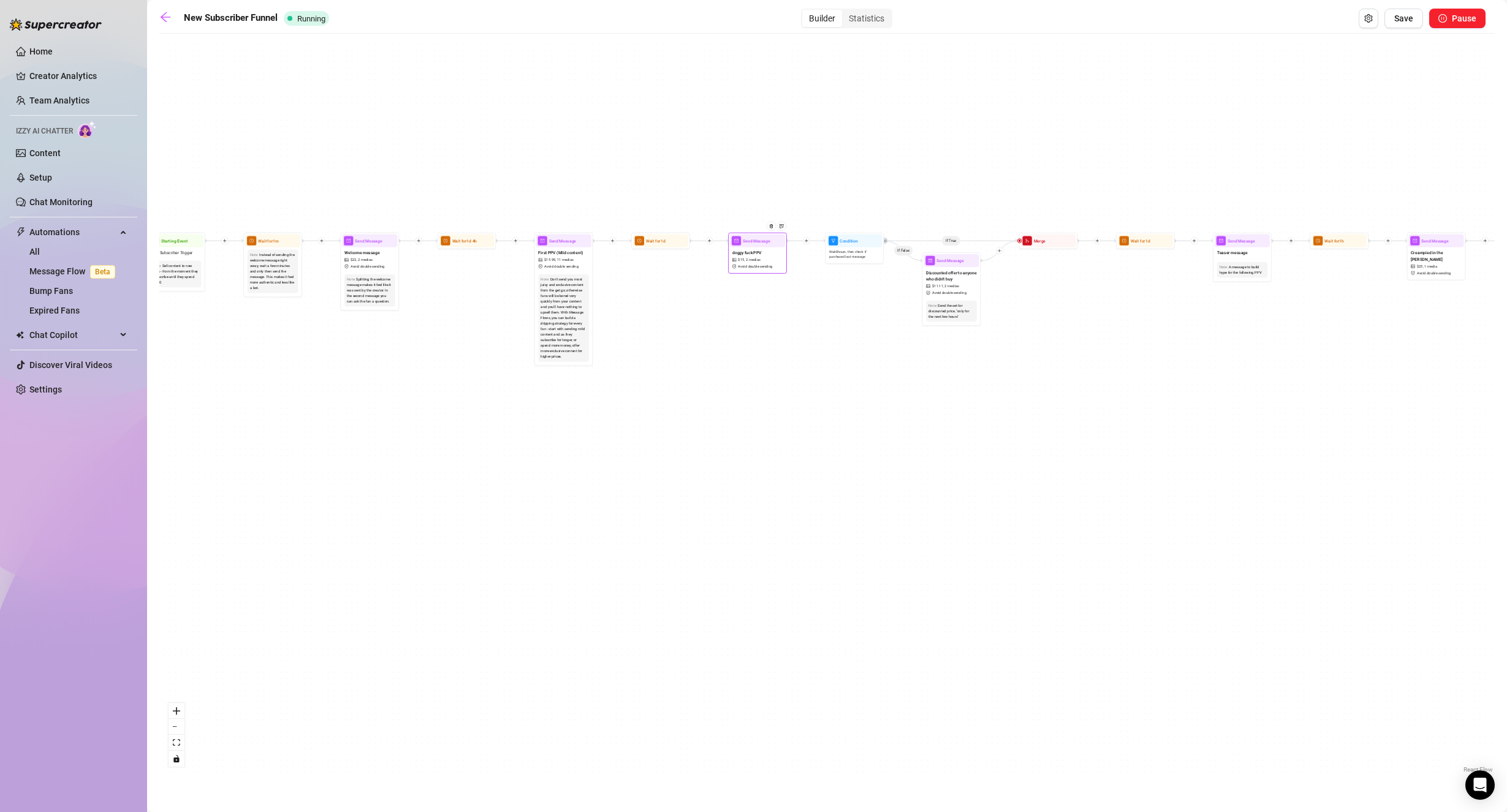
click at [757, 261] on span "2 medias" at bounding box center [753, 260] width 15 height 6
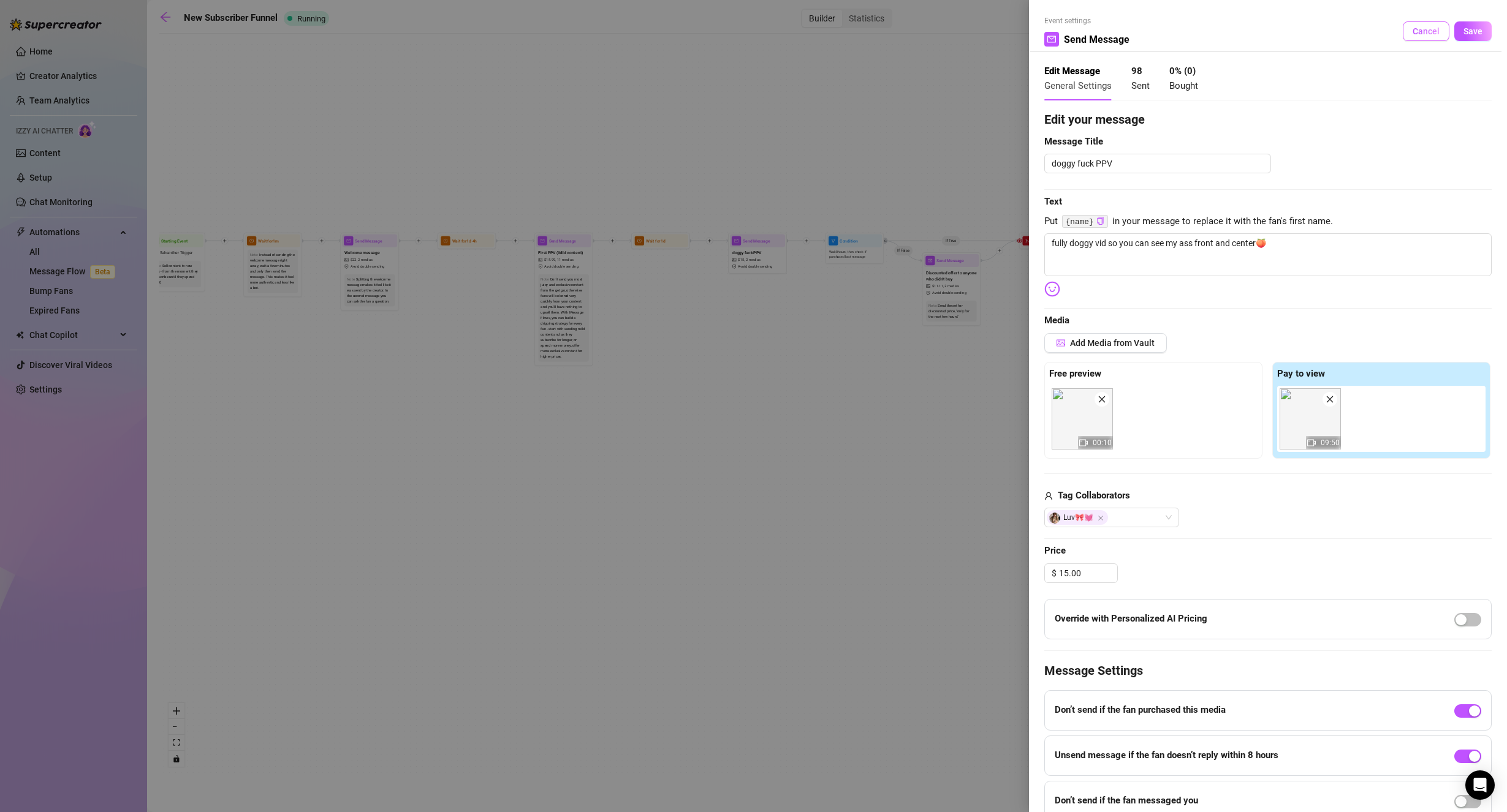
drag, startPoint x: 1417, startPoint y: 29, endPoint x: 1406, endPoint y: 33, distance: 11.7
click at [1417, 29] on span "Cancel" at bounding box center [1426, 31] width 27 height 9
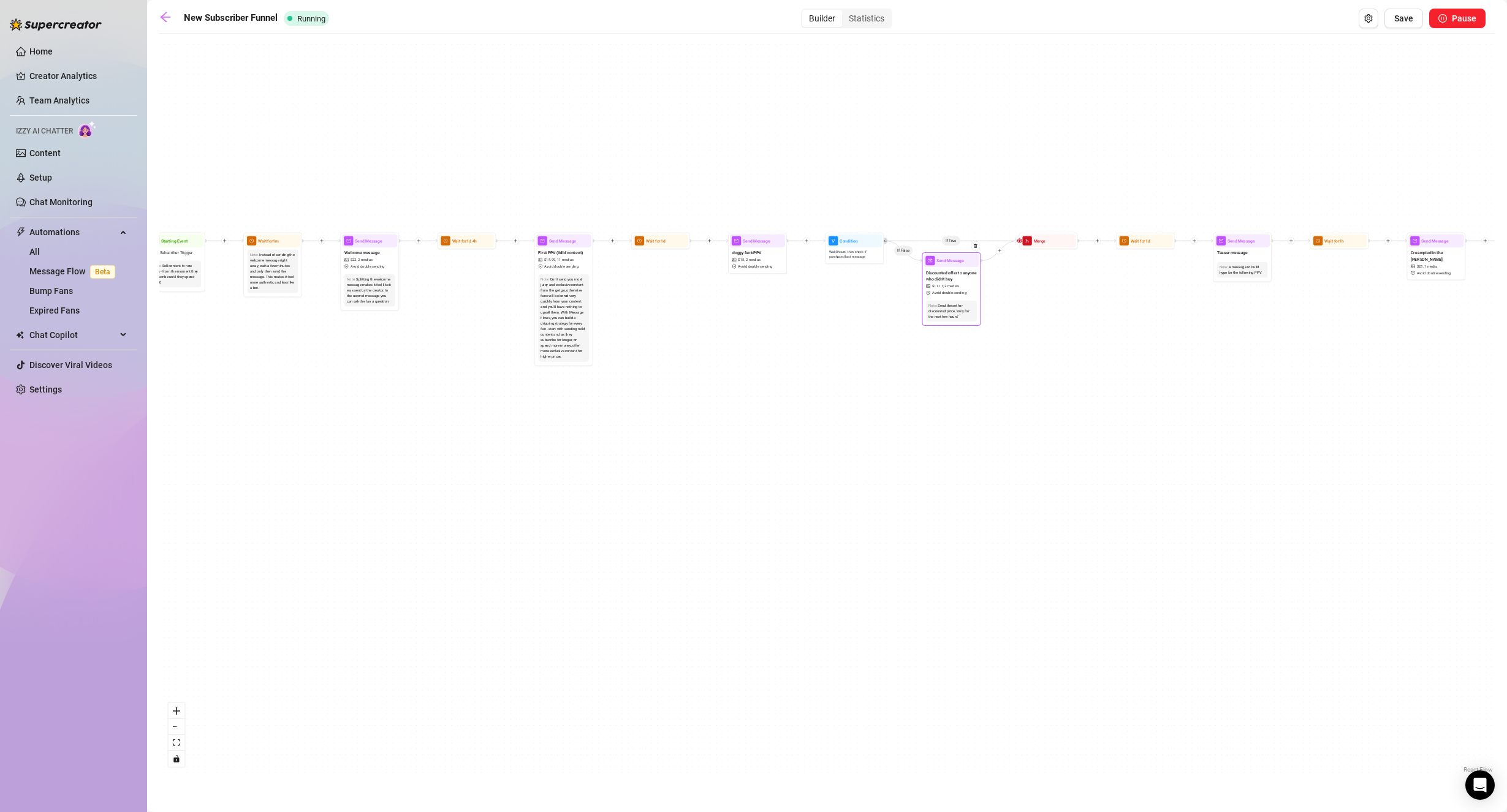
click at [952, 283] on span "2 medias" at bounding box center [951, 286] width 15 height 6
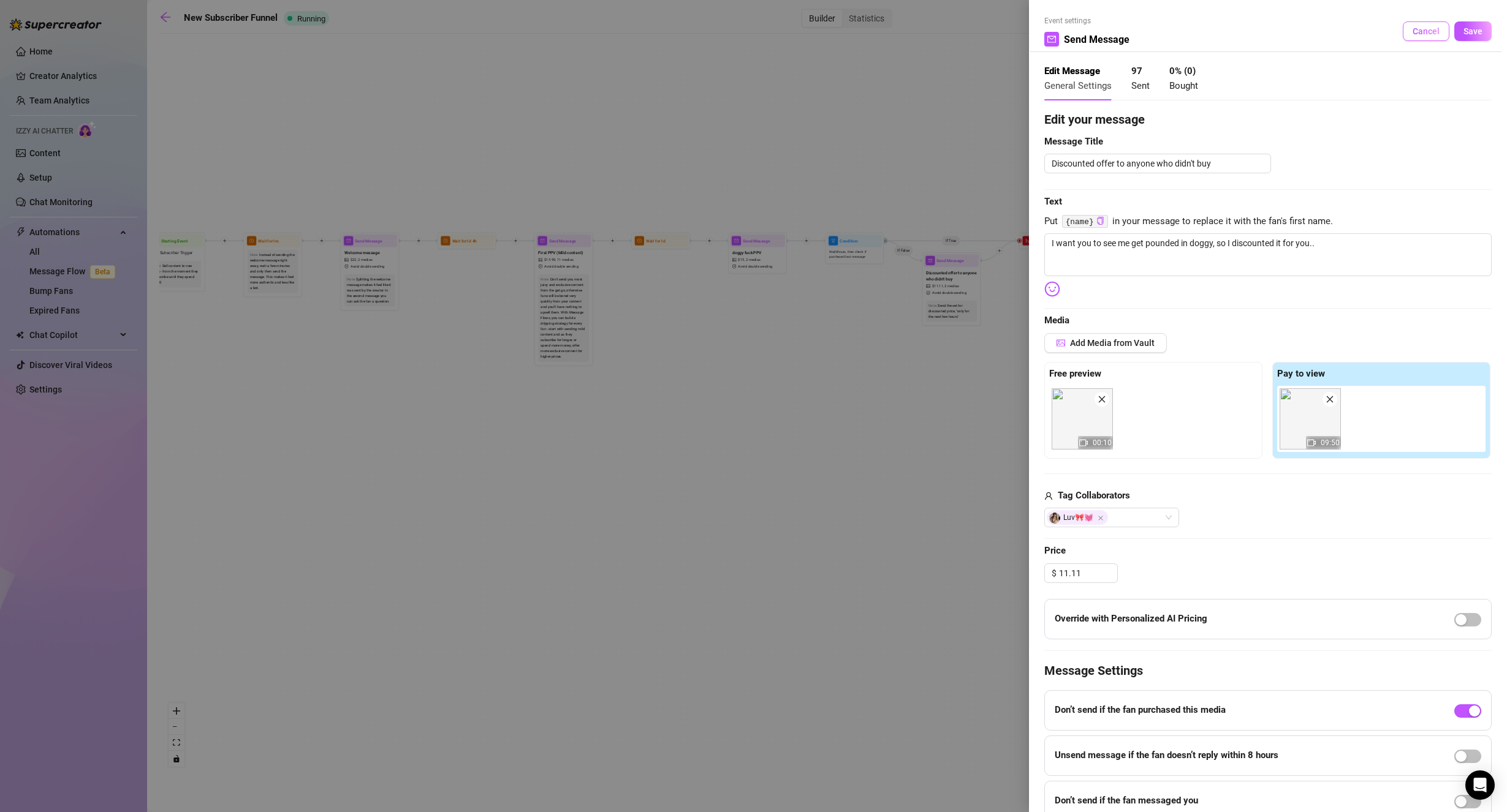
drag, startPoint x: 1408, startPoint y: 34, endPoint x: 1347, endPoint y: 46, distance: 62.2
click at [1413, 34] on span "Cancel" at bounding box center [1426, 31] width 27 height 9
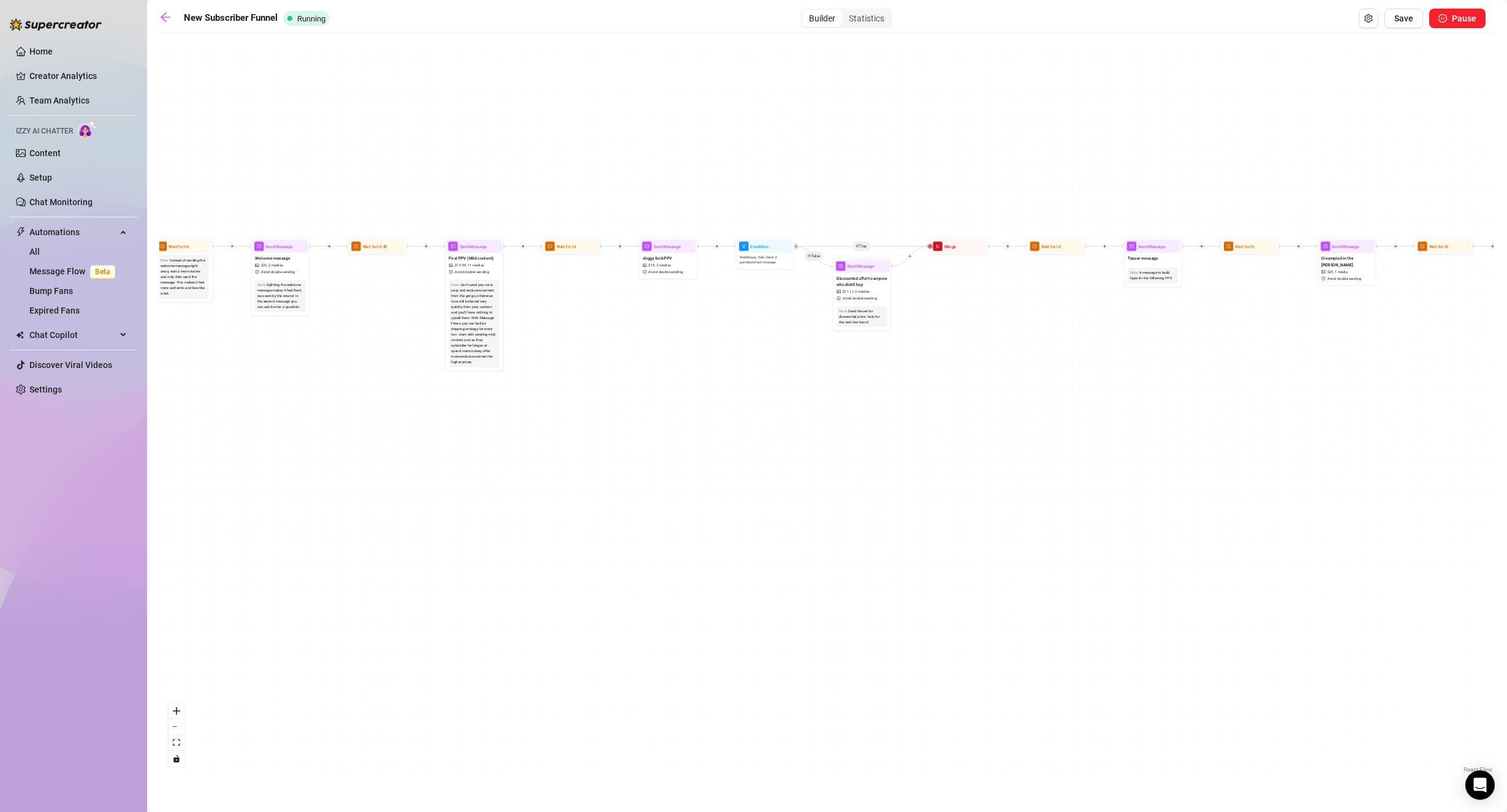
drag, startPoint x: 1054, startPoint y: 110, endPoint x: 917, endPoint y: 119, distance: 137.3
click at [917, 119] on div "If True If True If False If False Send Message cute handjob $ 12 , 2 medias Avo…" at bounding box center [826, 408] width 1335 height 736
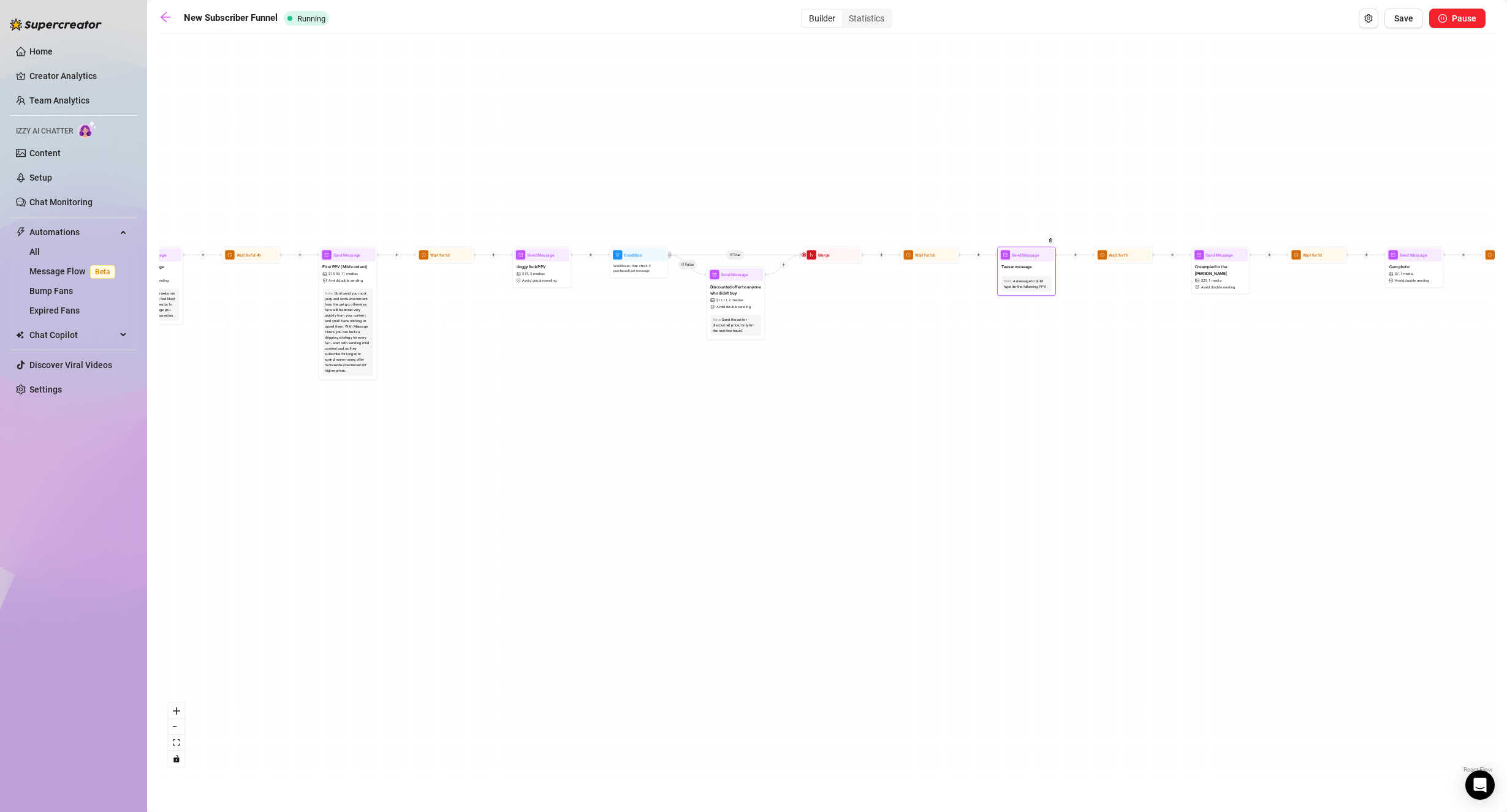
click at [1033, 286] on div "A message to build hype for the following PPV" at bounding box center [1026, 284] width 46 height 11
click at [1034, 264] on div "Teaser message" at bounding box center [1027, 267] width 55 height 12
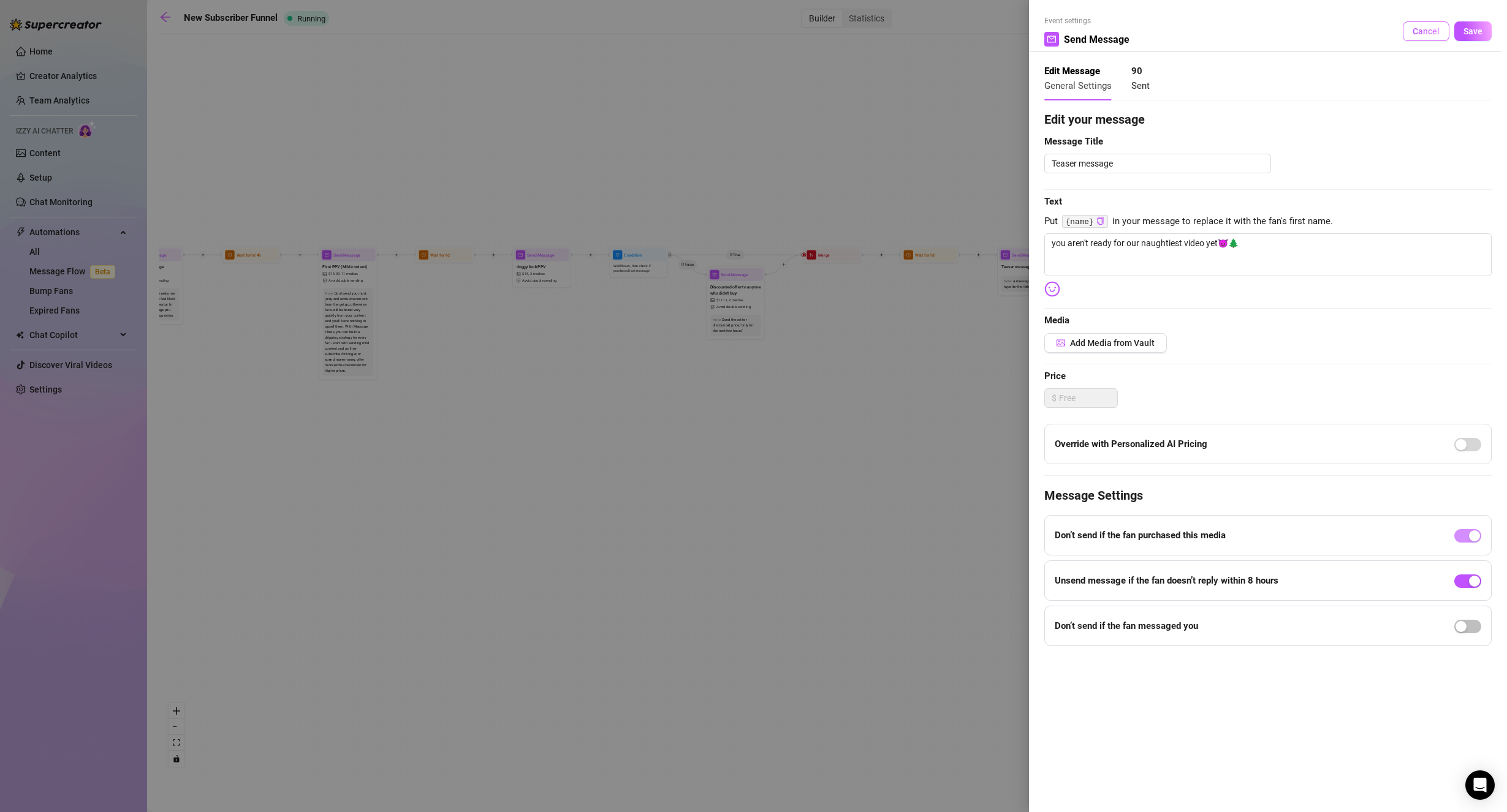
click at [1434, 36] on span "Cancel" at bounding box center [1426, 31] width 27 height 9
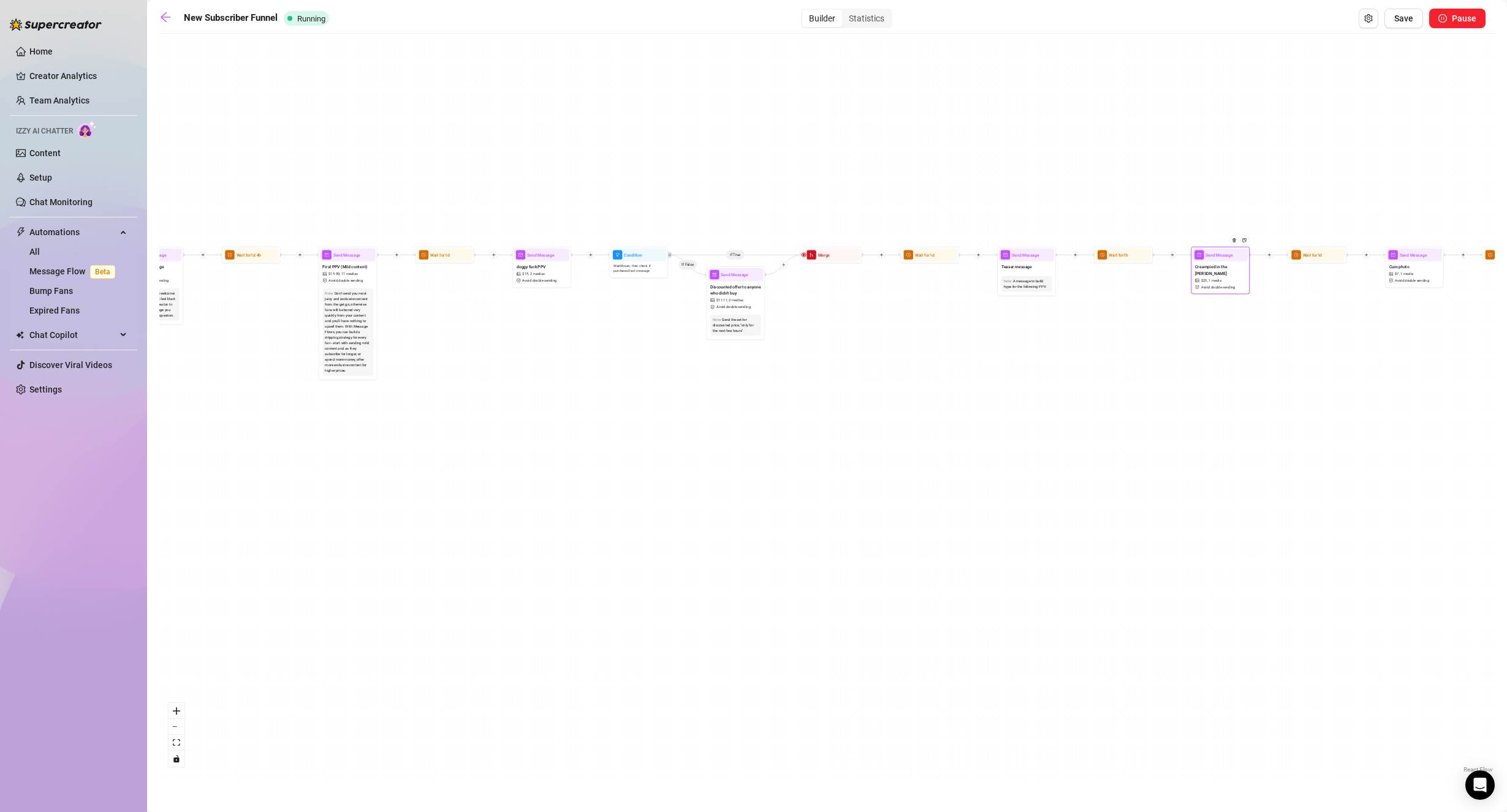
click at [1205, 278] on span "$ 25 ," at bounding box center [1204, 281] width 7 height 6
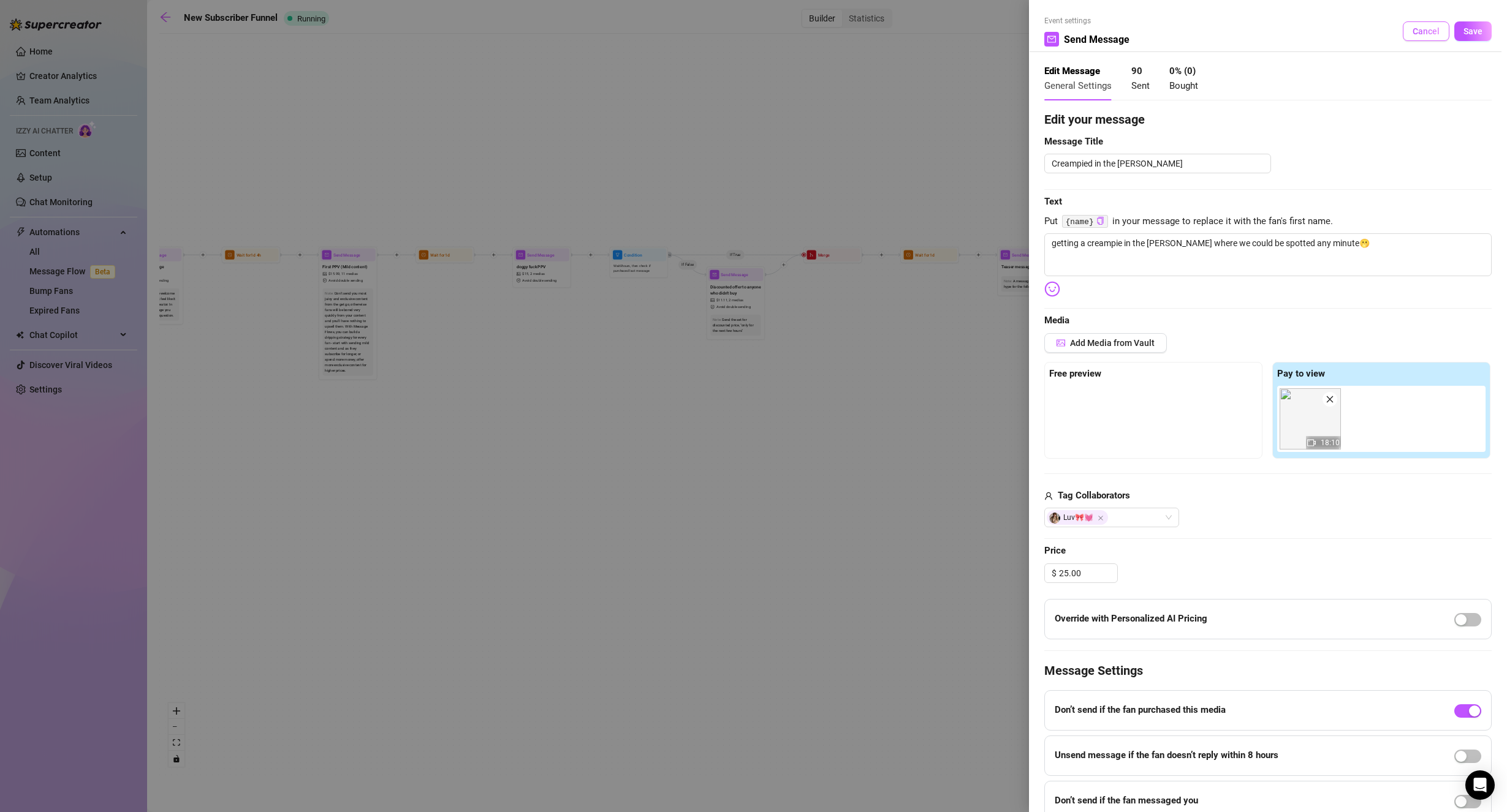
click at [1402, 31] on button "Cancel" at bounding box center [1426, 31] width 47 height 20
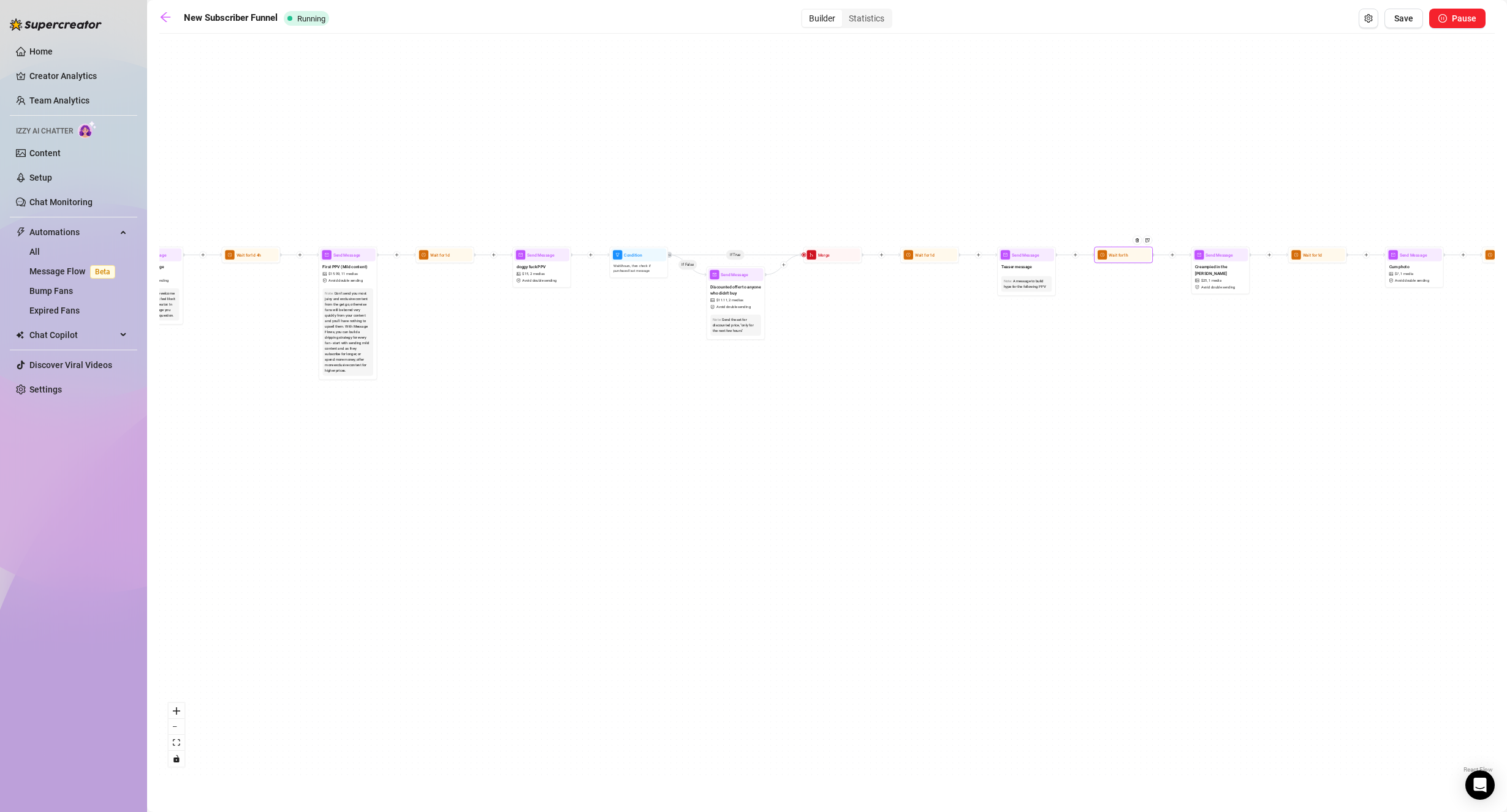
click at [1107, 257] on span "clock-circle" at bounding box center [1102, 254] width 9 height 9
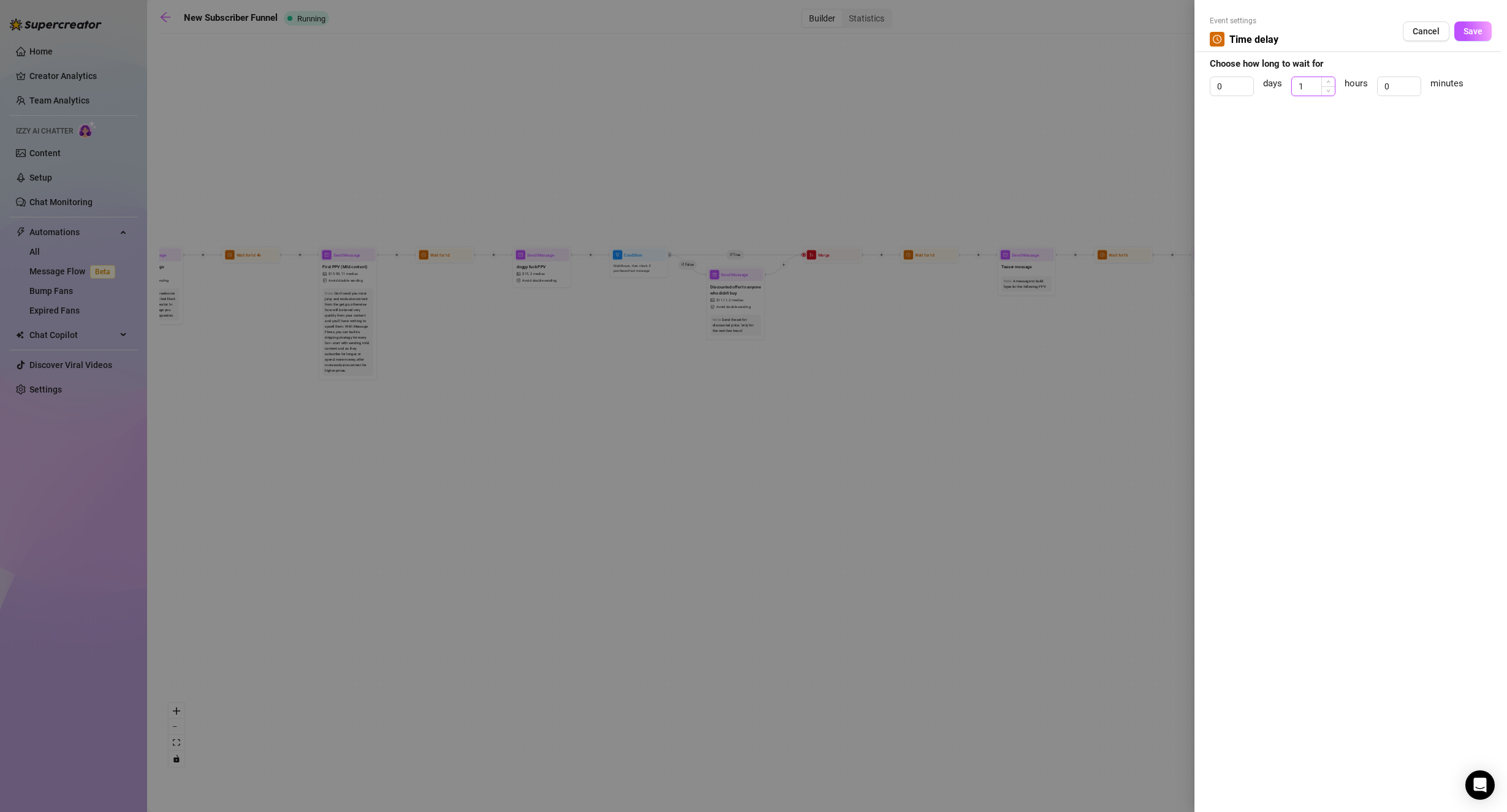
click at [1308, 83] on input "1" at bounding box center [1313, 86] width 43 height 18
click at [1333, 94] on span "Decrease Value" at bounding box center [1328, 89] width 14 height 11
click at [1417, 83] on span "Increase Value" at bounding box center [1413, 82] width 14 height 11
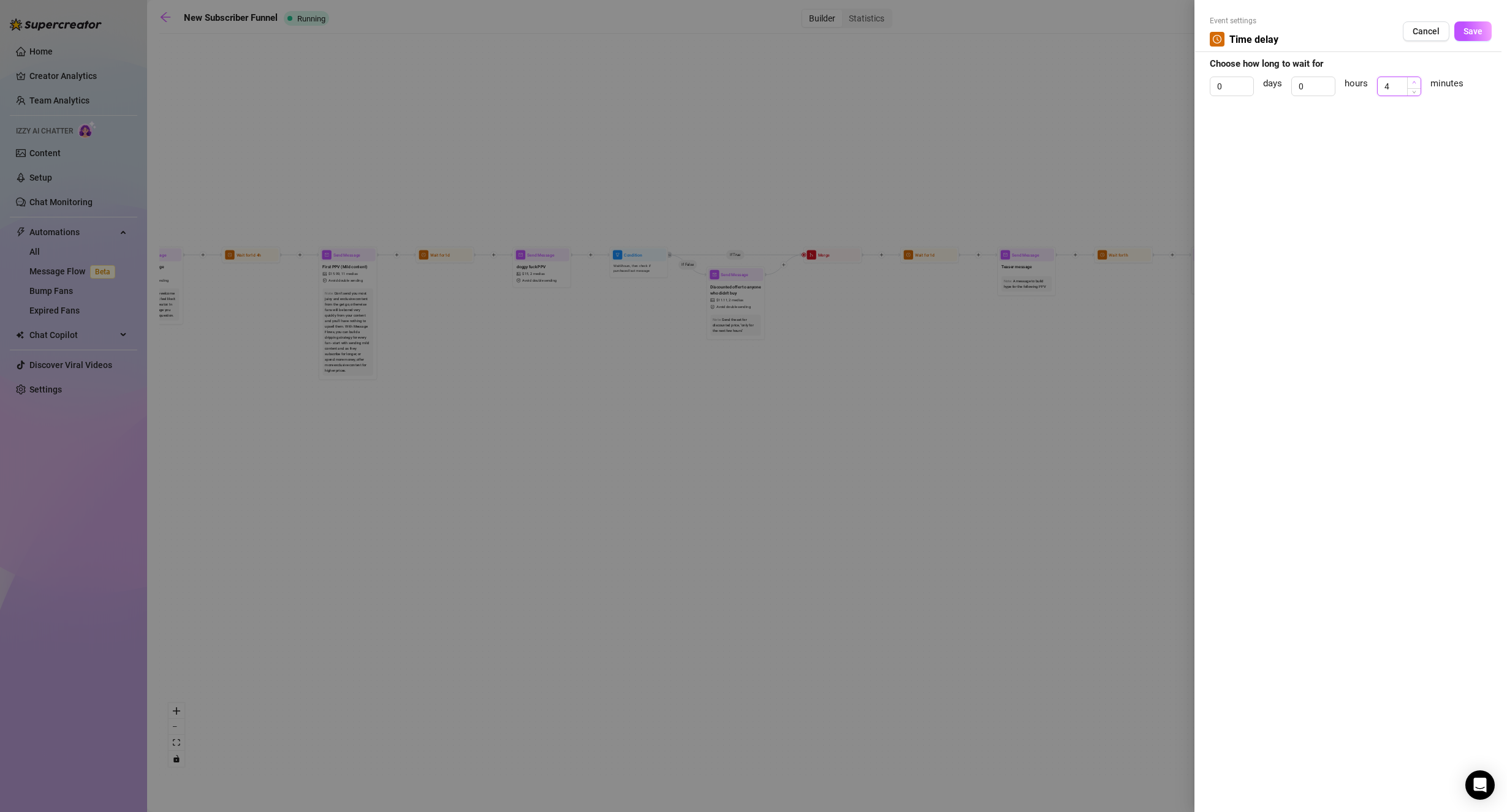
click at [1417, 83] on span "Increase Value" at bounding box center [1413, 82] width 14 height 11
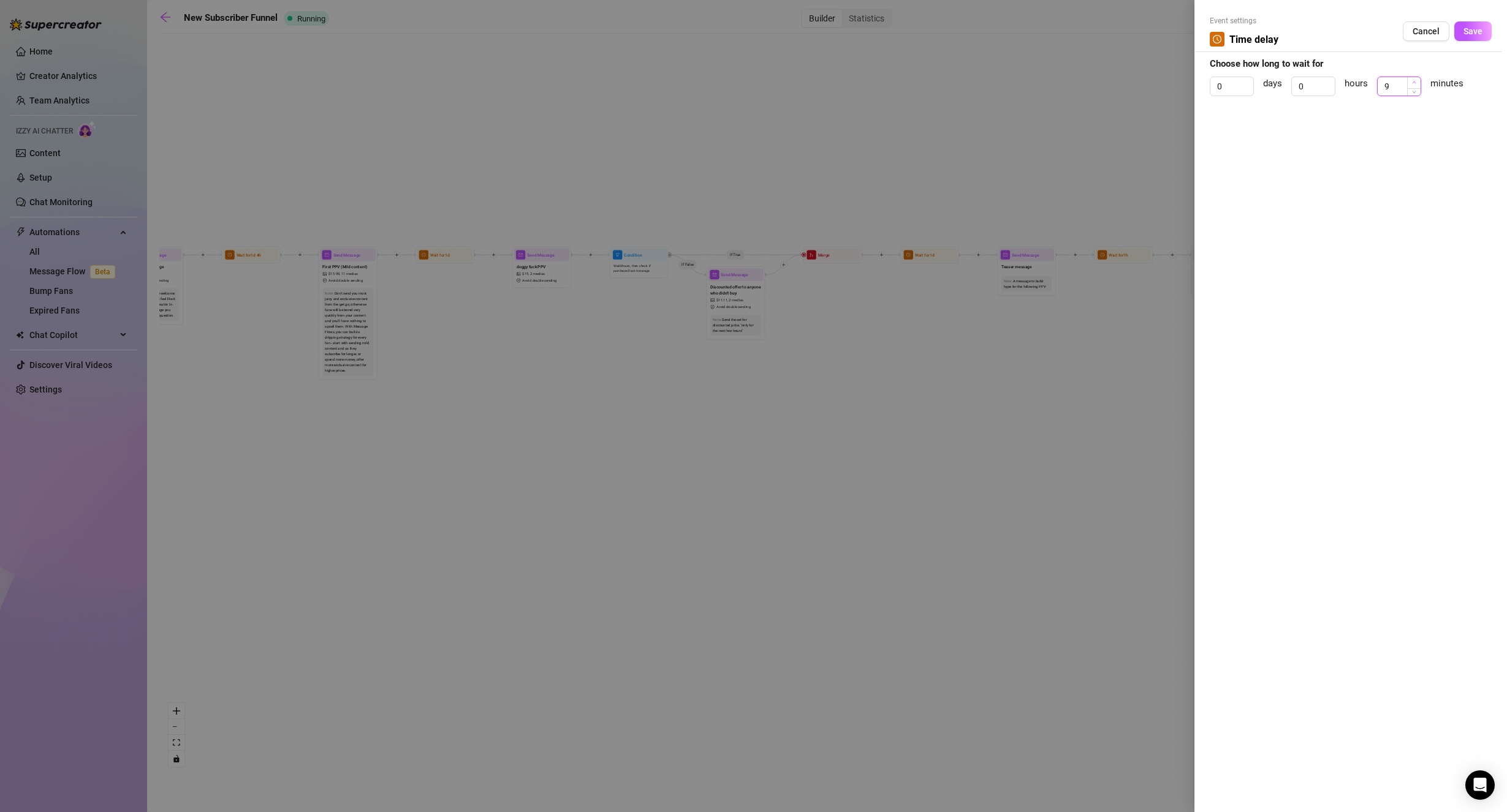
click at [1417, 83] on span "Increase Value" at bounding box center [1413, 82] width 14 height 11
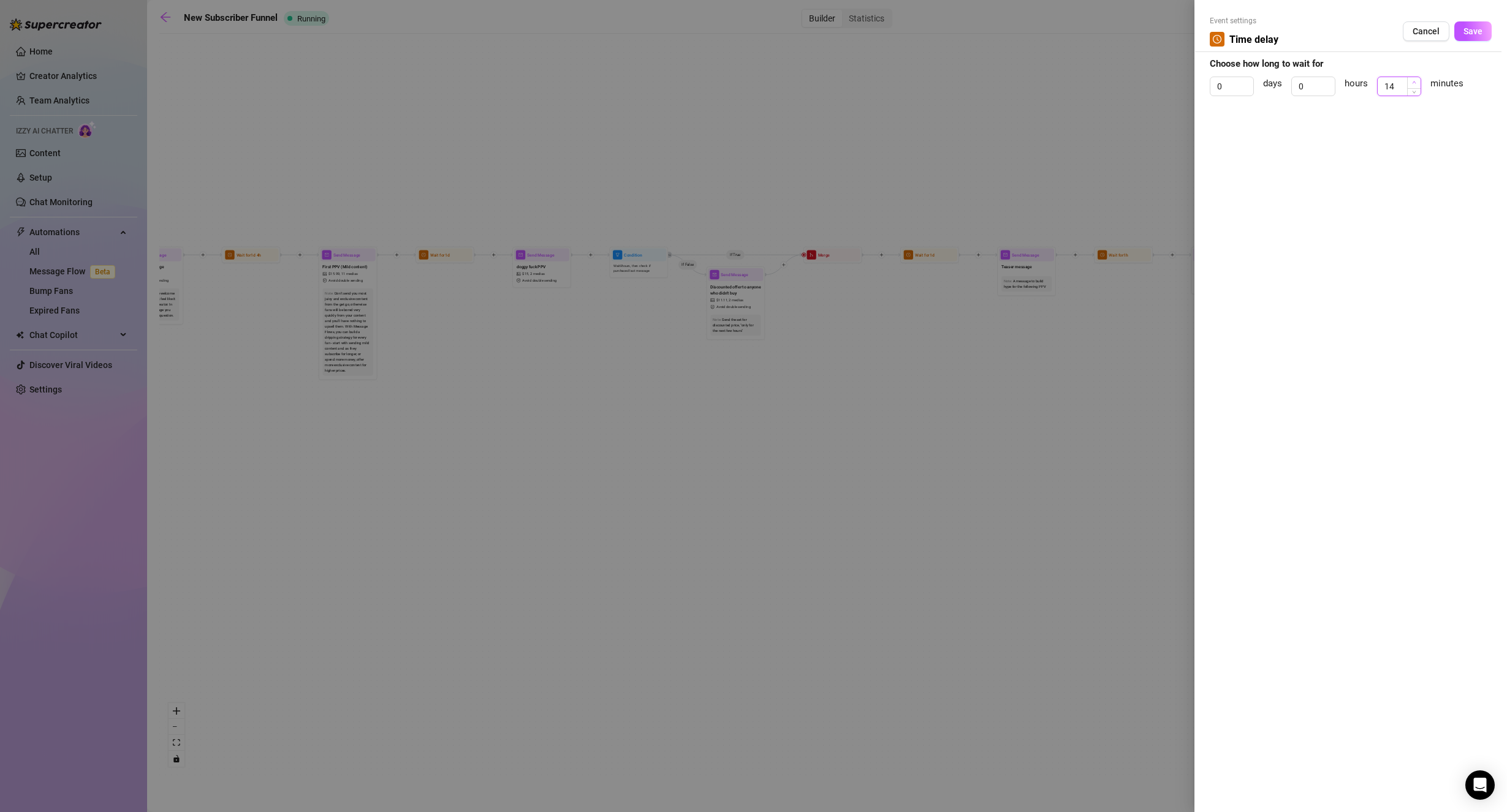
click at [1417, 83] on span "Increase Value" at bounding box center [1413, 82] width 14 height 11
click at [1454, 37] on div "Cancel Save" at bounding box center [1447, 31] width 89 height 20
click at [1464, 34] on span "Save" at bounding box center [1473, 31] width 19 height 9
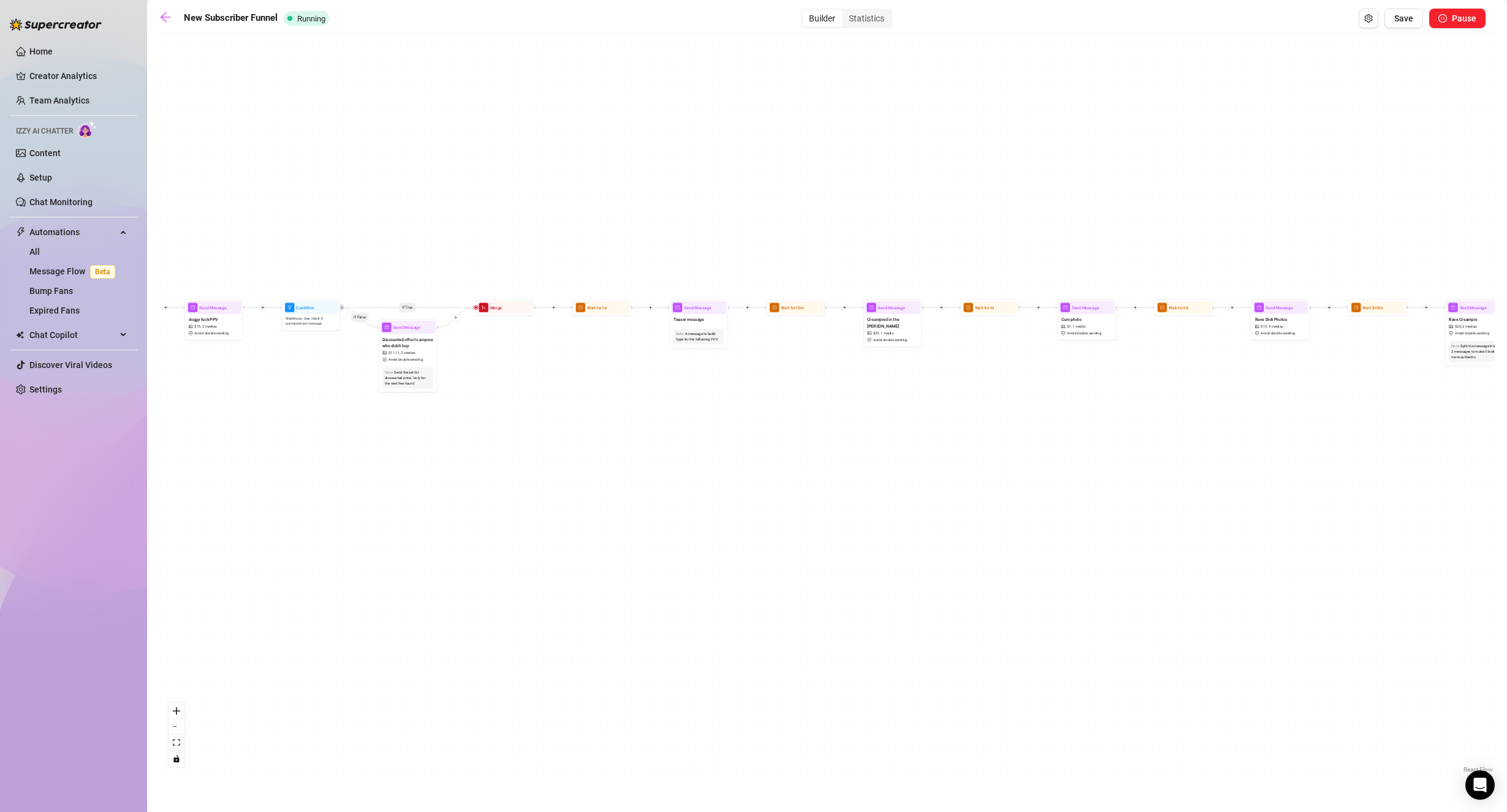
drag, startPoint x: 1176, startPoint y: 181, endPoint x: 947, endPoint y: 235, distance: 235.3
click at [940, 216] on div "If True If True If False If False Send Message cute handjob $ 12 , 2 medias Avo…" at bounding box center [826, 408] width 1335 height 736
click at [878, 338] on span "Avoid double sending" at bounding box center [890, 341] width 34 height 6
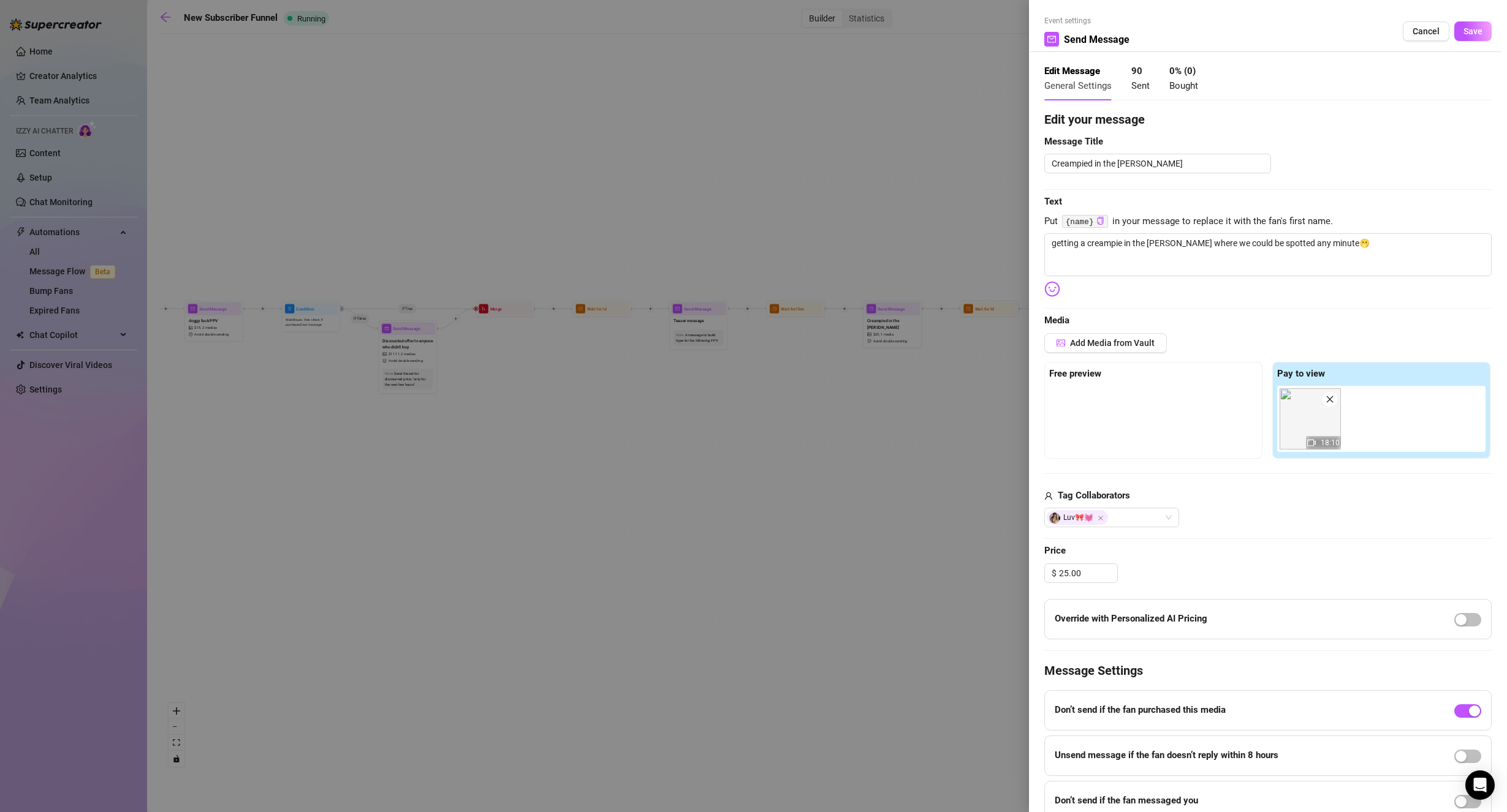
drag, startPoint x: 1468, startPoint y: 33, endPoint x: 1449, endPoint y: 41, distance: 20.6
click at [1468, 33] on span "Save" at bounding box center [1473, 31] width 19 height 9
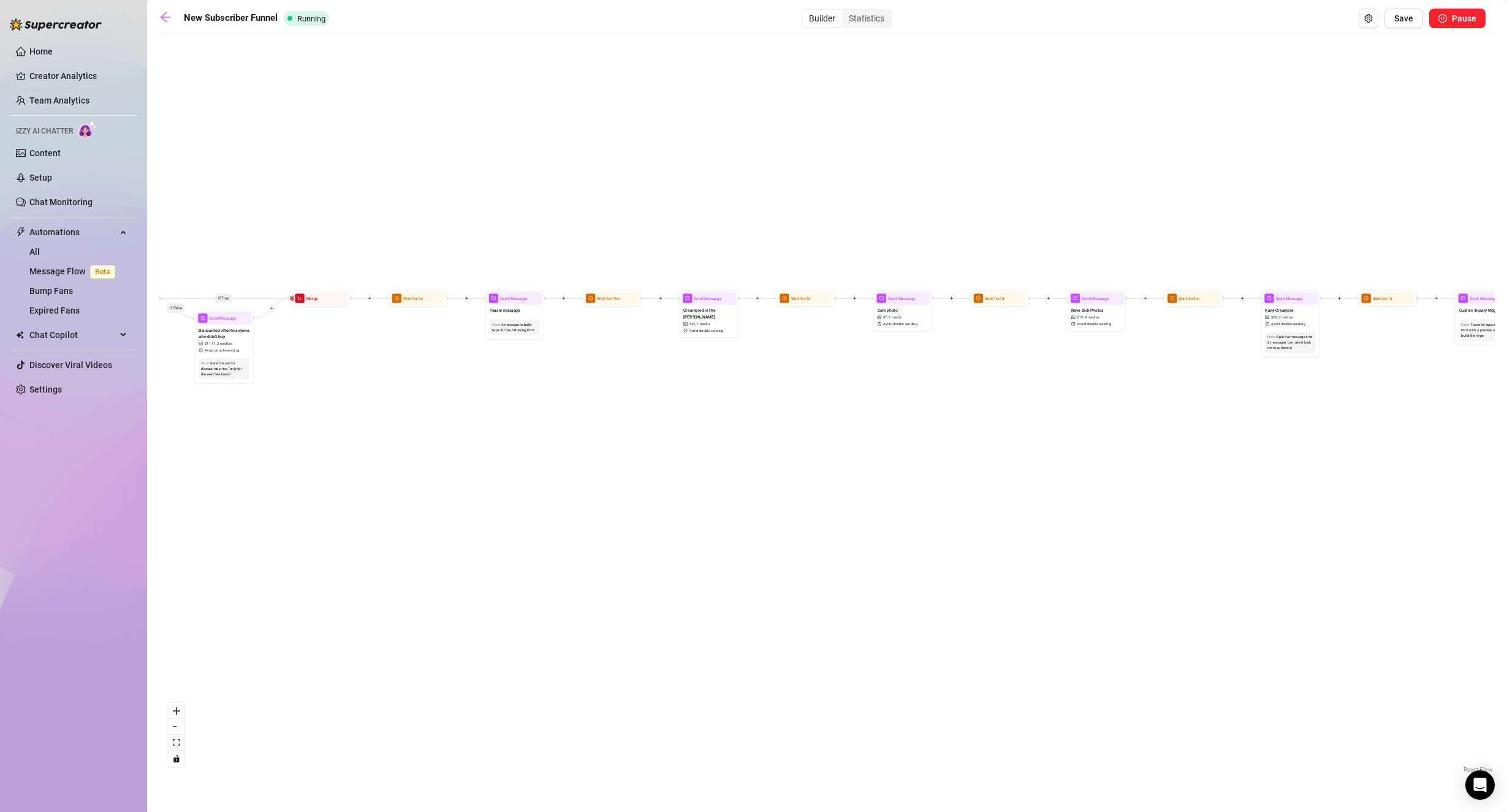
drag, startPoint x: 1066, startPoint y: 200, endPoint x: 1009, endPoint y: 196, distance: 57.1
click at [1009, 196] on div "If True If True If False If False Send Message cute handjob $ 12 , 2 medias Avo…" at bounding box center [826, 408] width 1335 height 736
click at [906, 314] on div "Cum photo $ 7 , 1 media Avoid double sending" at bounding box center [897, 317] width 55 height 25
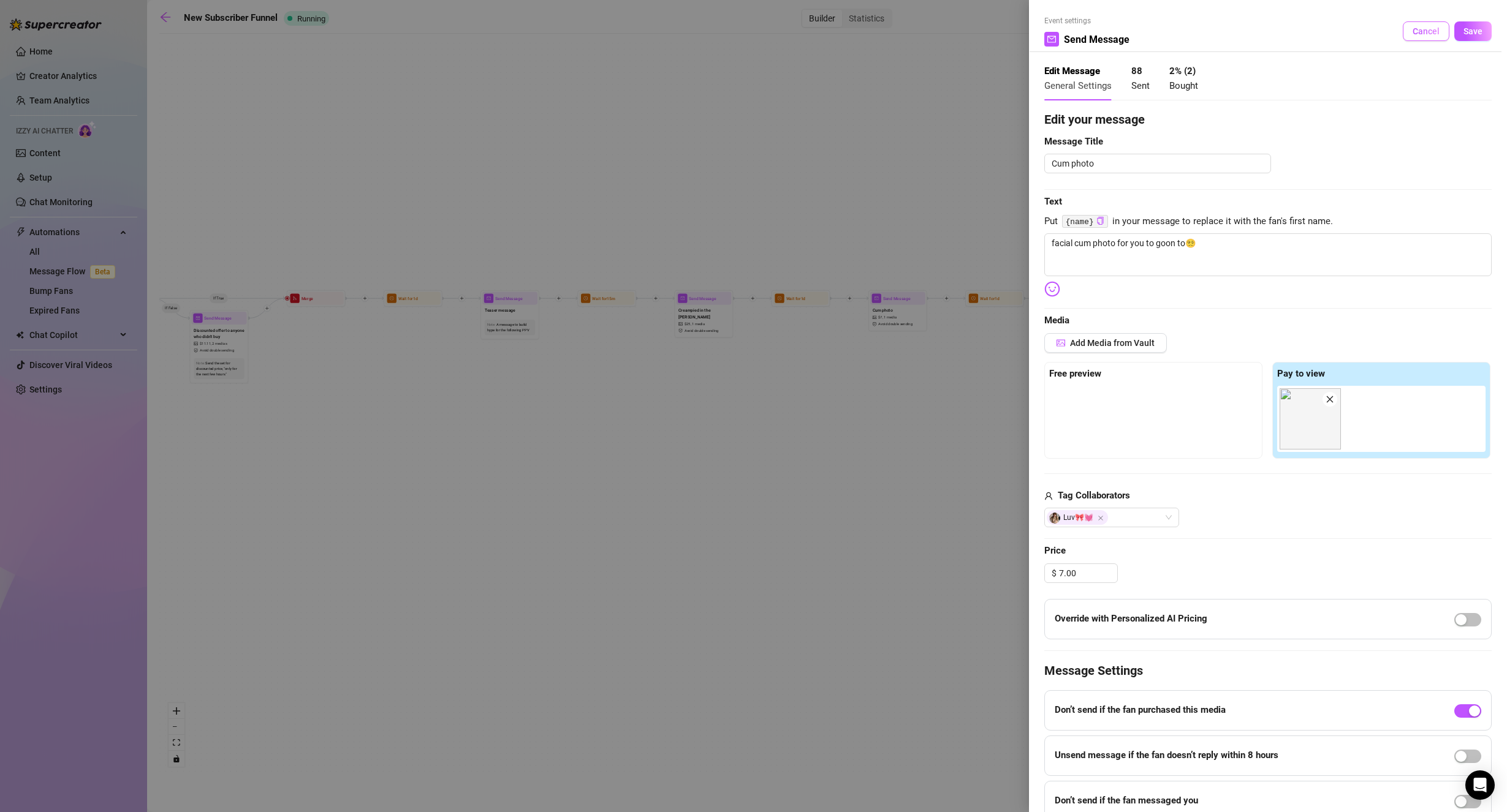
click at [1421, 36] on span "Cancel" at bounding box center [1426, 31] width 27 height 9
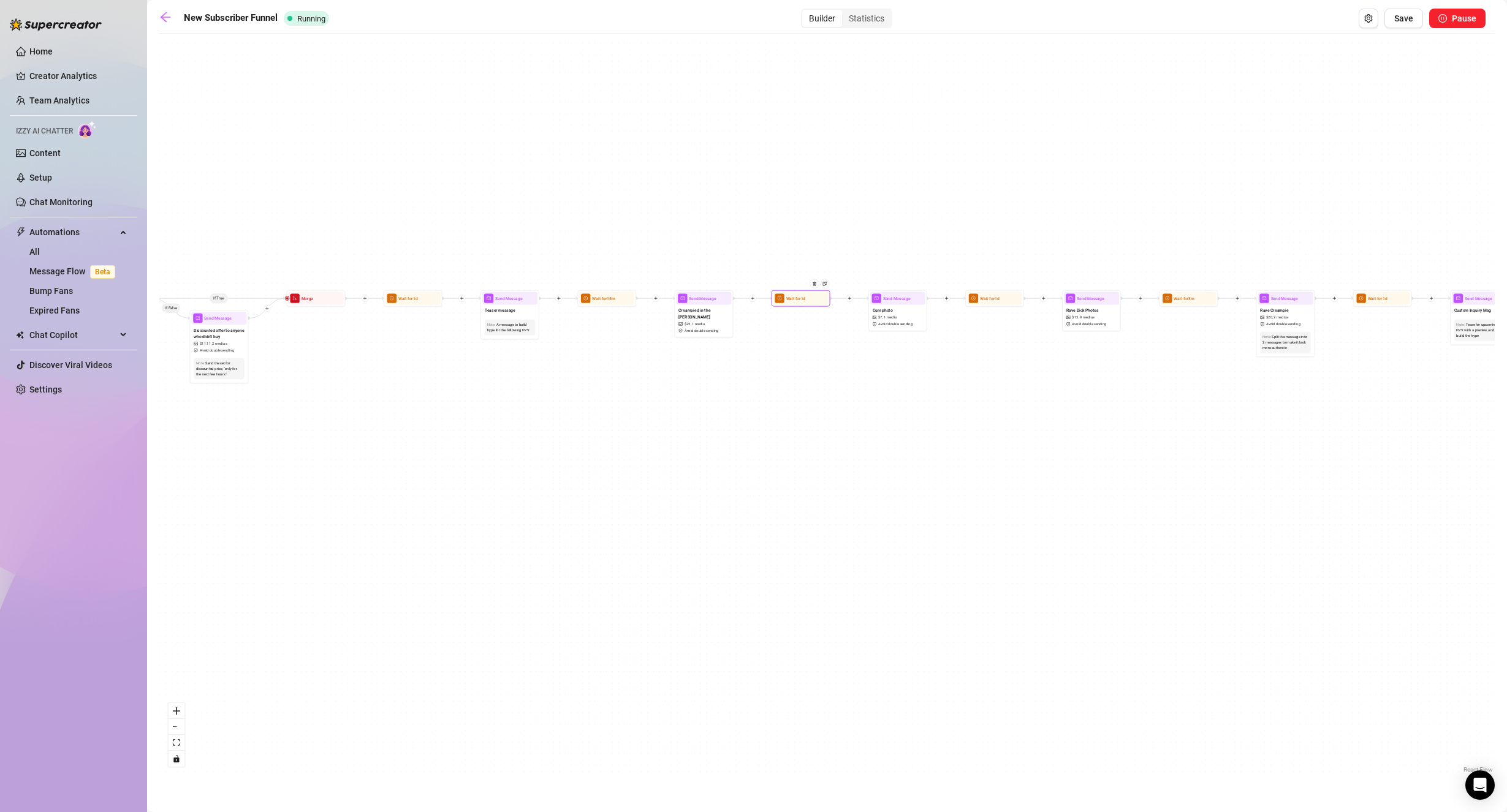
click at [817, 303] on div at bounding box center [816, 288] width 25 height 30
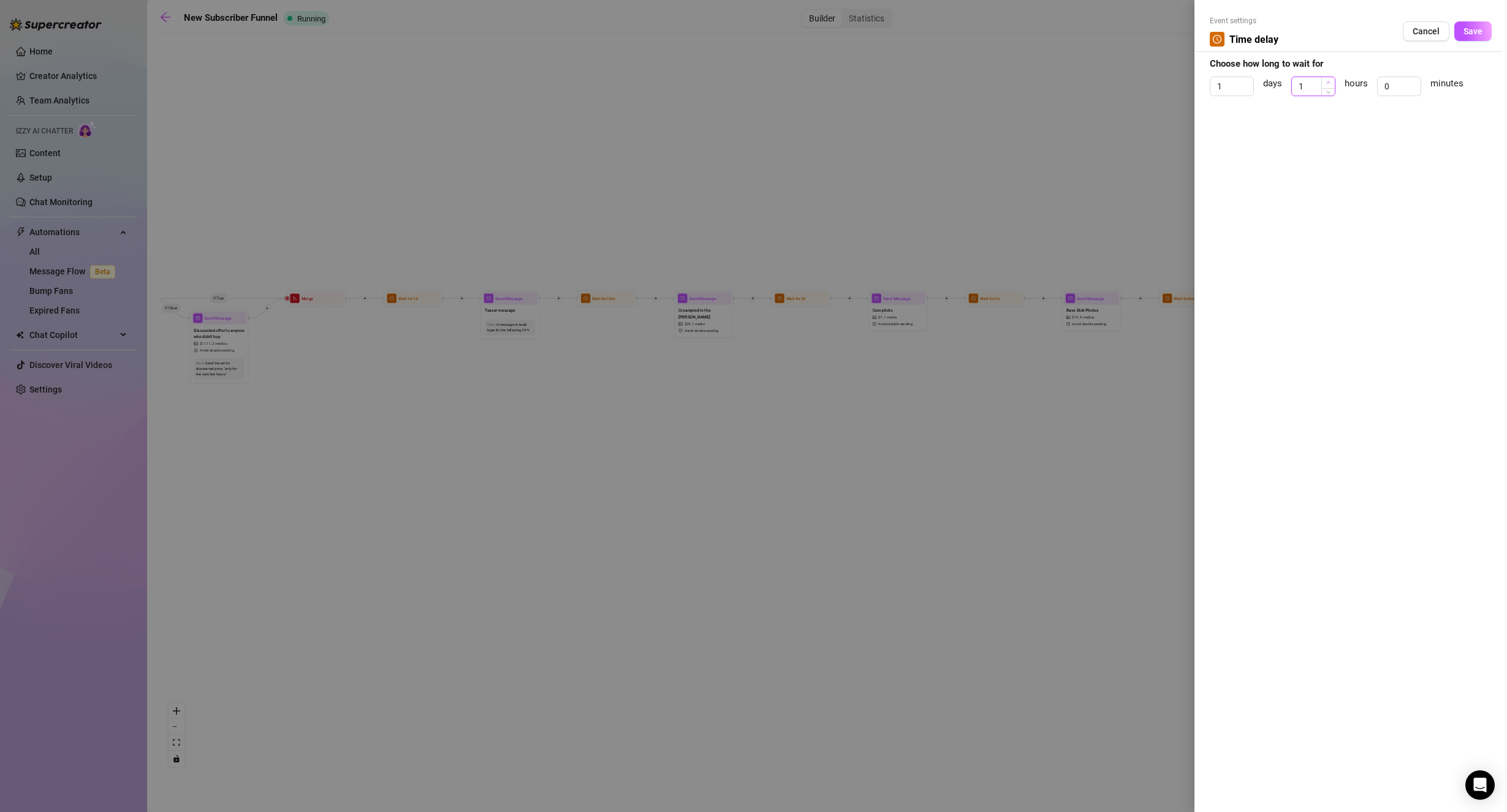
click at [1331, 80] on span "Increase Value" at bounding box center [1328, 82] width 14 height 11
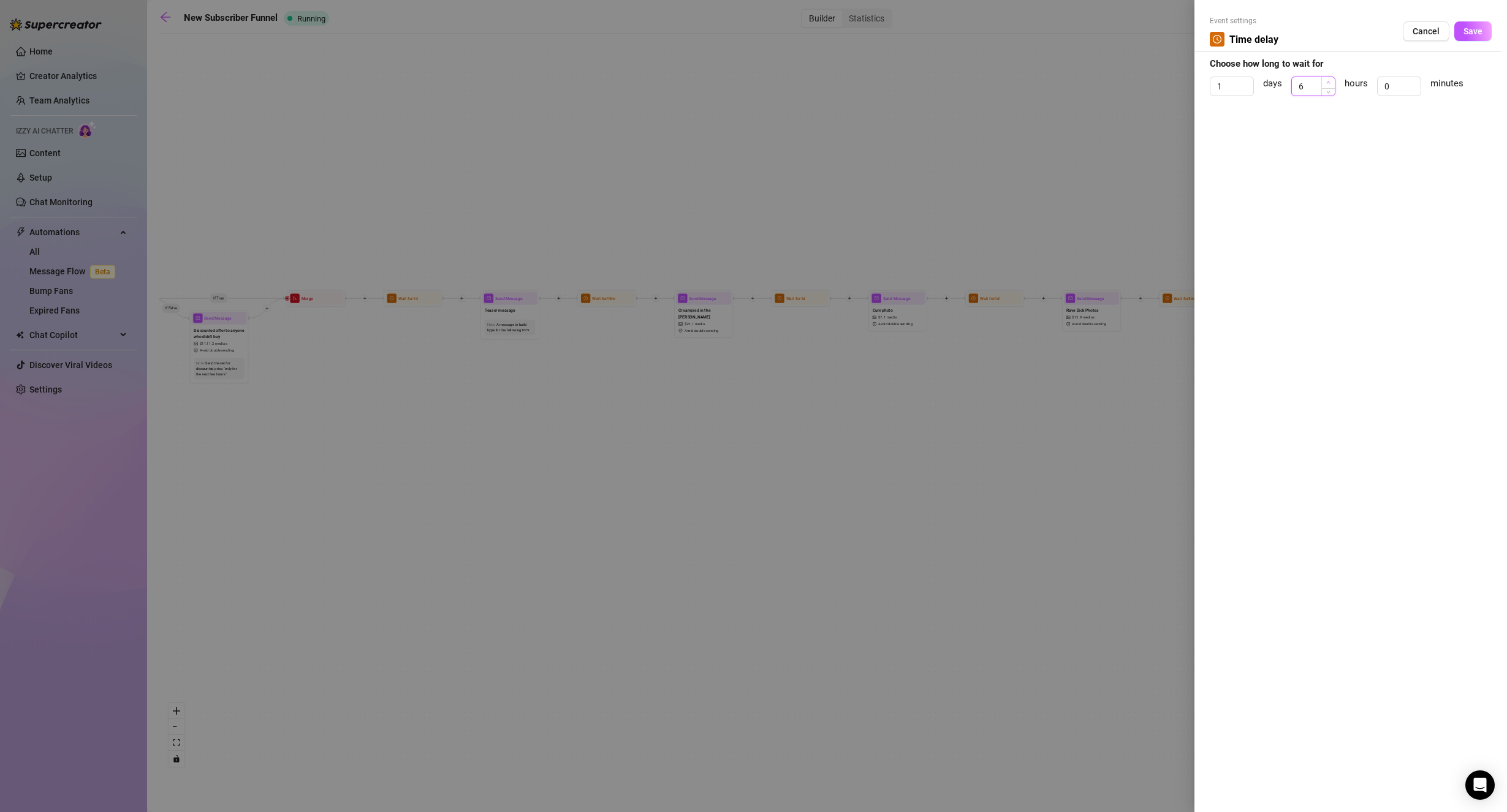
click at [1331, 80] on span "Increase Value" at bounding box center [1328, 82] width 14 height 11
click at [1468, 37] on button "Save" at bounding box center [1472, 31] width 37 height 20
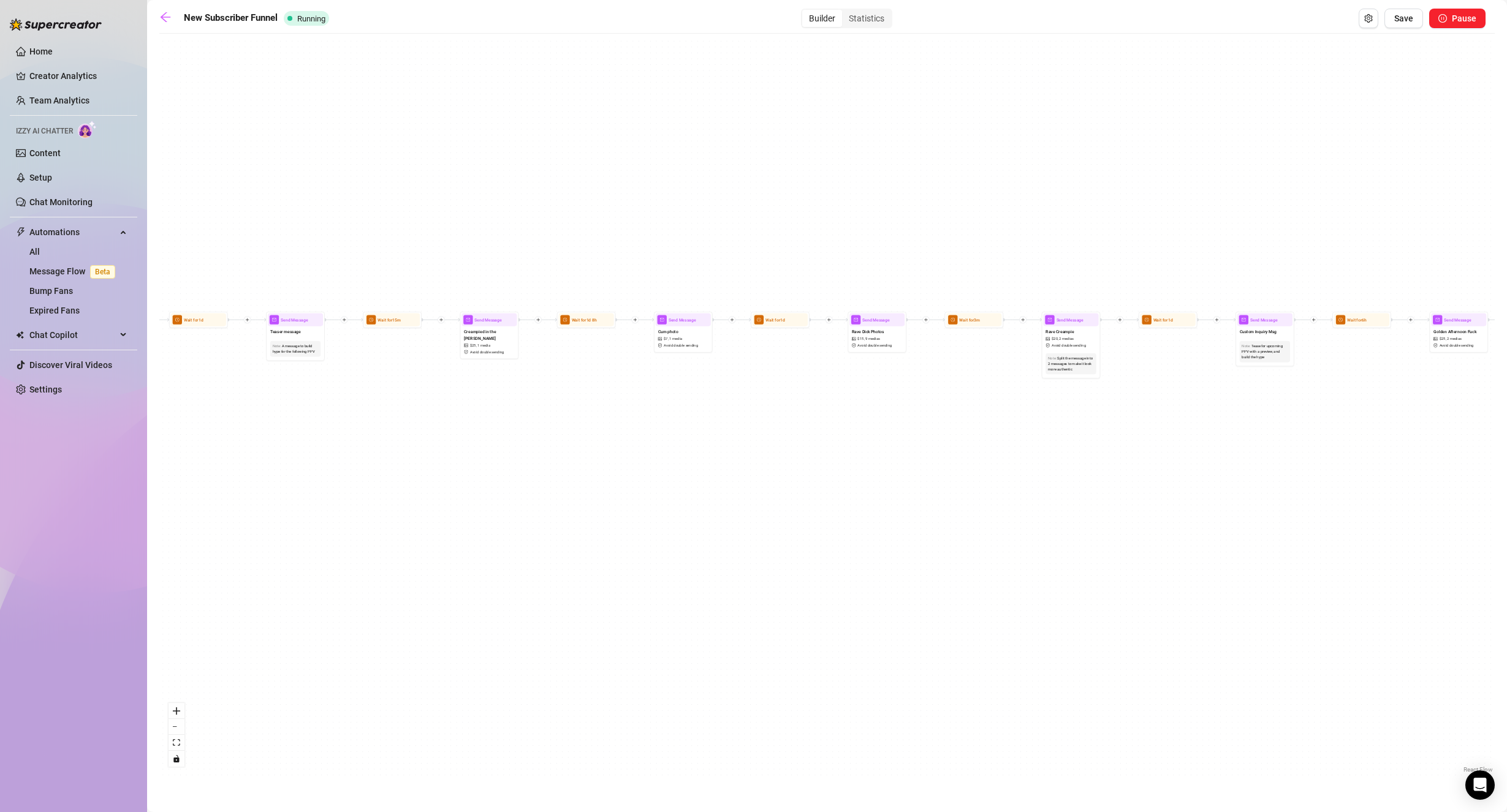
drag, startPoint x: 1176, startPoint y: 166, endPoint x: 962, endPoint y: 188, distance: 215.1
click at [962, 188] on div "If True If True If False If False Send Message cute handjob $ 12 , 2 medias Avo…" at bounding box center [826, 408] width 1335 height 736
click at [784, 326] on div "Wait for 1d" at bounding box center [780, 320] width 55 height 13
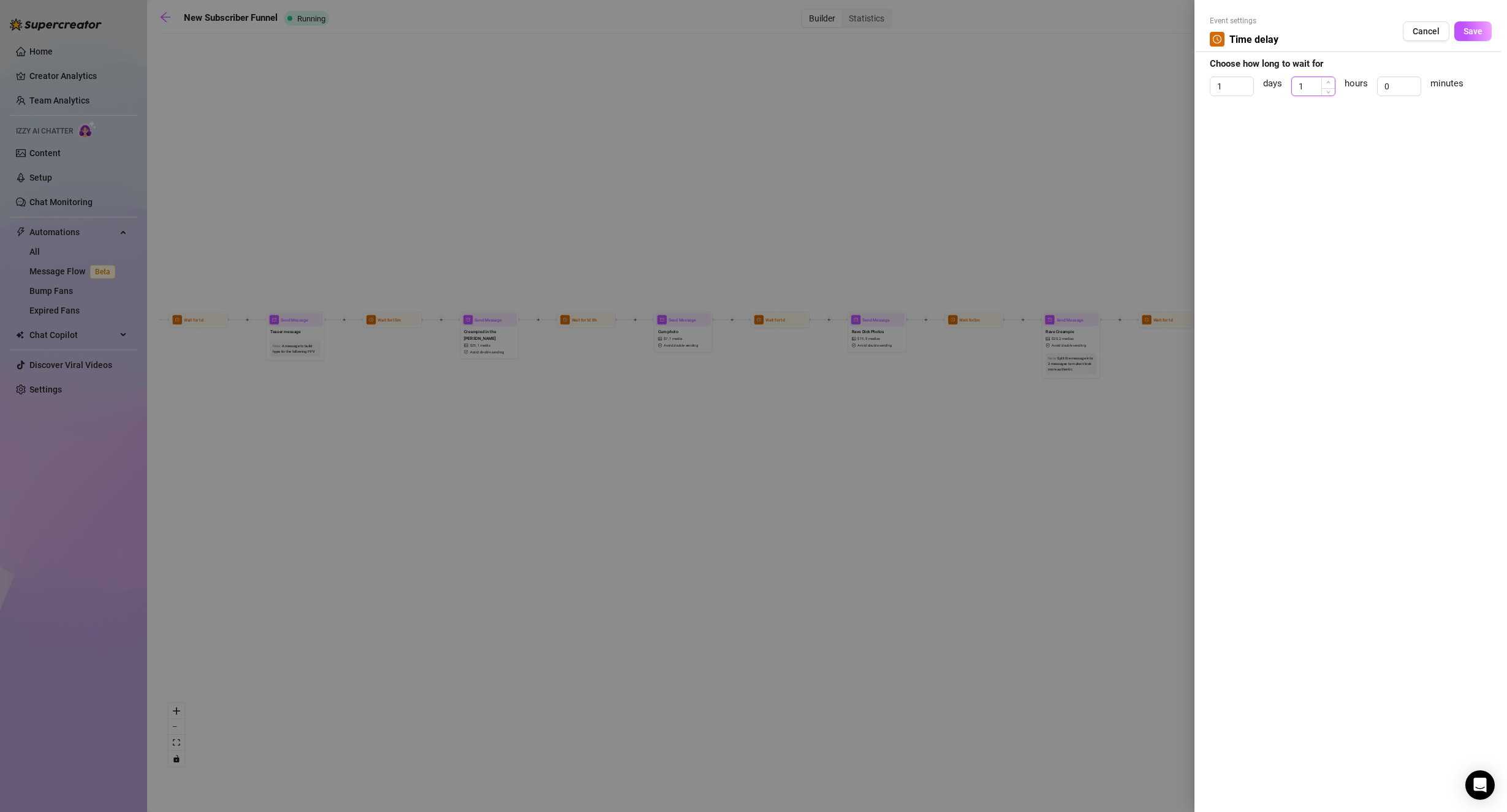
click at [1332, 83] on span "Increase Value" at bounding box center [1328, 82] width 14 height 11
click at [1332, 81] on span "Increase Value" at bounding box center [1328, 82] width 14 height 11
click at [1476, 36] on span "Save" at bounding box center [1473, 31] width 19 height 9
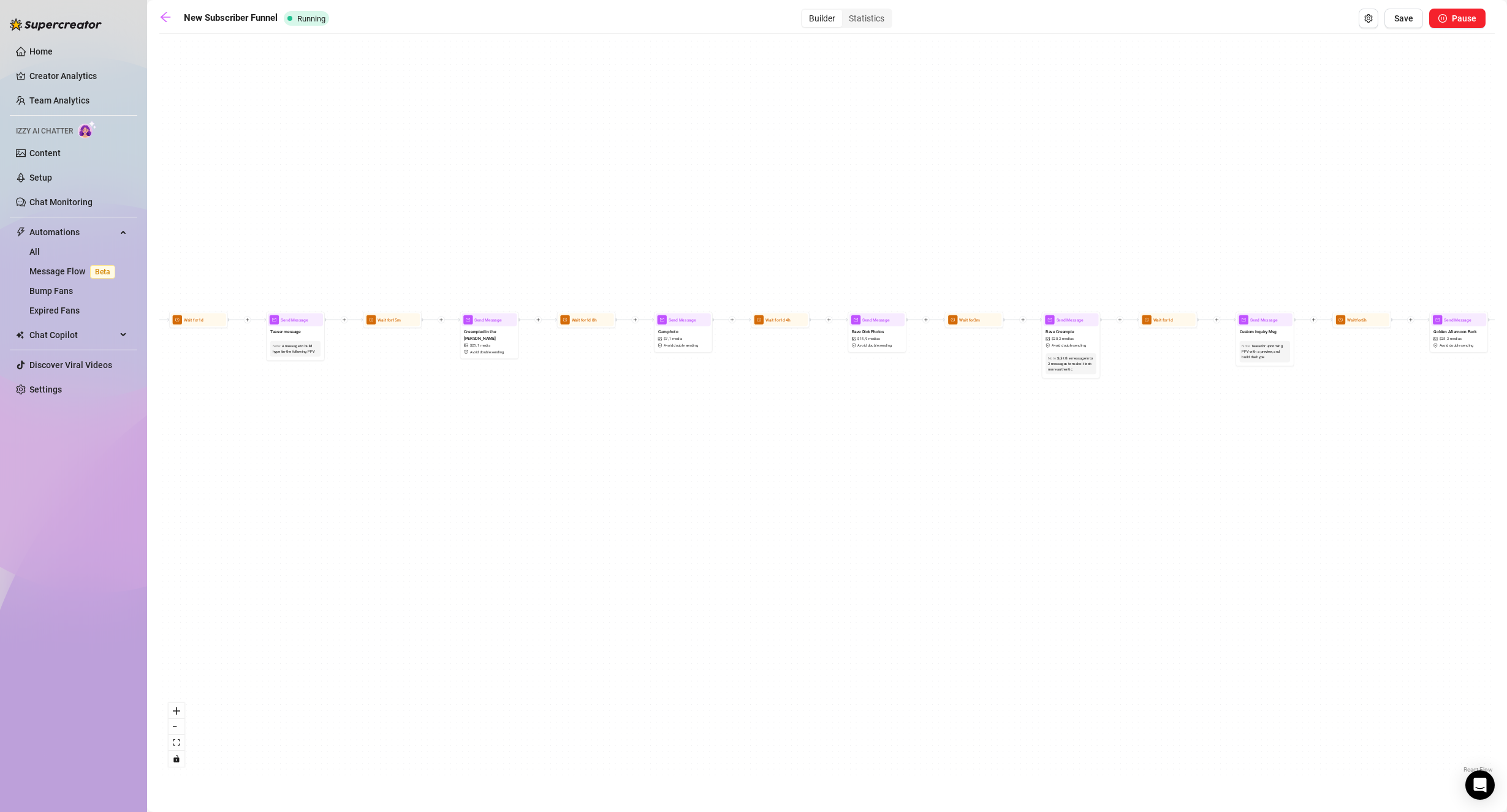
drag, startPoint x: 1056, startPoint y: 217, endPoint x: 983, endPoint y: 222, distance: 73.2
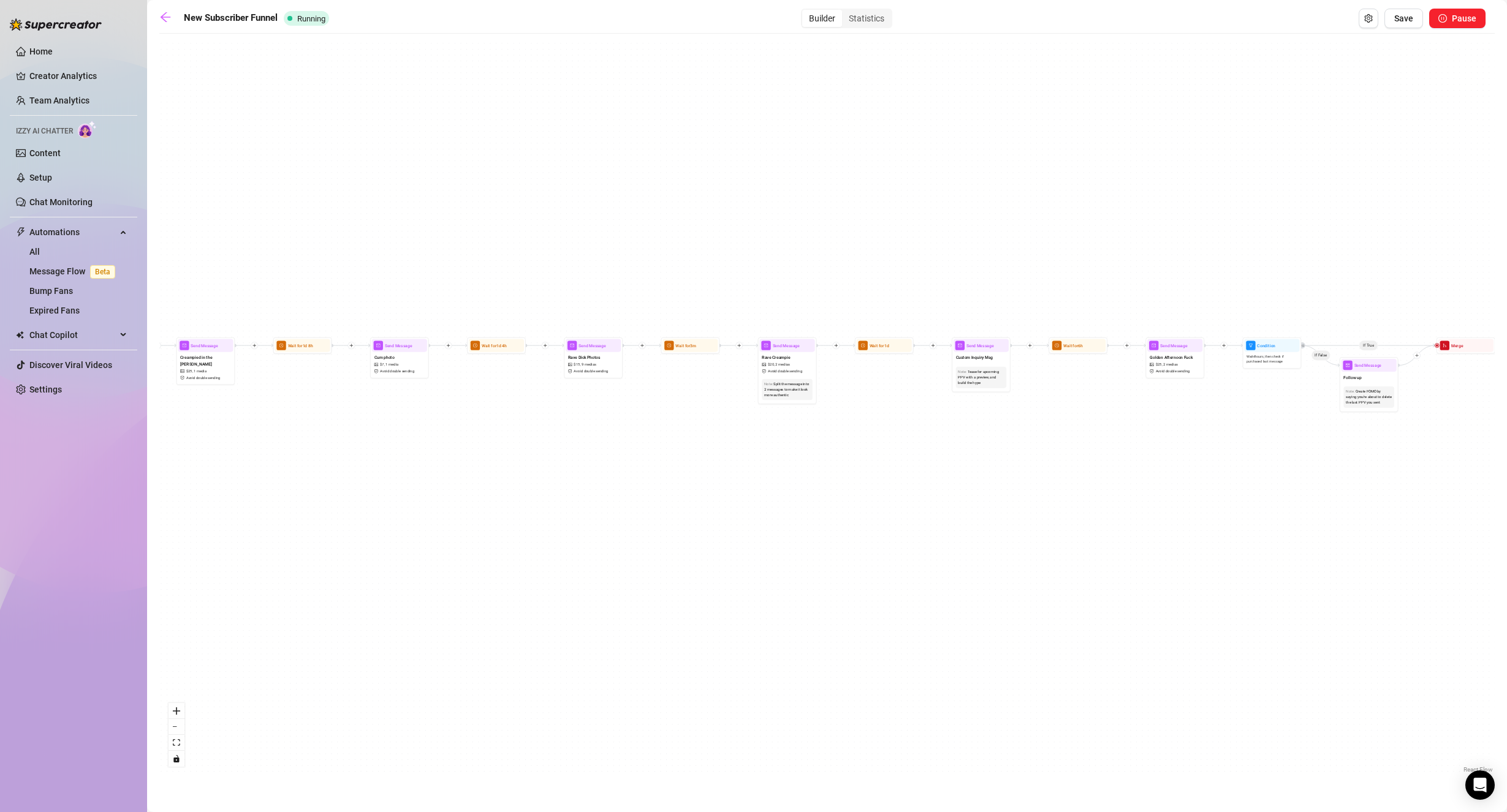
click at [983, 222] on div "If True If True If False If False Send Message cute handjob $ 12 , 2 medias Avo…" at bounding box center [826, 408] width 1335 height 736
click at [713, 351] on div "Wait for 3m" at bounding box center [690, 346] width 55 height 13
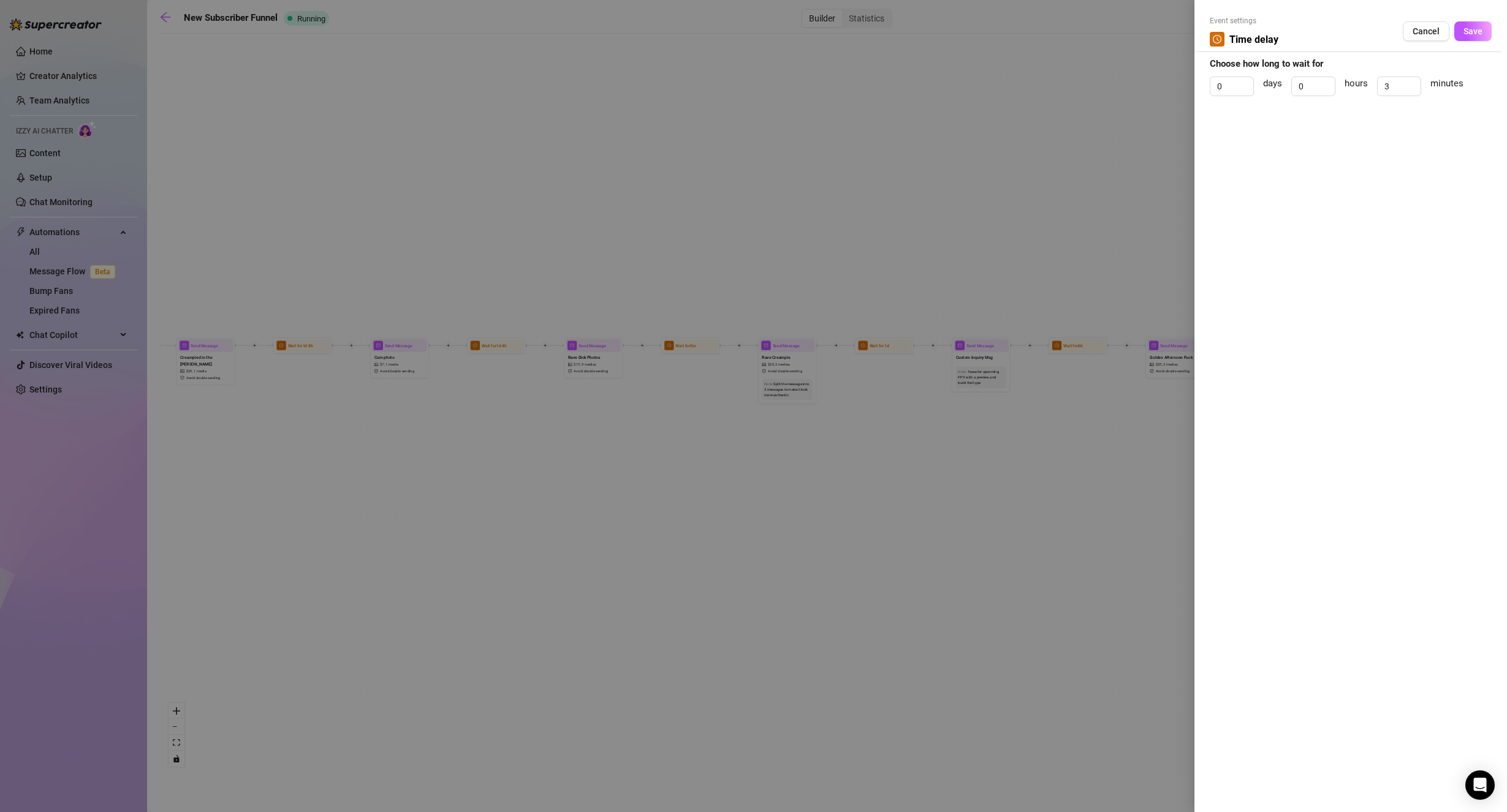
drag, startPoint x: 1421, startPoint y: 37, endPoint x: 1322, endPoint y: 100, distance: 117.3
click at [1421, 37] on button "Cancel" at bounding box center [1426, 31] width 47 height 20
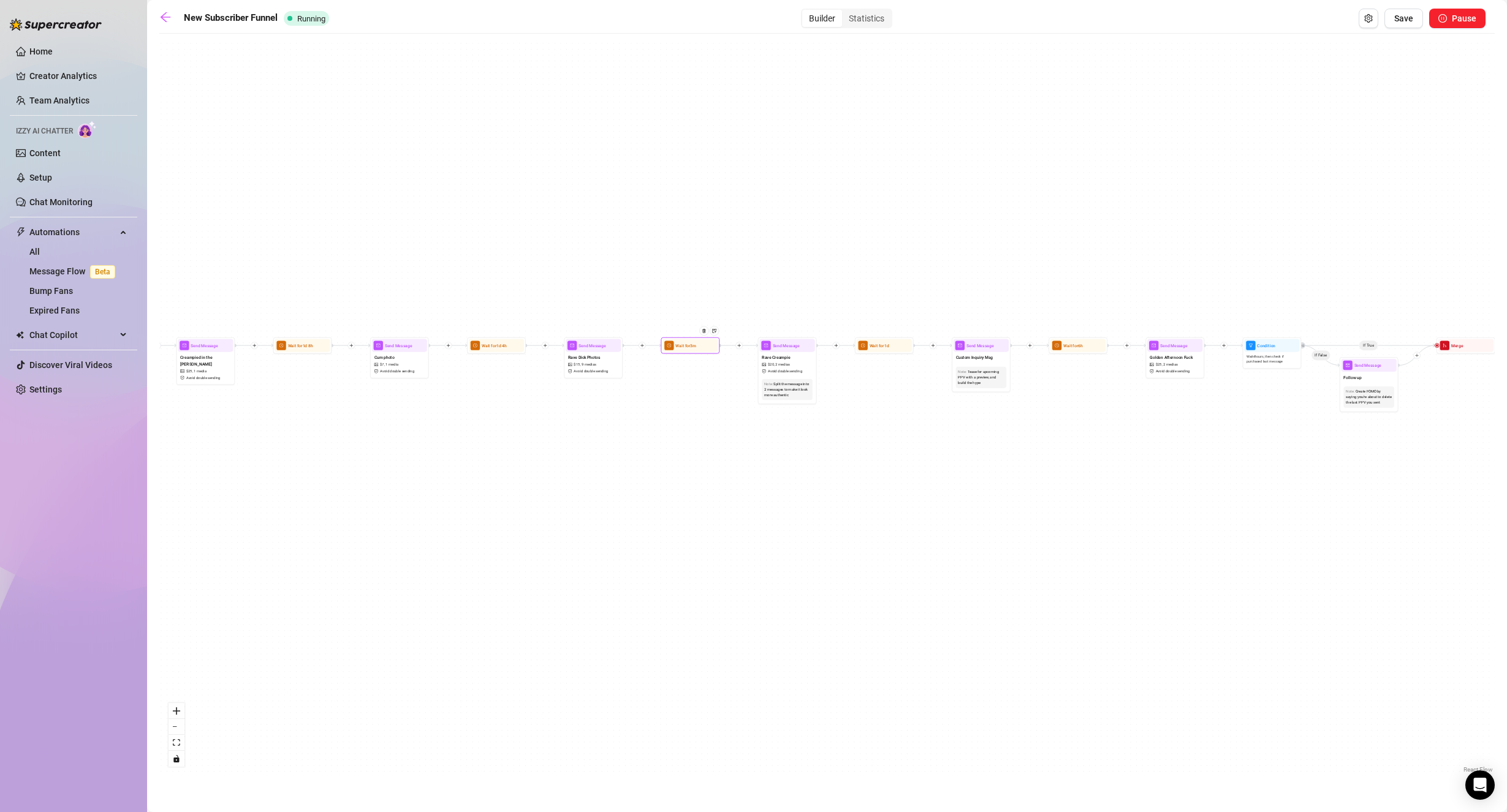
click at [698, 346] on div at bounding box center [706, 335] width 25 height 30
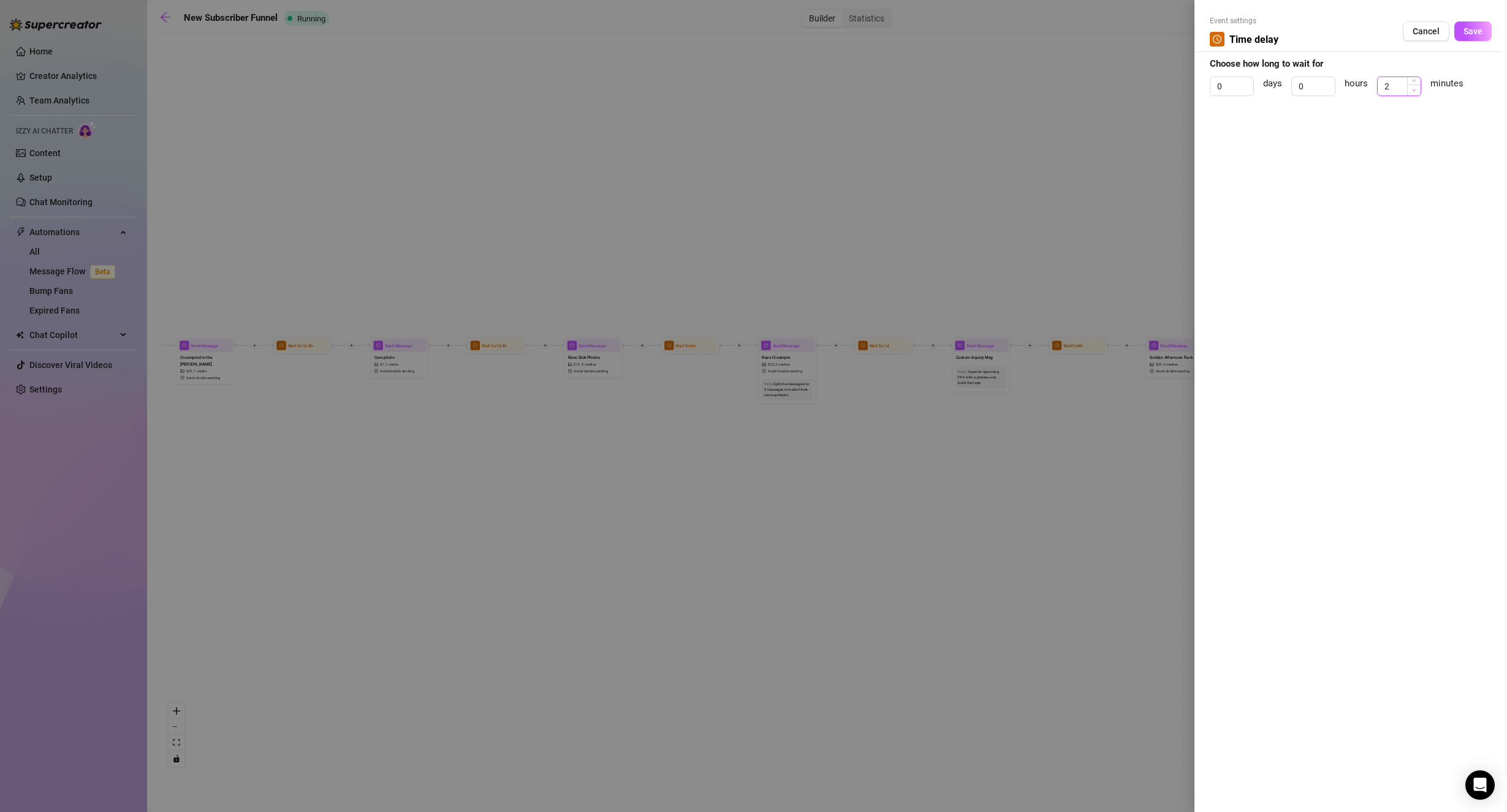
click at [1417, 90] on span "Decrease Value" at bounding box center [1413, 89] width 14 height 11
click at [1245, 84] on icon "up" at bounding box center [1247, 82] width 4 height 4
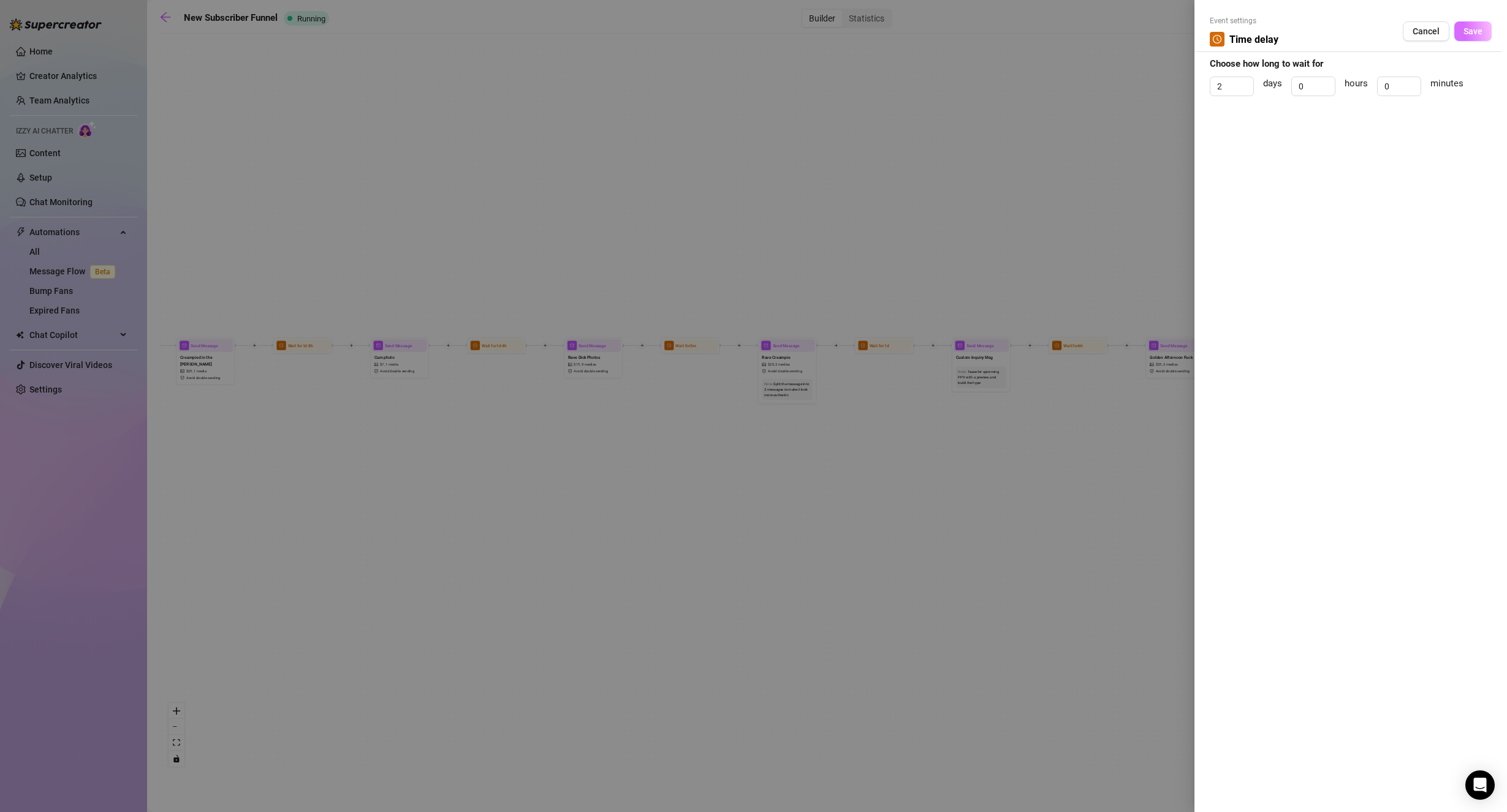
click at [1478, 33] on span "Save" at bounding box center [1473, 31] width 19 height 9
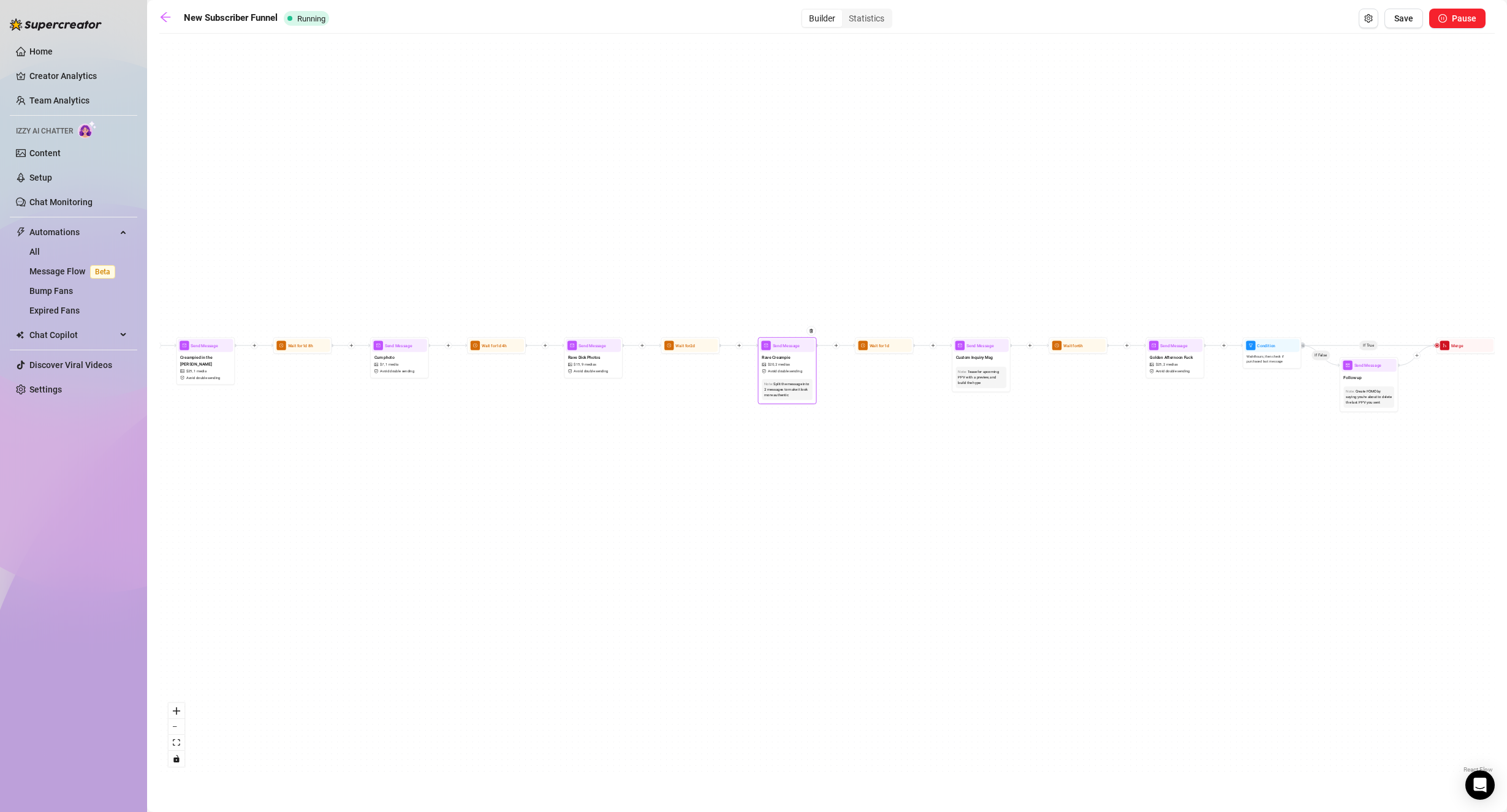
click at [788, 377] on div "Note: Split the message into 2 messages to make it look more authentic" at bounding box center [787, 389] width 55 height 25
click at [796, 373] on span "Avoid double sending" at bounding box center [785, 372] width 34 height 6
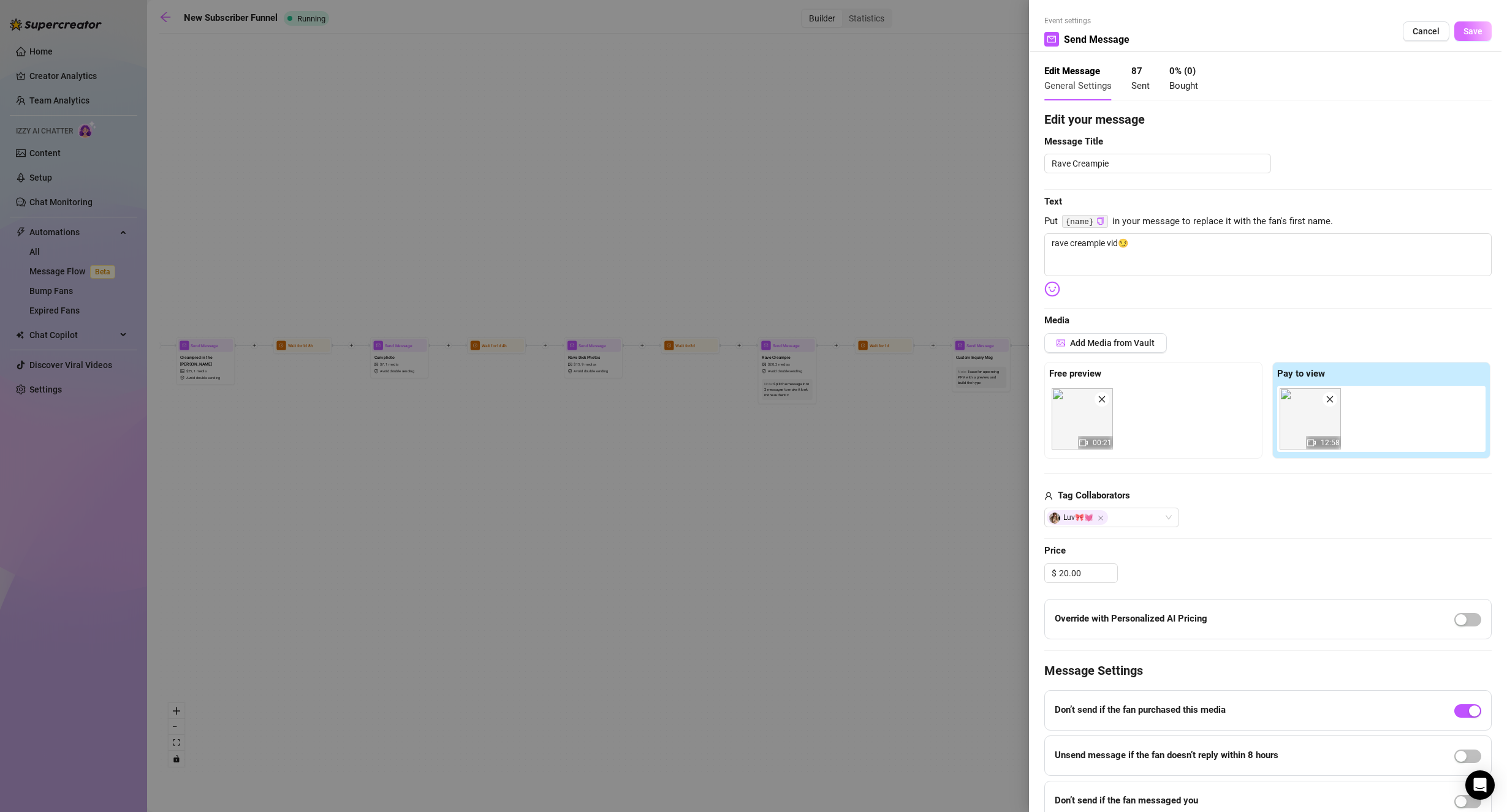
click at [1462, 39] on button "Save" at bounding box center [1472, 31] width 37 height 20
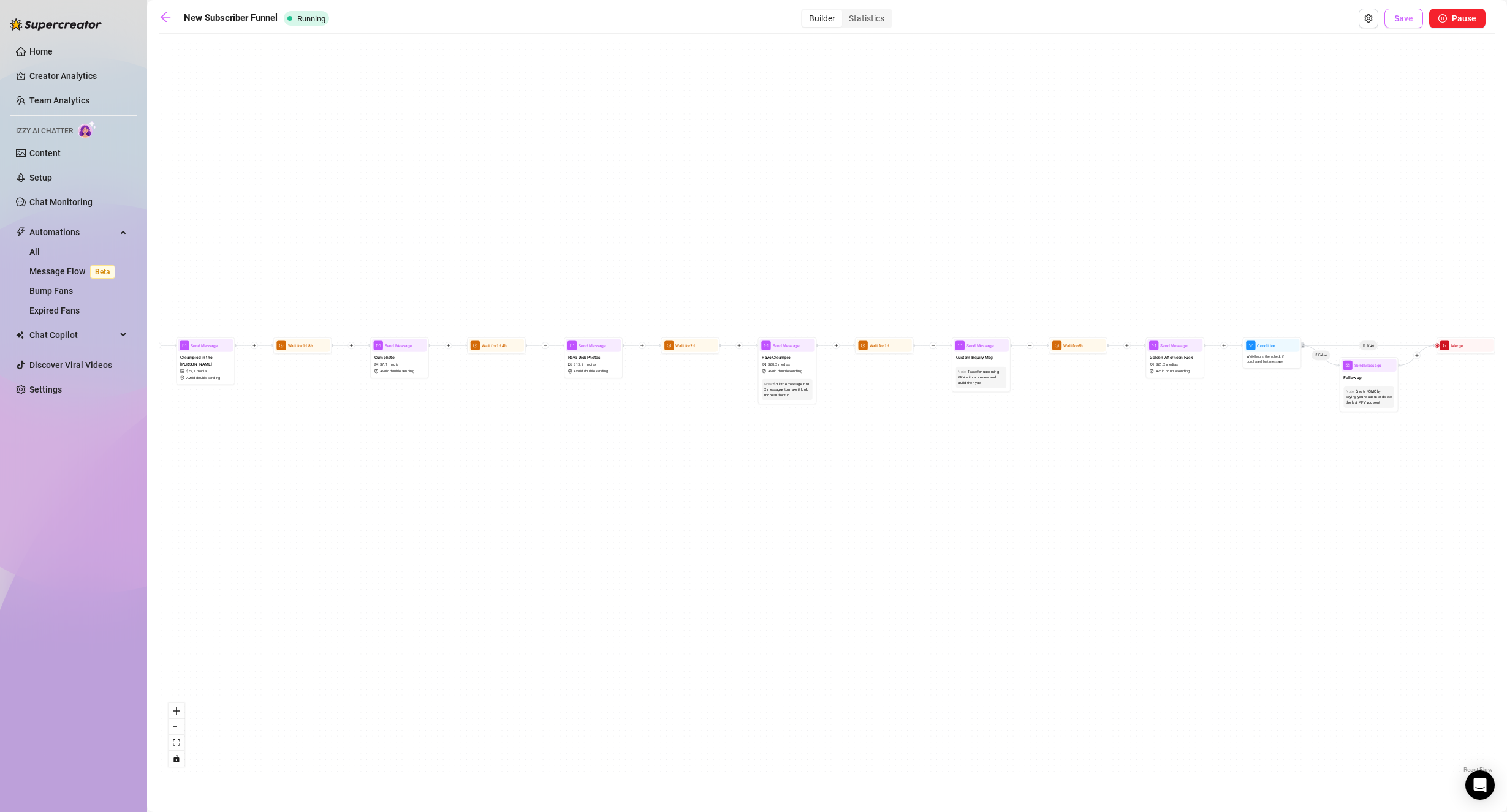
click at [1398, 16] on span "Save" at bounding box center [1403, 18] width 19 height 9
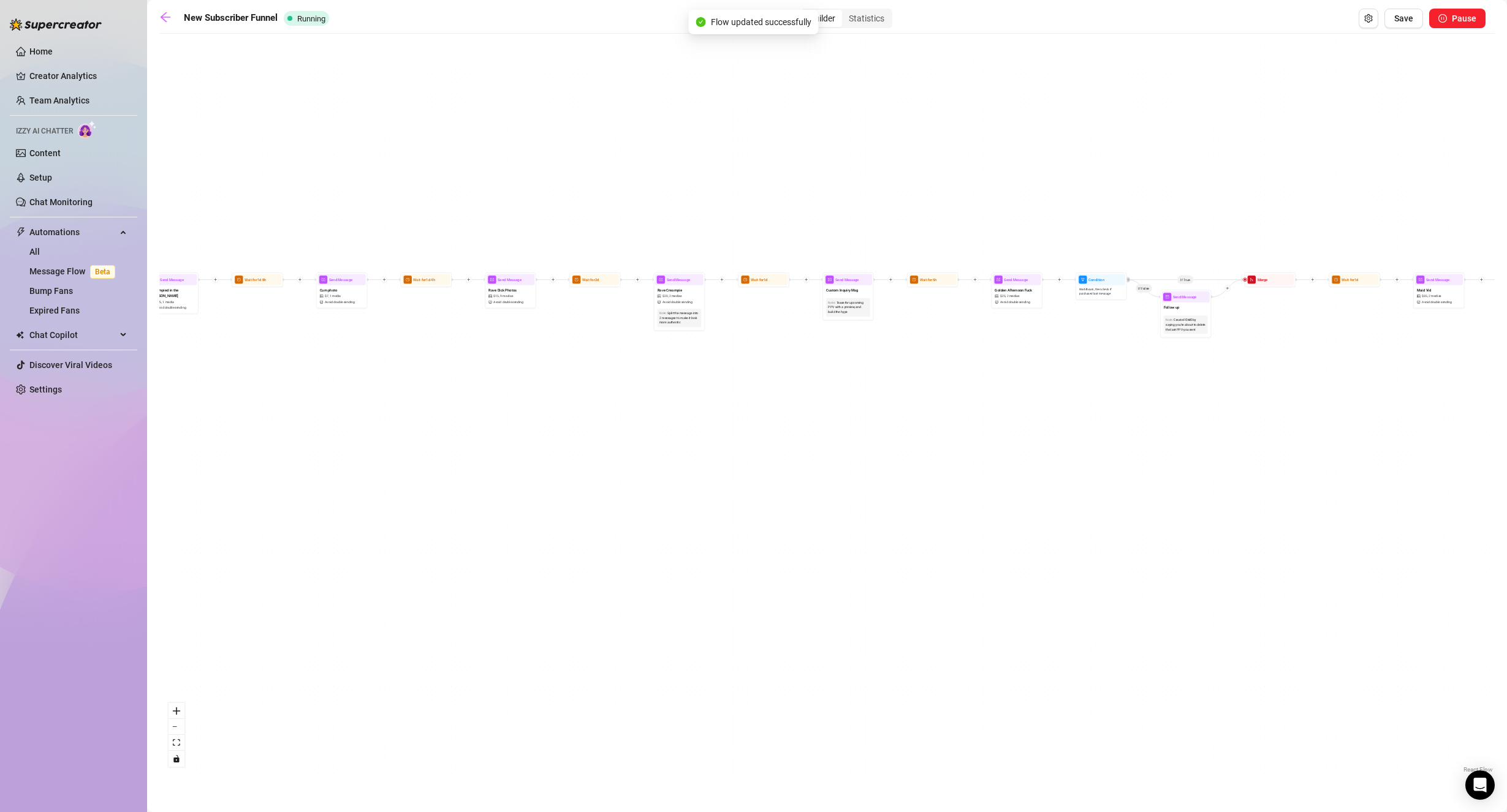
drag, startPoint x: 764, startPoint y: 309, endPoint x: 1339, endPoint y: 268, distance: 576.5
click at [1339, 268] on div "If True If False If True If False Send Message cute handjob $ 12 , 2 medias Avo…" at bounding box center [826, 408] width 1335 height 736
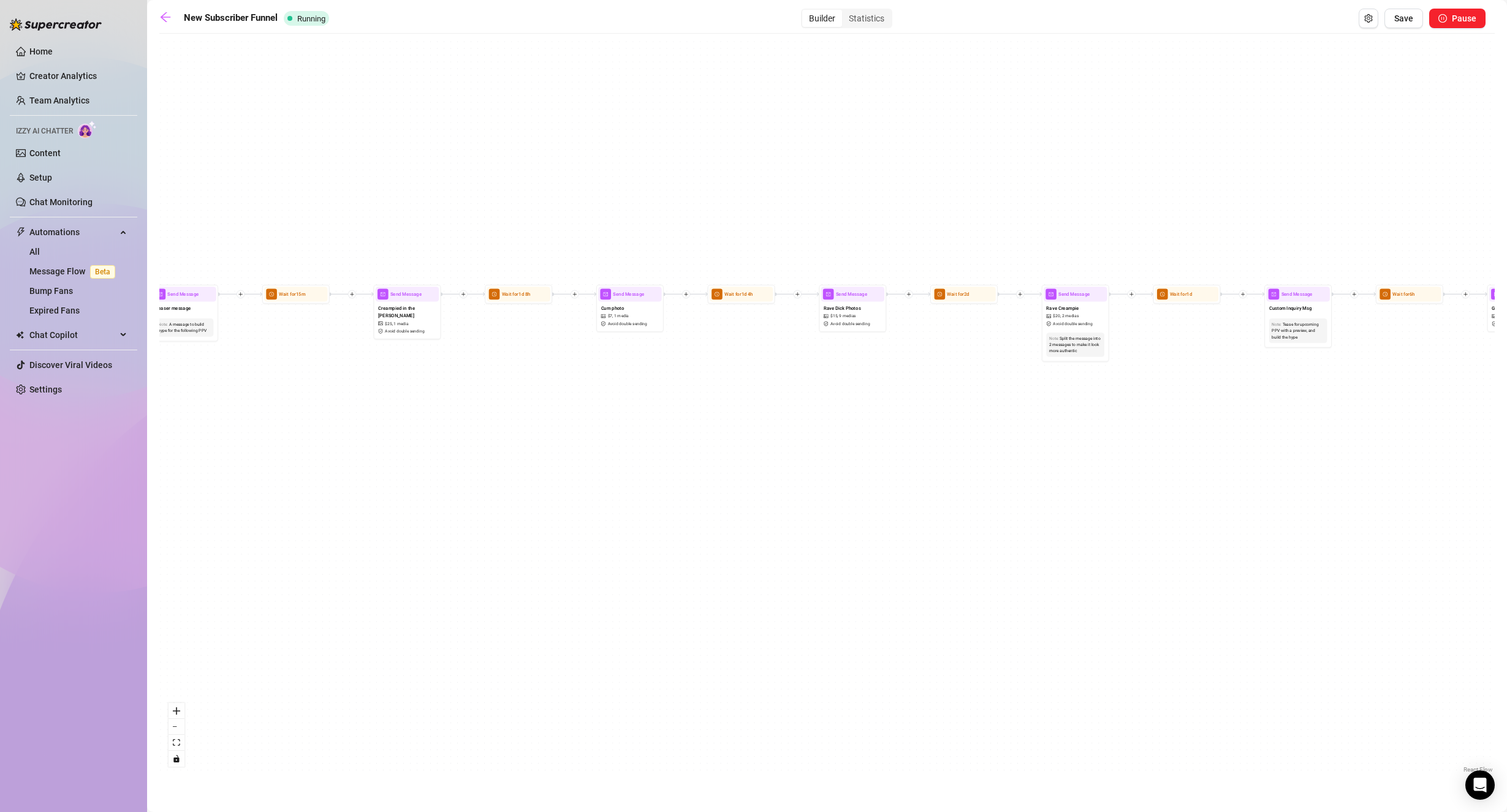
drag, startPoint x: 921, startPoint y: 295, endPoint x: 574, endPoint y: 375, distance: 356.1
click at [575, 375] on div "If True If False If True If False Send Message cute handjob $ 12 , 2 medias Avo…" at bounding box center [826, 408] width 1335 height 736
click at [378, 324] on span "picture" at bounding box center [376, 326] width 6 height 5
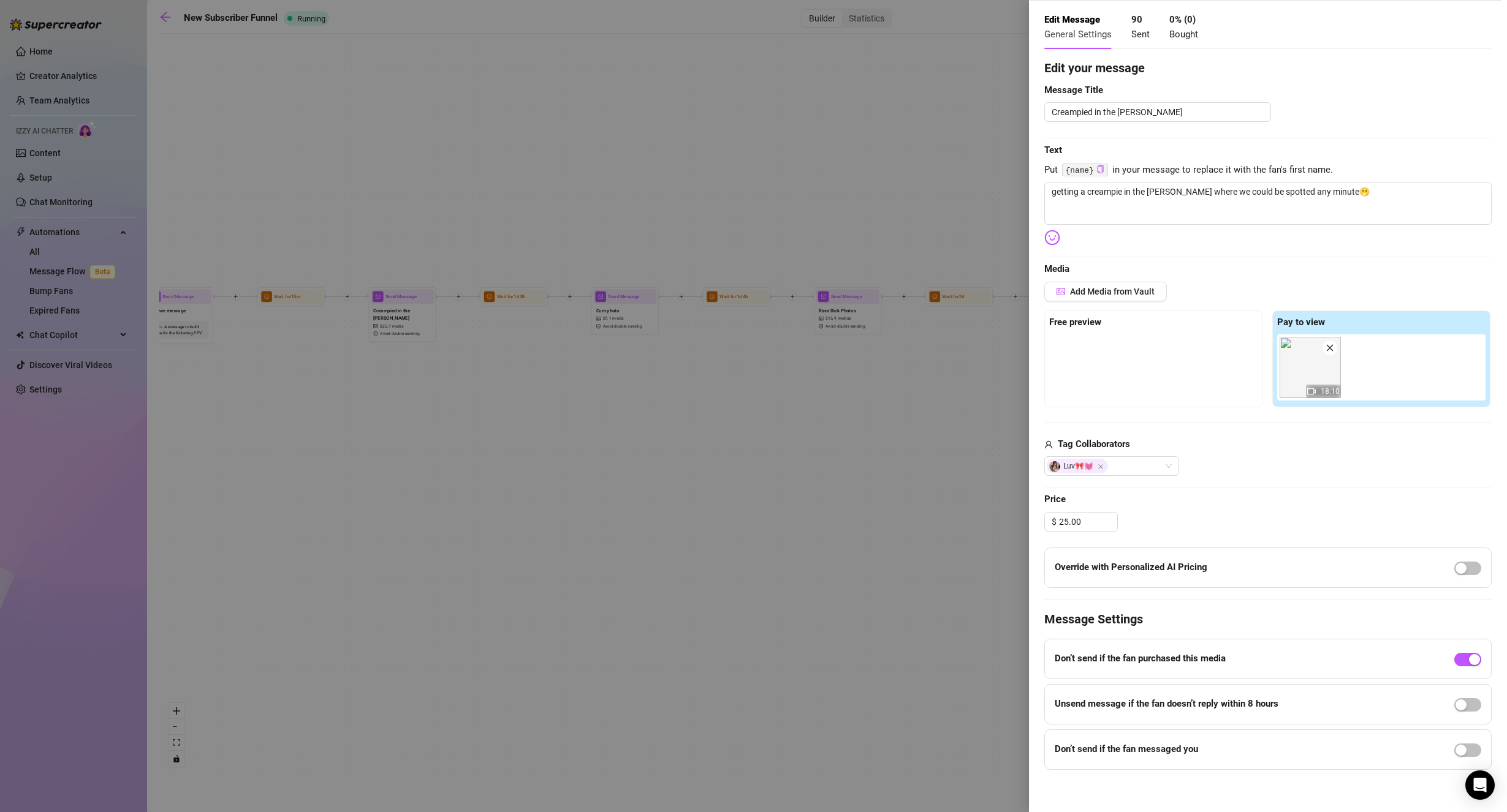
scroll to position [55, 0]
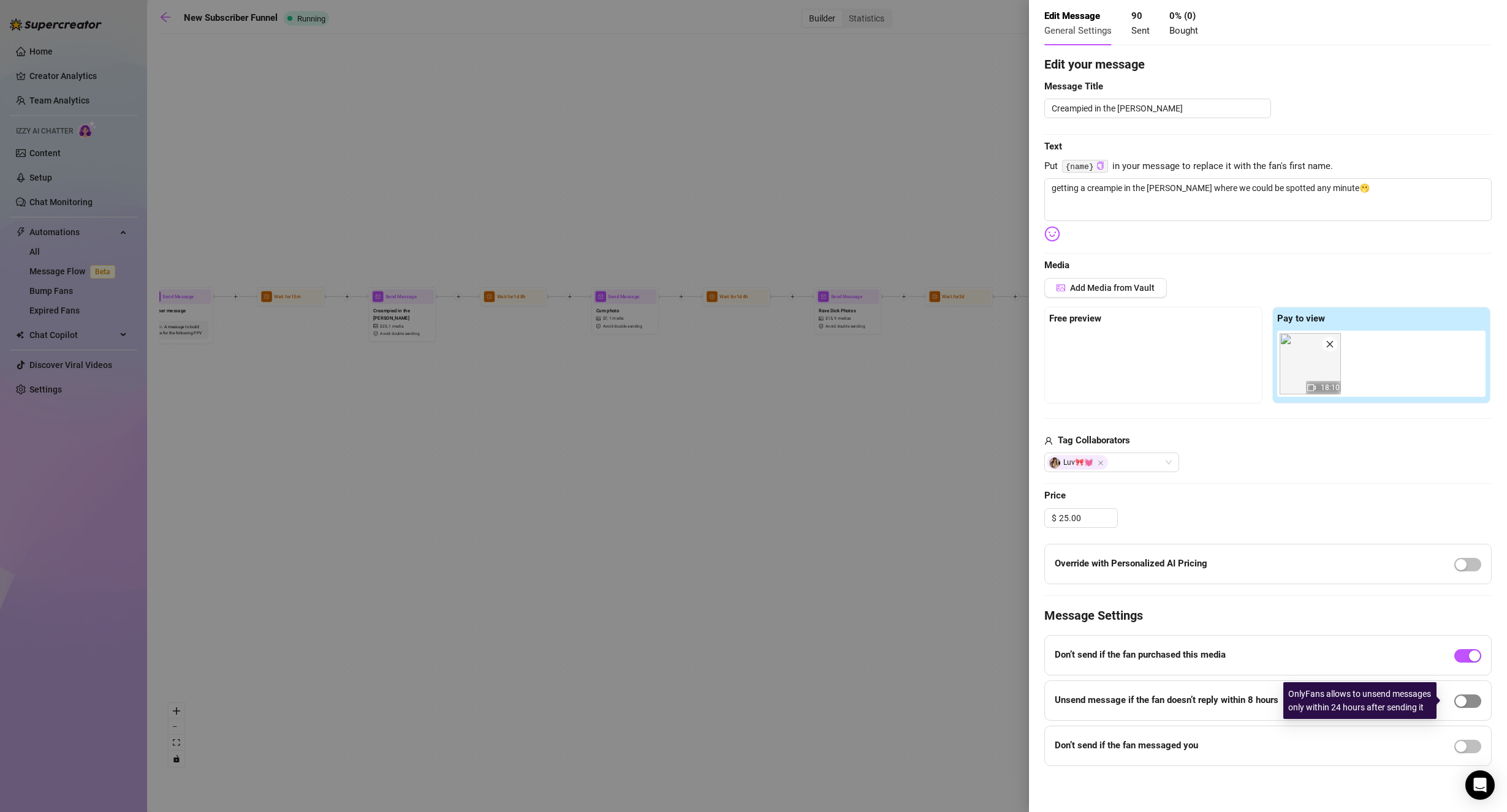
click at [1462, 697] on span "button" at bounding box center [1467, 701] width 27 height 14
click at [1456, 702] on span "button" at bounding box center [1467, 701] width 27 height 14
click at [1454, 753] on div at bounding box center [1467, 746] width 27 height 20
click at [1460, 746] on span "button" at bounding box center [1467, 747] width 27 height 14
click at [1126, 765] on span "Decrease Value" at bounding box center [1129, 767] width 14 height 11
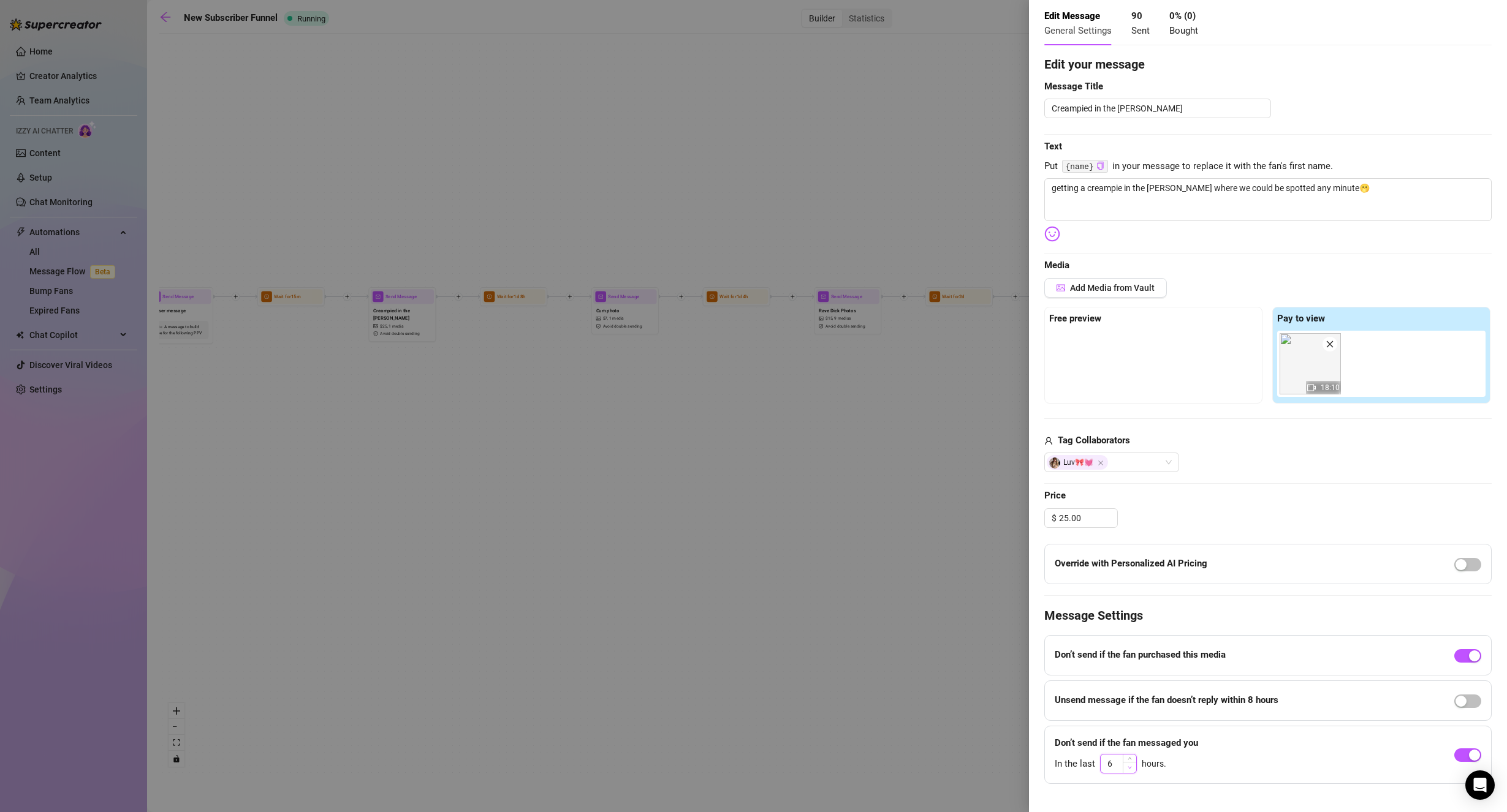
click at [1126, 764] on span "Decrease Value" at bounding box center [1129, 767] width 14 height 11
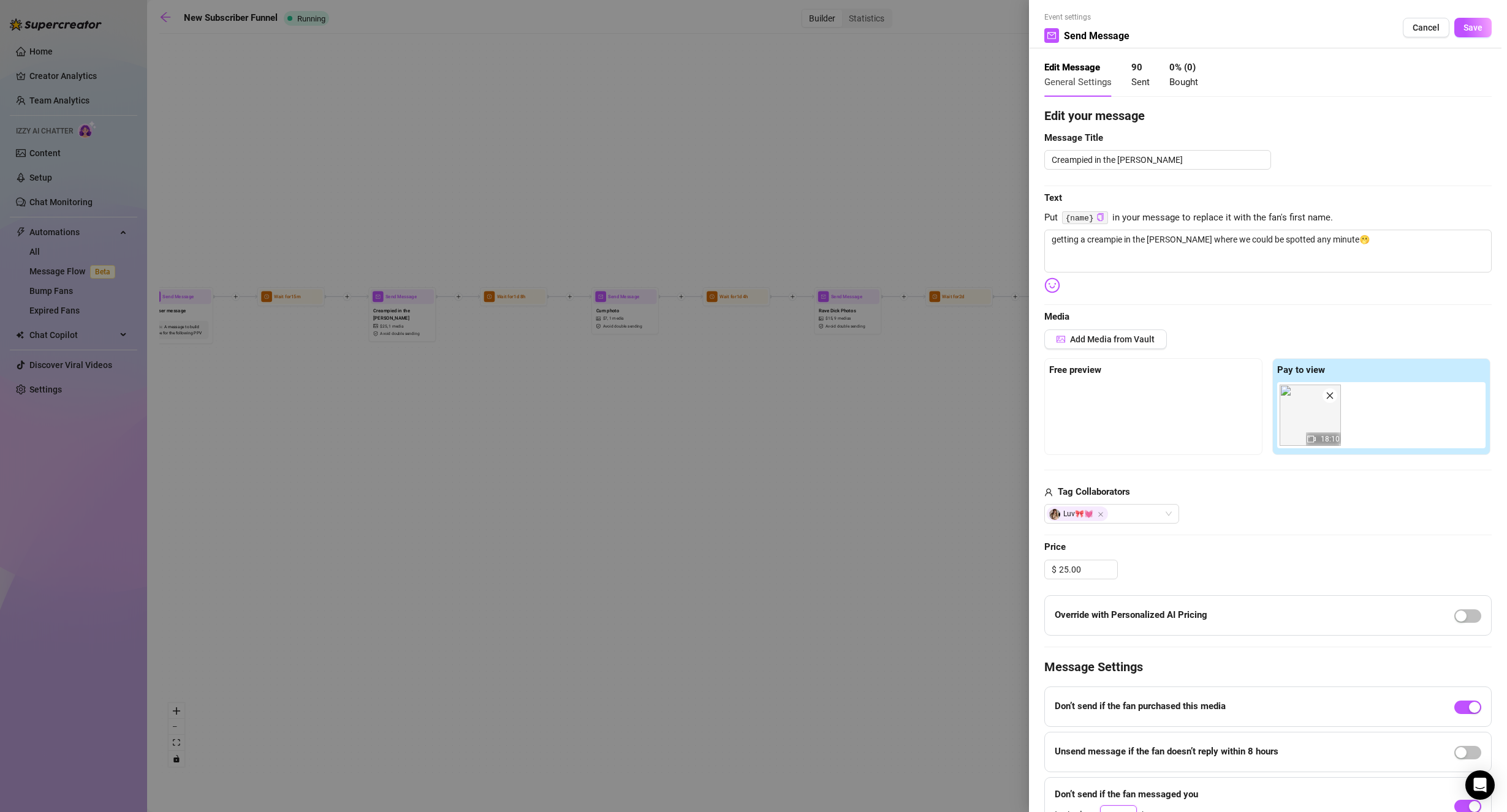
scroll to position [0, 0]
click at [1464, 28] on span "Save" at bounding box center [1473, 31] width 19 height 9
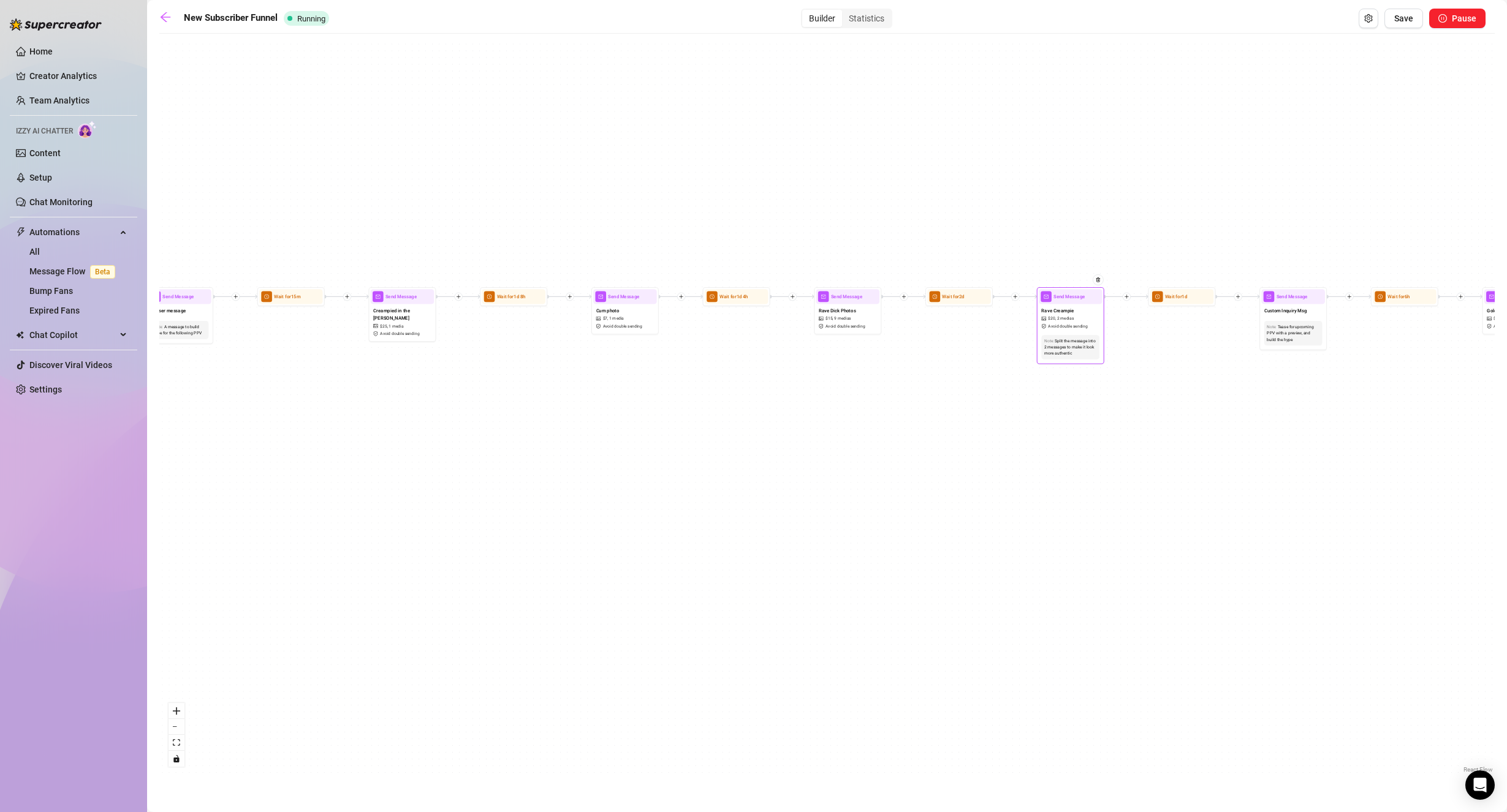
click at [1073, 325] on span "Avoid double sending" at bounding box center [1067, 326] width 39 height 6
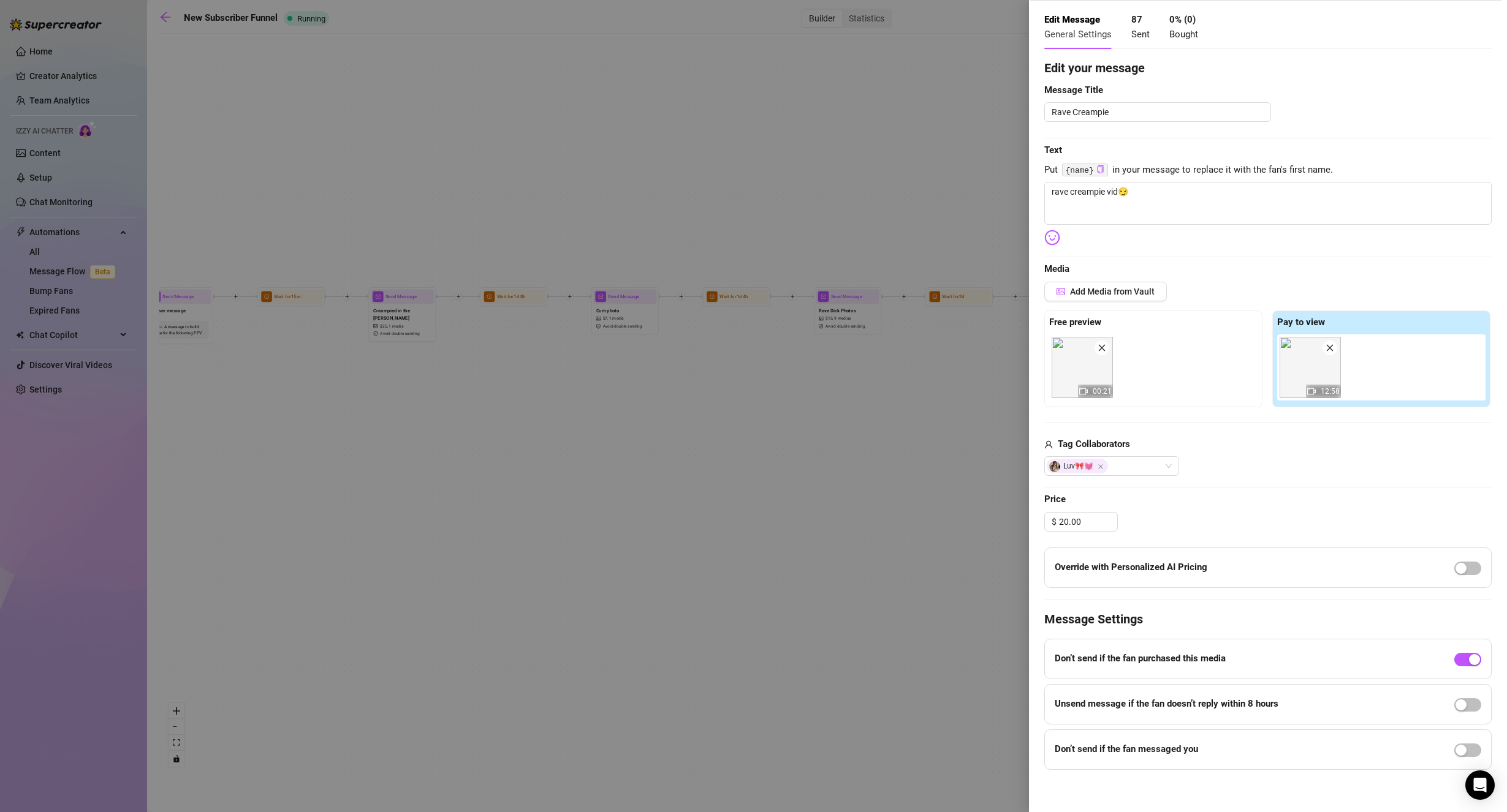
scroll to position [55, 0]
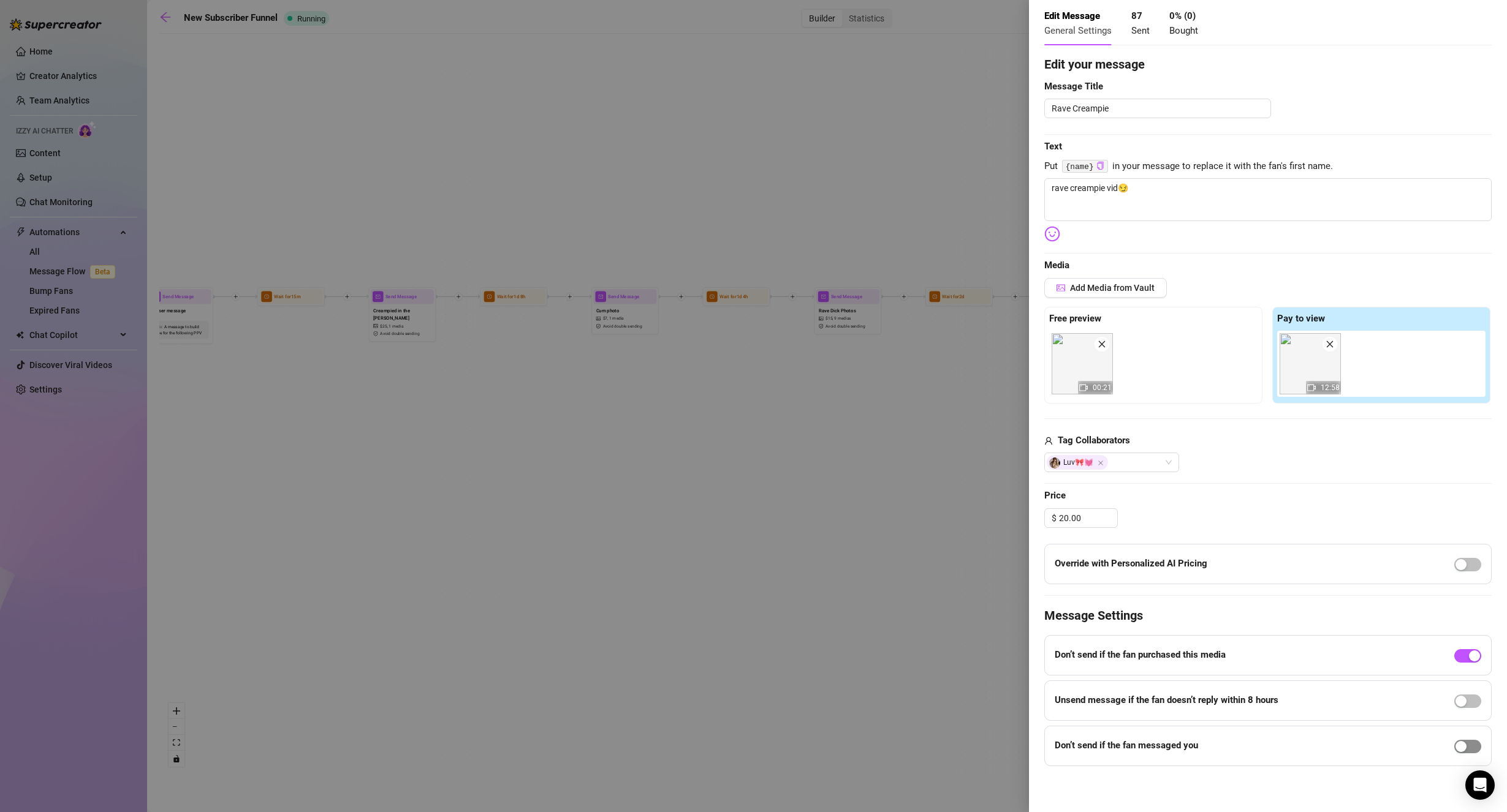
click at [1455, 744] on div "button" at bounding box center [1460, 746] width 11 height 11
click at [1131, 766] on icon "down" at bounding box center [1130, 768] width 4 height 4
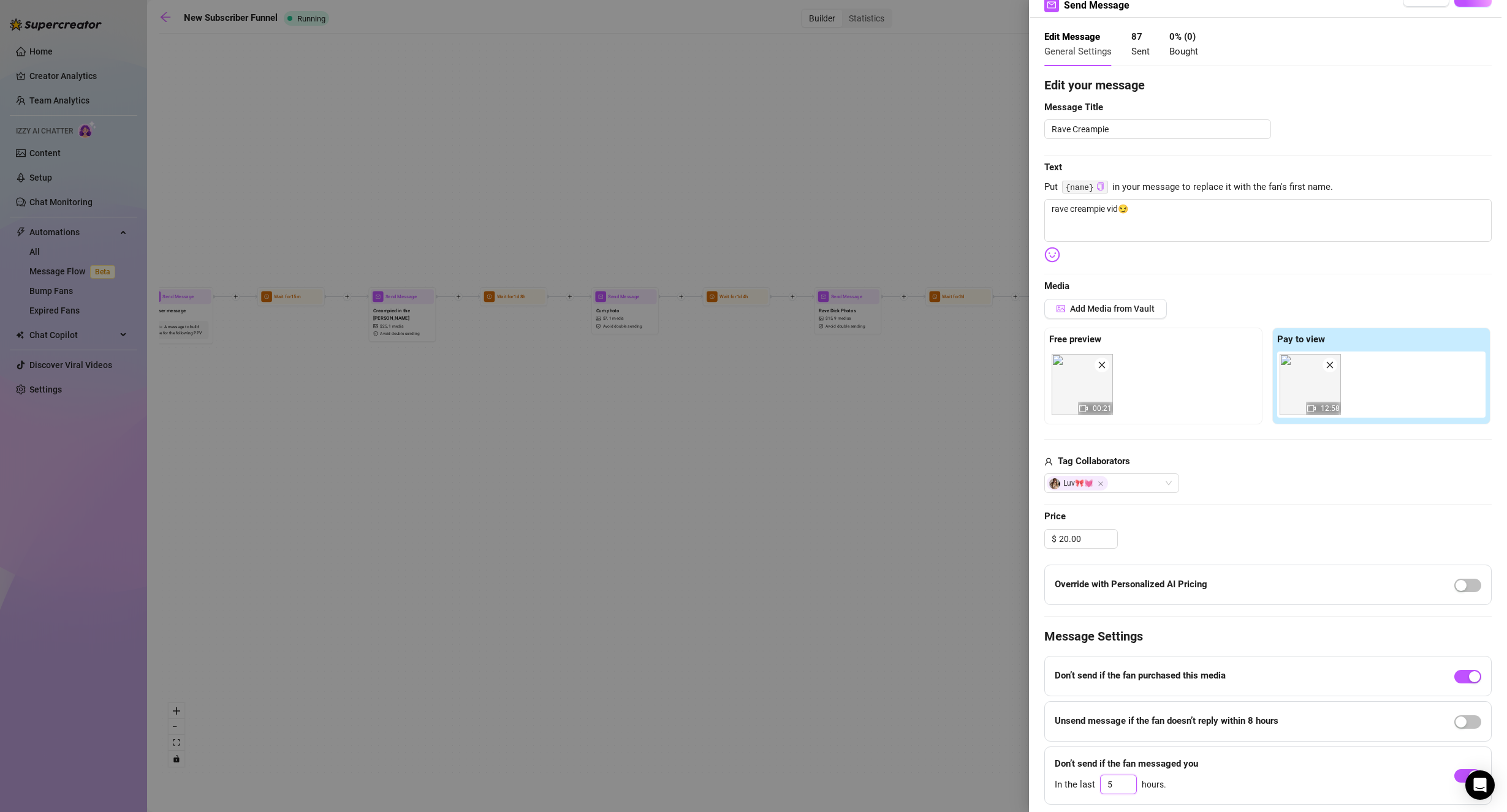
scroll to position [0, 0]
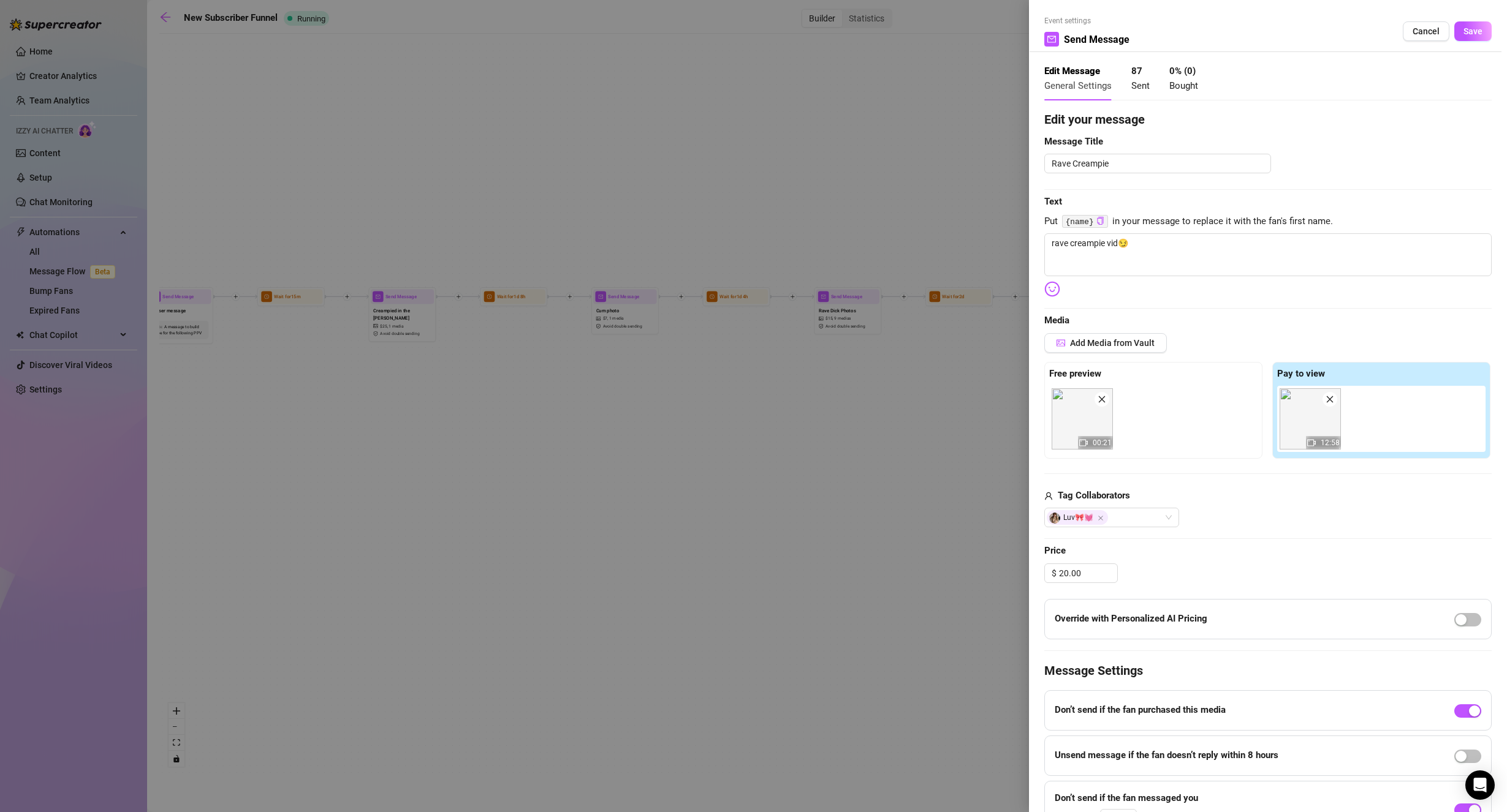
click at [1463, 33] on span "Save" at bounding box center [1473, 31] width 19 height 9
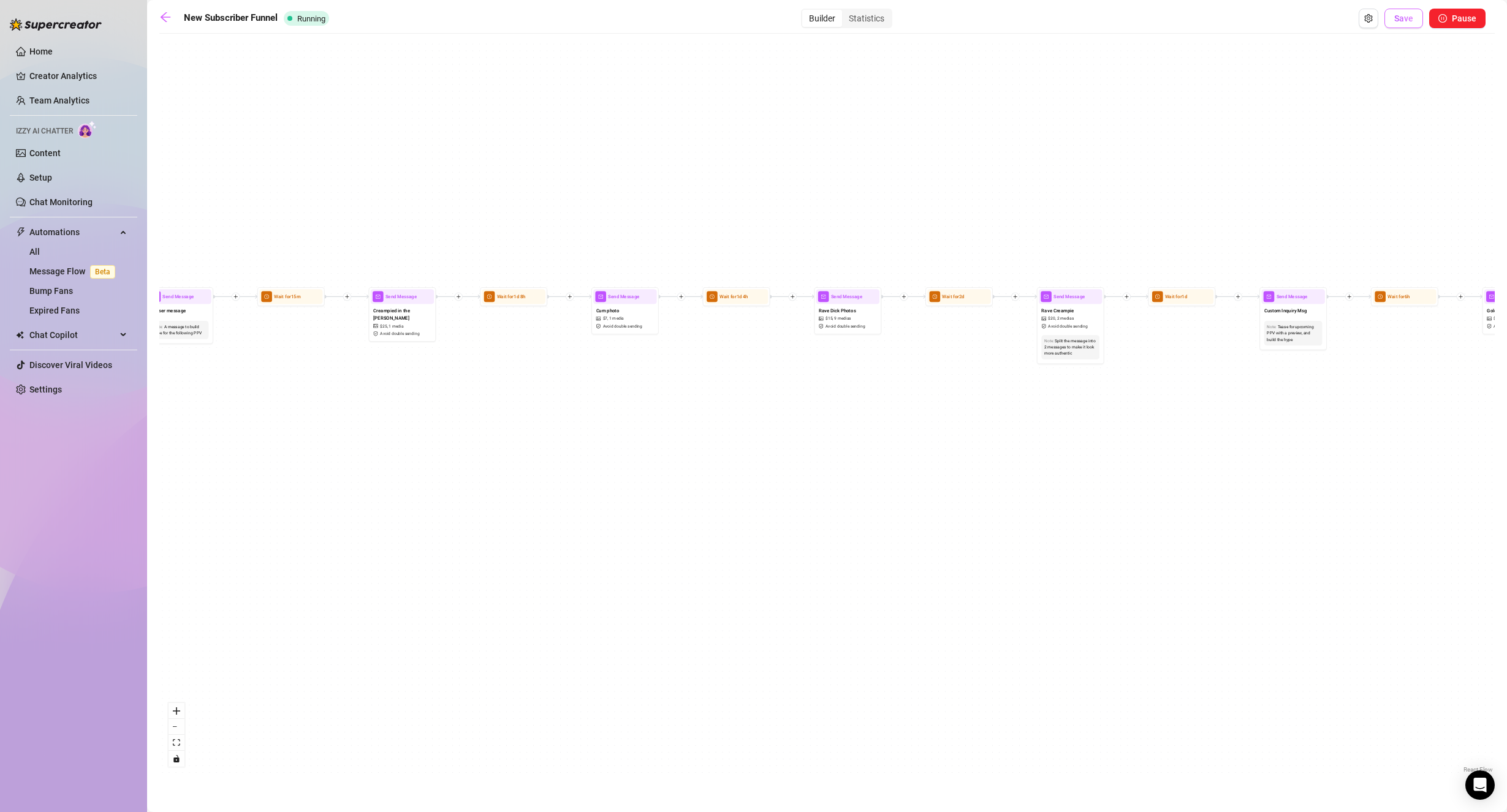
click at [1404, 22] on span "Save" at bounding box center [1403, 18] width 19 height 9
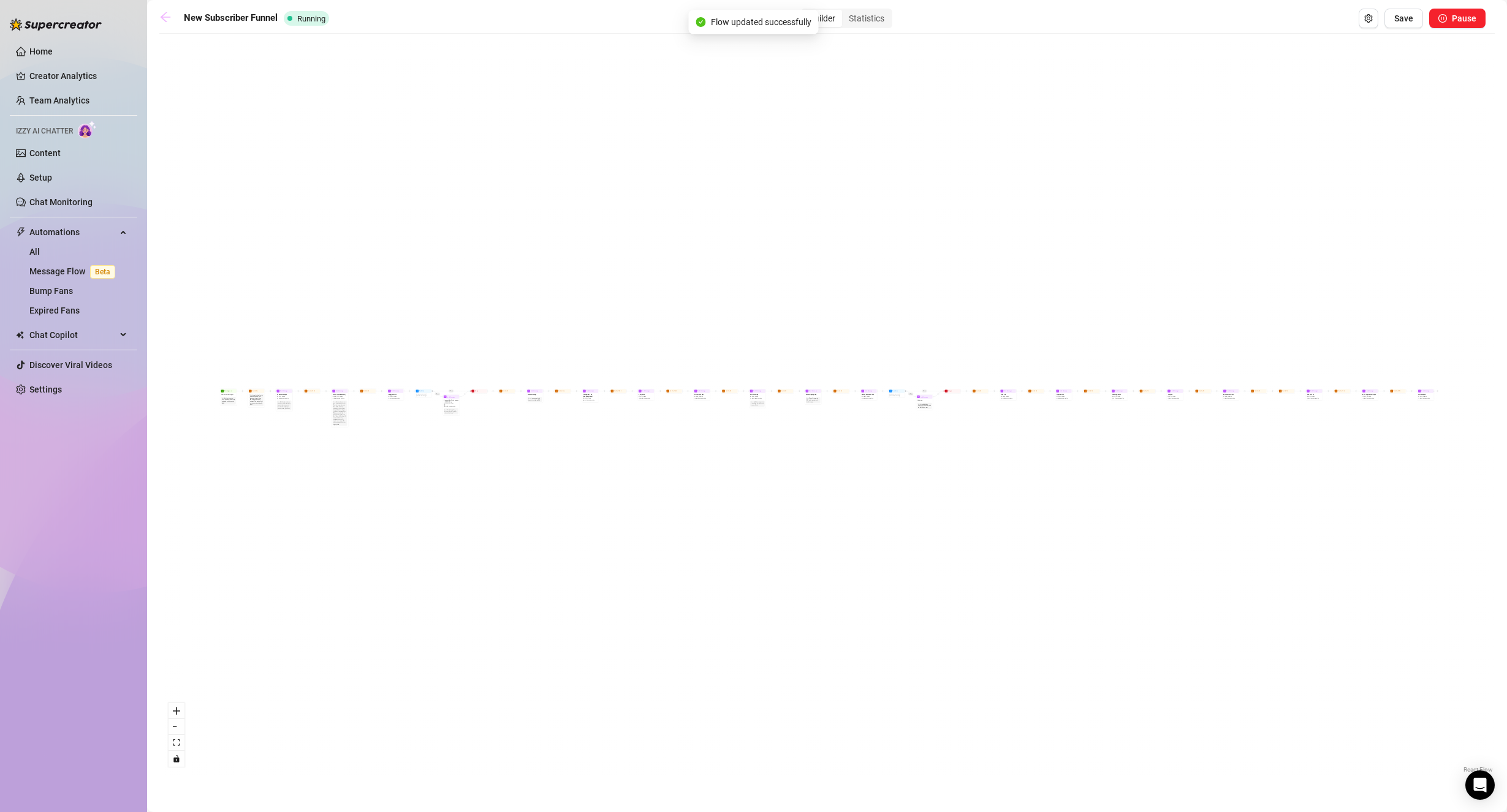
click at [166, 15] on icon "arrow-left" at bounding box center [165, 17] width 12 height 12
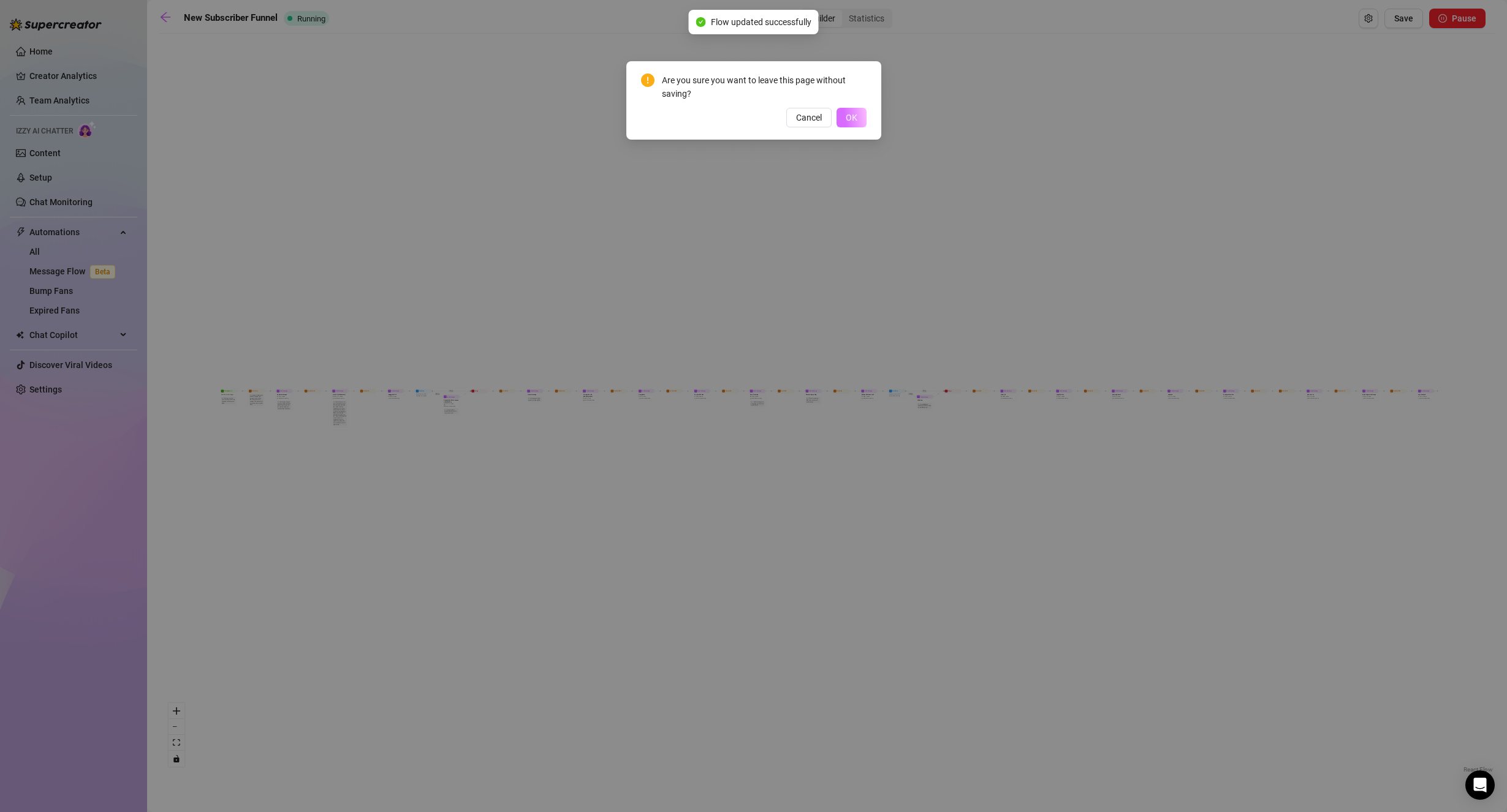
click at [849, 117] on span "OK" at bounding box center [852, 117] width 12 height 9
